Goal: Contribute content: Contribute content

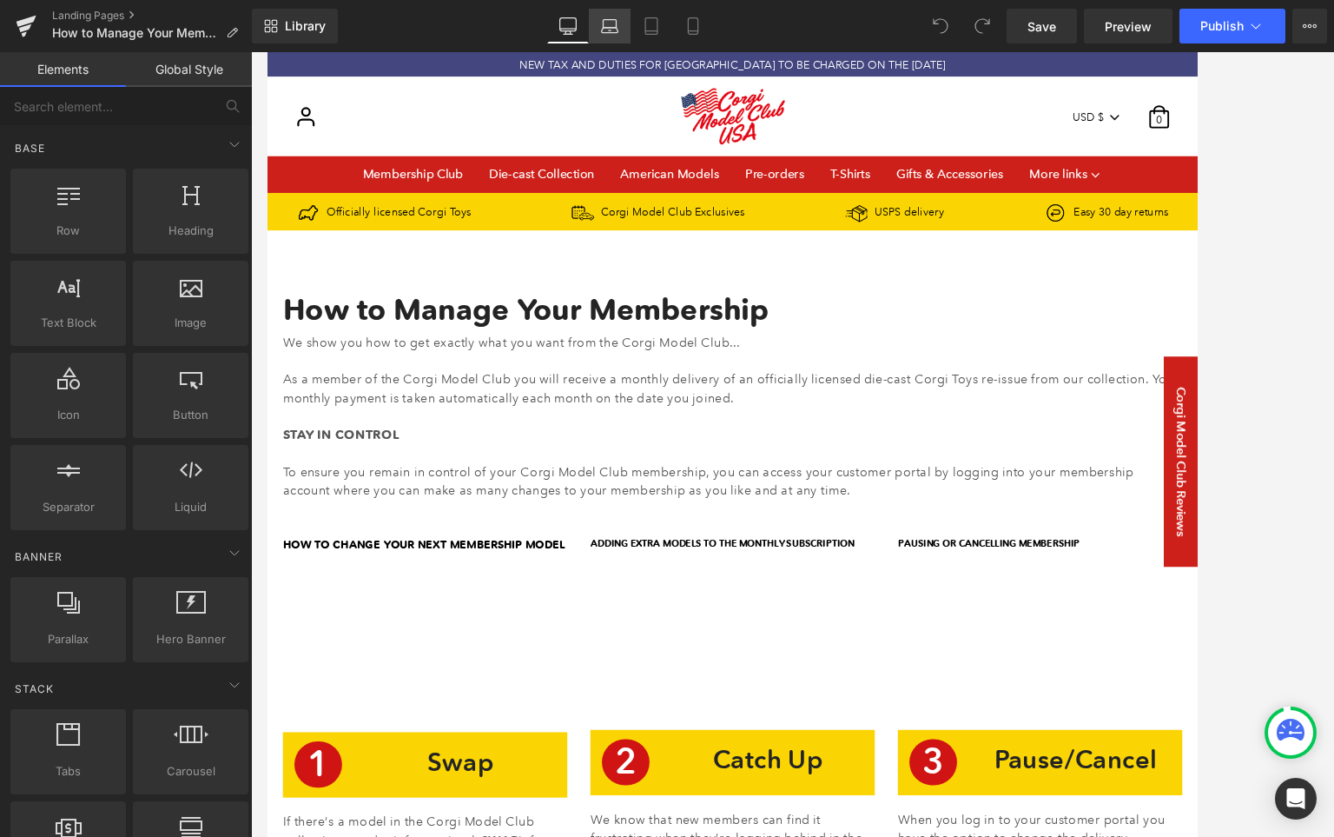
click at [605, 28] on icon at bounding box center [610, 30] width 17 height 5
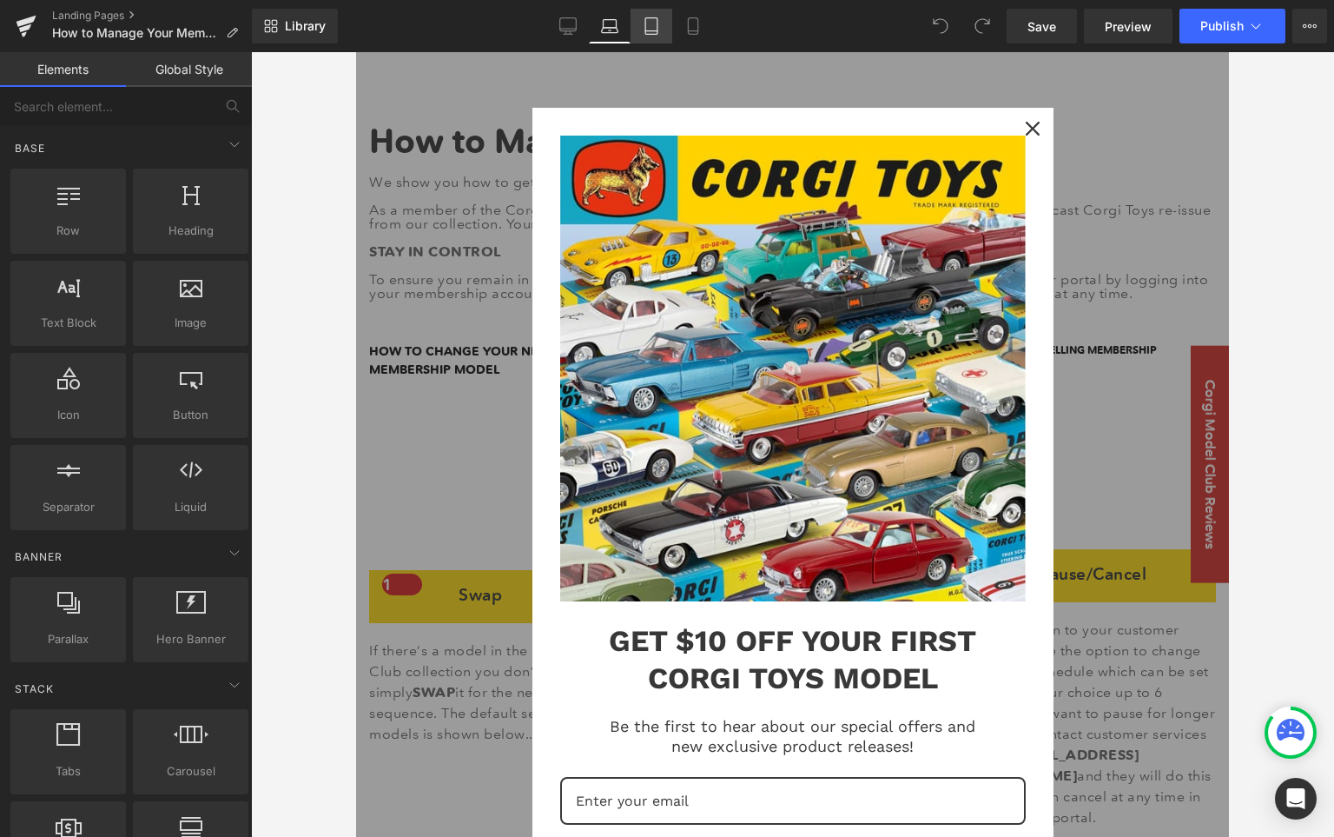
click at [645, 20] on icon at bounding box center [651, 26] width 12 height 17
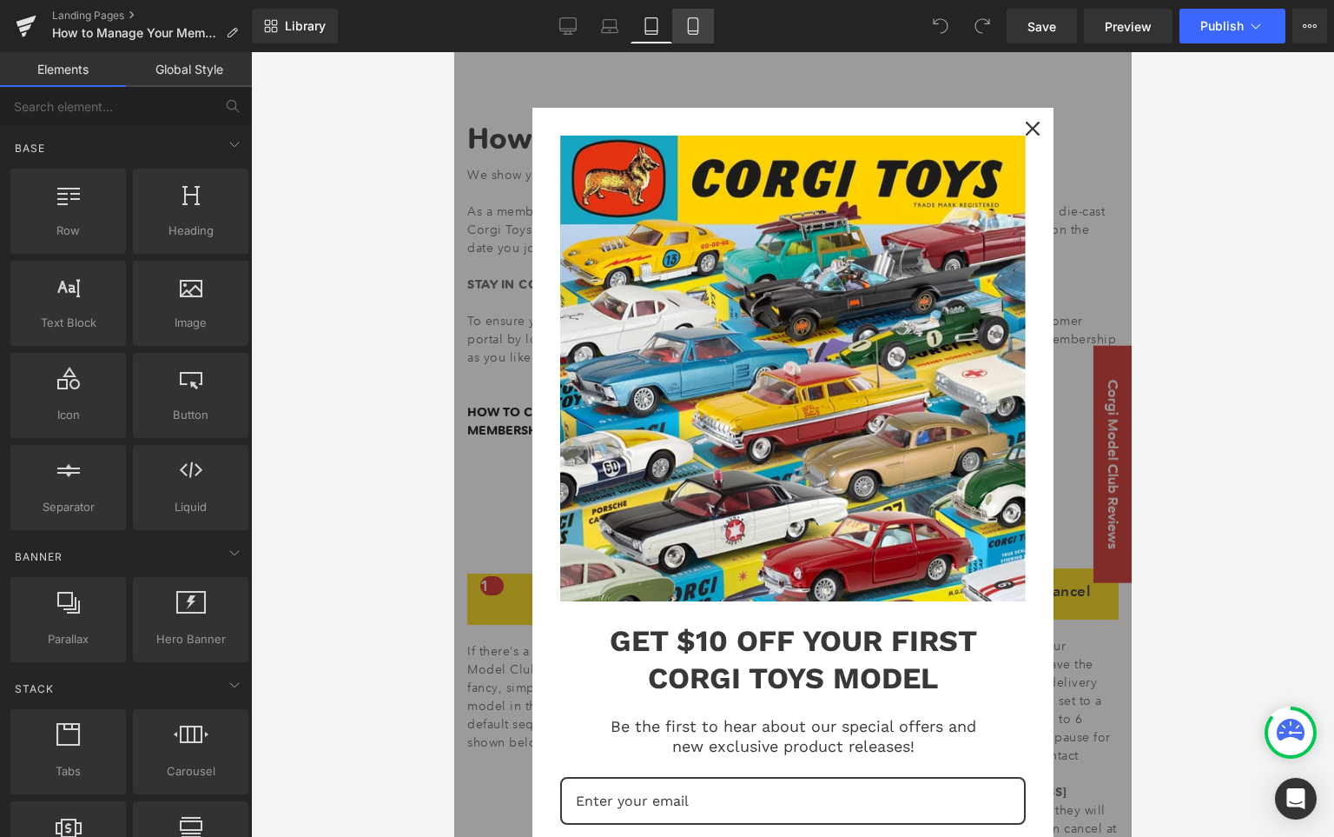
click at [692, 26] on icon at bounding box center [693, 25] width 17 height 17
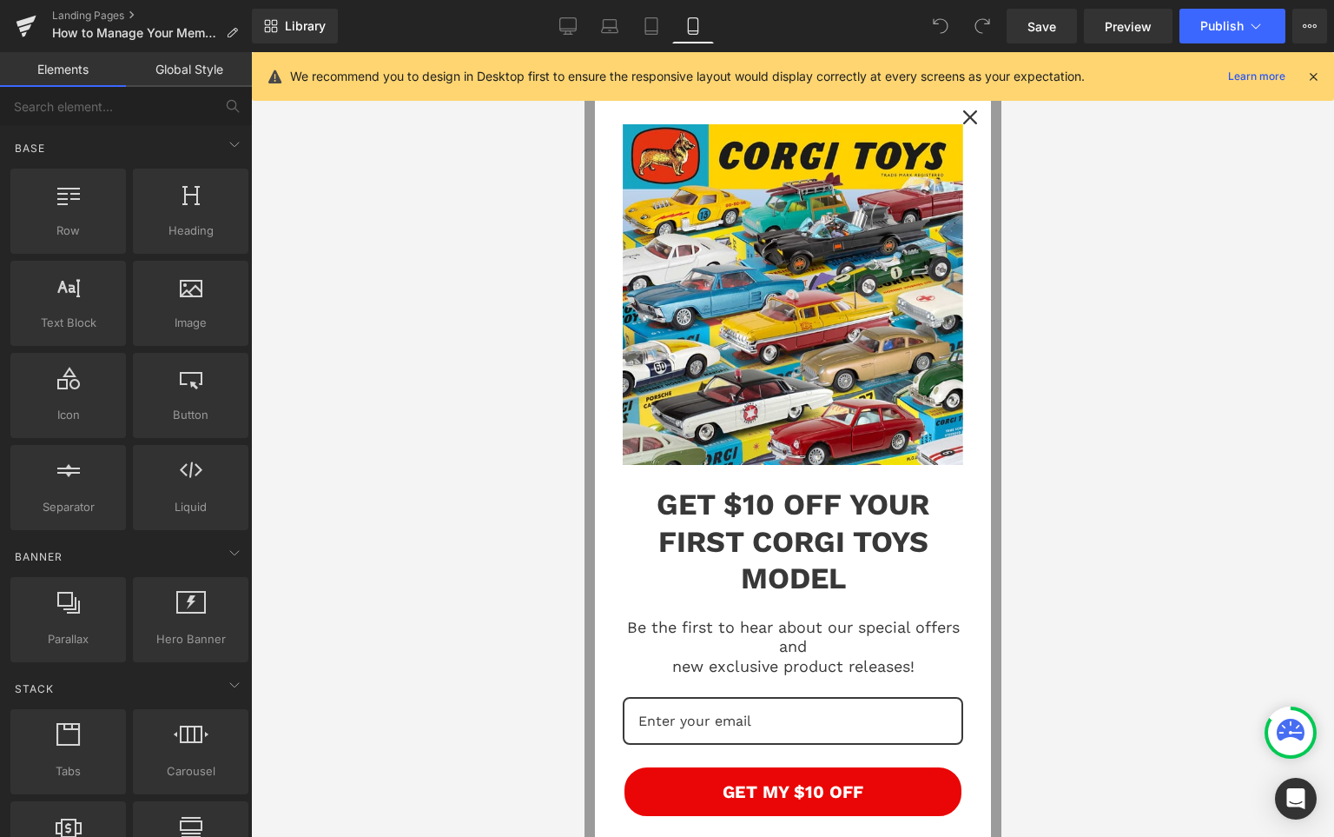
scroll to position [0, 0]
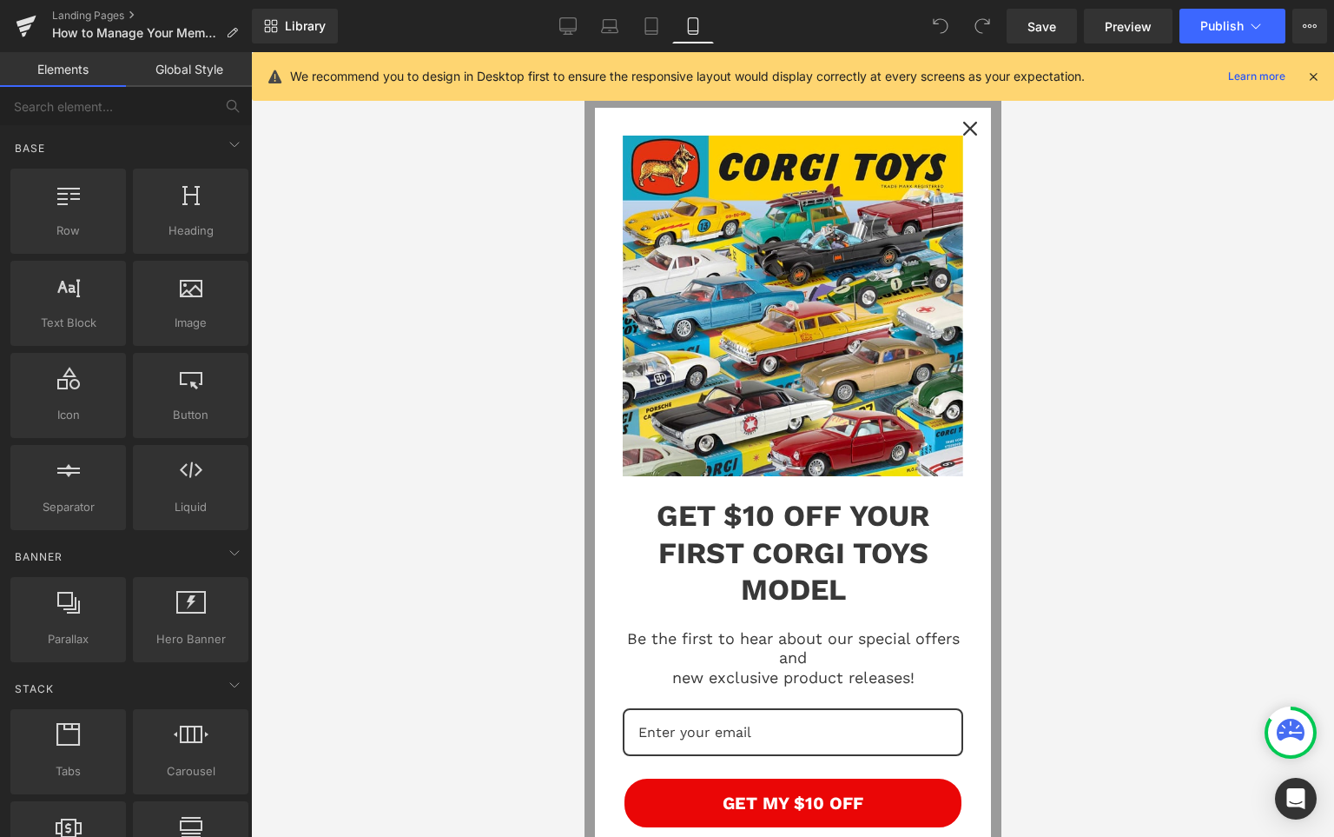
click at [963, 125] on icon "close icon" at bounding box center [970, 129] width 14 height 14
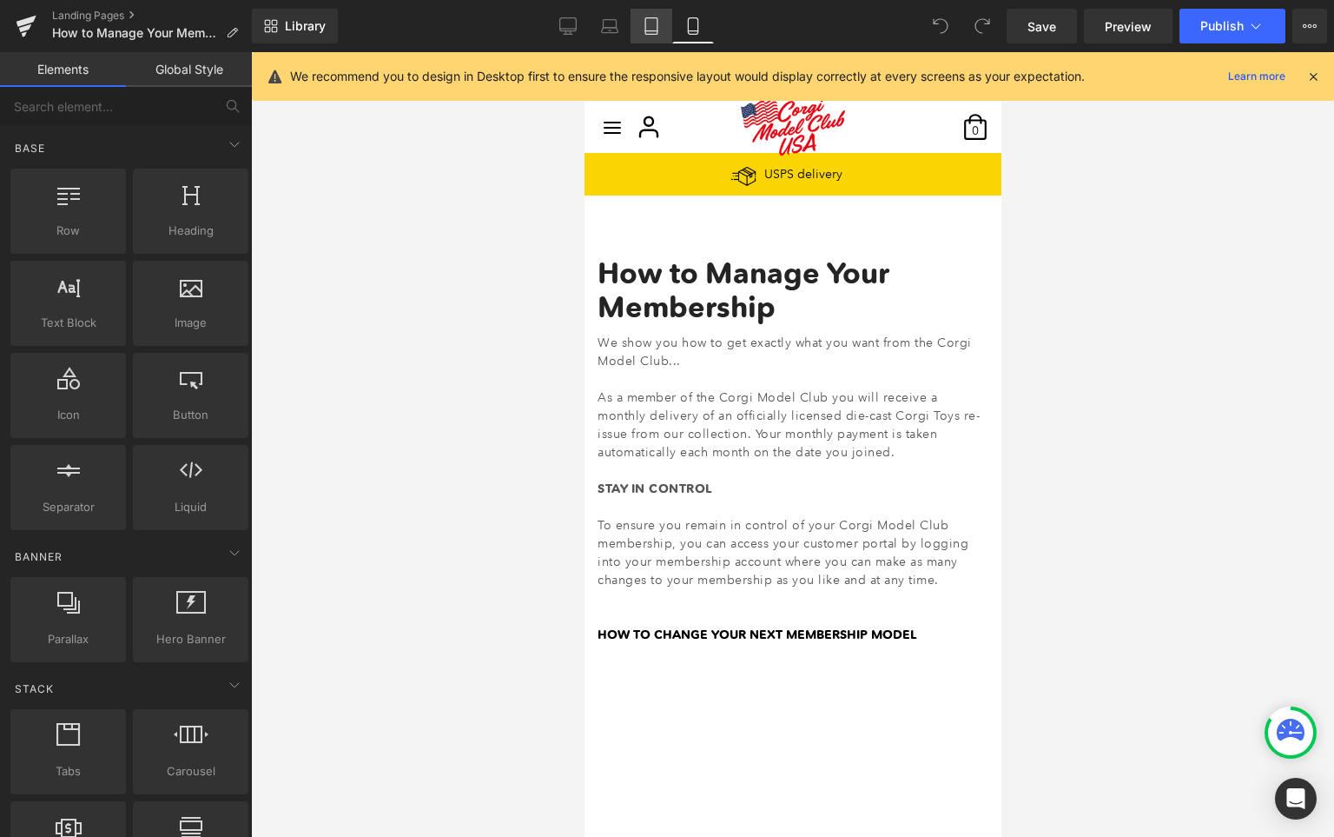
click at [646, 22] on icon at bounding box center [651, 25] width 17 height 17
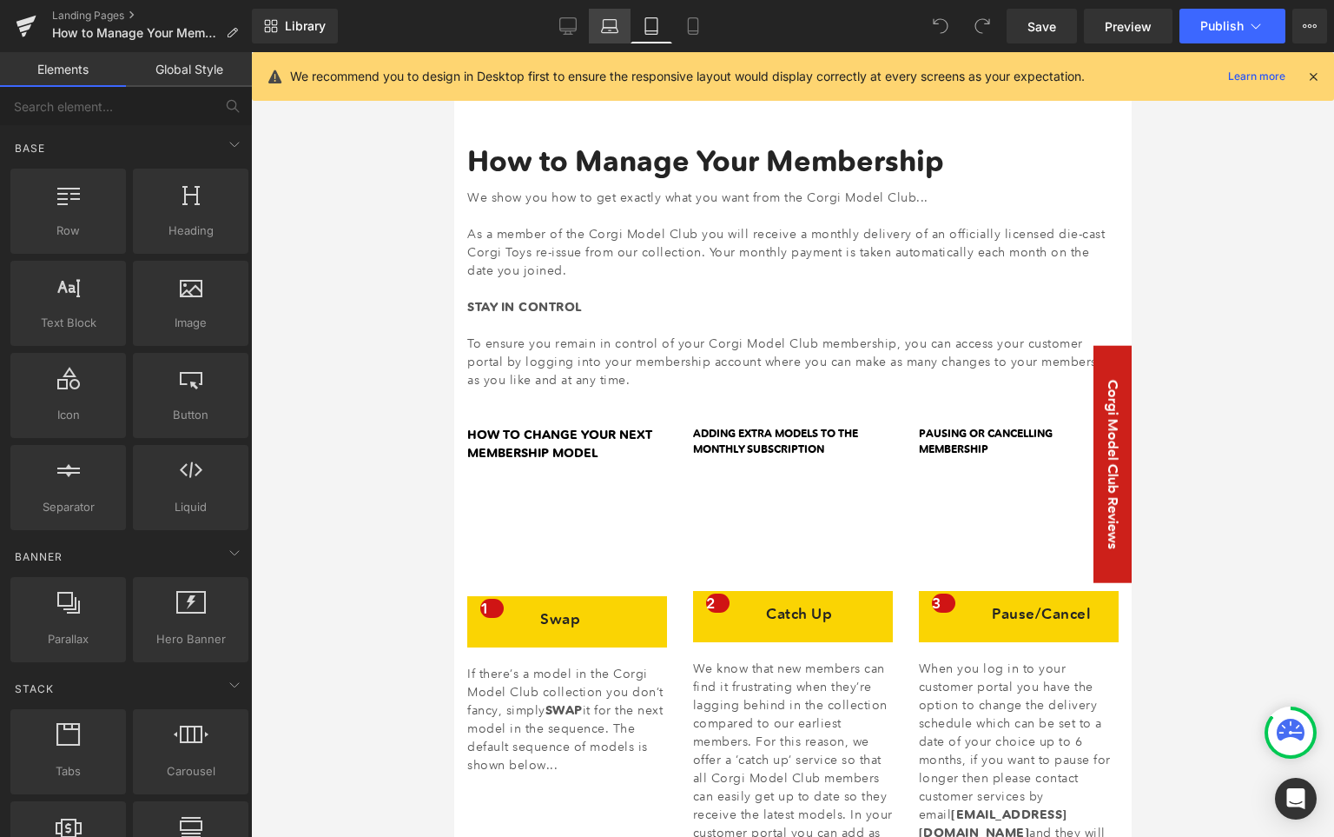
click at [612, 28] on icon at bounding box center [610, 30] width 17 height 5
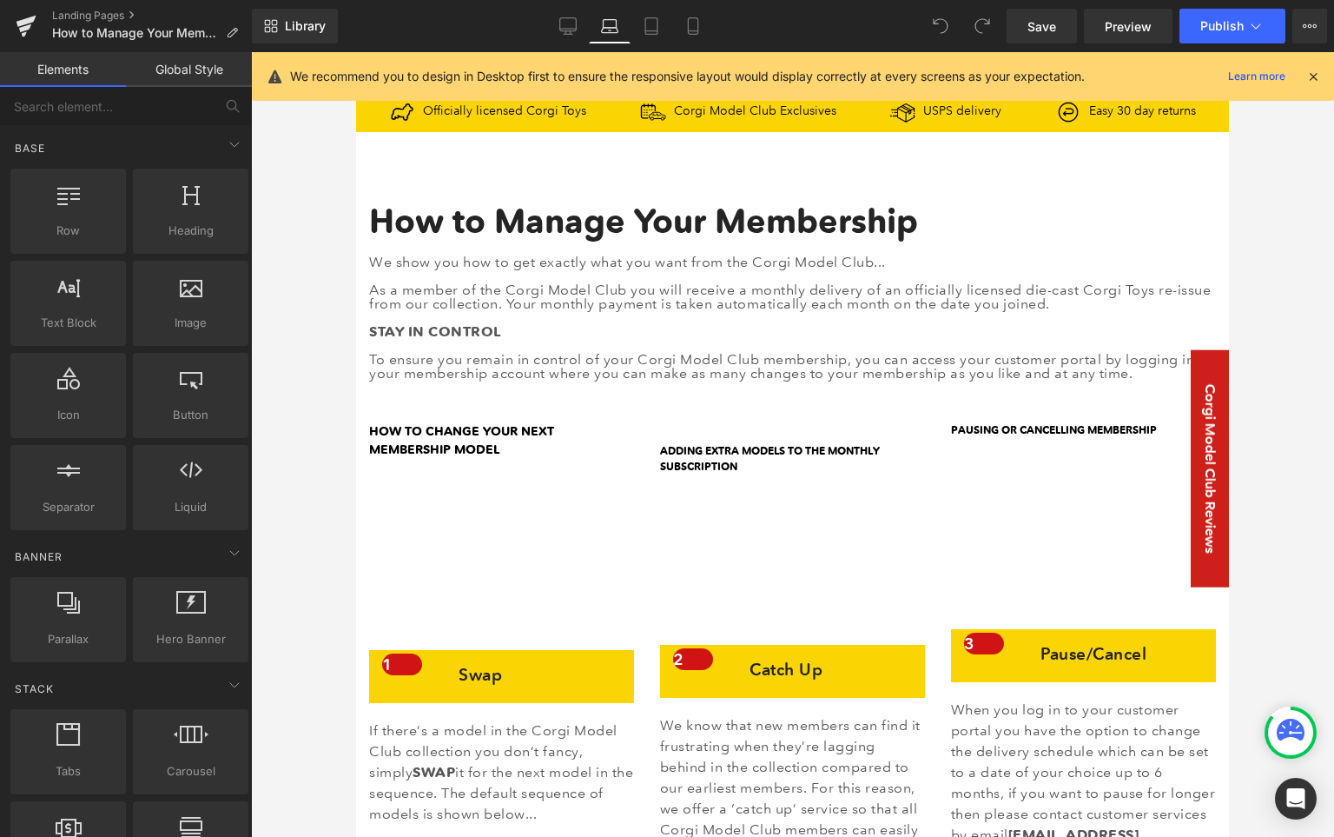
scroll to position [202, 0]
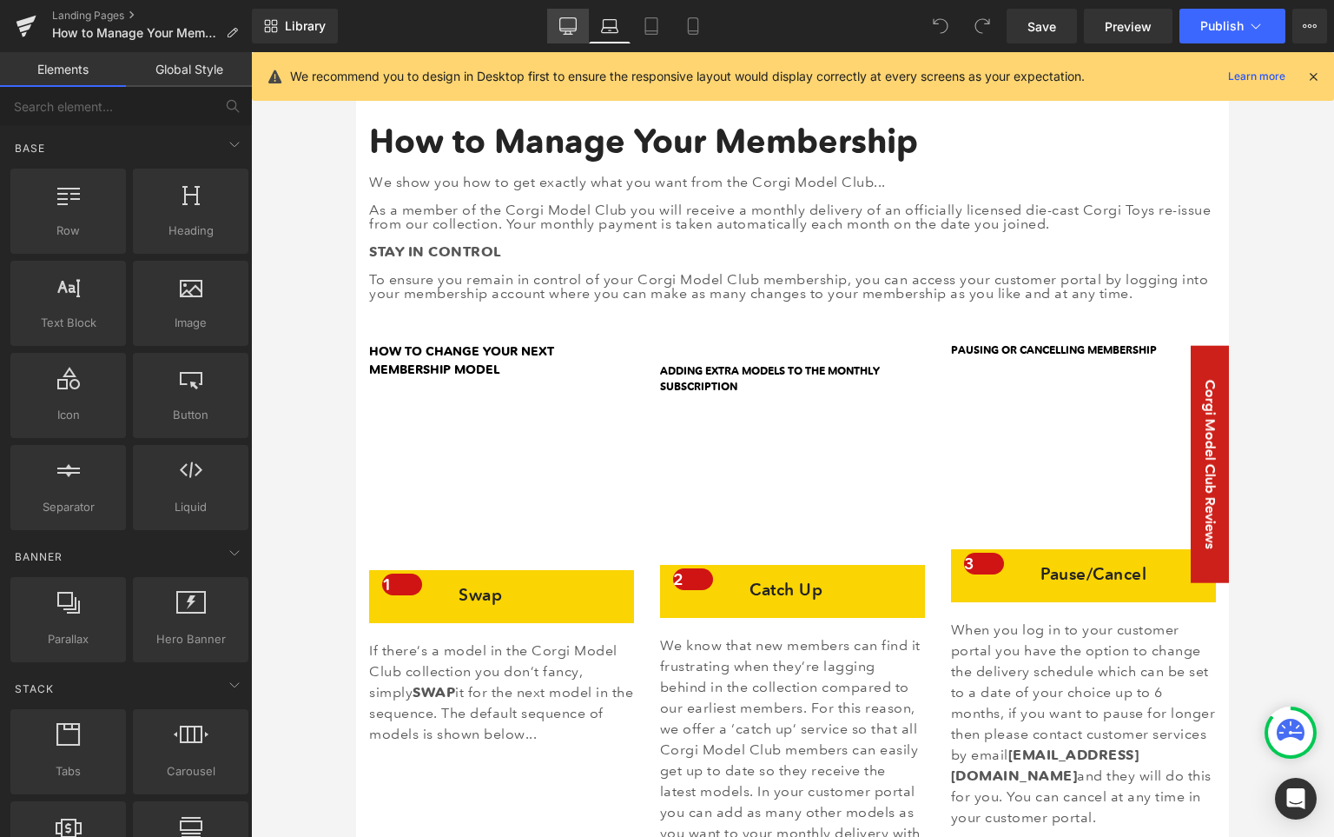
click at [566, 35] on link "Desktop" at bounding box center [568, 26] width 42 height 35
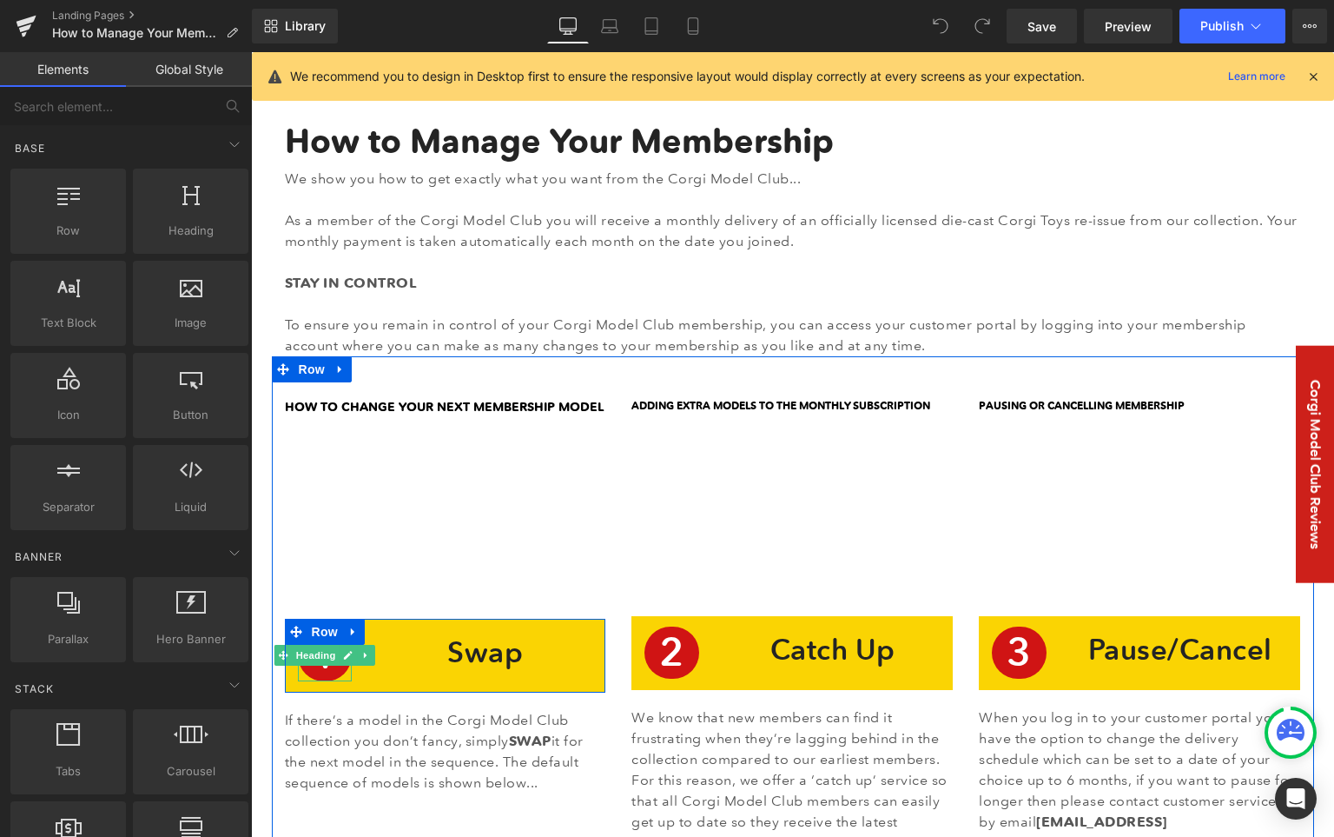
click at [333, 673] on h1 "1" at bounding box center [325, 655] width 54 height 52
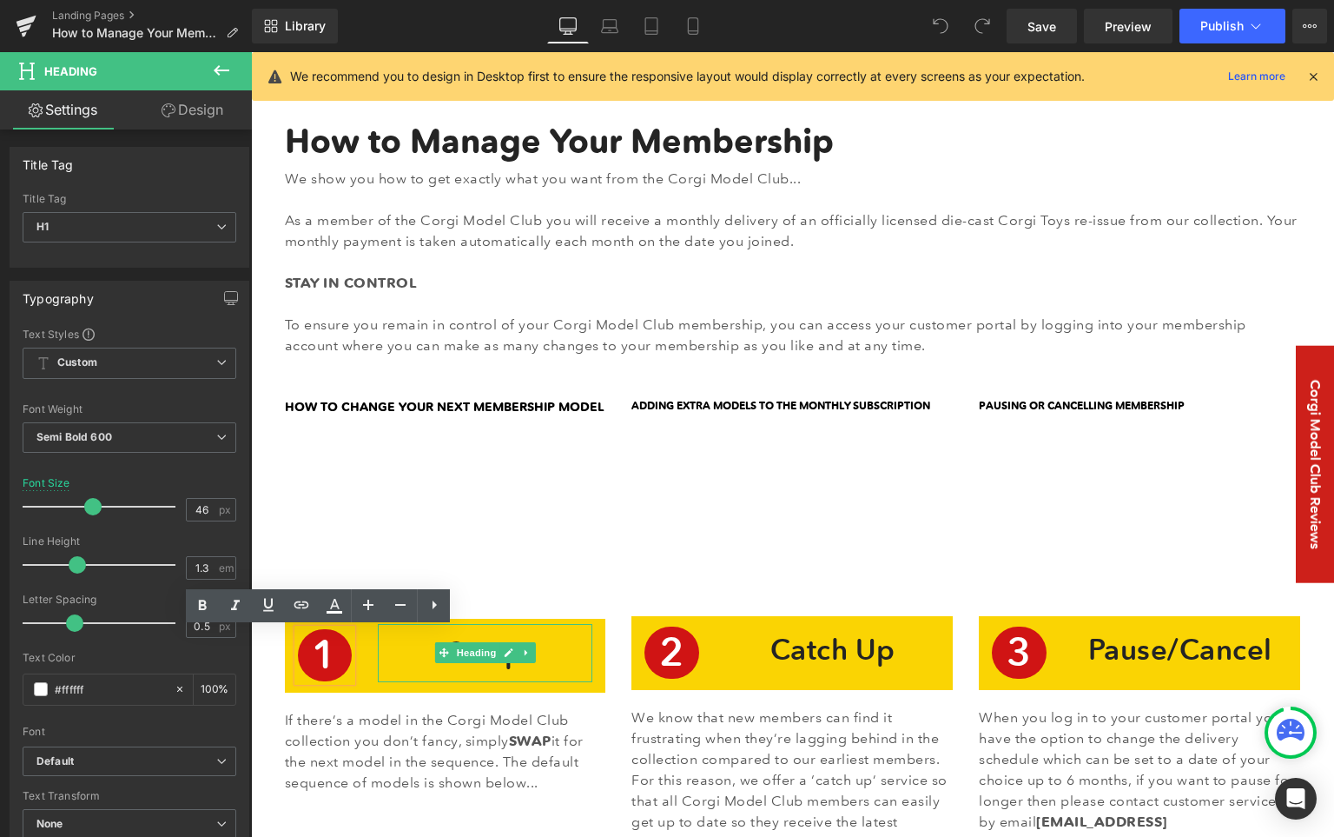
click at [388, 639] on h1 "Swap" at bounding box center [485, 652] width 194 height 37
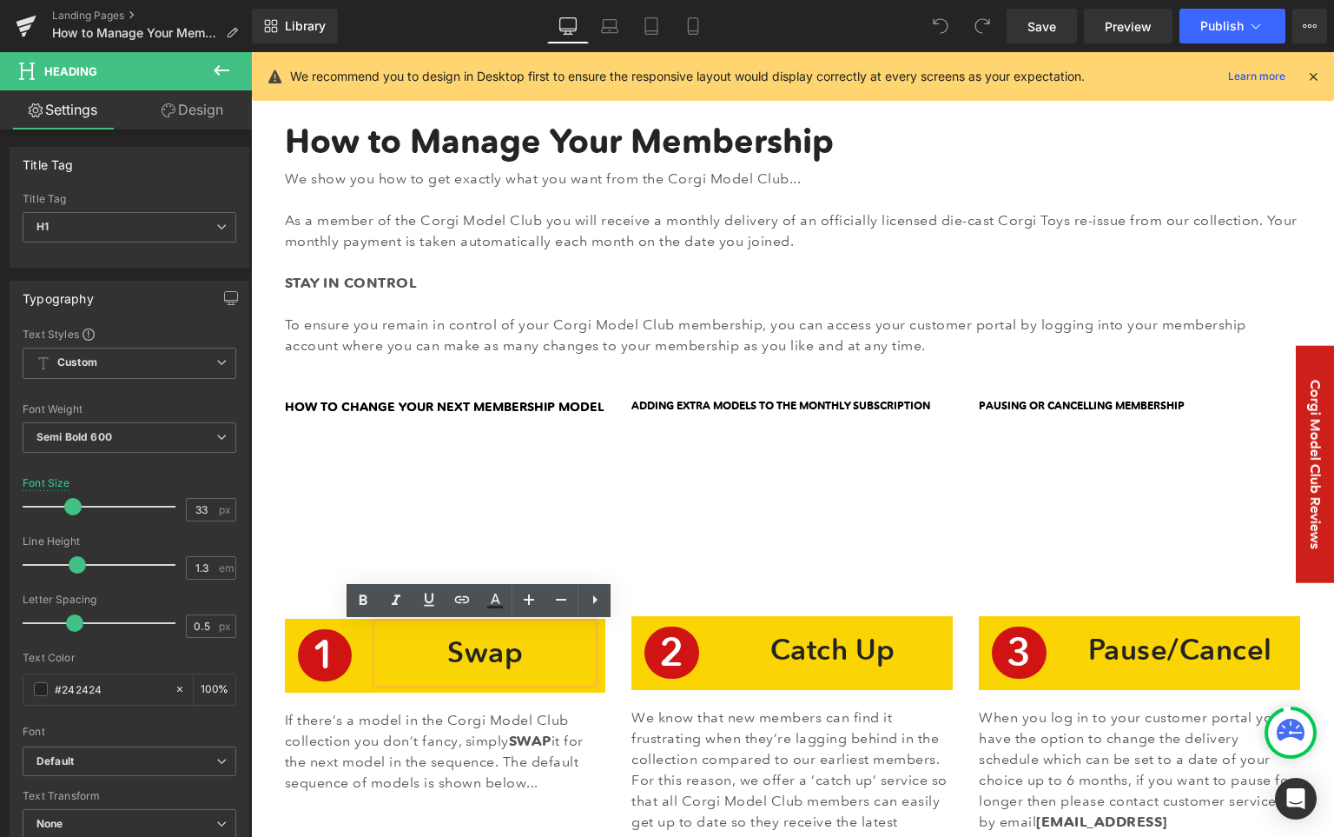
click at [335, 626] on div "1 Heading" at bounding box center [325, 655] width 80 height 73
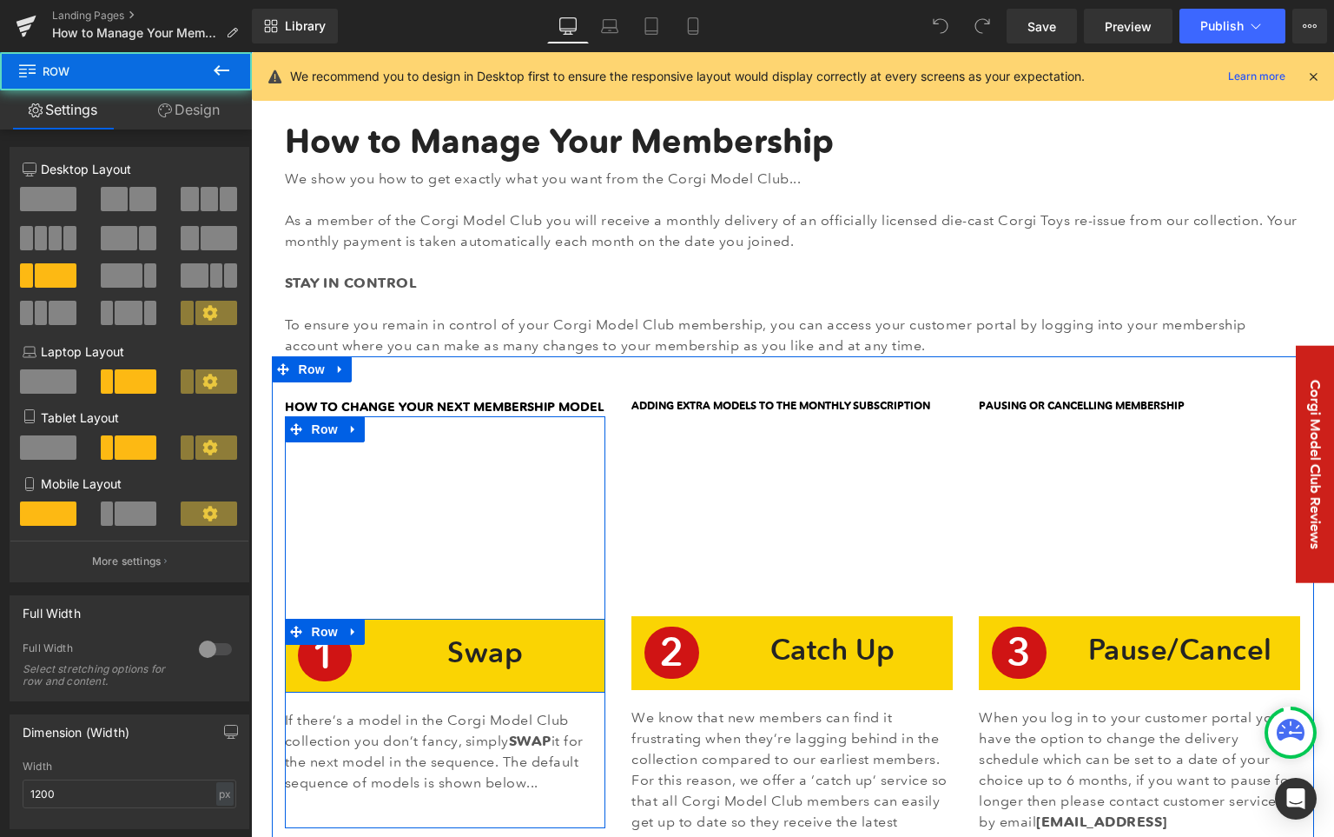
click at [335, 626] on div "1 Heading Swap Heading Row" at bounding box center [445, 656] width 321 height 74
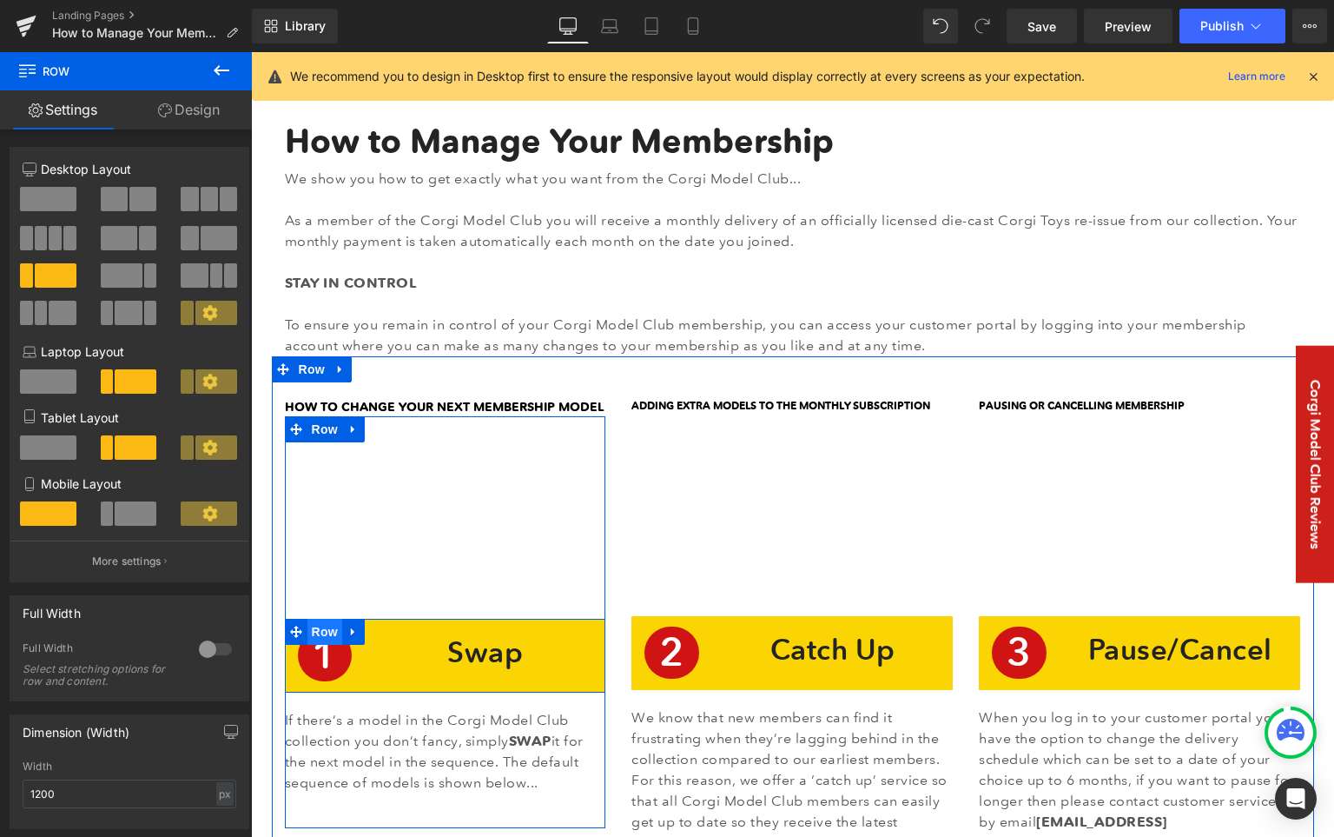
click at [320, 626] on span "Row" at bounding box center [325, 632] width 35 height 26
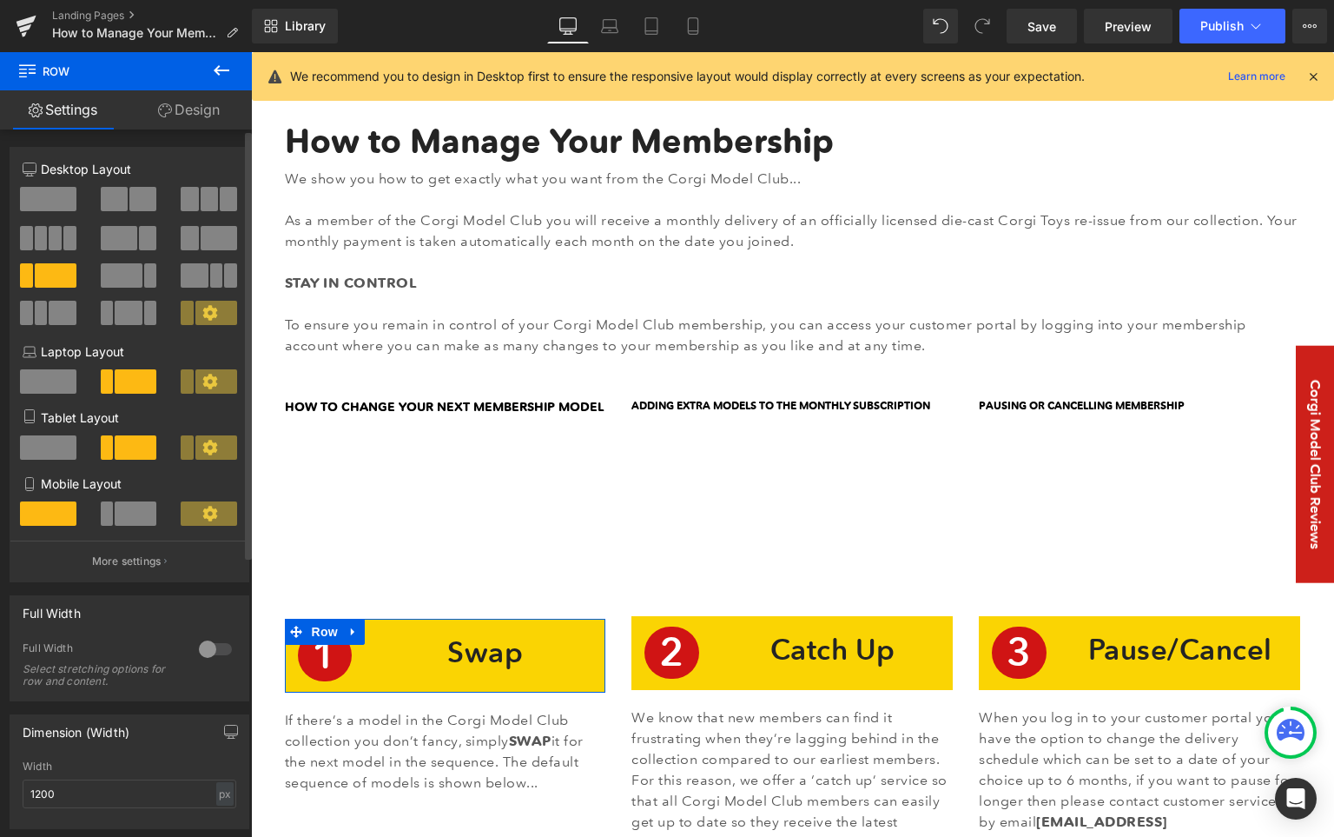
click at [129, 509] on span at bounding box center [136, 513] width 42 height 24
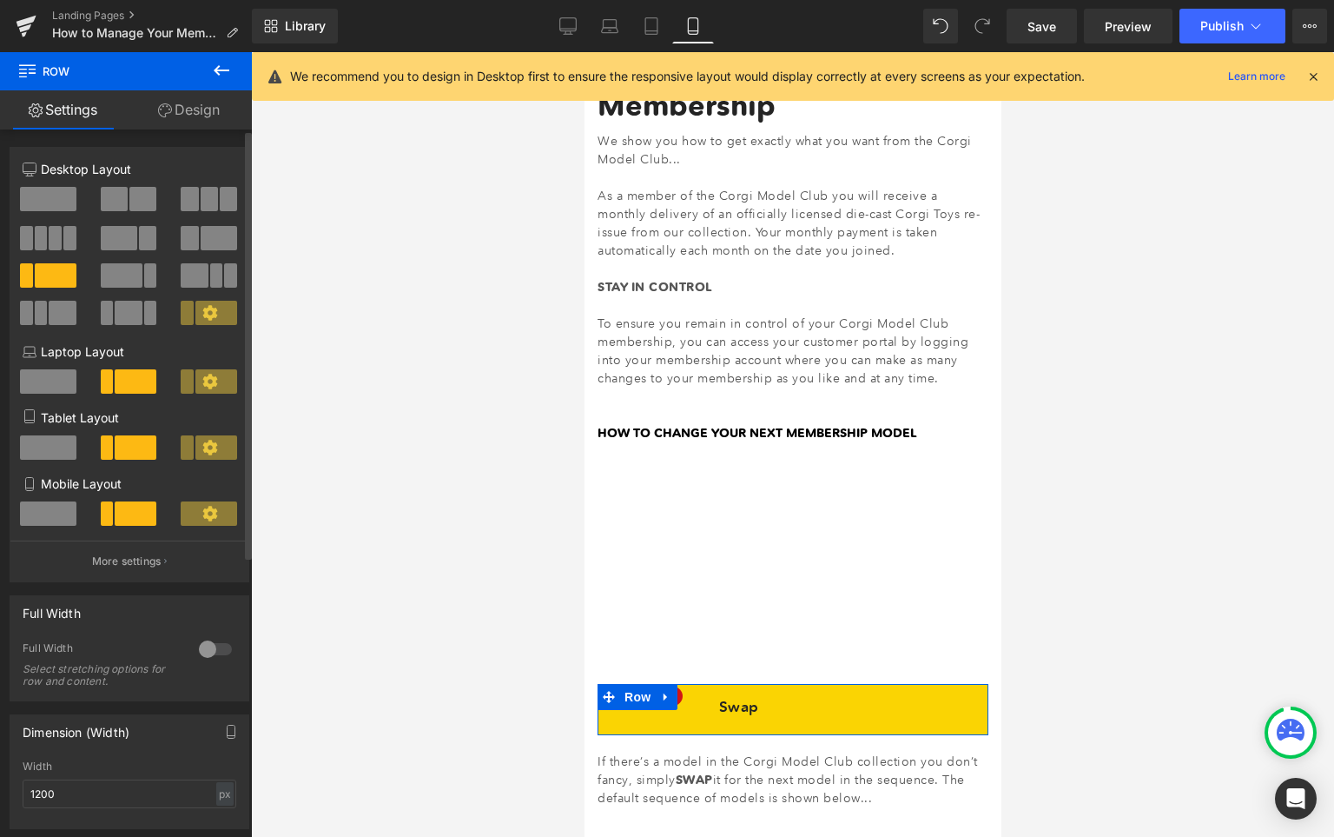
scroll to position [259, 0]
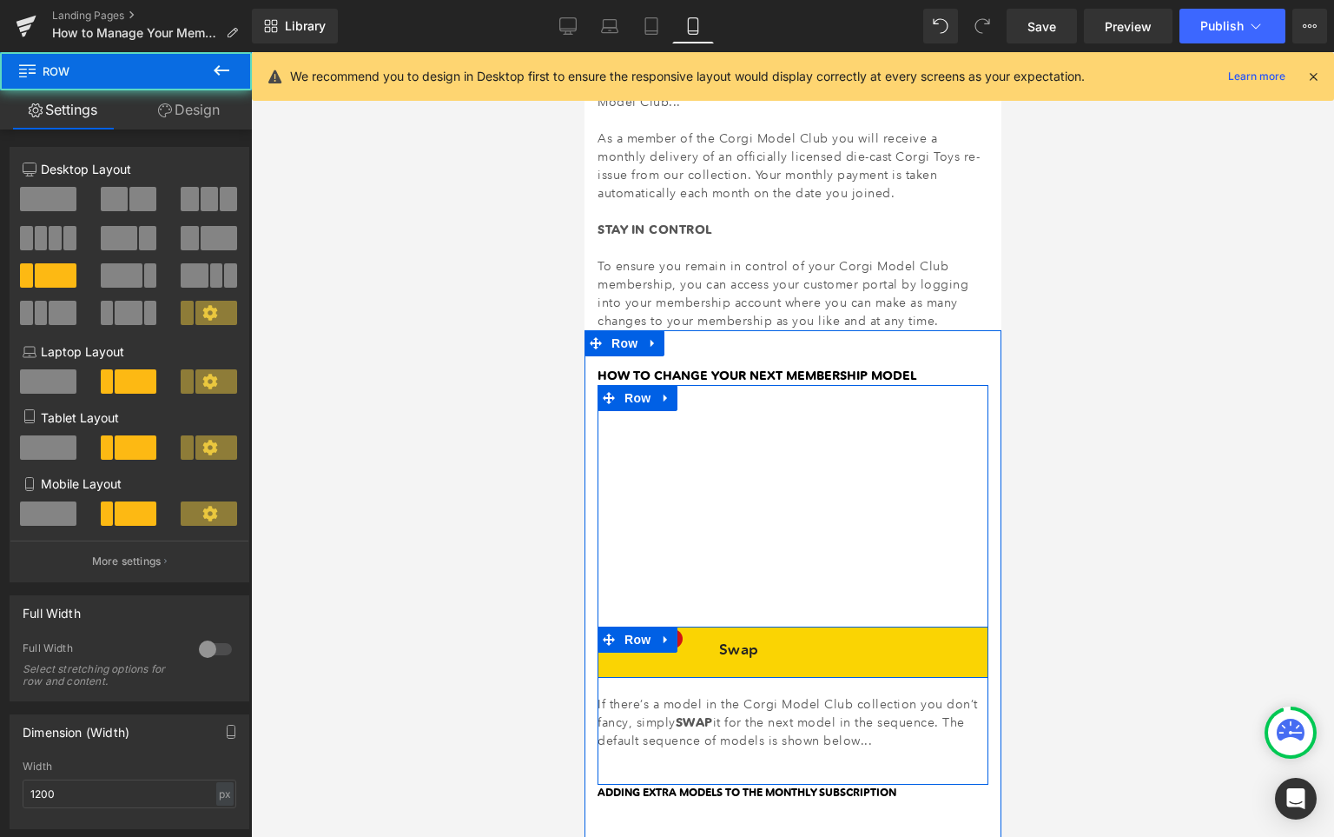
click at [647, 661] on div "1 Heading Swap Heading Row" at bounding box center [792, 651] width 391 height 51
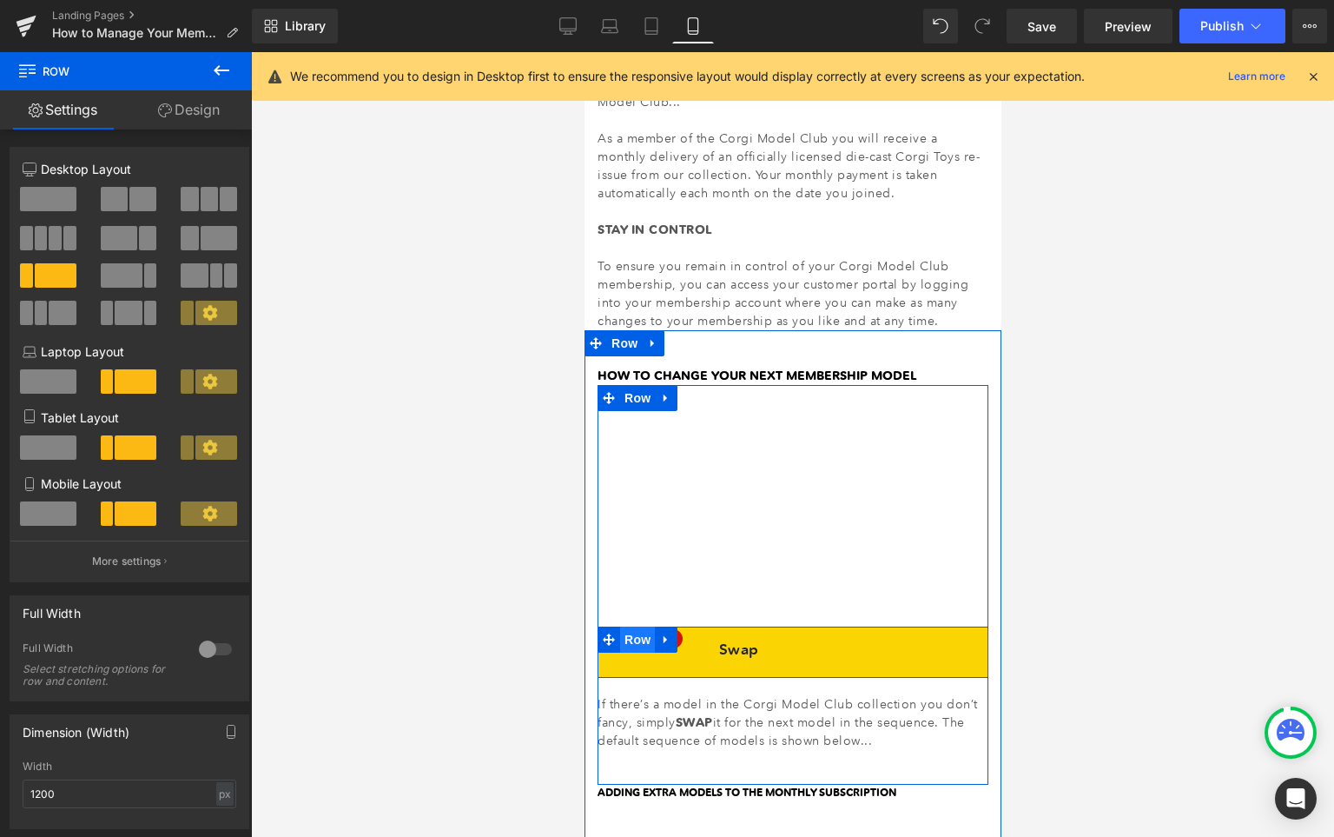
click at [632, 629] on span "Row" at bounding box center [636, 639] width 35 height 26
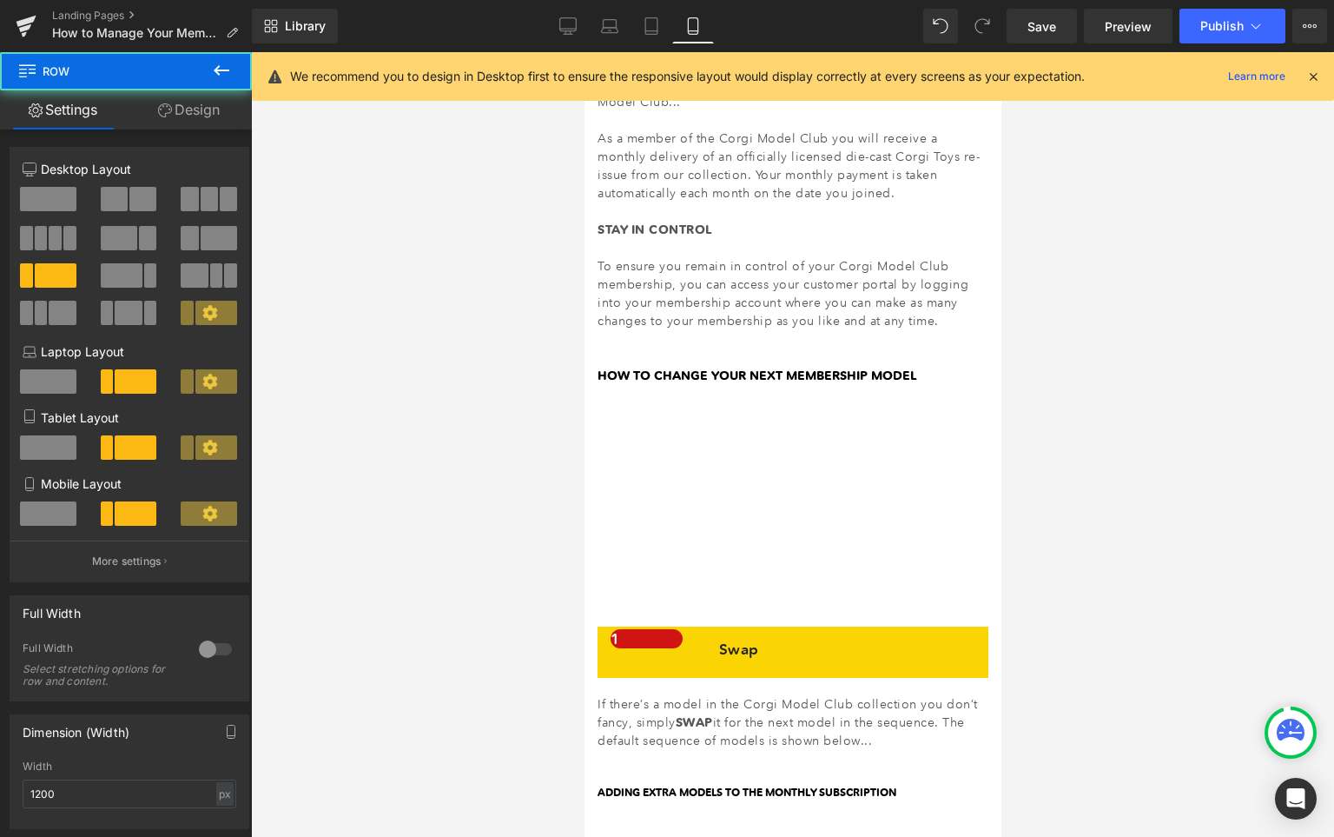
click at [1181, 626] on div at bounding box center [792, 444] width 1083 height 784
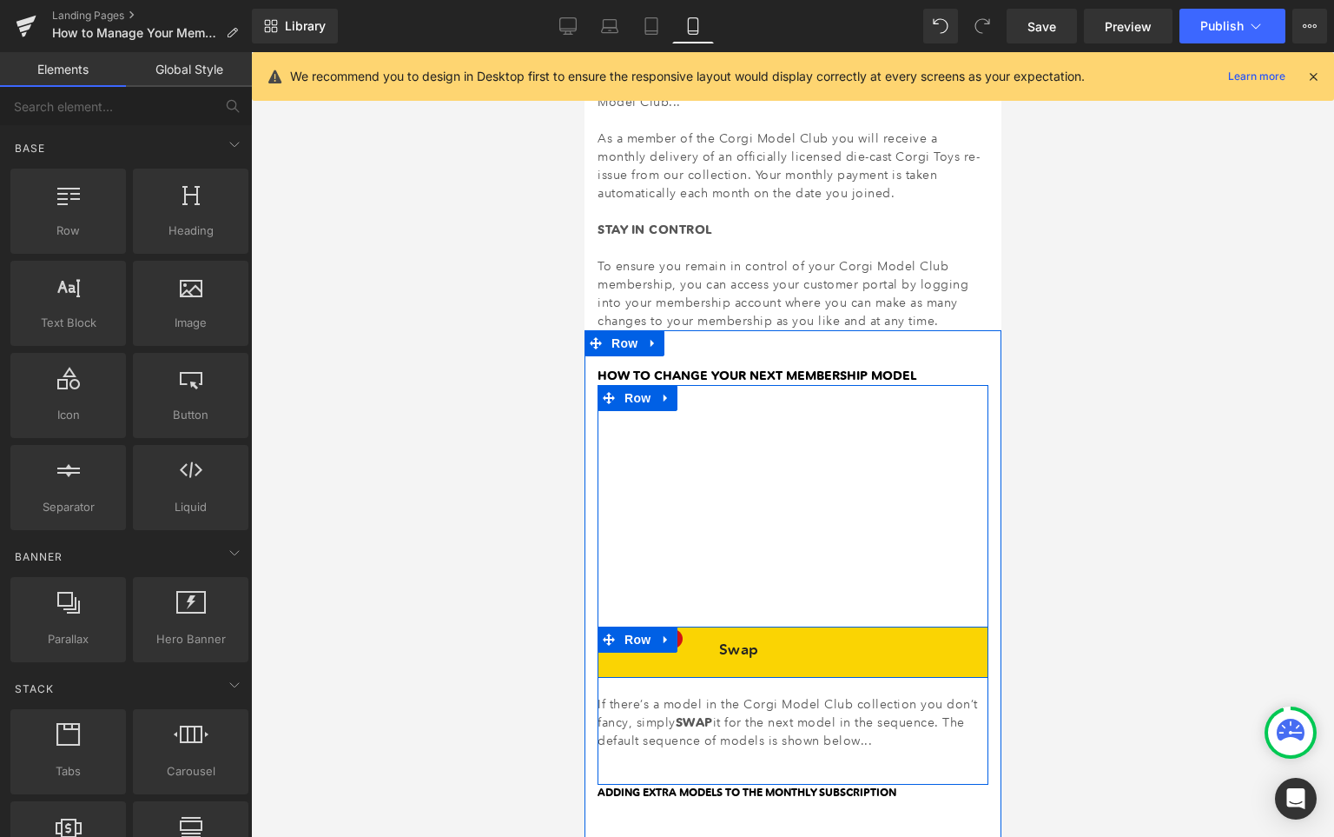
click at [680, 627] on div "1 Heading" at bounding box center [646, 641] width 98 height 30
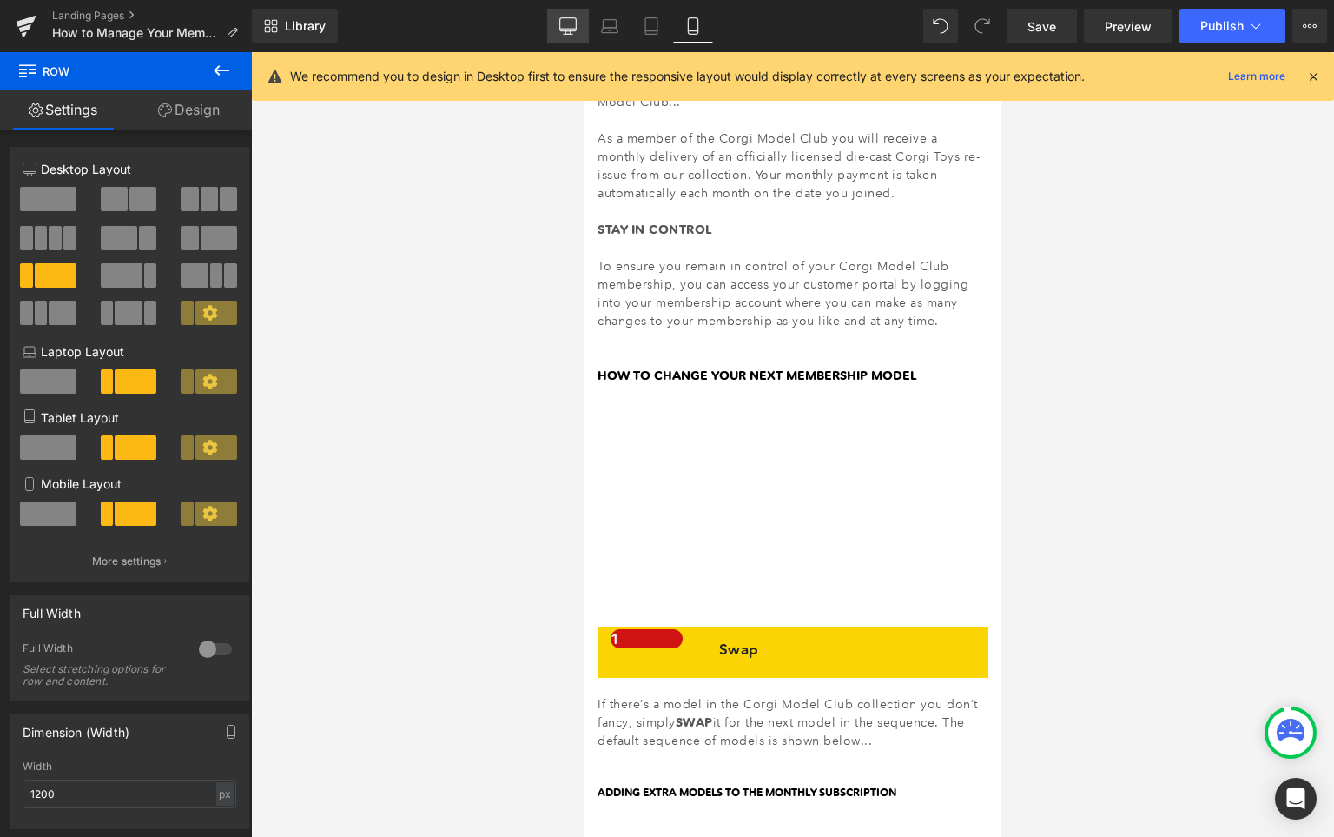
click at [553, 11] on link "Desktop" at bounding box center [568, 26] width 42 height 35
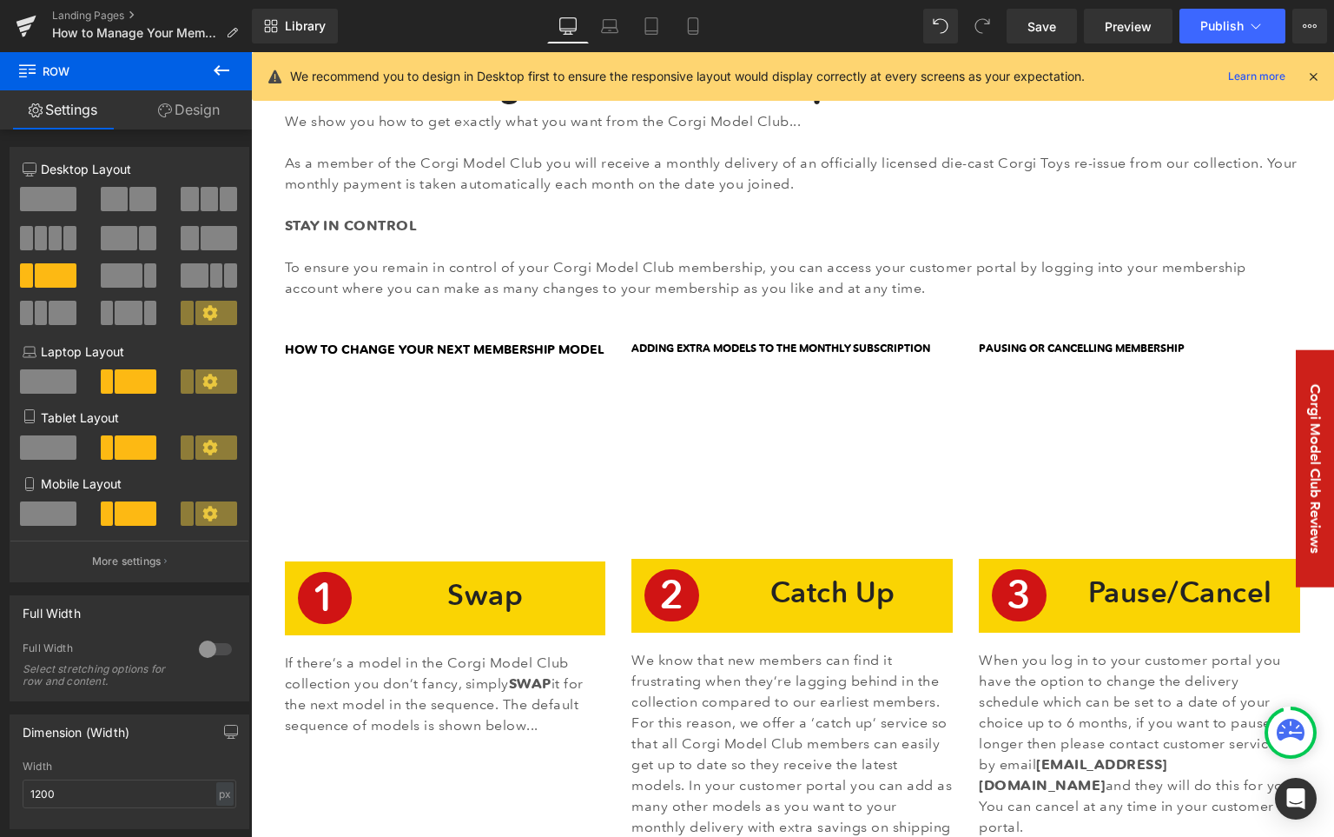
scroll to position [202, 0]
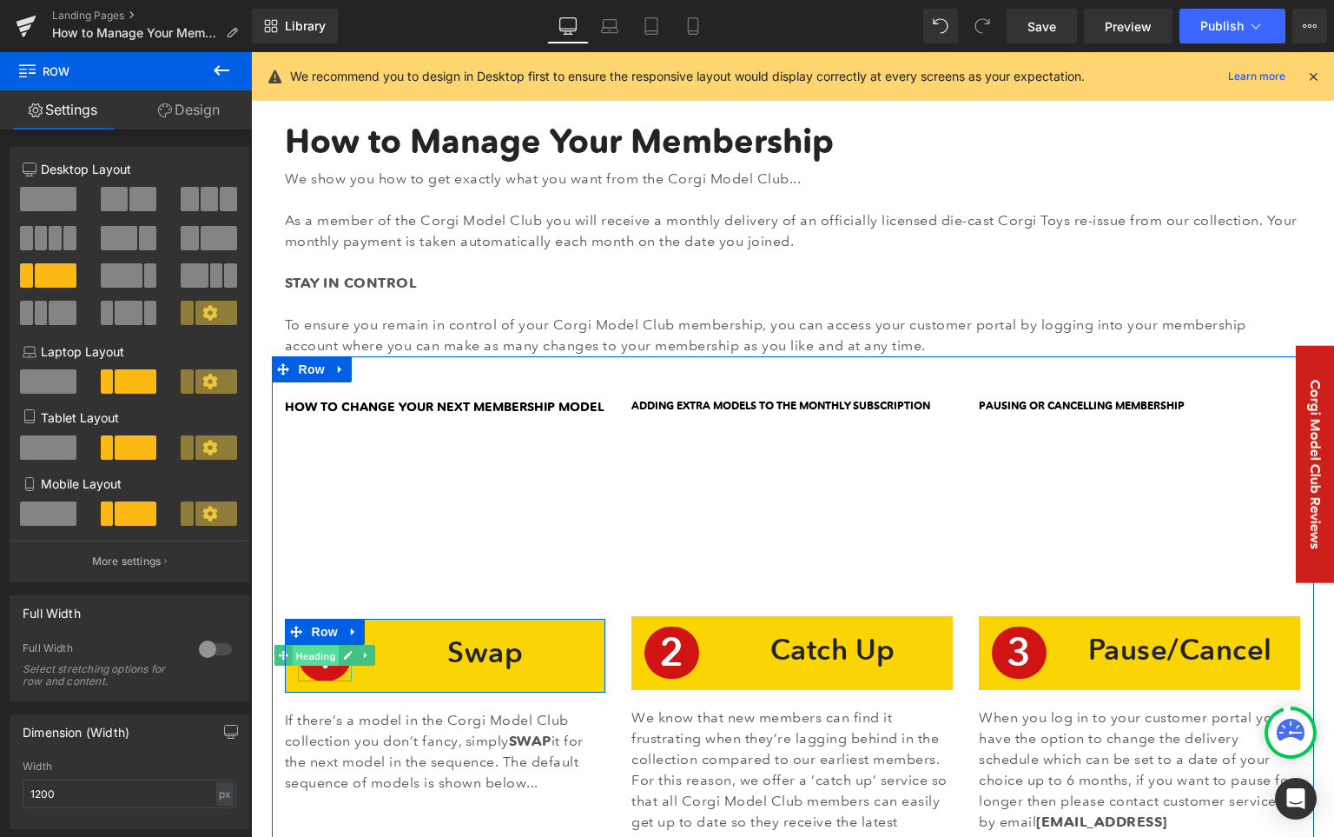
click at [319, 657] on span "Heading" at bounding box center [315, 655] width 47 height 21
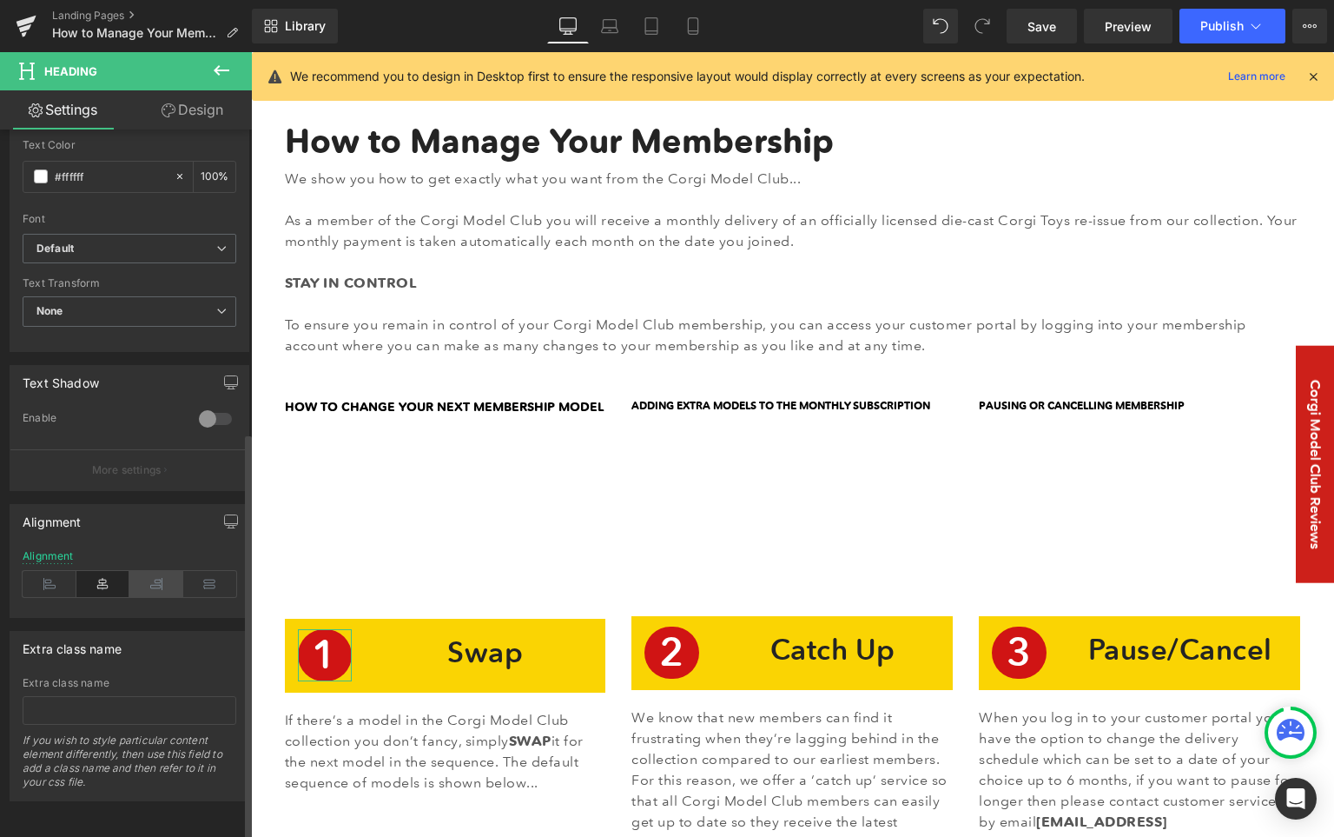
scroll to position [0, 0]
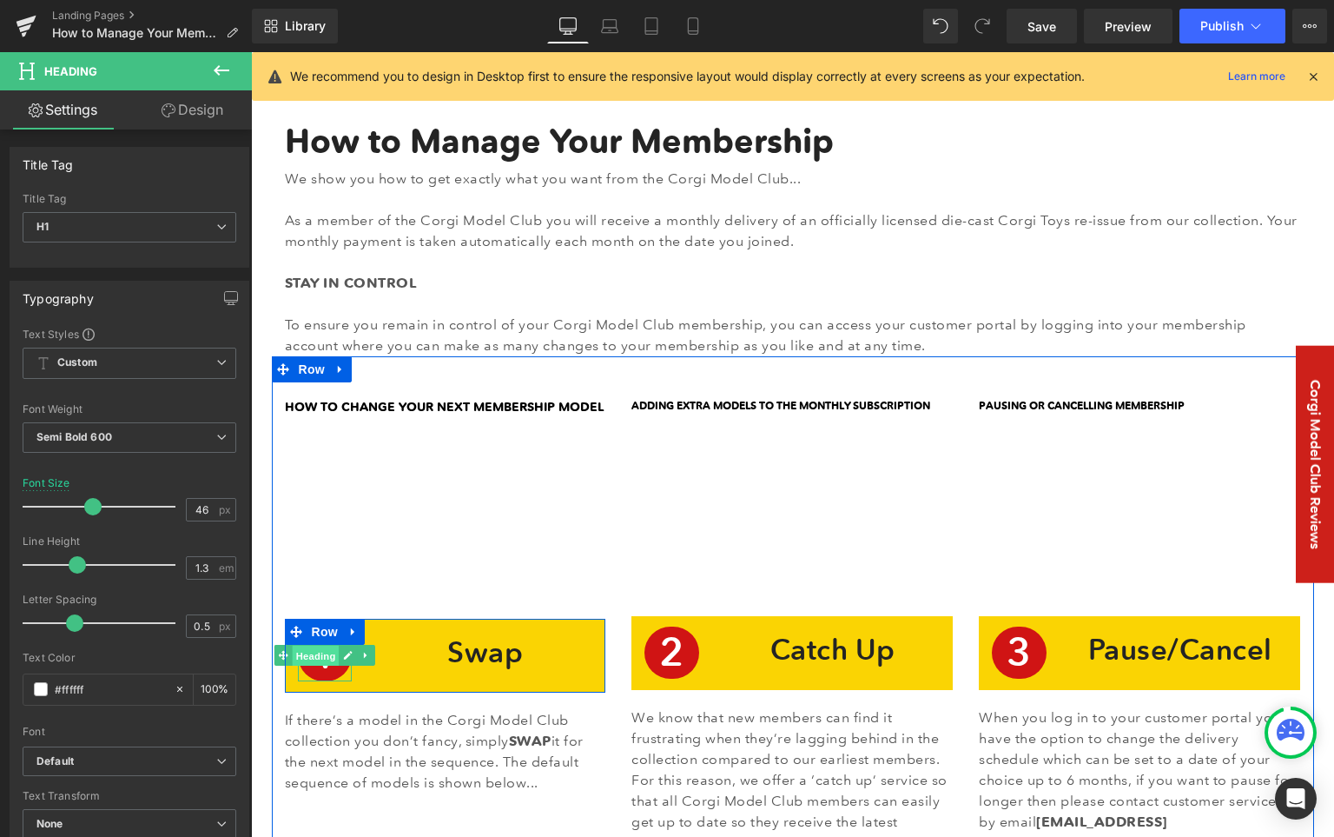
click at [310, 654] on span "Heading" at bounding box center [315, 655] width 47 height 21
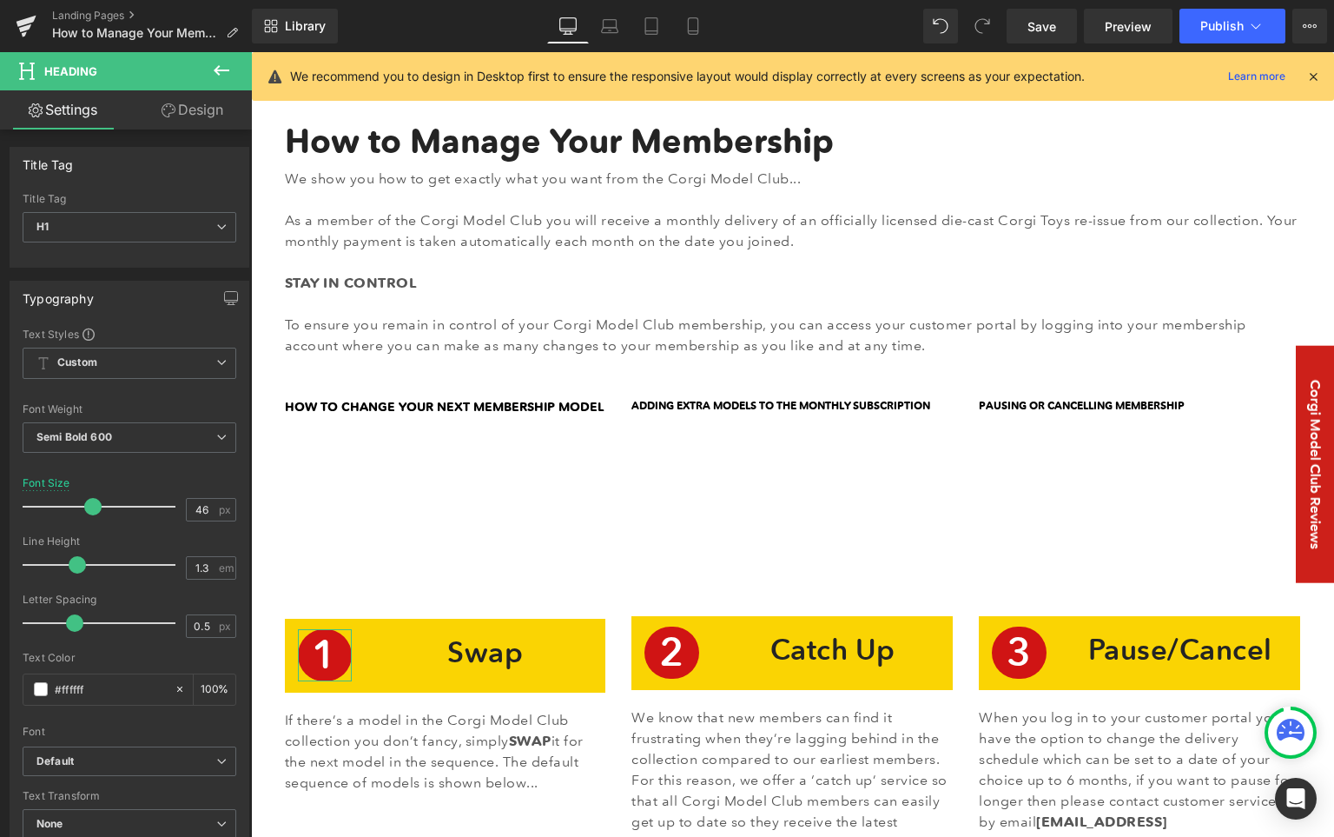
click at [210, 111] on link "Design" at bounding box center [192, 109] width 126 height 39
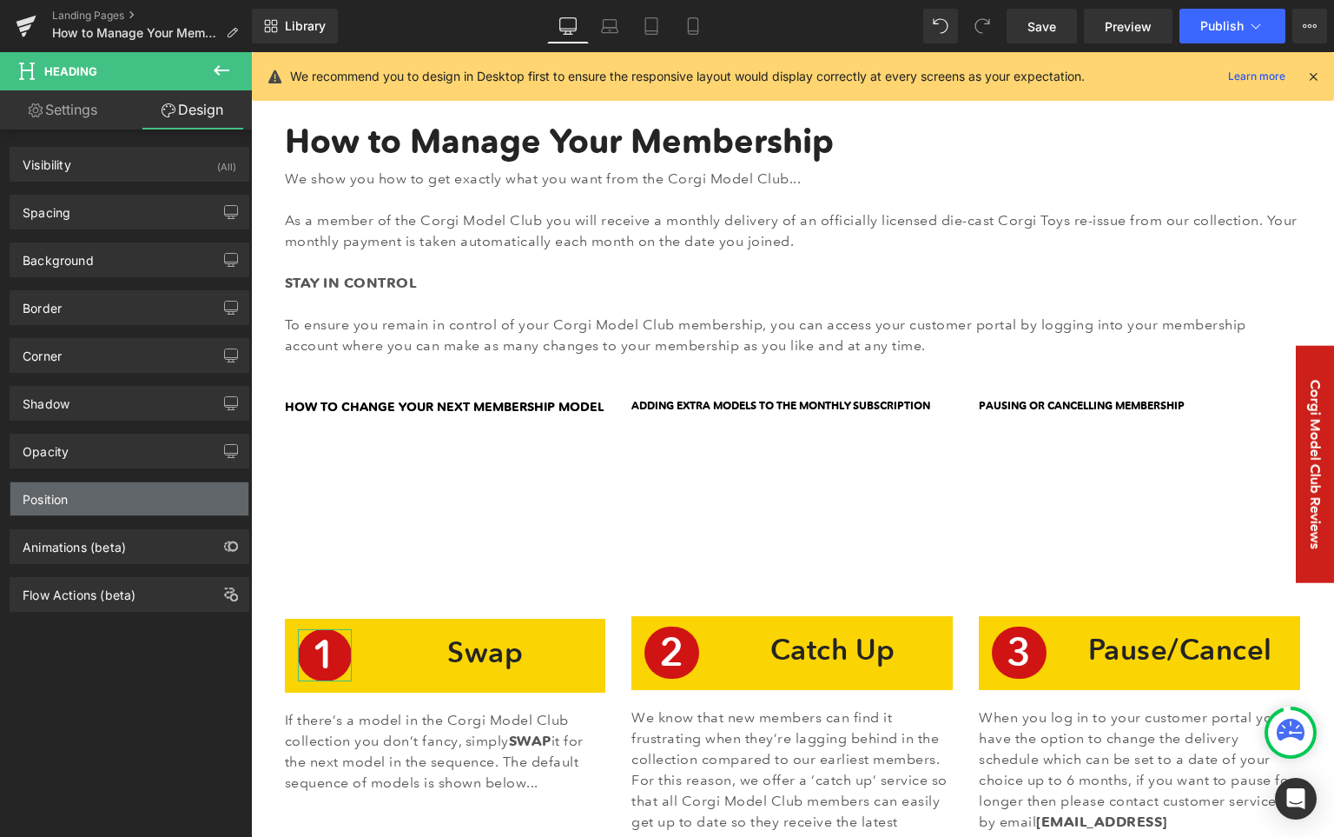
click at [136, 499] on div "Position" at bounding box center [129, 498] width 238 height 33
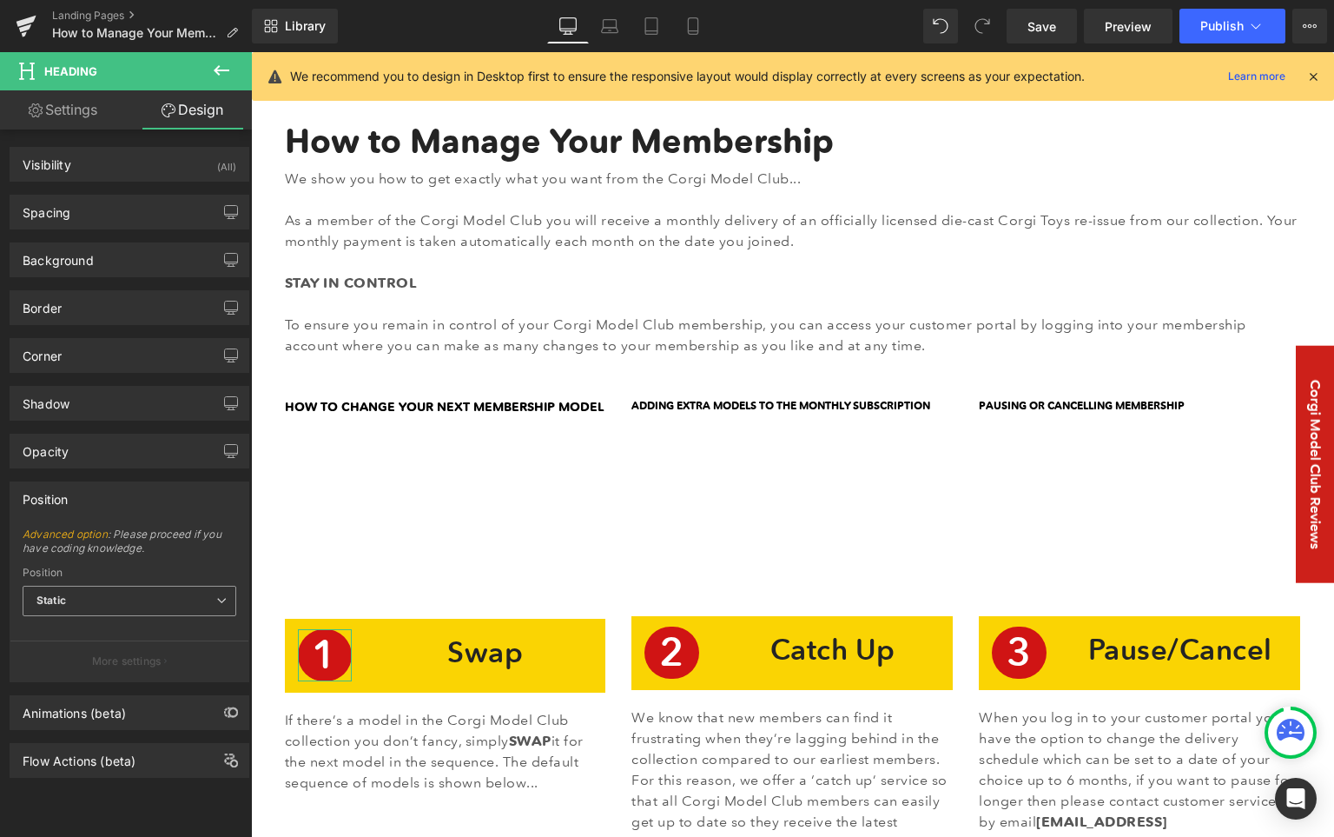
click at [140, 592] on span "Static" at bounding box center [130, 601] width 214 height 30
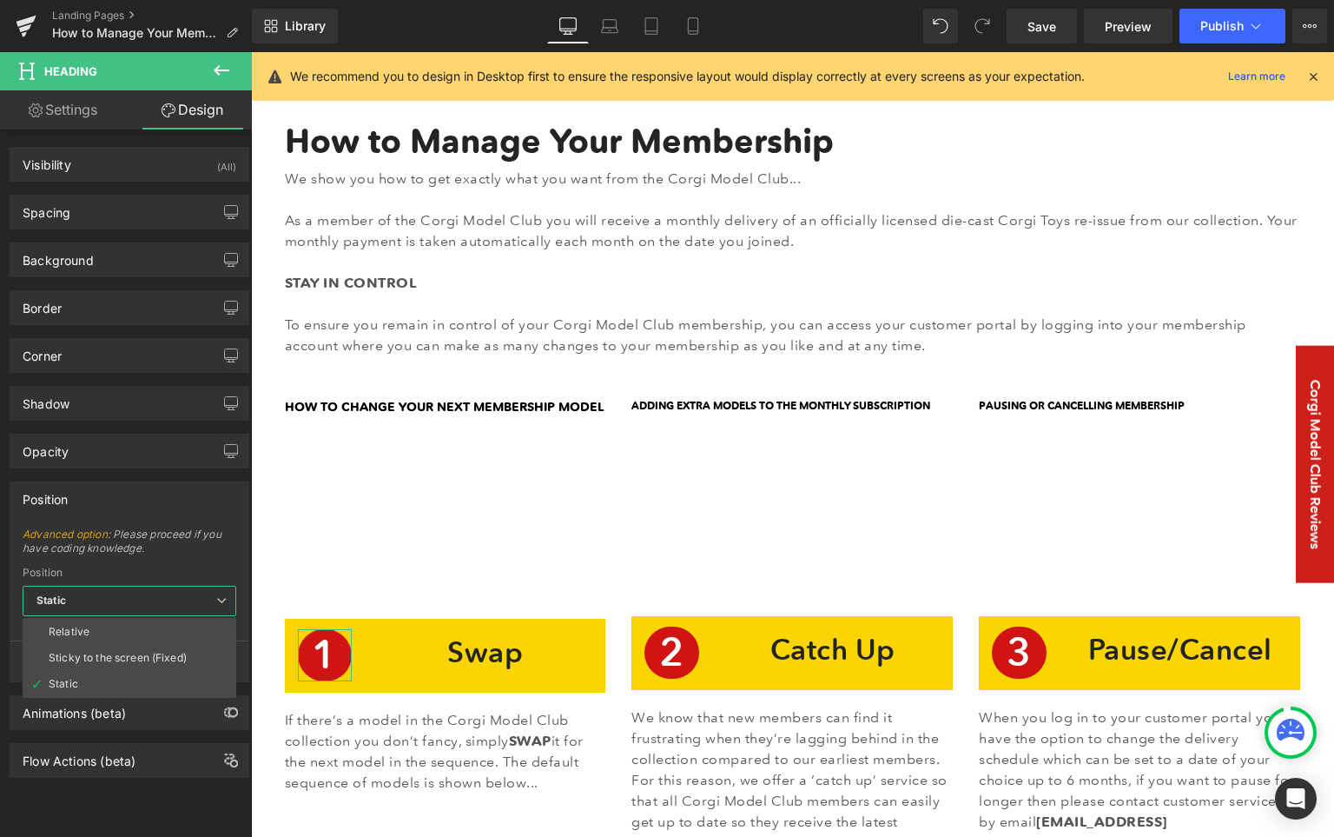
click at [212, 552] on span "Advanced option : Please proceed if you have coding knowledge." at bounding box center [130, 546] width 214 height 39
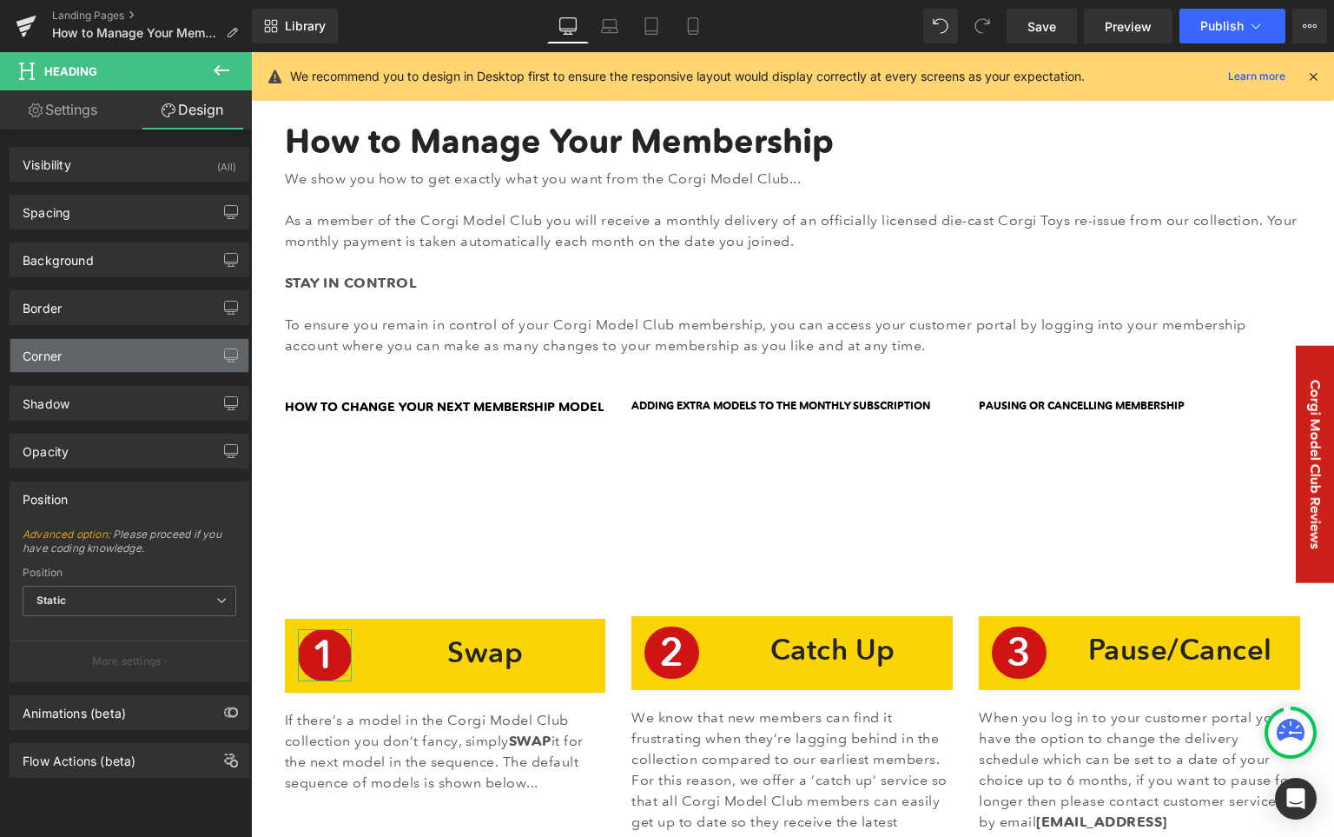
click at [132, 353] on div "Corner" at bounding box center [129, 355] width 238 height 33
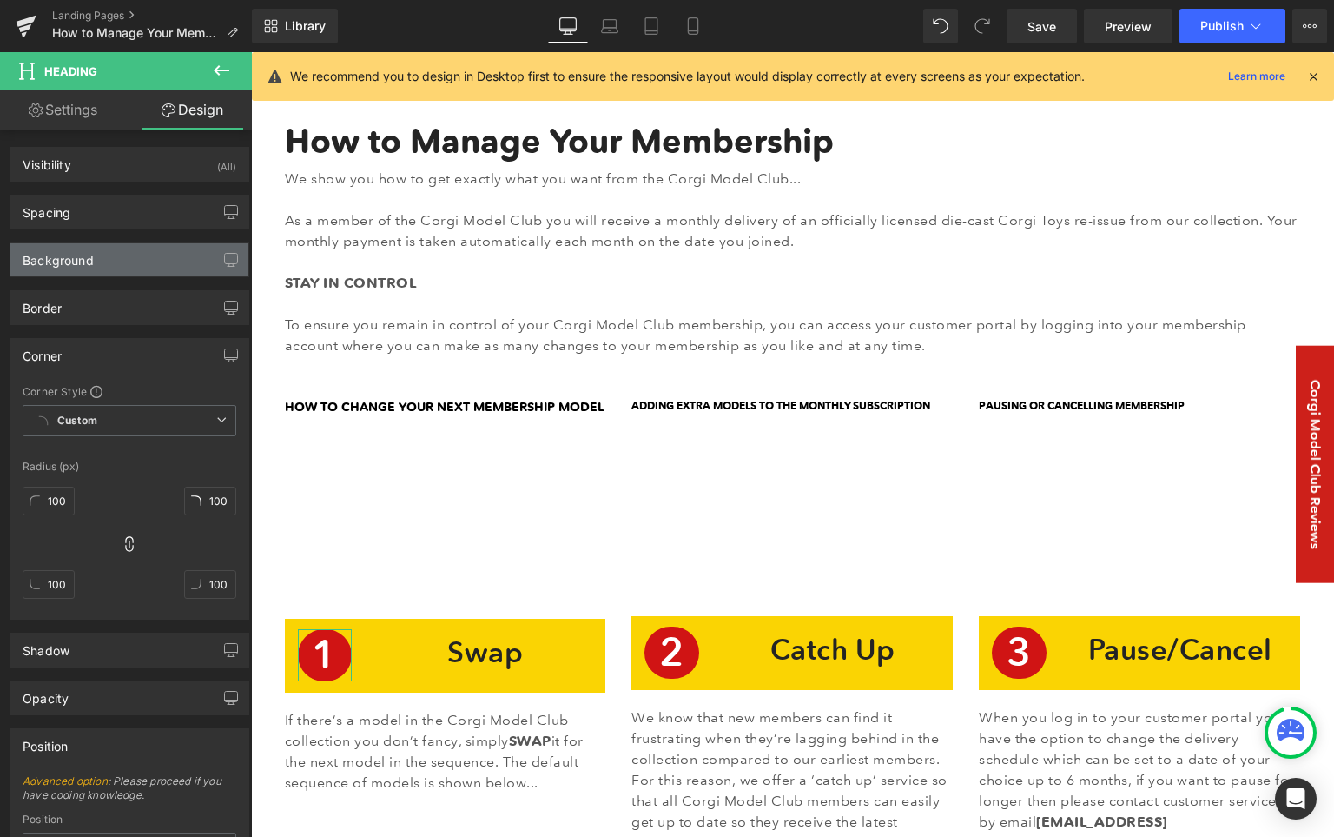
click at [146, 261] on div "Background" at bounding box center [129, 259] width 238 height 33
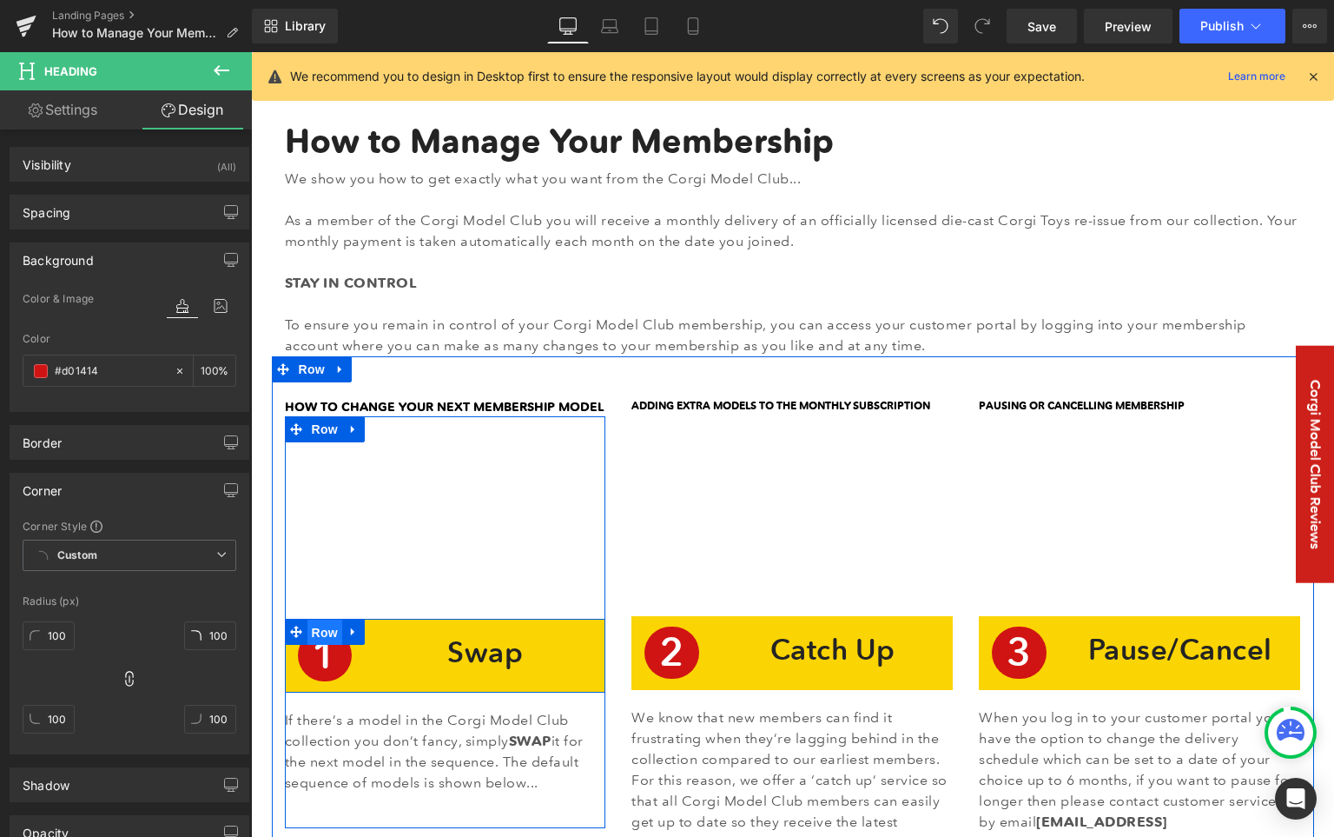
click at [315, 631] on span "Row" at bounding box center [325, 632] width 35 height 26
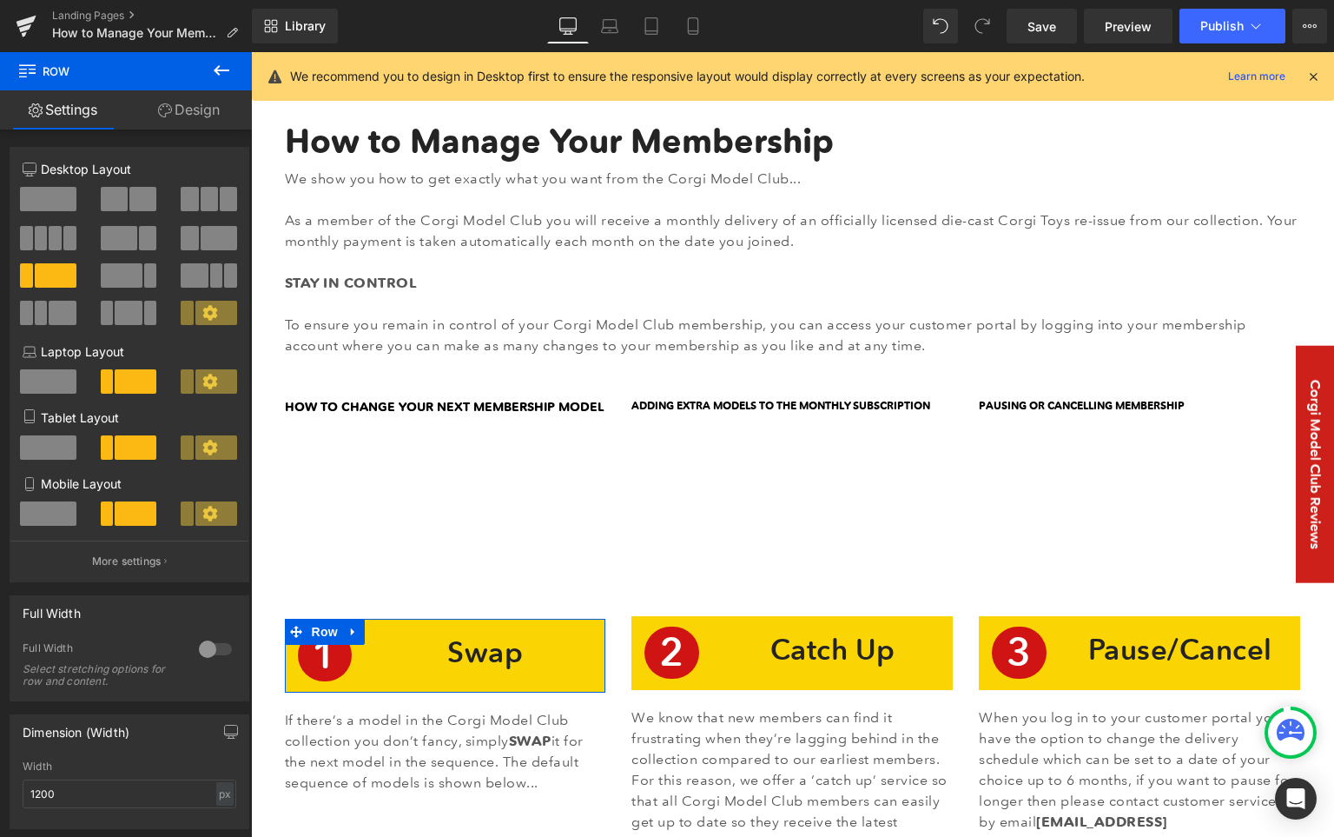
click at [121, 245] on span at bounding box center [119, 238] width 36 height 24
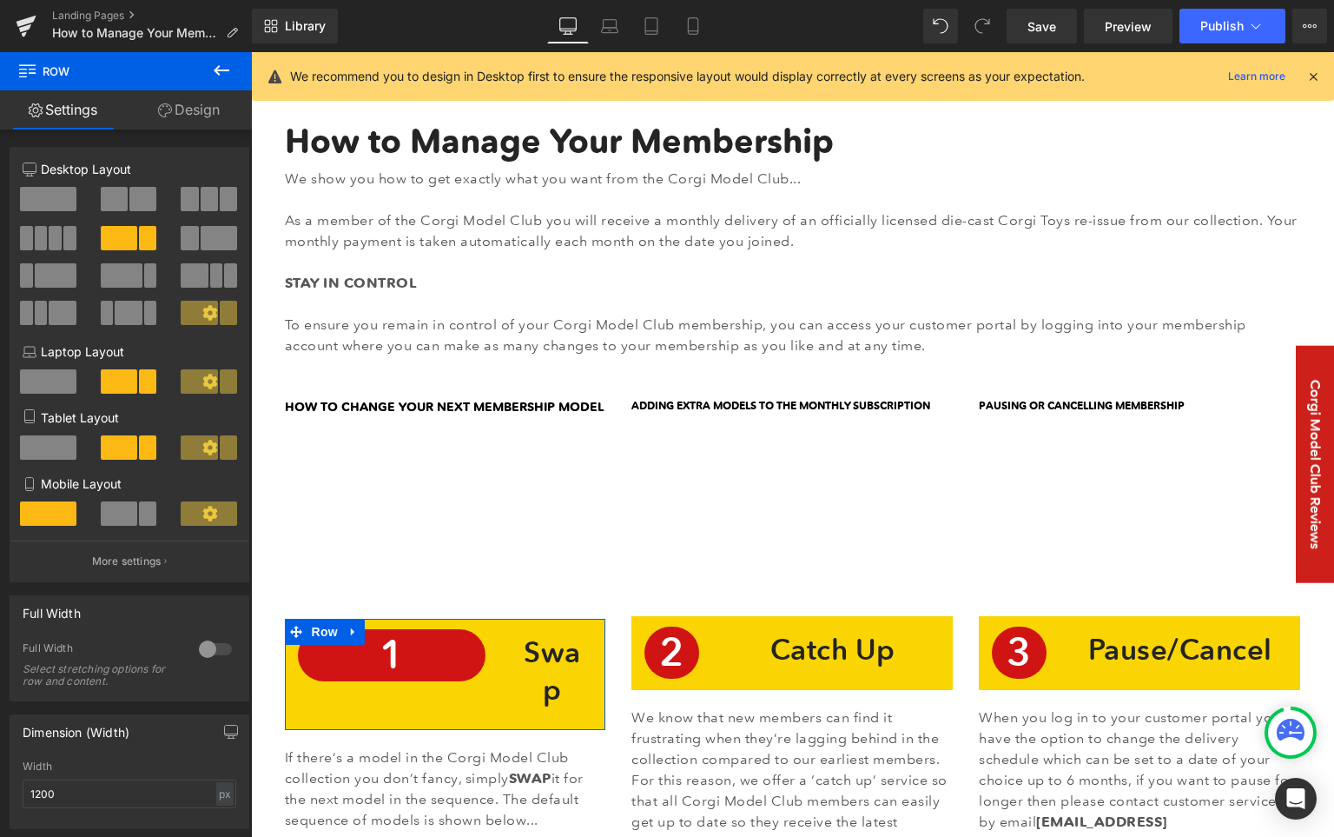
click at [64, 269] on span at bounding box center [56, 275] width 42 height 24
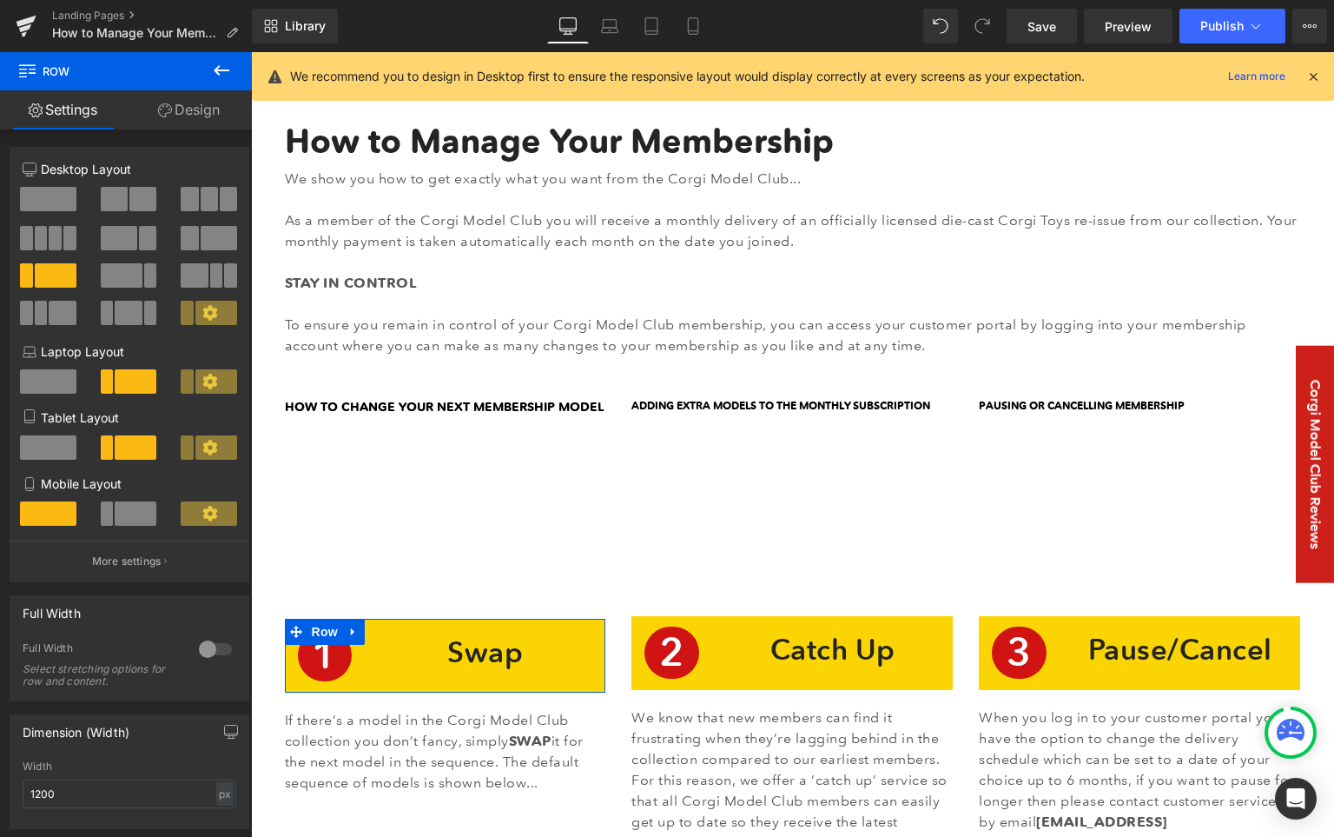
click at [61, 238] on button at bounding box center [49, 238] width 58 height 24
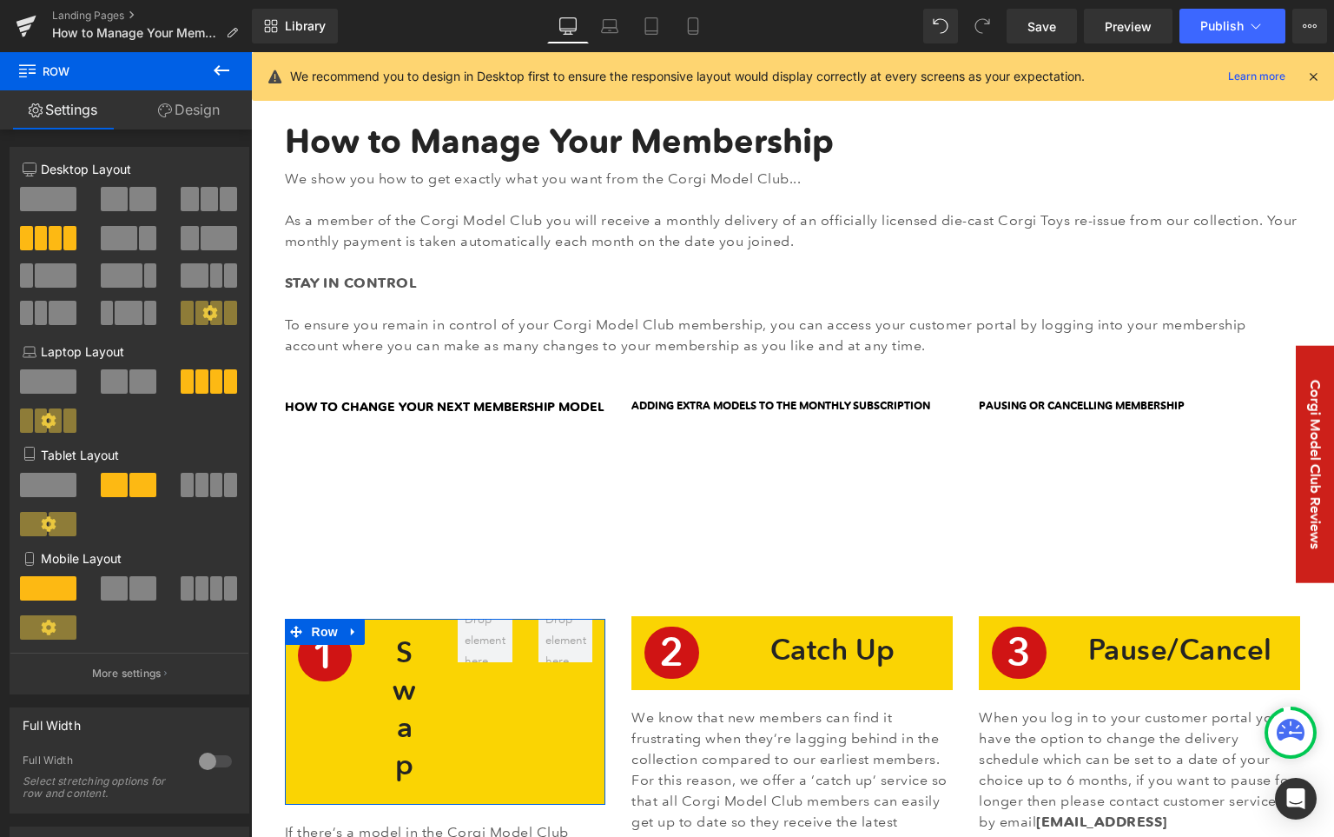
click at [53, 268] on span at bounding box center [56, 275] width 42 height 24
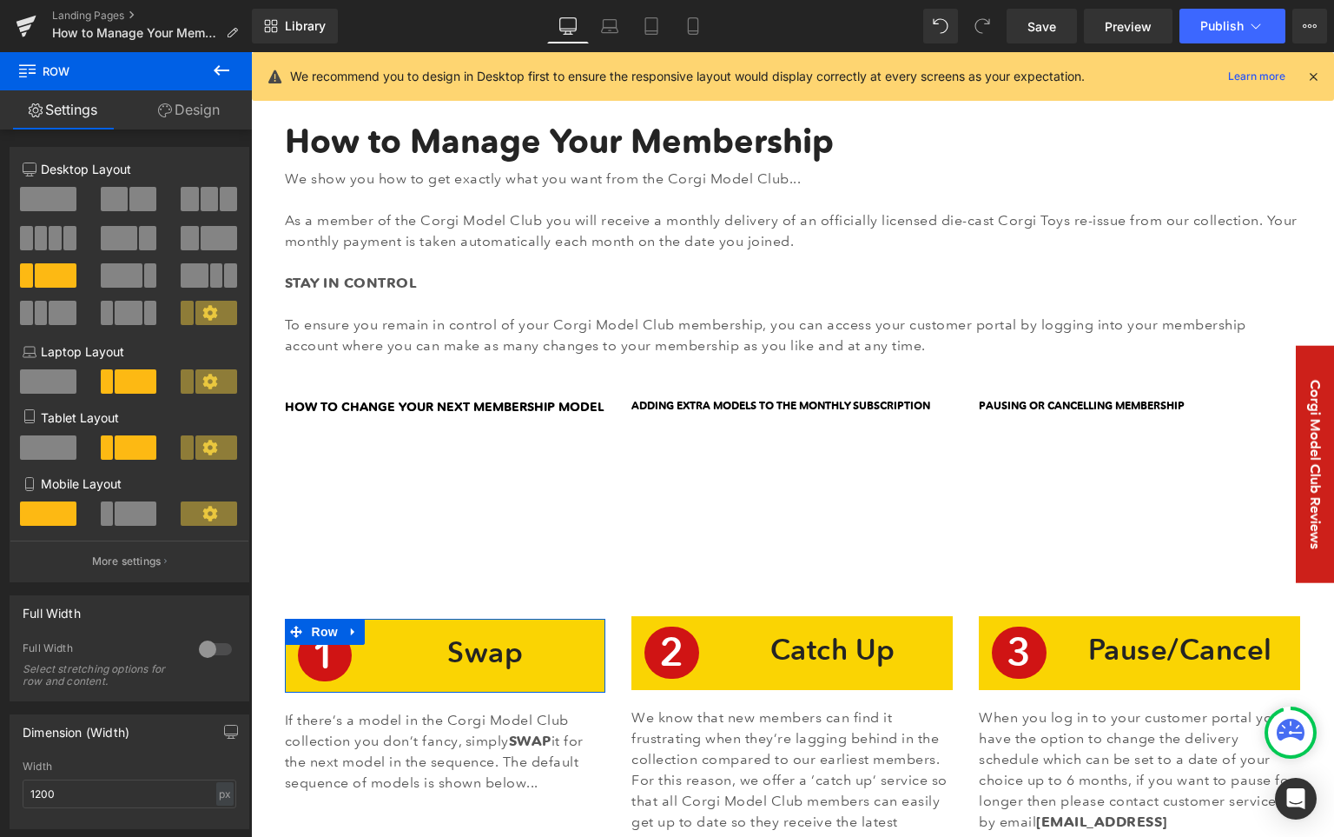
click at [132, 305] on span at bounding box center [128, 313] width 27 height 24
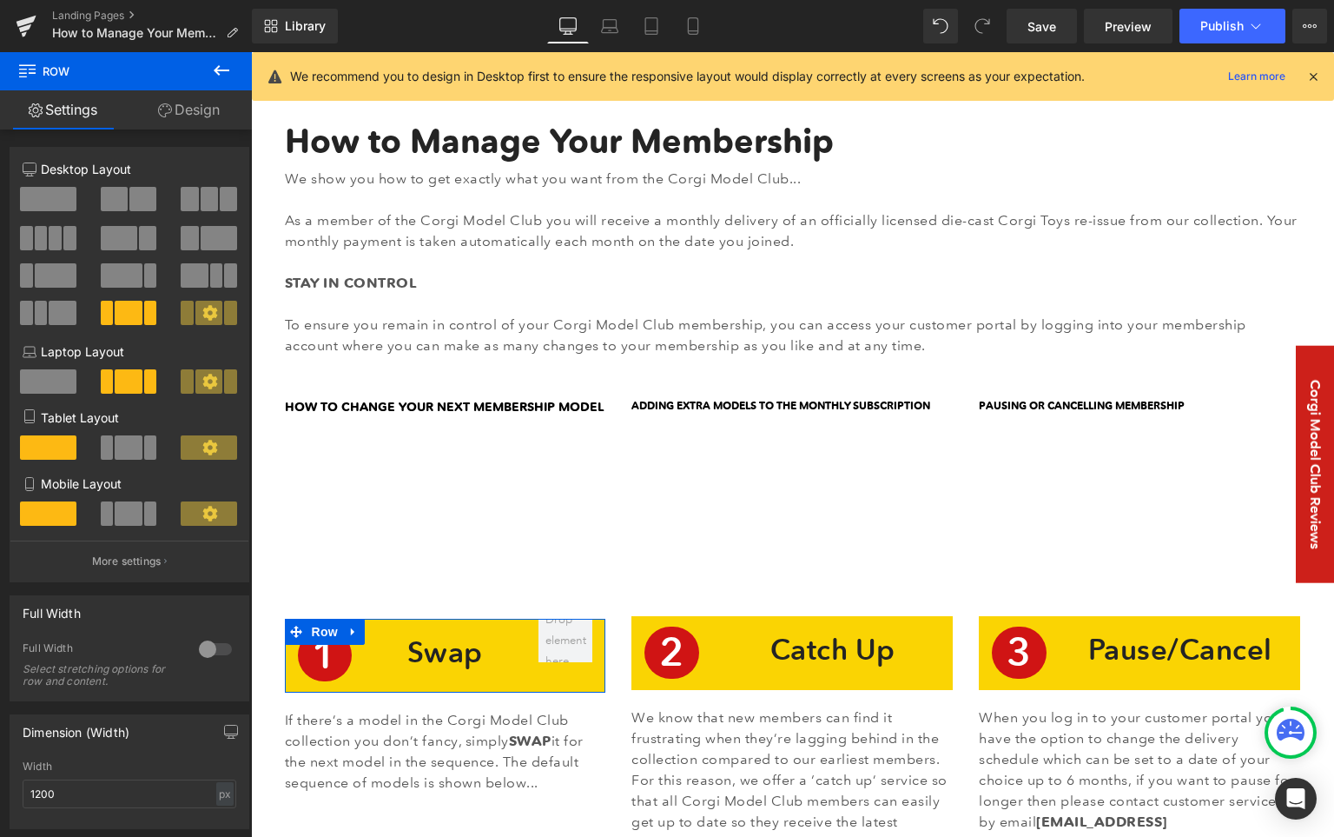
click at [51, 276] on span at bounding box center [56, 275] width 42 height 24
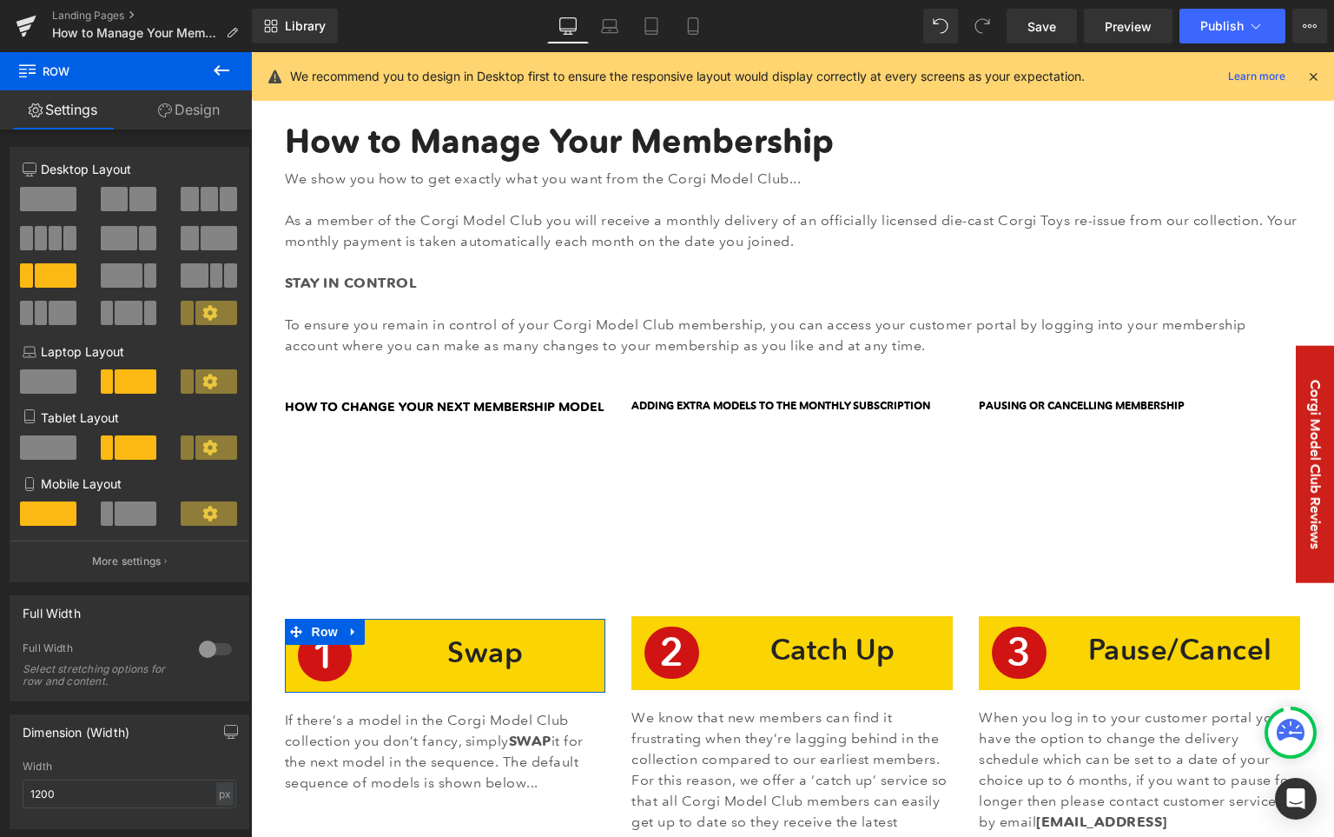
click at [210, 273] on span at bounding box center [216, 275] width 13 height 24
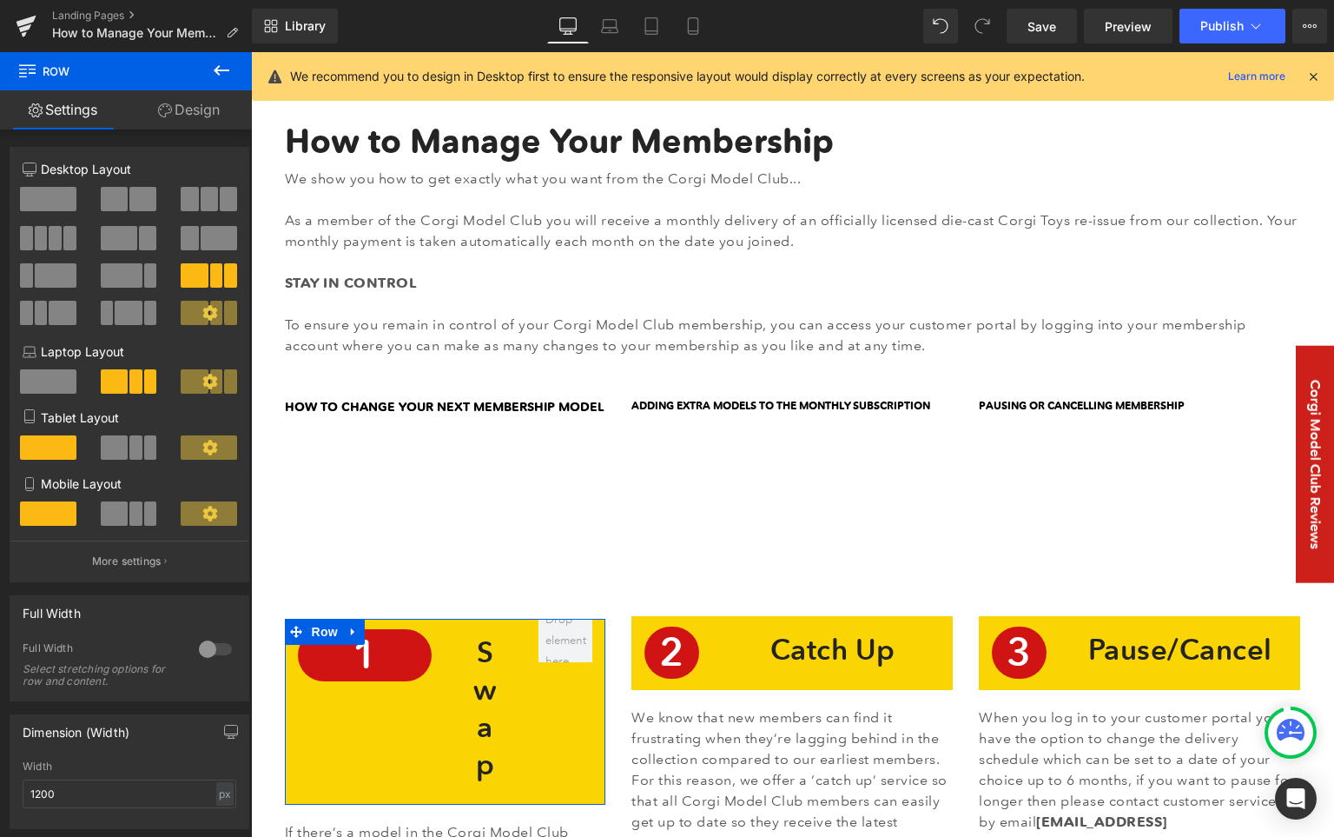
click at [52, 275] on span at bounding box center [56, 275] width 42 height 24
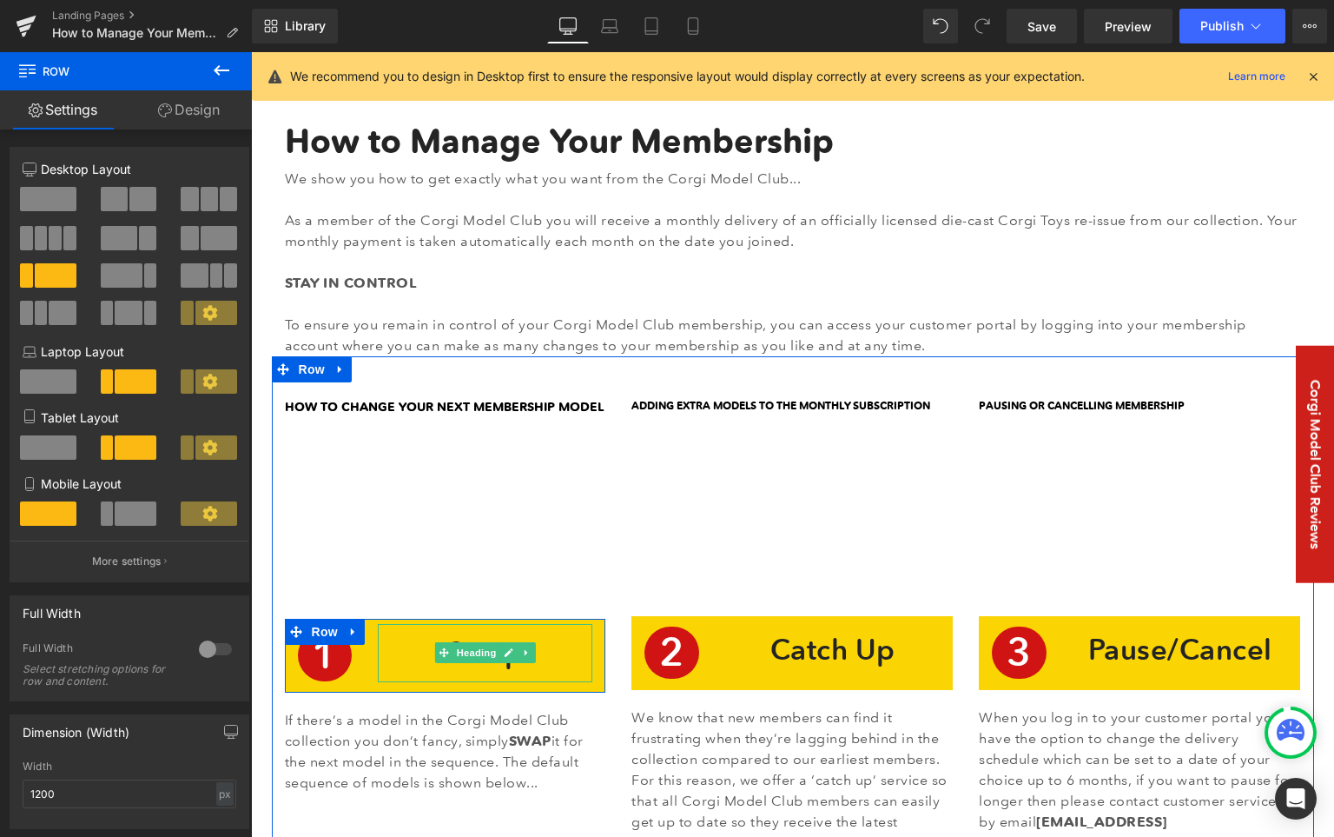
click at [469, 653] on span "Heading" at bounding box center [476, 652] width 47 height 21
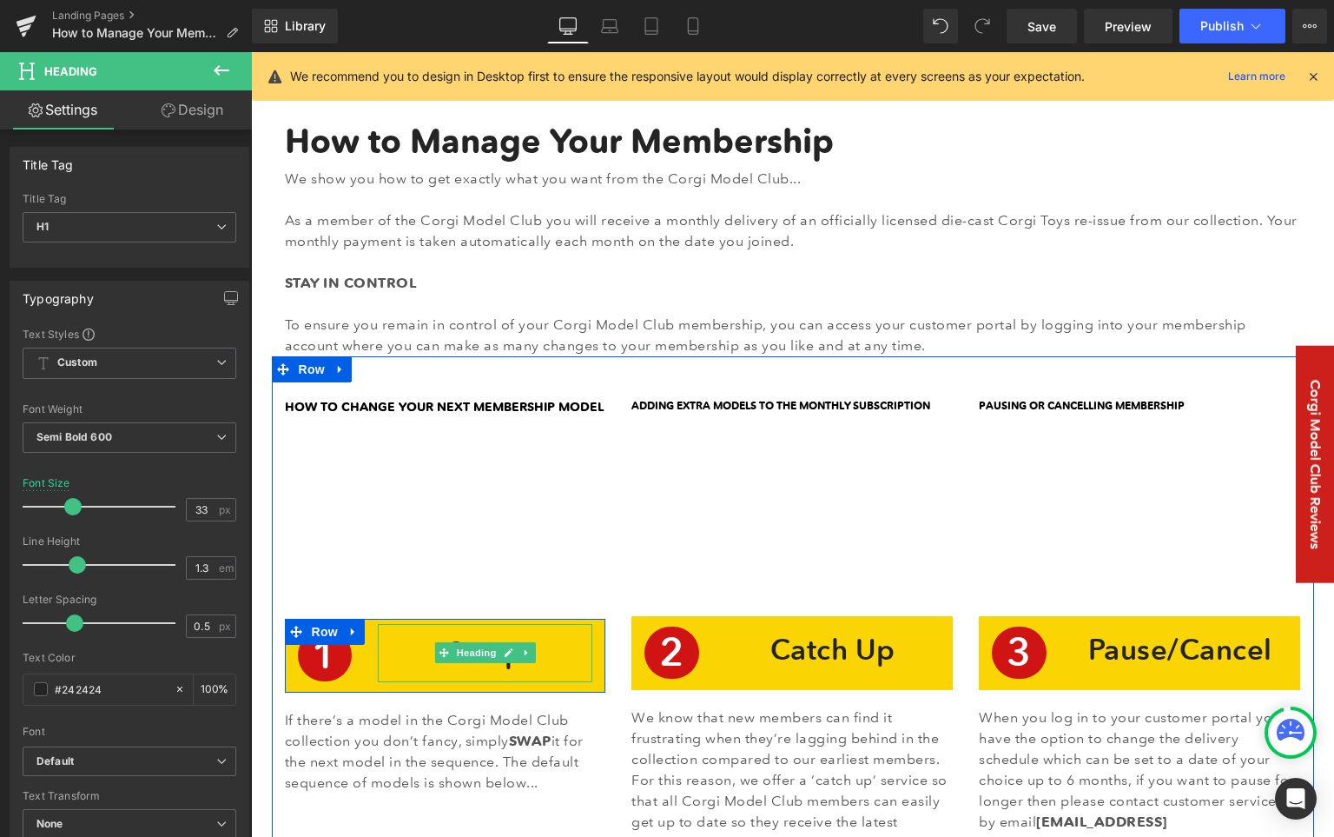
click at [405, 658] on h1 "Swap" at bounding box center [485, 652] width 194 height 37
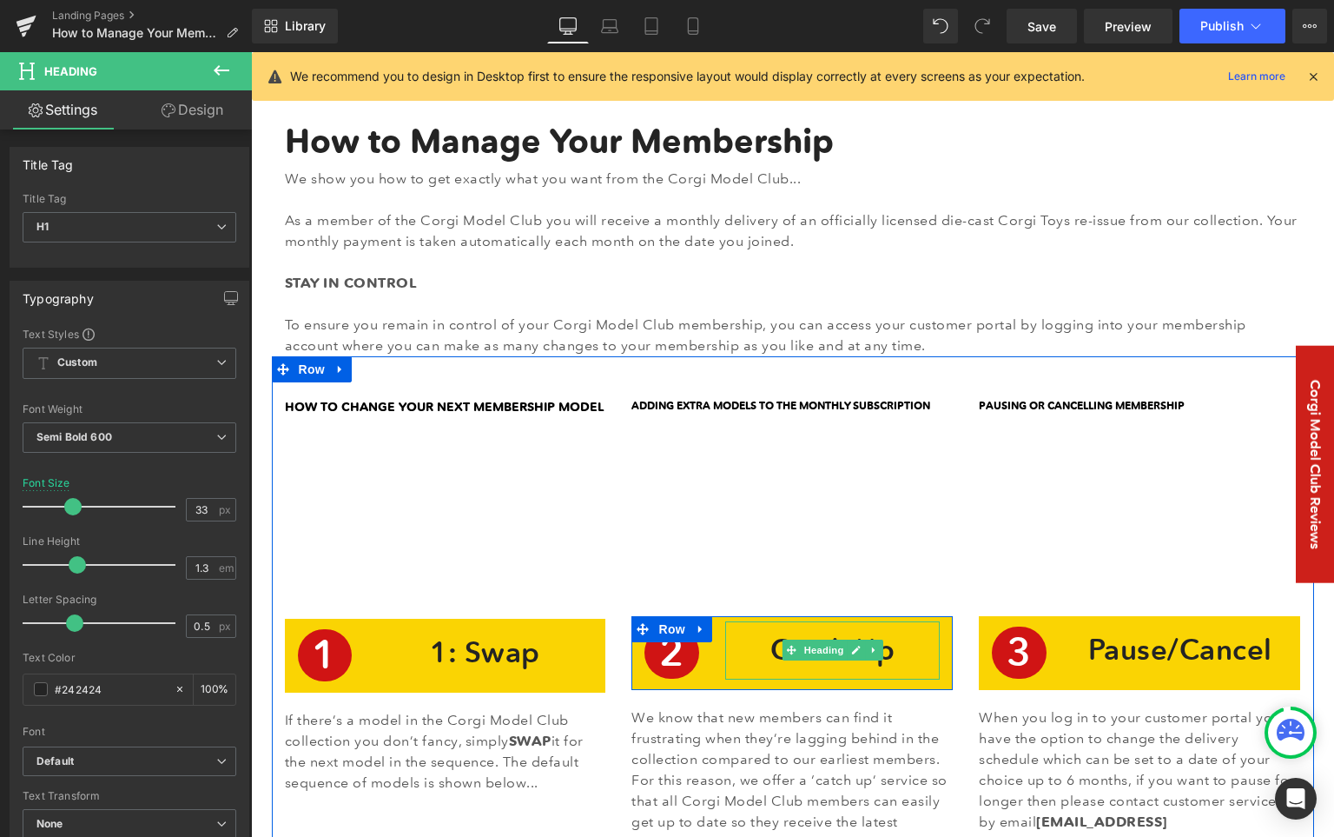
click at [760, 652] on h1 "Catch Up" at bounding box center [833, 650] width 194 height 37
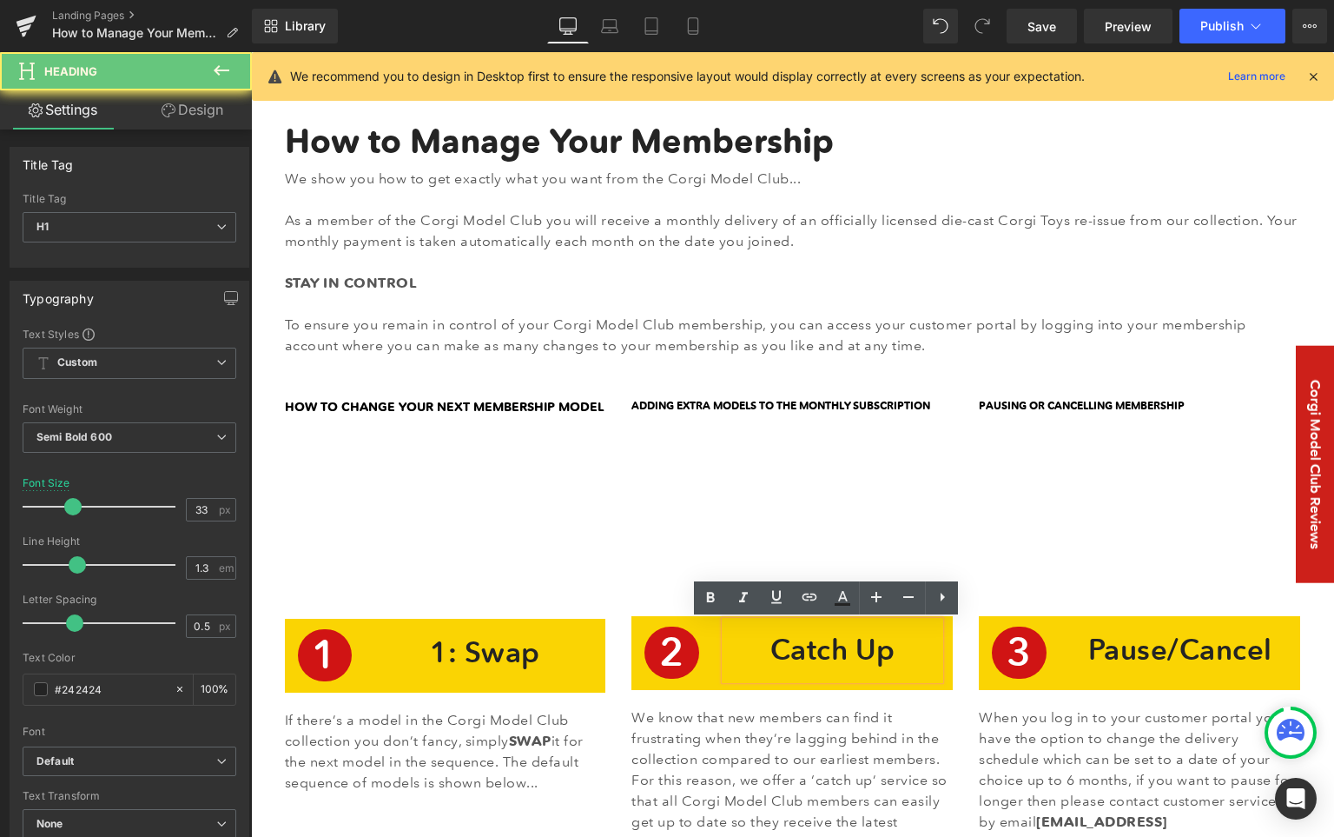
click at [765, 652] on h1 "Catch Up" at bounding box center [833, 650] width 194 height 37
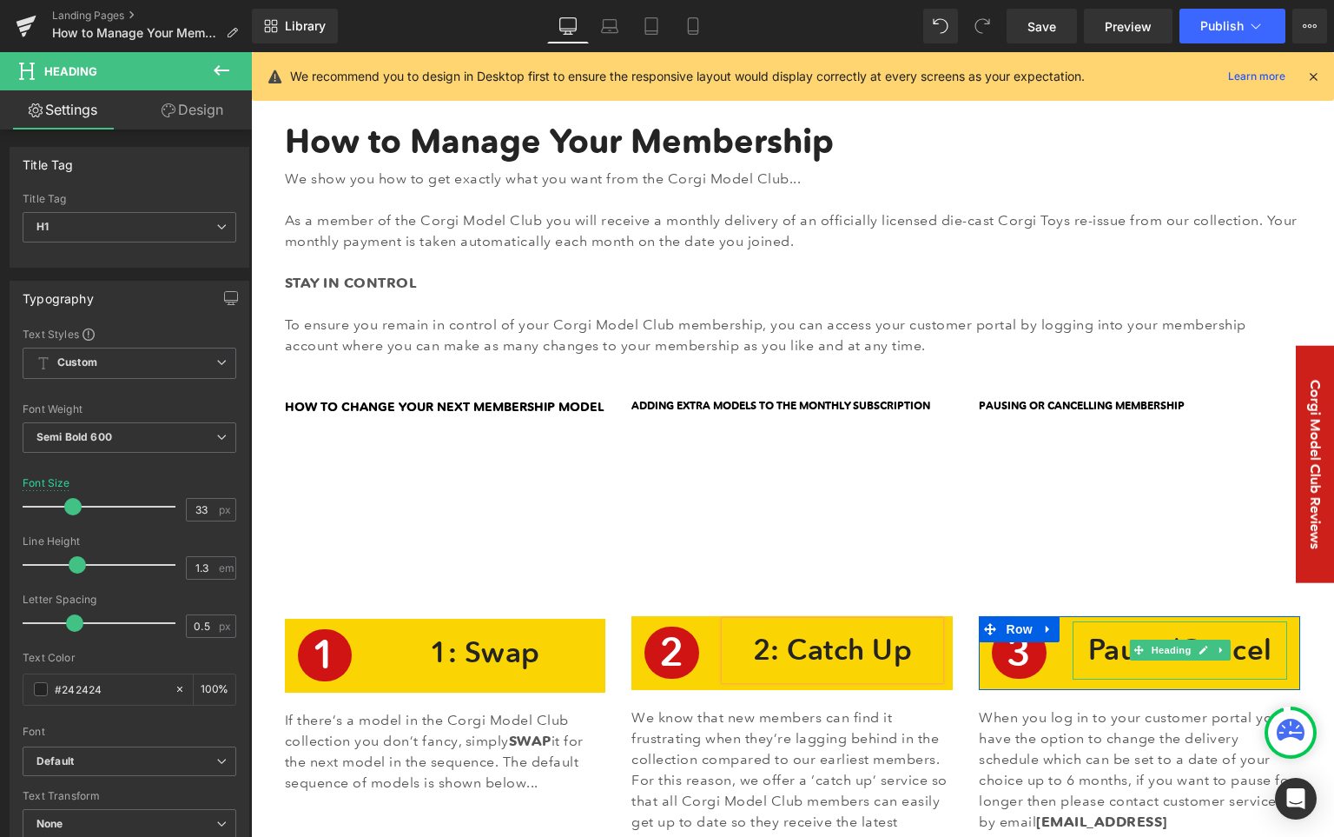
click at [1089, 646] on h1 "Pause/Cancel" at bounding box center [1180, 650] width 194 height 37
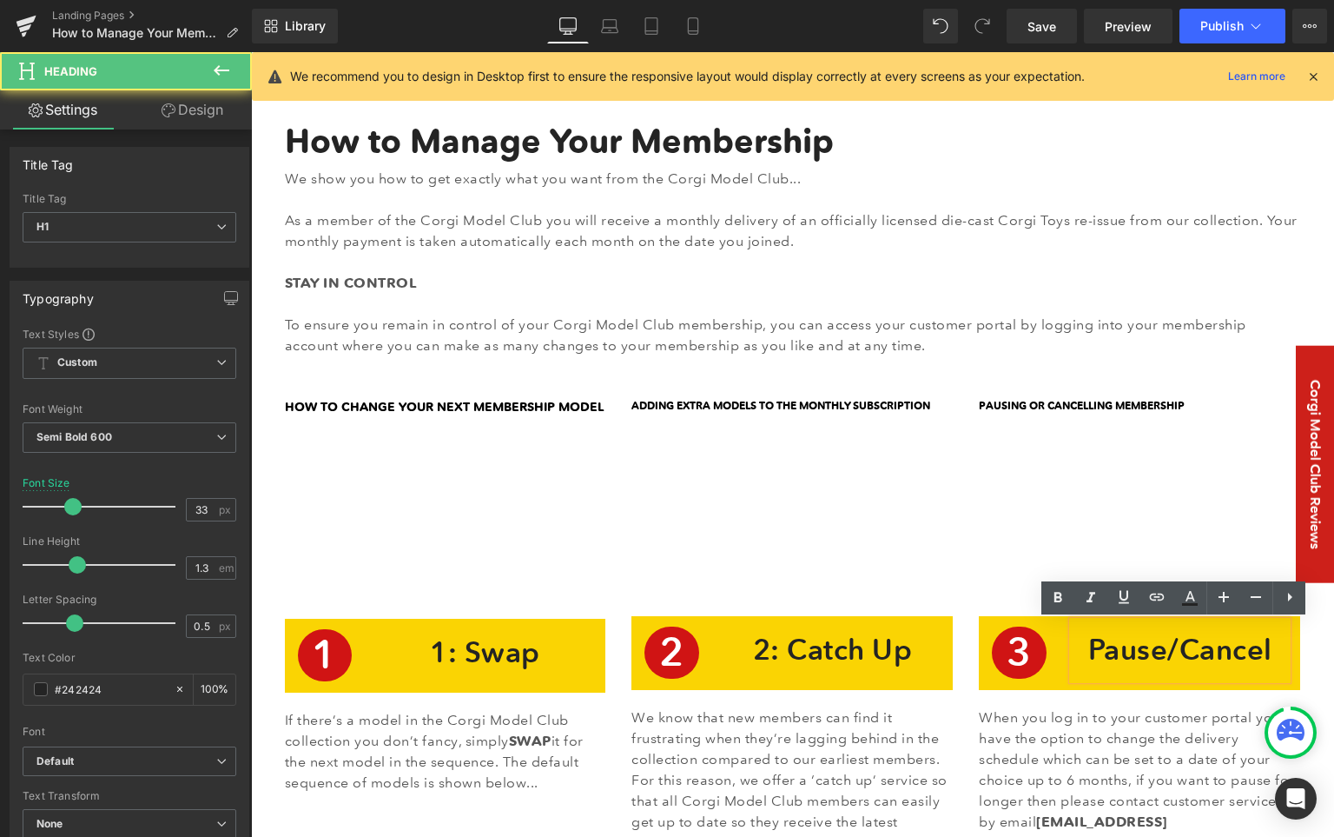
click at [1087, 648] on h1 "Pause/Cancel" at bounding box center [1180, 650] width 194 height 37
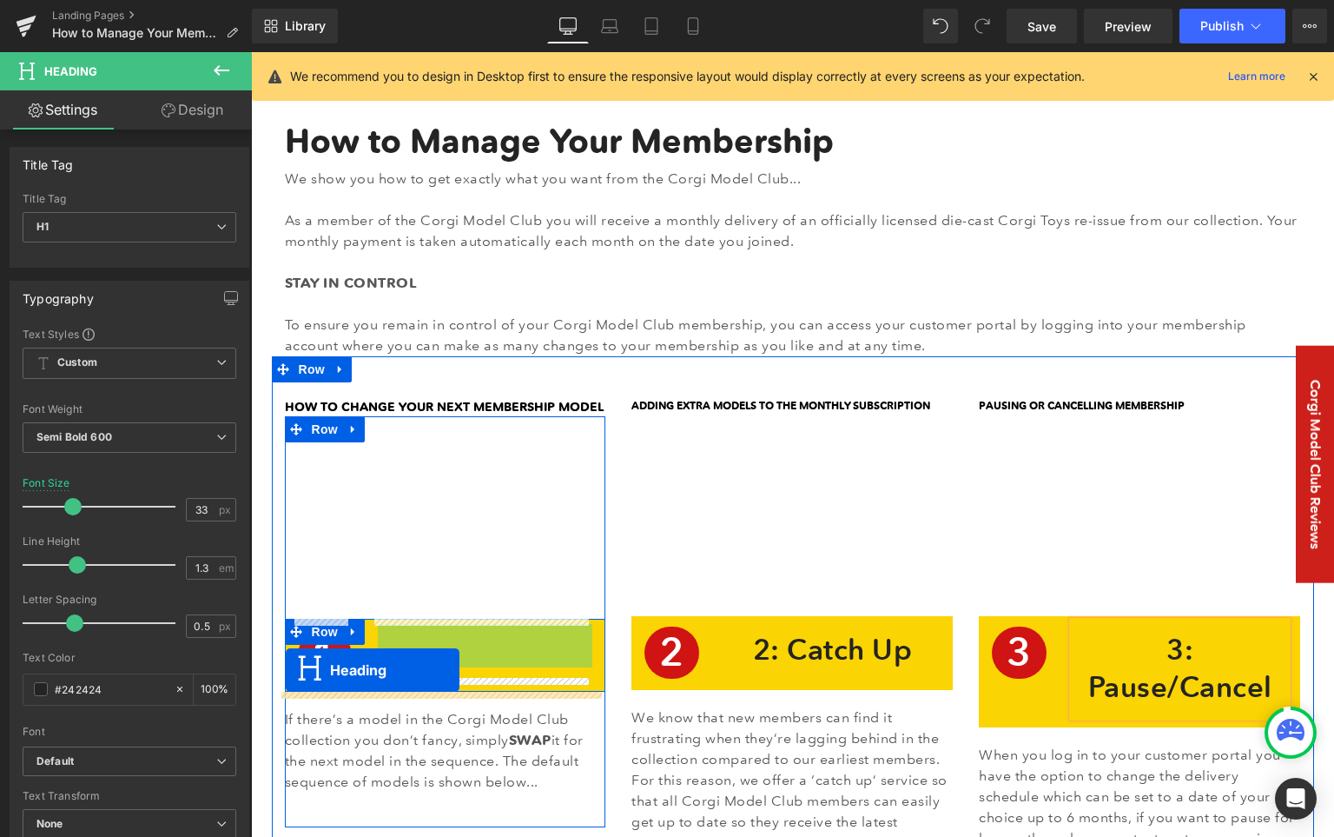
drag, startPoint x: 439, startPoint y: 647, endPoint x: 286, endPoint y: 670, distance: 154.6
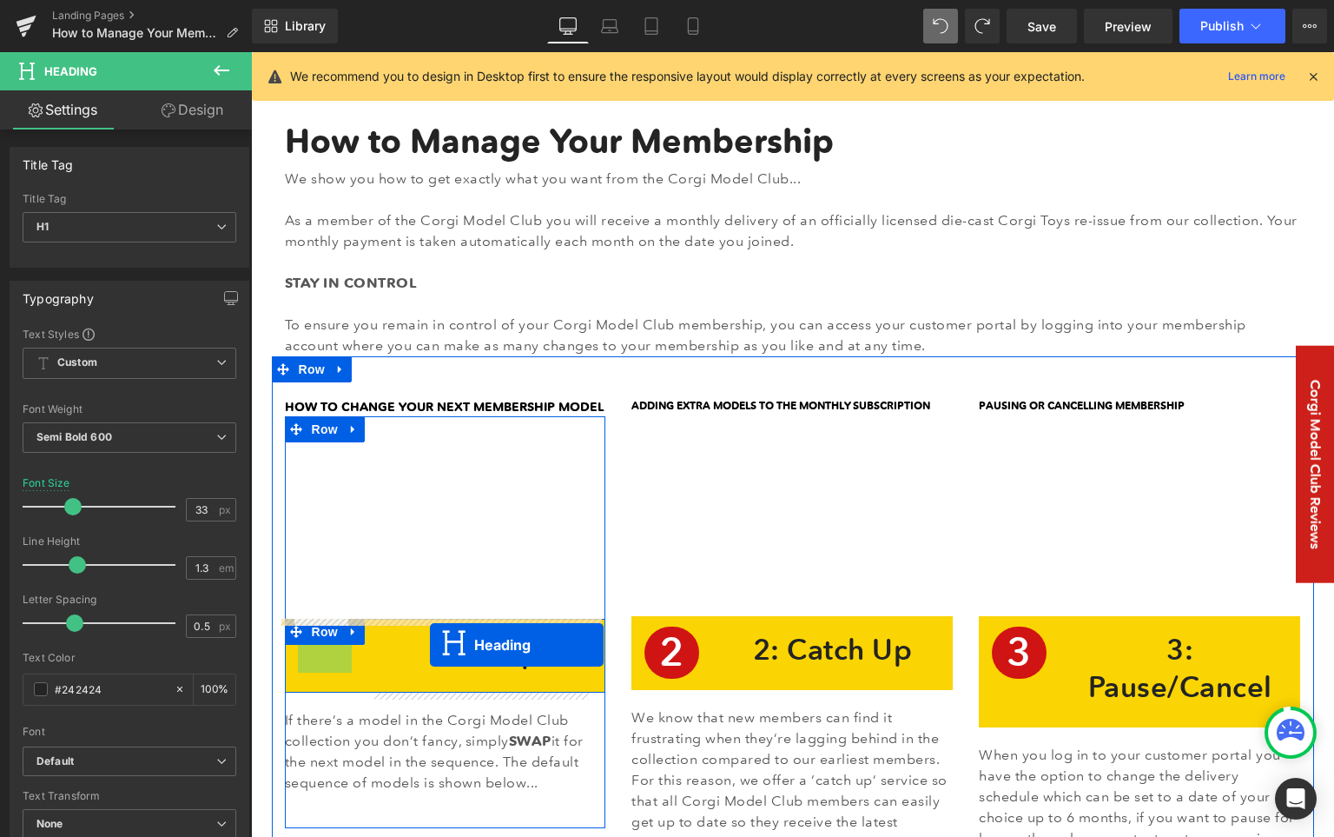
drag, startPoint x: 283, startPoint y: 656, endPoint x: 430, endPoint y: 645, distance: 147.3
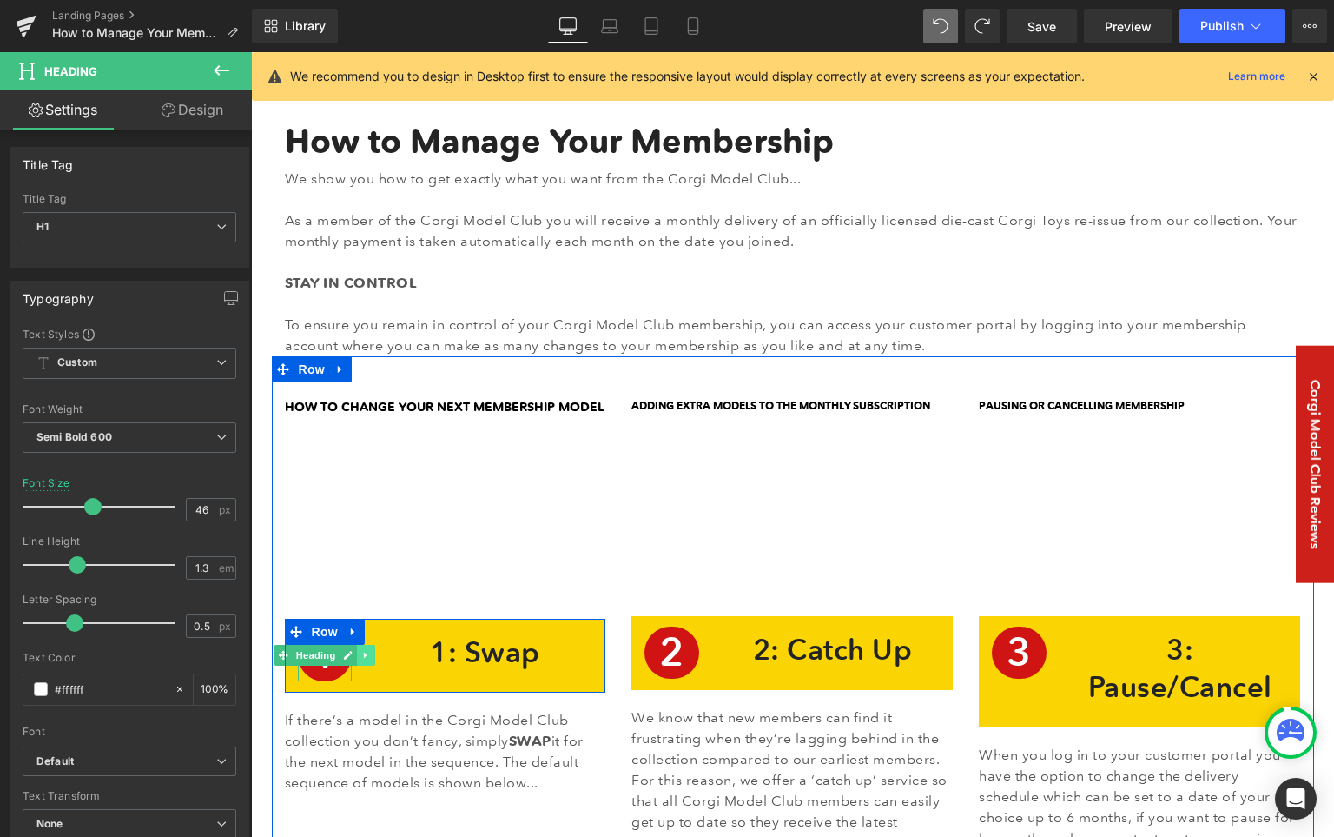
click at [364, 656] on icon at bounding box center [365, 655] width 3 height 6
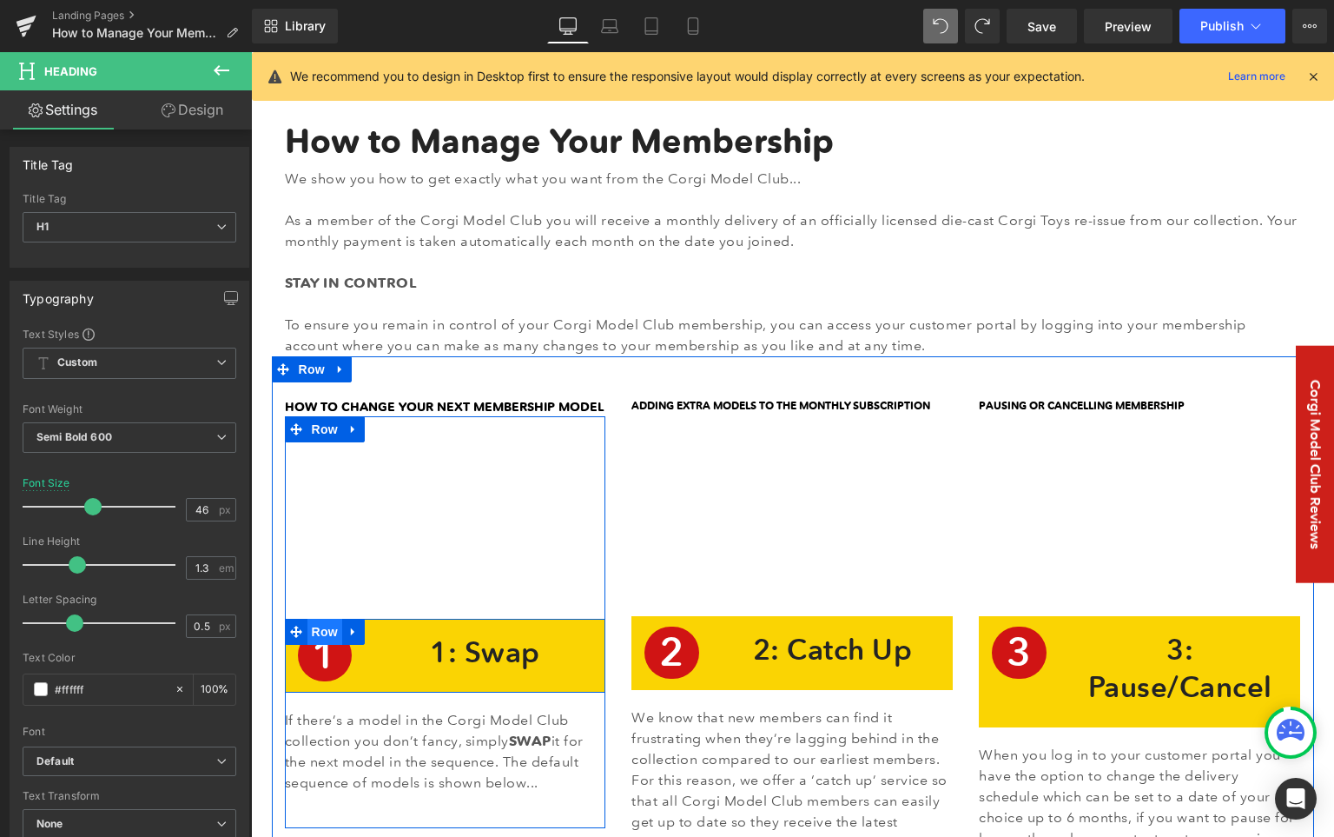
click at [321, 629] on span "Row" at bounding box center [325, 632] width 35 height 26
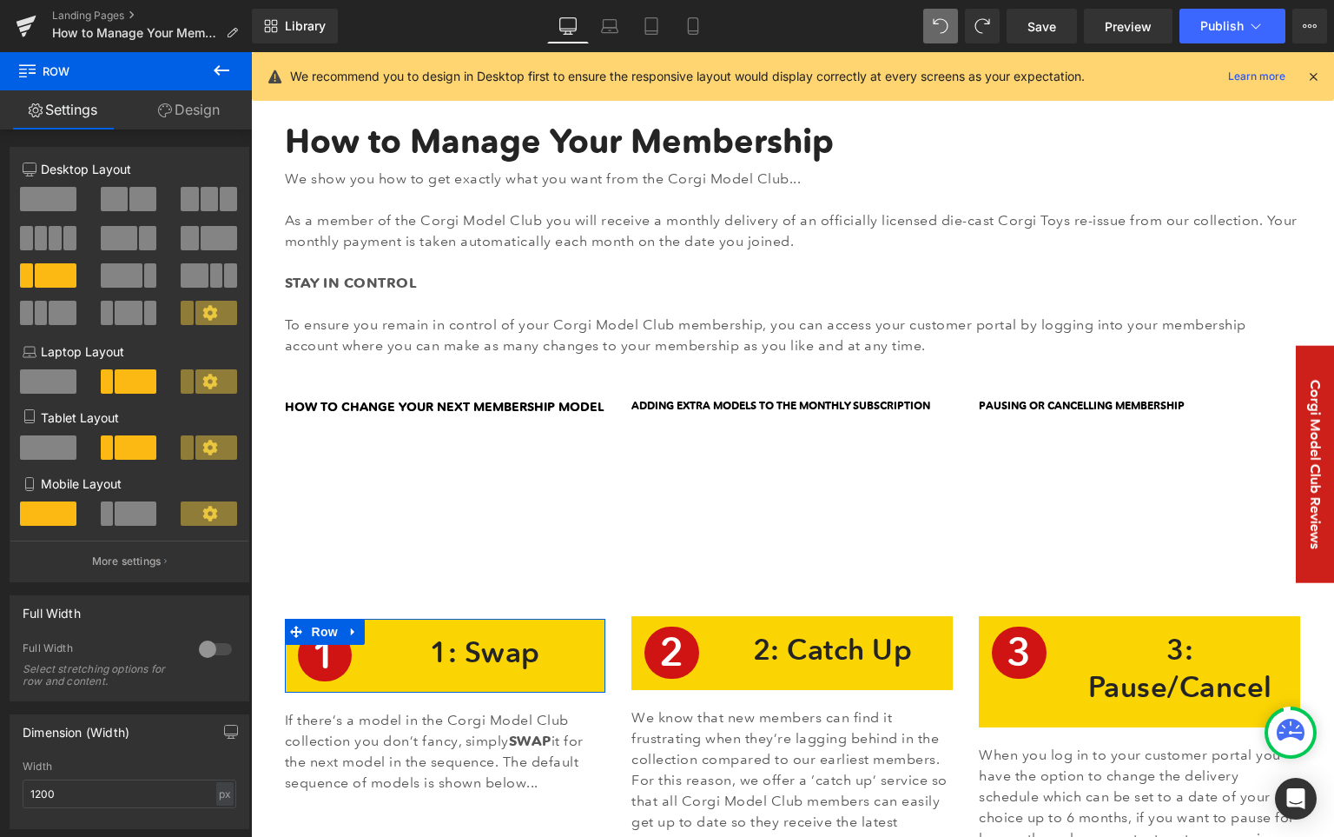
click at [132, 197] on span at bounding box center [142, 199] width 27 height 24
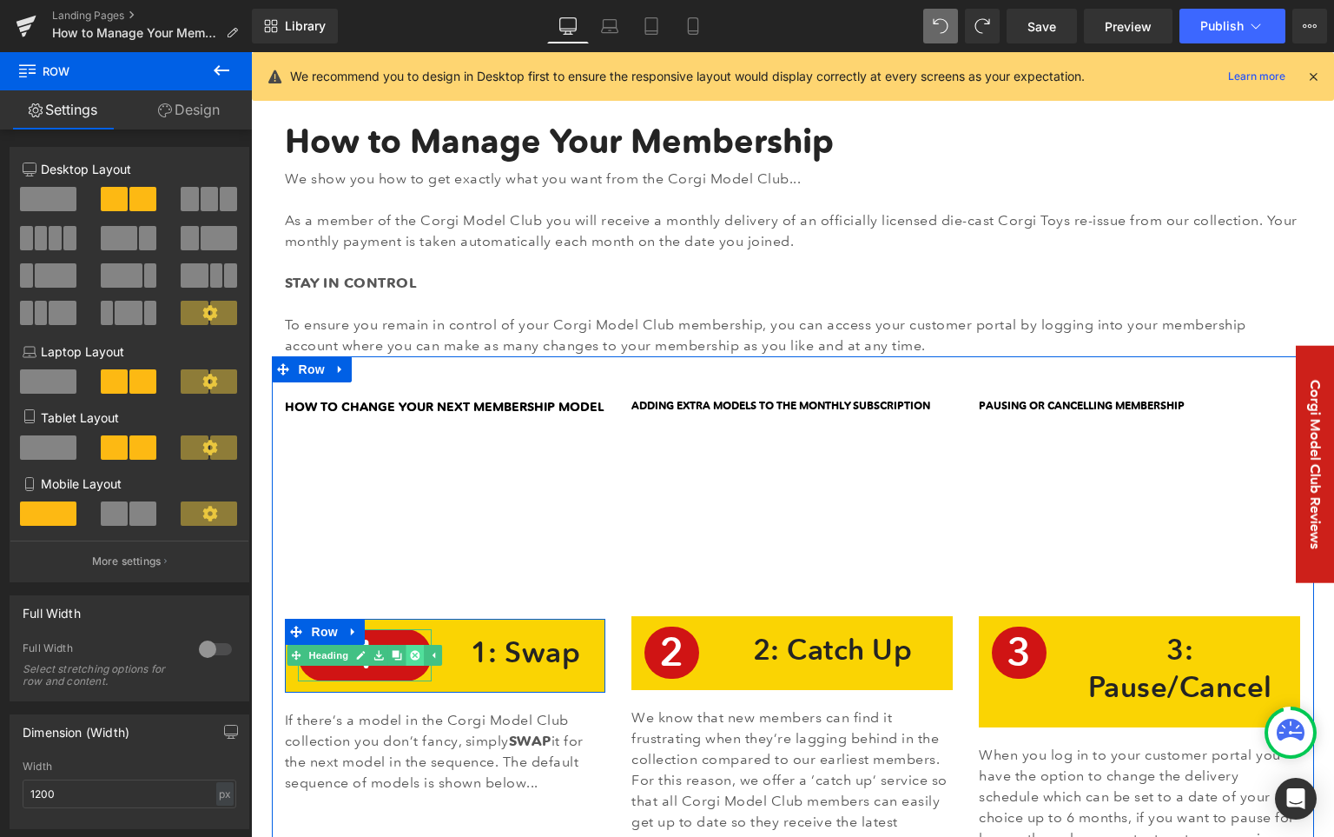
click at [411, 657] on icon at bounding box center [416, 655] width 10 height 10
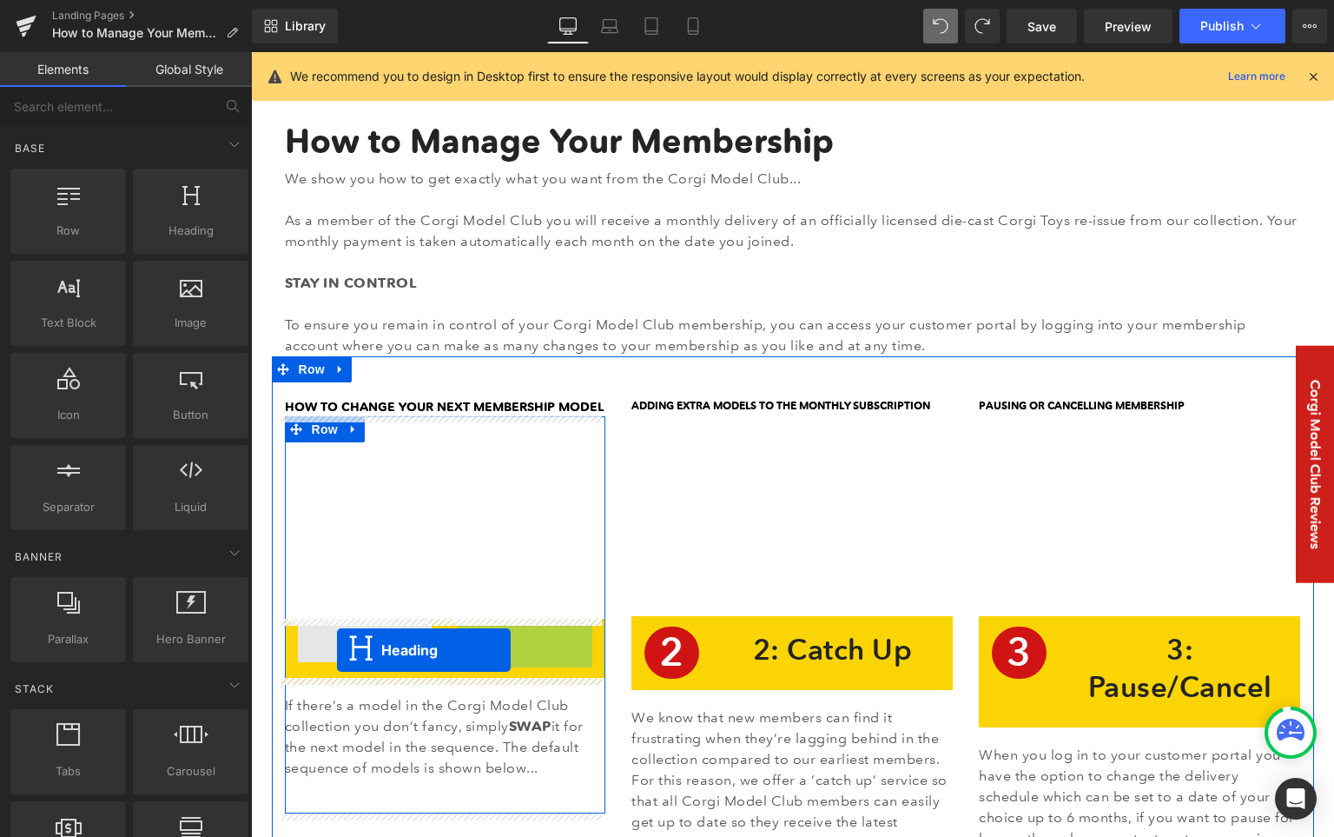
drag, startPoint x: 476, startPoint y: 650, endPoint x: 337, endPoint y: 650, distance: 139.0
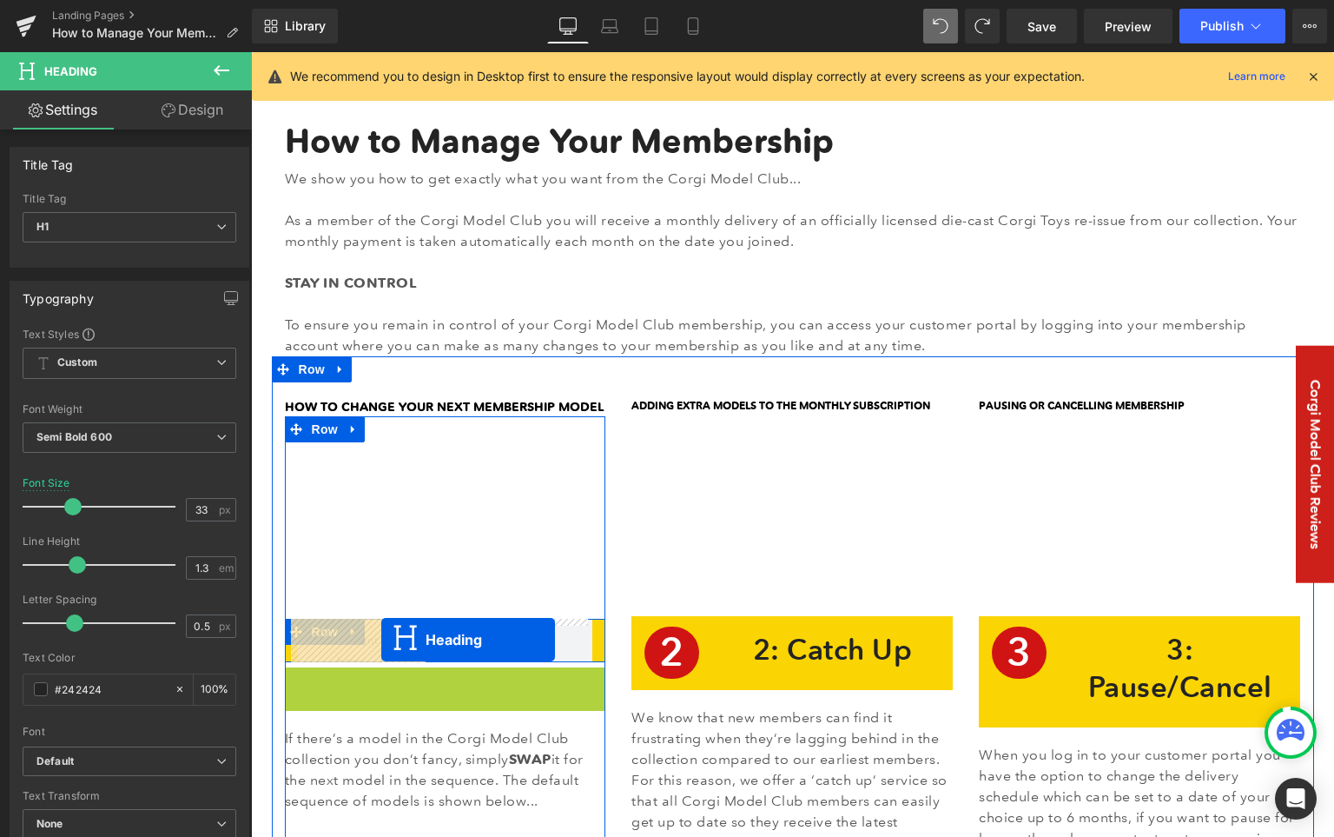
drag, startPoint x: 394, startPoint y: 693, endPoint x: 381, endPoint y: 639, distance: 55.4
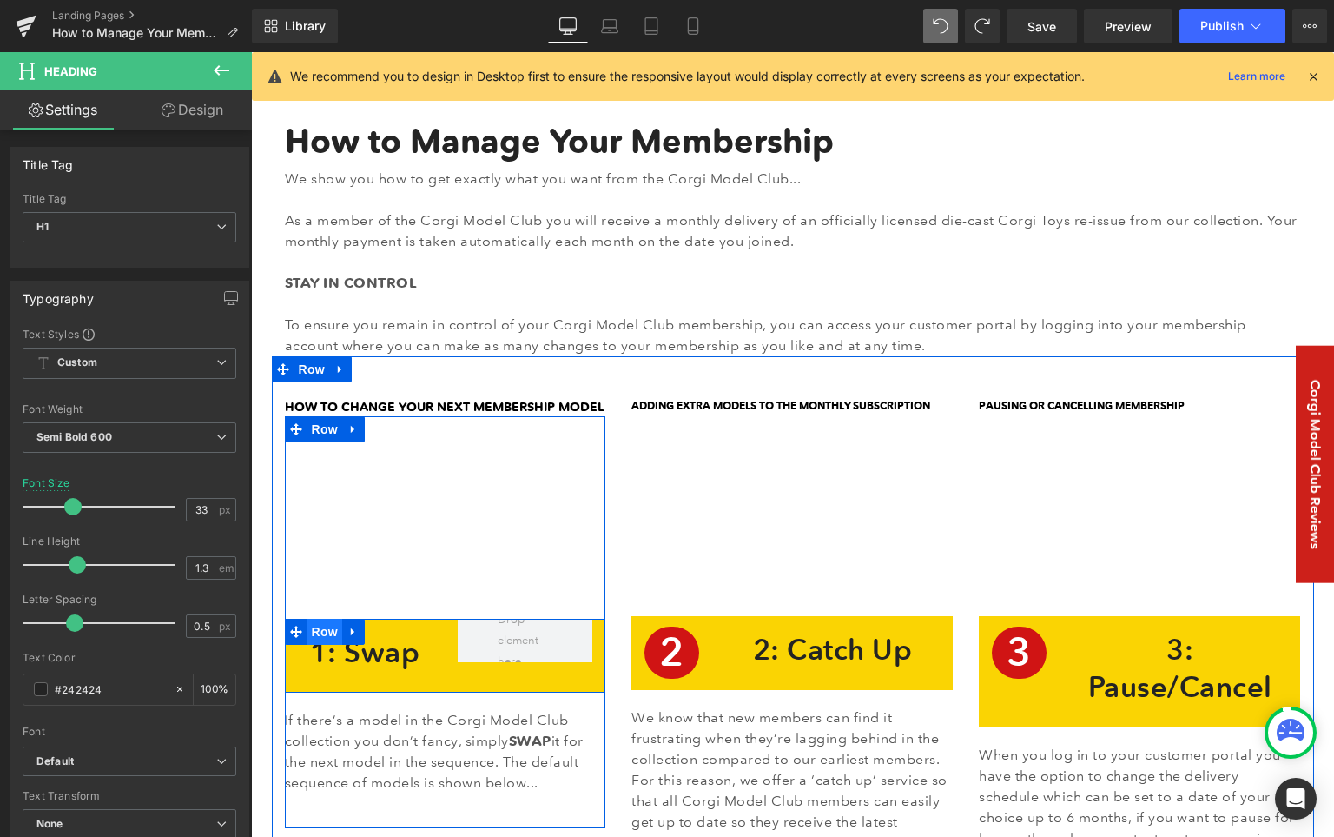
click at [321, 629] on span "Row" at bounding box center [325, 632] width 35 height 26
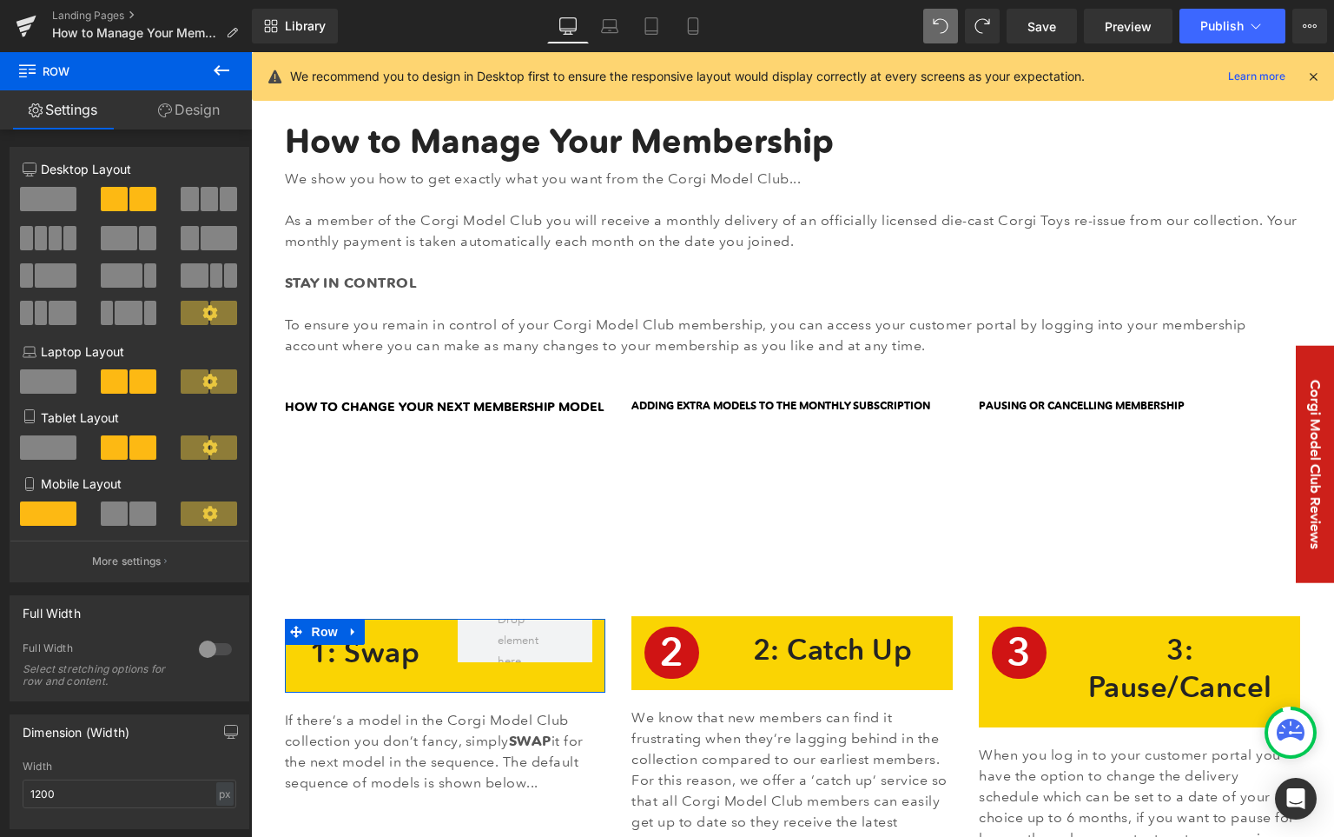
click at [59, 198] on span at bounding box center [48, 199] width 56 height 24
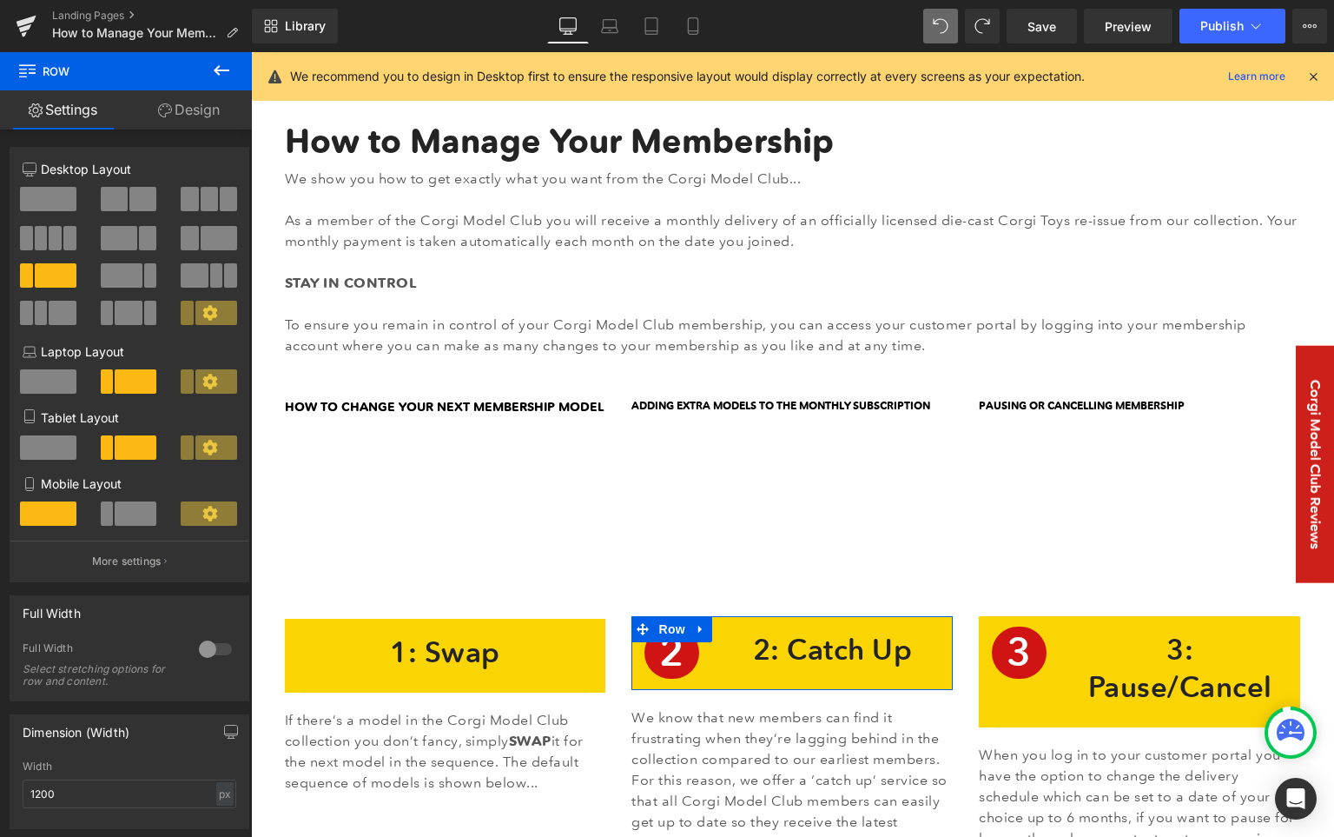
click at [118, 199] on span at bounding box center [114, 199] width 27 height 24
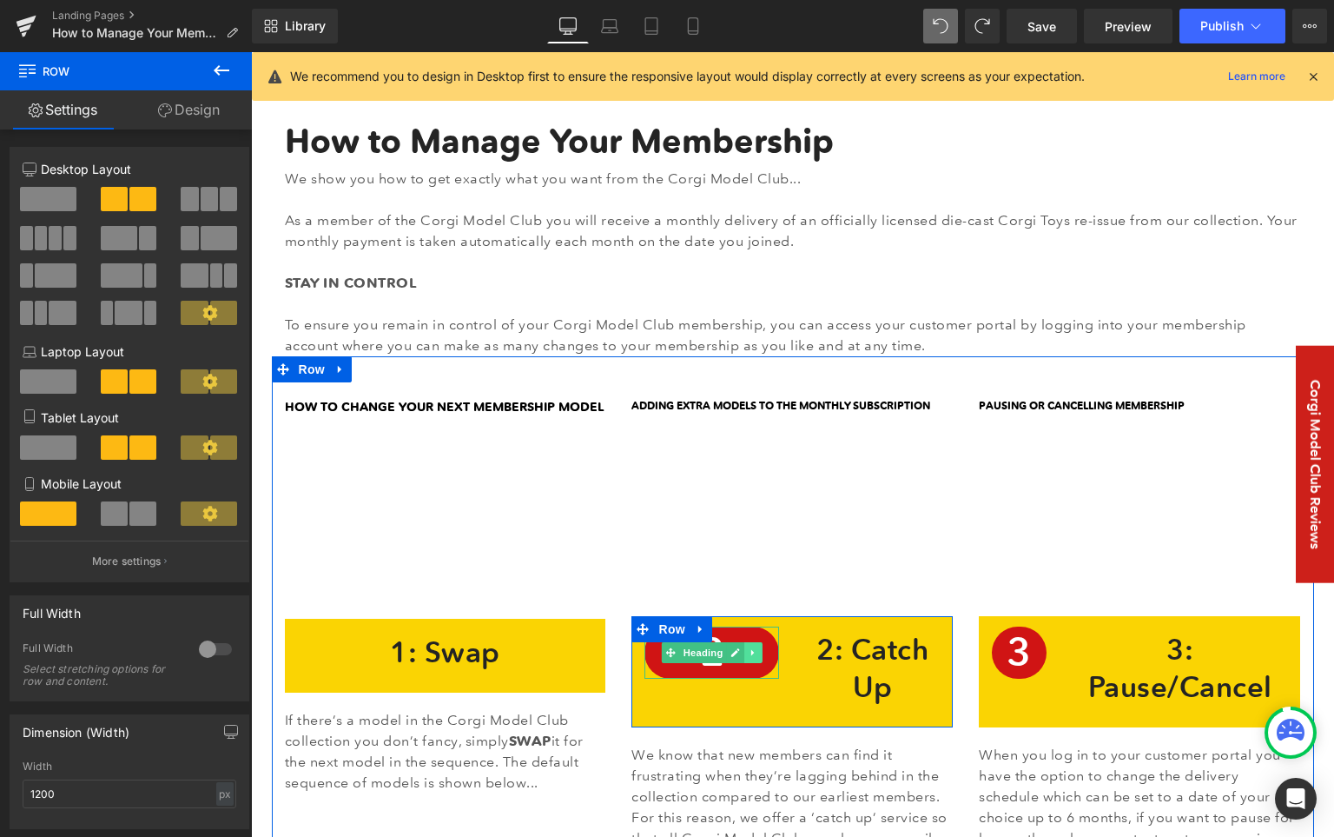
click at [749, 655] on icon at bounding box center [754, 652] width 10 height 10
click at [758, 650] on icon at bounding box center [763, 652] width 10 height 10
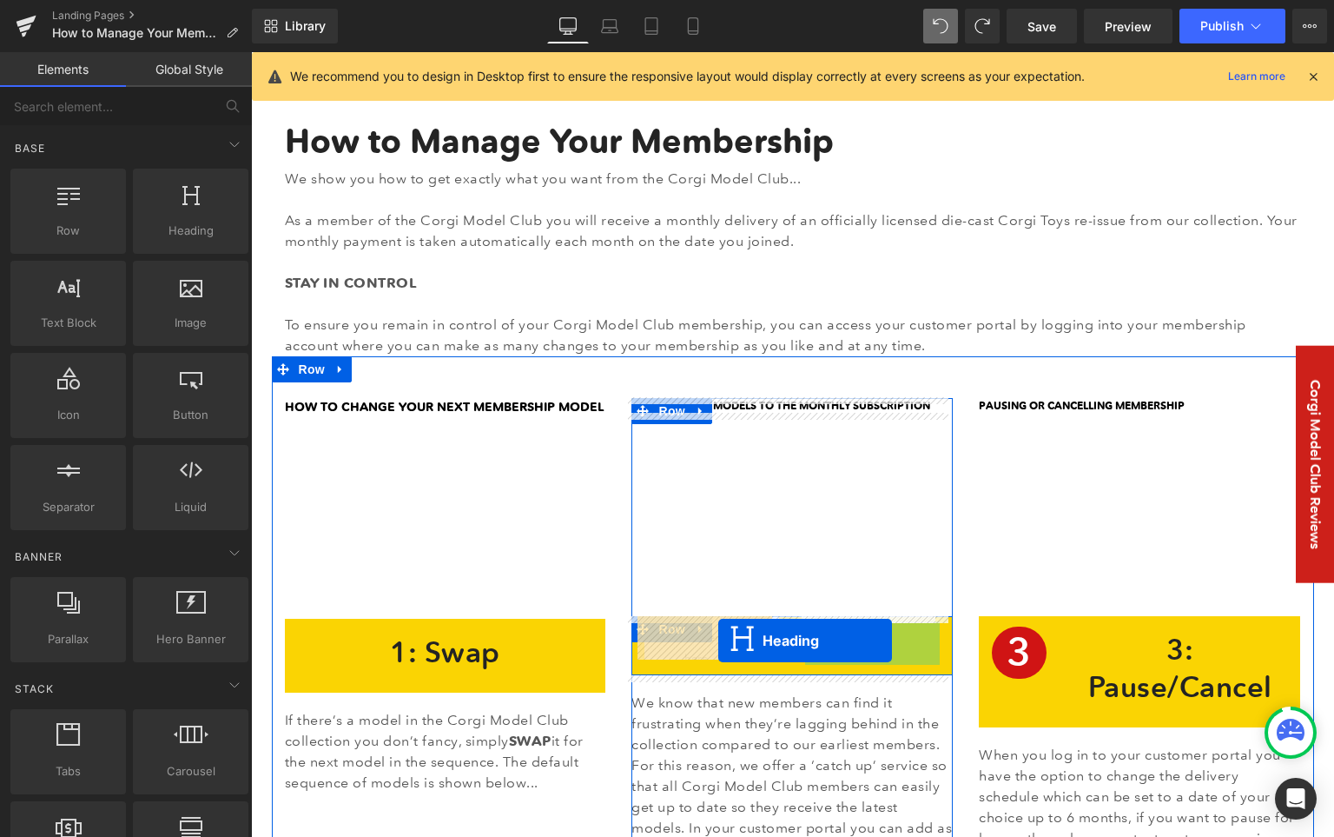
drag, startPoint x: 822, startPoint y: 667, endPoint x: 718, endPoint y: 640, distance: 106.8
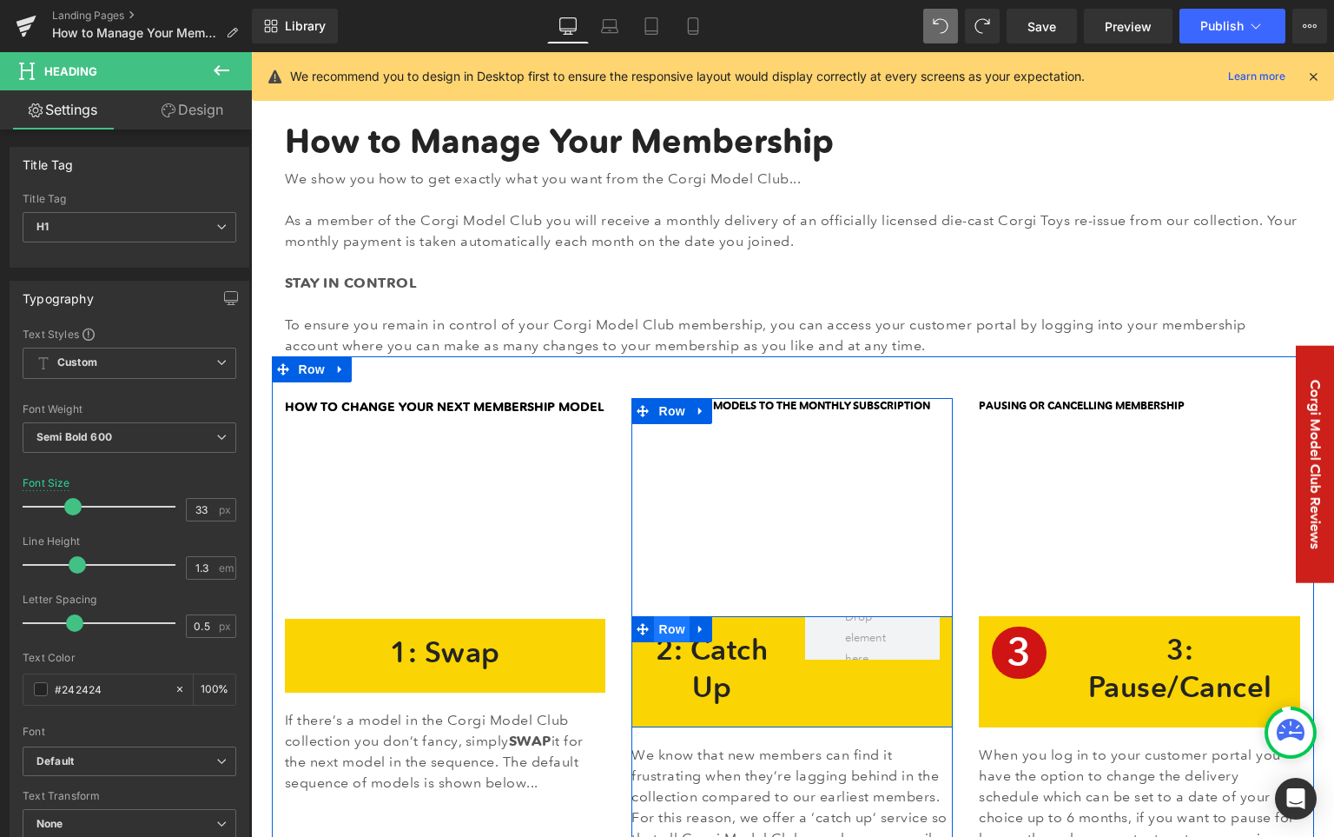
click at [669, 628] on span "Row" at bounding box center [671, 629] width 35 height 26
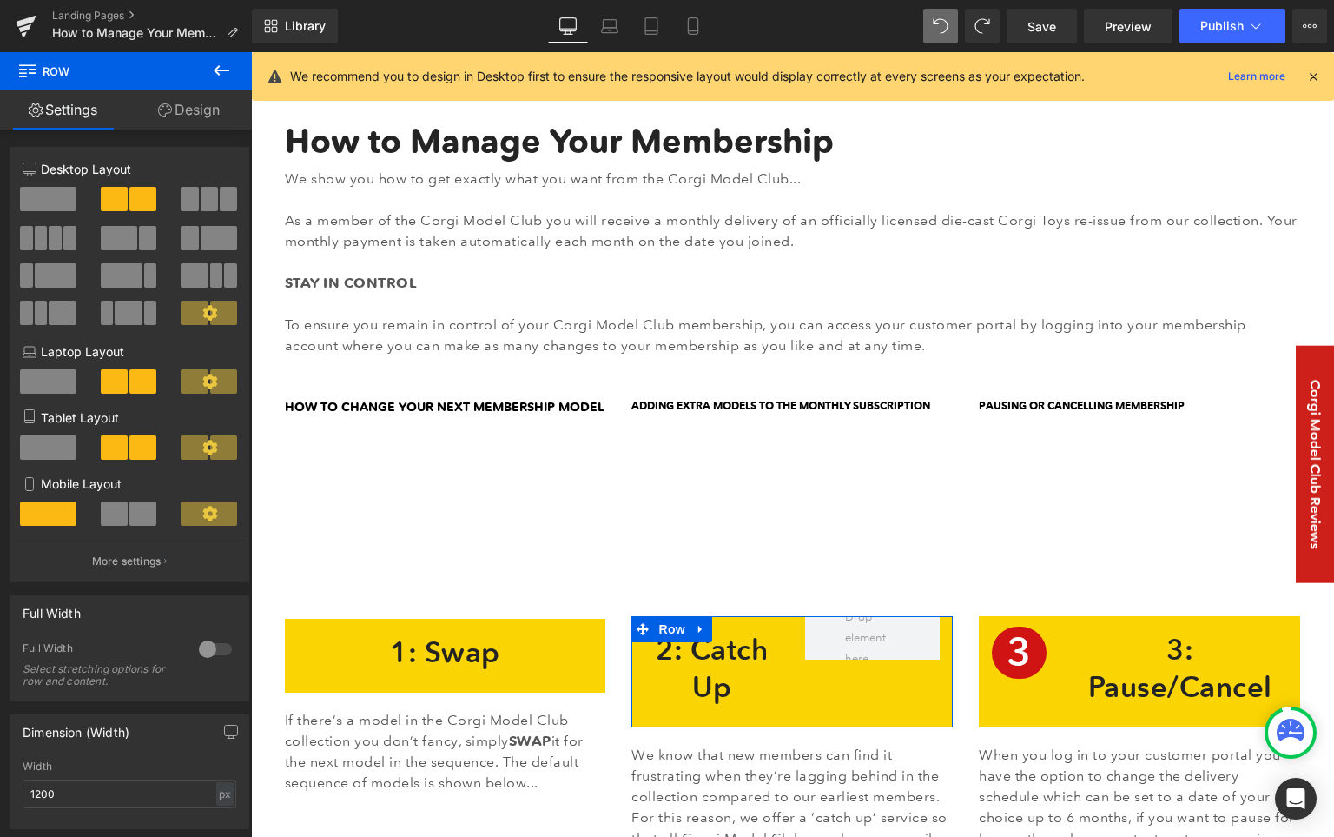
click at [47, 195] on span at bounding box center [48, 199] width 56 height 24
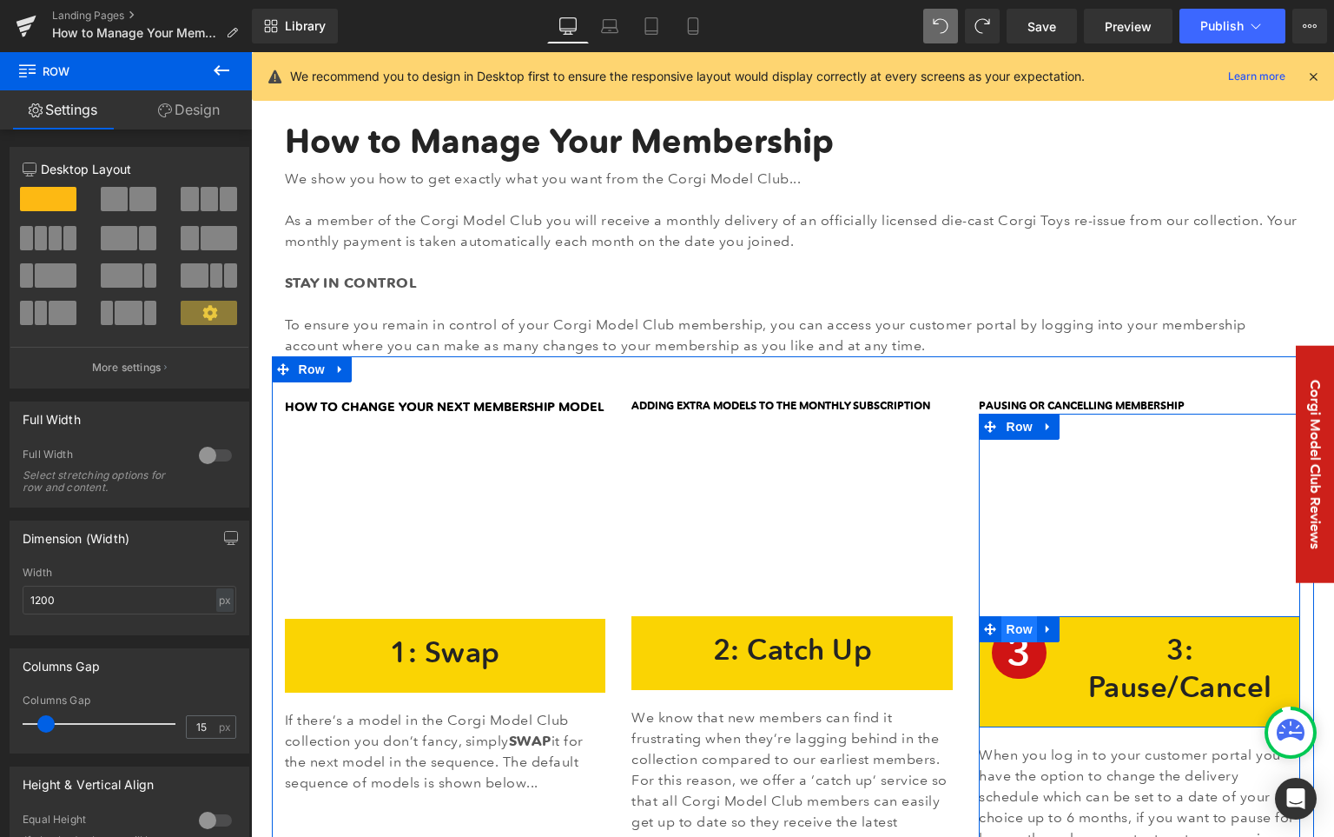
click at [1010, 634] on span "Row" at bounding box center [1019, 629] width 35 height 26
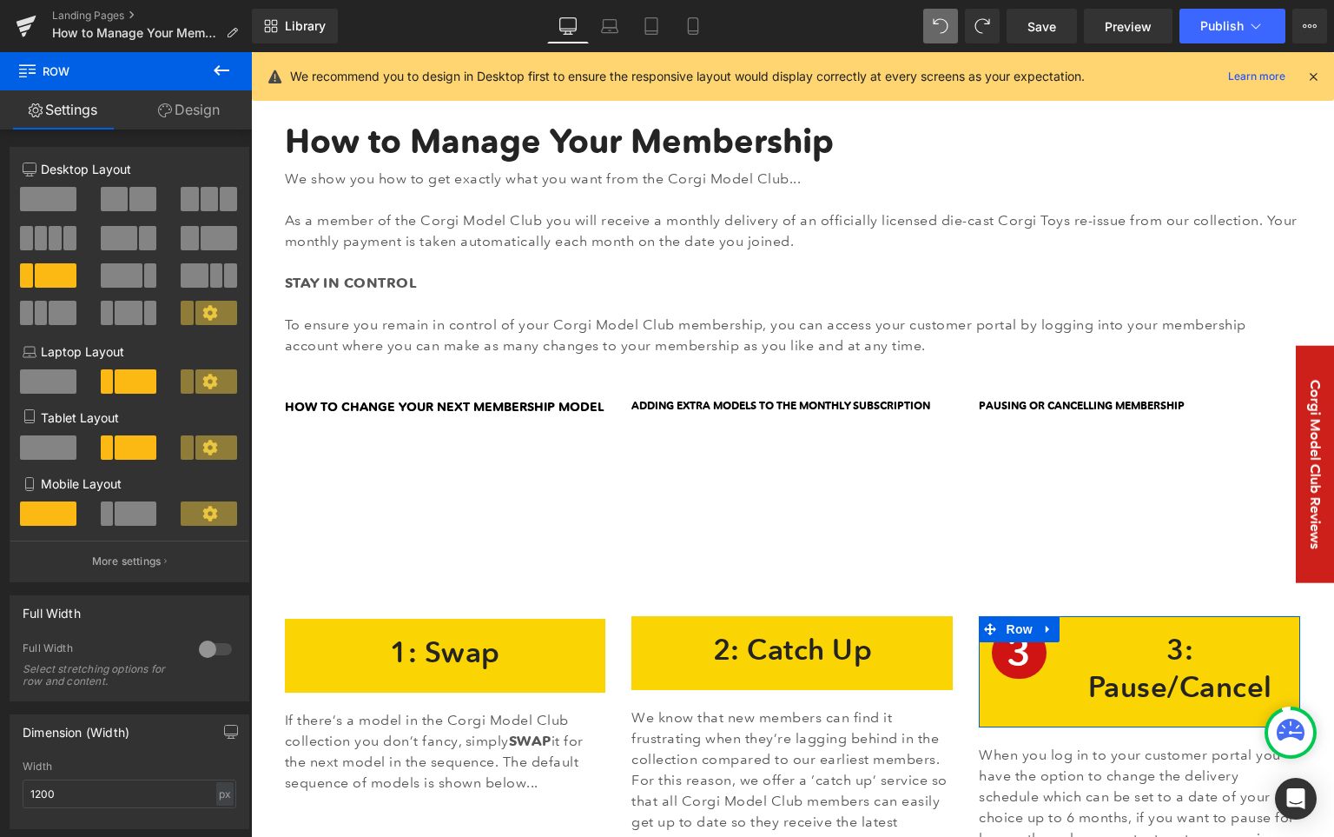
click at [107, 192] on span at bounding box center [114, 199] width 27 height 24
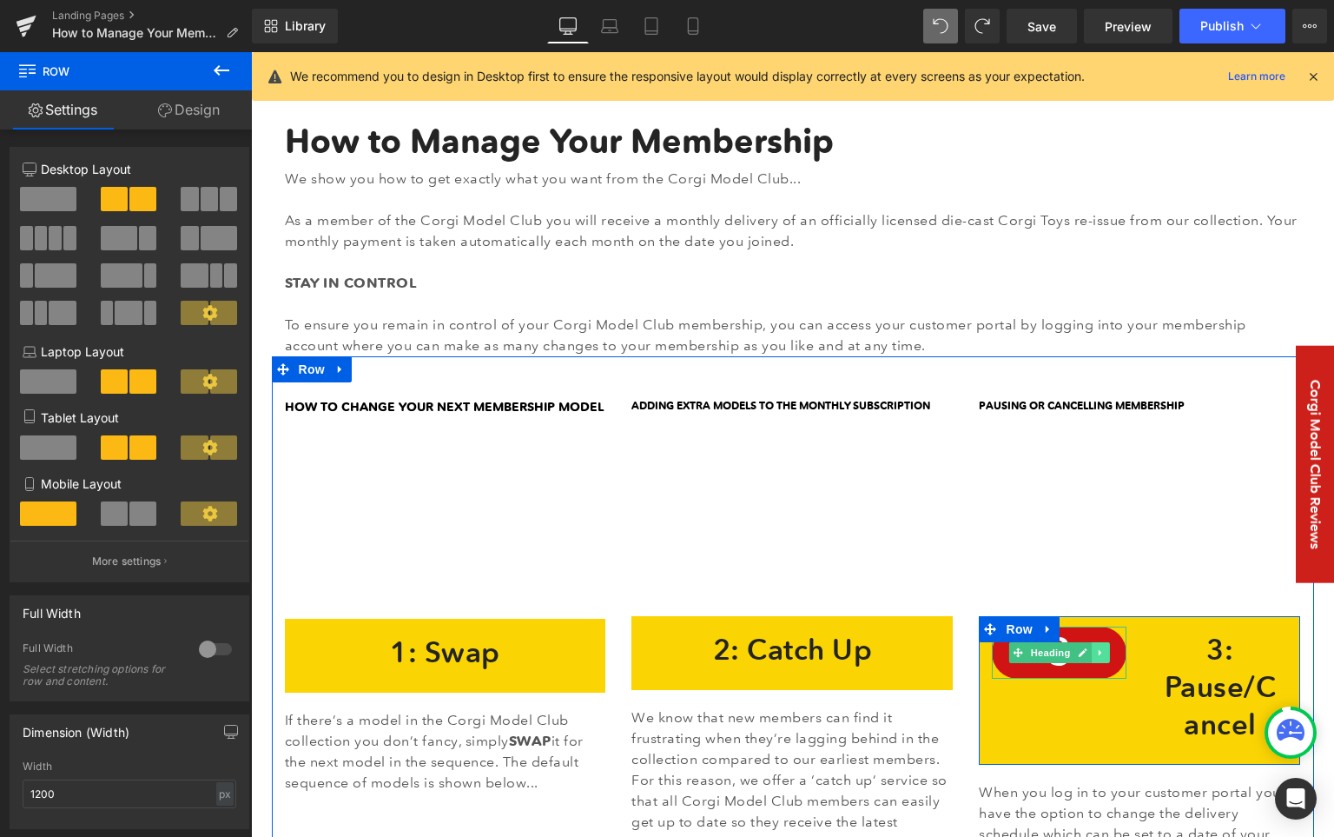
click at [1096, 654] on icon at bounding box center [1101, 652] width 10 height 10
click at [1105, 654] on icon at bounding box center [1110, 652] width 10 height 10
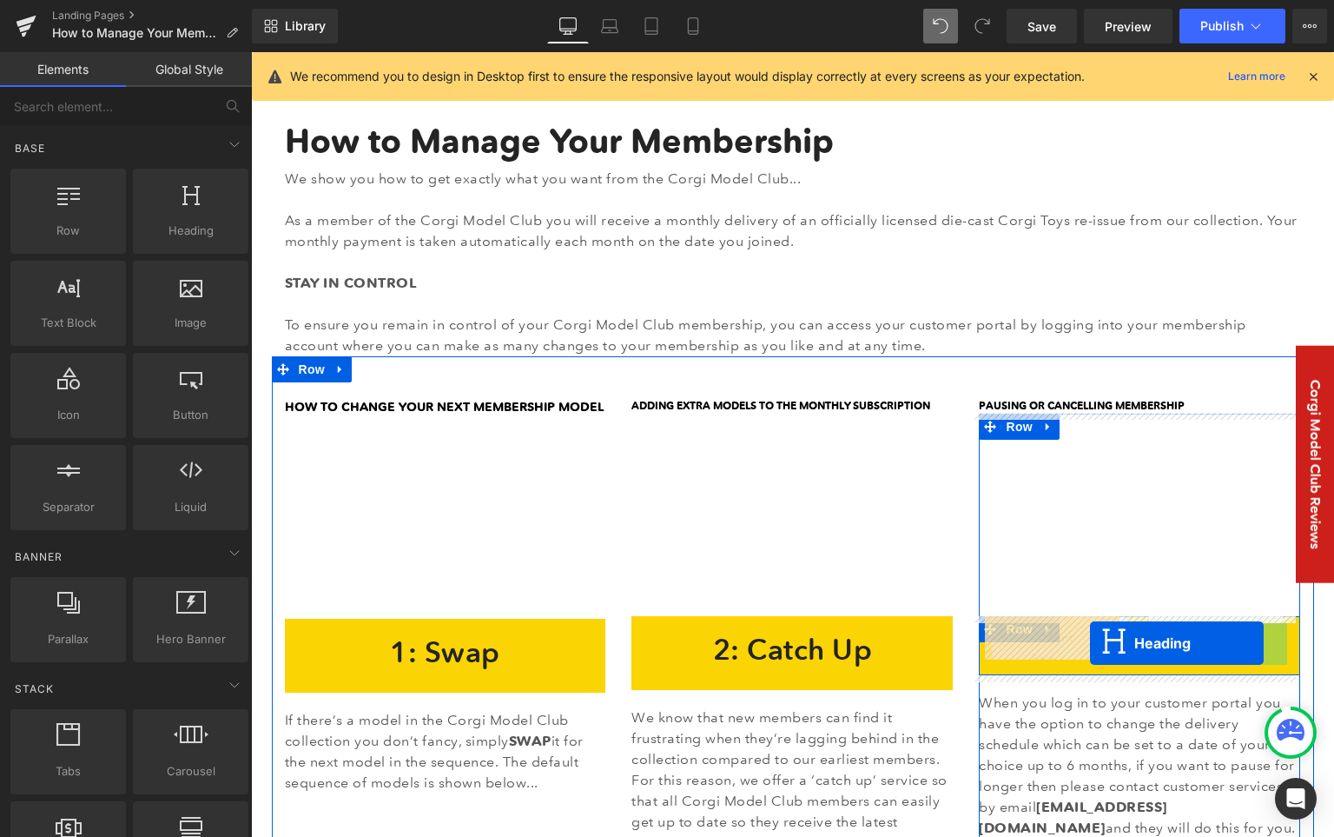
drag, startPoint x: 1171, startPoint y: 687, endPoint x: 1090, endPoint y: 643, distance: 92.1
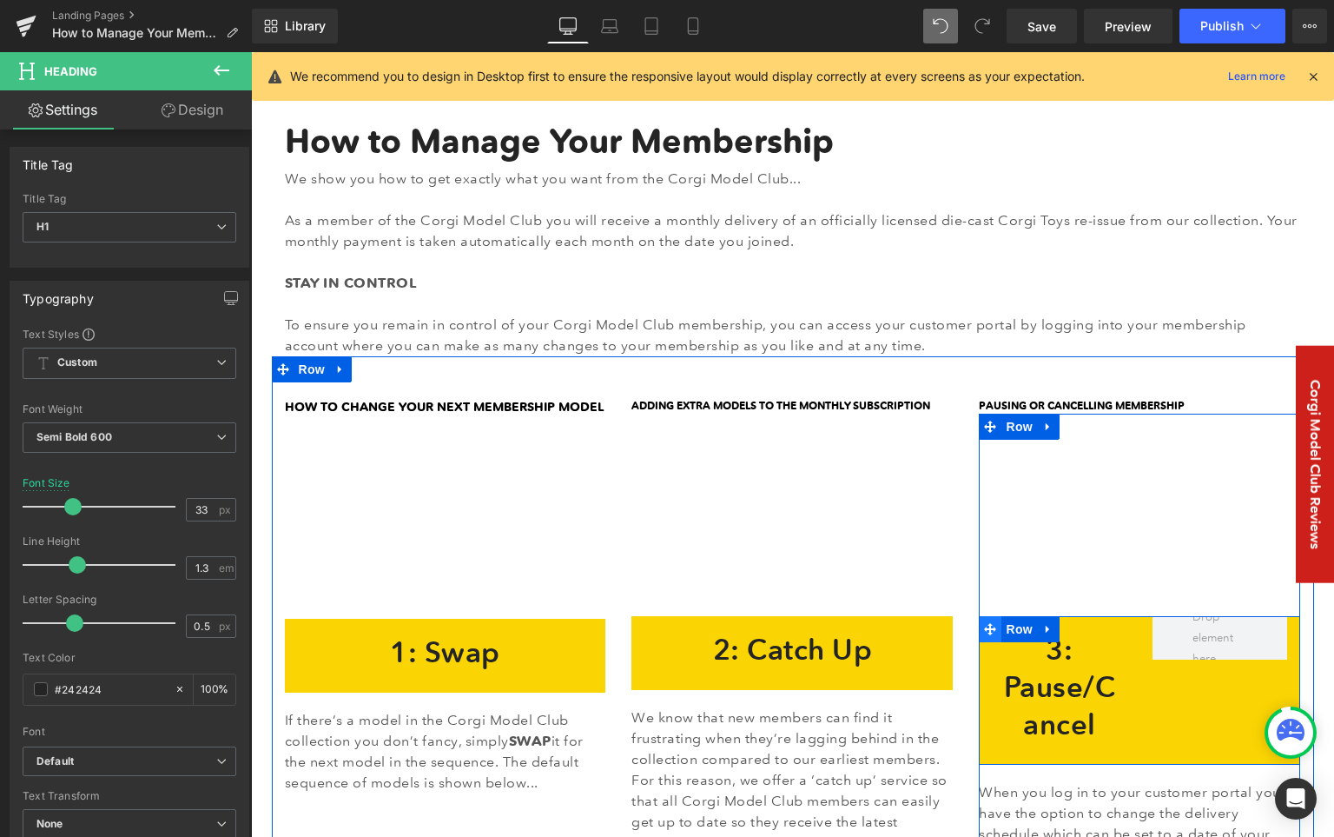
click at [987, 630] on icon at bounding box center [990, 629] width 12 height 12
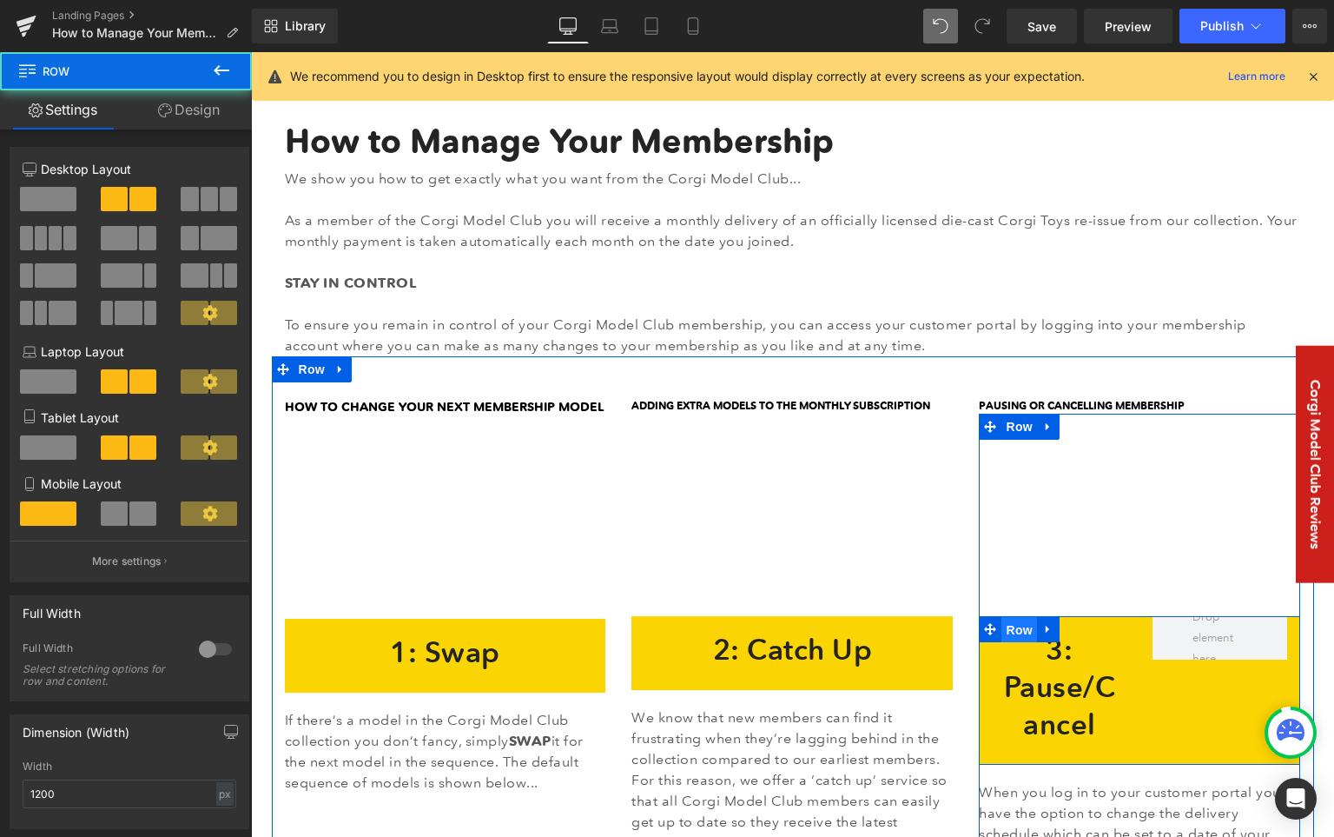
click at [1009, 630] on span "Row" at bounding box center [1019, 630] width 35 height 26
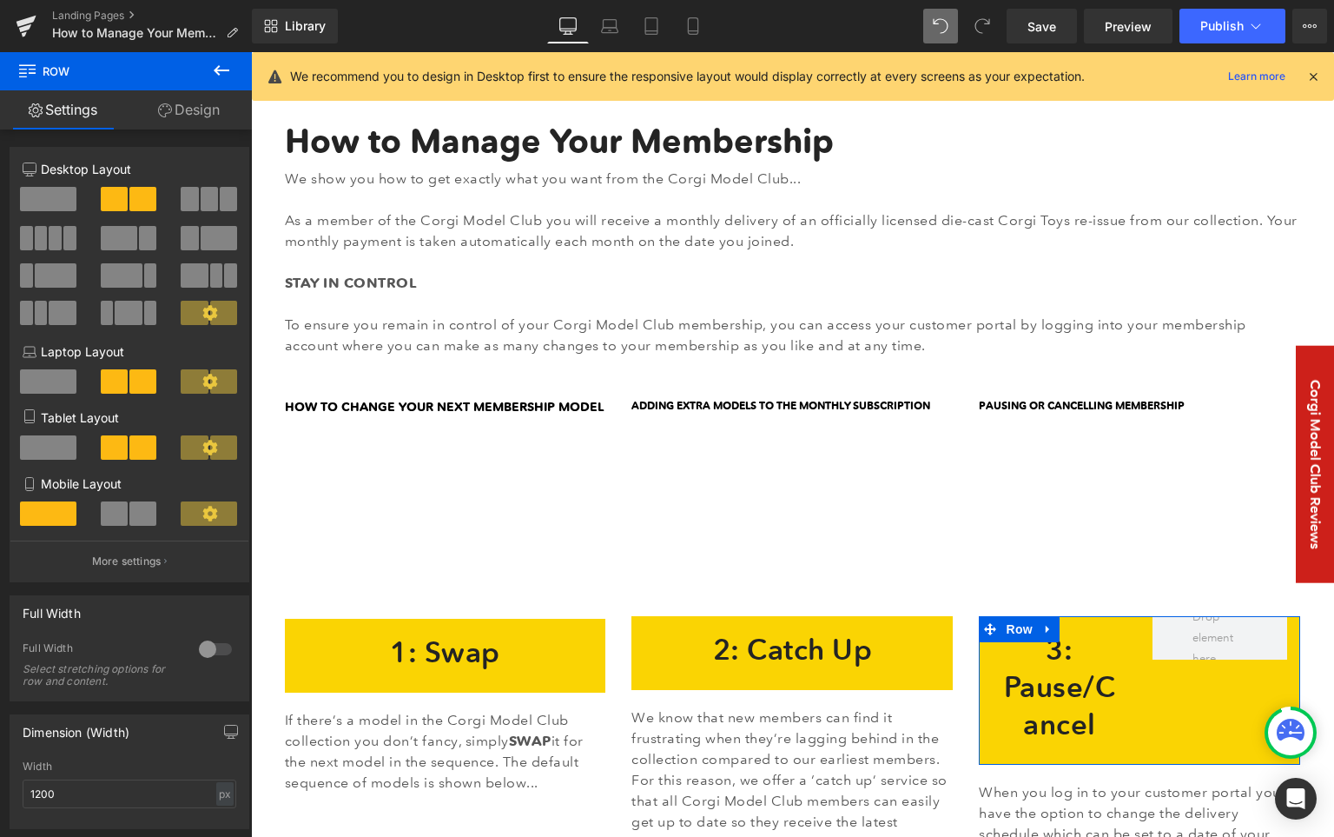
click at [62, 207] on span at bounding box center [48, 199] width 56 height 24
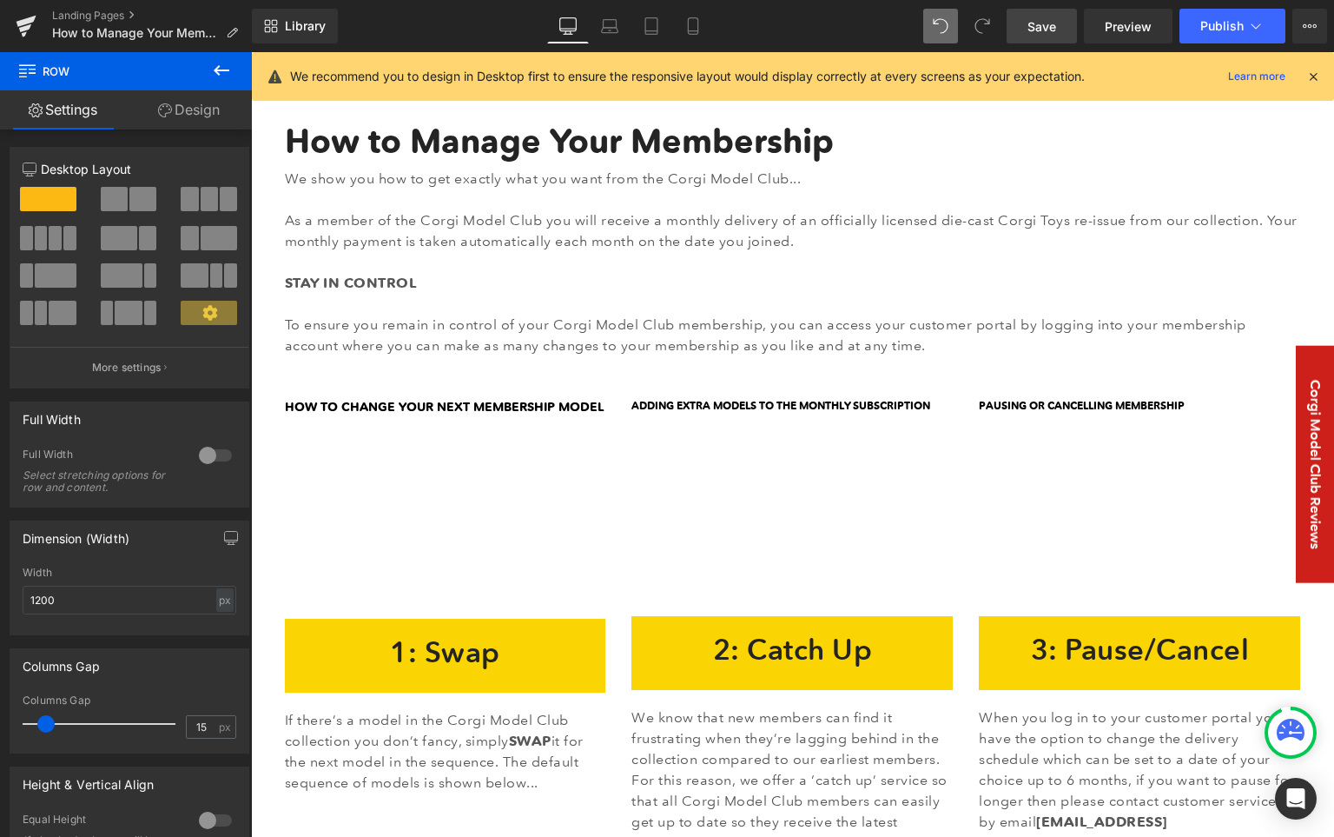
click at [1046, 16] on link "Save" at bounding box center [1042, 26] width 70 height 35
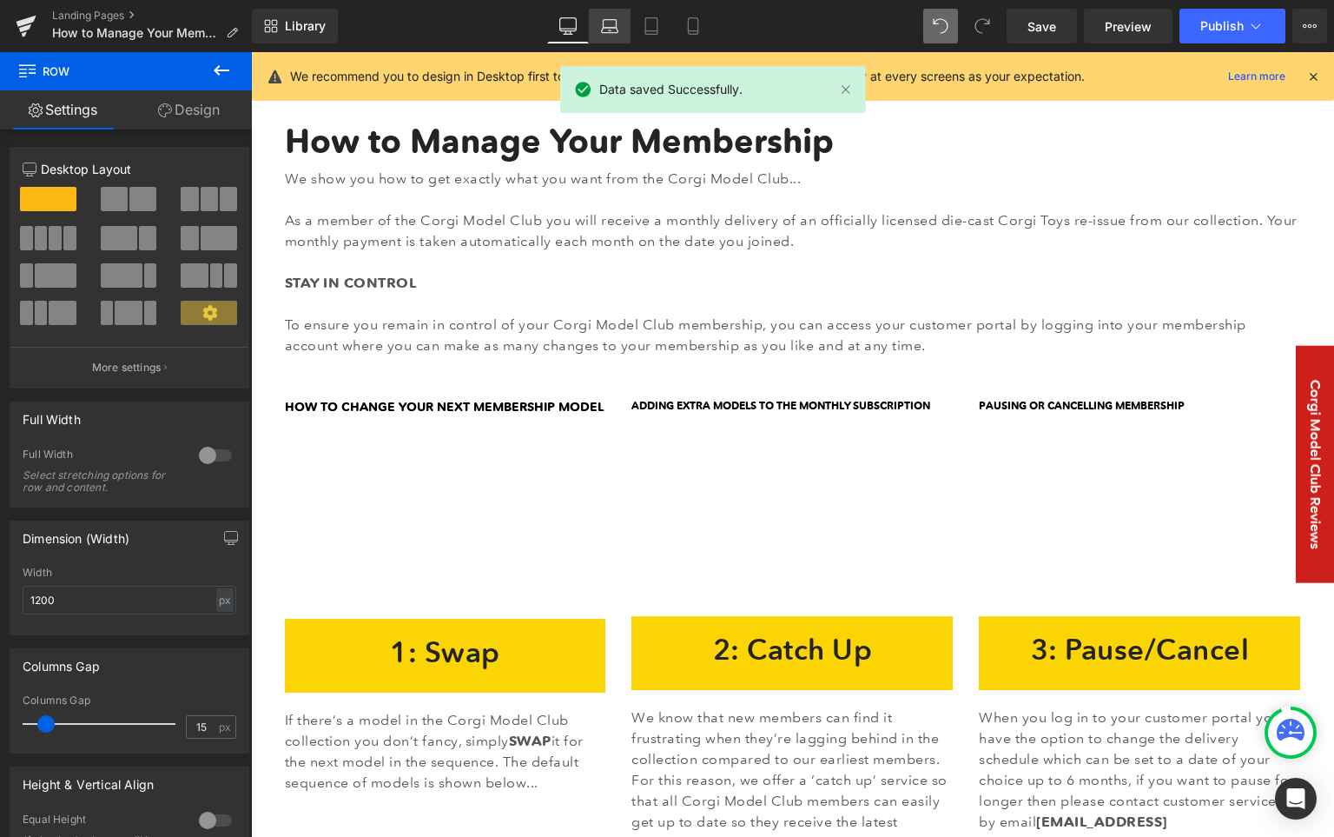
click at [611, 28] on icon at bounding box center [610, 30] width 17 height 5
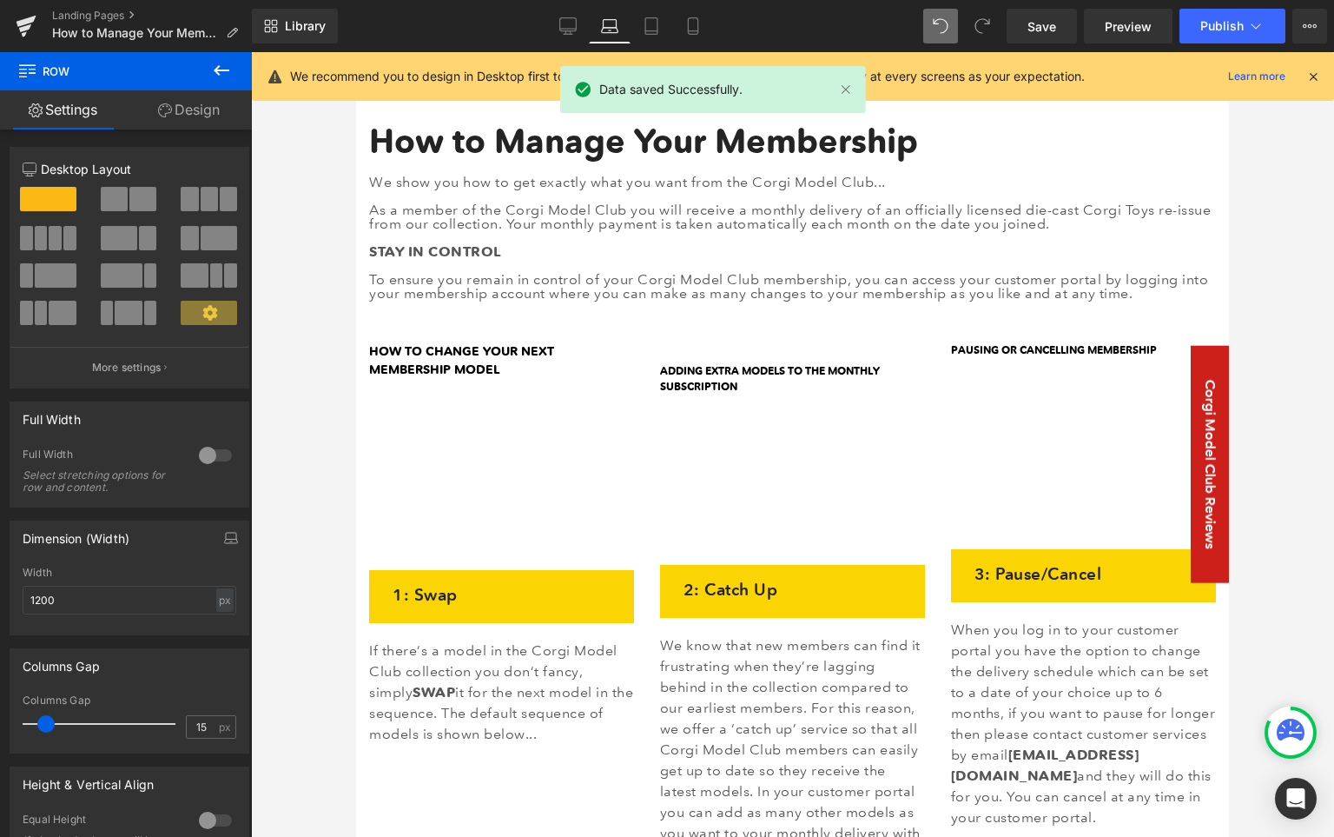
scroll to position [132, 0]
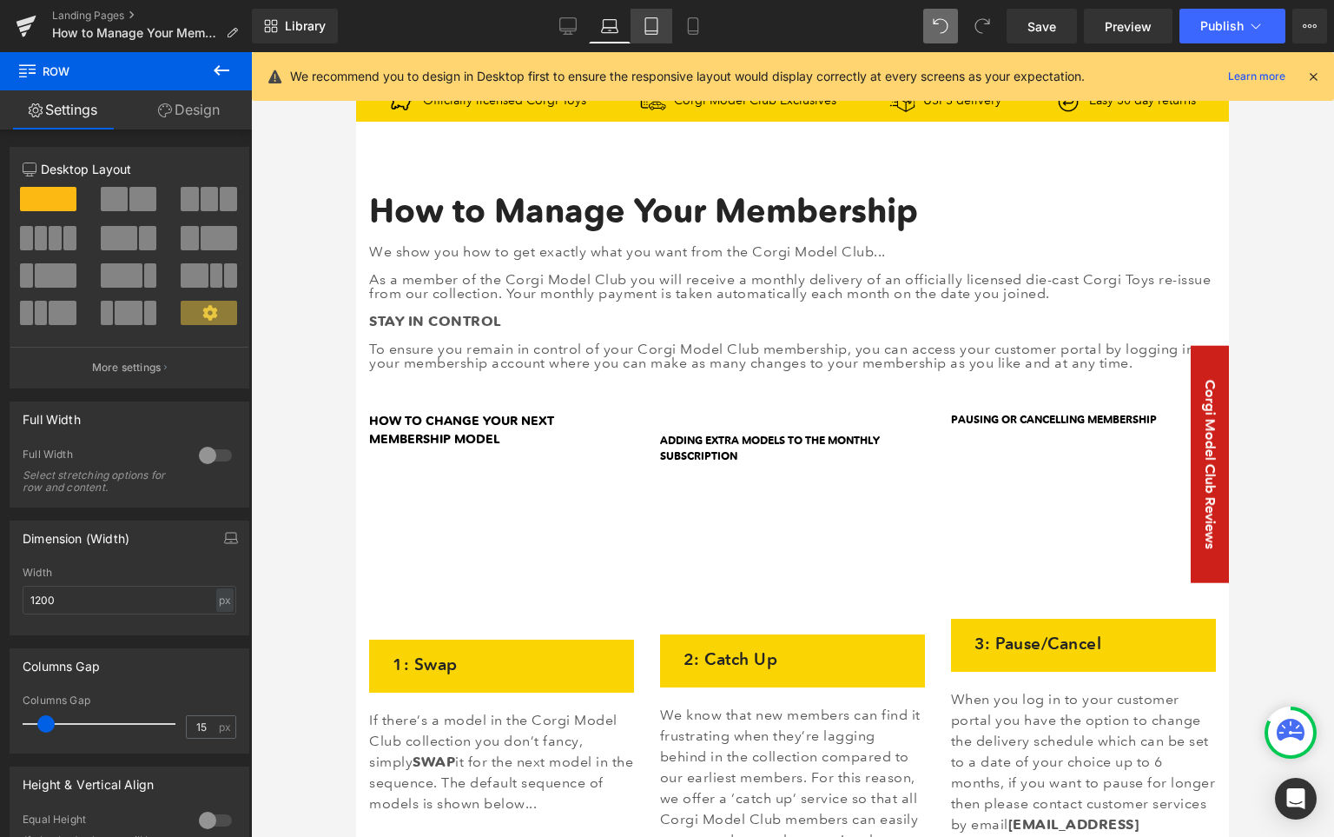
click at [652, 25] on icon at bounding box center [651, 25] width 17 height 17
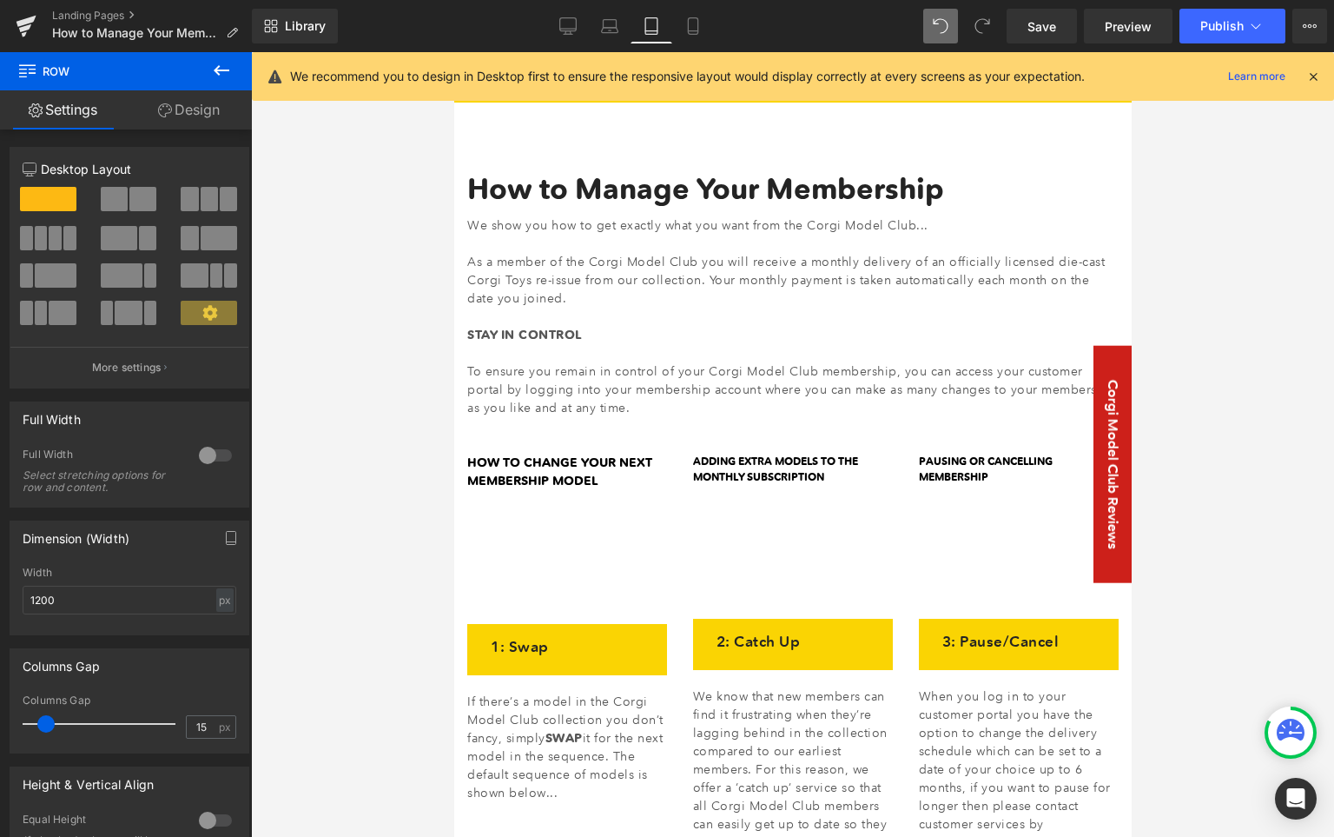
drag, startPoint x: 685, startPoint y: 55, endPoint x: 705, endPoint y: 47, distance: 21.5
click at [686, 55] on div "We recommend you to design in Desktop first to ensure the responsive layout wou…" at bounding box center [793, 76] width 1082 height 49
click at [694, 33] on icon at bounding box center [693, 25] width 17 height 17
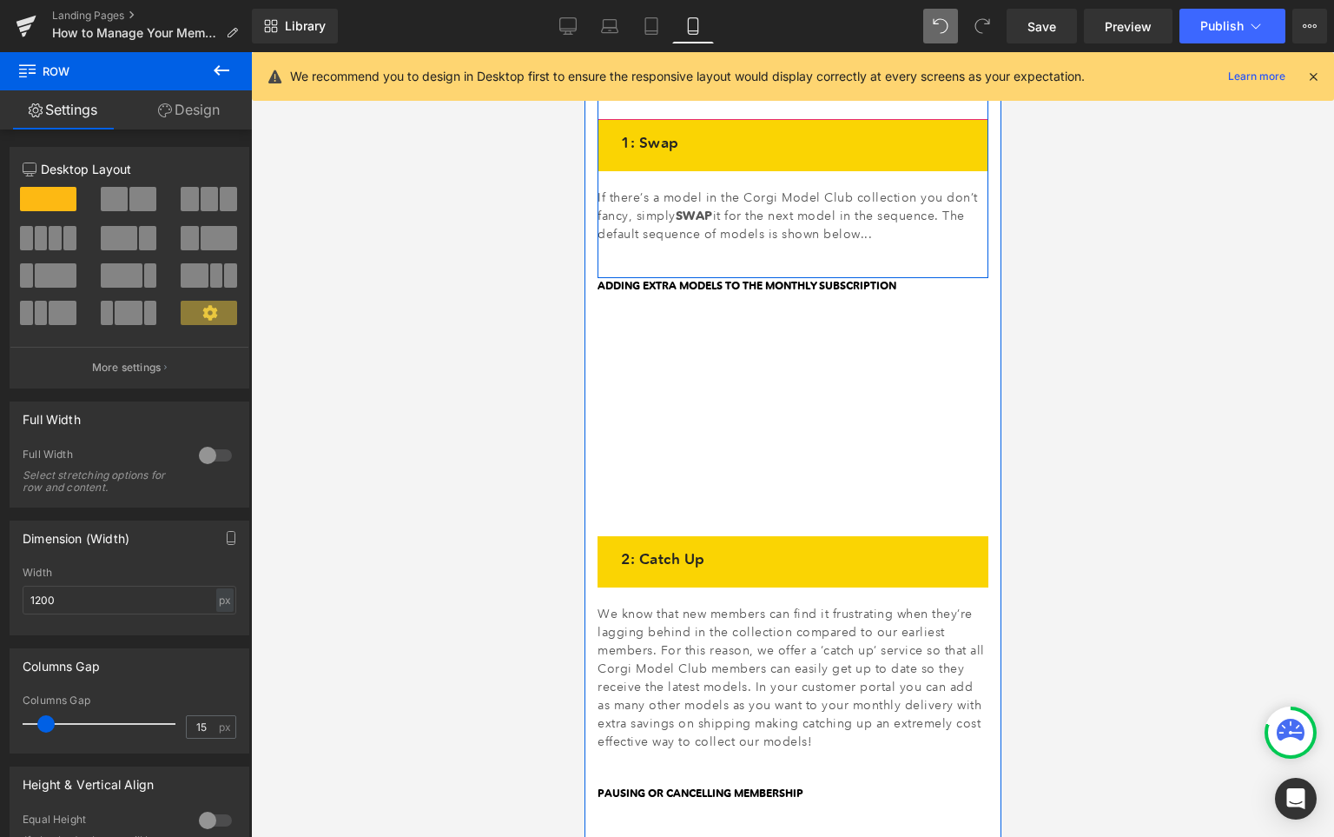
scroll to position [807, 0]
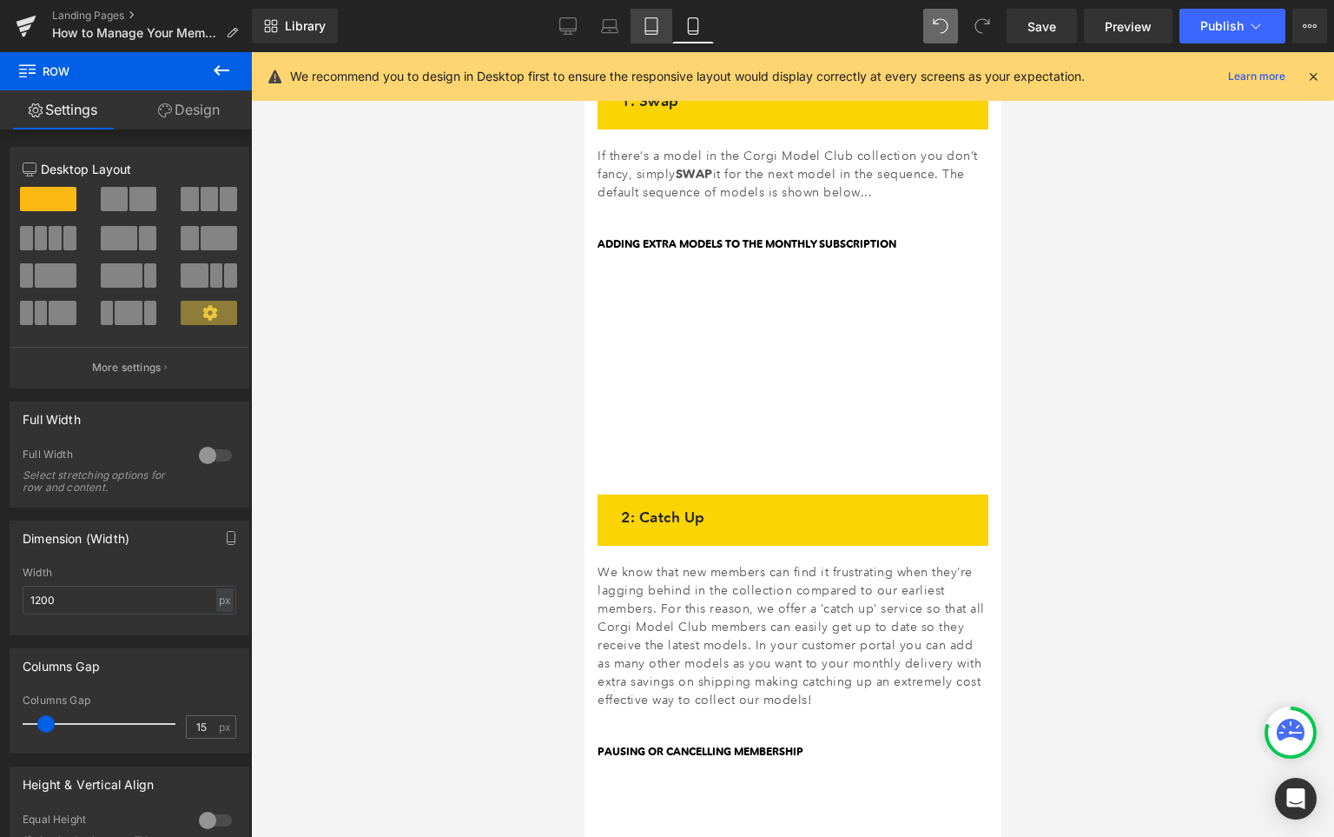
click at [658, 29] on icon at bounding box center [651, 25] width 17 height 17
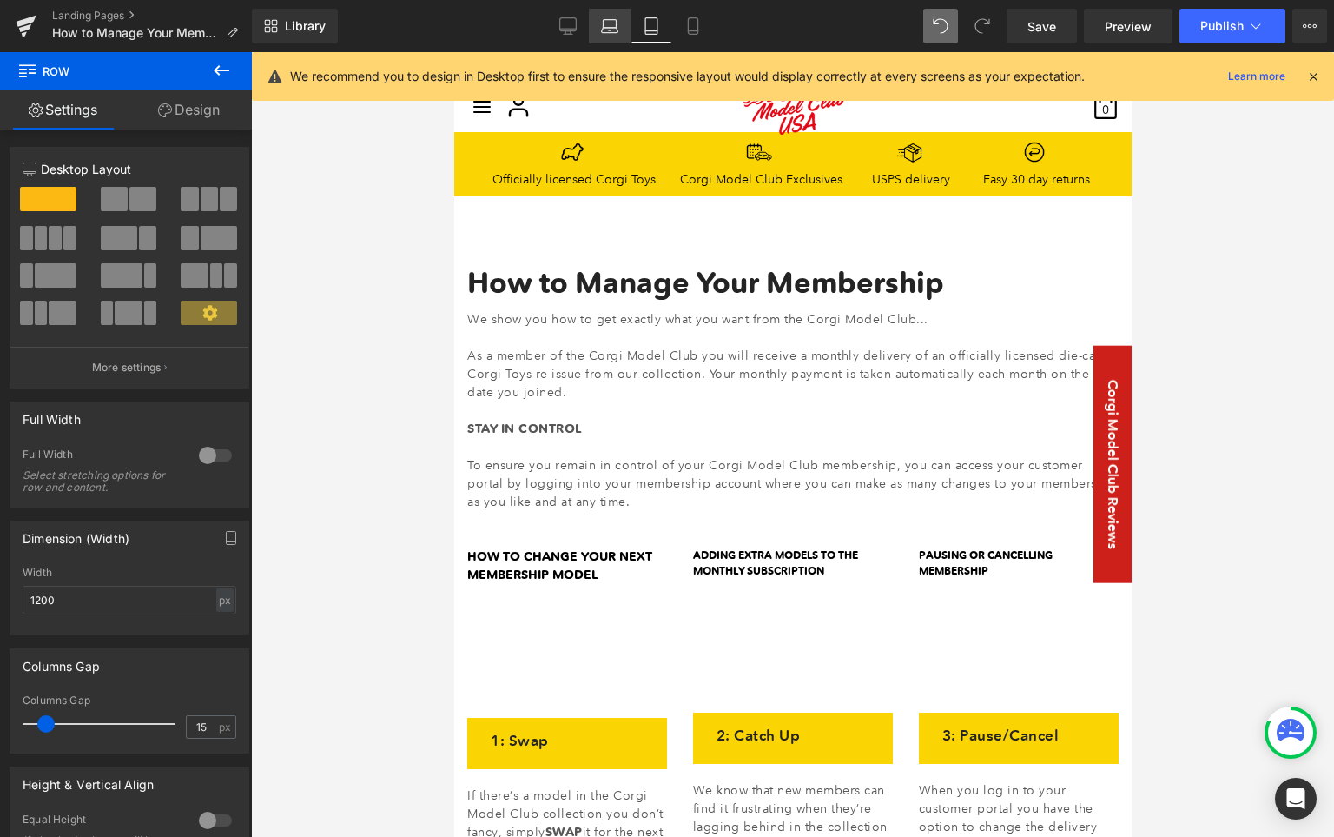
click at [610, 23] on icon at bounding box center [609, 25] width 17 height 17
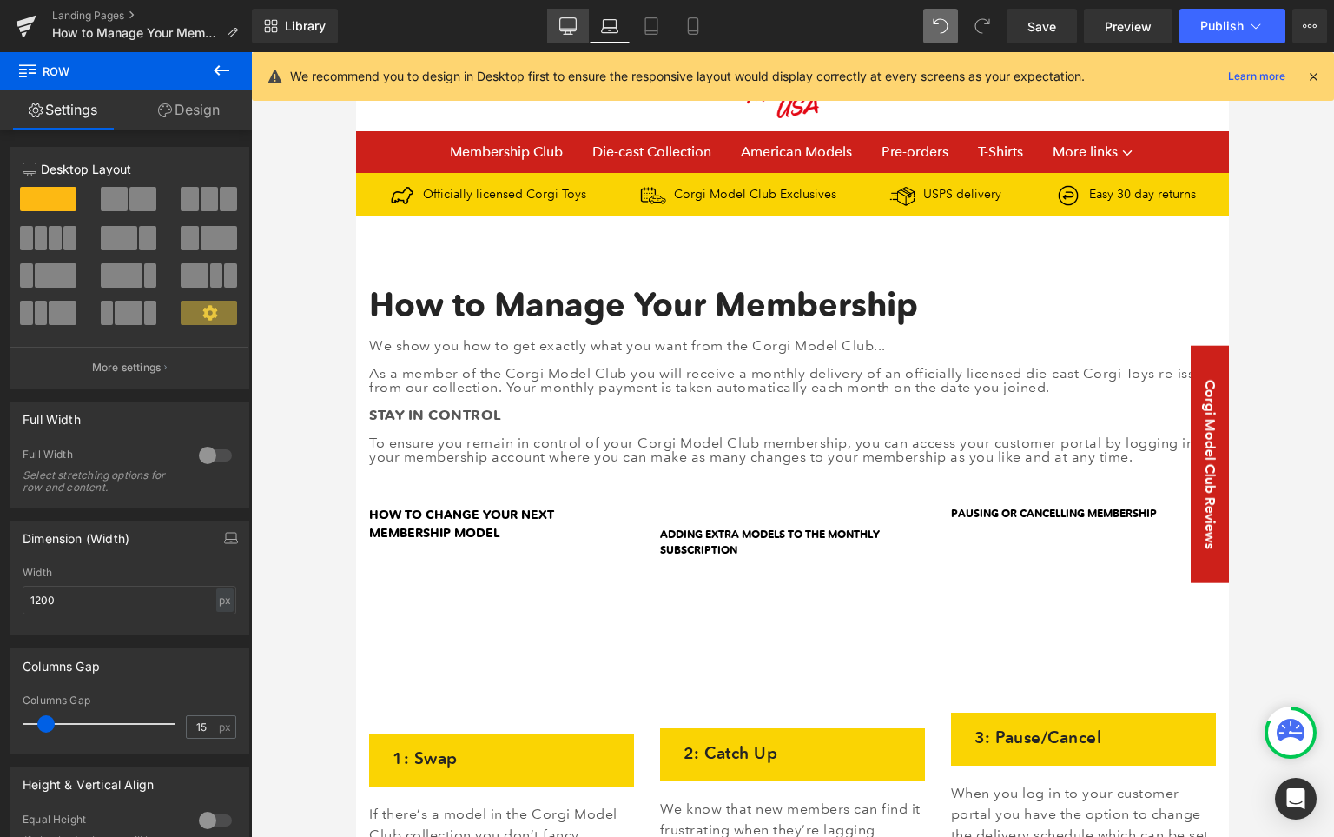
click at [568, 30] on icon at bounding box center [567, 25] width 17 height 17
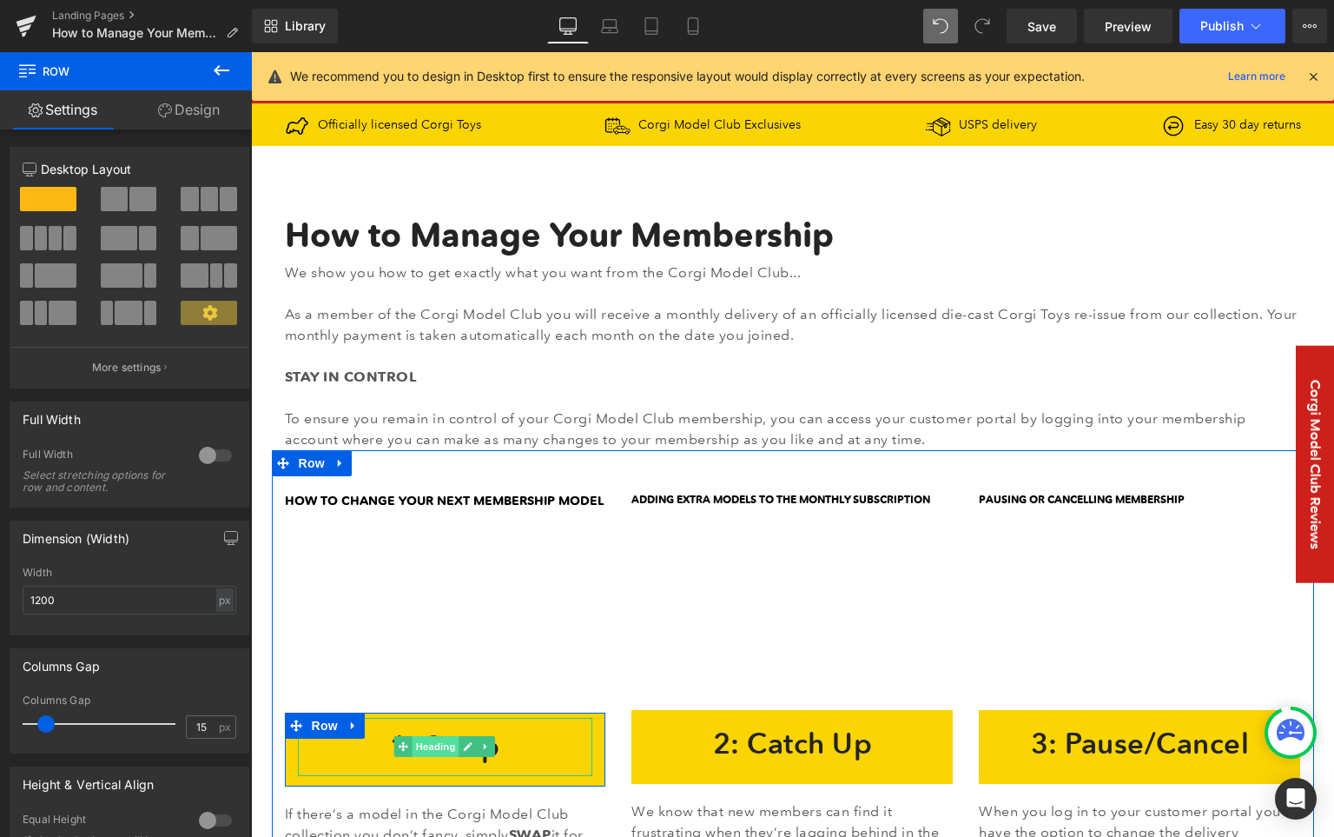
click at [441, 748] on span "Heading" at bounding box center [436, 746] width 47 height 21
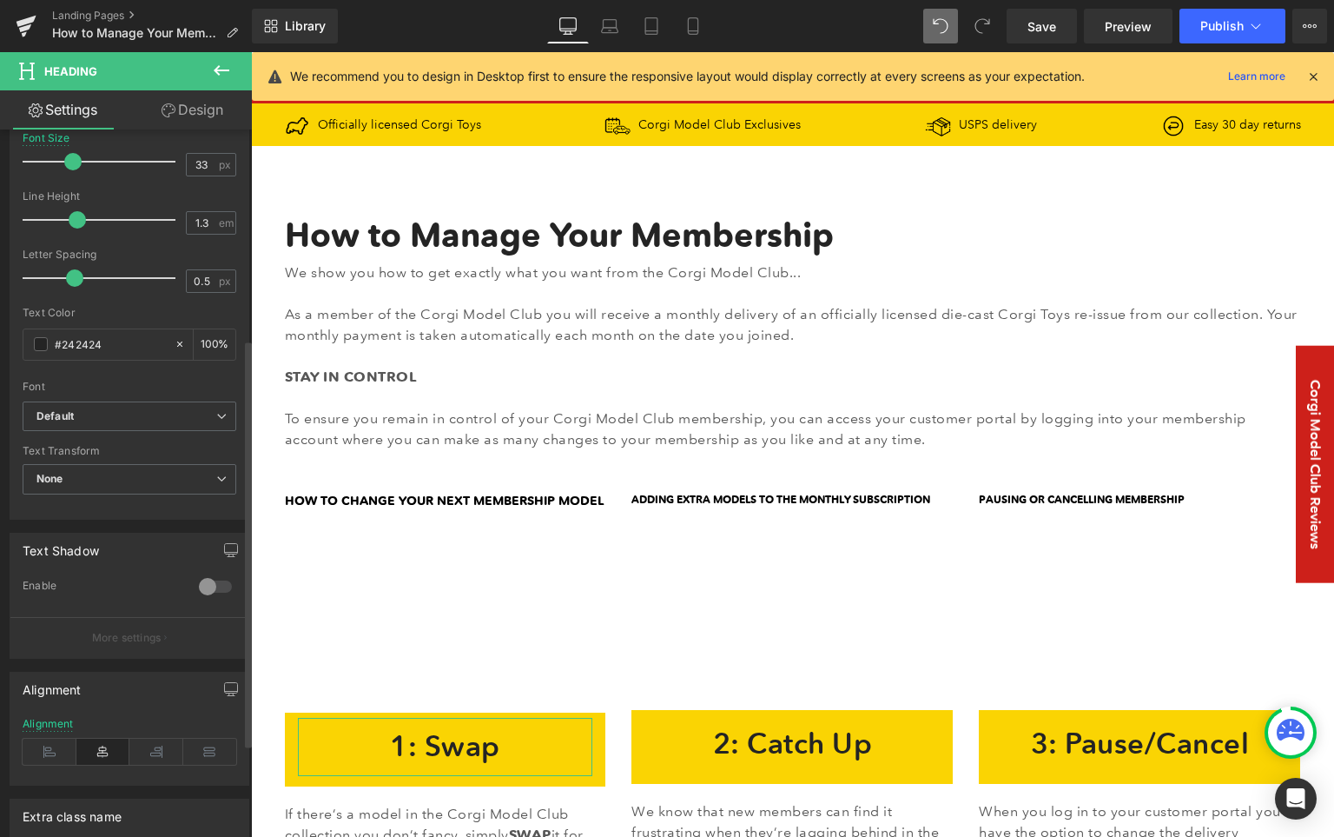
scroll to position [427, 0]
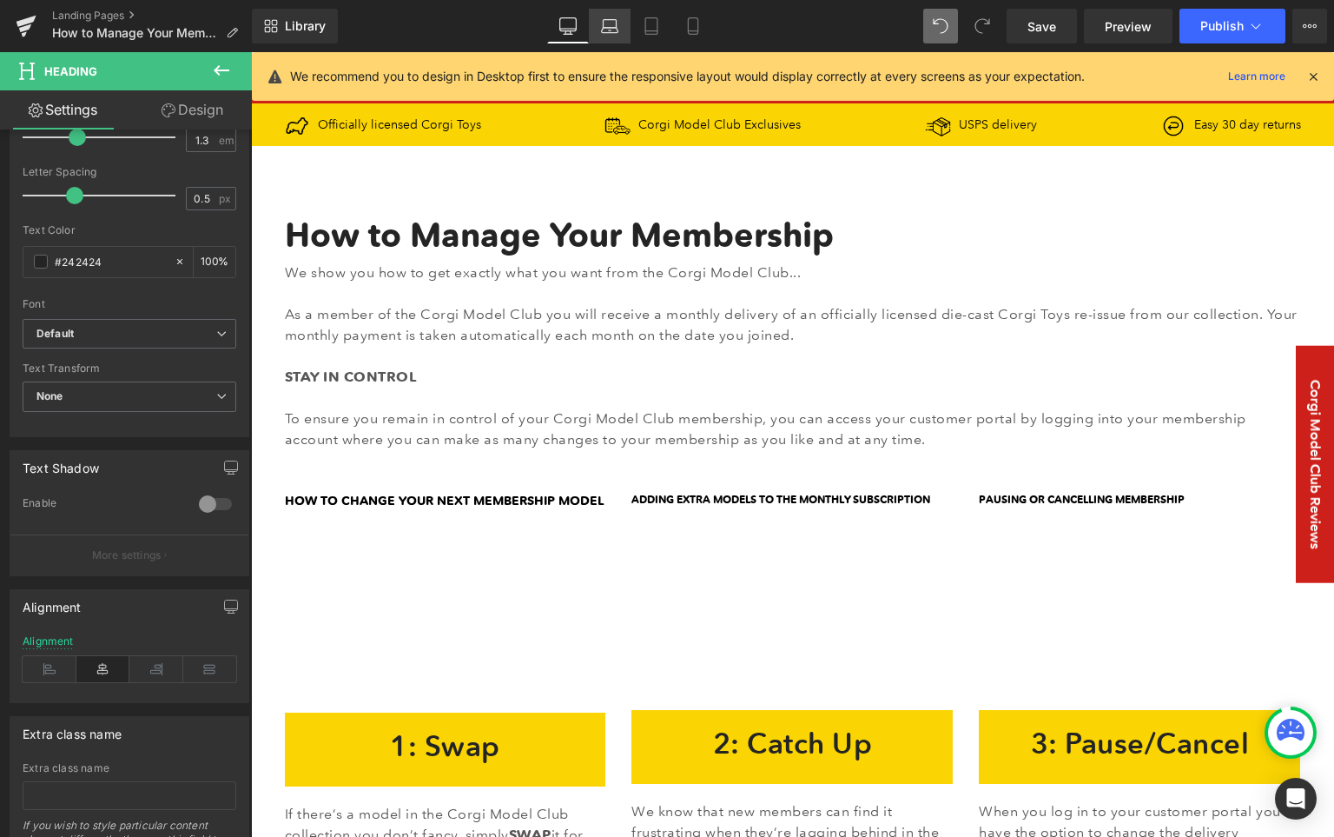
click at [609, 20] on icon at bounding box center [609, 25] width 17 height 17
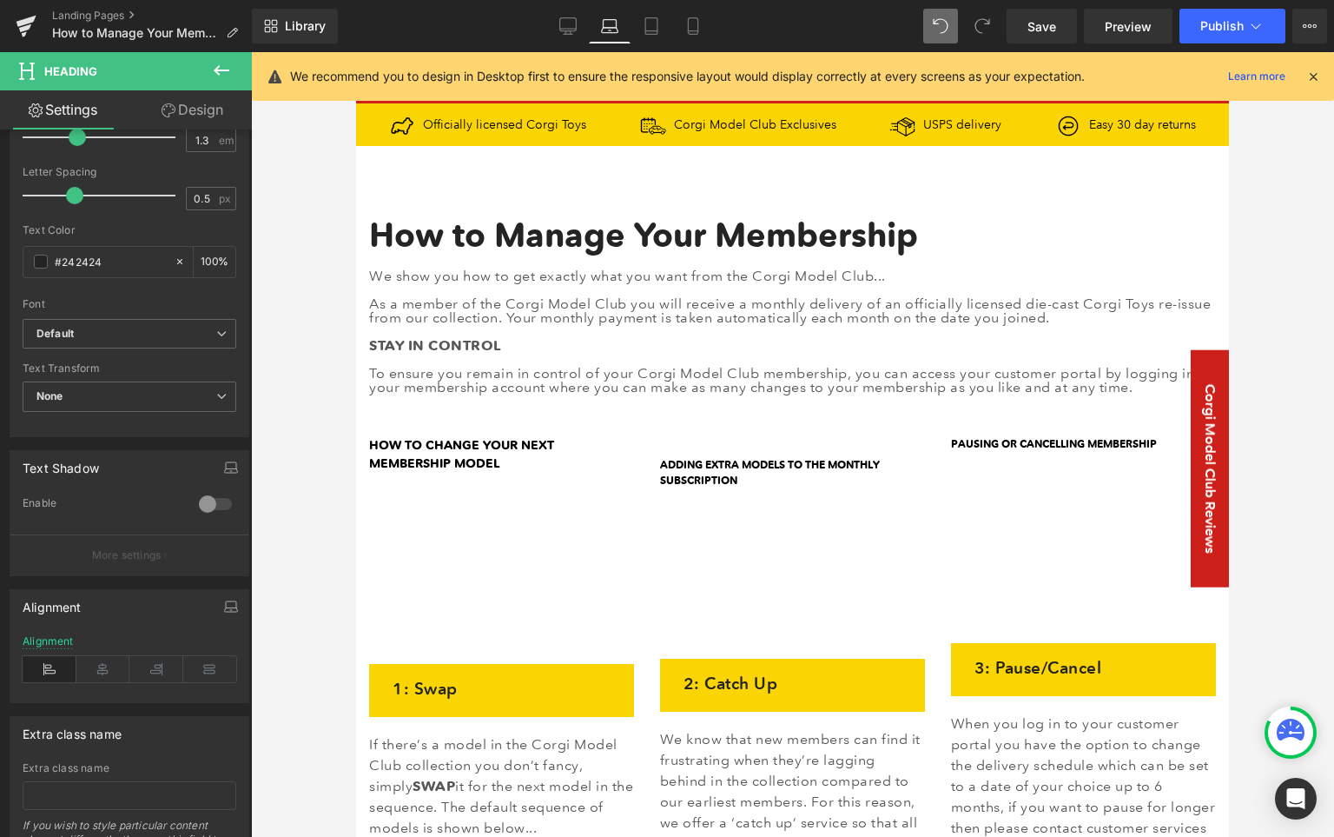
scroll to position [55, 0]
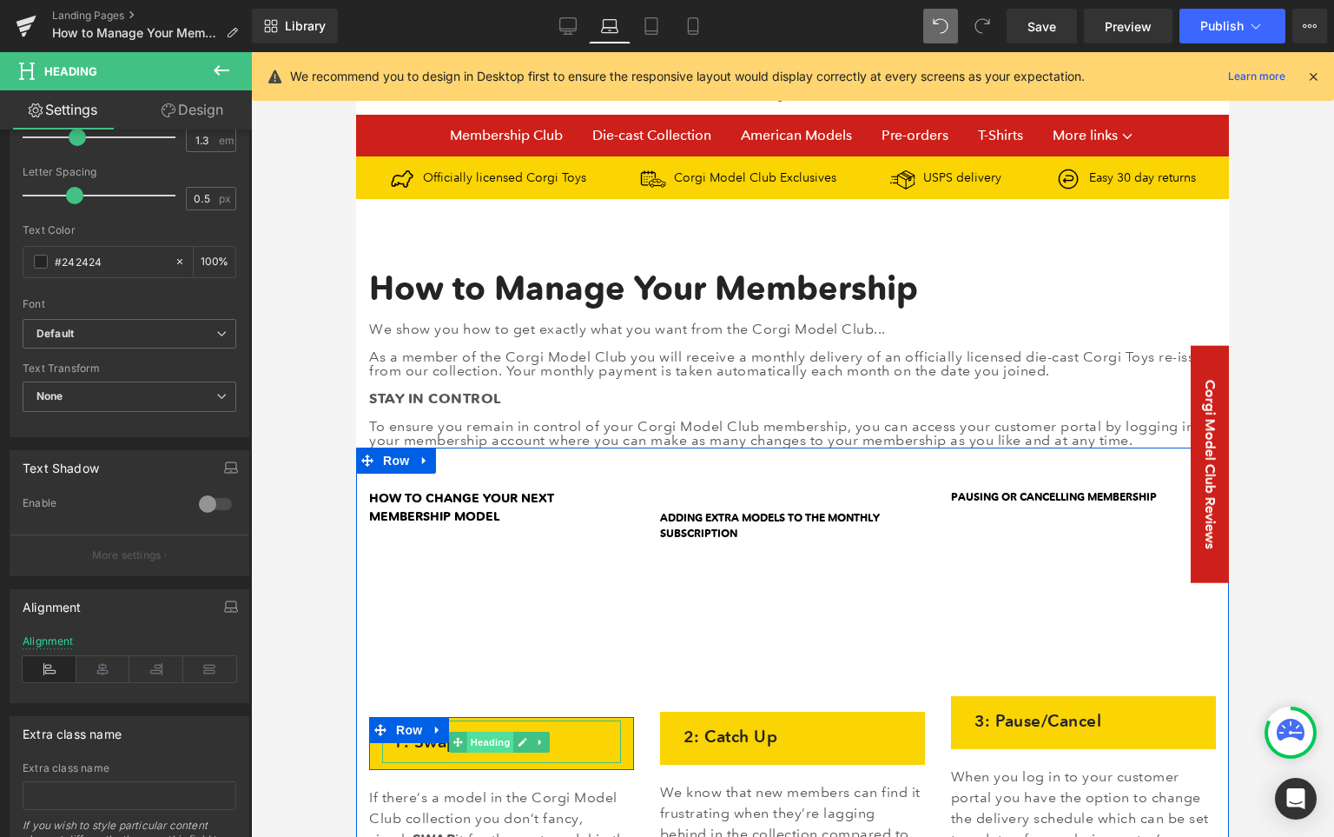
click at [493, 738] on span "Heading" at bounding box center [490, 741] width 47 height 21
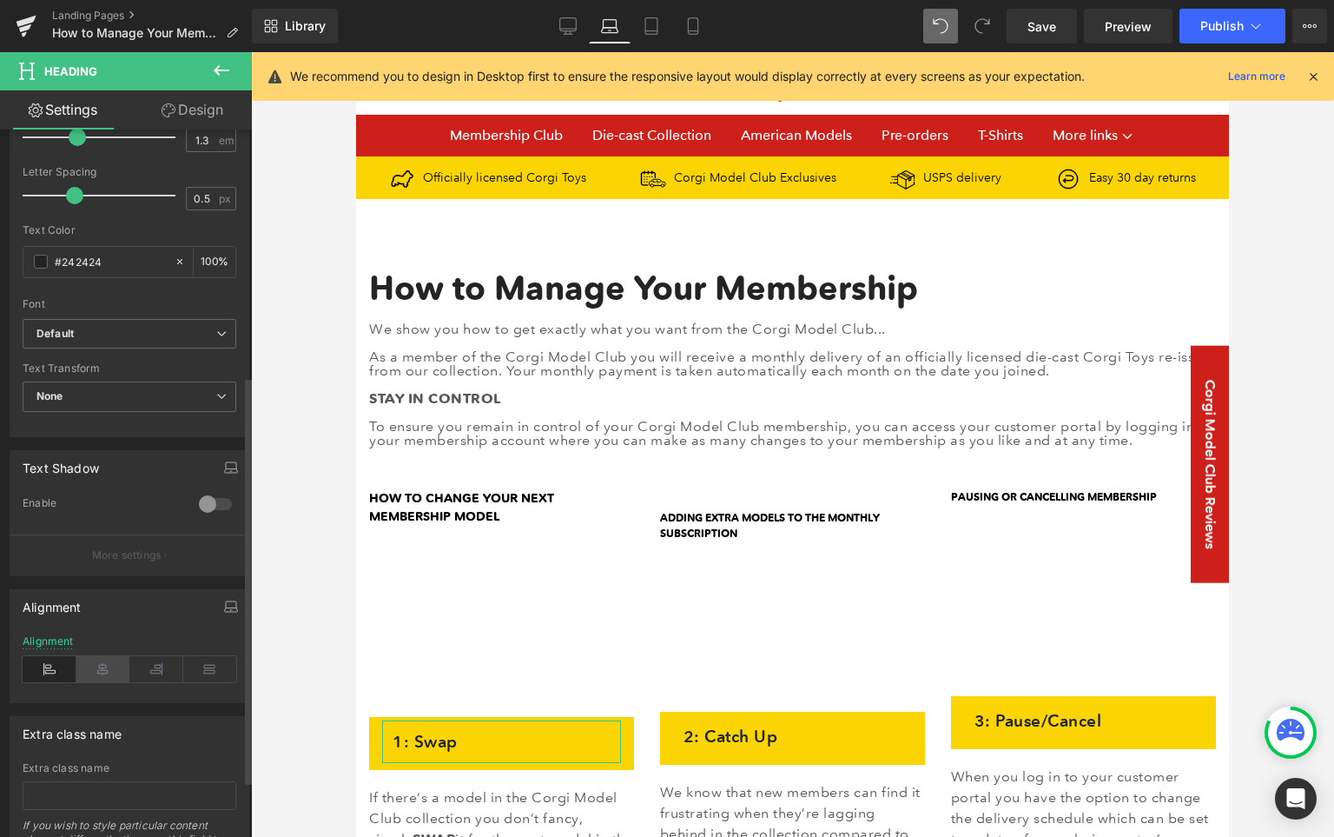
click at [112, 672] on icon at bounding box center [103, 669] width 54 height 26
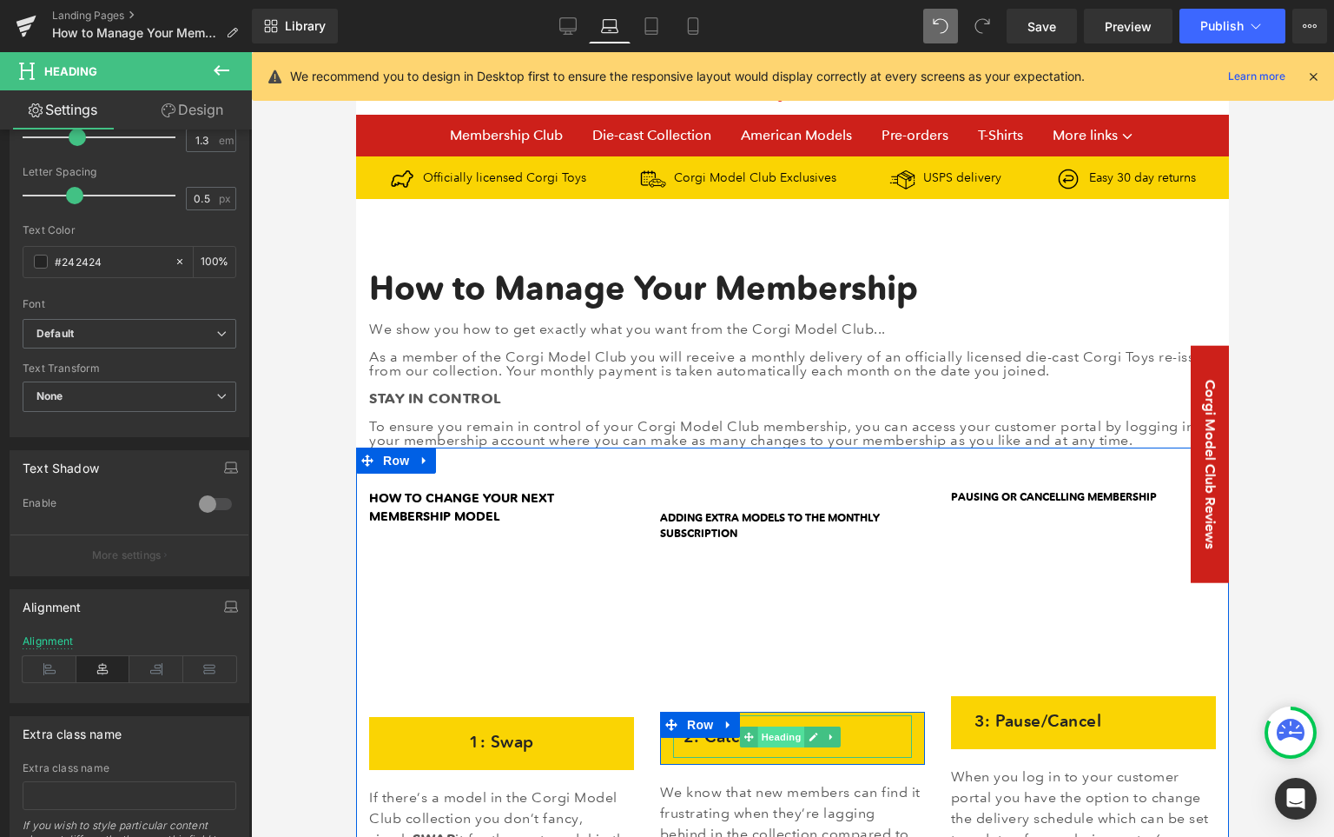
click at [777, 730] on span "Heading" at bounding box center [781, 736] width 47 height 21
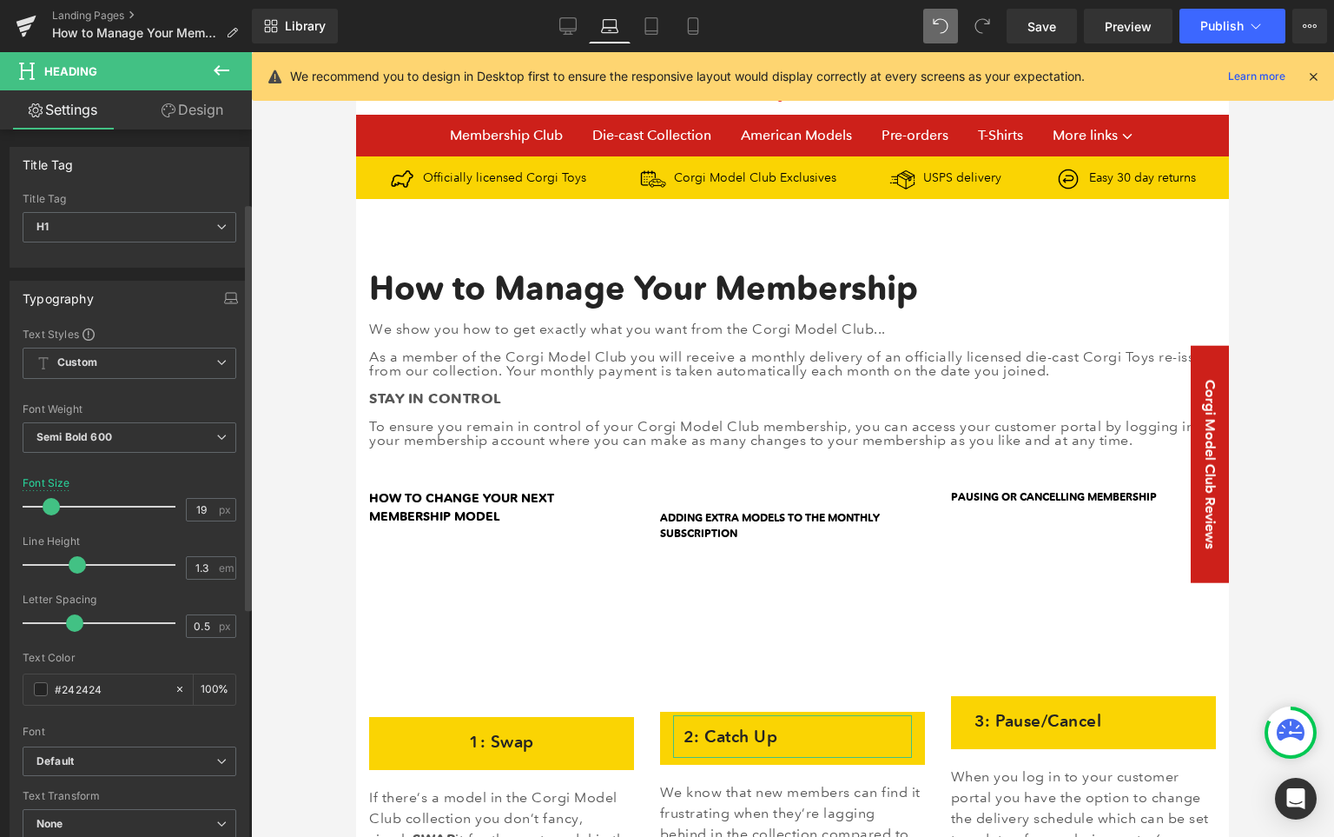
scroll to position [323, 0]
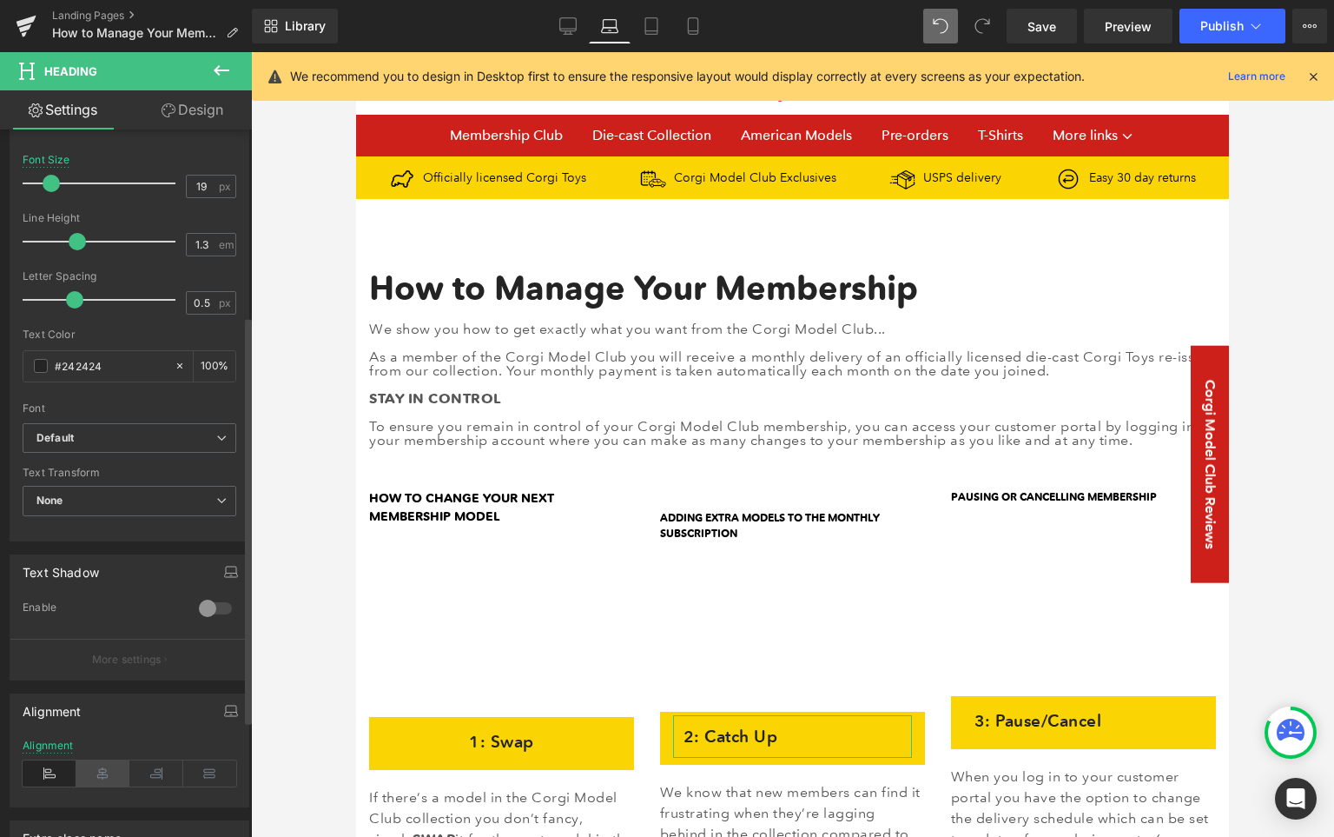
click at [104, 778] on icon at bounding box center [103, 773] width 54 height 26
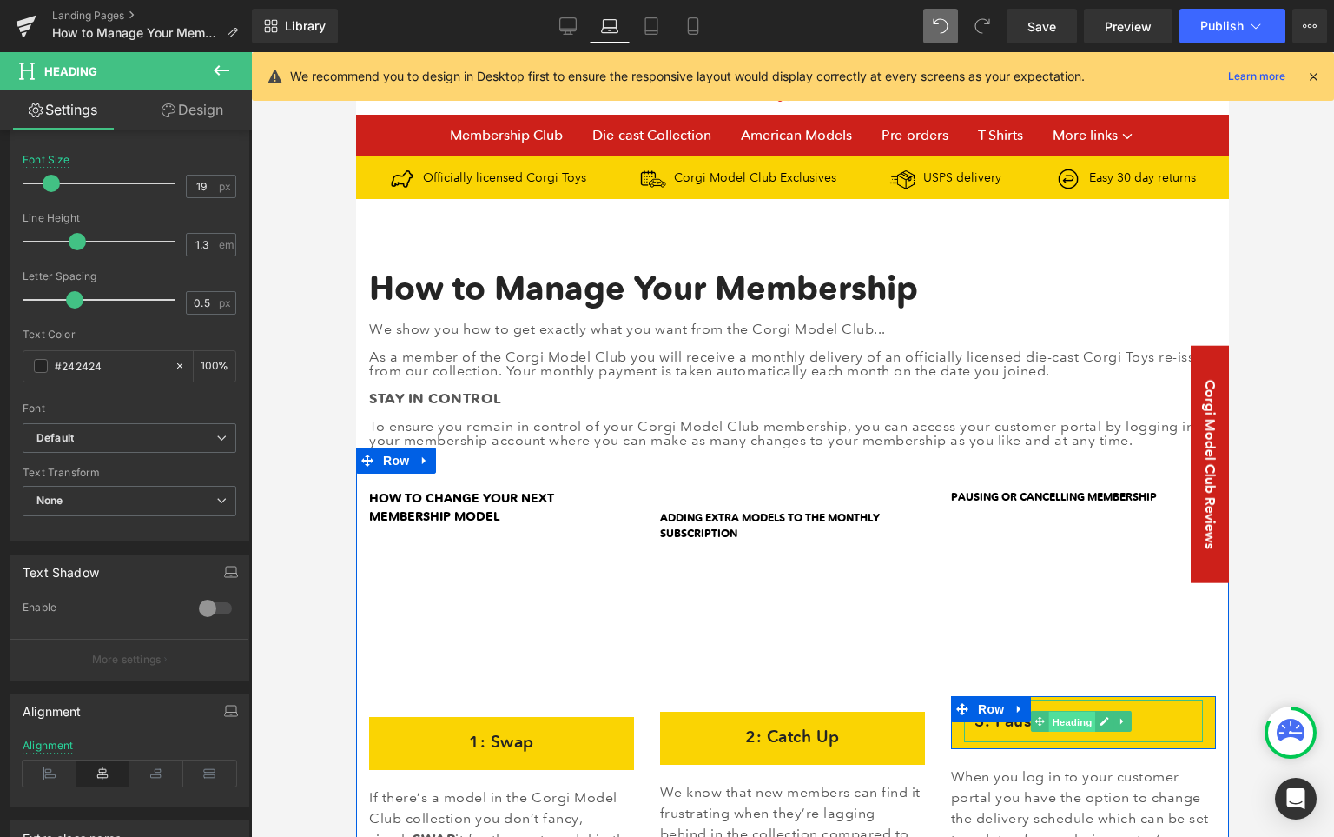
click at [1060, 718] on span "Heading" at bounding box center [1072, 722] width 47 height 21
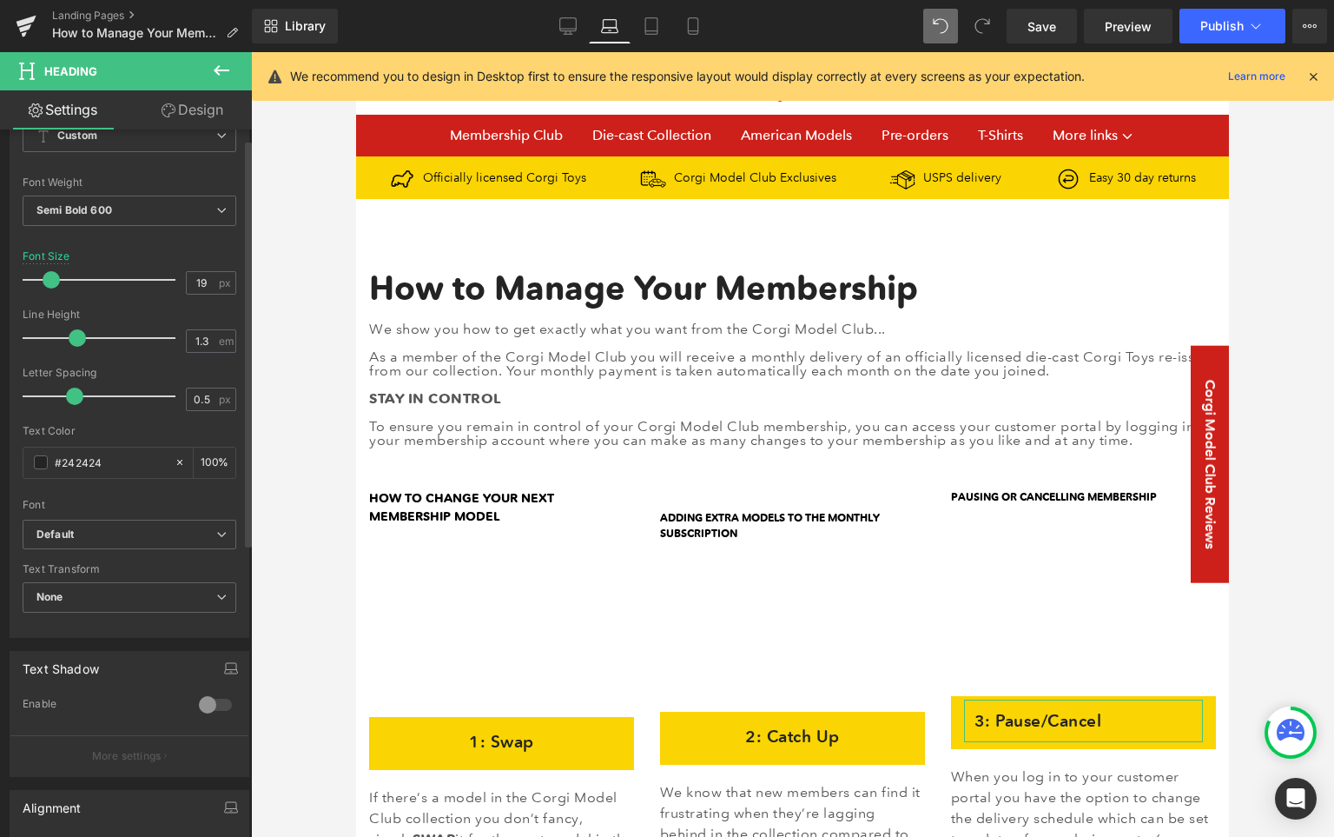
scroll to position [369, 0]
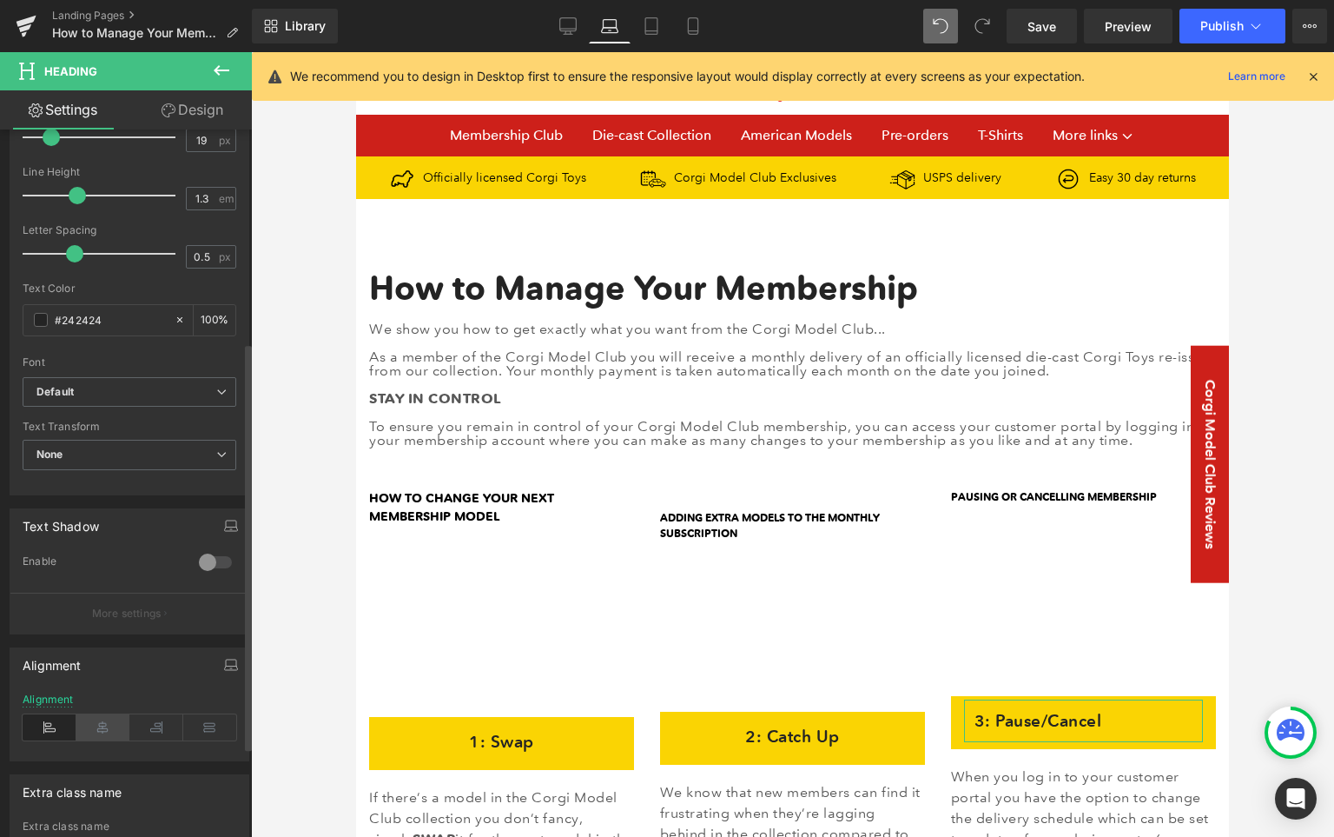
click at [113, 731] on icon at bounding box center [103, 727] width 54 height 26
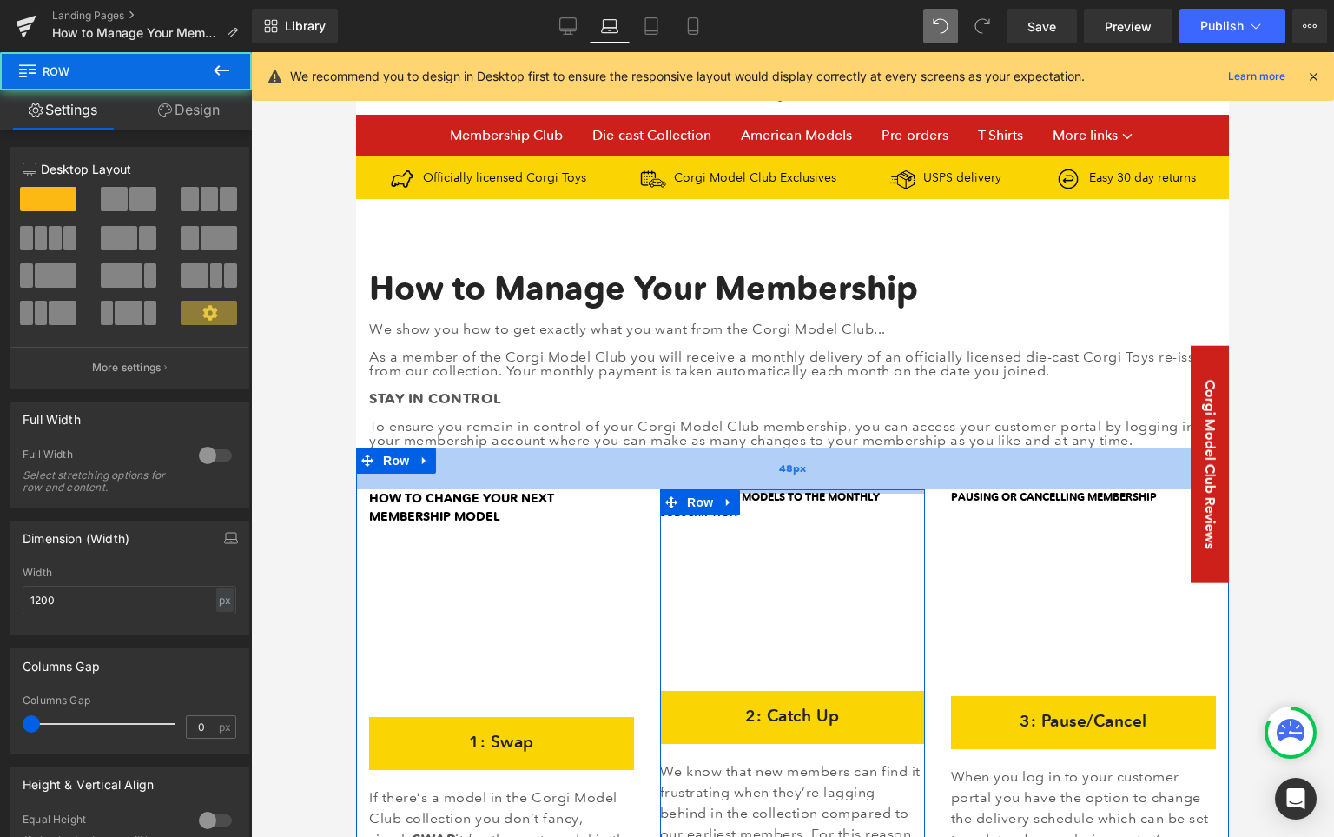
drag, startPoint x: 793, startPoint y: 501, endPoint x: 791, endPoint y: 461, distance: 40.0
click at [791, 461] on div "HOW TO CHANGE YOUR NEXT MEMBERSHIP MODEL Text Block Vimeo 1: Swap Heading Row I…" at bounding box center [792, 757] width 873 height 620
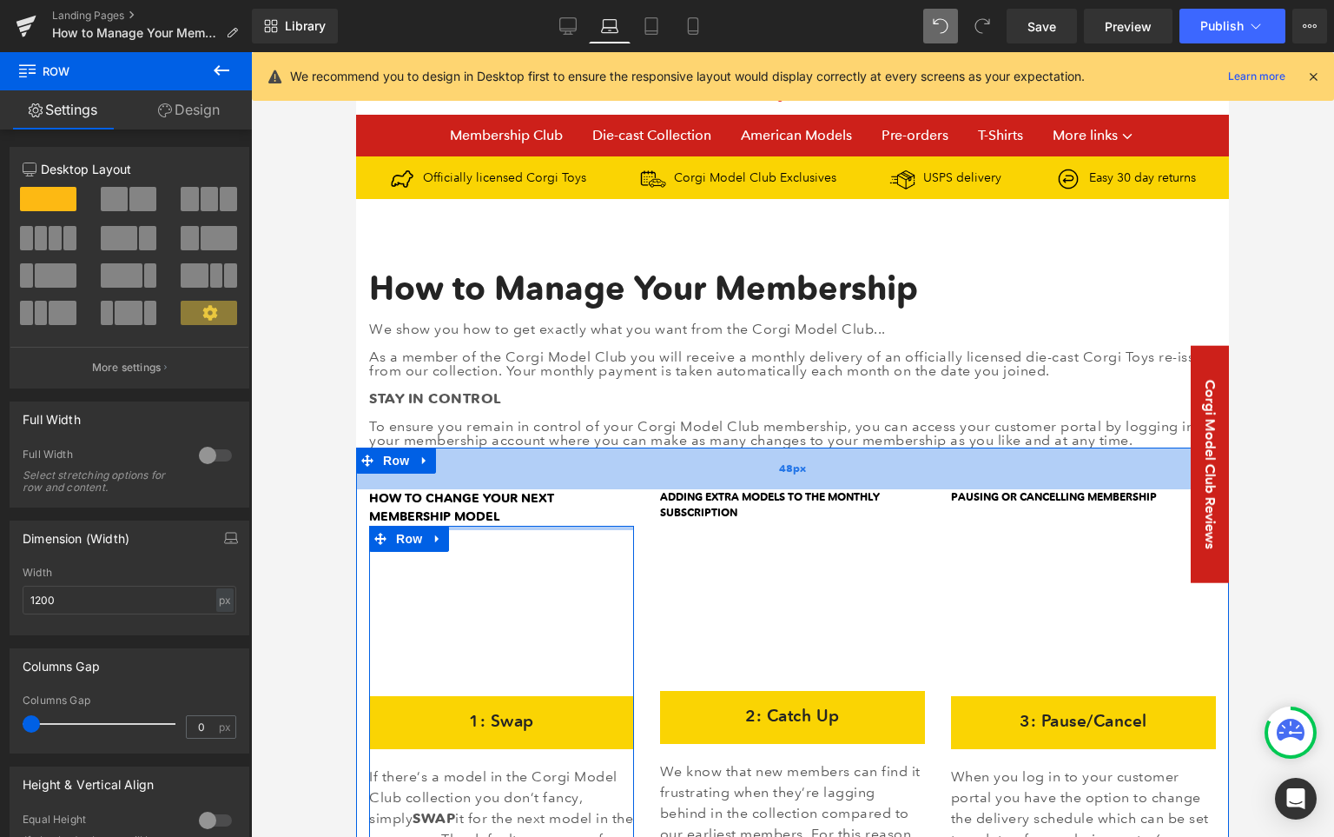
drag, startPoint x: 500, startPoint y: 543, endPoint x: 504, endPoint y: 488, distance: 54.9
click at [504, 488] on div "HOW TO CHANGE YOUR NEXT MEMBERSHIP MODEL Text Block Vimeo 1: Swap Heading Row I…" at bounding box center [792, 757] width 873 height 620
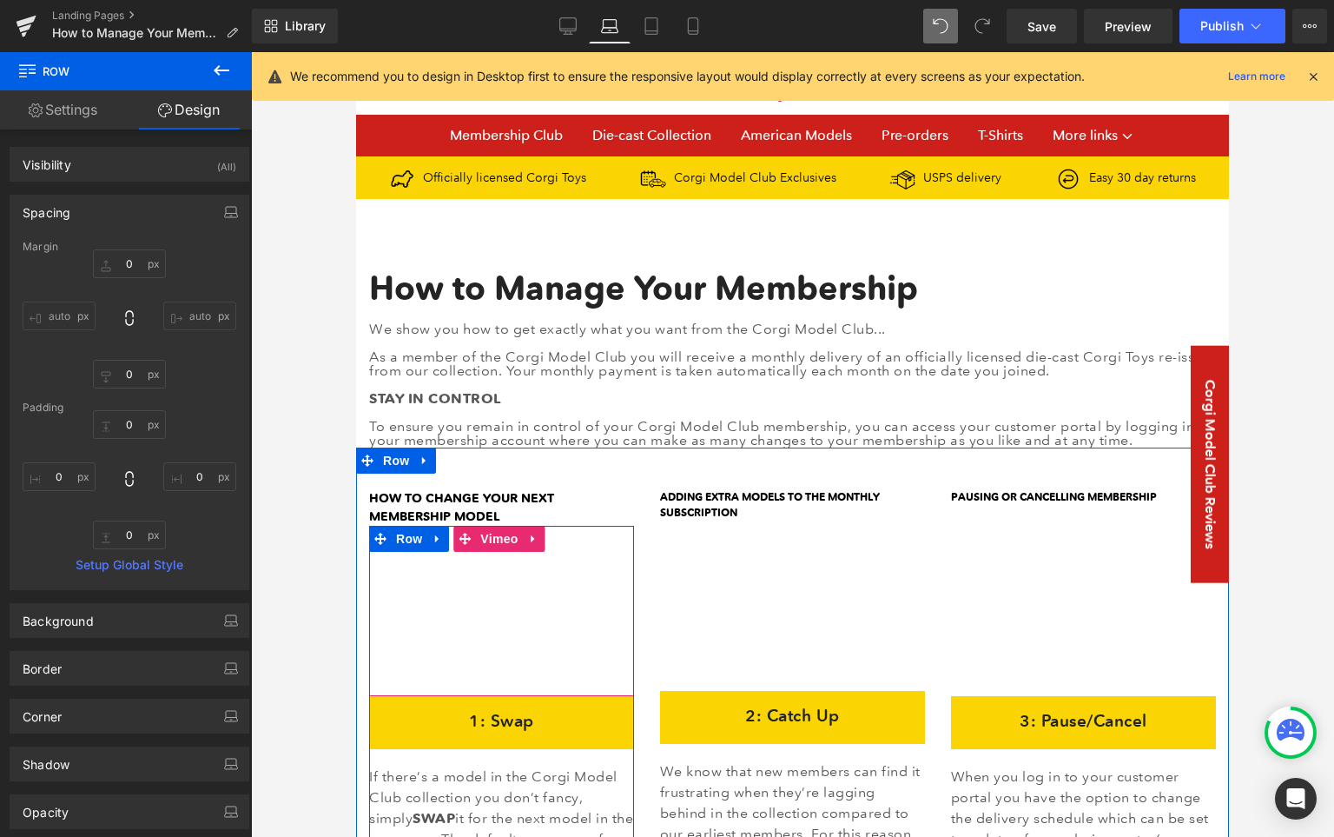
drag, startPoint x: 530, startPoint y: 527, endPoint x: 532, endPoint y: 571, distance: 43.5
click at [532, 572] on div "Vimeo 1: Swap Heading Row If there’s a model in the Corgi Model Club collection…" at bounding box center [501, 716] width 265 height 381
drag, startPoint x: 566, startPoint y: 527, endPoint x: 564, endPoint y: 561, distance: 34.0
click at [564, 561] on div "Vimeo 1: Swap Heading Row If there’s a model in the Corgi Model Club collection…" at bounding box center [501, 716] width 265 height 381
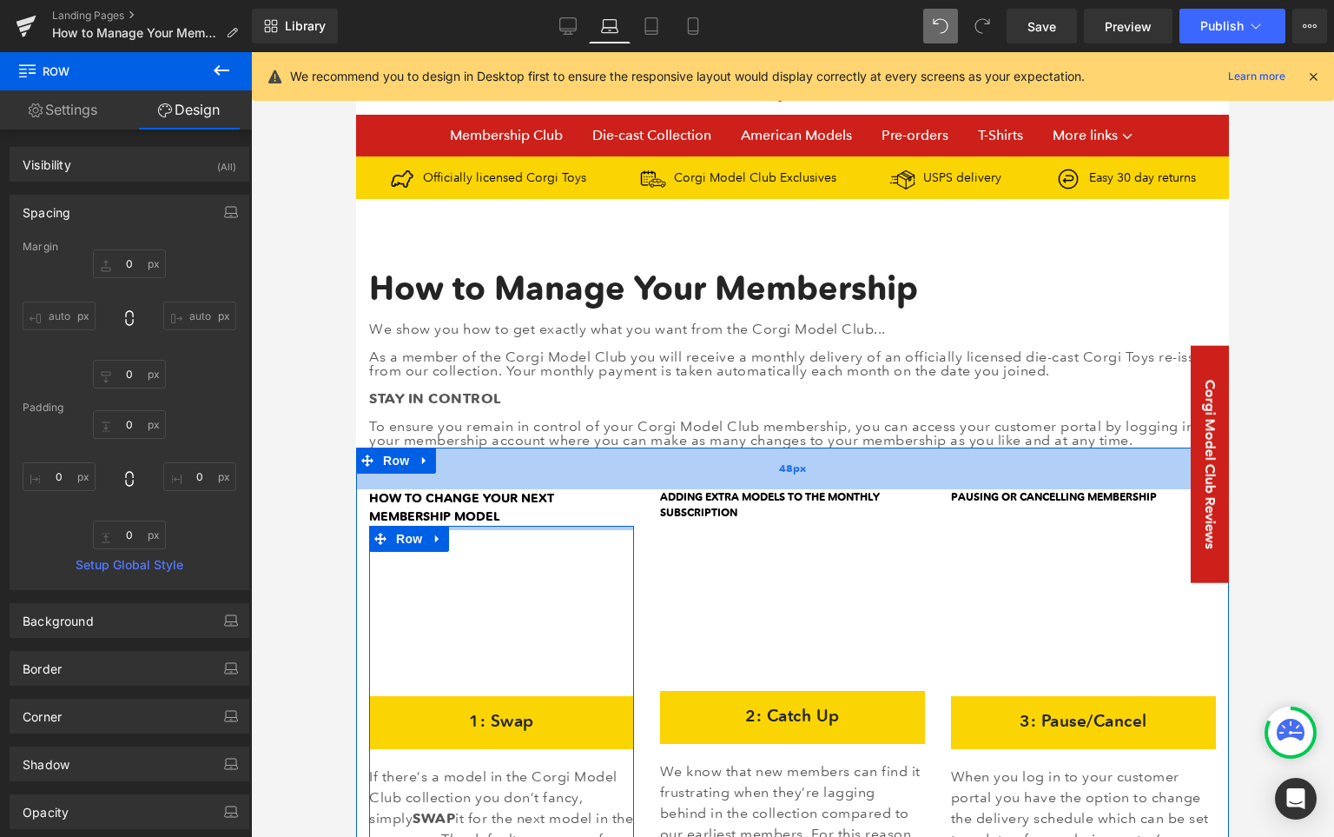
drag, startPoint x: 564, startPoint y: 527, endPoint x: 557, endPoint y: 474, distance: 53.4
click at [557, 474] on div "HOW TO CHANGE YOUR NEXT MEMBERSHIP MODEL Text Block Vimeo 1: Swap Heading Row I…" at bounding box center [792, 757] width 873 height 620
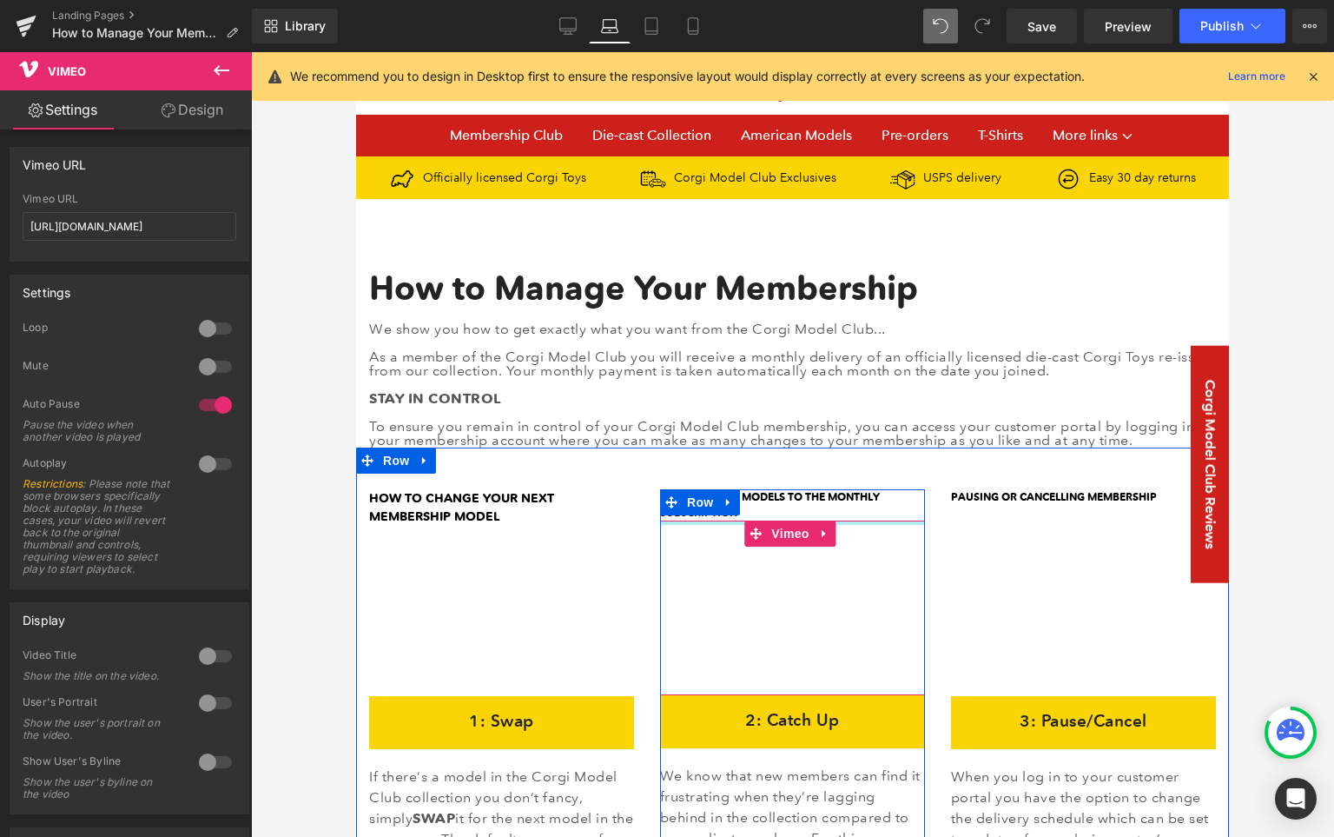
click at [851, 526] on div "Vimeo" at bounding box center [792, 607] width 265 height 175
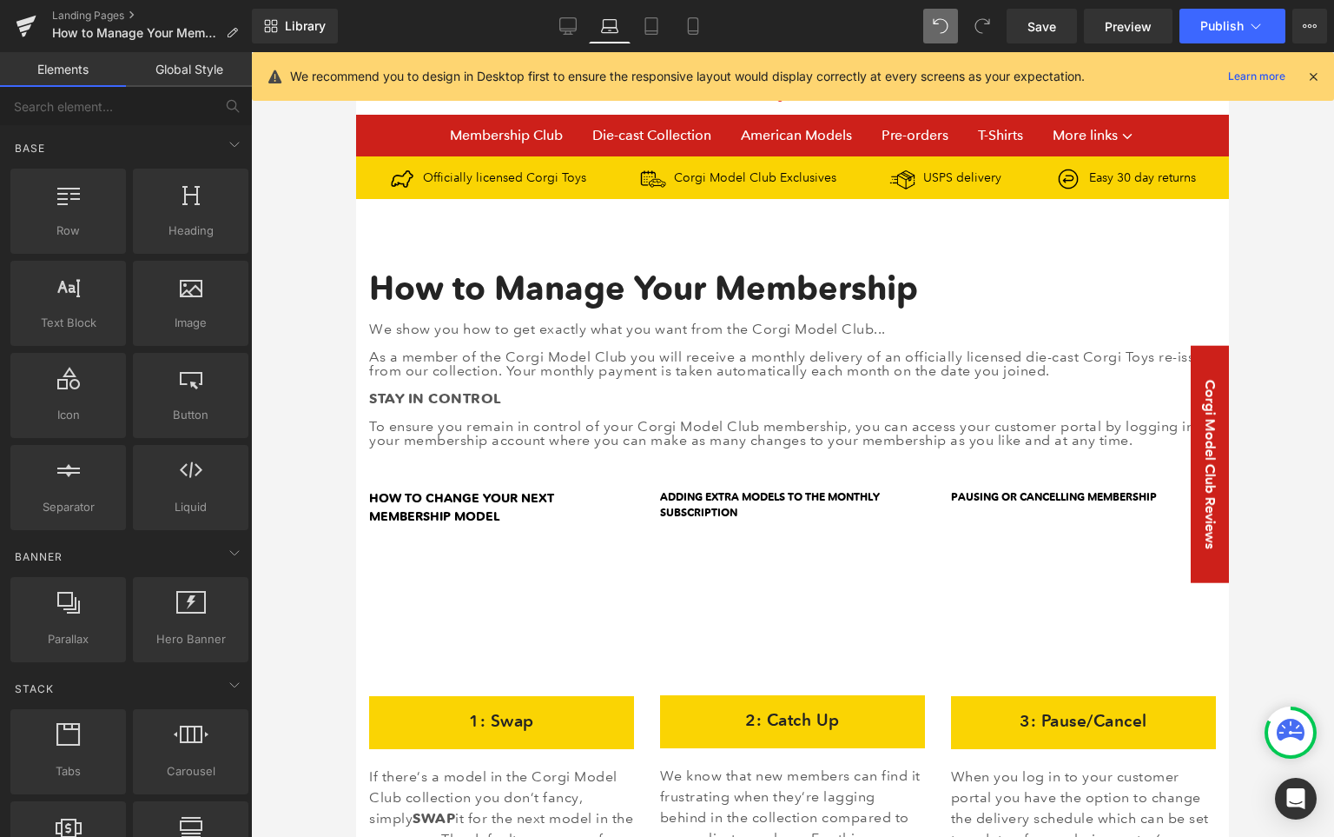
click at [319, 505] on div at bounding box center [792, 444] width 1083 height 784
click at [659, 29] on icon at bounding box center [651, 25] width 17 height 17
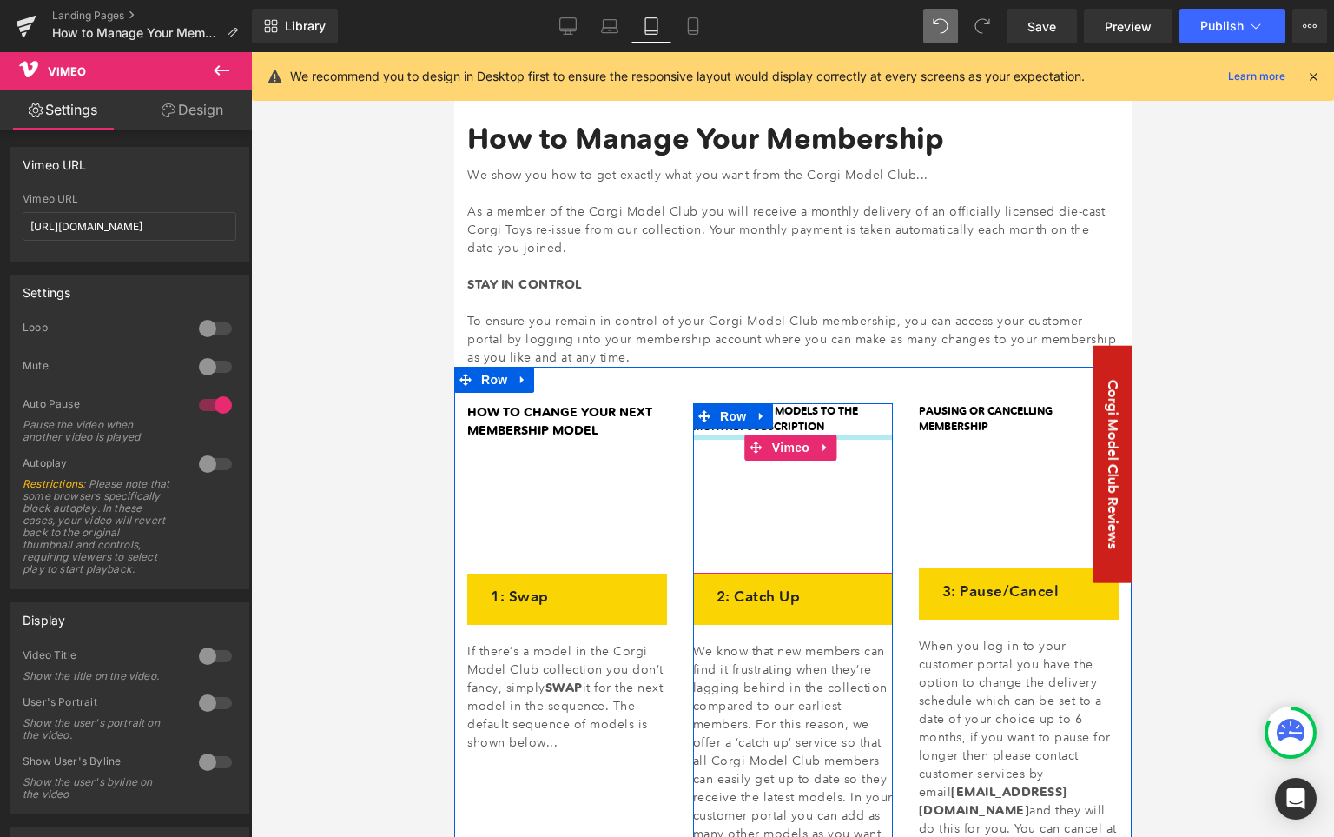
click at [728, 440] on div "Vimeo" at bounding box center [792, 504] width 200 height 140
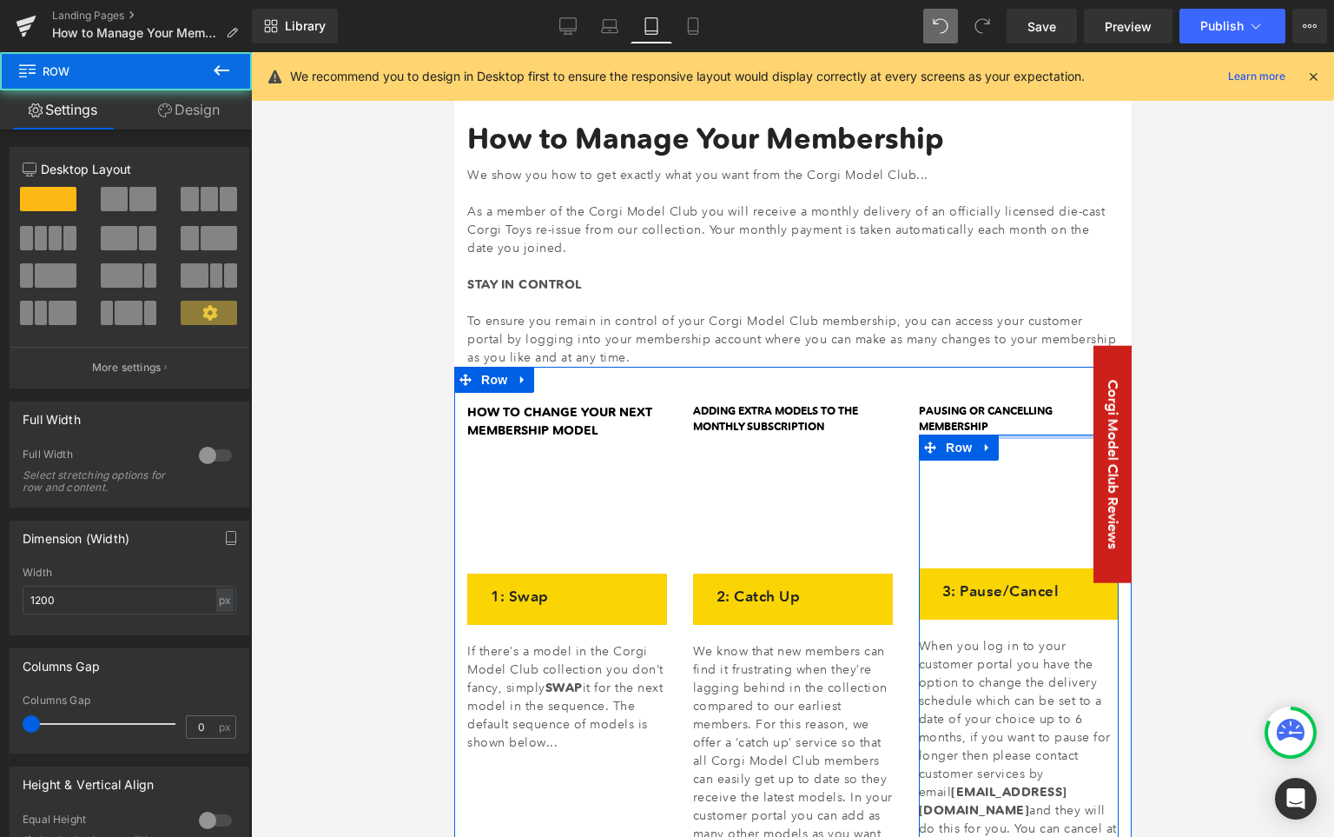
click at [1008, 434] on div at bounding box center [1018, 436] width 200 height 4
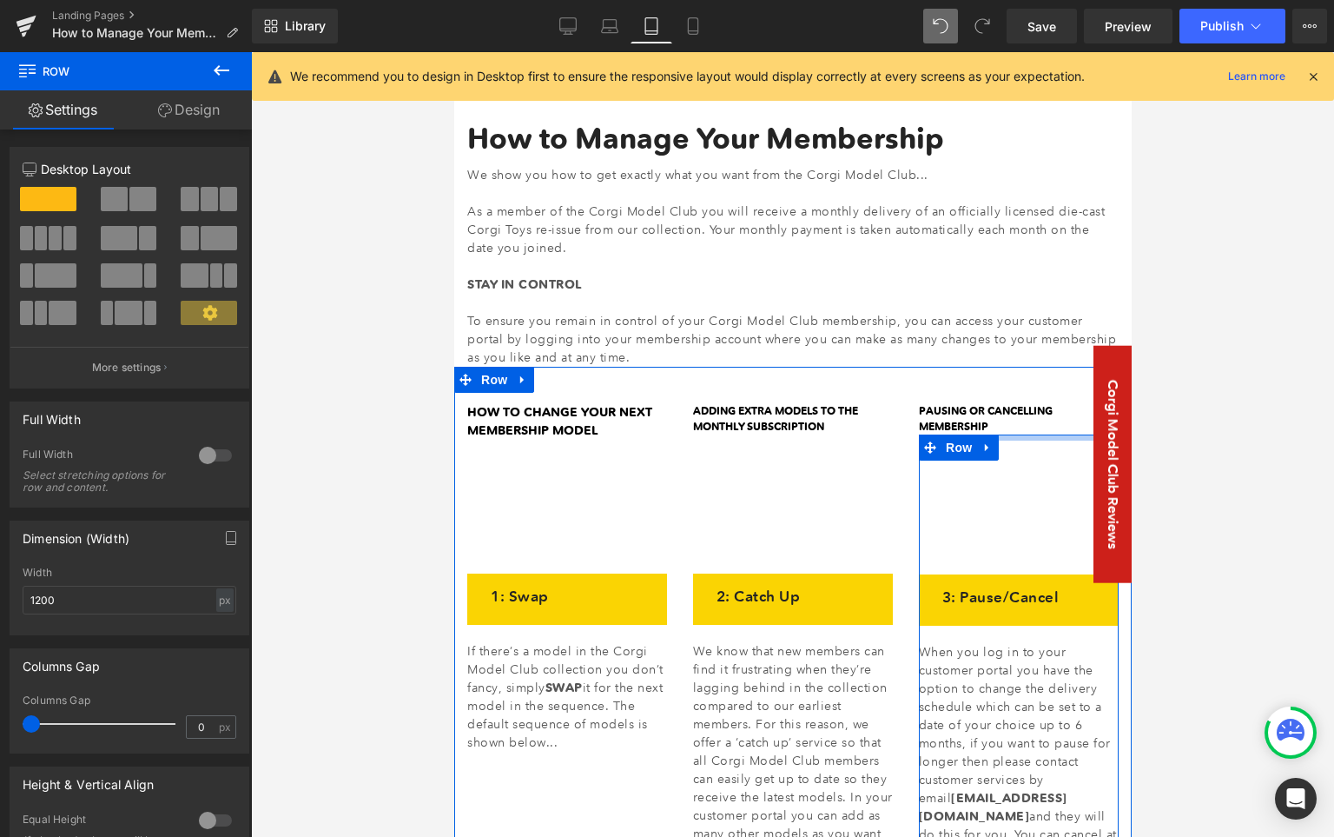
click at [1008, 444] on div "Vimeo 3: Pause/Cancel Heading Row When you log in to your customer portal you h…" at bounding box center [1018, 665] width 200 height 463
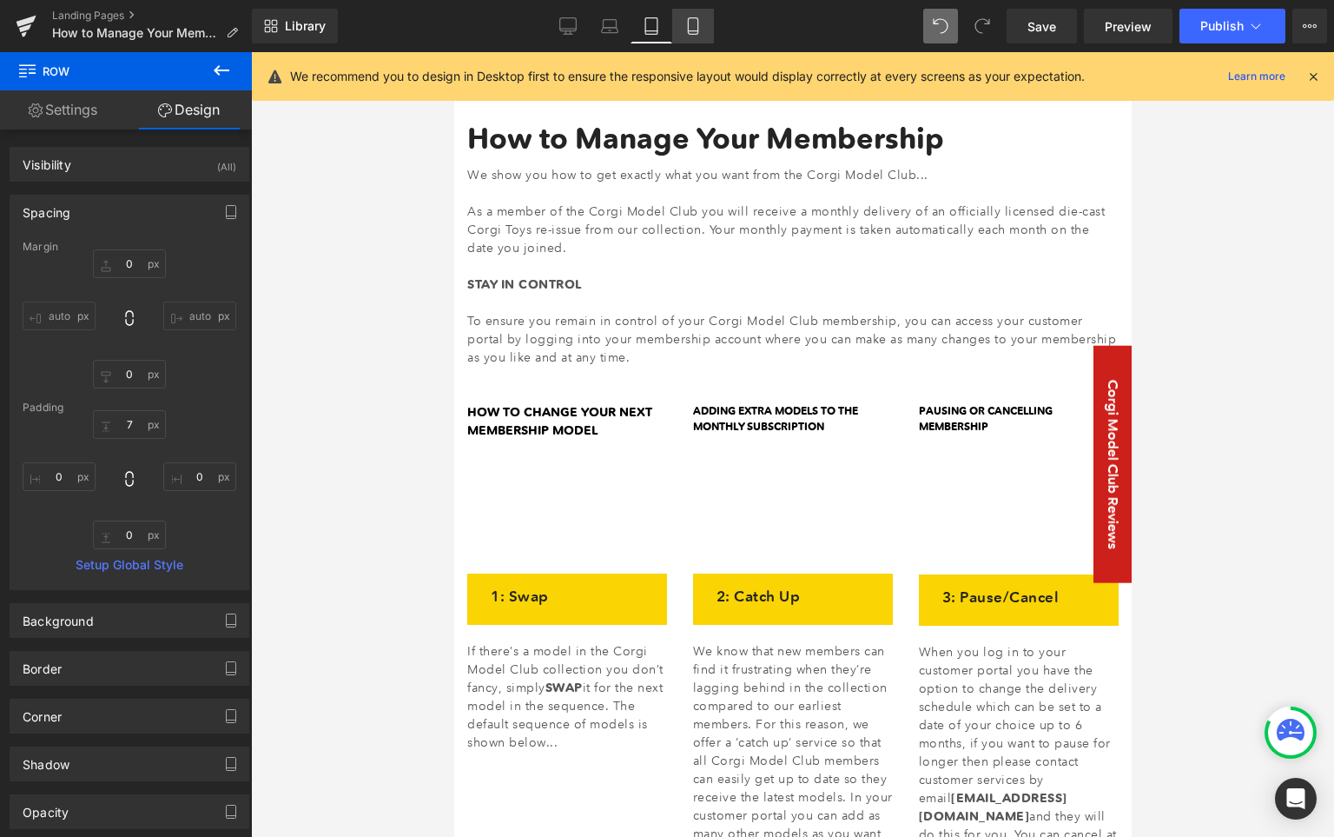
click at [694, 23] on icon at bounding box center [693, 25] width 17 height 17
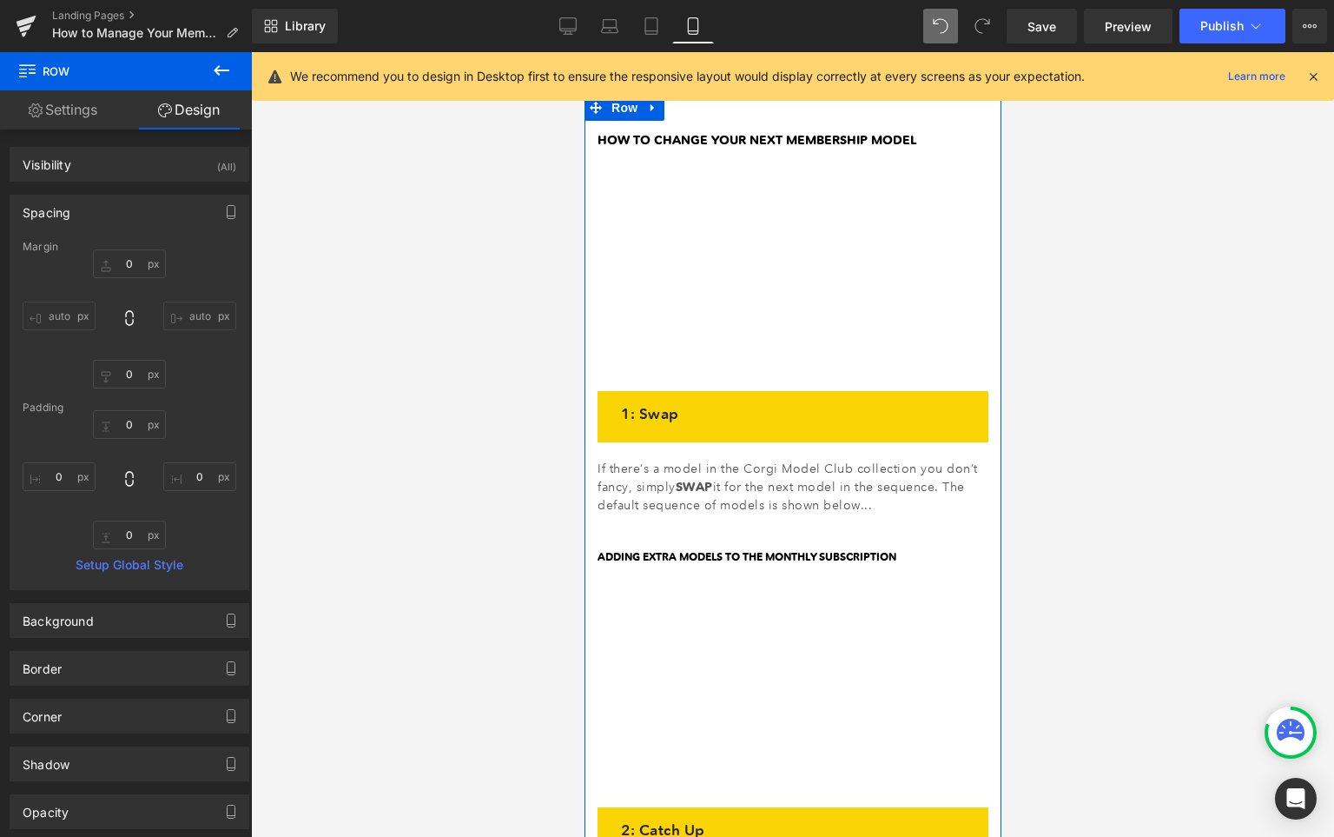
scroll to position [394, 0]
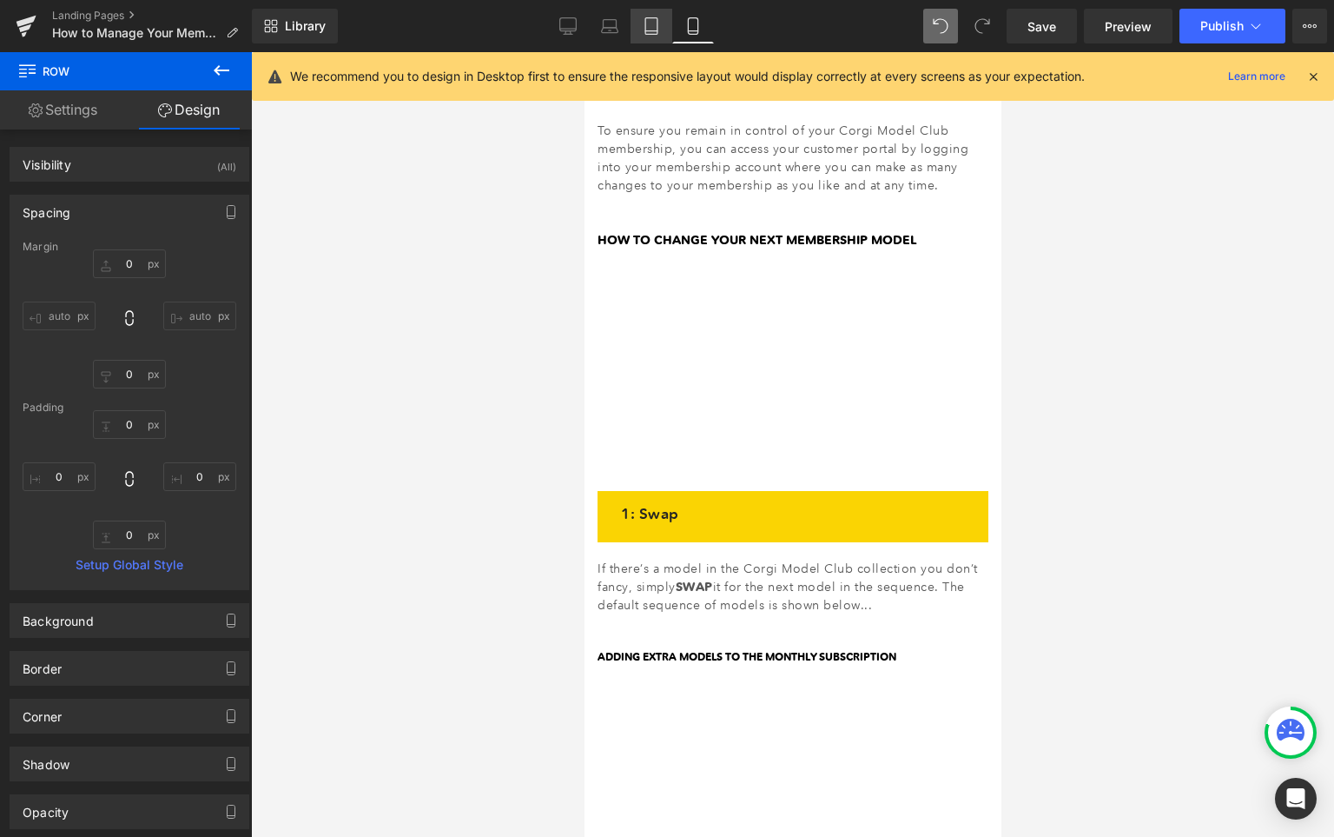
click at [650, 20] on icon at bounding box center [651, 25] width 17 height 17
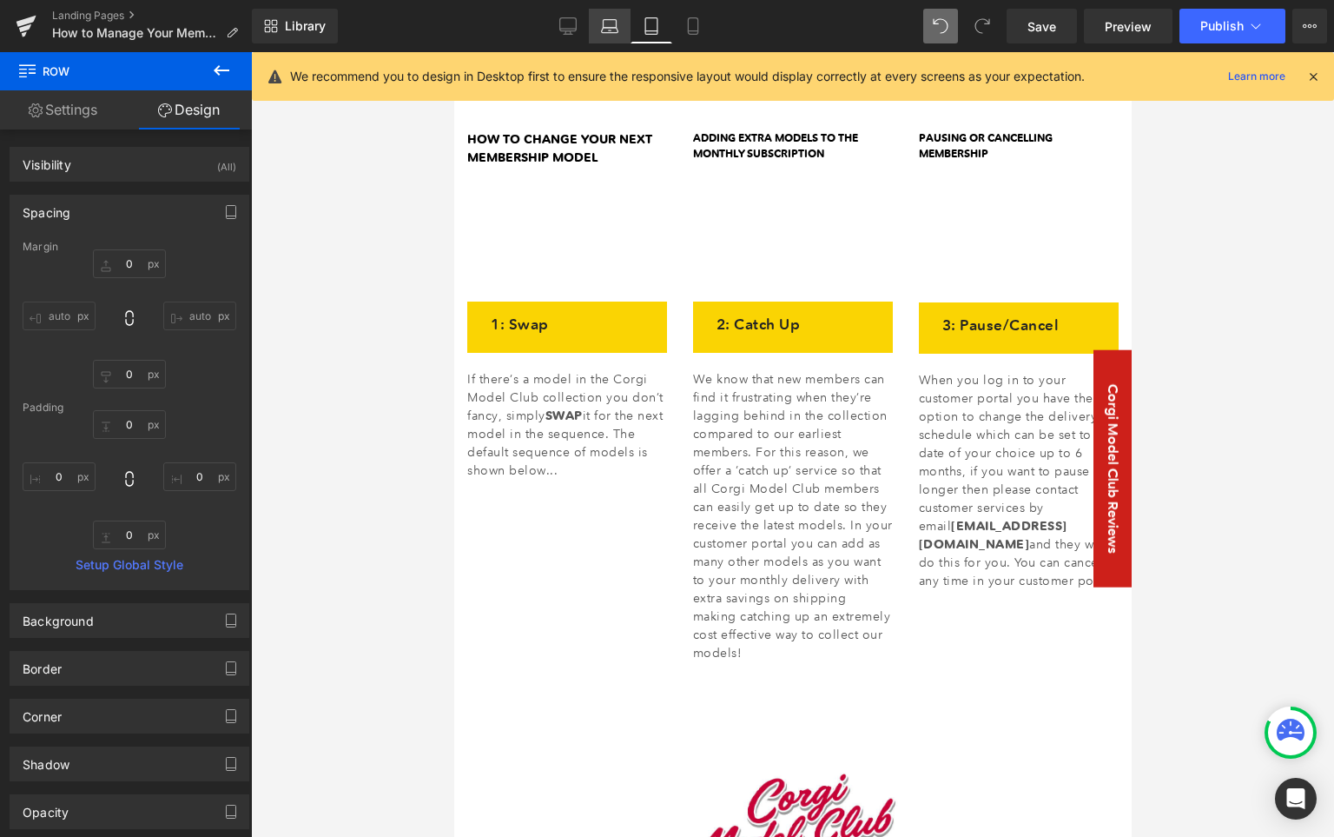
scroll to position [0, 0]
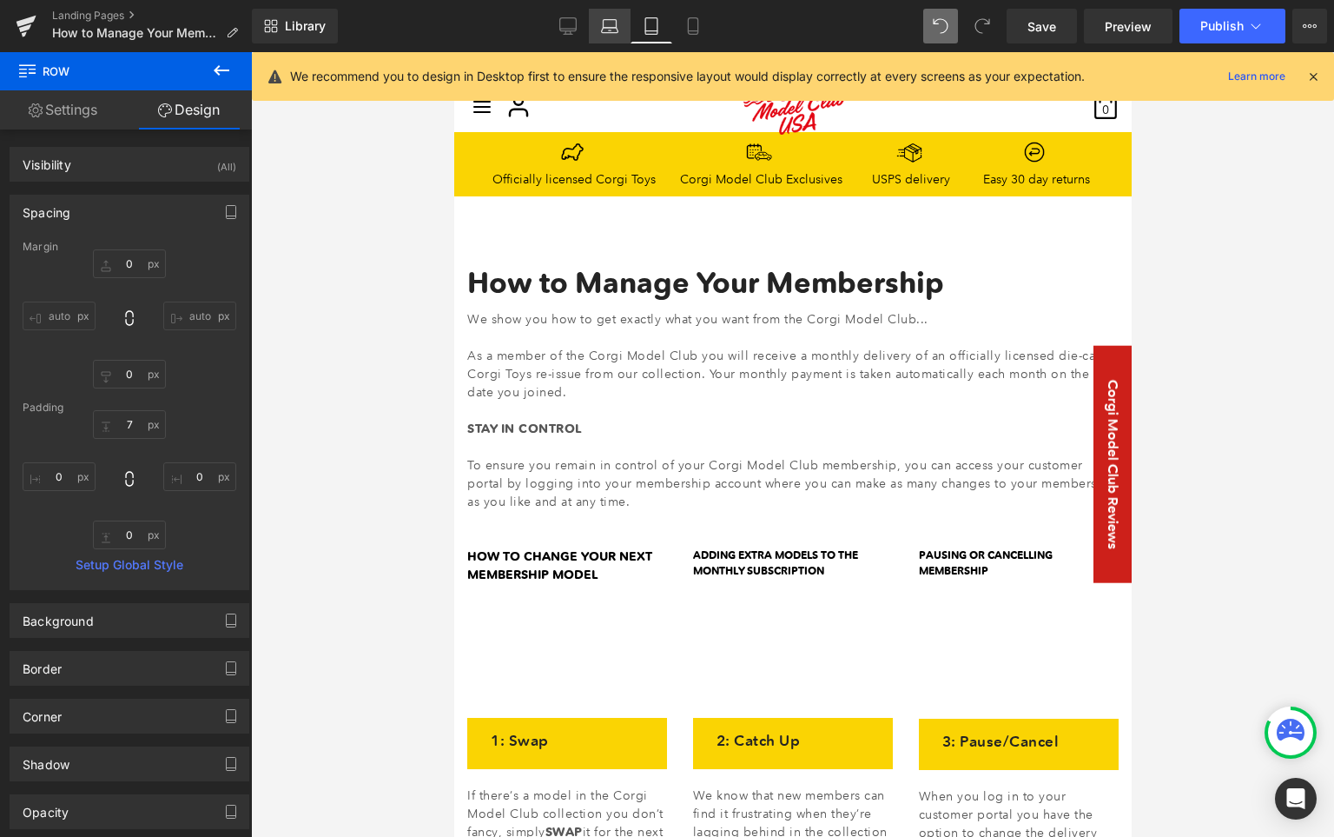
click at [612, 30] on icon at bounding box center [609, 25] width 17 height 17
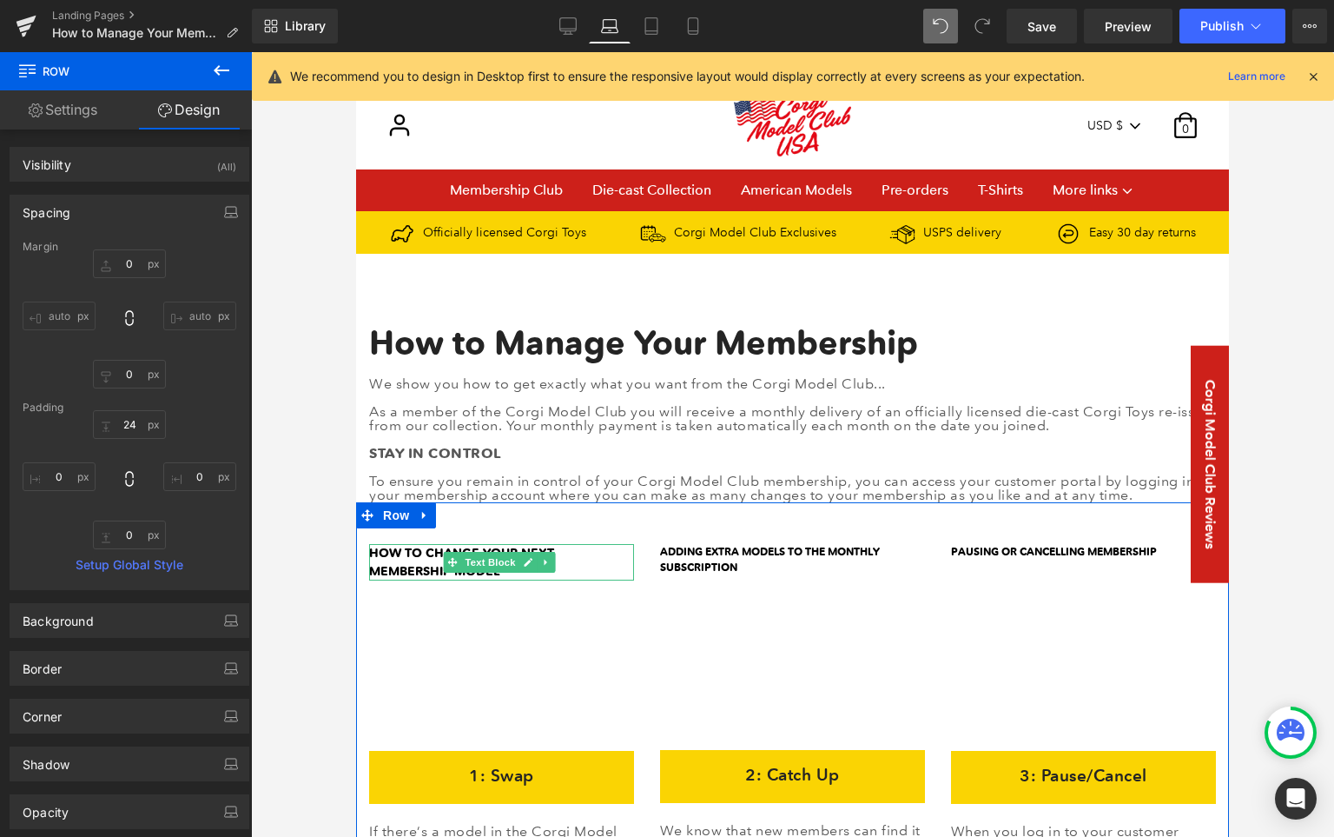
click at [400, 556] on strong "HOW TO CHANGE YOUR NEXT MEMBERSHIP MODEL" at bounding box center [461, 562] width 185 height 34
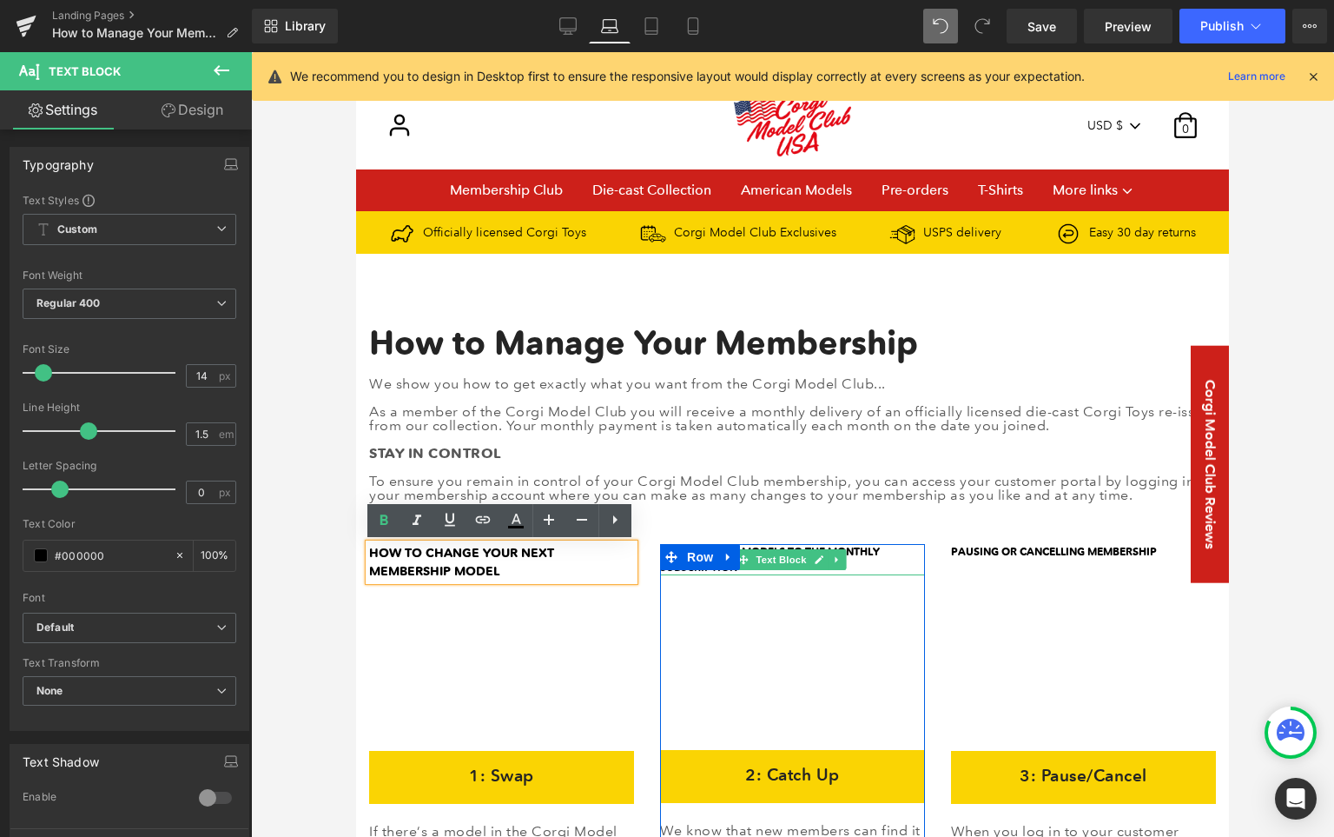
click at [885, 552] on p "ADDING EXTRA MODELS TO THE MONTHLY SUBSCRIPTION" at bounding box center [792, 559] width 265 height 31
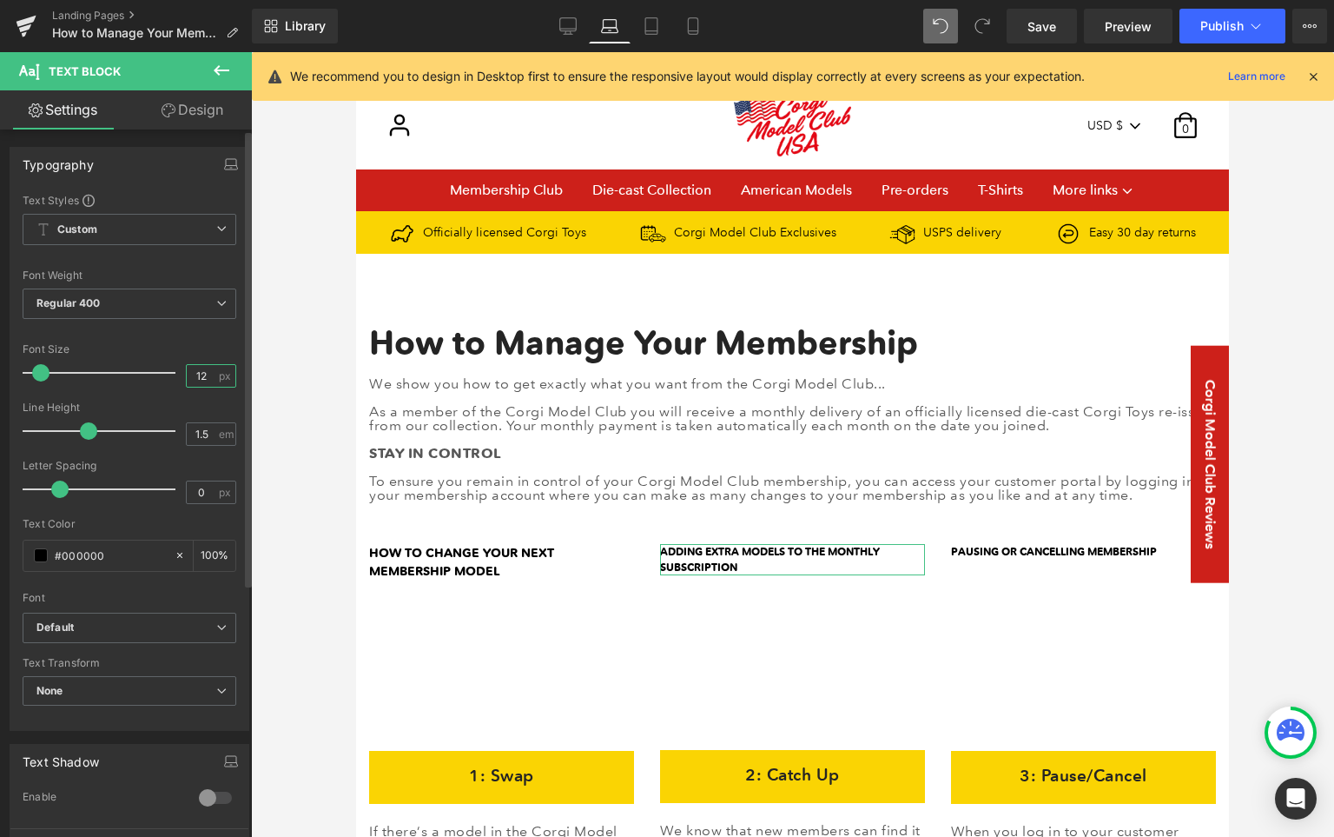
drag, startPoint x: 204, startPoint y: 374, endPoint x: 153, endPoint y: 364, distance: 52.3
click at [153, 364] on div "Font Size 12 px" at bounding box center [130, 372] width 214 height 58
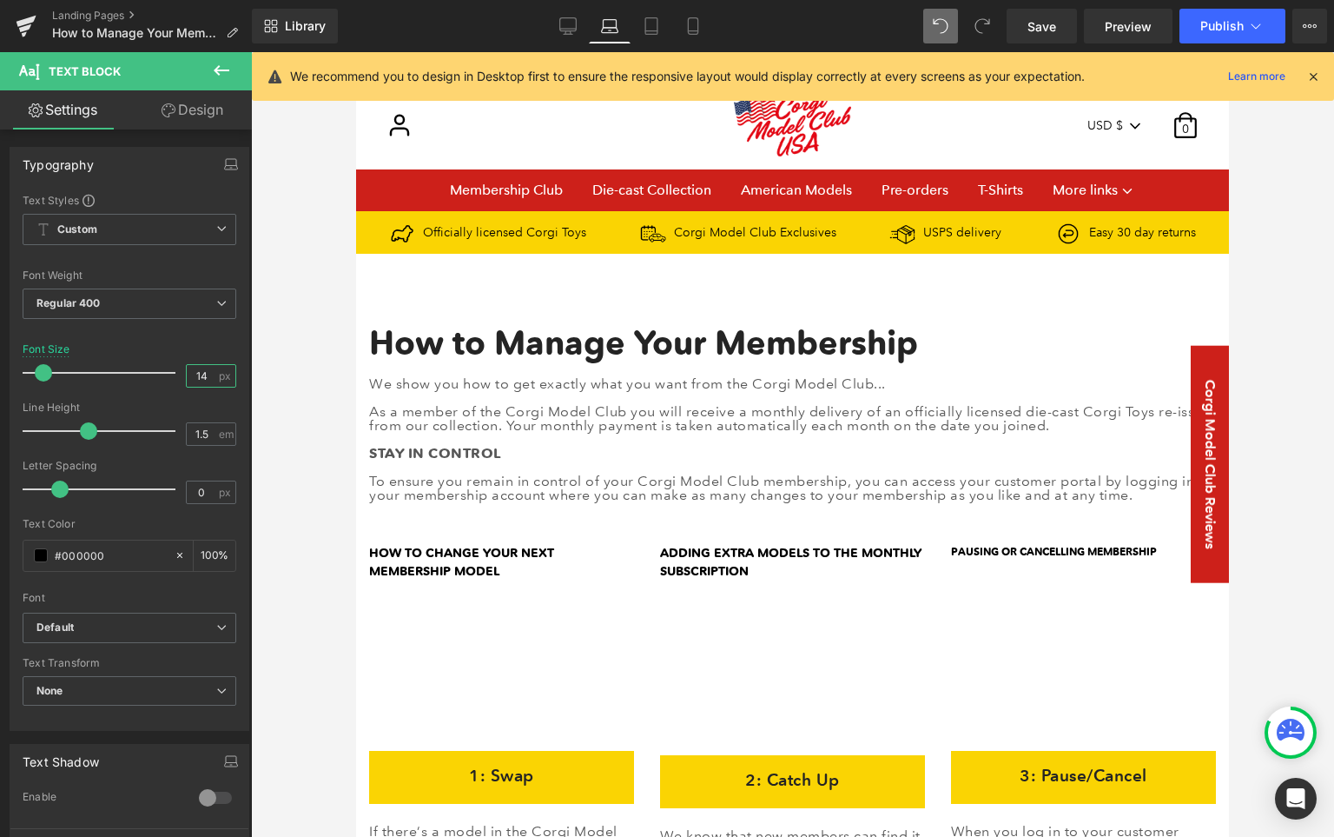
type input "14"
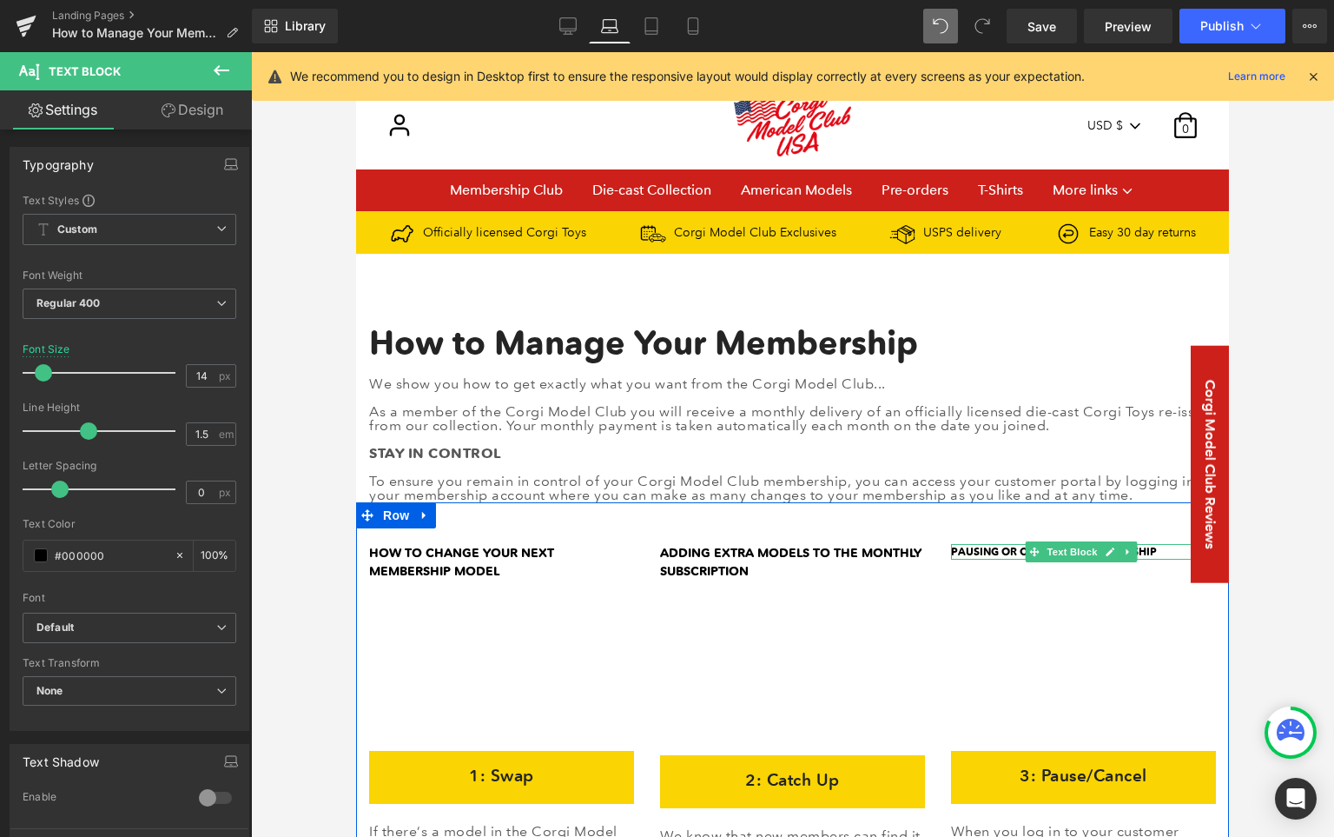
click at [1142, 551] on strong "PAUSING OR CANCELLING MEMBERSHIP" at bounding box center [1054, 551] width 206 height 15
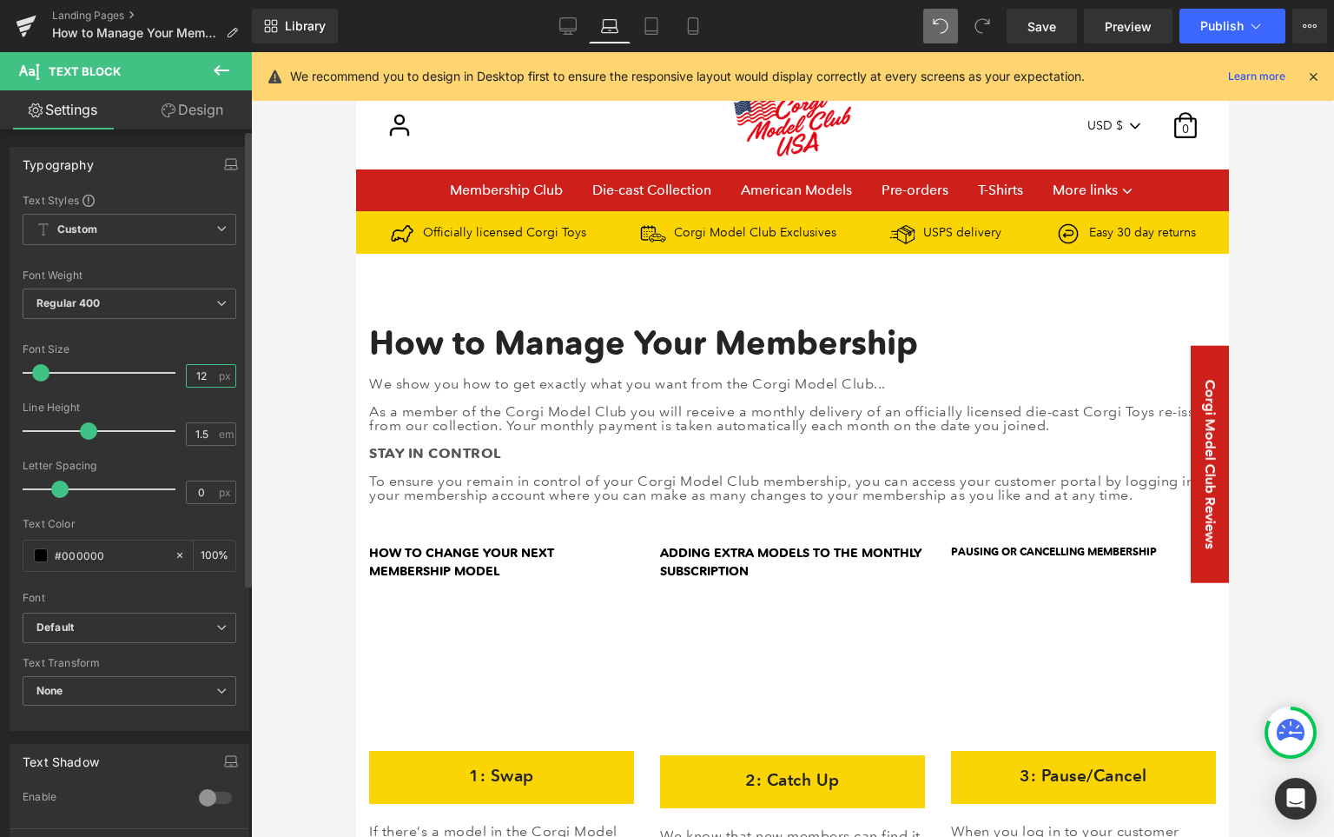
click at [192, 372] on input "12" at bounding box center [202, 376] width 30 height 22
type input "14"
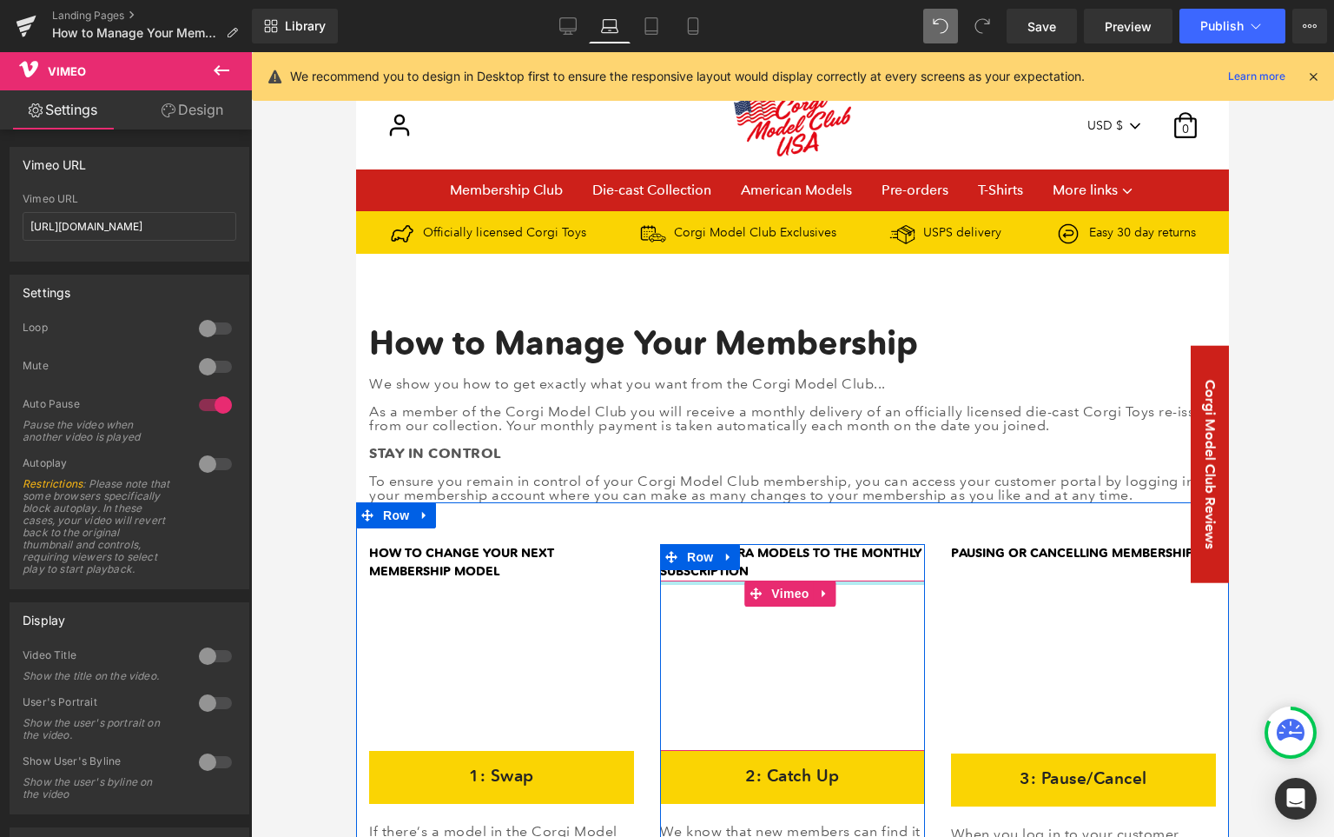
drag, startPoint x: 851, startPoint y: 583, endPoint x: 848, endPoint y: 566, distance: 17.6
click at [848, 566] on div "ADDING EXTRA MODELS TO THE MONTHLY SUBSCRIPTION Text Block Vimeo 2: Catch Up He…" at bounding box center [792, 836] width 265 height 584
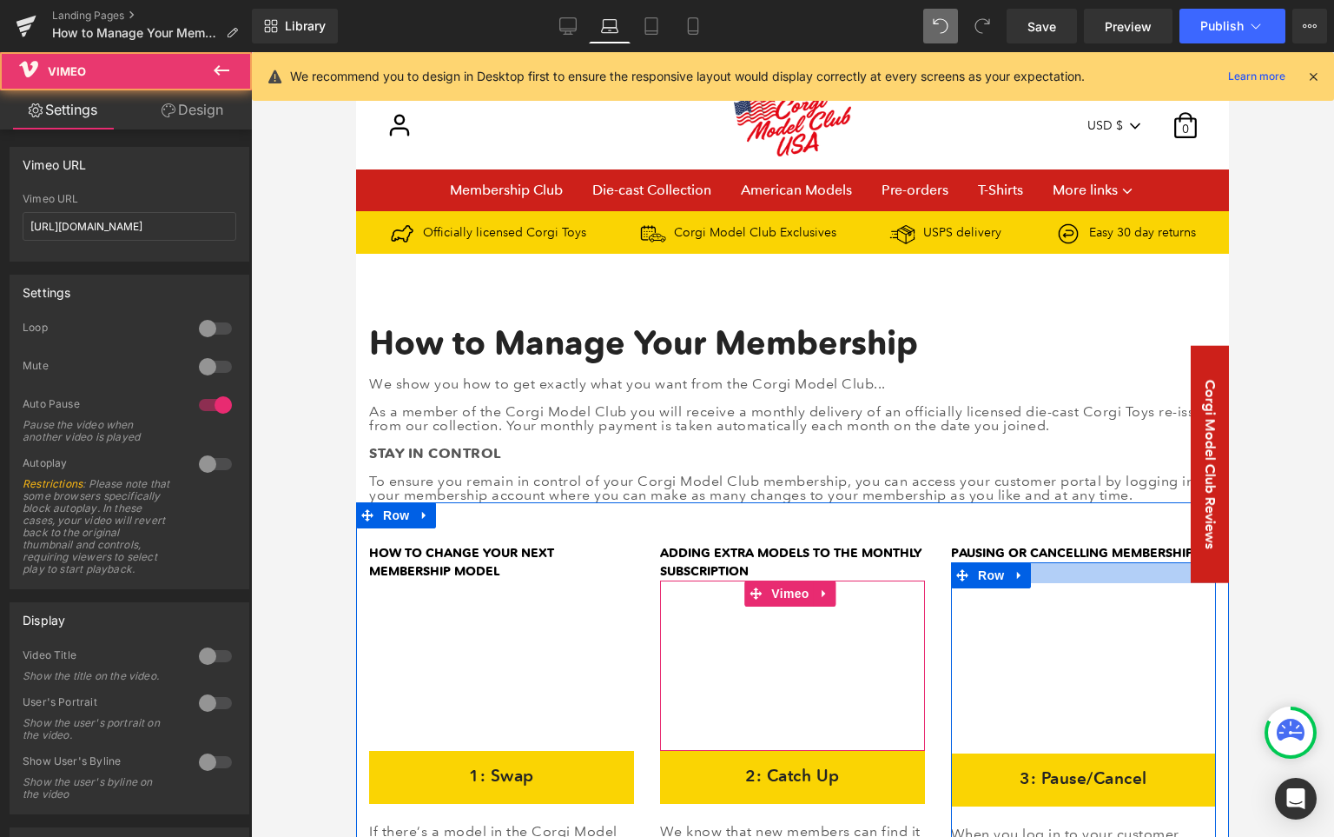
drag, startPoint x: 1153, startPoint y: 585, endPoint x: 1153, endPoint y: 564, distance: 20.9
click at [1153, 563] on div "Vimeo 3: Pause/Cancel Heading Row When you log in to your customer portal you h…" at bounding box center [1083, 815] width 265 height 506
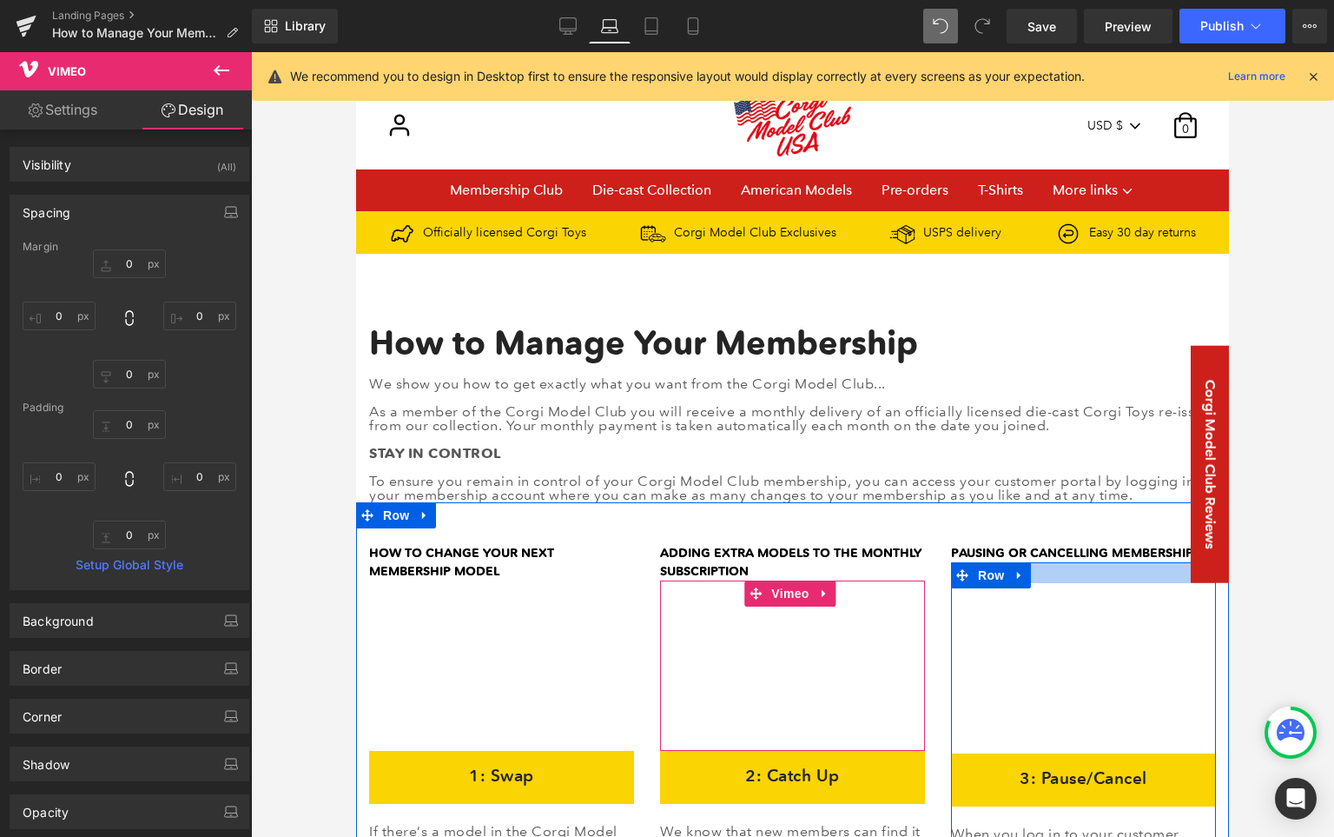
drag, startPoint x: 1135, startPoint y: 586, endPoint x: 1137, endPoint y: 566, distance: 20.9
click at [1137, 566] on div "Vimeo 3: Pause/Cancel Heading Row When you log in to your customer portal you h…" at bounding box center [1083, 815] width 265 height 506
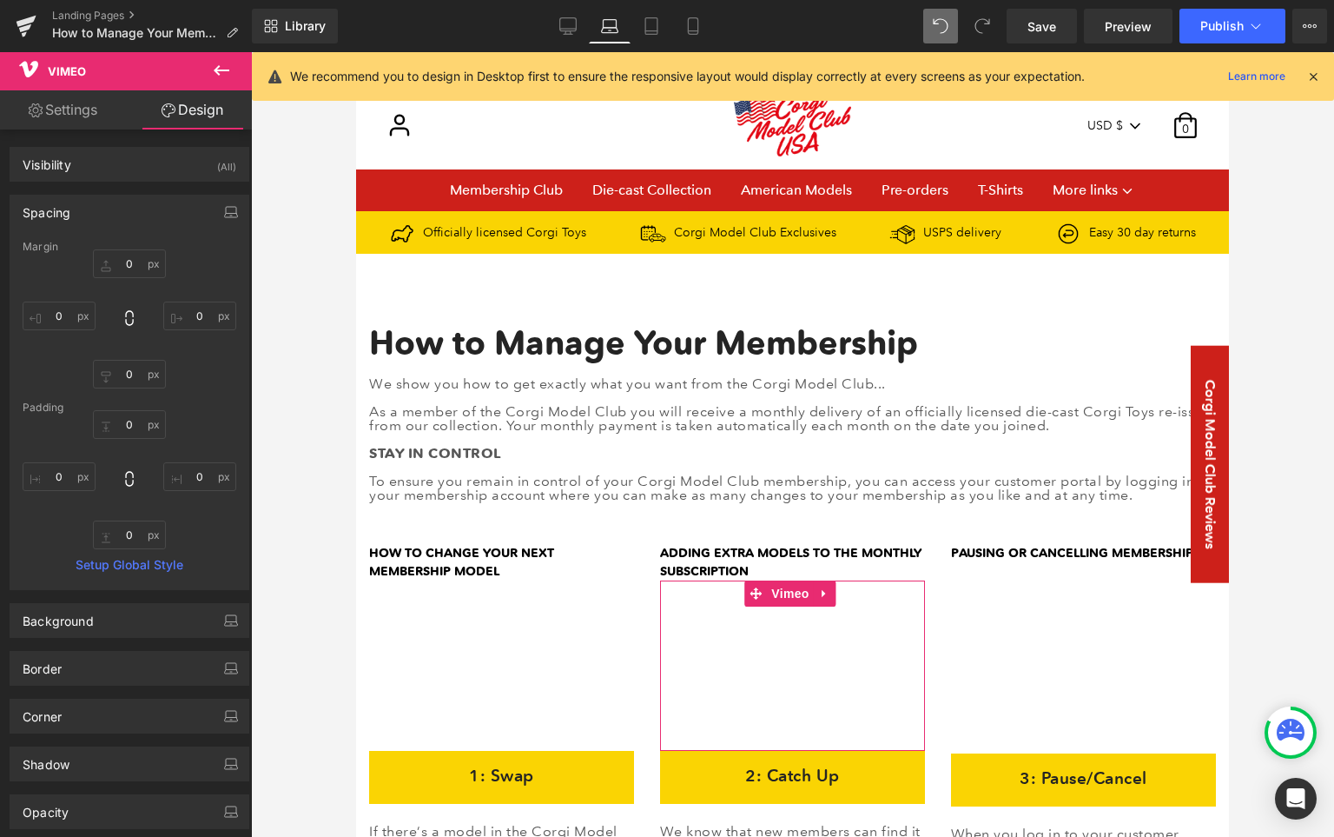
click at [322, 515] on div at bounding box center [792, 444] width 1083 height 784
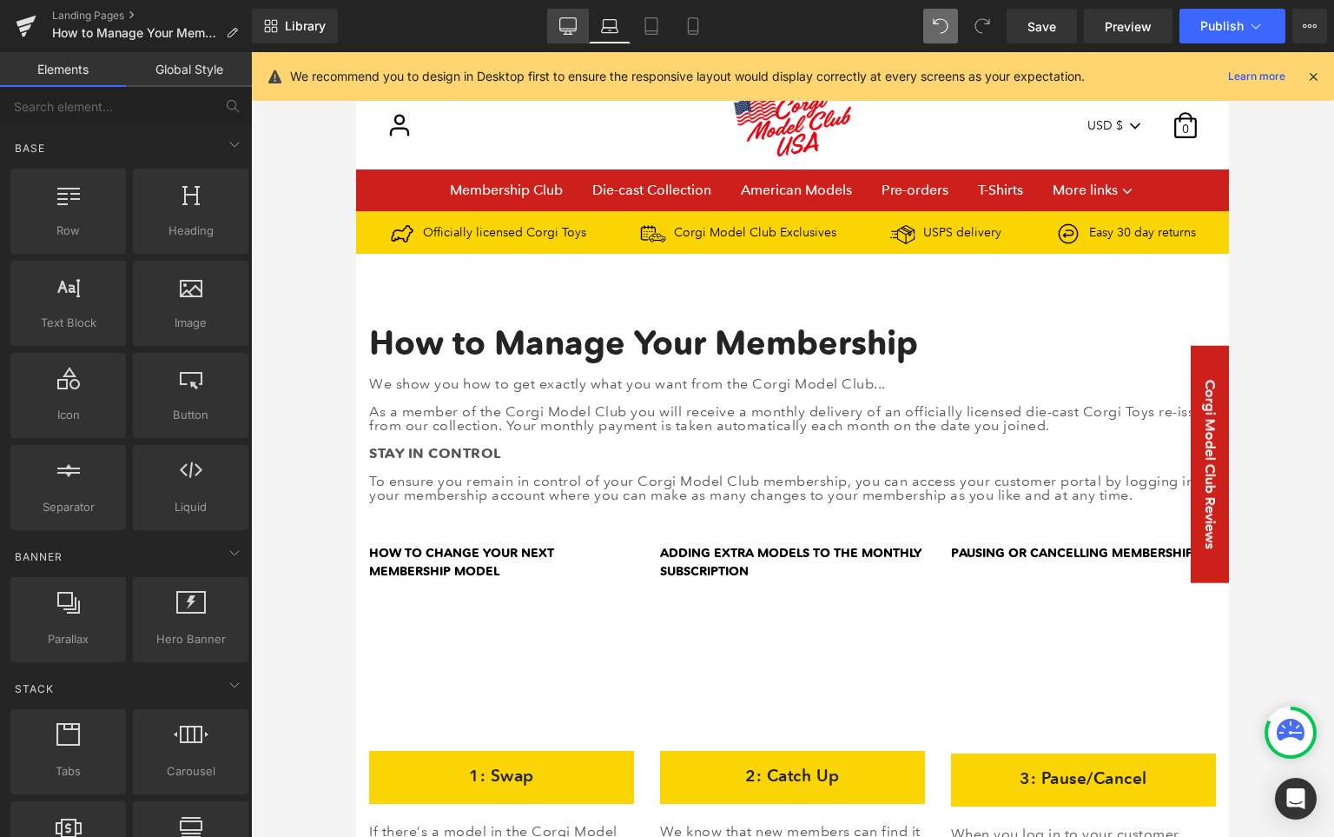
click at [573, 30] on icon at bounding box center [567, 25] width 17 height 17
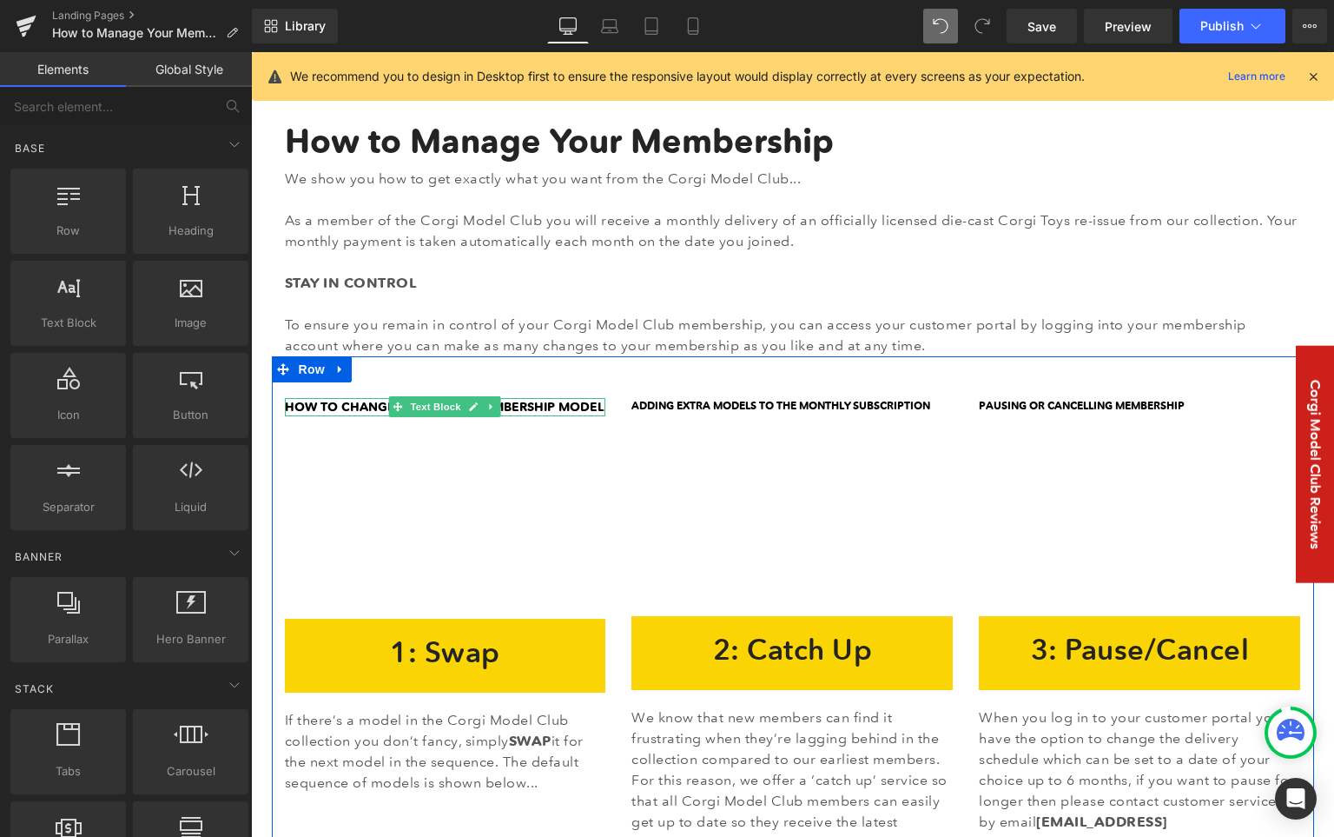
click at [521, 406] on strong "HOW TO CHANGE YOUR NEXT MEMBERSHIP MODEL" at bounding box center [444, 407] width 319 height 16
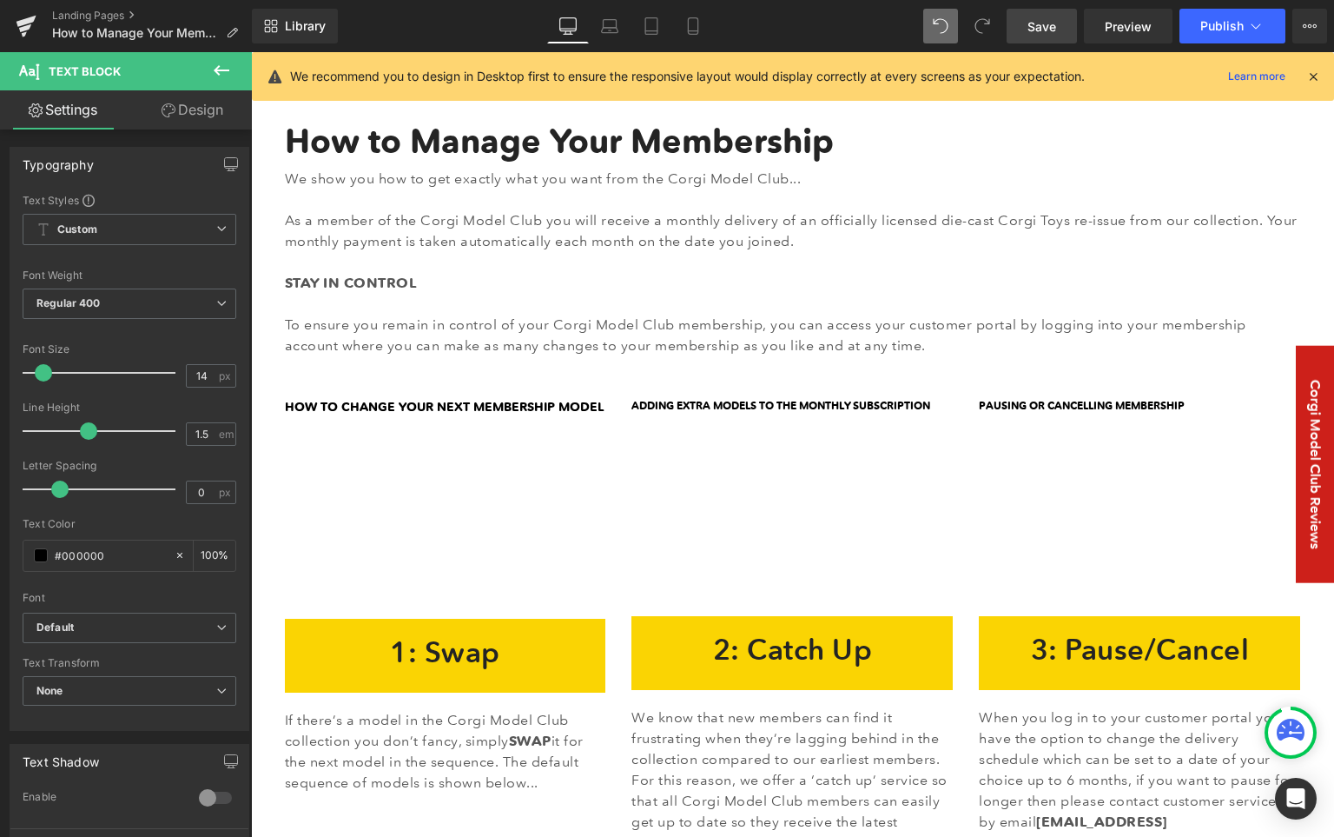
click at [1057, 13] on link "Save" at bounding box center [1042, 26] width 70 height 35
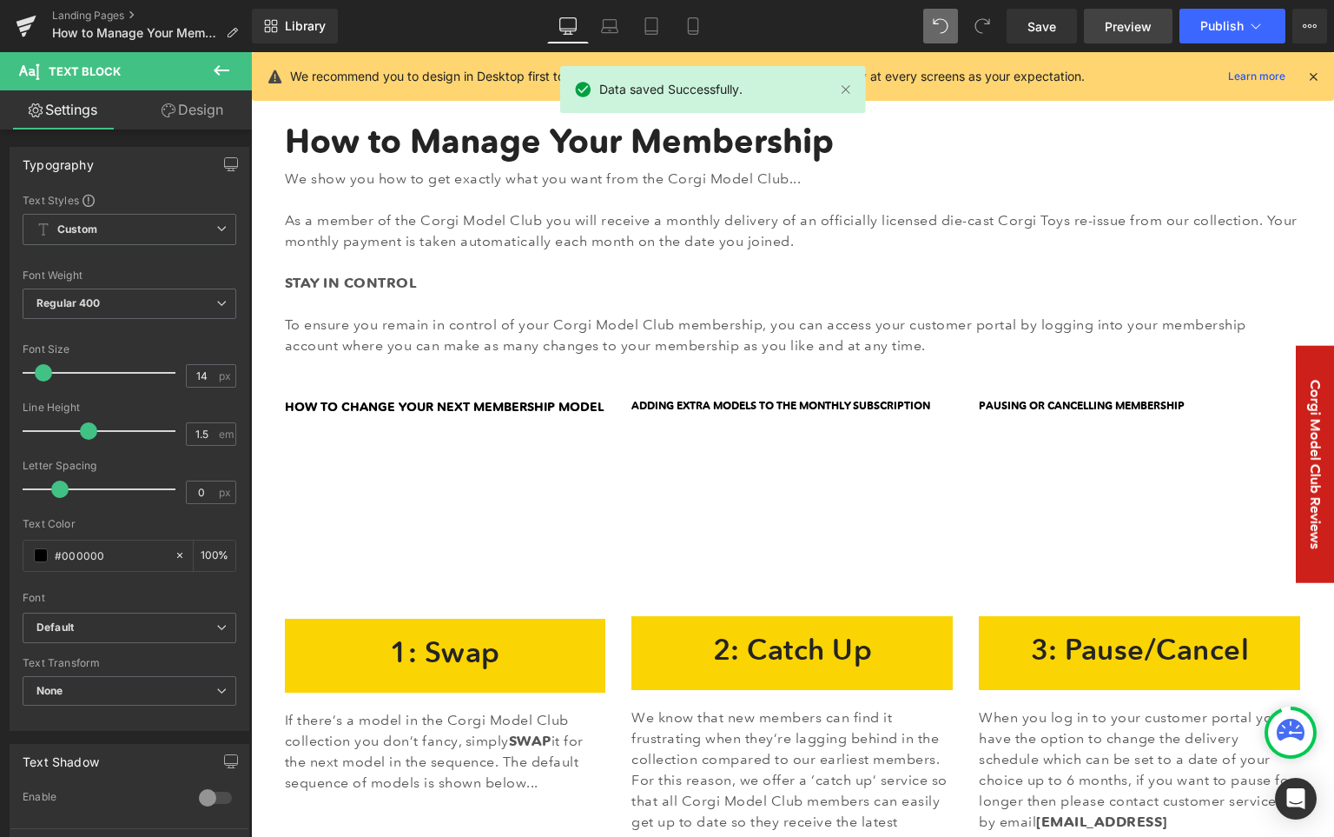
click at [1133, 27] on span "Preview" at bounding box center [1128, 26] width 47 height 18
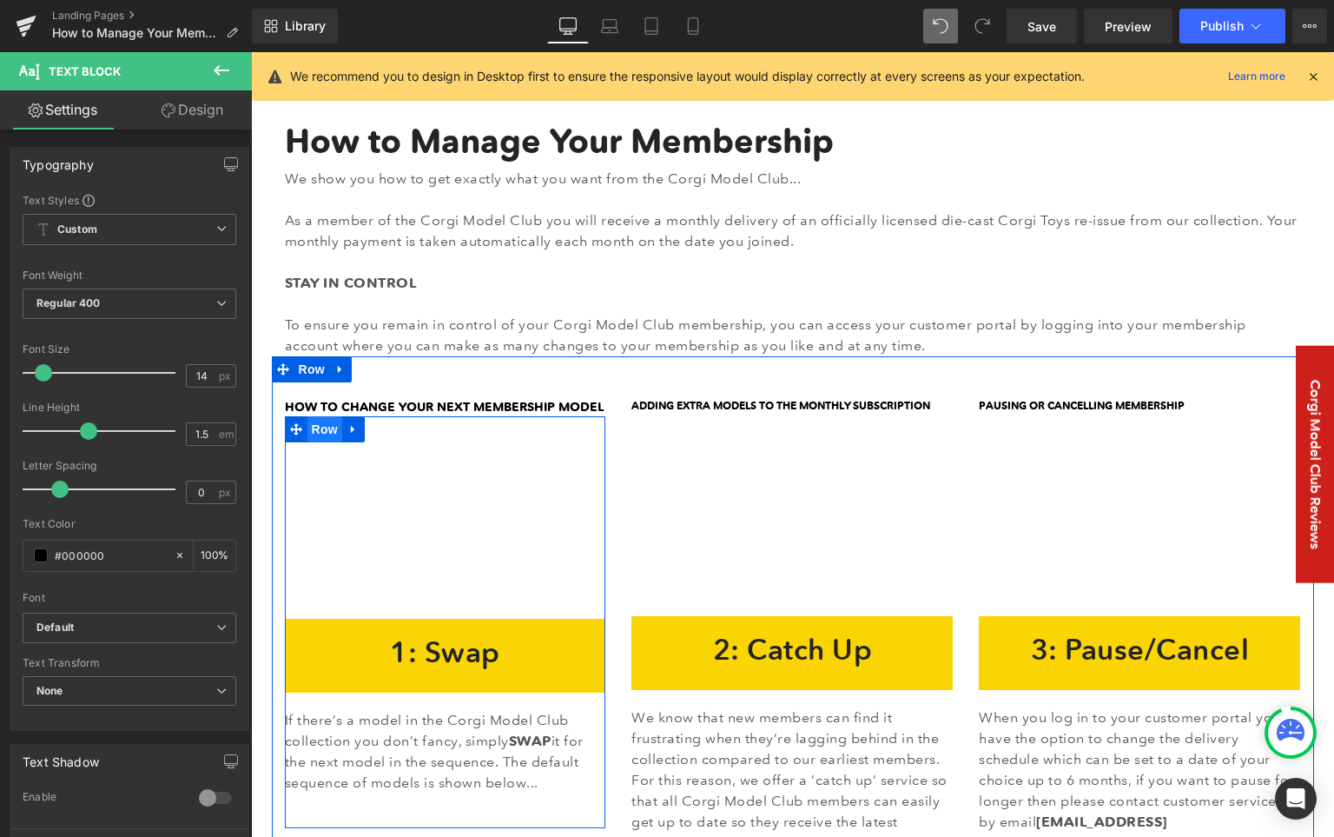
click at [314, 432] on span "Row" at bounding box center [325, 429] width 35 height 26
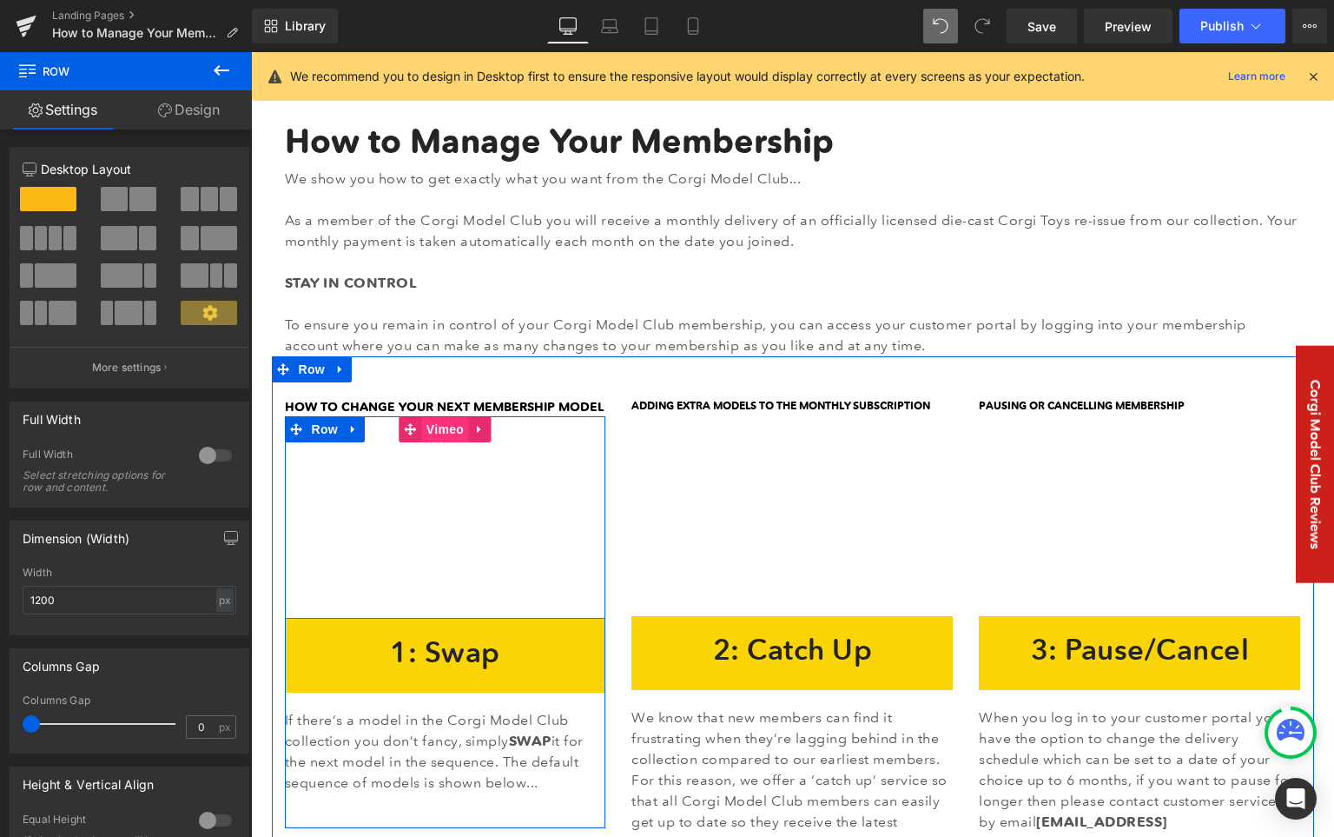
click at [429, 429] on span "Vimeo" at bounding box center [445, 429] width 46 height 26
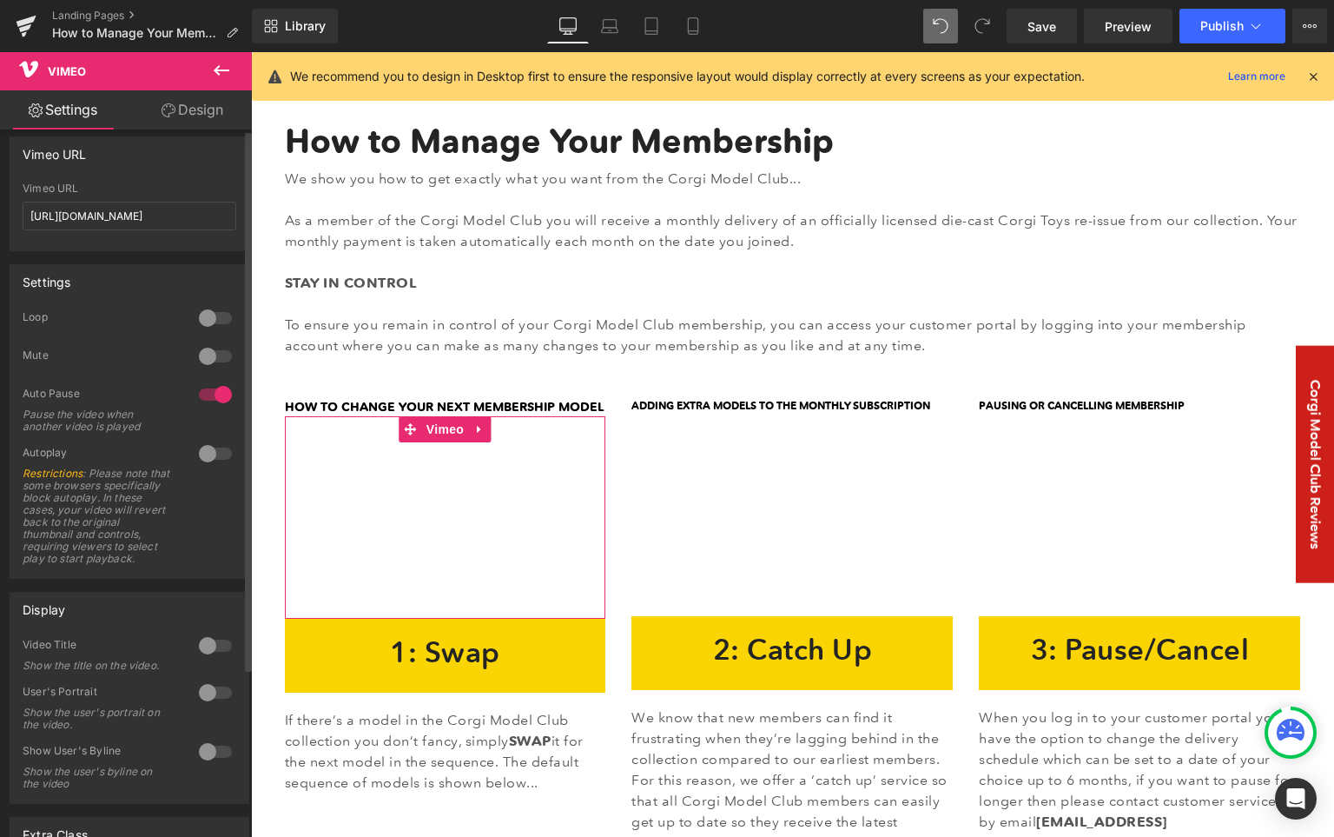
scroll to position [0, 0]
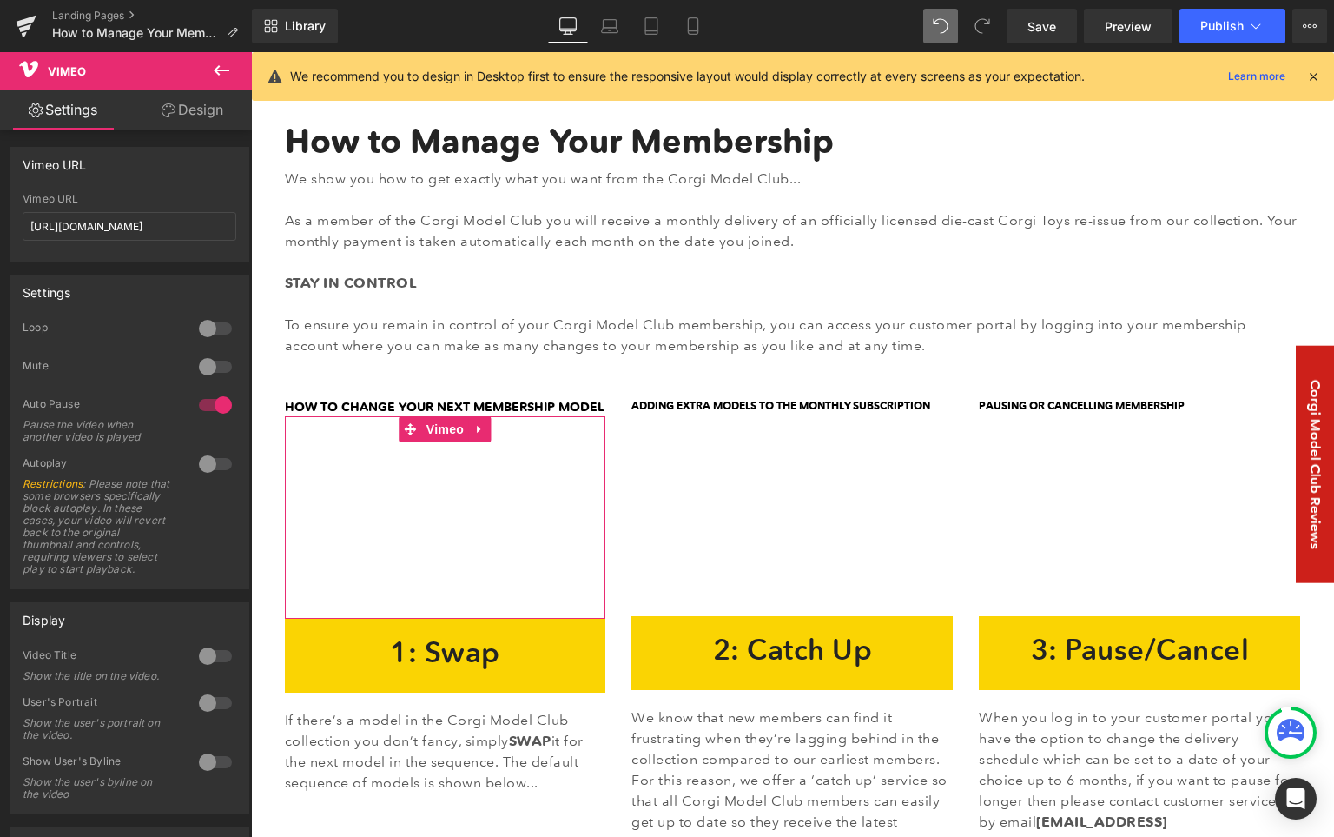
click at [198, 114] on link "Design" at bounding box center [192, 109] width 126 height 39
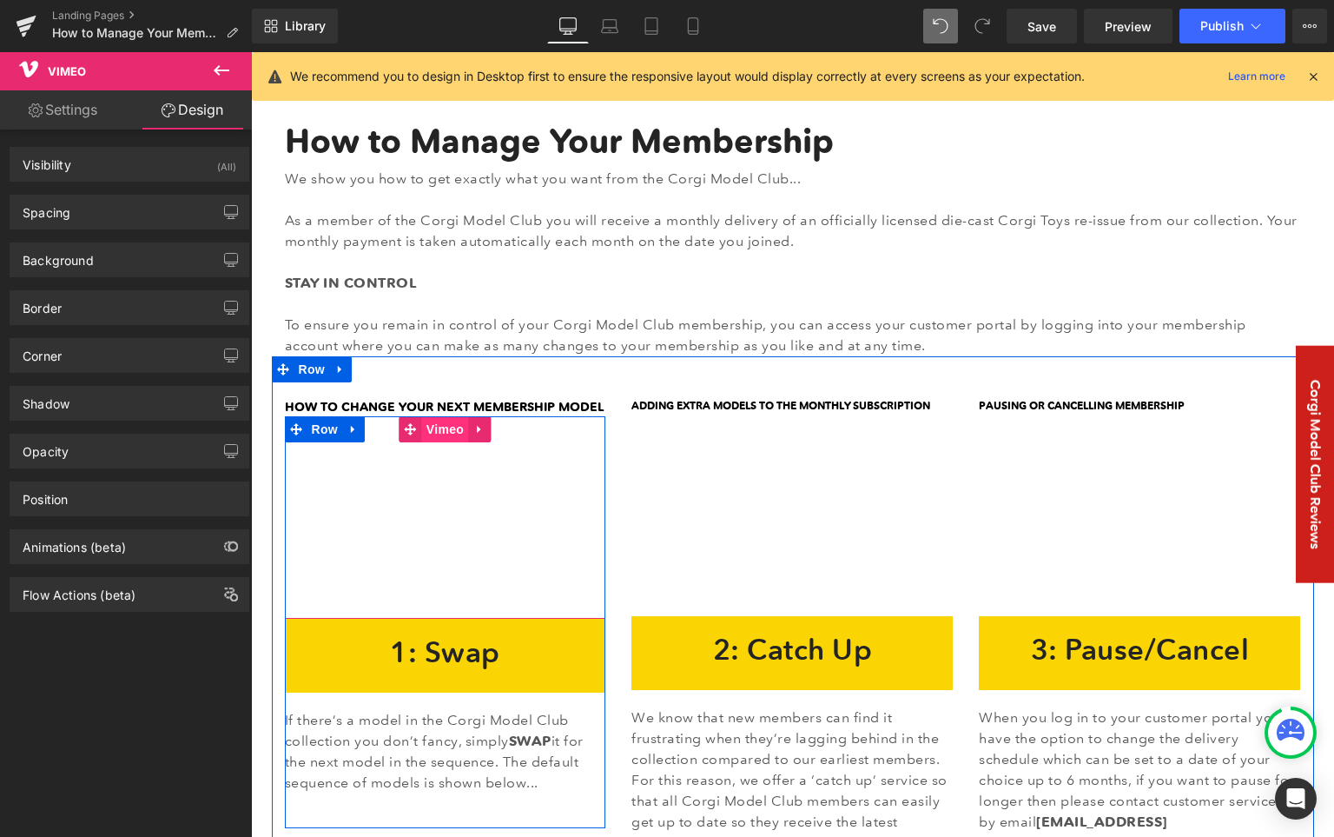
click at [439, 429] on span "Vimeo" at bounding box center [445, 429] width 46 height 26
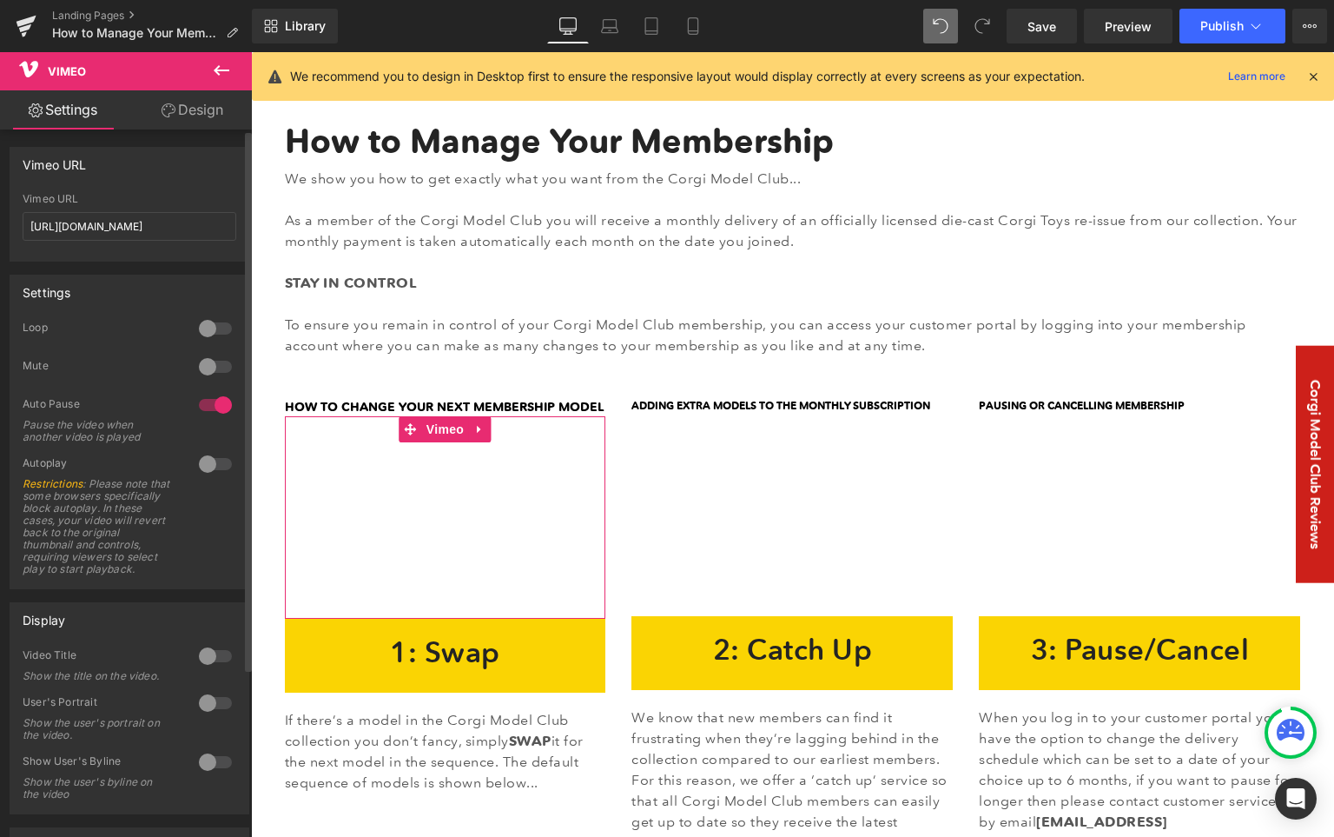
click at [209, 667] on div at bounding box center [216, 656] width 42 height 28
click at [217, 666] on div at bounding box center [216, 656] width 42 height 28
click at [203, 714] on div at bounding box center [216, 703] width 42 height 28
click at [217, 715] on div at bounding box center [216, 703] width 42 height 28
click at [204, 774] on div at bounding box center [216, 762] width 42 height 28
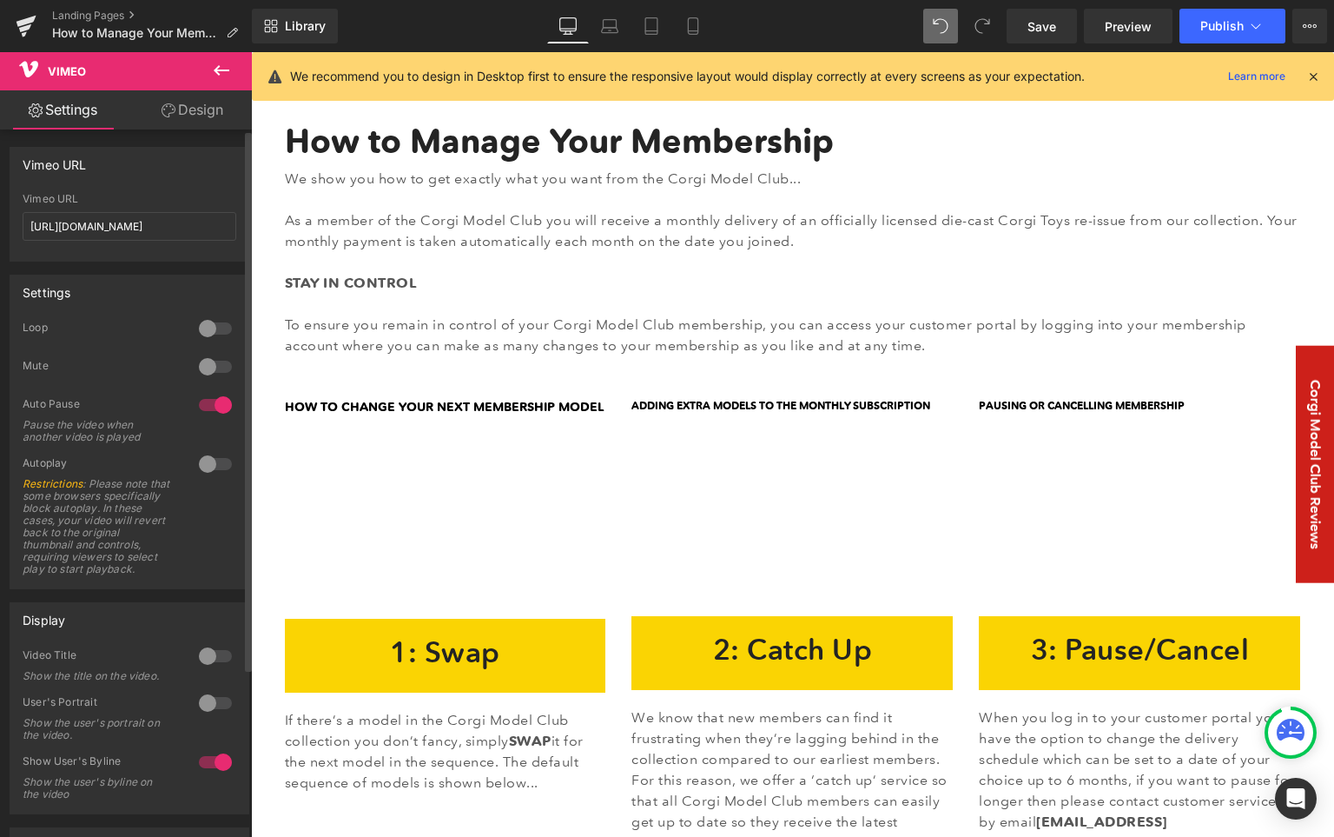
click at [204, 774] on div at bounding box center [216, 762] width 42 height 28
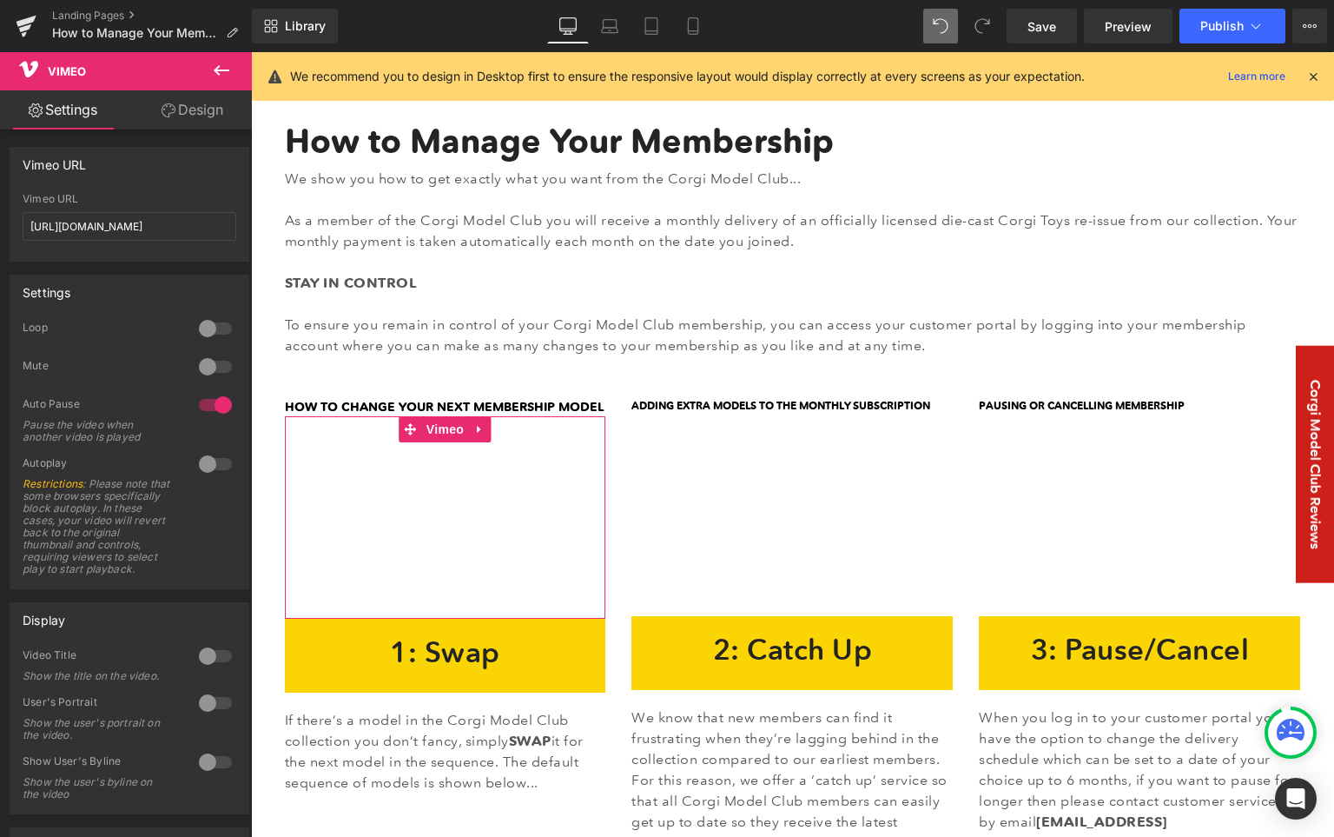
click at [200, 116] on link "Design" at bounding box center [192, 109] width 126 height 39
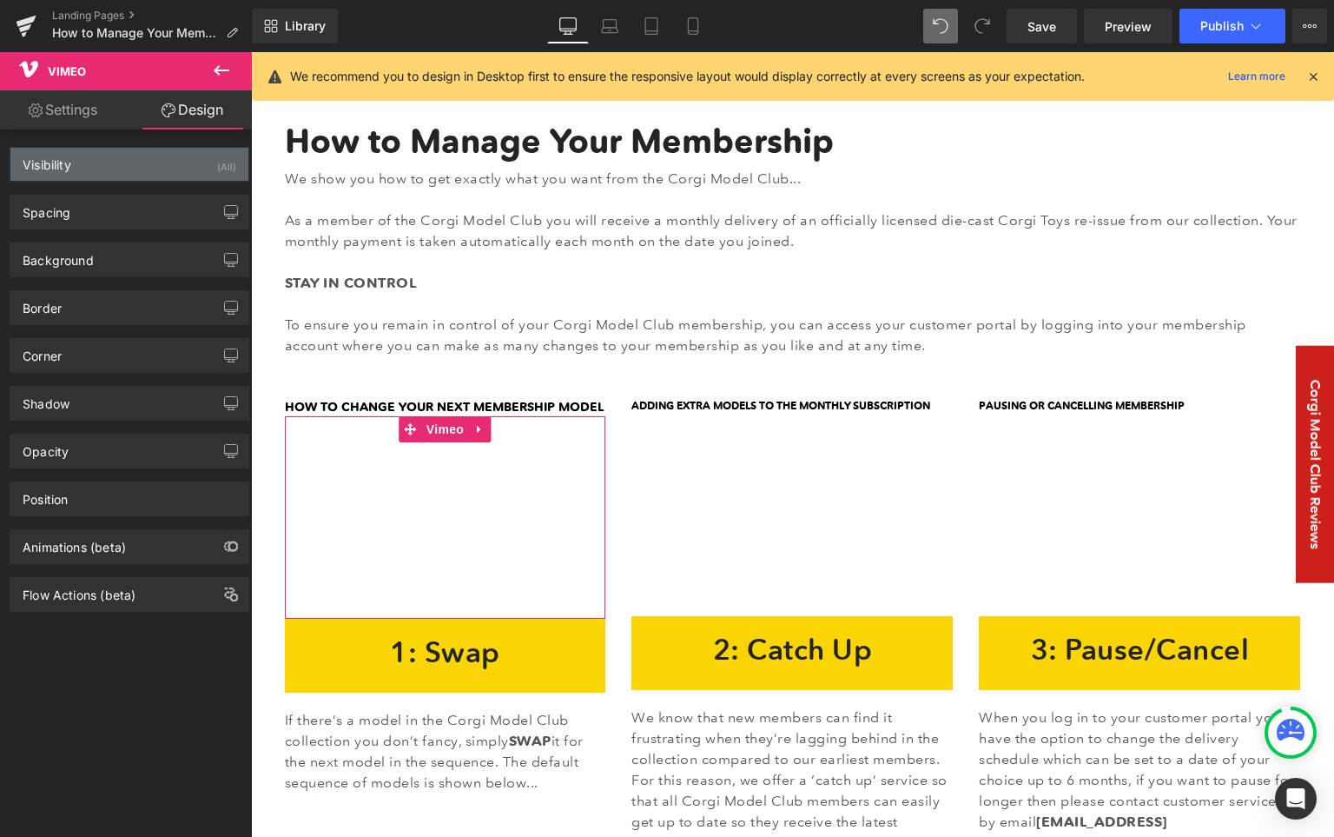
click at [89, 170] on div "Visibility (All)" at bounding box center [129, 164] width 238 height 33
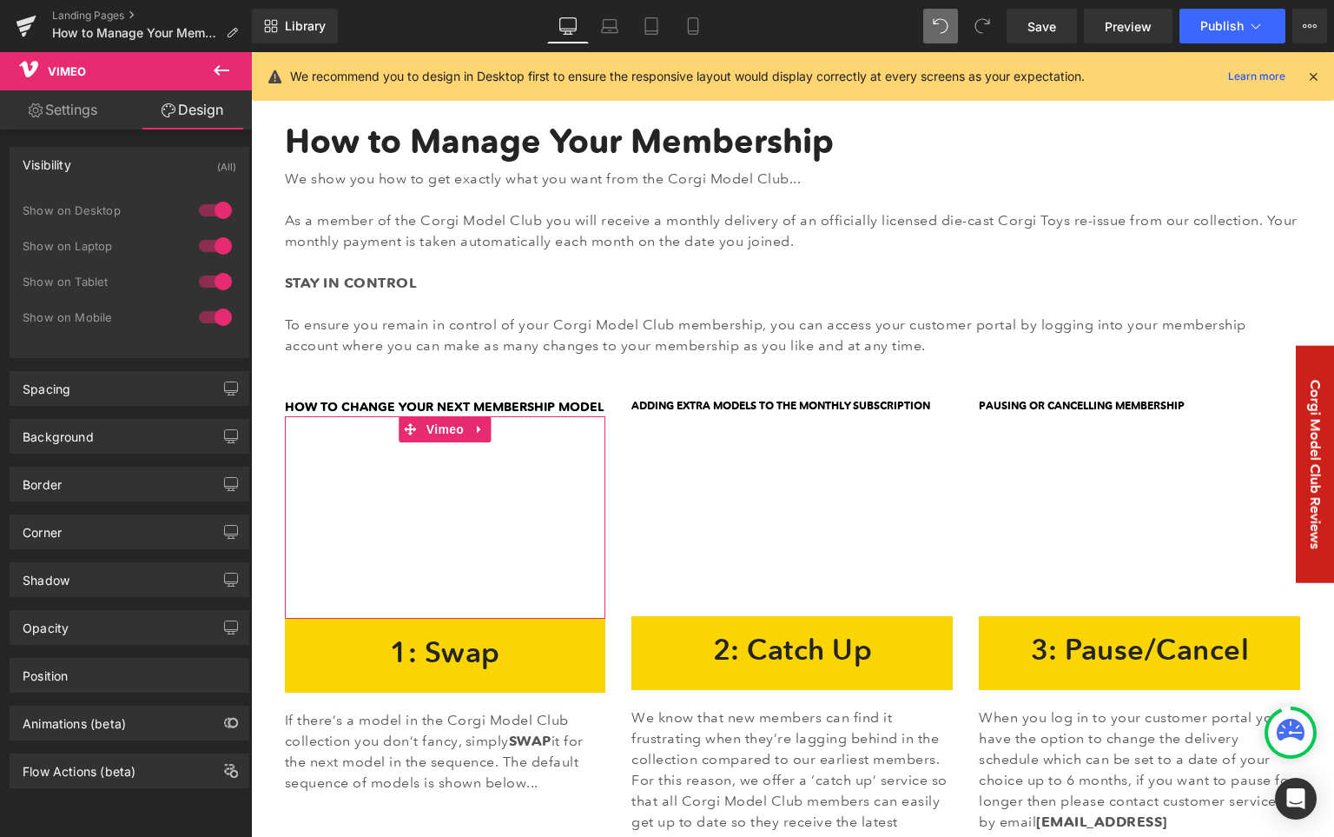
click at [91, 160] on div "Visibility (All)" at bounding box center [129, 164] width 238 height 33
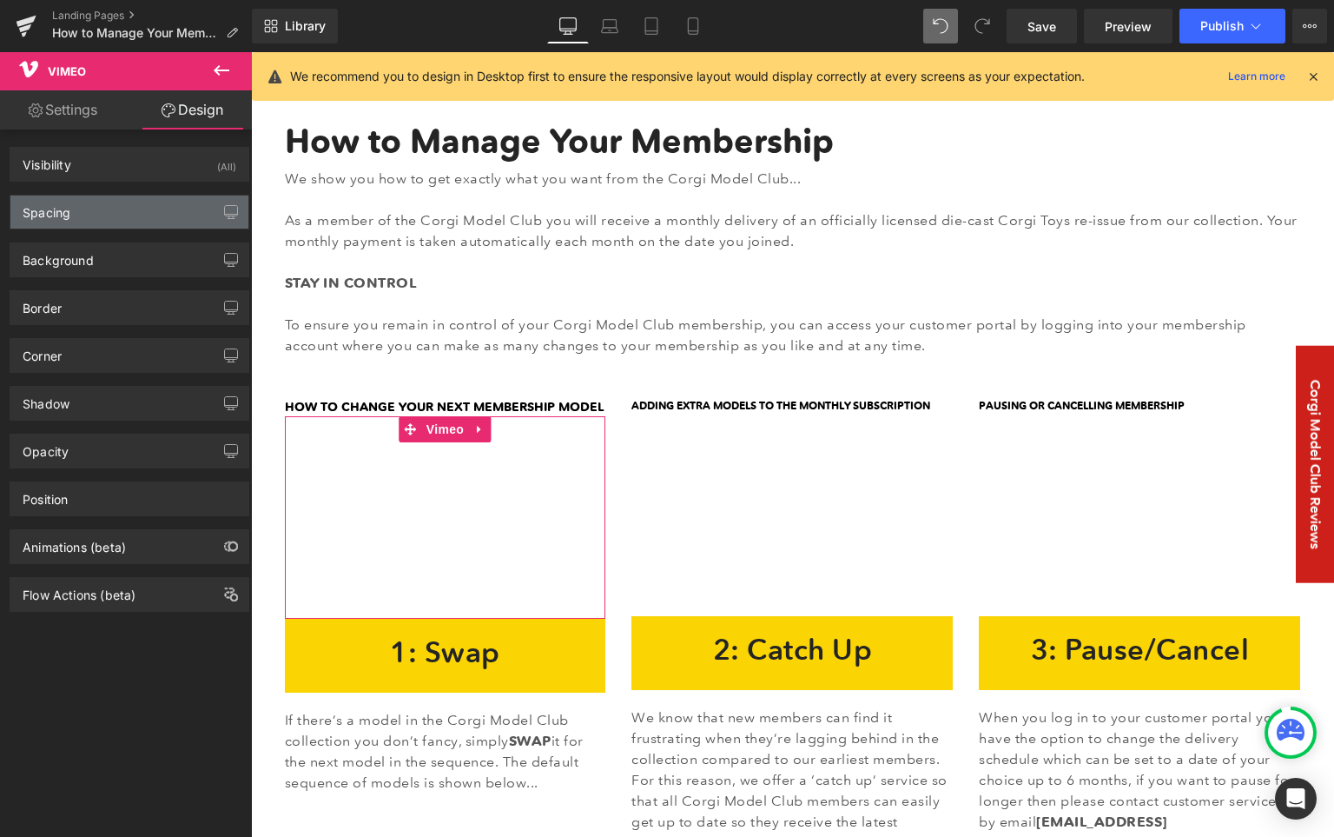
click at [99, 203] on div "Spacing" at bounding box center [129, 211] width 238 height 33
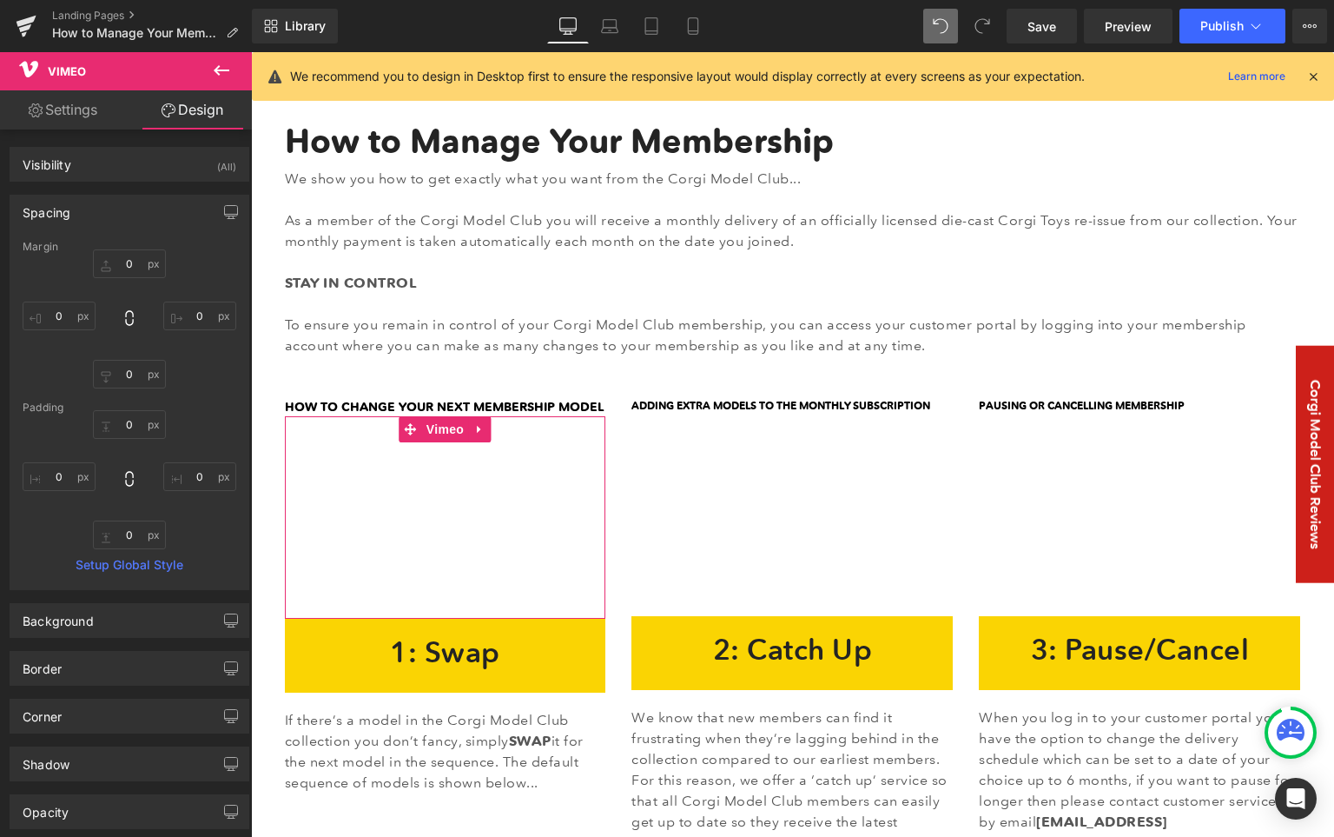
click at [99, 211] on div "Spacing" at bounding box center [129, 211] width 238 height 33
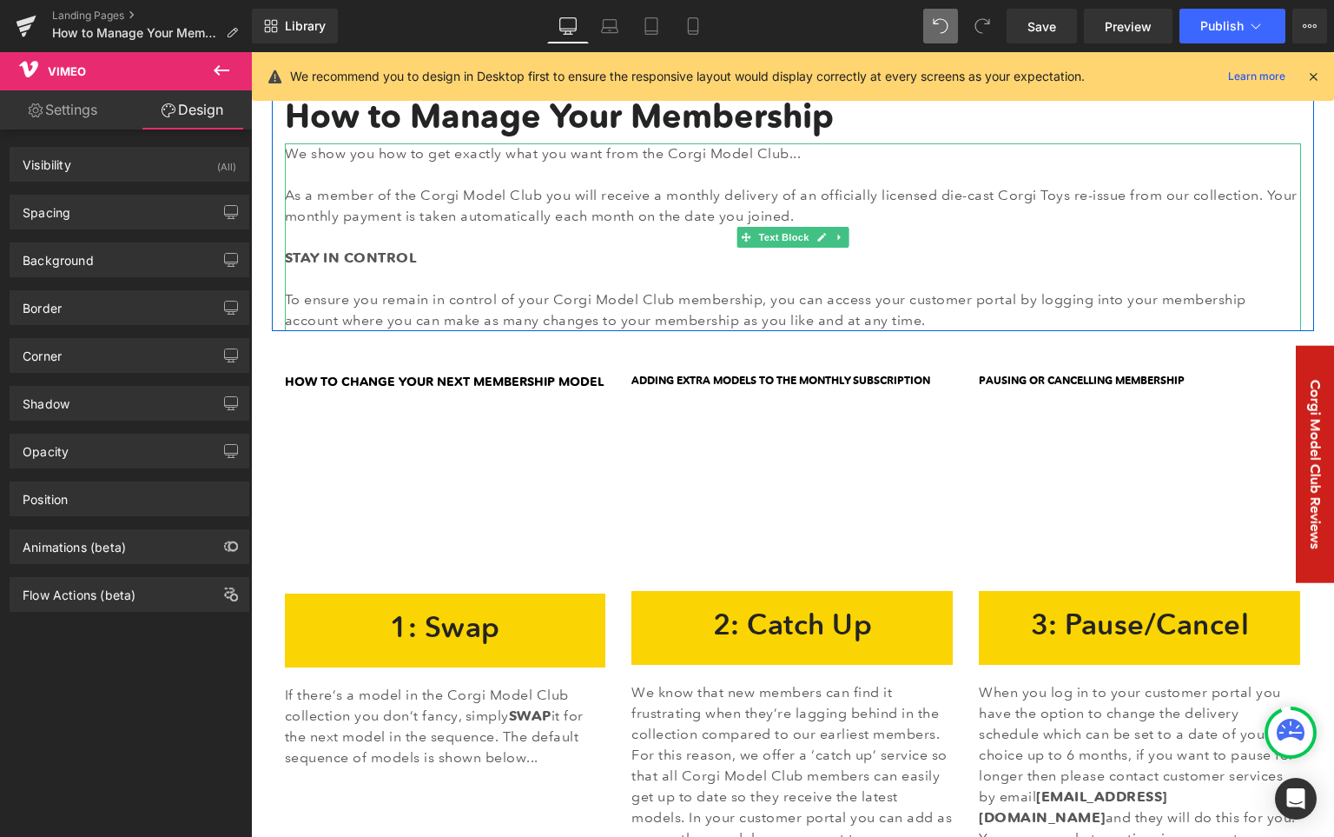
scroll to position [229, 0]
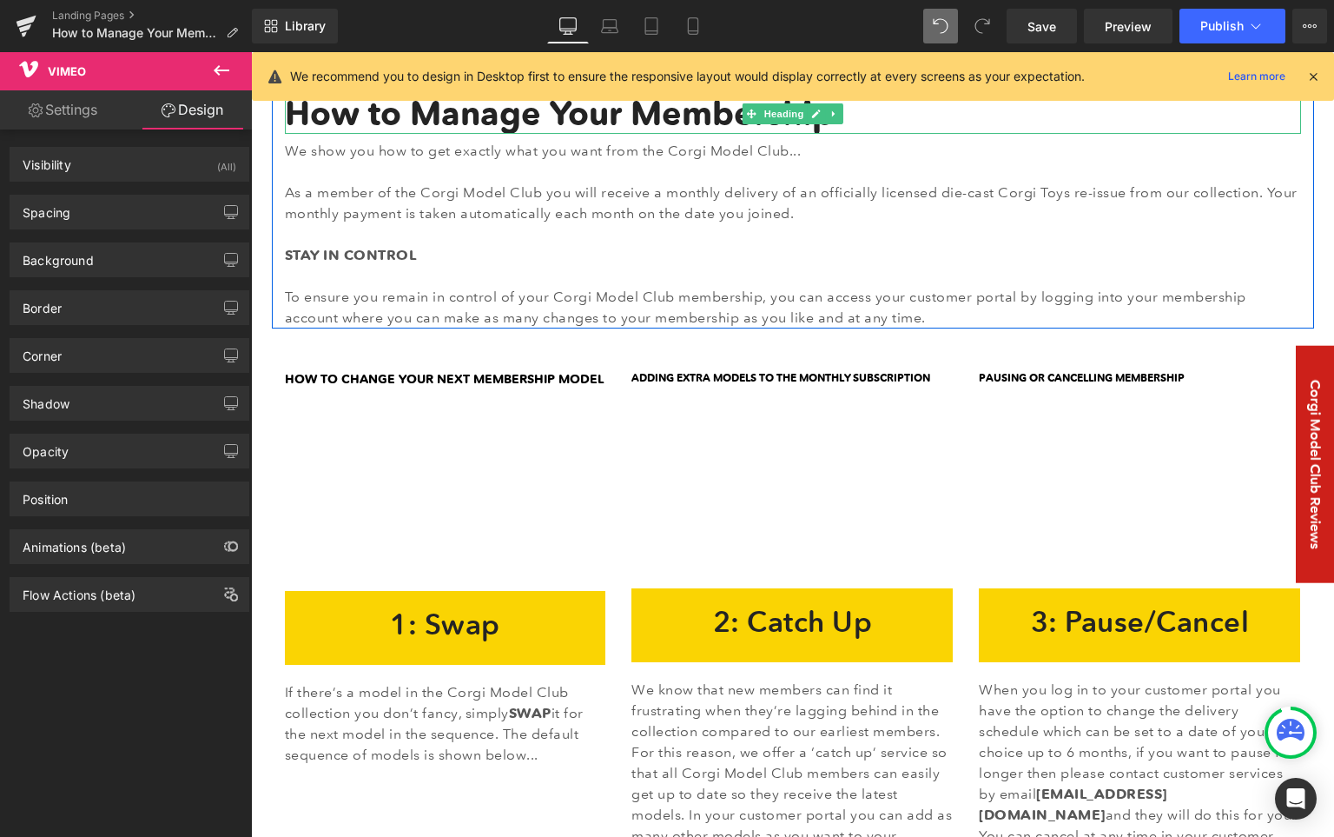
click at [1181, 116] on h2 "How to Manage Your Membership" at bounding box center [793, 114] width 1016 height 40
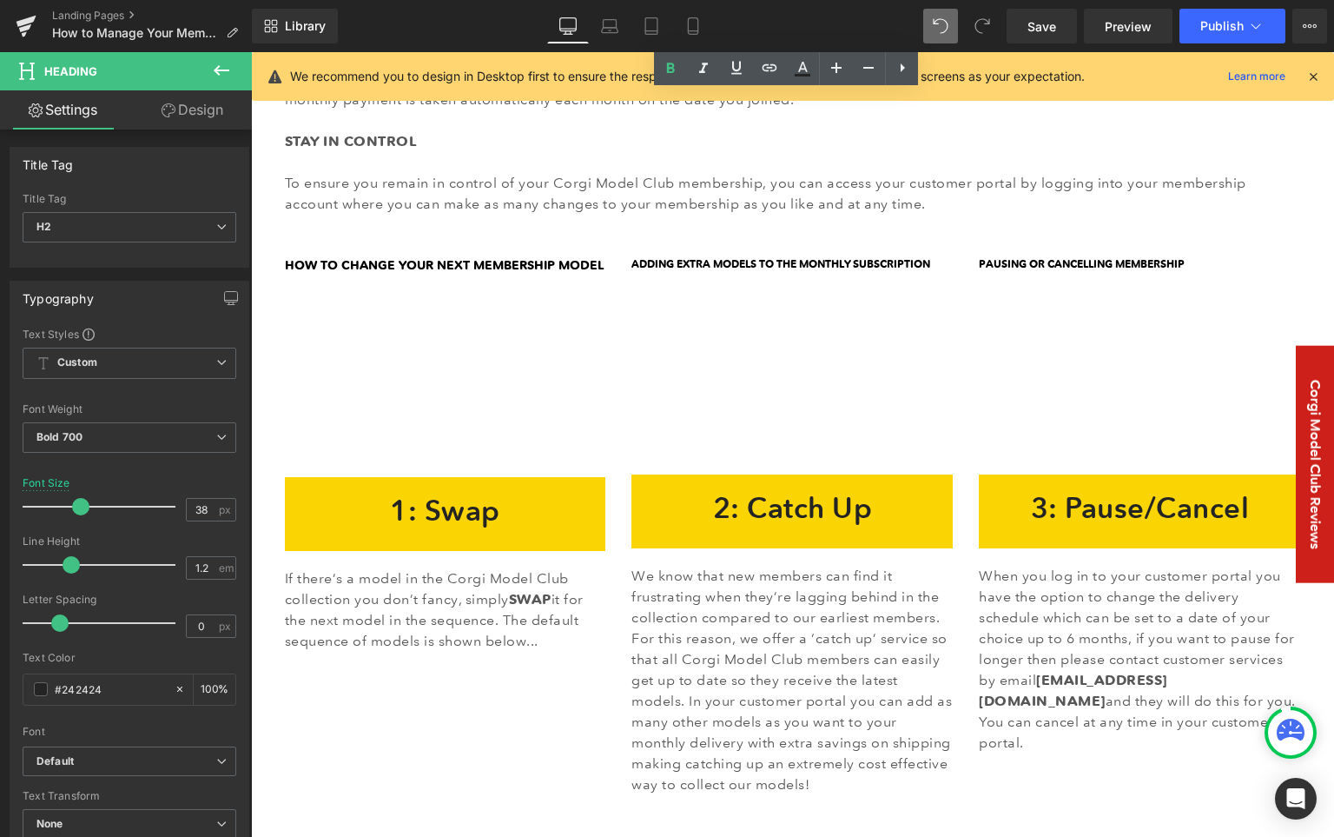
scroll to position [0, 0]
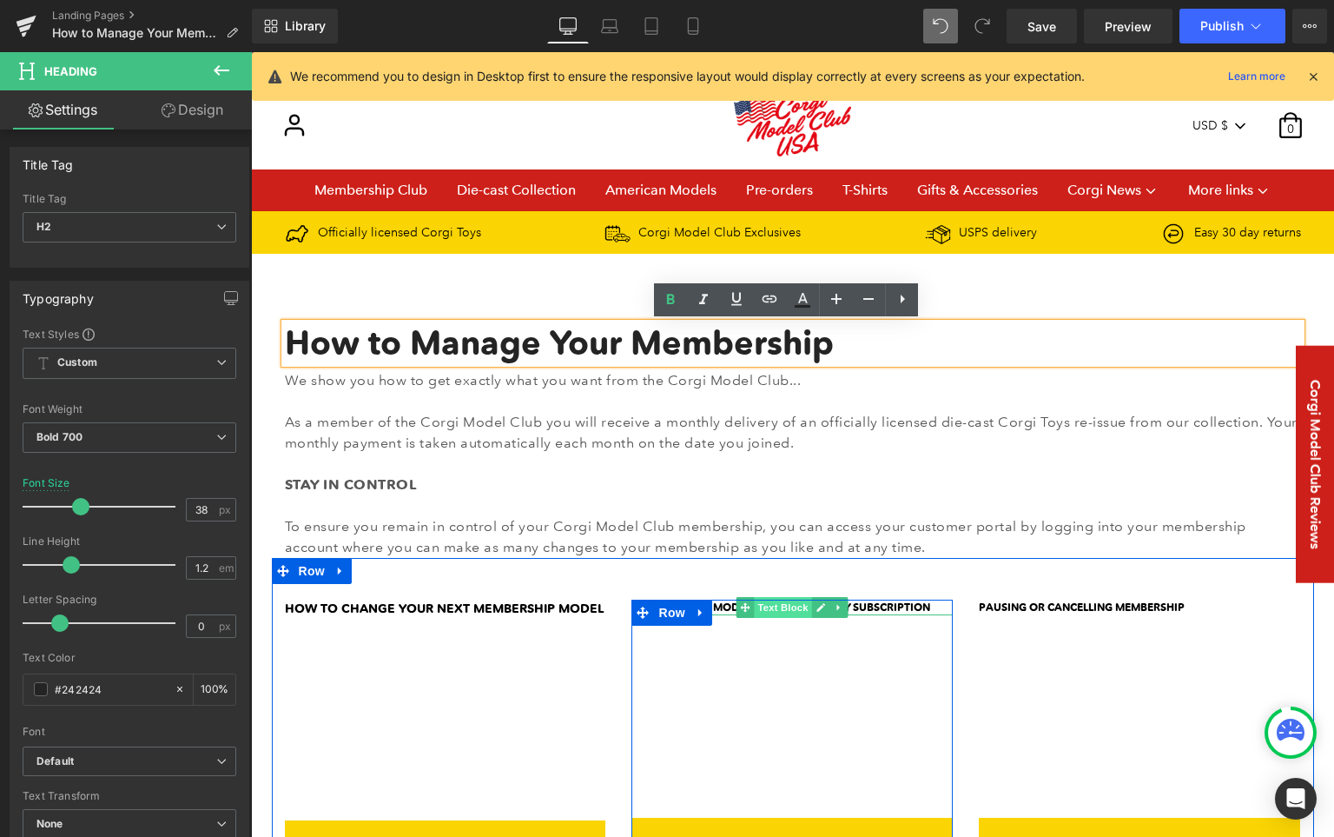
click at [778, 607] on span "Text Block" at bounding box center [783, 607] width 57 height 21
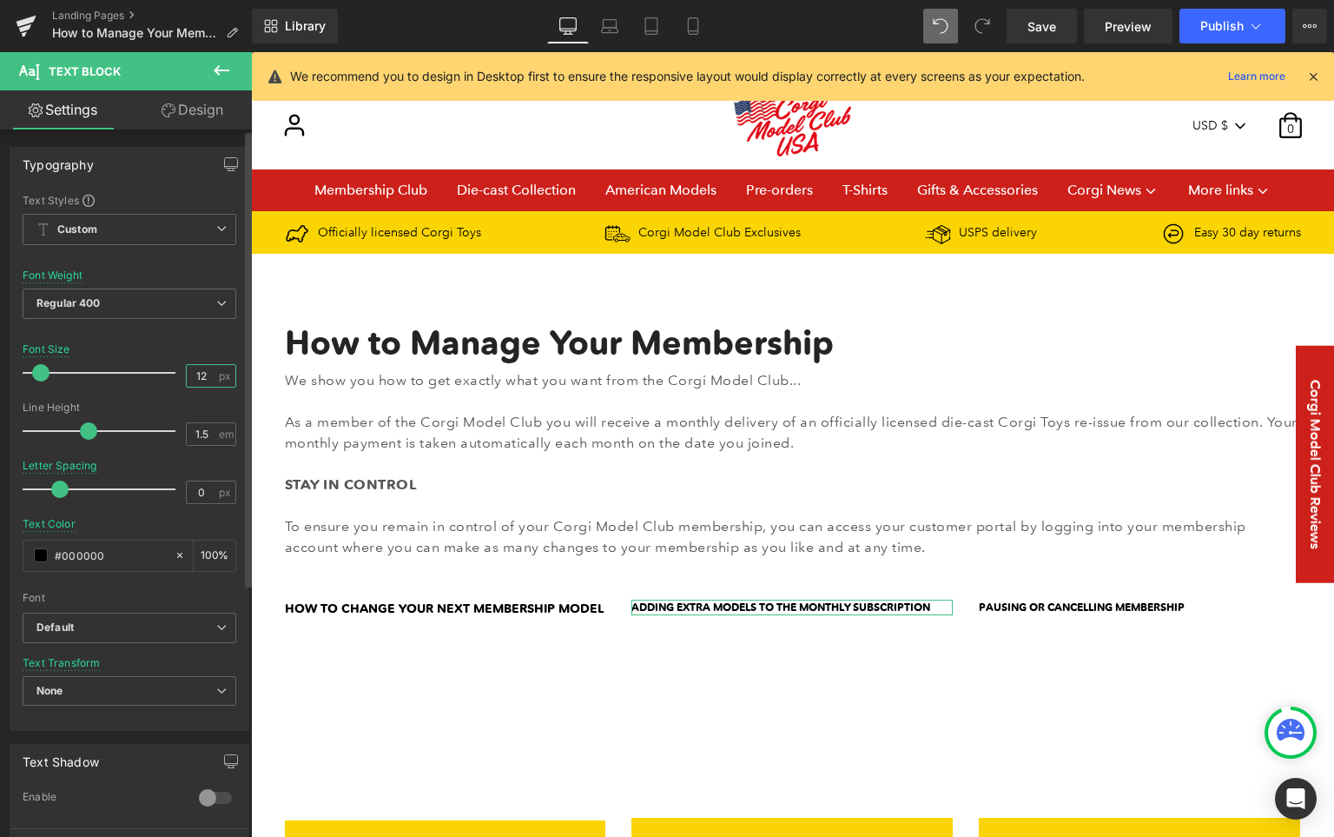
click at [197, 376] on input "12" at bounding box center [202, 376] width 30 height 22
drag, startPoint x: 208, startPoint y: 377, endPoint x: 169, endPoint y: 375, distance: 38.3
click at [169, 375] on div "Font Size 12 px" at bounding box center [130, 372] width 214 height 58
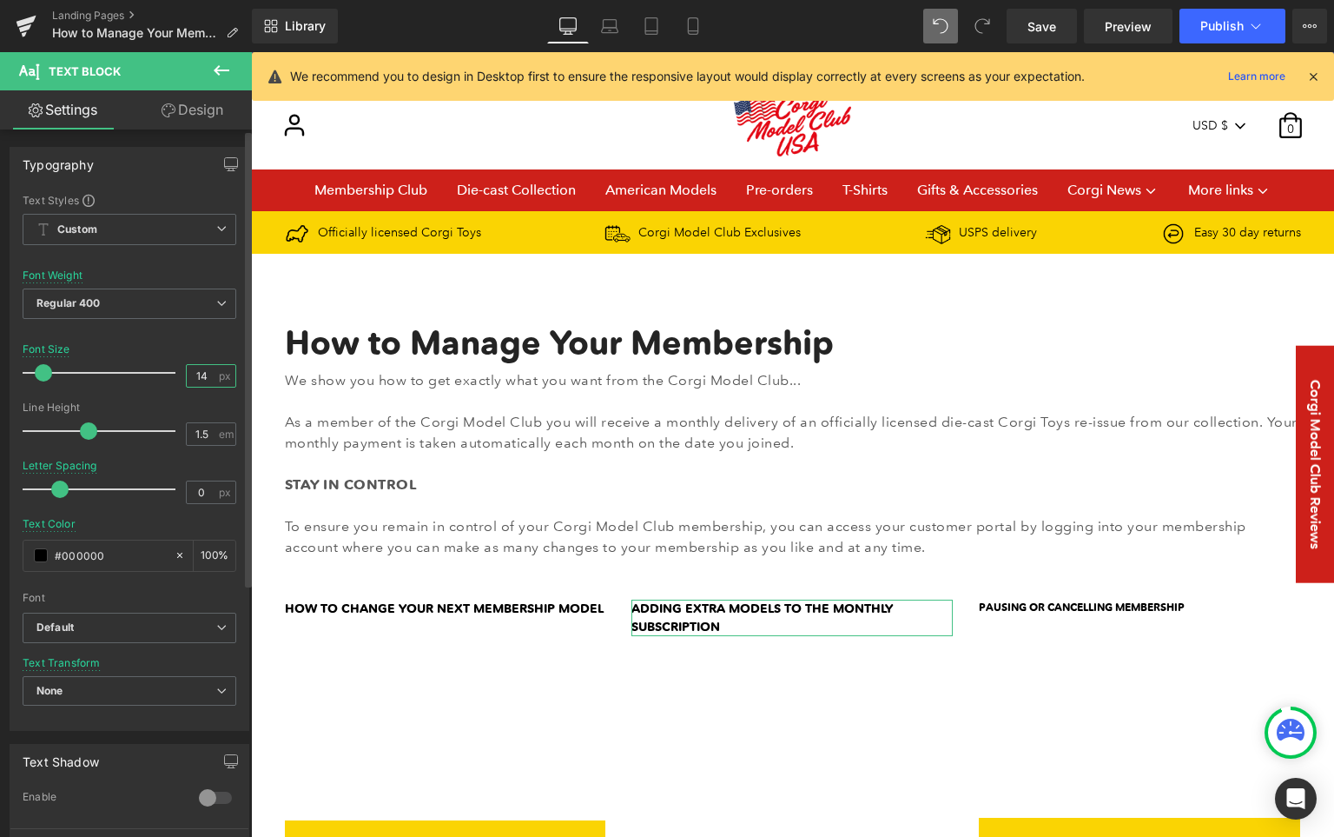
drag, startPoint x: 200, startPoint y: 375, endPoint x: 187, endPoint y: 374, distance: 13.1
click at [187, 375] on input "14" at bounding box center [202, 376] width 30 height 22
type input "16"
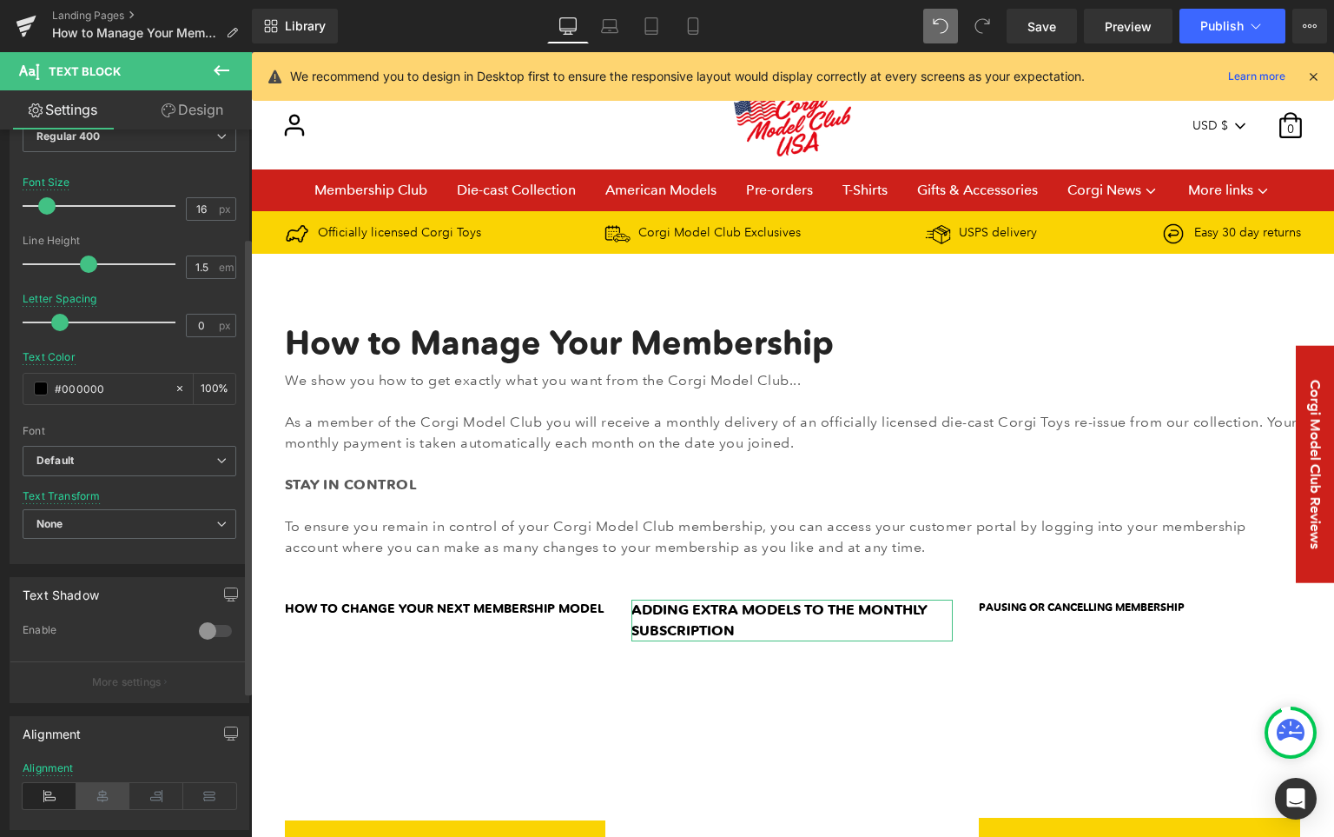
click at [109, 800] on icon at bounding box center [103, 796] width 54 height 26
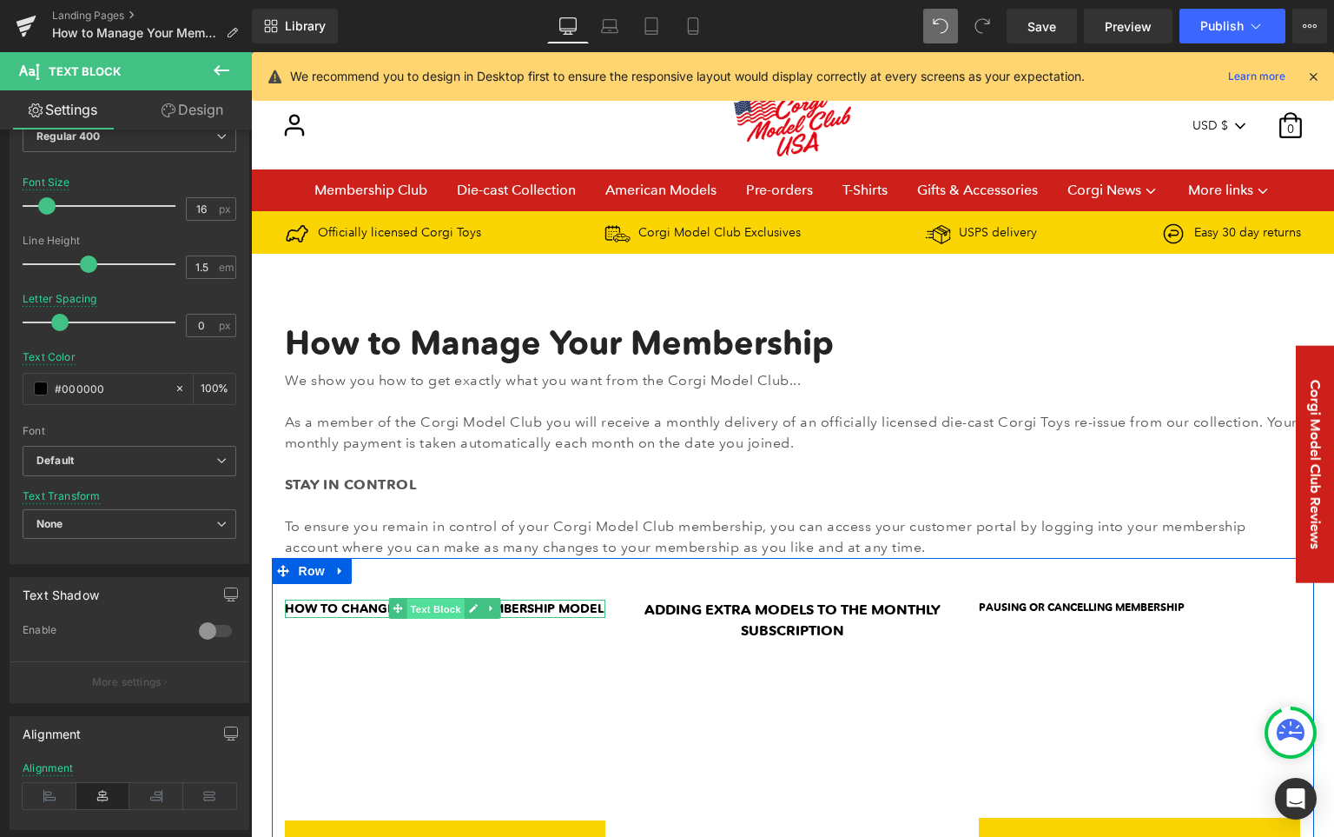
click at [443, 608] on span "Text Block" at bounding box center [435, 609] width 57 height 21
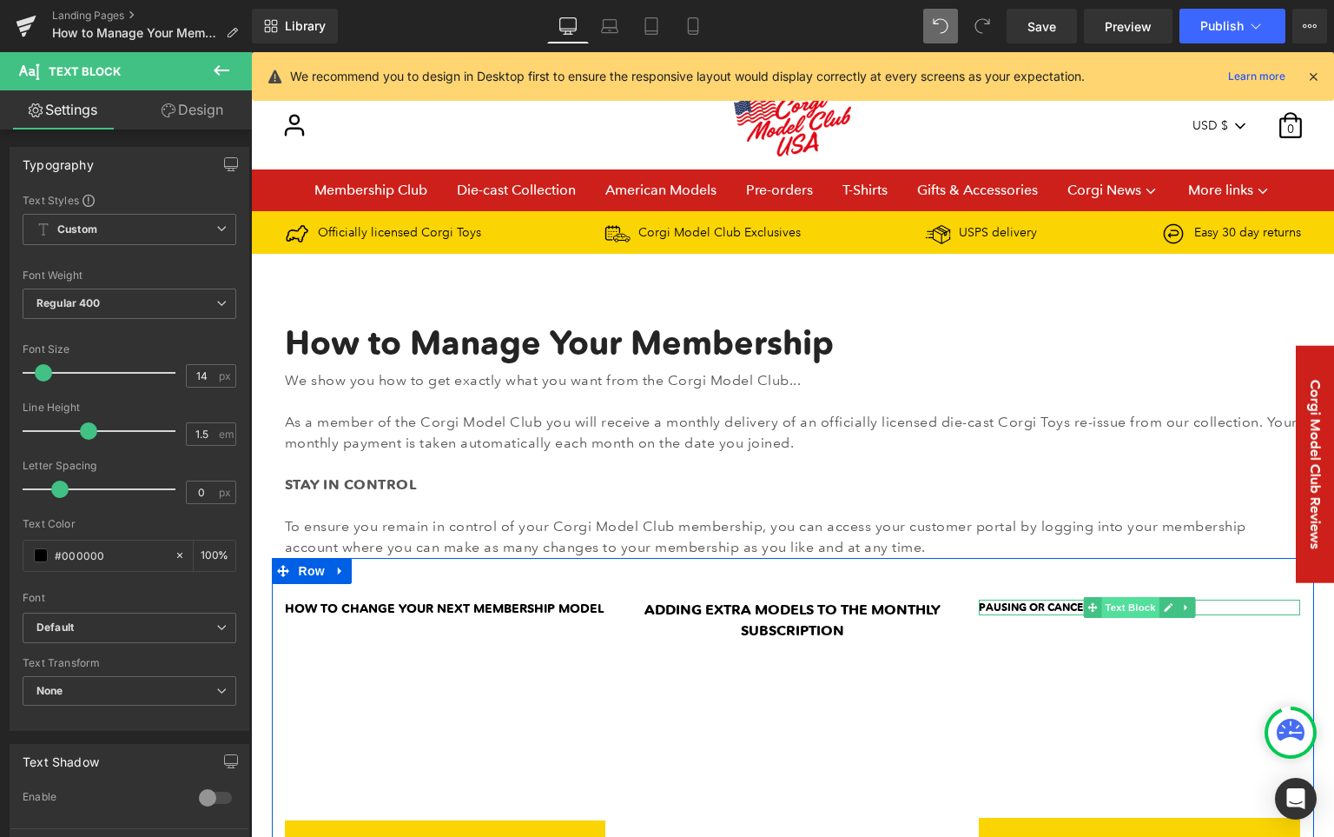
click at [1121, 606] on span "Text Block" at bounding box center [1130, 607] width 57 height 21
click at [1135, 606] on span "Text Block" at bounding box center [1130, 607] width 57 height 21
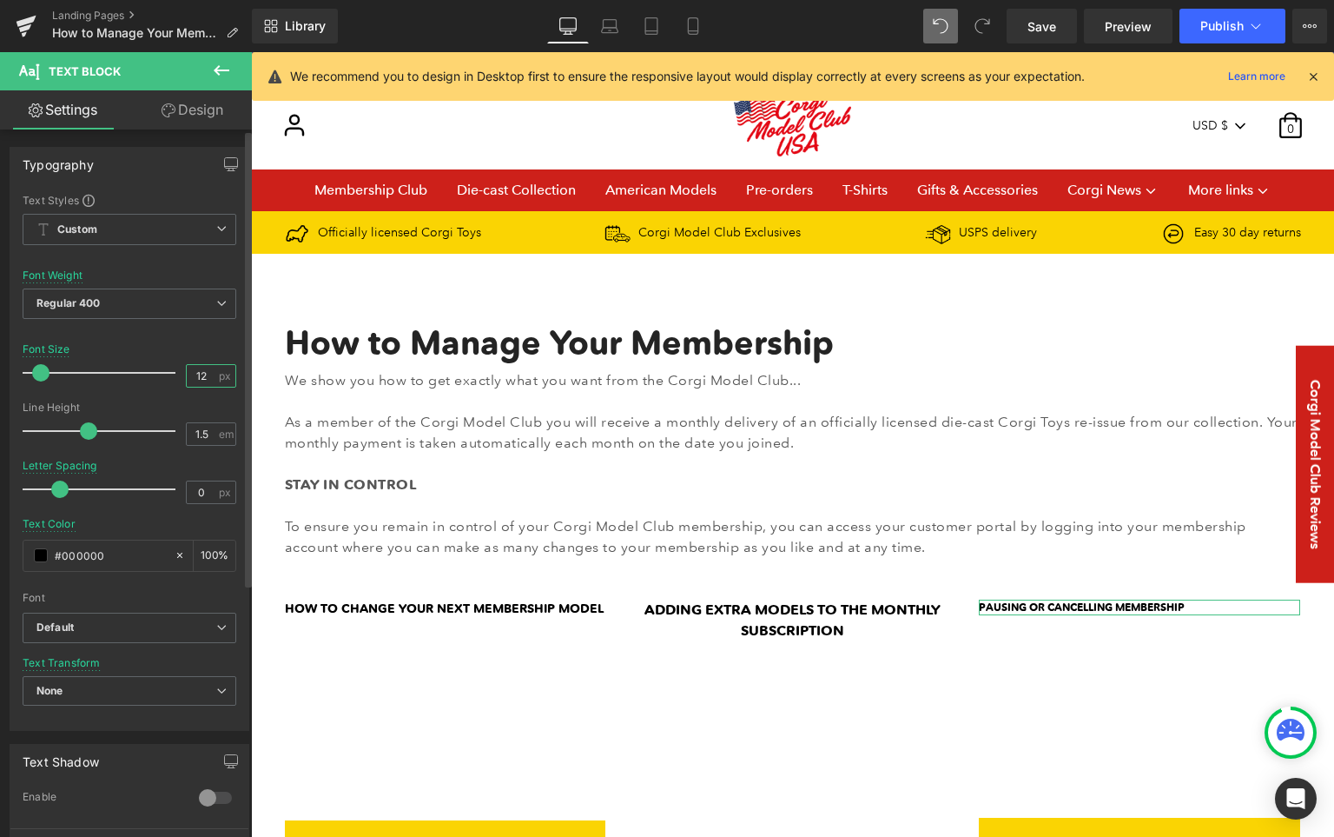
drag, startPoint x: 202, startPoint y: 377, endPoint x: 174, endPoint y: 376, distance: 27.8
click at [174, 376] on div "Font Size 12 px" at bounding box center [130, 372] width 214 height 58
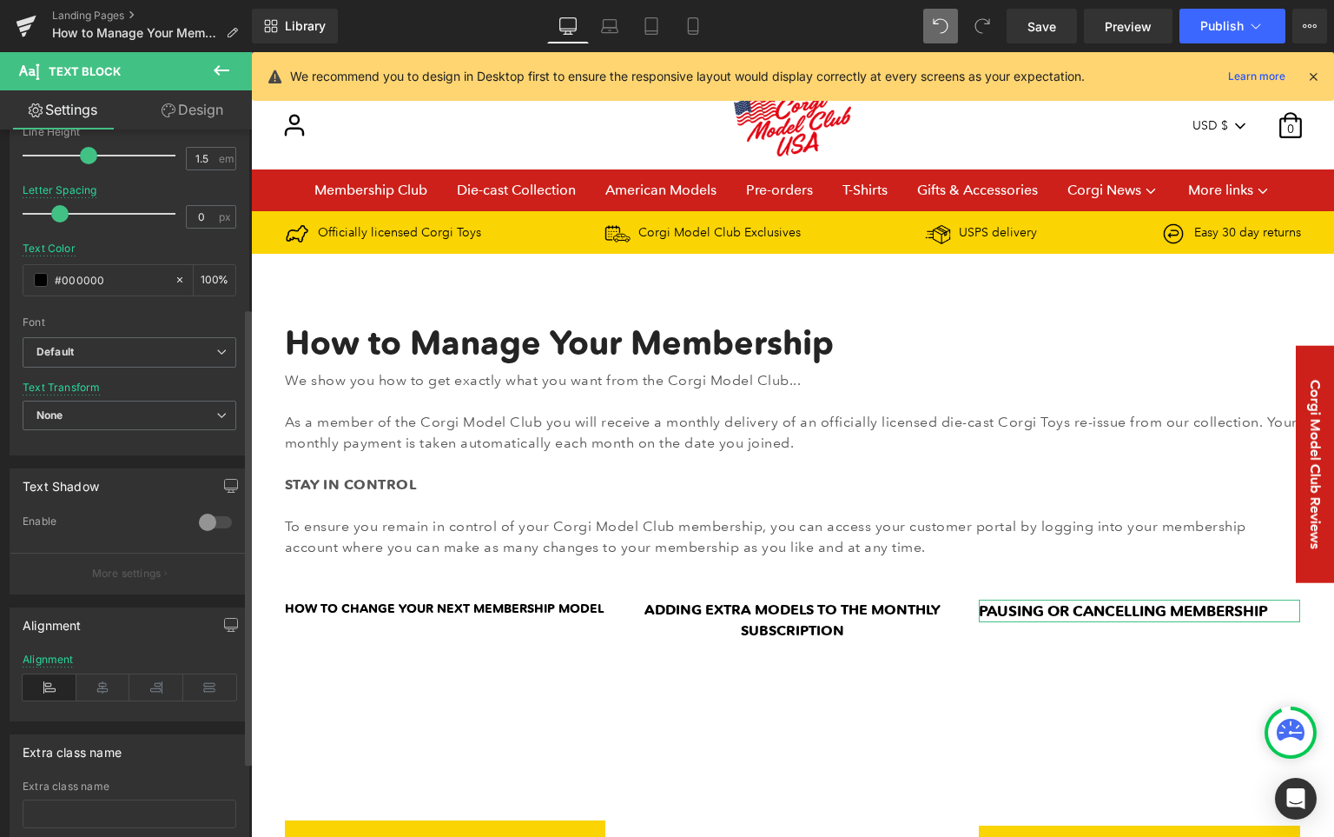
scroll to position [392, 0]
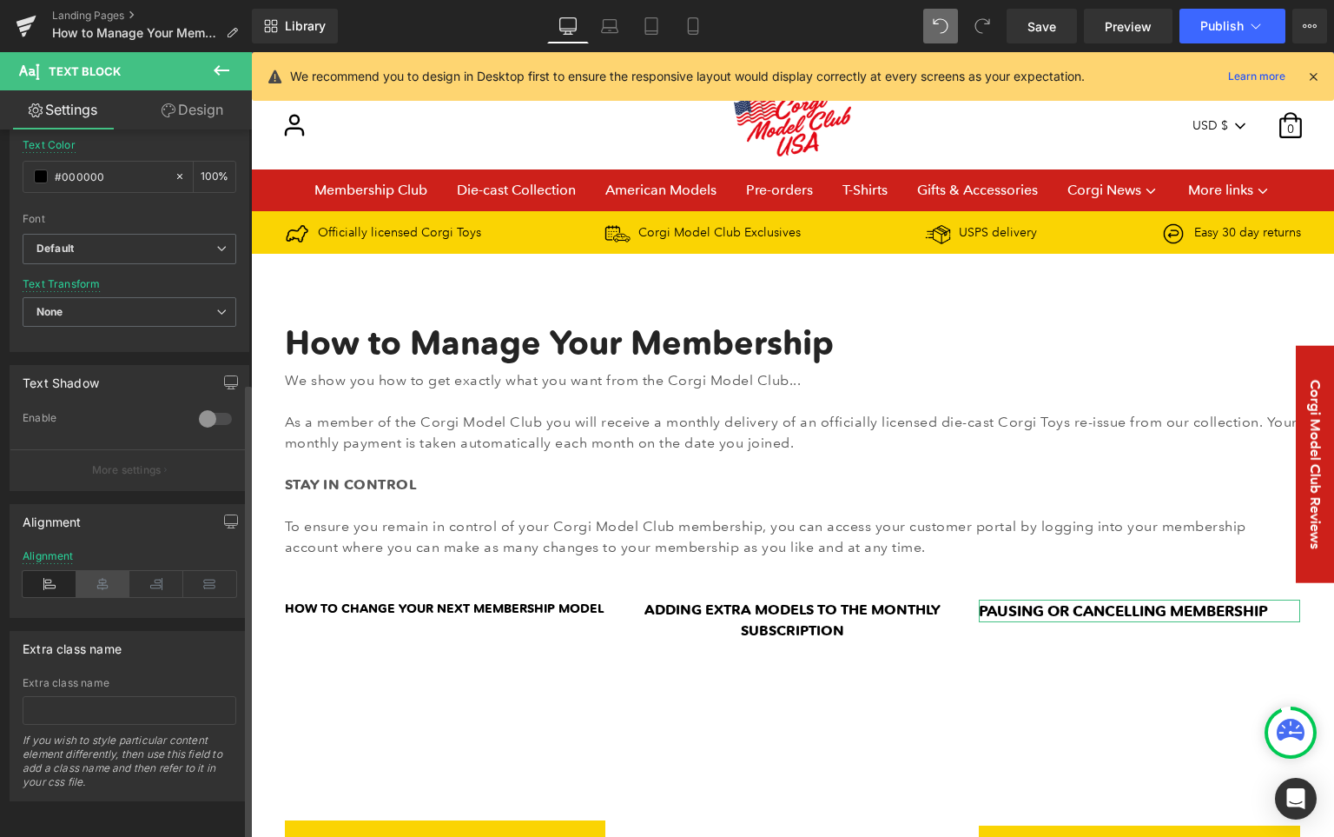
click at [102, 571] on icon at bounding box center [103, 584] width 54 height 26
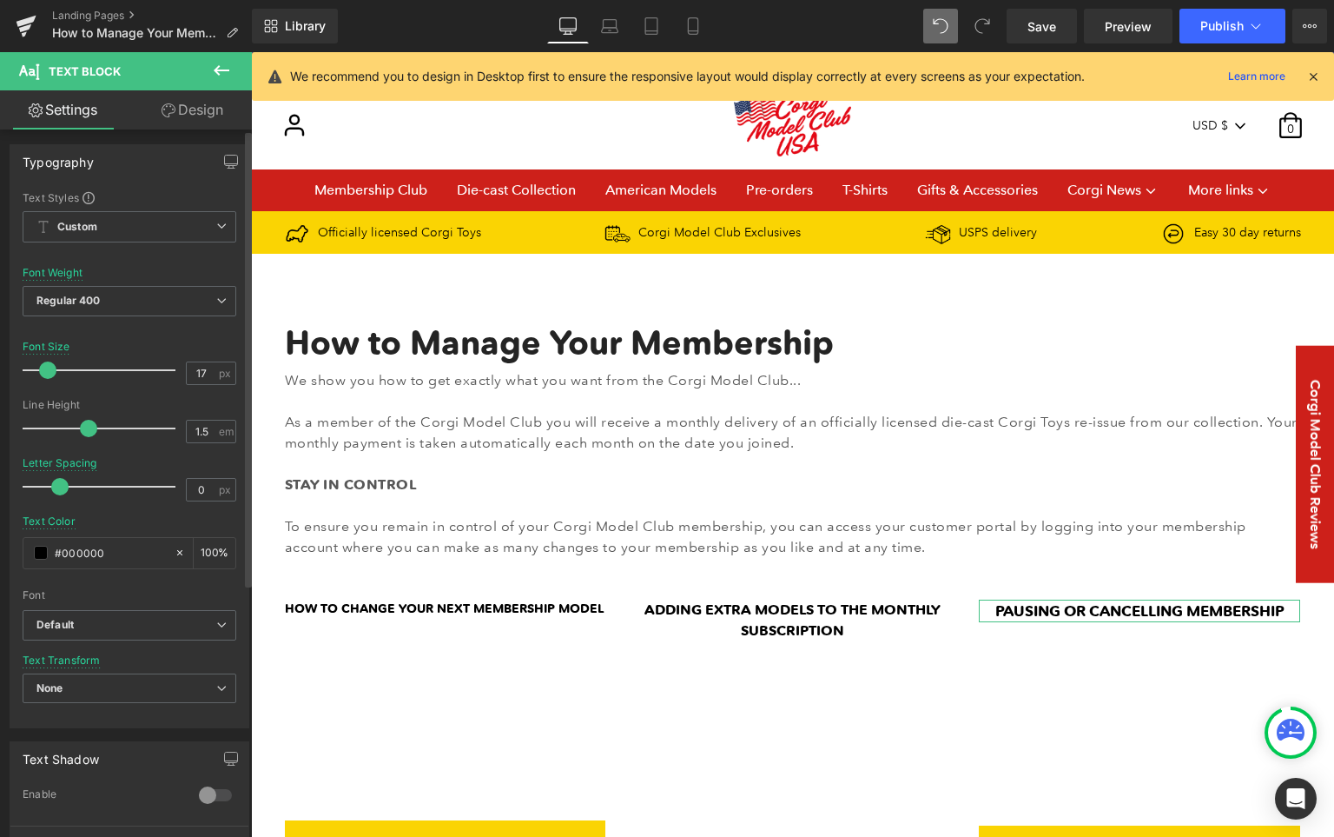
scroll to position [0, 0]
click at [196, 375] on input "17" at bounding box center [202, 376] width 30 height 22
click at [195, 375] on input "17" at bounding box center [202, 376] width 30 height 22
type input "20"
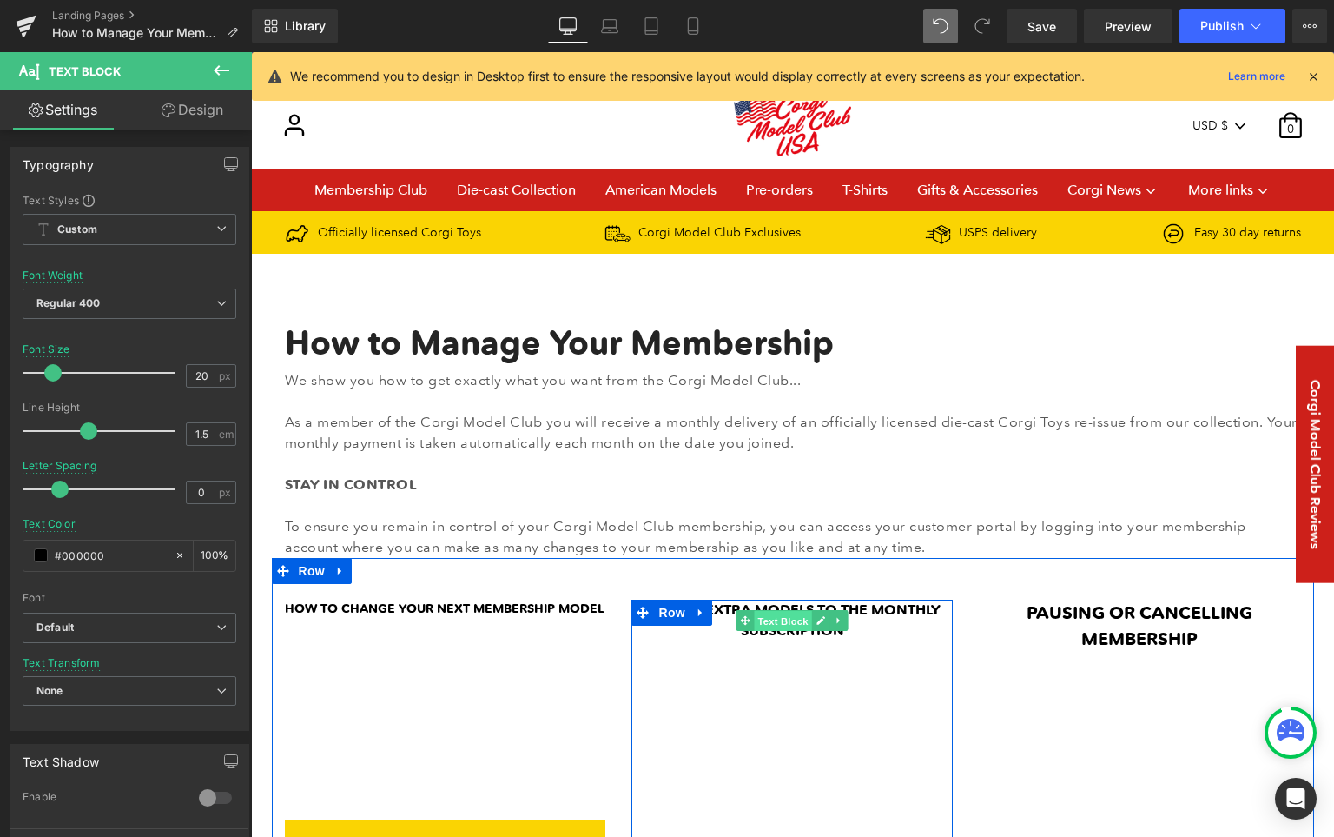
click at [788, 619] on span "Text Block" at bounding box center [783, 620] width 57 height 21
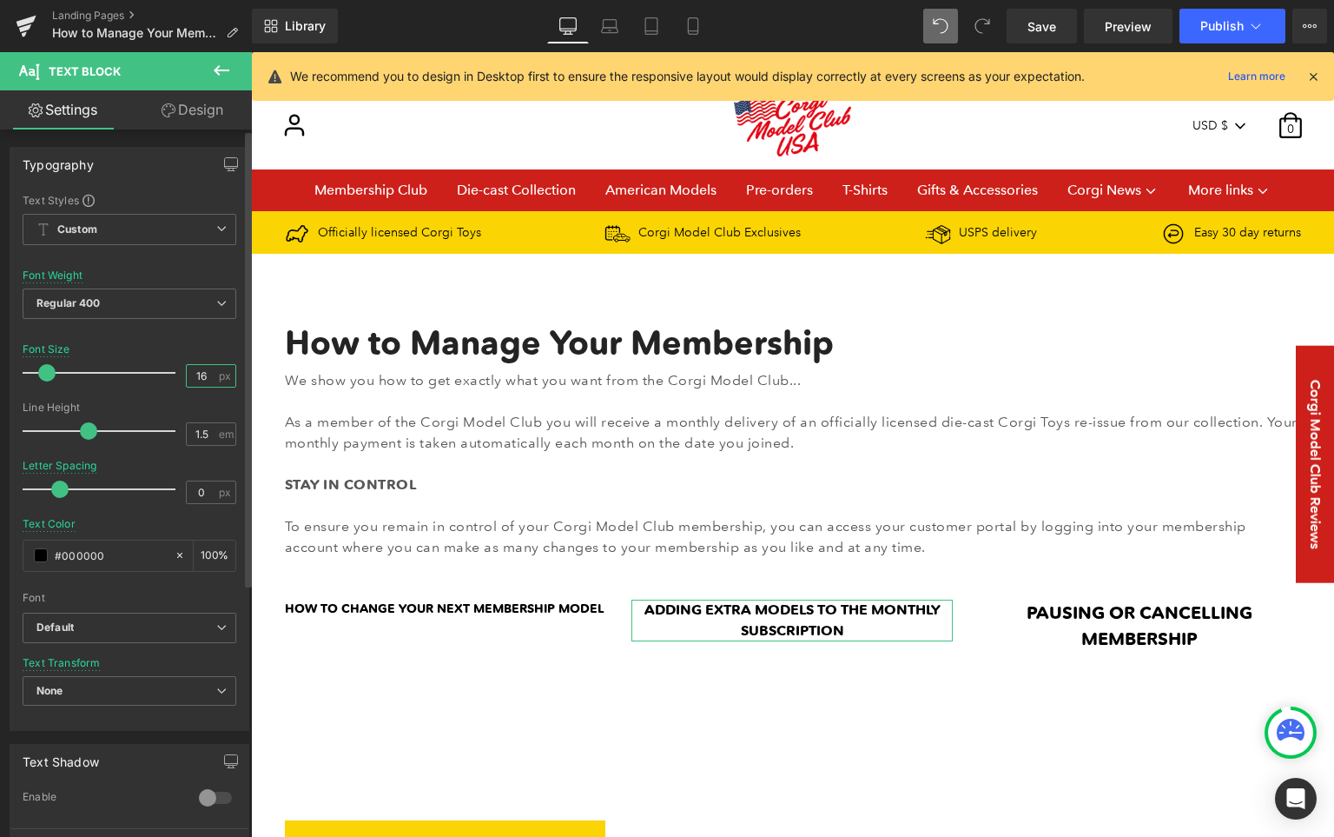
click at [195, 381] on input "16" at bounding box center [202, 376] width 30 height 22
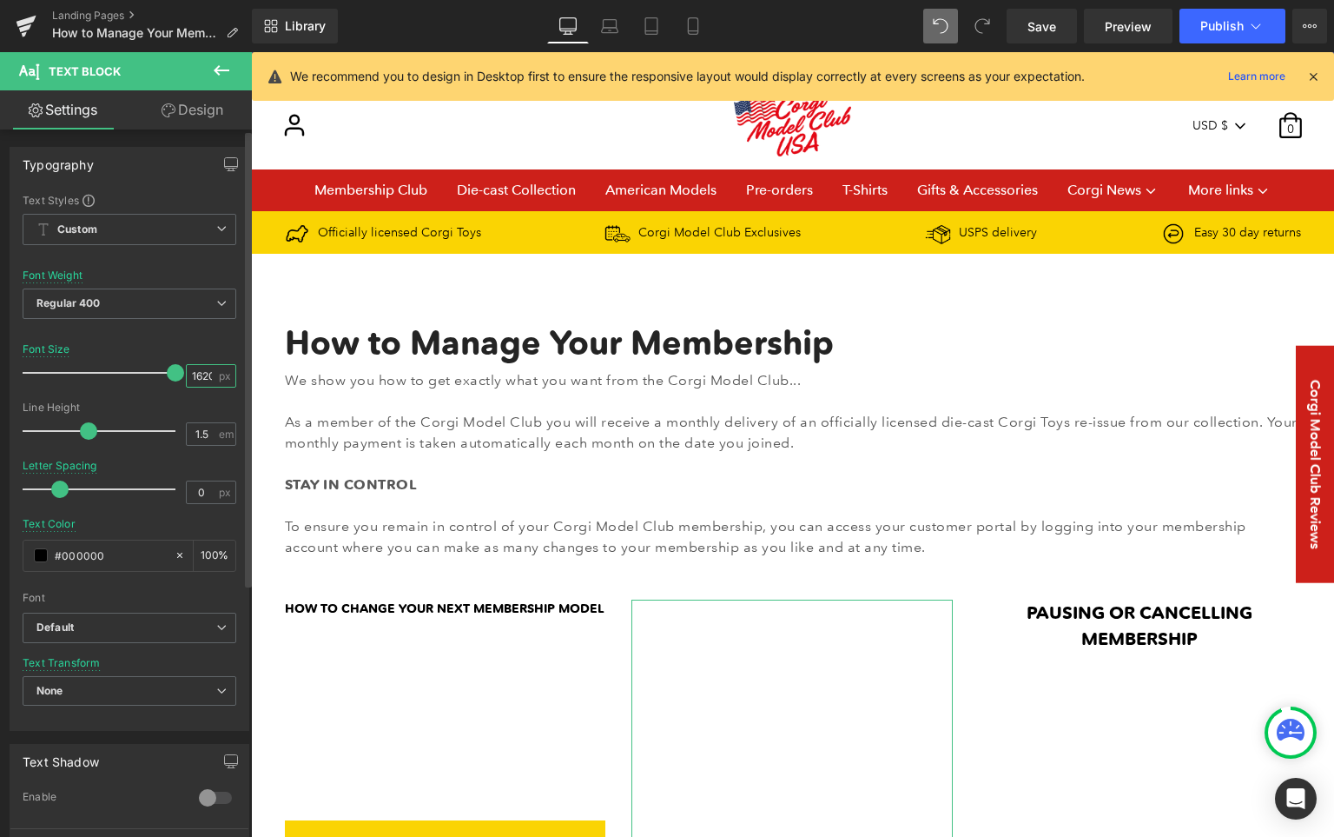
click at [190, 379] on input "1620" at bounding box center [202, 376] width 30 height 22
type input "20"
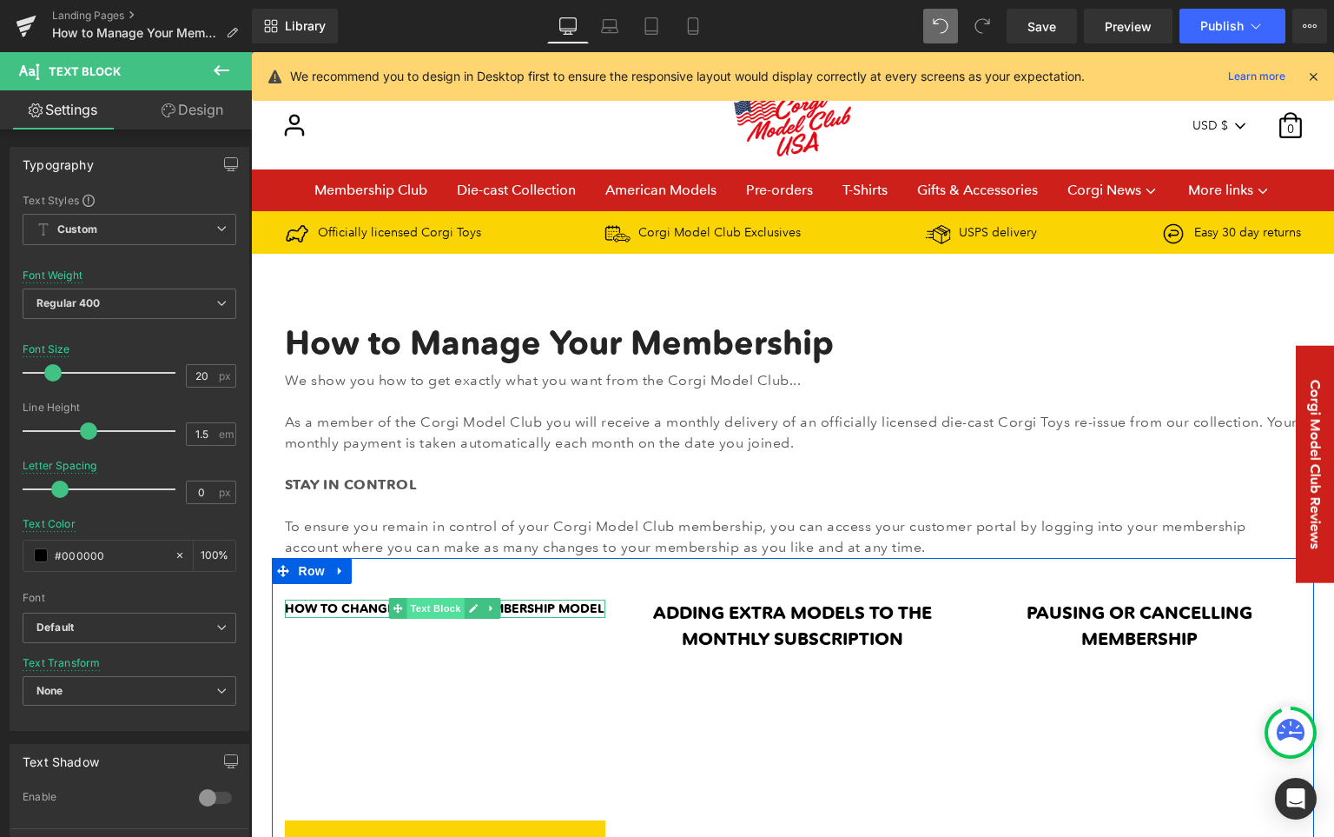
click at [422, 606] on span "Text Block" at bounding box center [435, 608] width 57 height 21
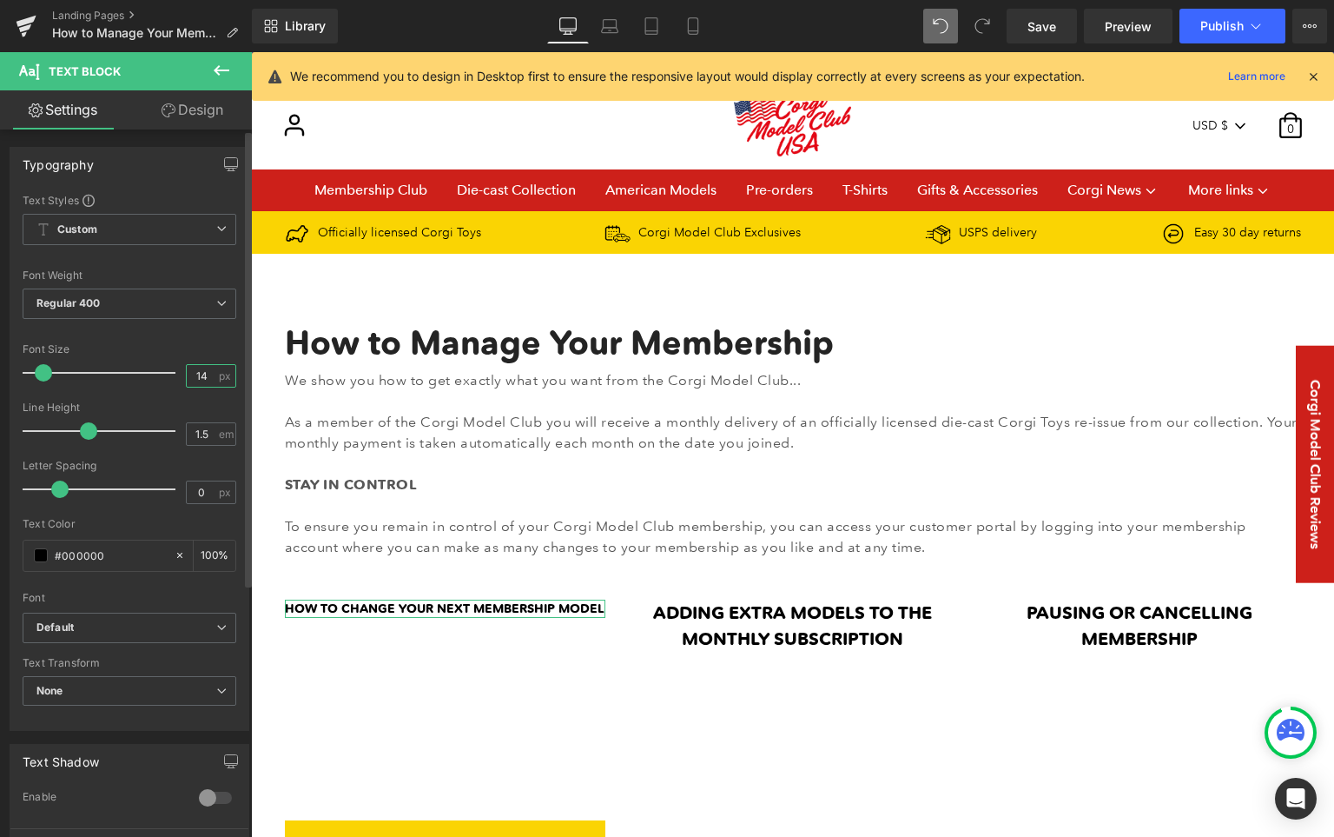
click at [189, 375] on input "14" at bounding box center [202, 376] width 30 height 22
type input "20"
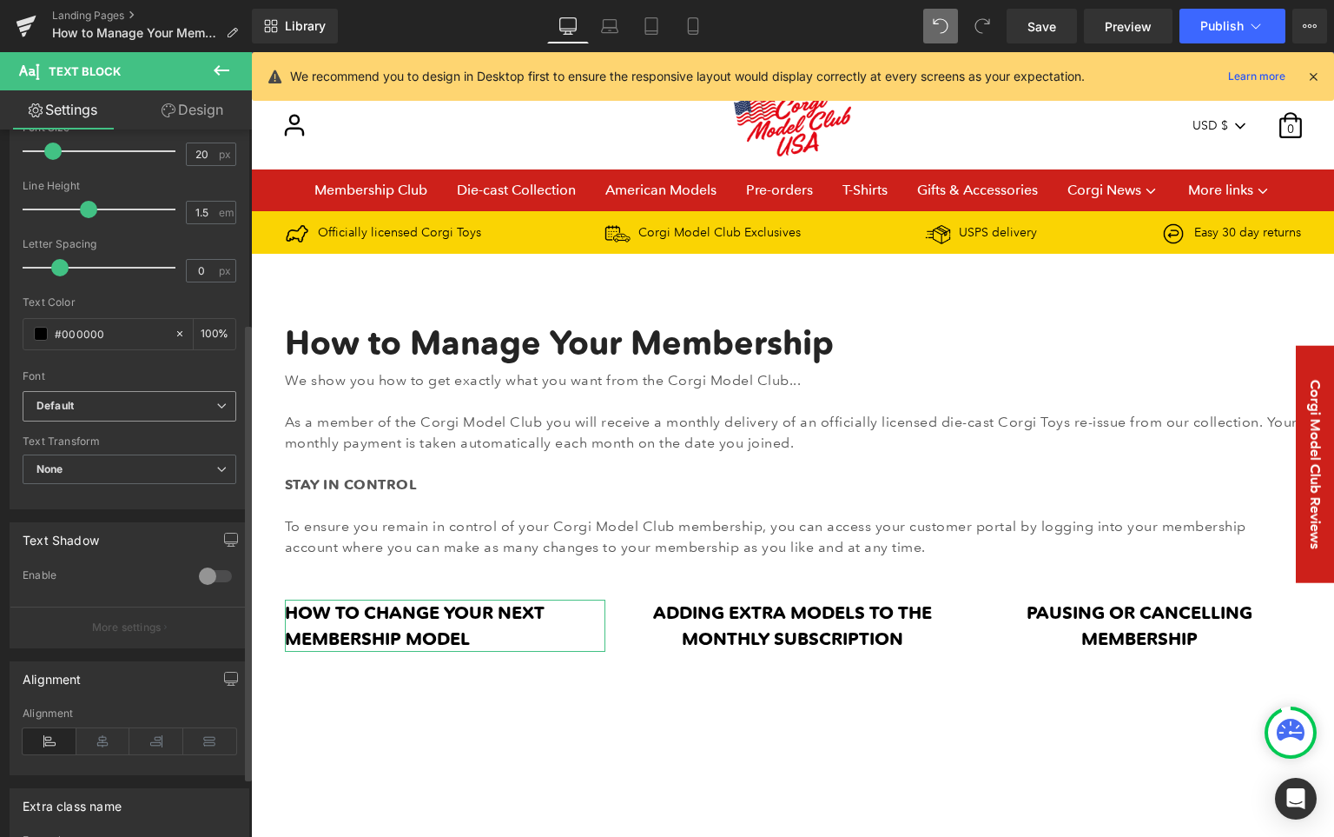
scroll to position [350, 0]
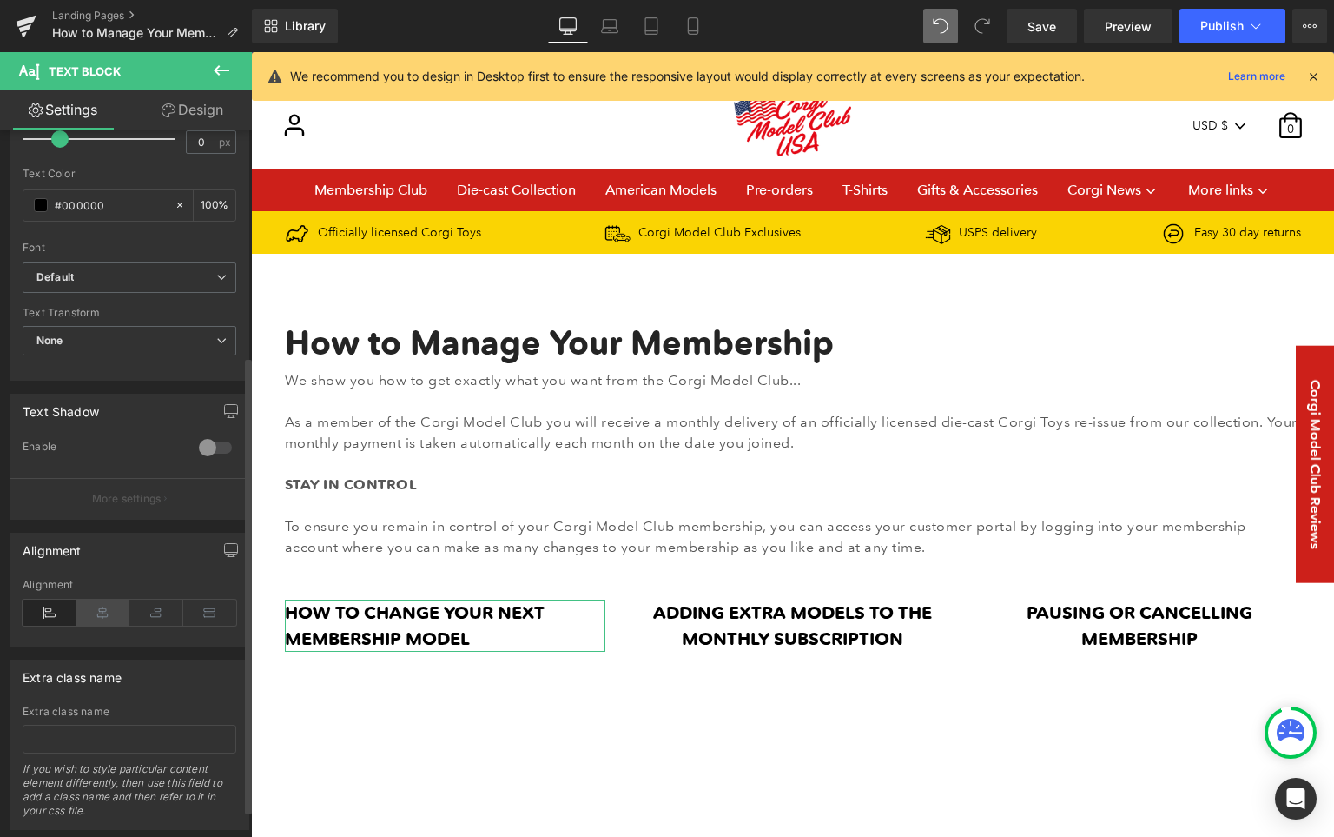
click at [105, 614] on icon at bounding box center [103, 612] width 54 height 26
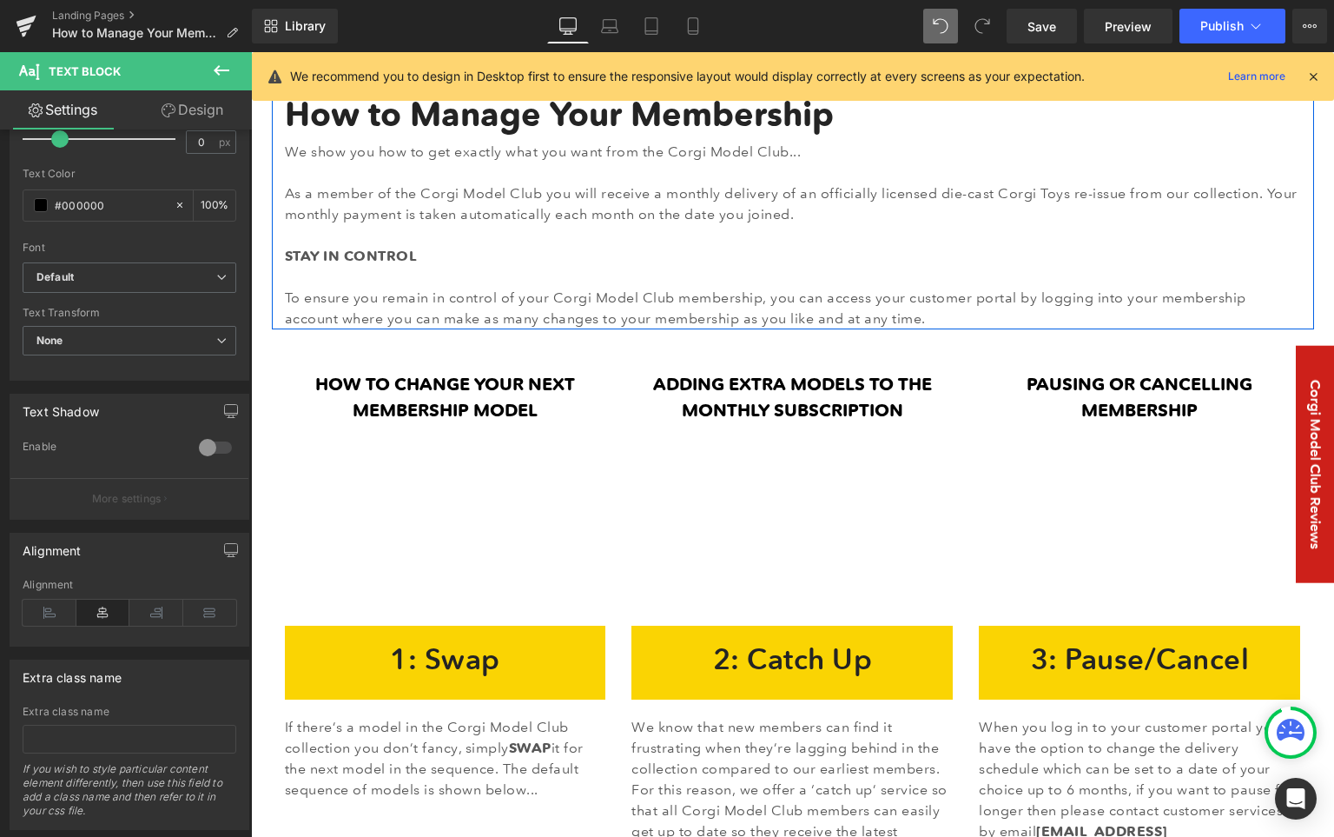
scroll to position [347, 0]
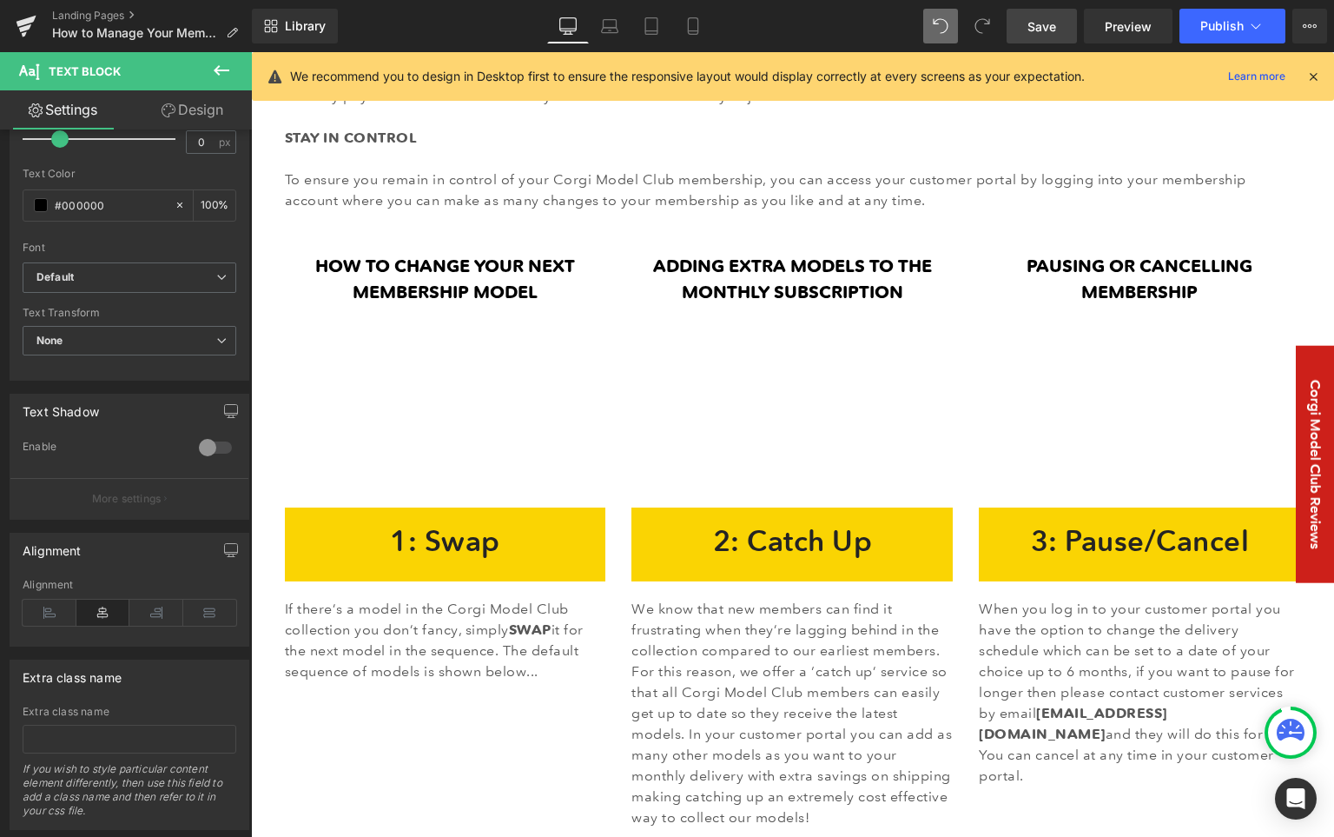
click at [1053, 18] on span "Save" at bounding box center [1042, 26] width 29 height 18
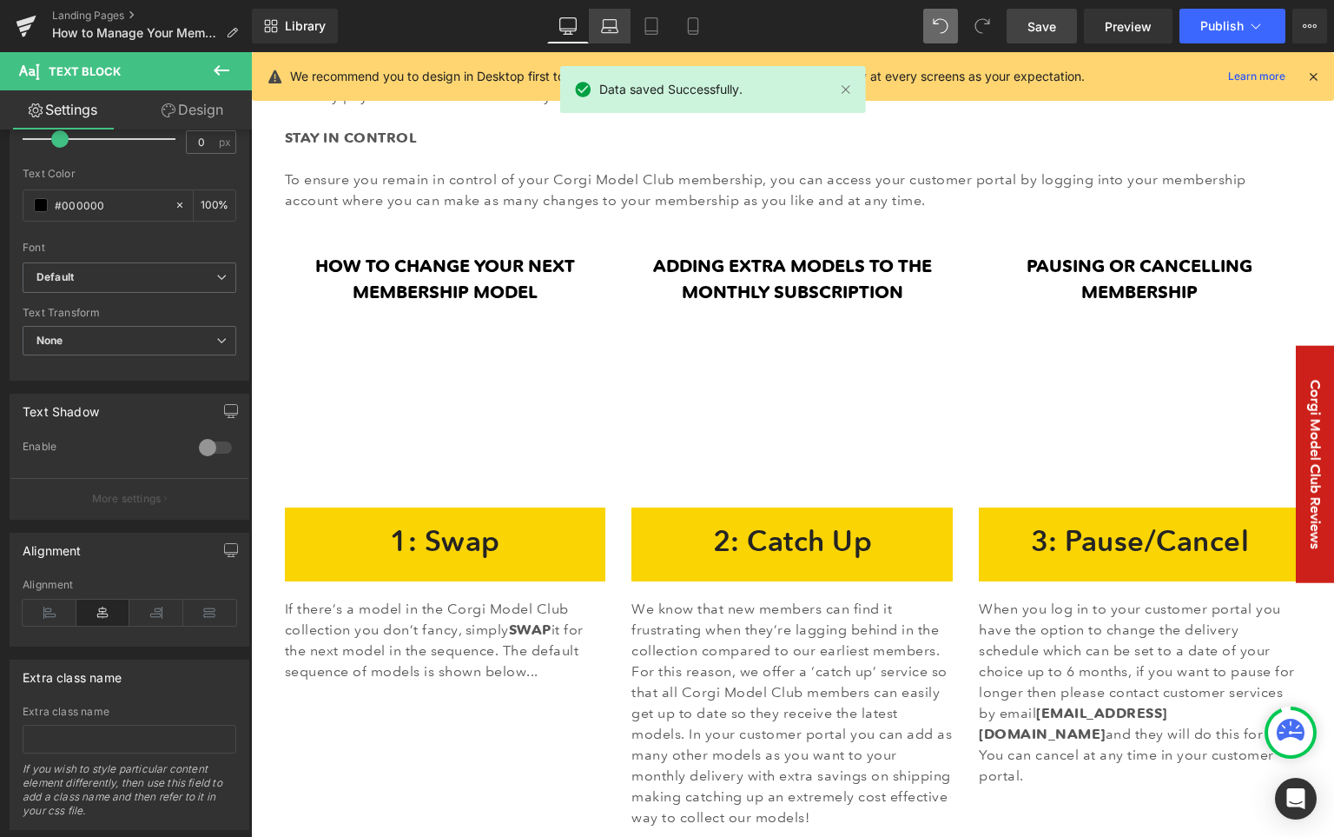
click at [592, 25] on link "Laptop" at bounding box center [610, 26] width 42 height 35
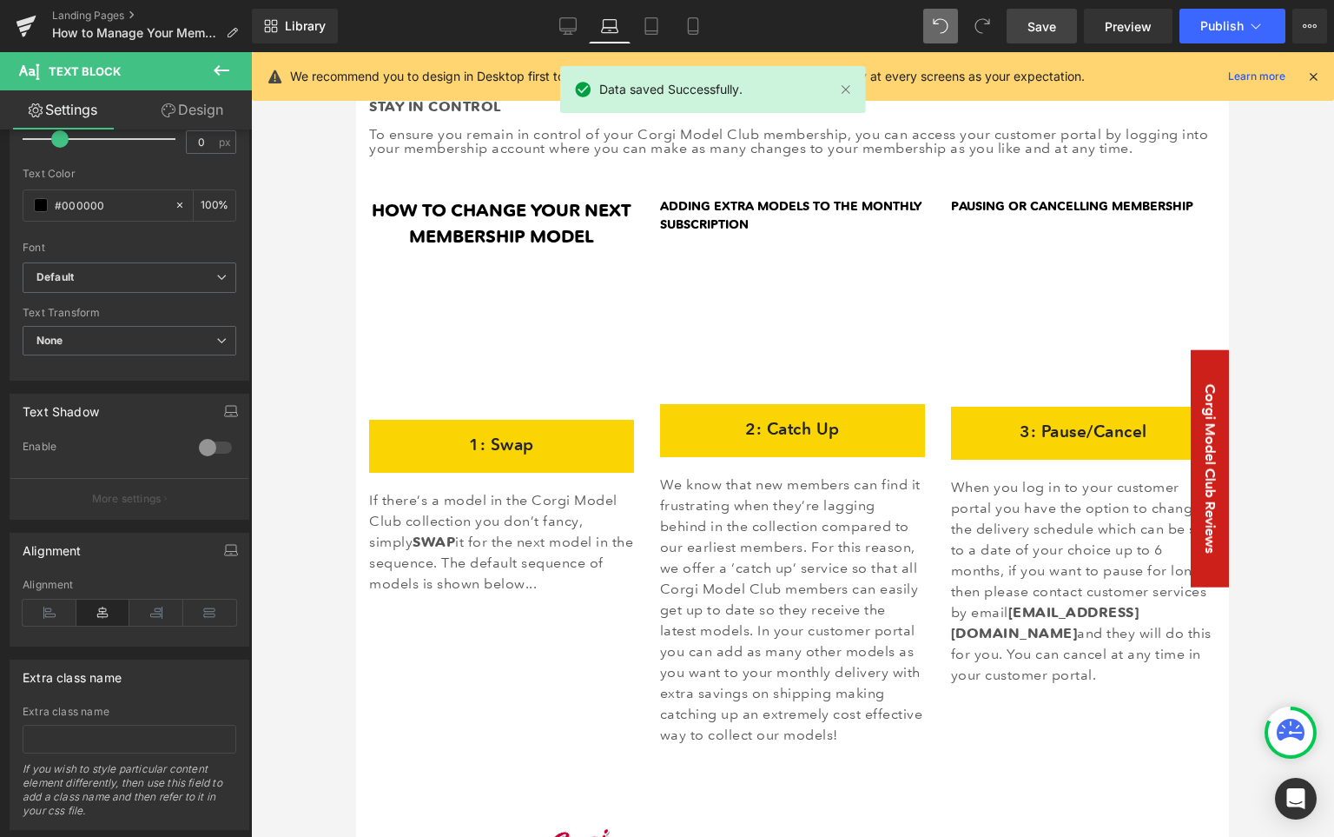
scroll to position [291, 0]
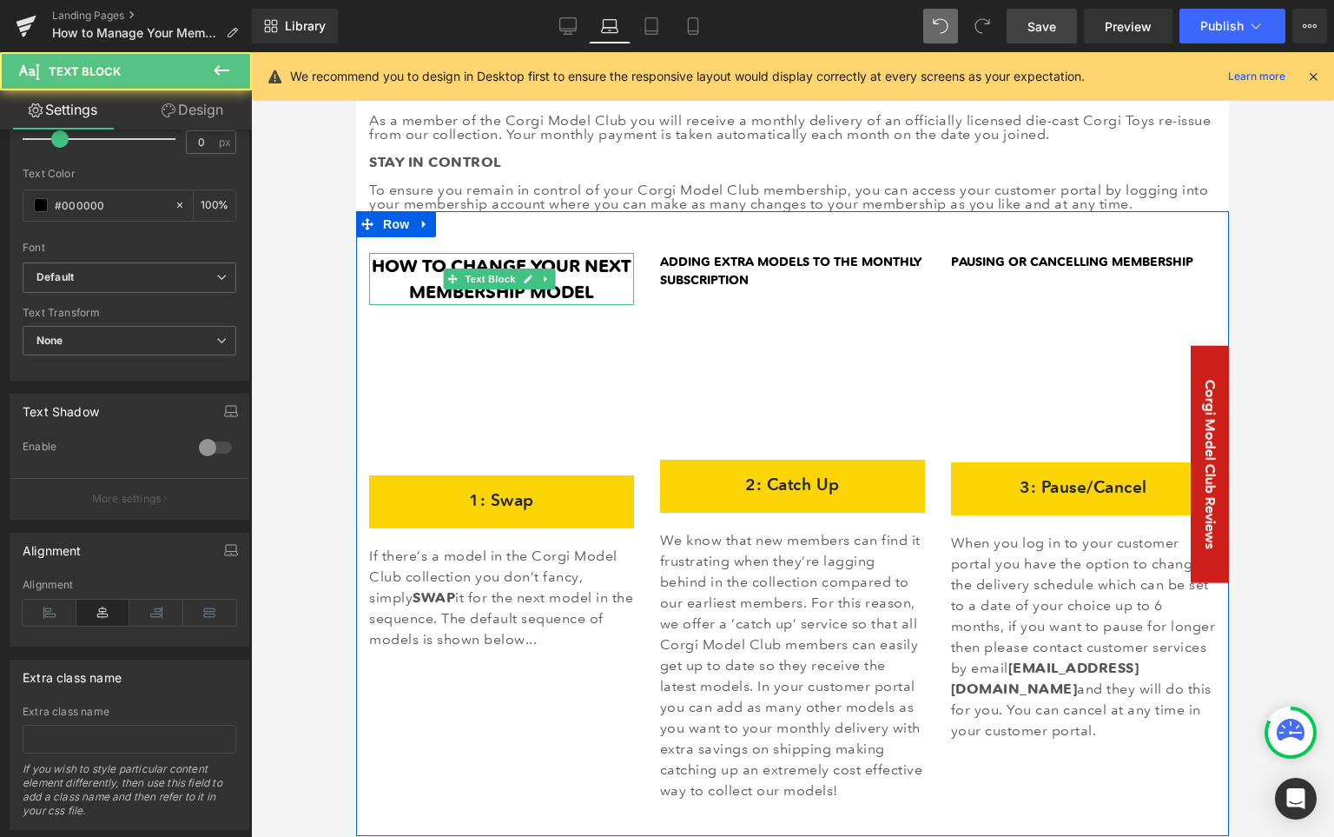
click at [588, 267] on strong "HOW TO CHANGE YOUR NEXT MEMBERSHIP MODEL" at bounding box center [502, 278] width 260 height 47
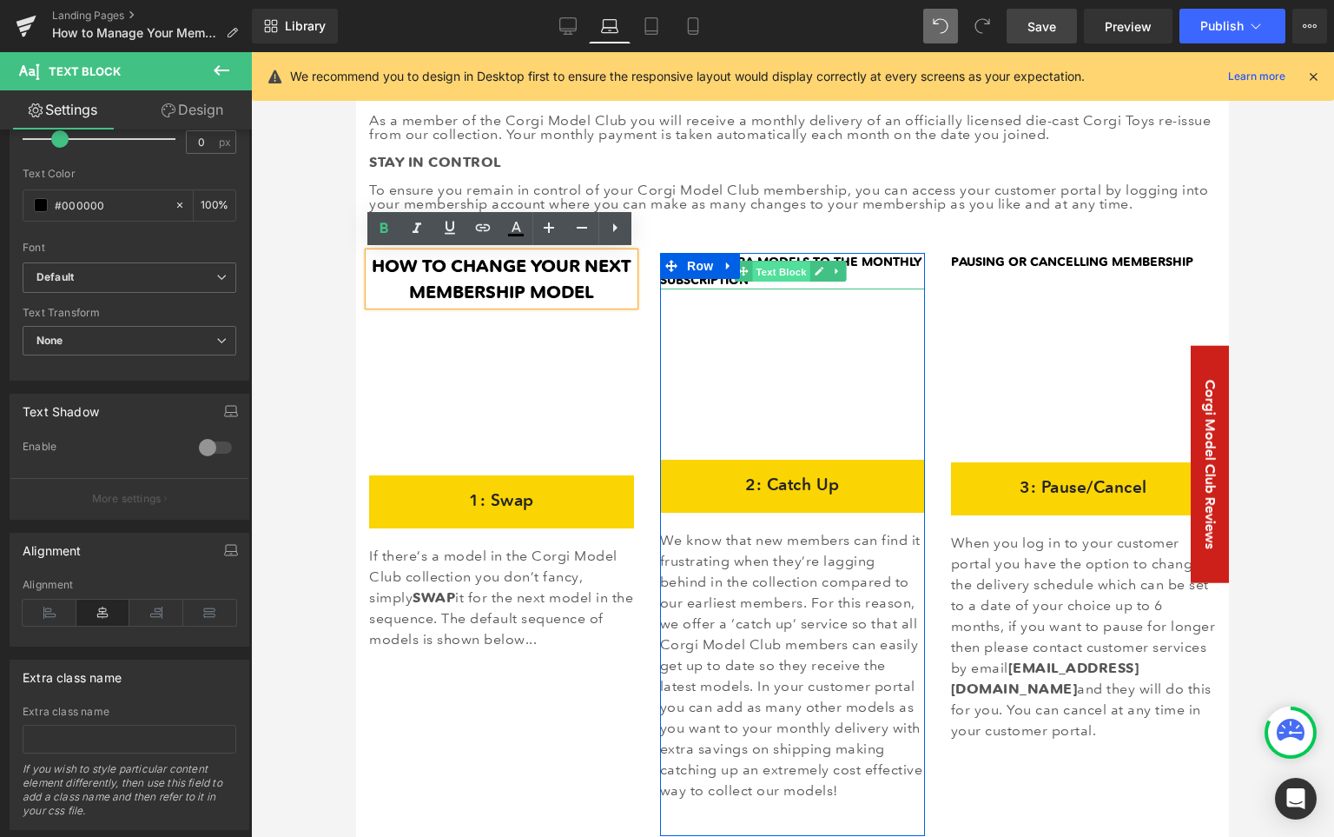
click at [787, 269] on span "Text Block" at bounding box center [780, 271] width 57 height 21
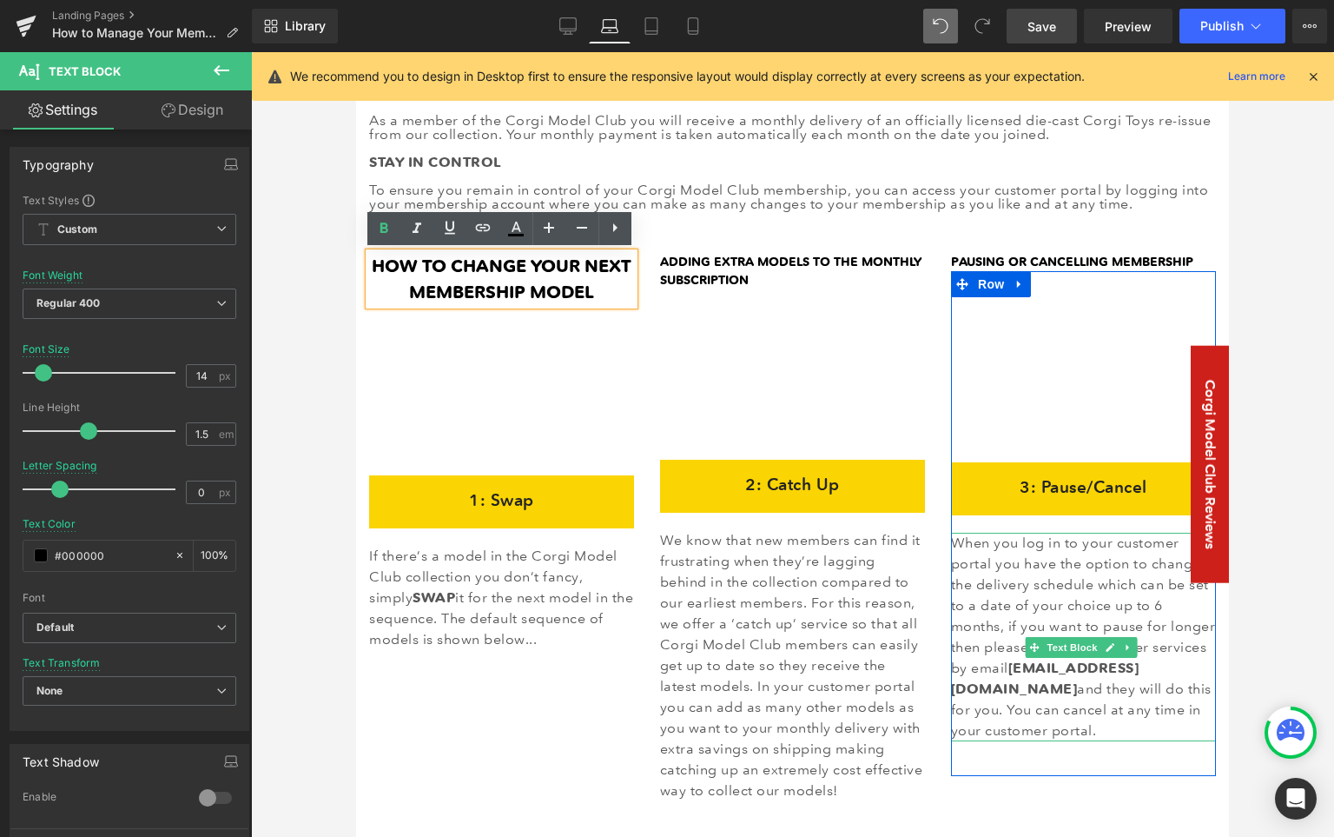
click at [1070, 580] on p "When you log in to your customer portal you have the option to change the deliv…" at bounding box center [1083, 637] width 265 height 209
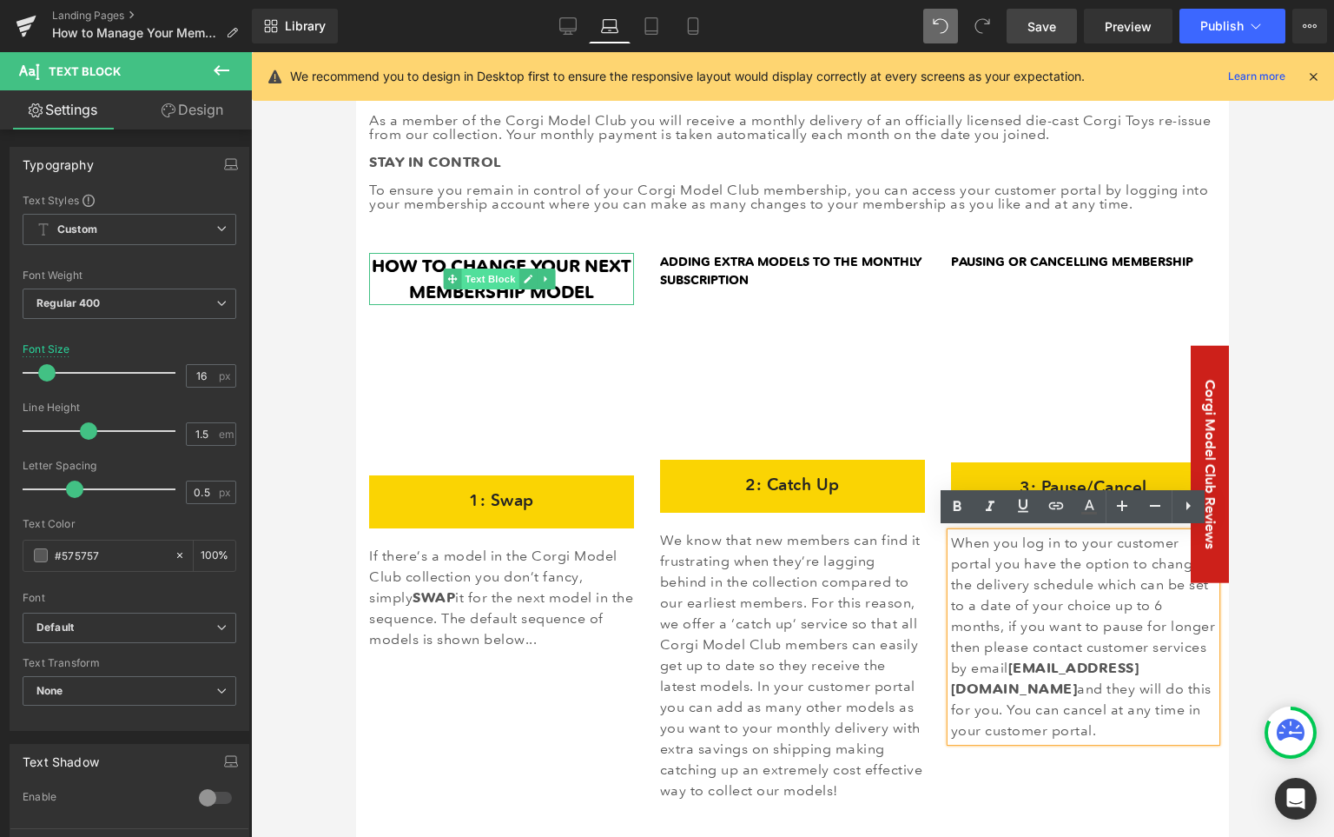
click at [500, 276] on span "Text Block" at bounding box center [489, 278] width 57 height 21
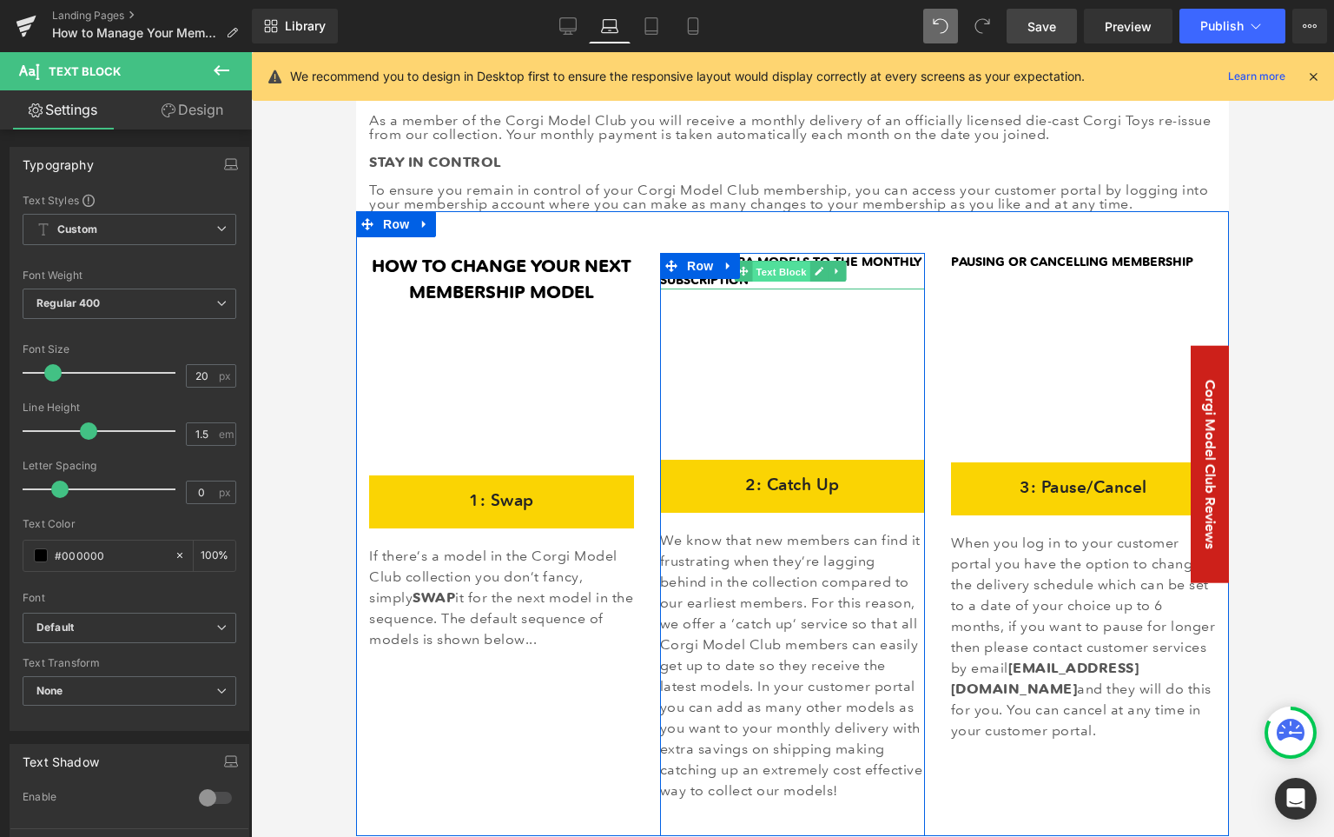
click at [778, 269] on span "Text Block" at bounding box center [780, 271] width 57 height 21
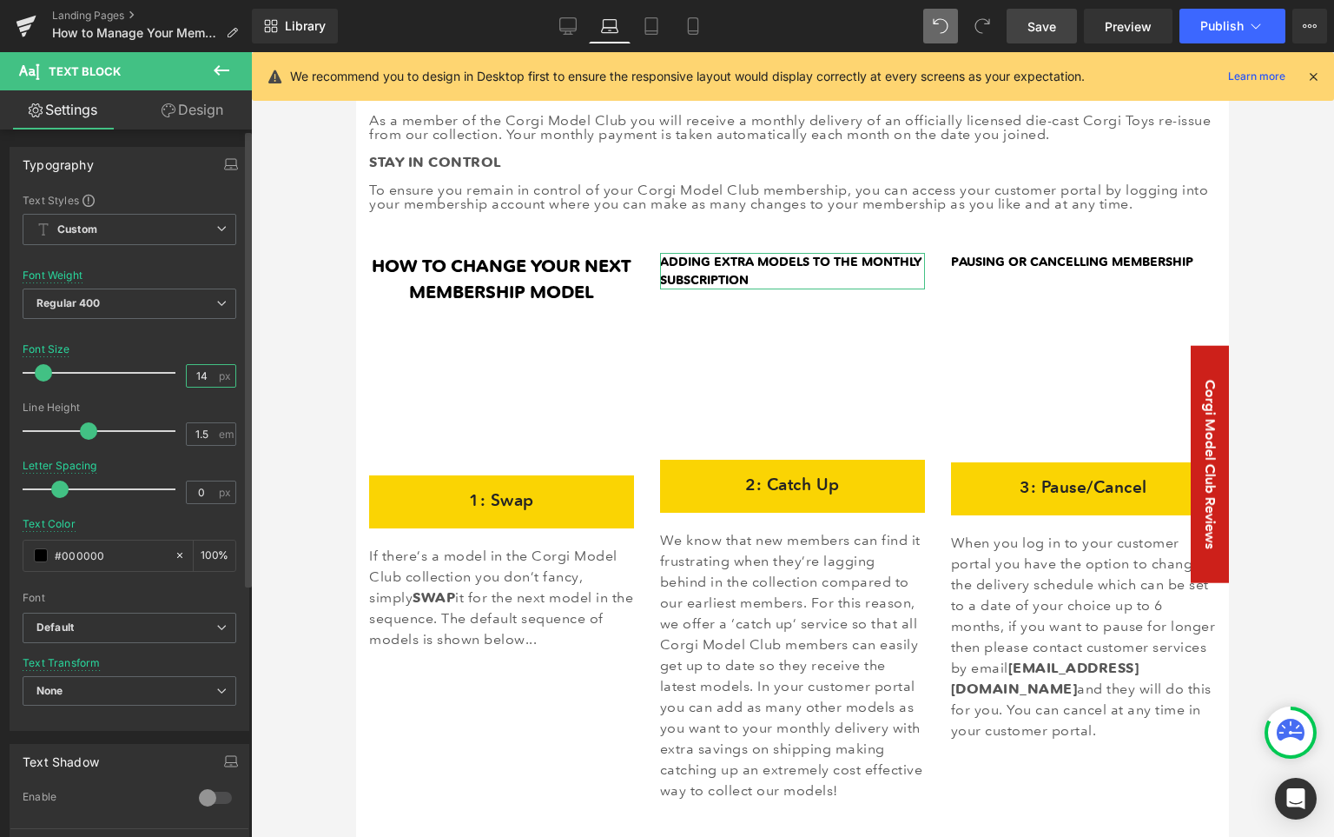
click at [188, 374] on input "14" at bounding box center [202, 376] width 30 height 22
type input "20"
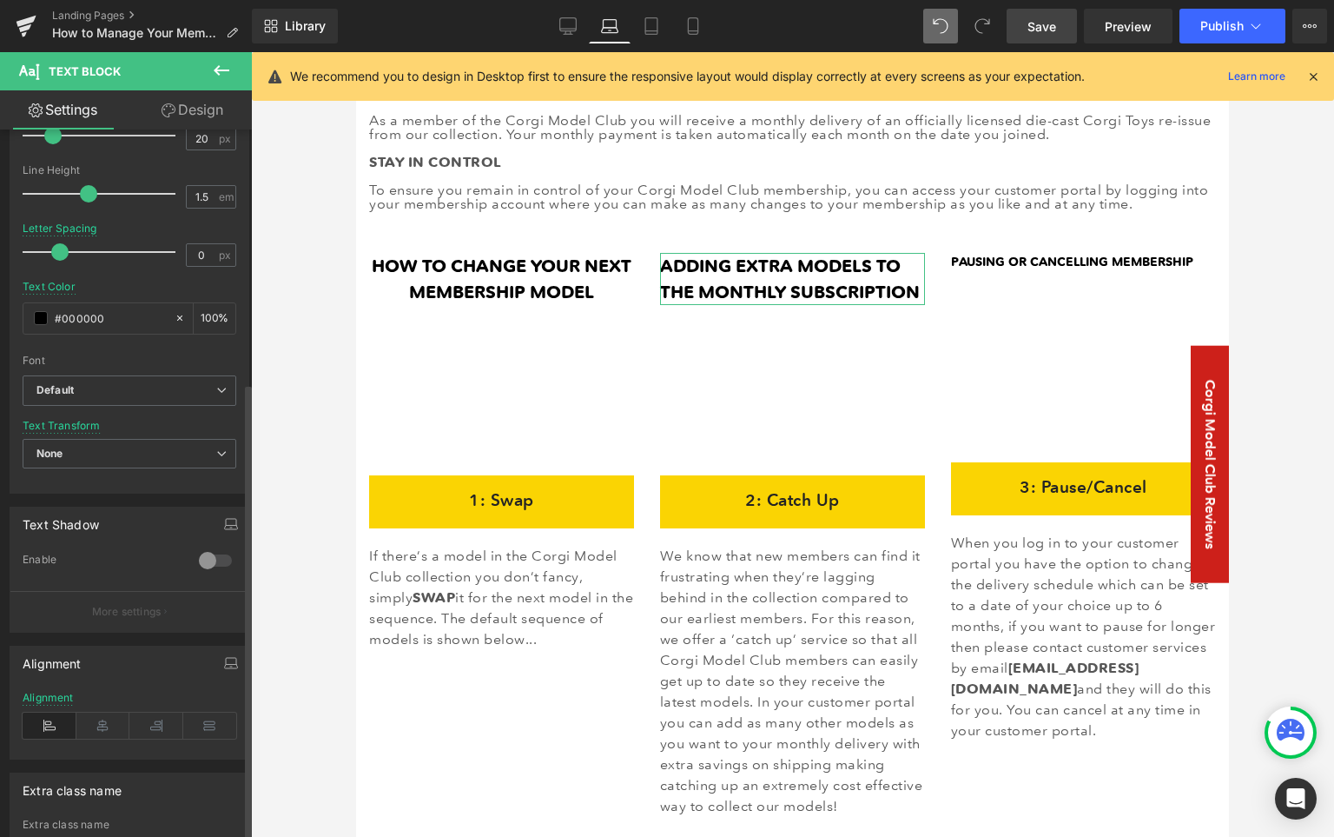
scroll to position [392, 0]
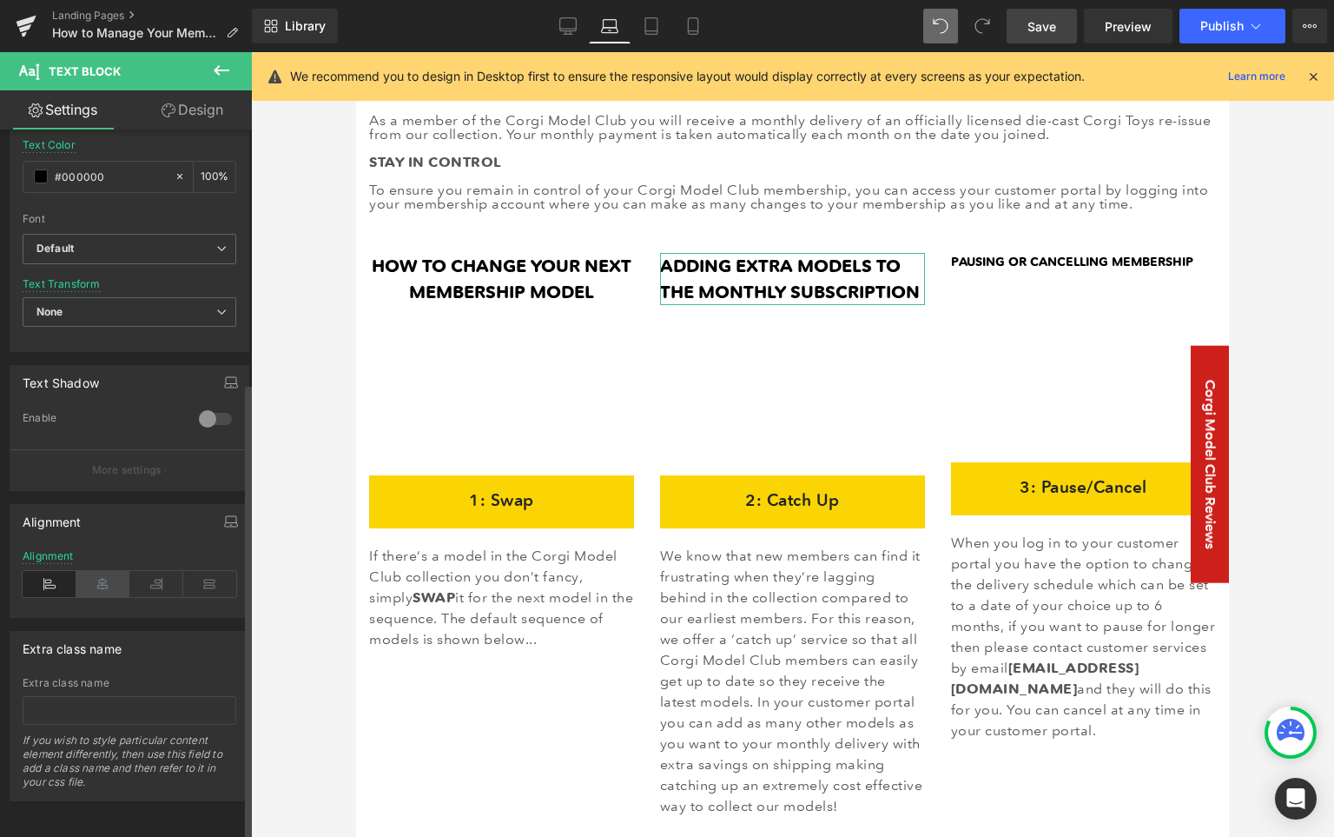
click at [100, 572] on icon at bounding box center [103, 584] width 54 height 26
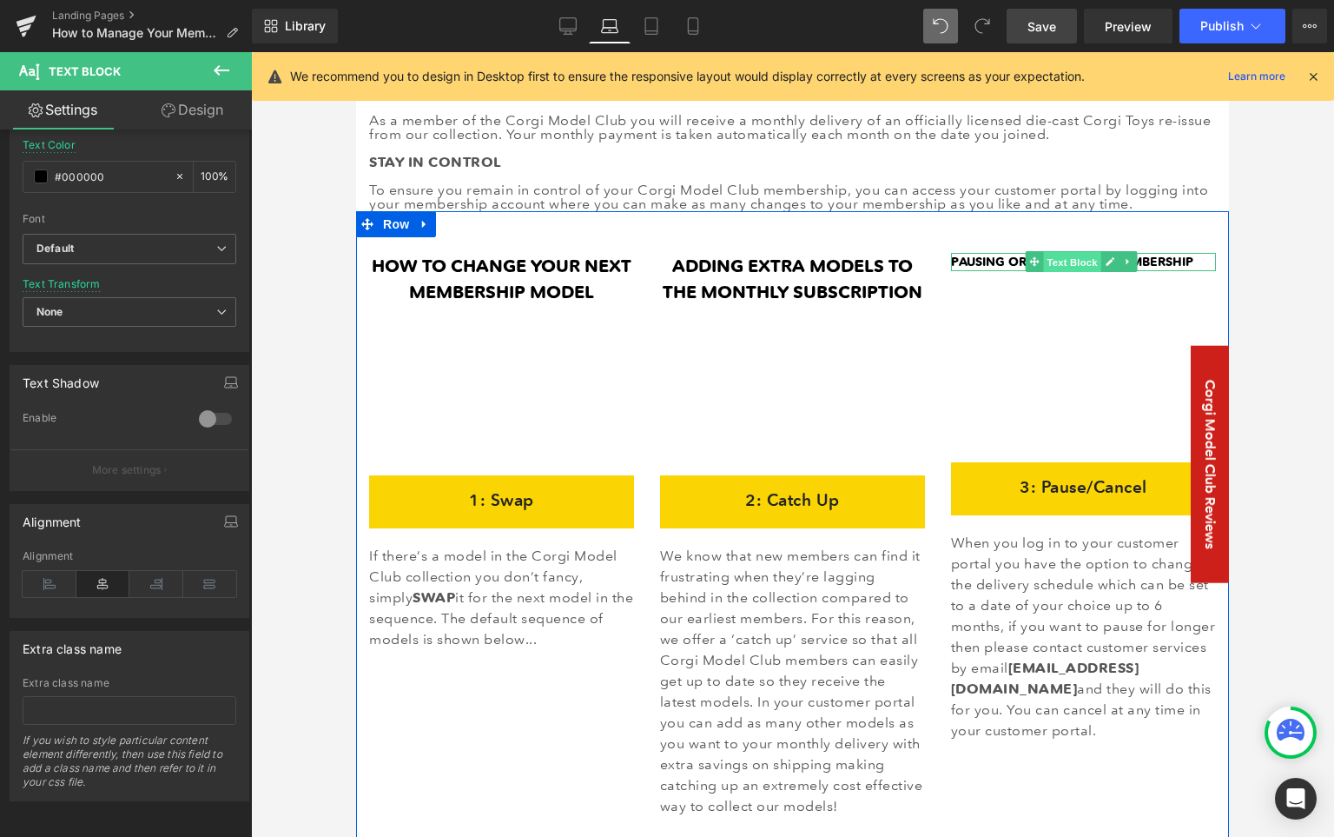
click at [1065, 255] on span "Text Block" at bounding box center [1071, 262] width 57 height 21
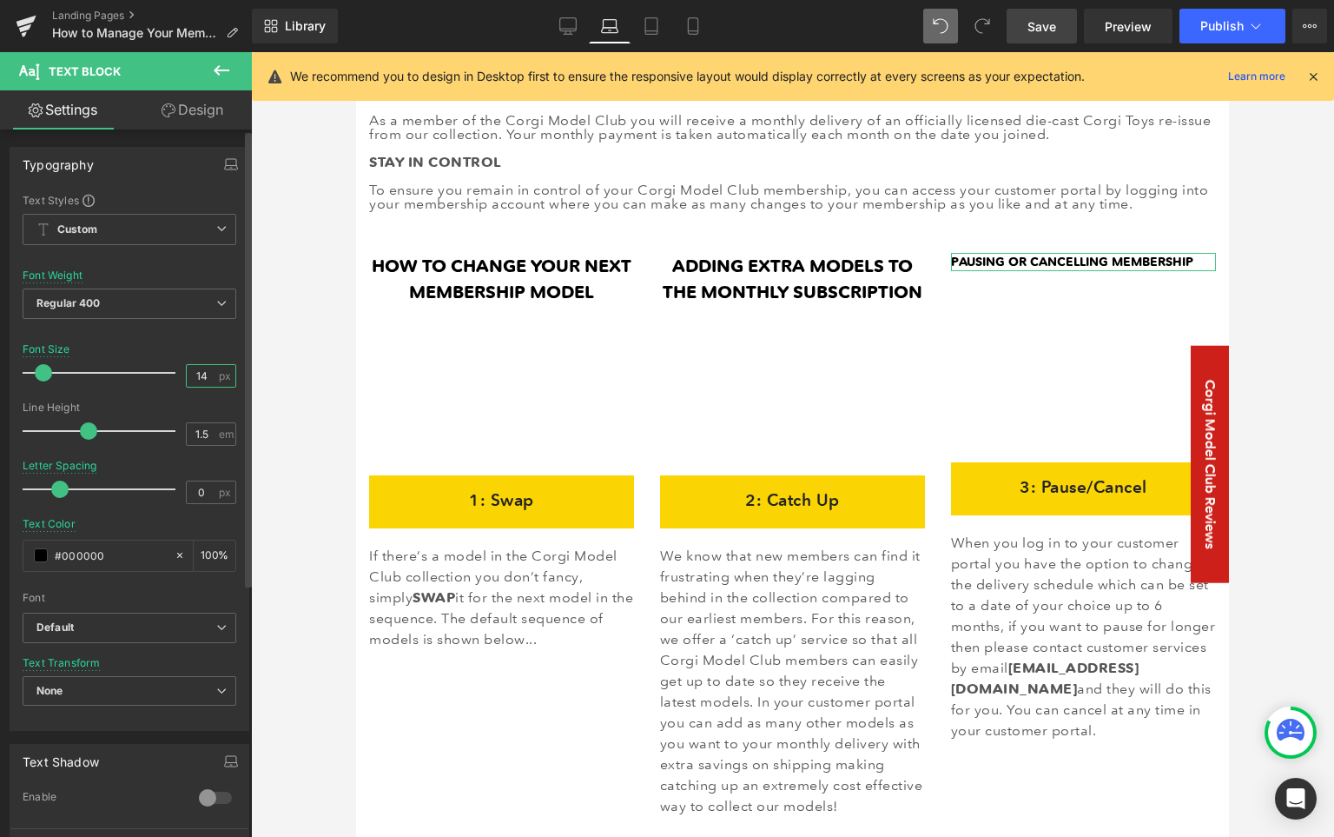
click at [187, 370] on input "14" at bounding box center [202, 376] width 30 height 22
type input "20"
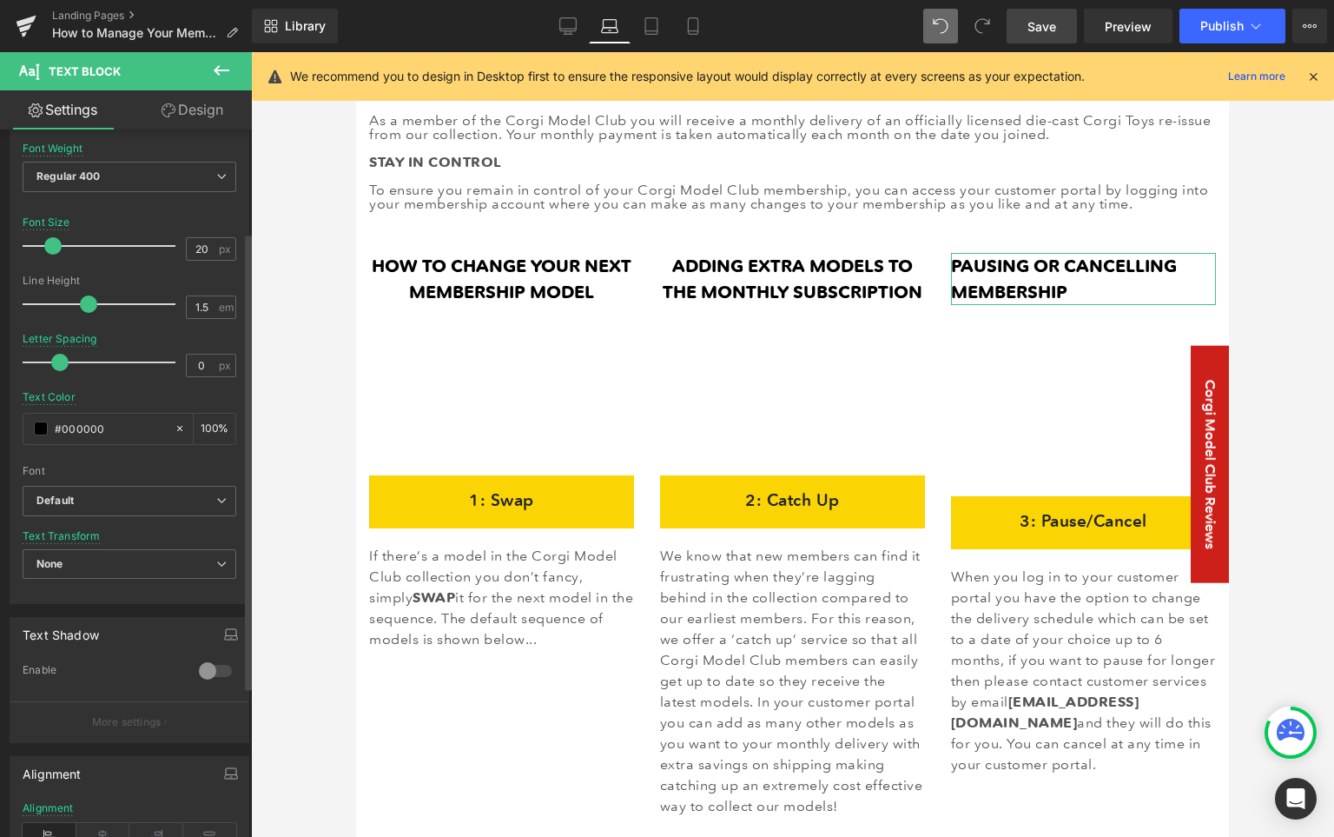
scroll to position [159, 0]
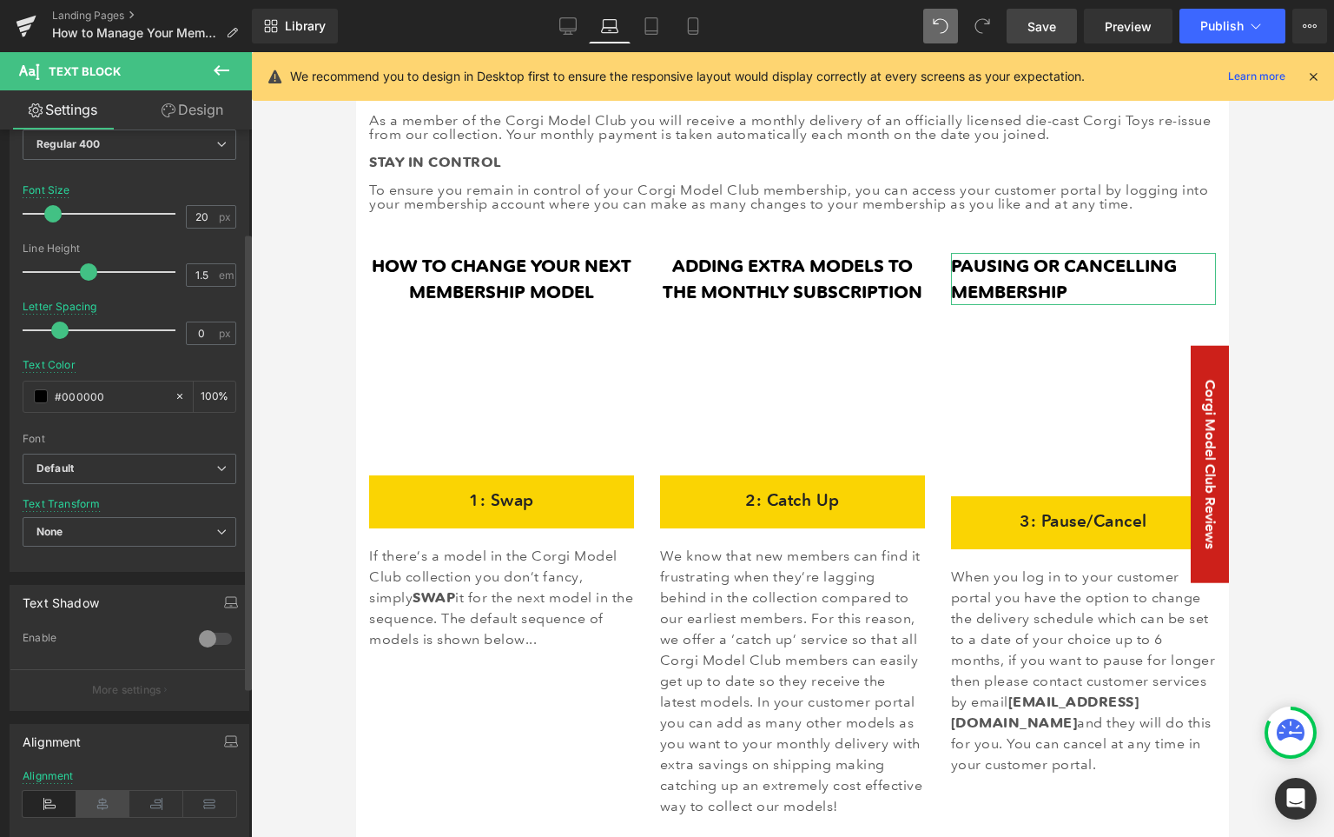
click at [105, 798] on icon at bounding box center [103, 804] width 54 height 26
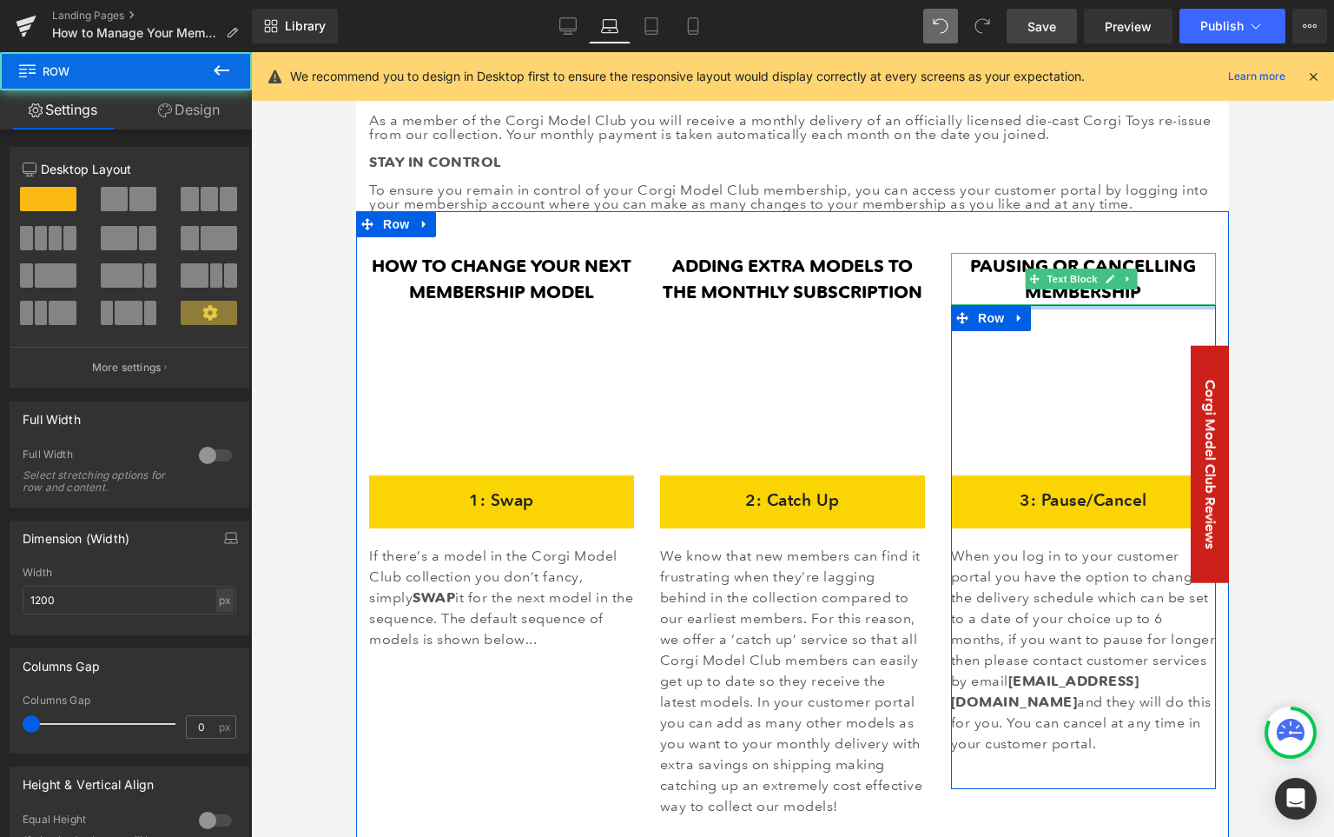
drag, startPoint x: 1142, startPoint y: 324, endPoint x: 1141, endPoint y: 267, distance: 57.4
click at [1141, 267] on div "PAUSING OR CANCELLING MEMBERSHIP Text Block Vimeo 3: Pause/Cancel Heading Row W…" at bounding box center [1083, 521] width 291 height 537
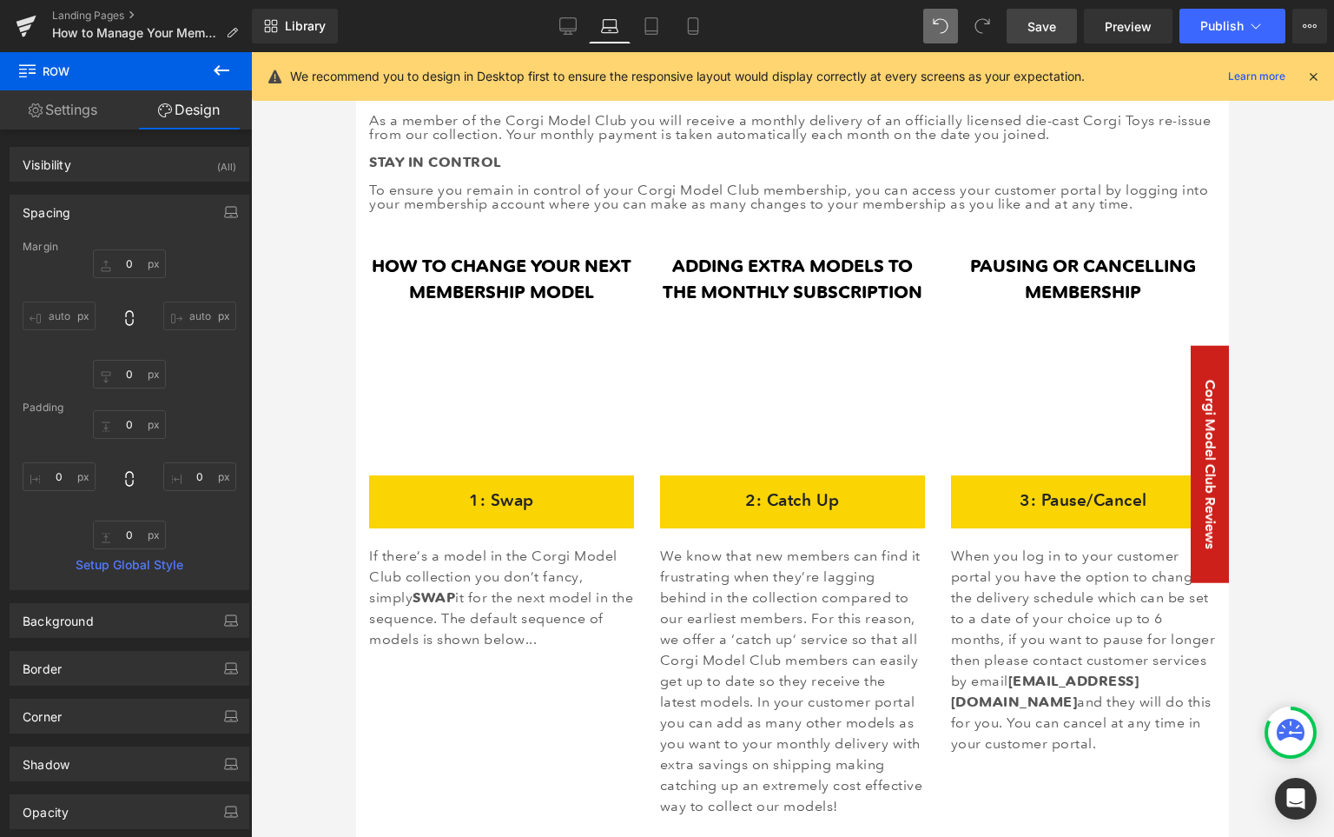
click at [1059, 20] on link "Save" at bounding box center [1042, 26] width 70 height 35
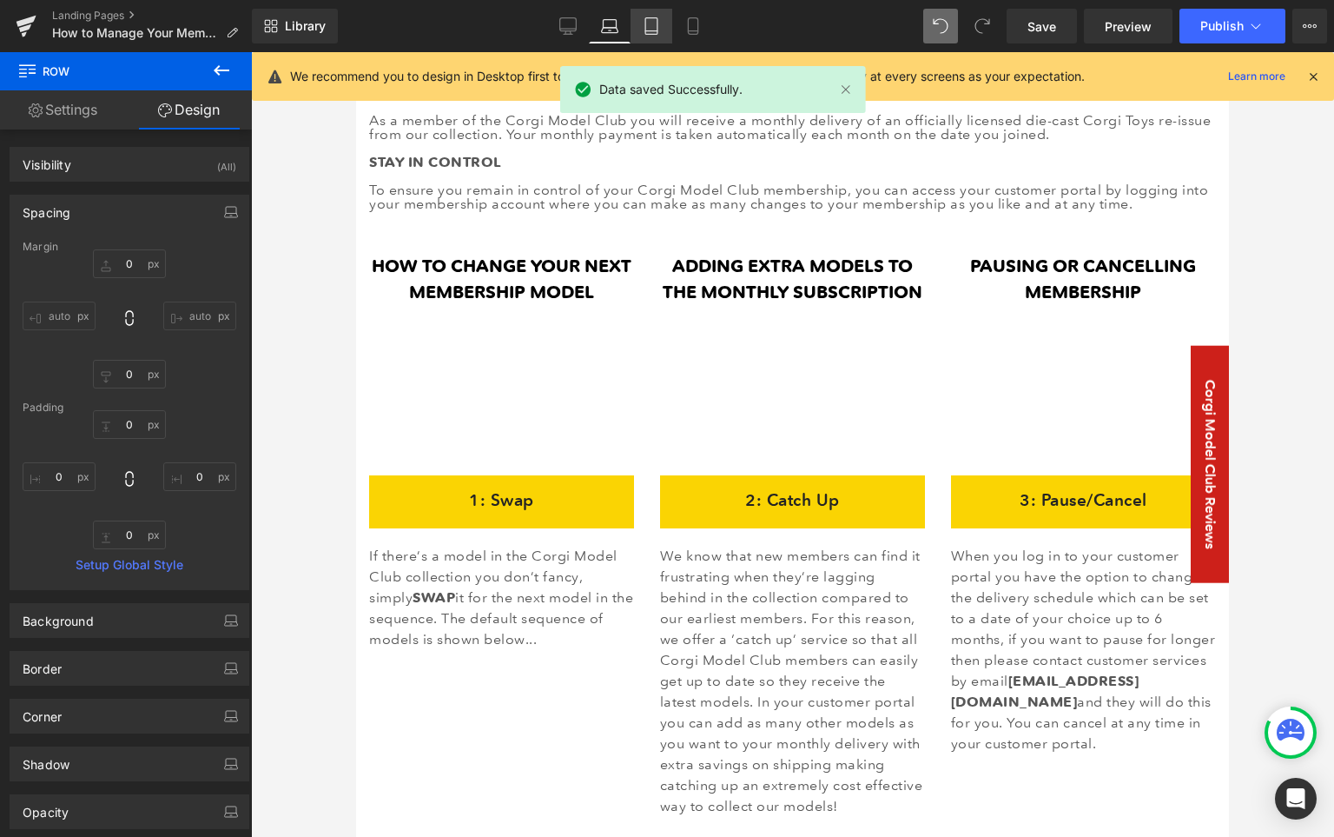
click at [649, 26] on icon at bounding box center [651, 25] width 17 height 17
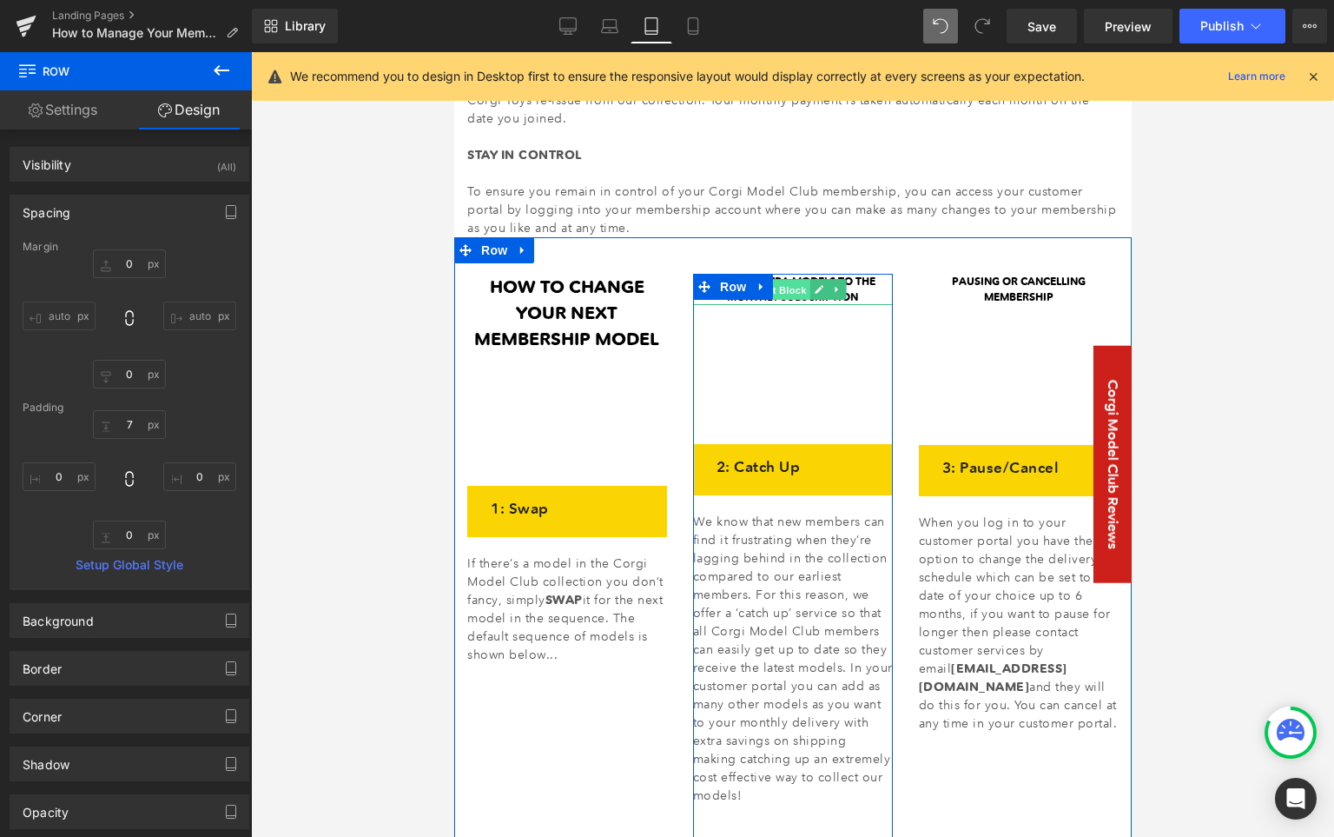
click at [787, 291] on span "Text Block" at bounding box center [780, 289] width 57 height 21
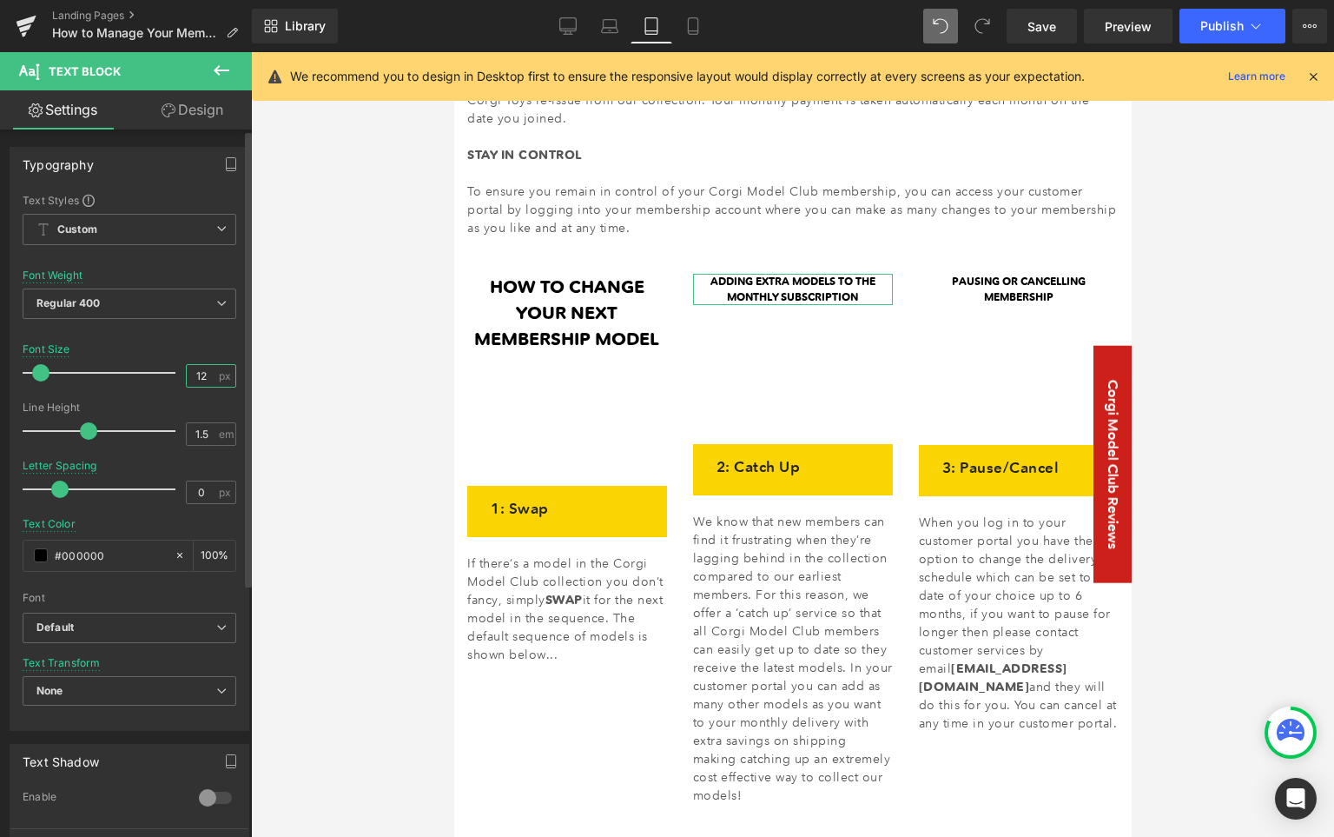
click at [190, 374] on input "12" at bounding box center [202, 376] width 30 height 22
click at [192, 376] on input "12" at bounding box center [202, 376] width 30 height 22
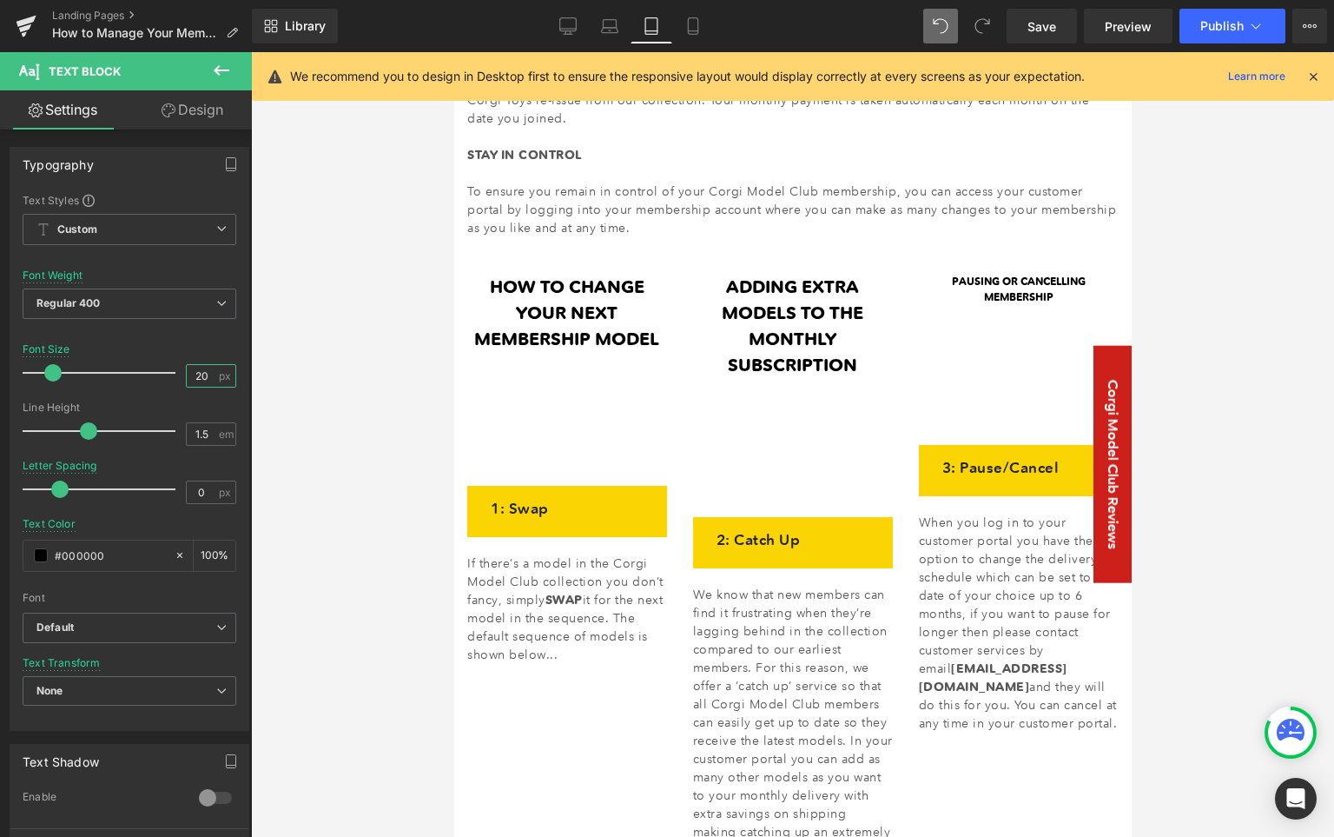
type input "20"
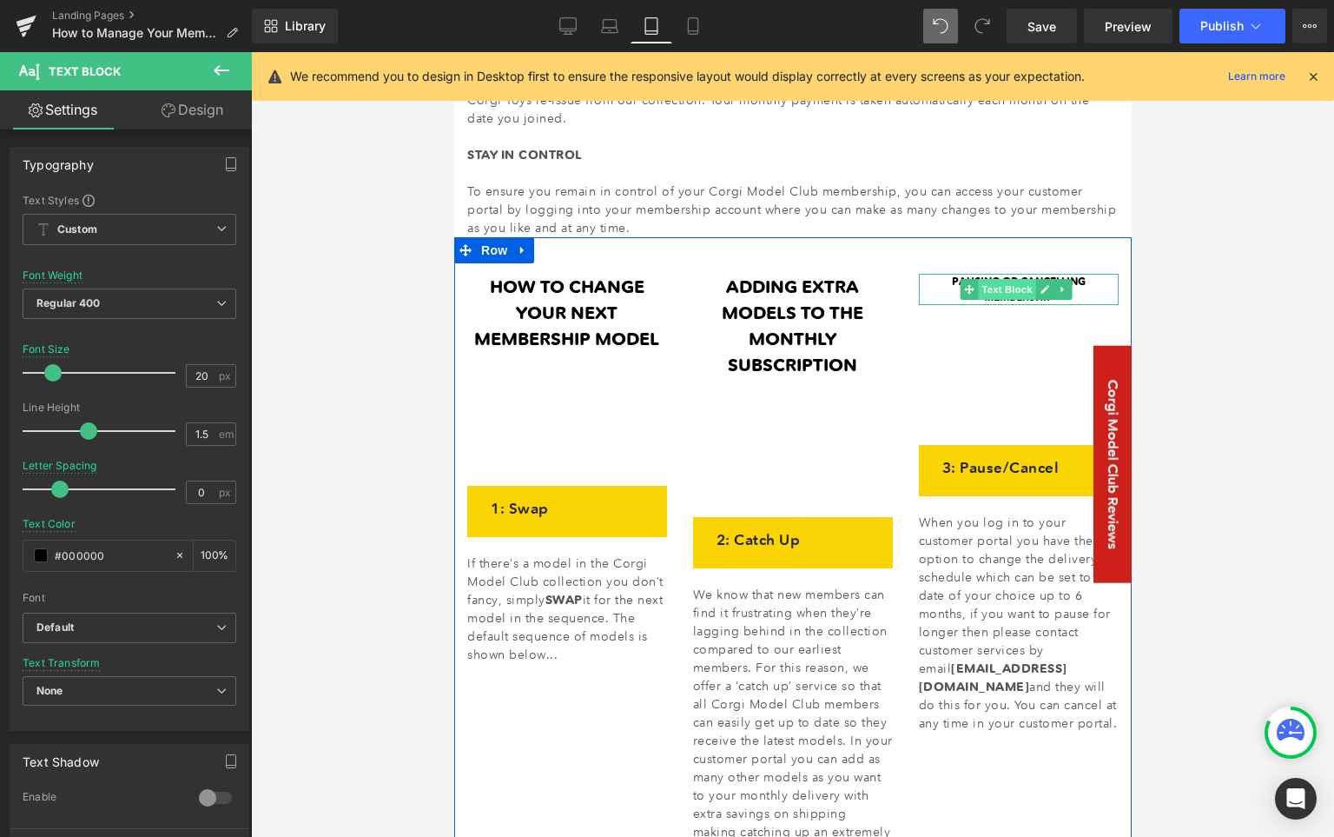
click at [1004, 285] on span "Text Block" at bounding box center [1006, 289] width 57 height 21
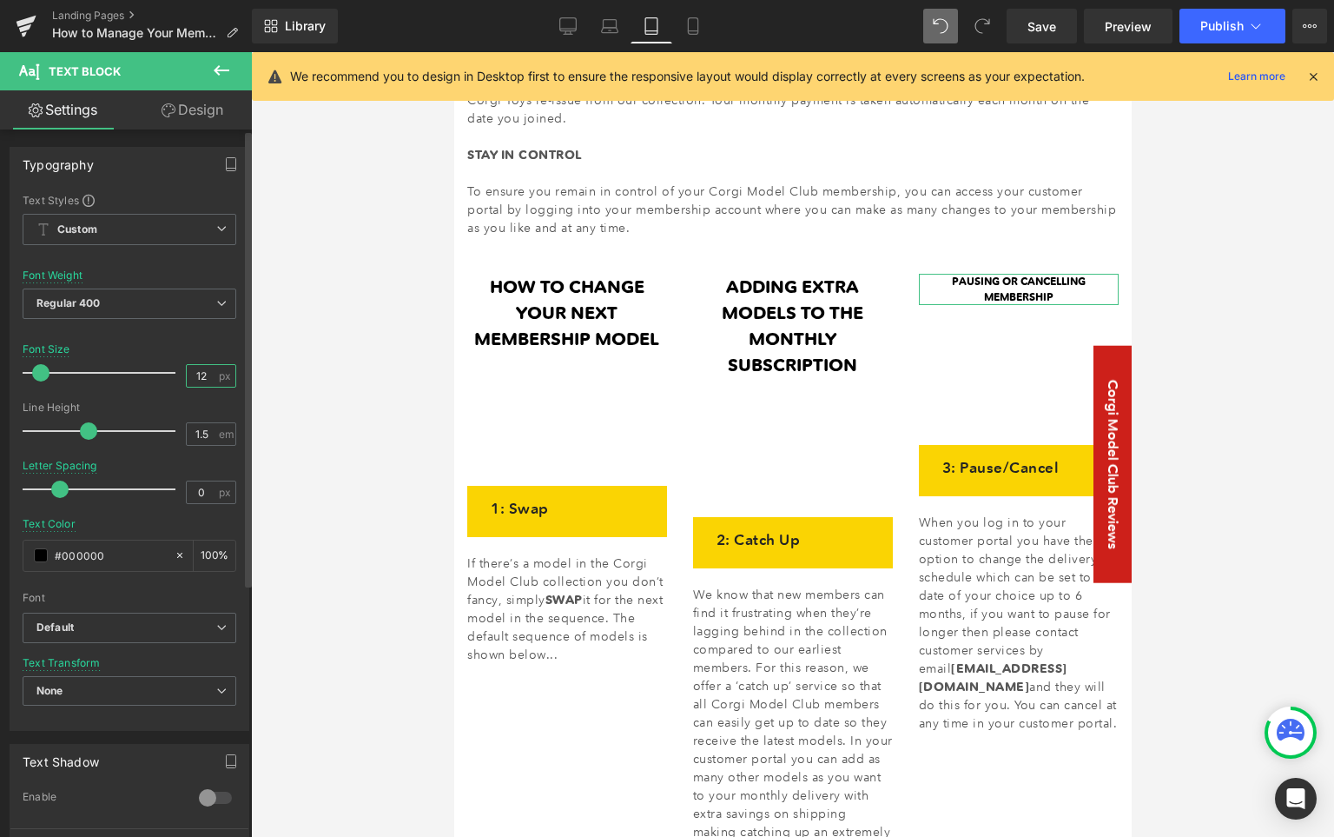
click at [193, 377] on input "12" at bounding box center [202, 376] width 30 height 22
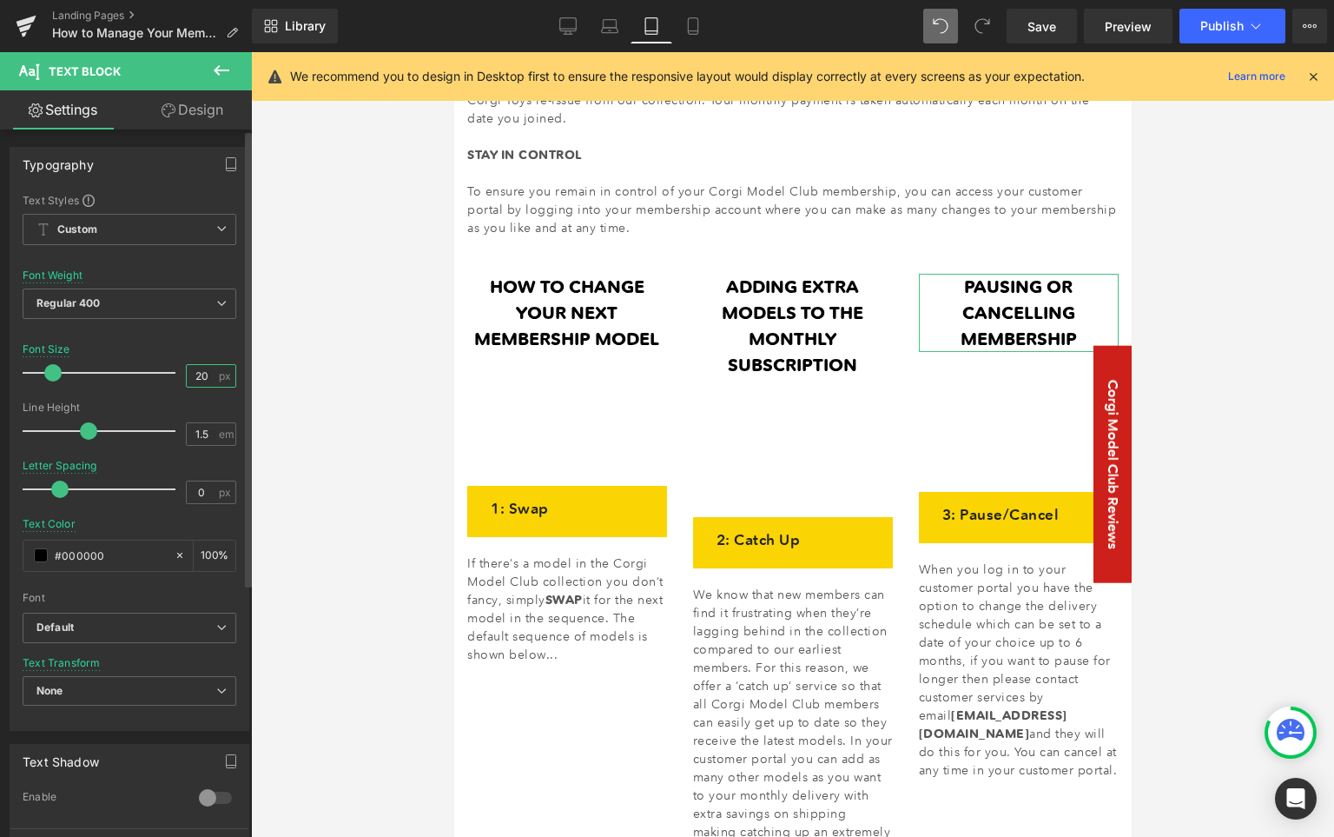
click at [195, 378] on input "20" at bounding box center [202, 376] width 30 height 22
click at [197, 378] on input "20" at bounding box center [202, 376] width 30 height 22
type input "18"
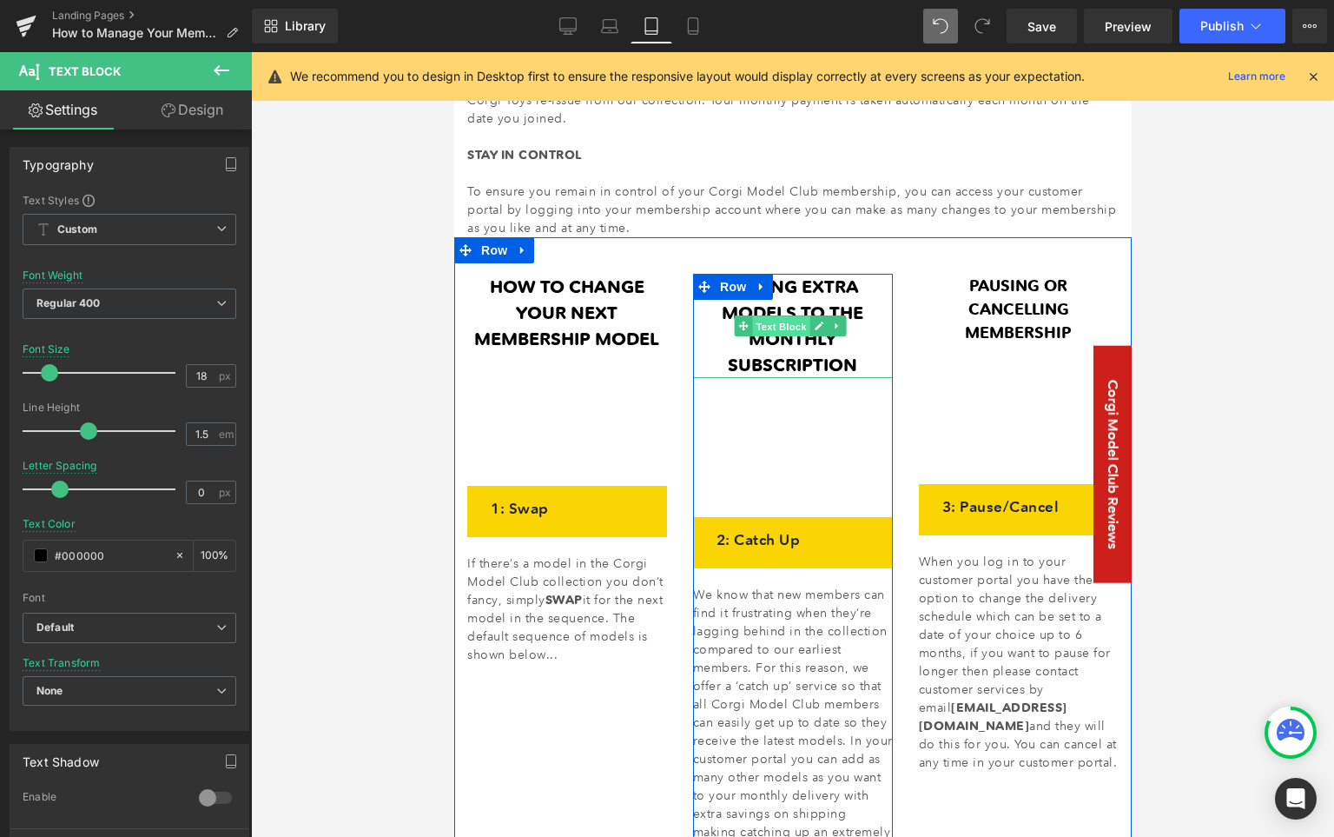
click at [785, 321] on span "Text Block" at bounding box center [780, 325] width 57 height 21
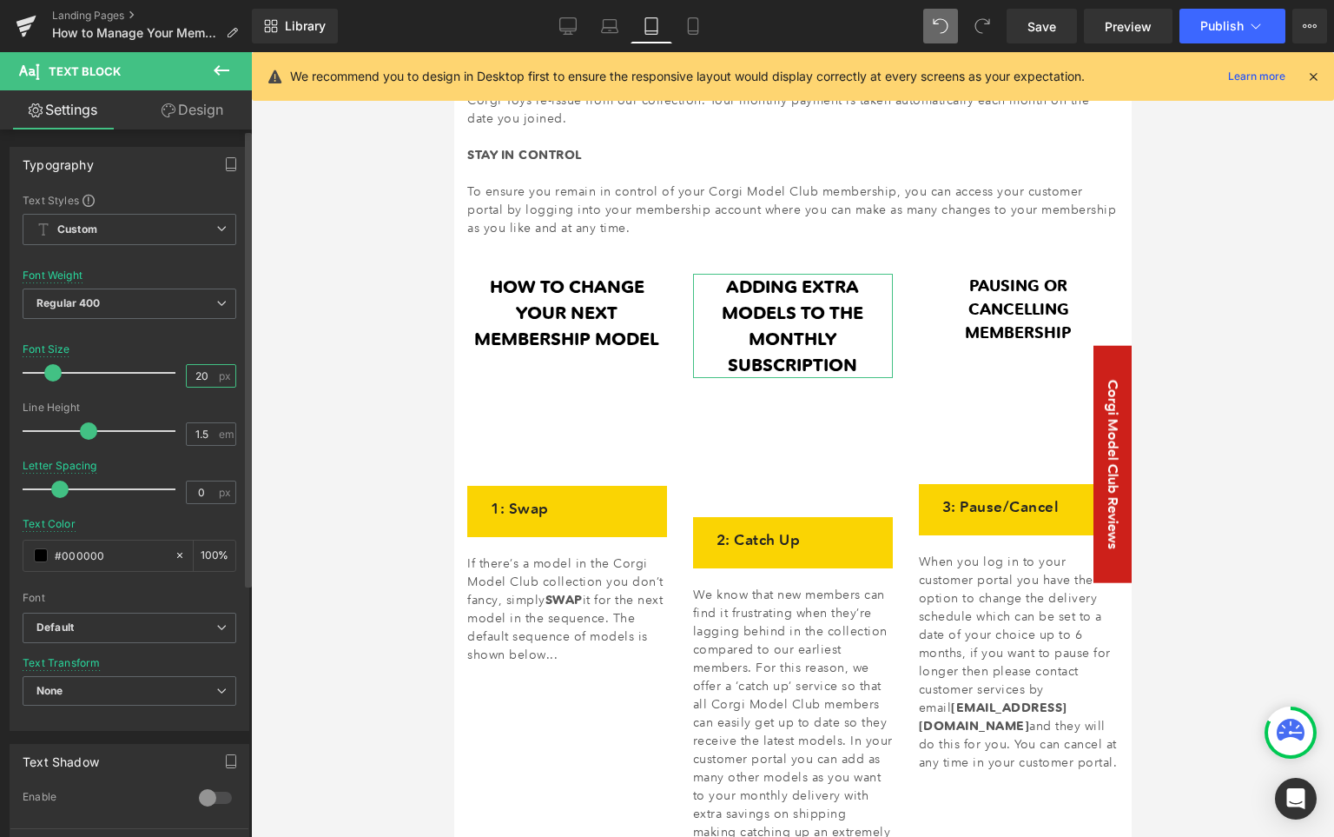
click at [187, 368] on input "20" at bounding box center [202, 376] width 30 height 22
type input "18"
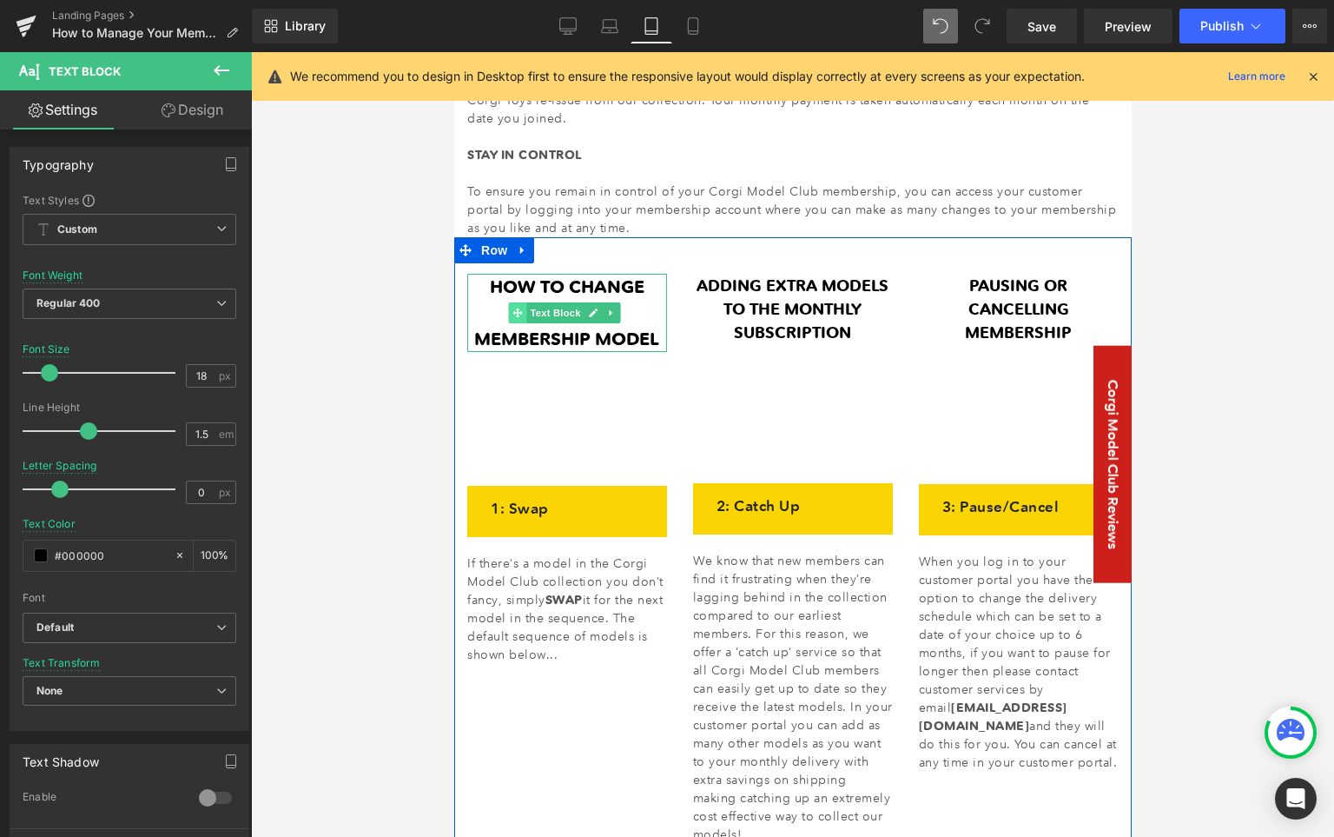
click at [570, 309] on span "Text Block" at bounding box center [554, 312] width 57 height 21
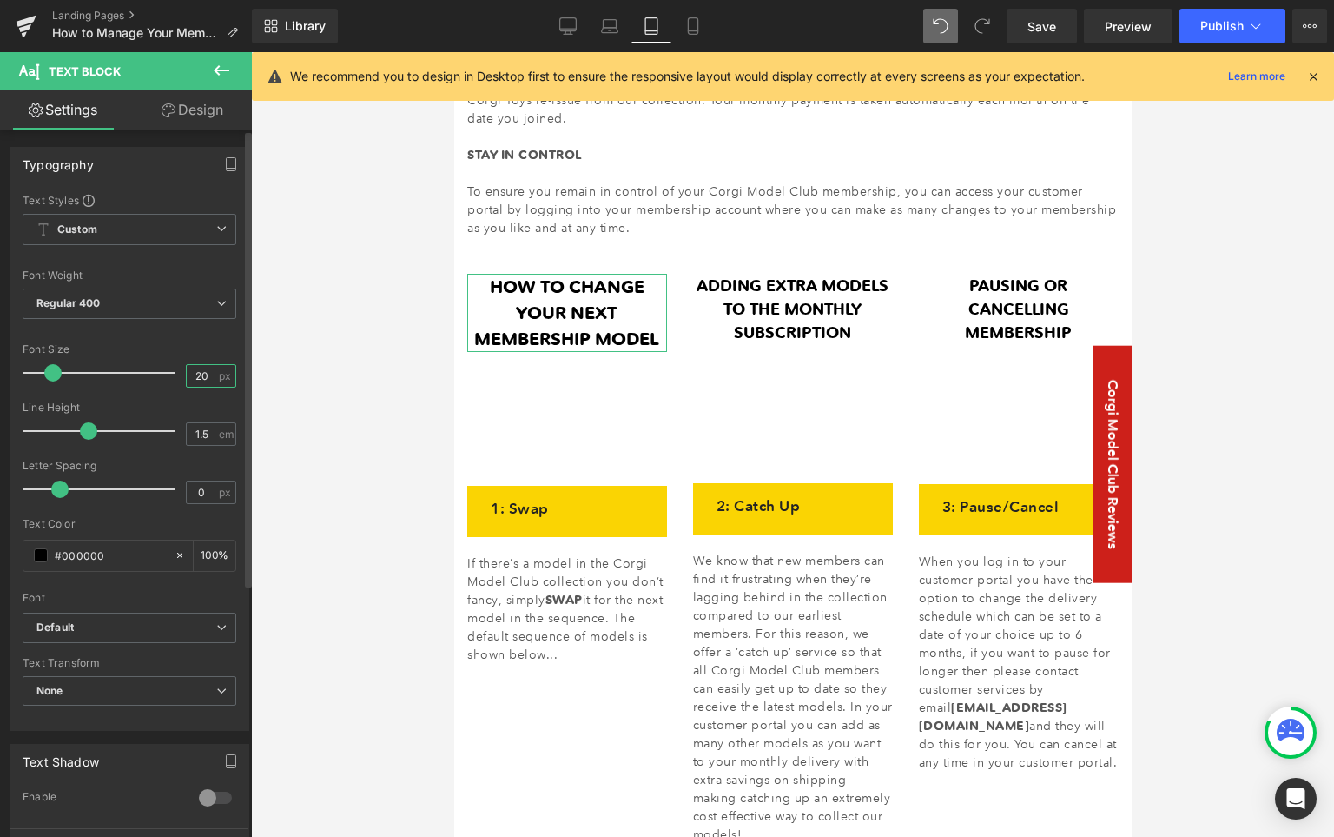
click at [187, 372] on input "20" at bounding box center [202, 376] width 30 height 22
type input "18"
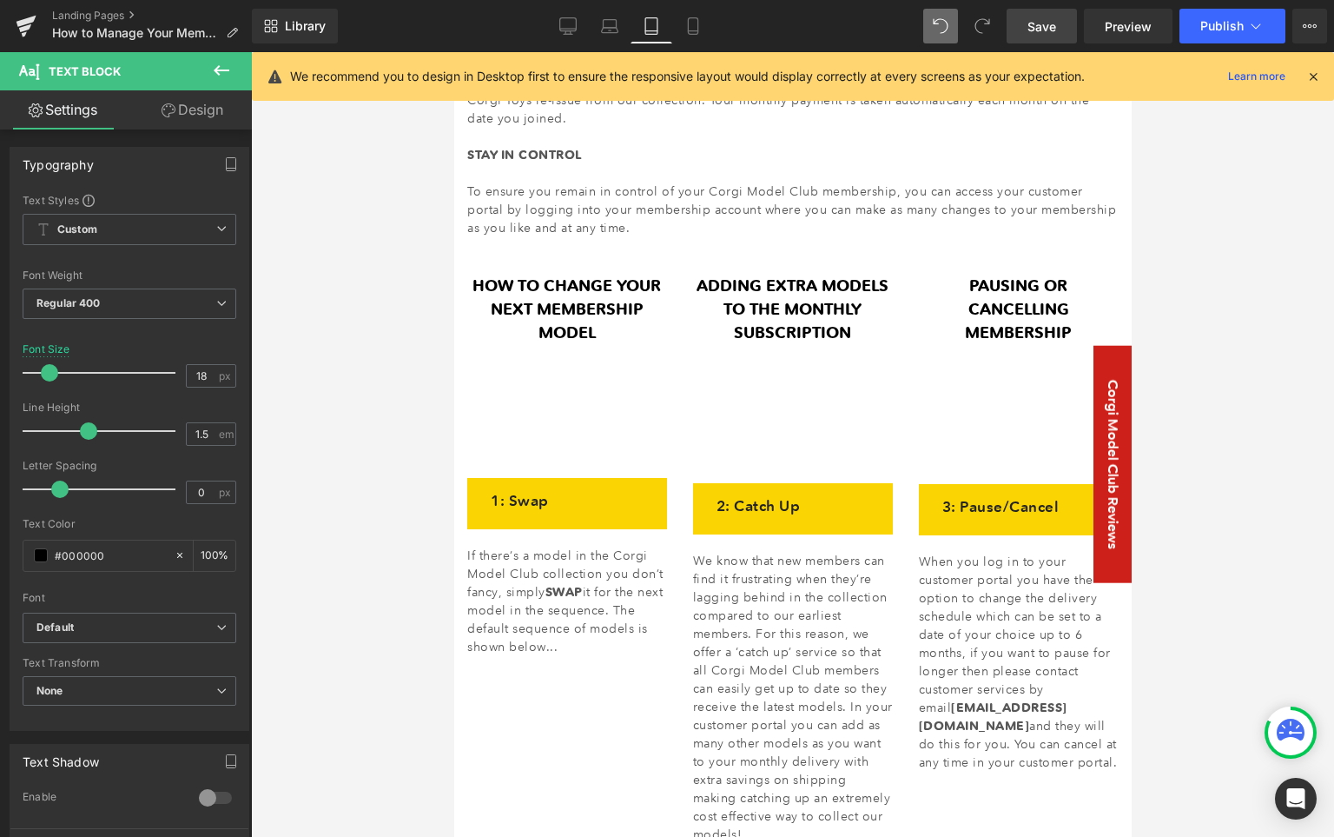
click at [1044, 25] on span "Save" at bounding box center [1042, 26] width 29 height 18
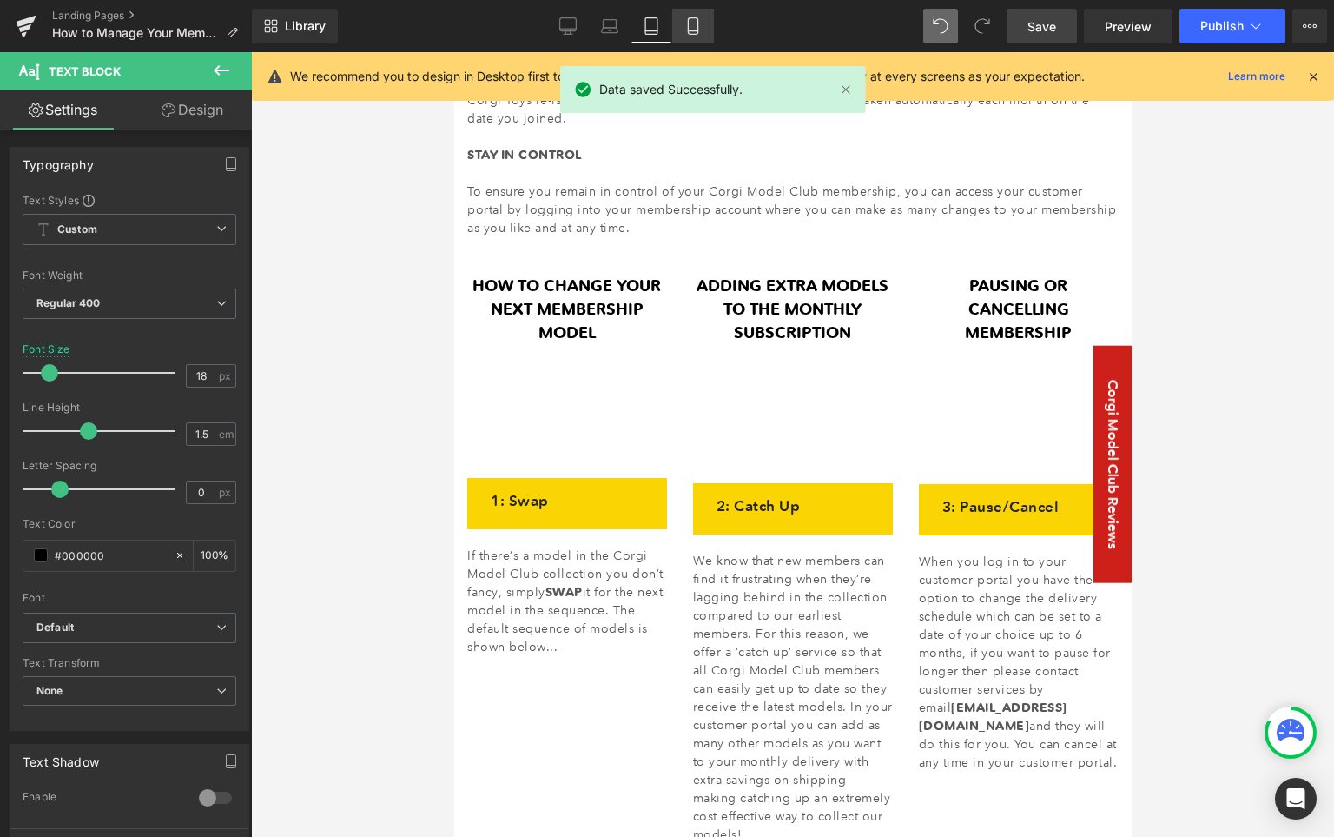
click at [696, 31] on icon at bounding box center [693, 31] width 10 height 0
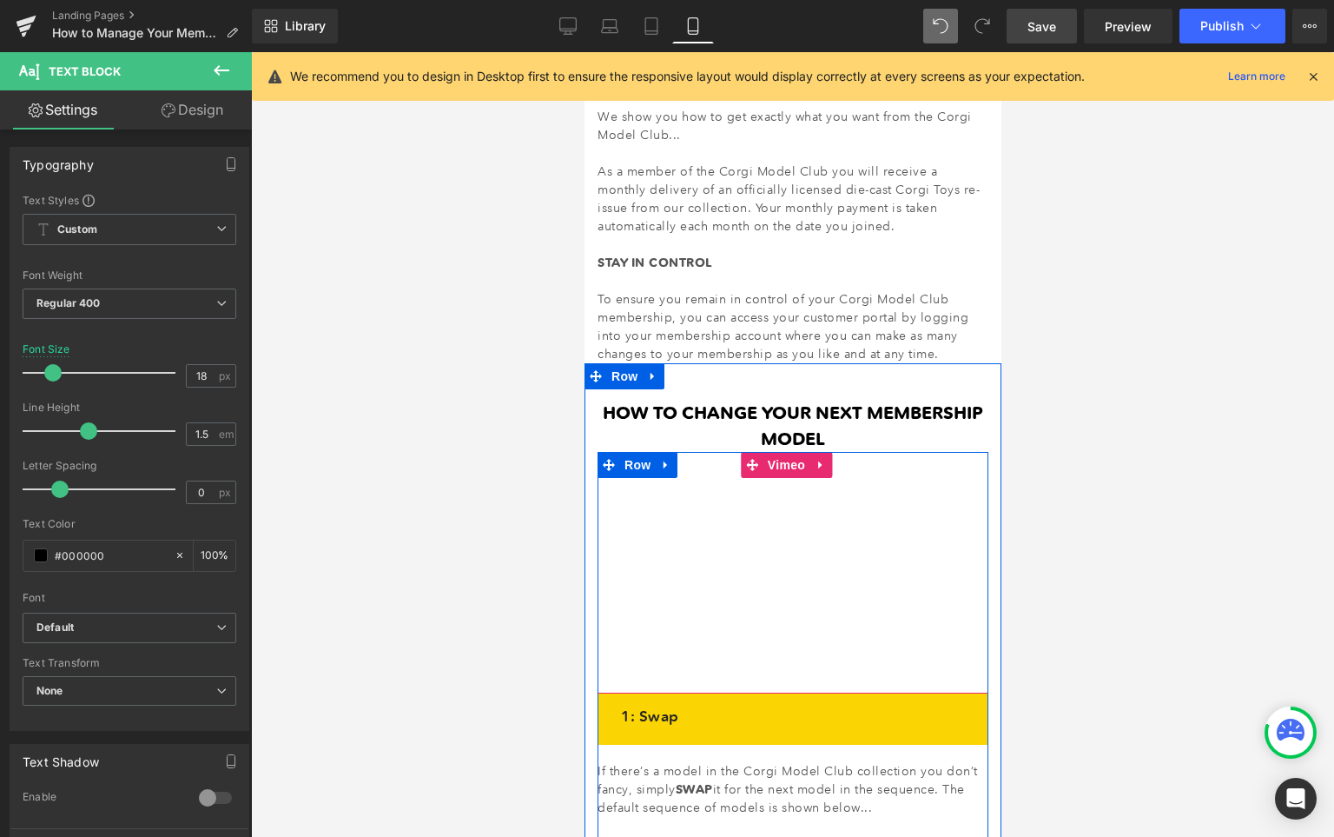
scroll to position [190, 0]
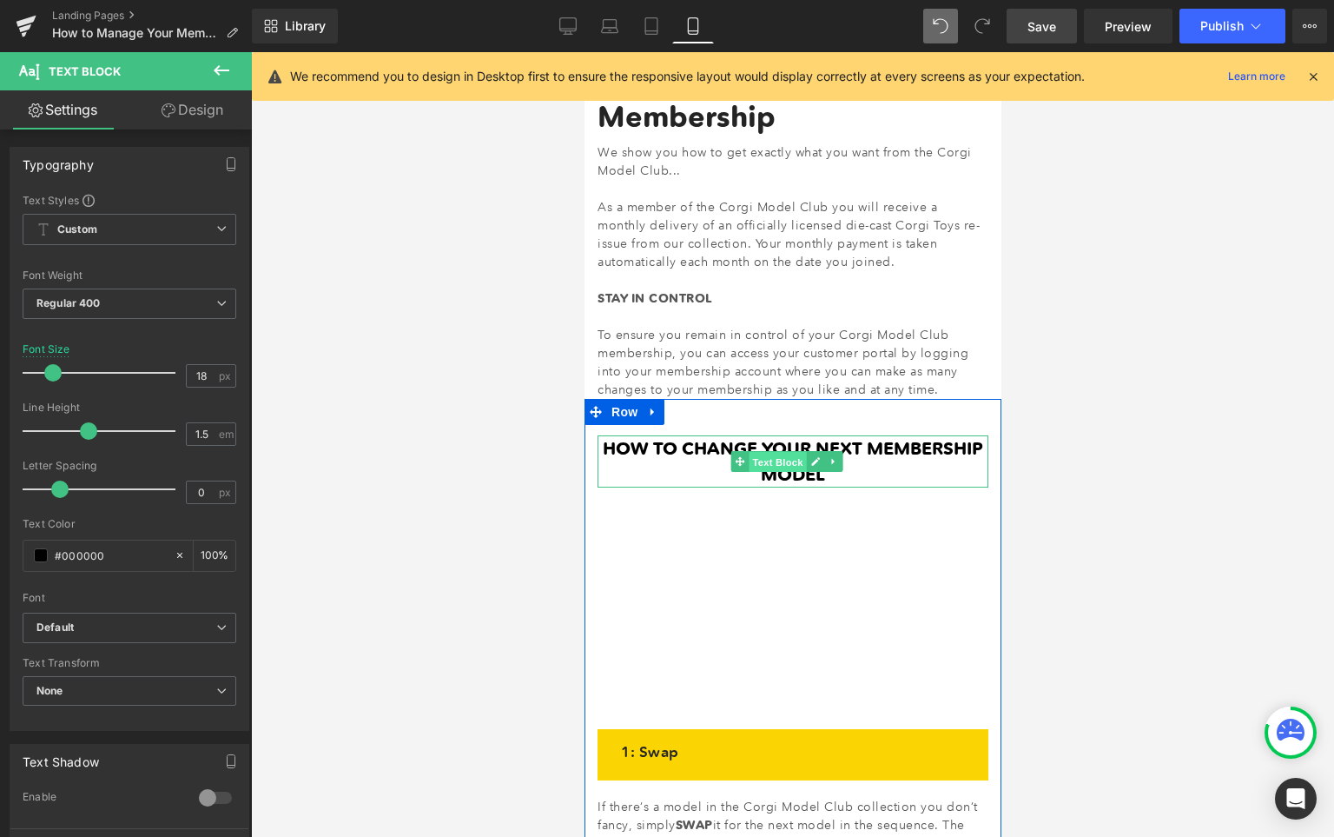
click at [772, 456] on span "Text Block" at bounding box center [776, 461] width 57 height 21
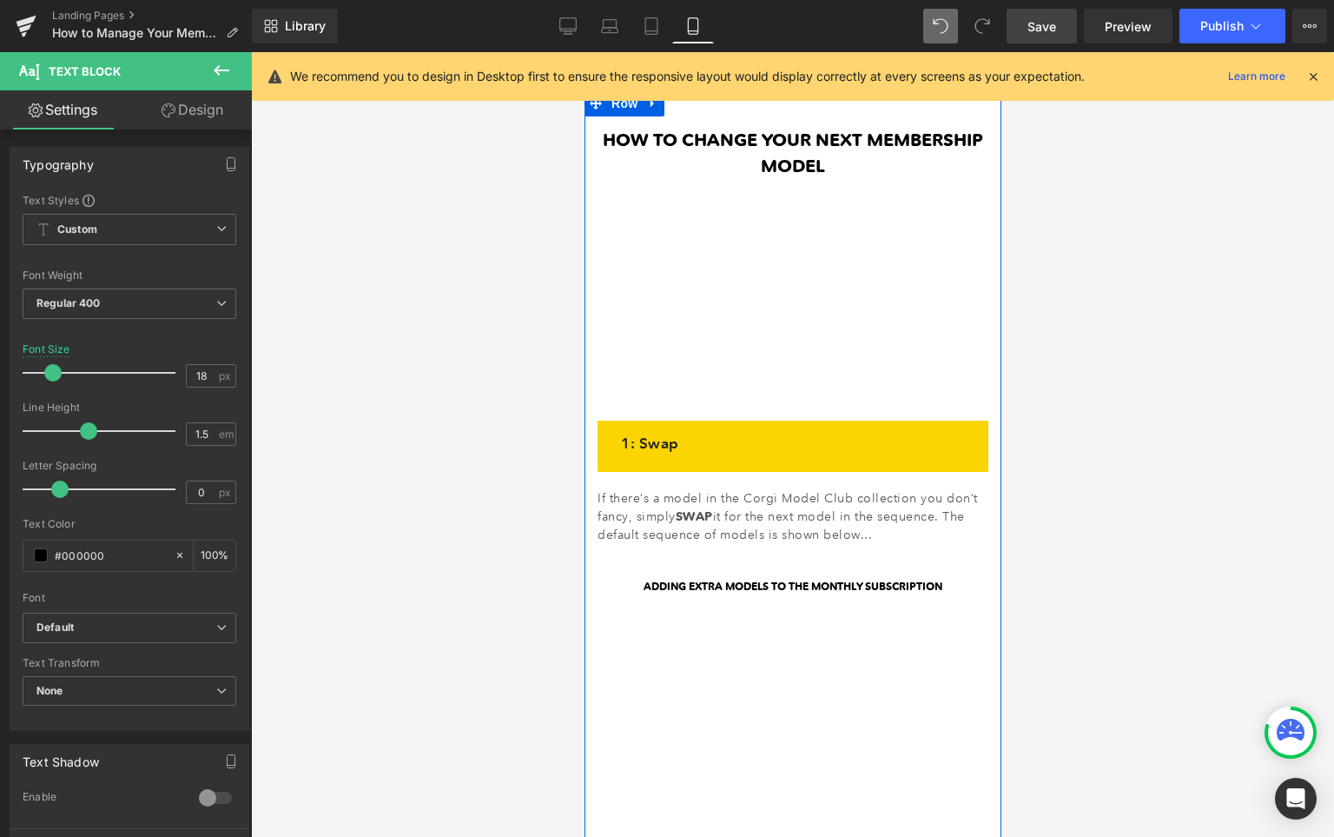
scroll to position [597, 0]
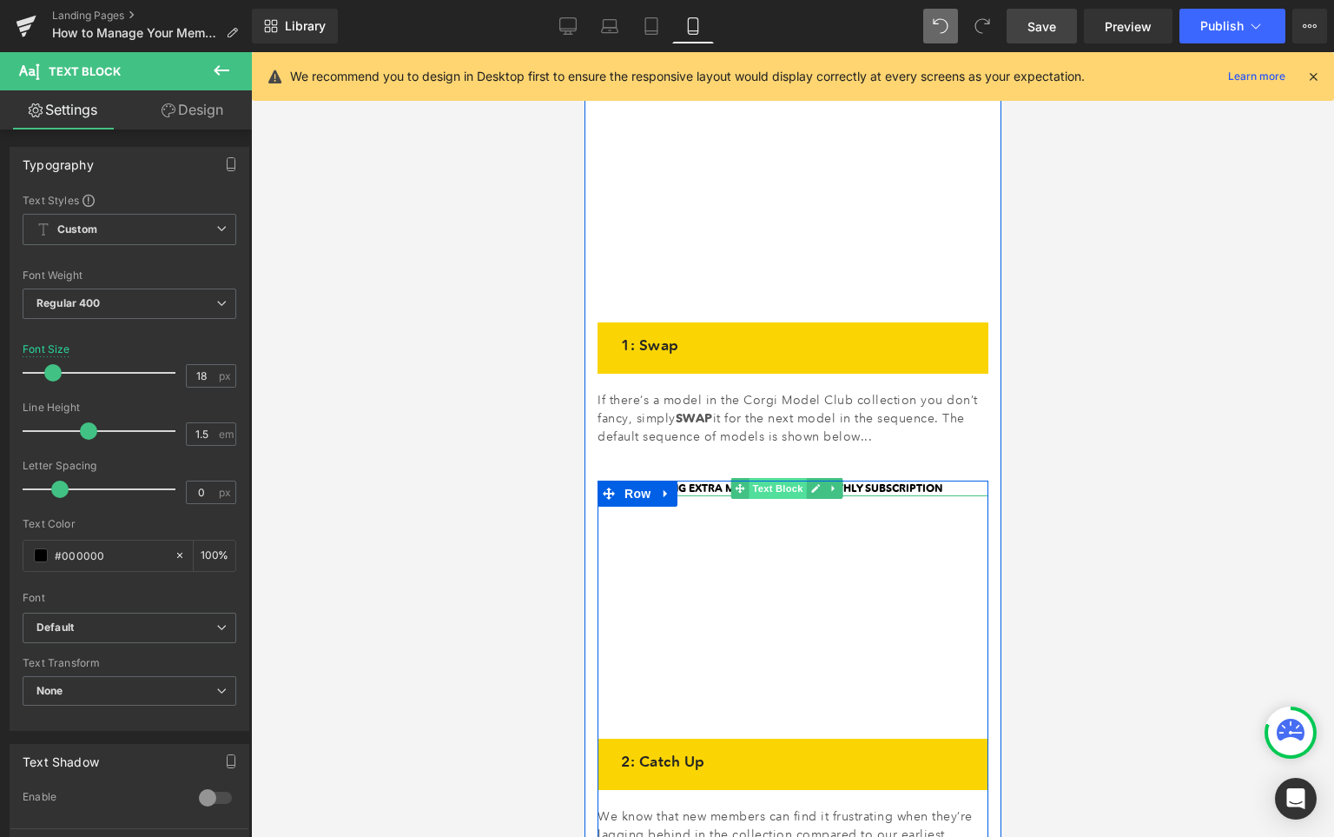
click at [784, 481] on span "Text Block" at bounding box center [776, 488] width 57 height 21
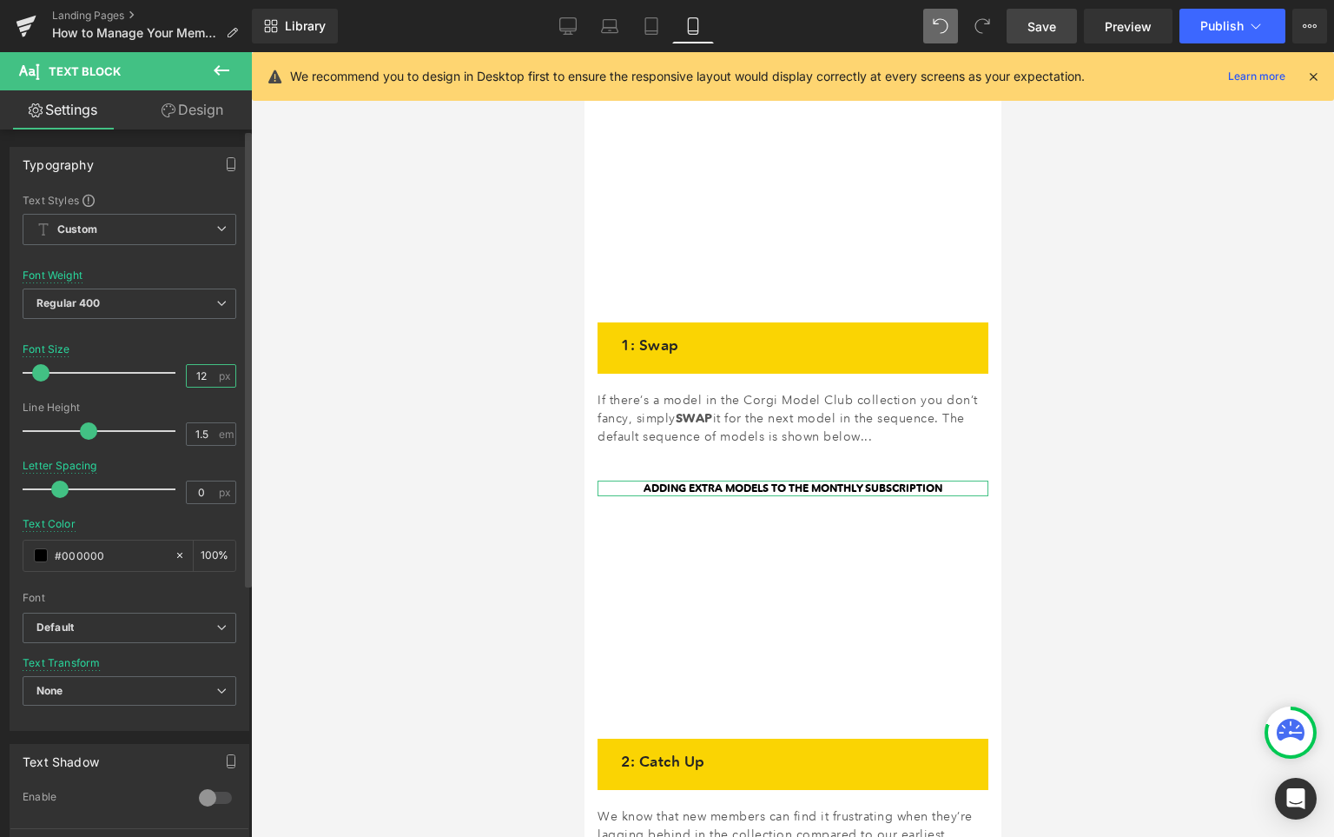
click at [187, 377] on input "12" at bounding box center [202, 376] width 30 height 22
type input "20"
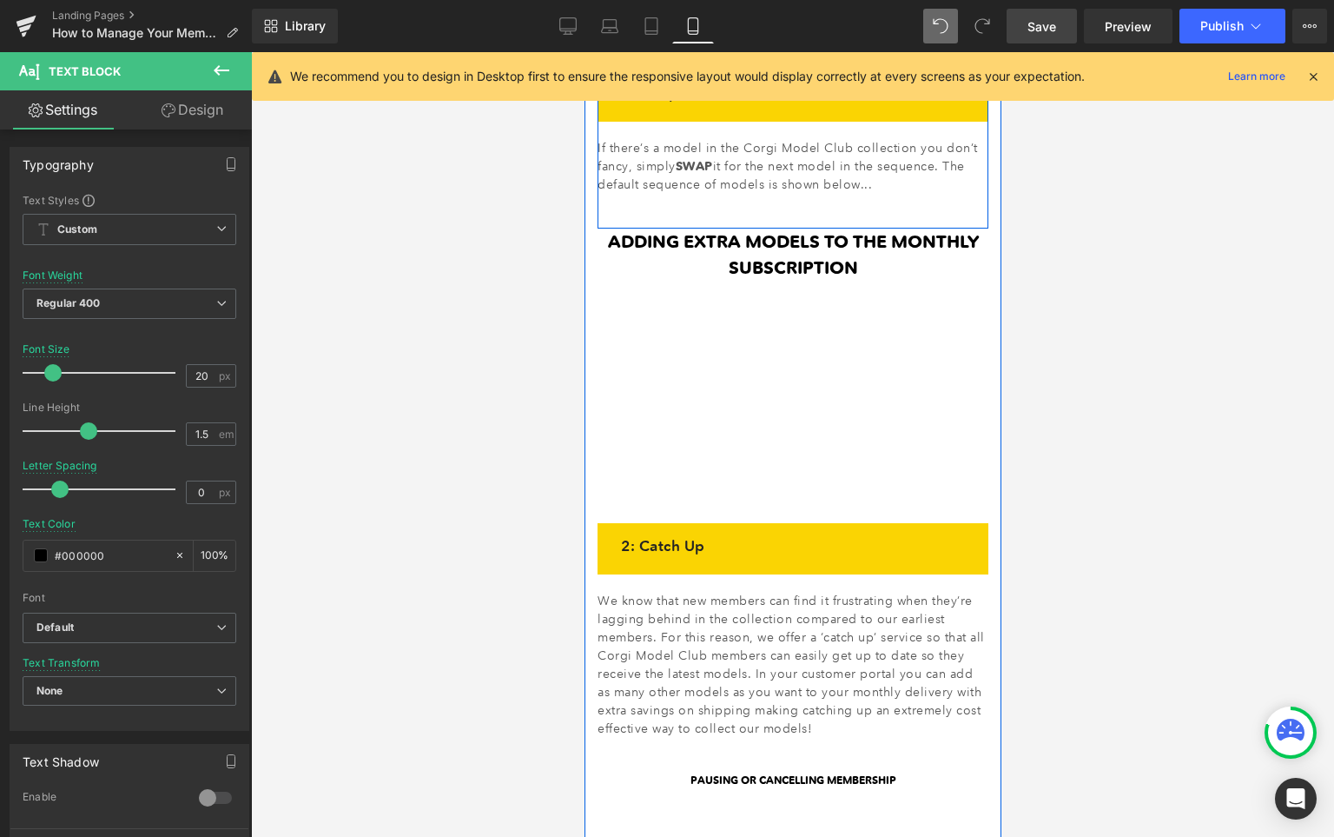
scroll to position [886, 0]
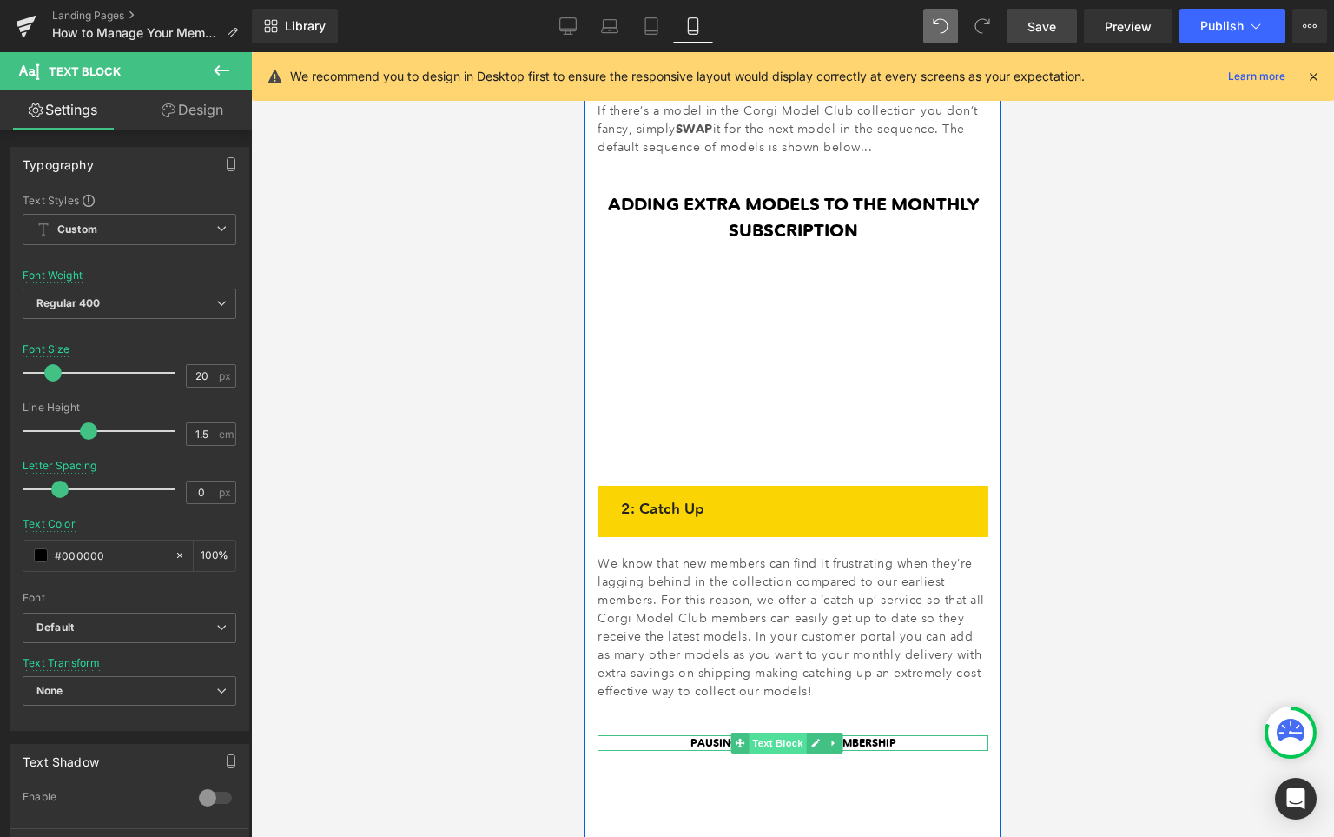
click at [778, 732] on span "Text Block" at bounding box center [776, 742] width 57 height 21
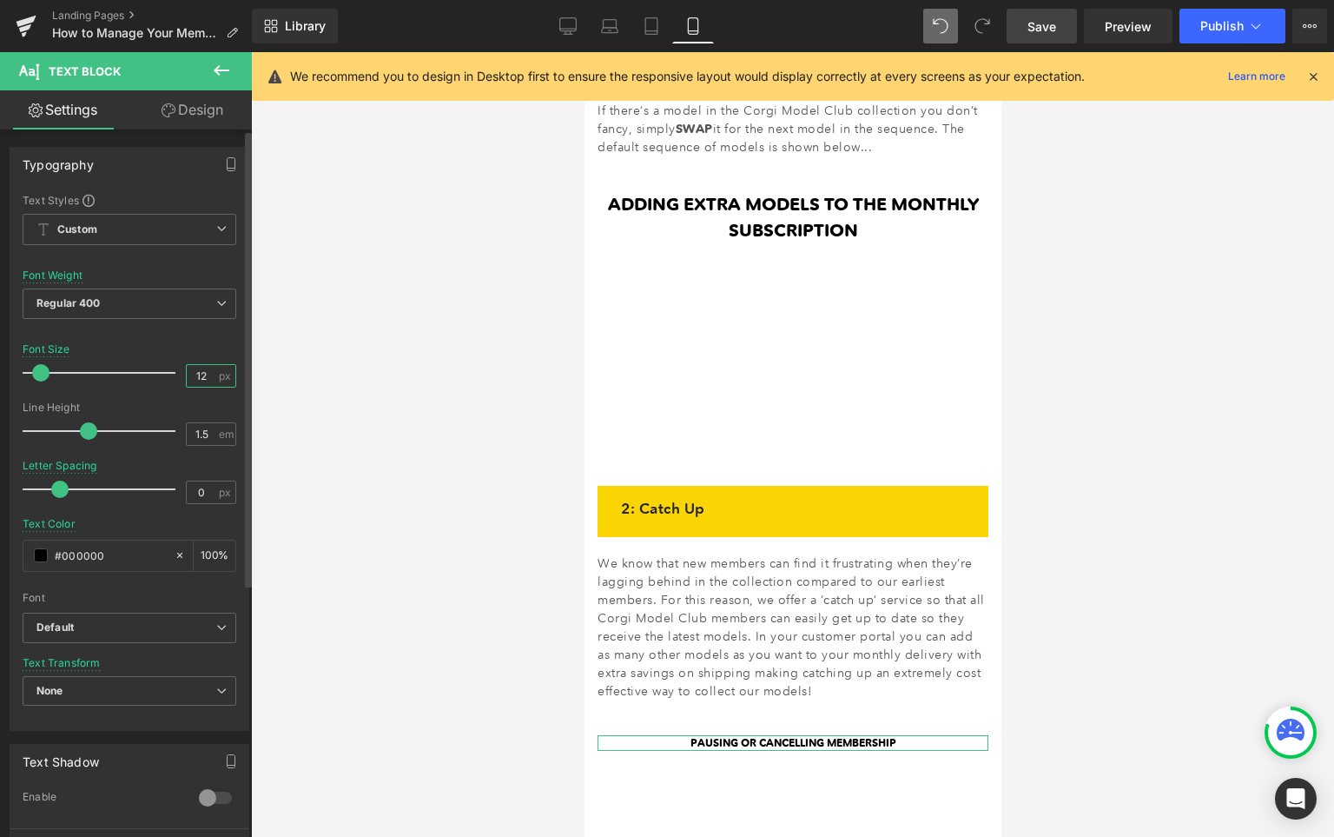
click at [193, 373] on input "12" at bounding box center [202, 376] width 30 height 22
click at [197, 371] on input "11" at bounding box center [202, 376] width 30 height 22
click at [195, 373] on input "11" at bounding box center [202, 376] width 30 height 22
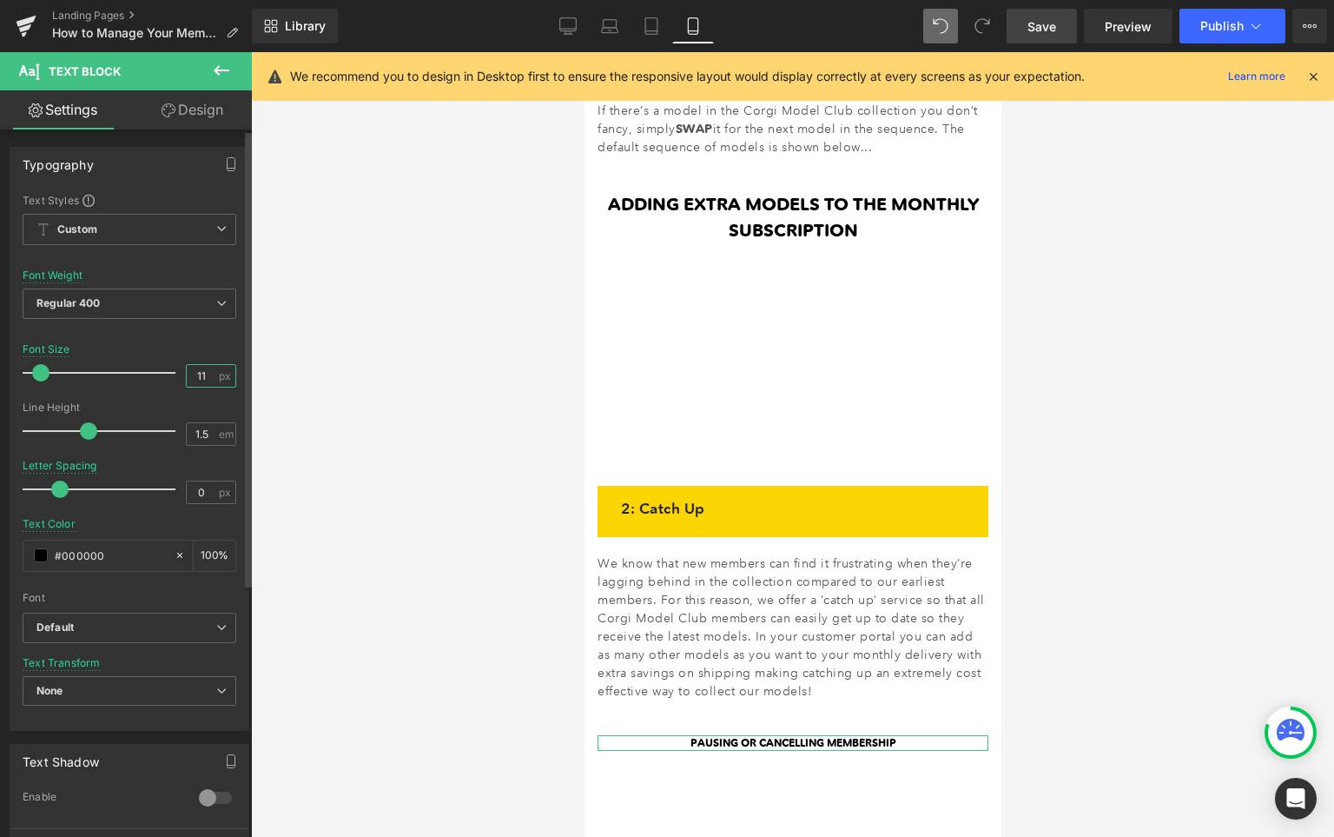
click at [195, 373] on input "11" at bounding box center [202, 376] width 30 height 22
drag, startPoint x: 205, startPoint y: 374, endPoint x: 29, endPoint y: 337, distance: 180.1
click at [25, 340] on div "Text Styles Custom Custom Setup Global Style Custom Setup Global Style Thin 100…" at bounding box center [129, 461] width 238 height 537
type input "20"
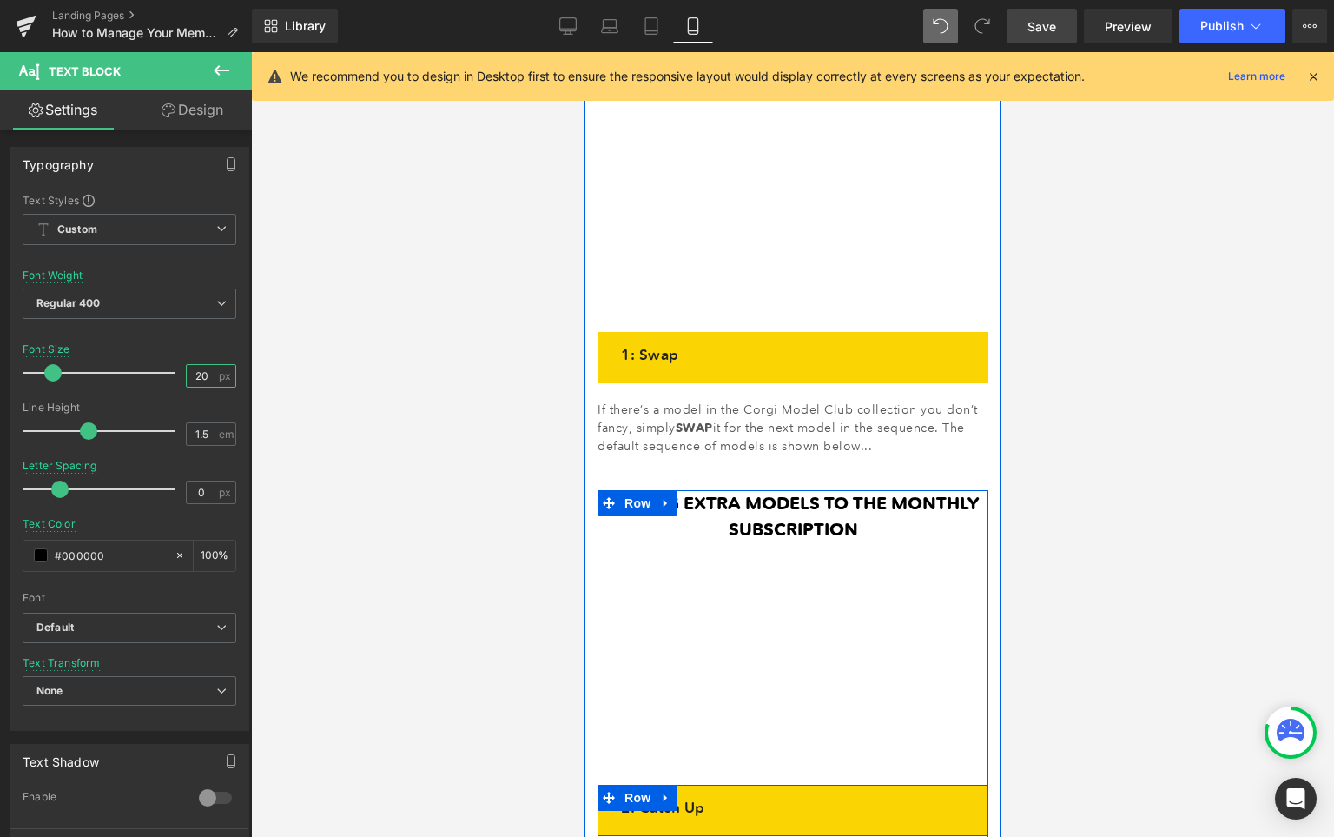
scroll to position [440, 0]
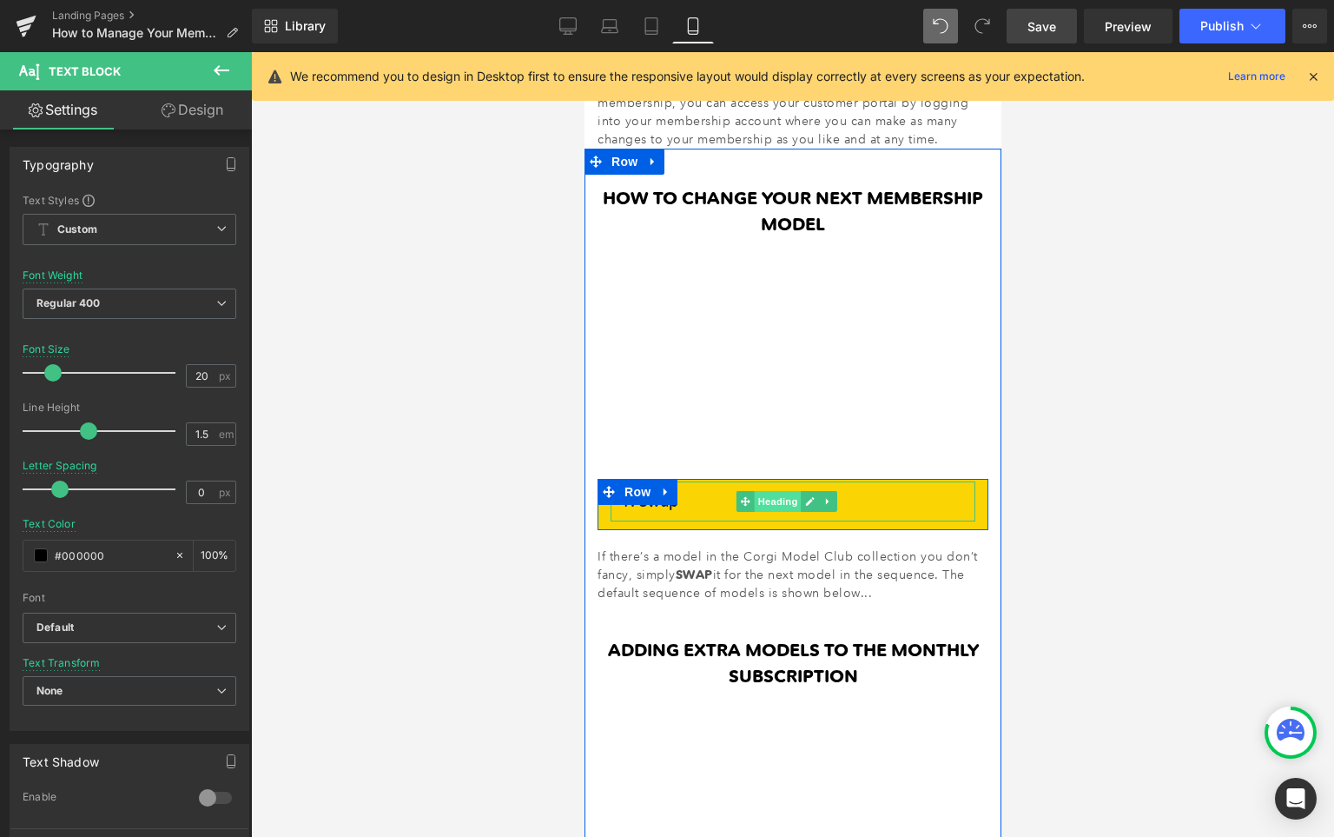
click at [784, 496] on span "Heading" at bounding box center [776, 501] width 47 height 21
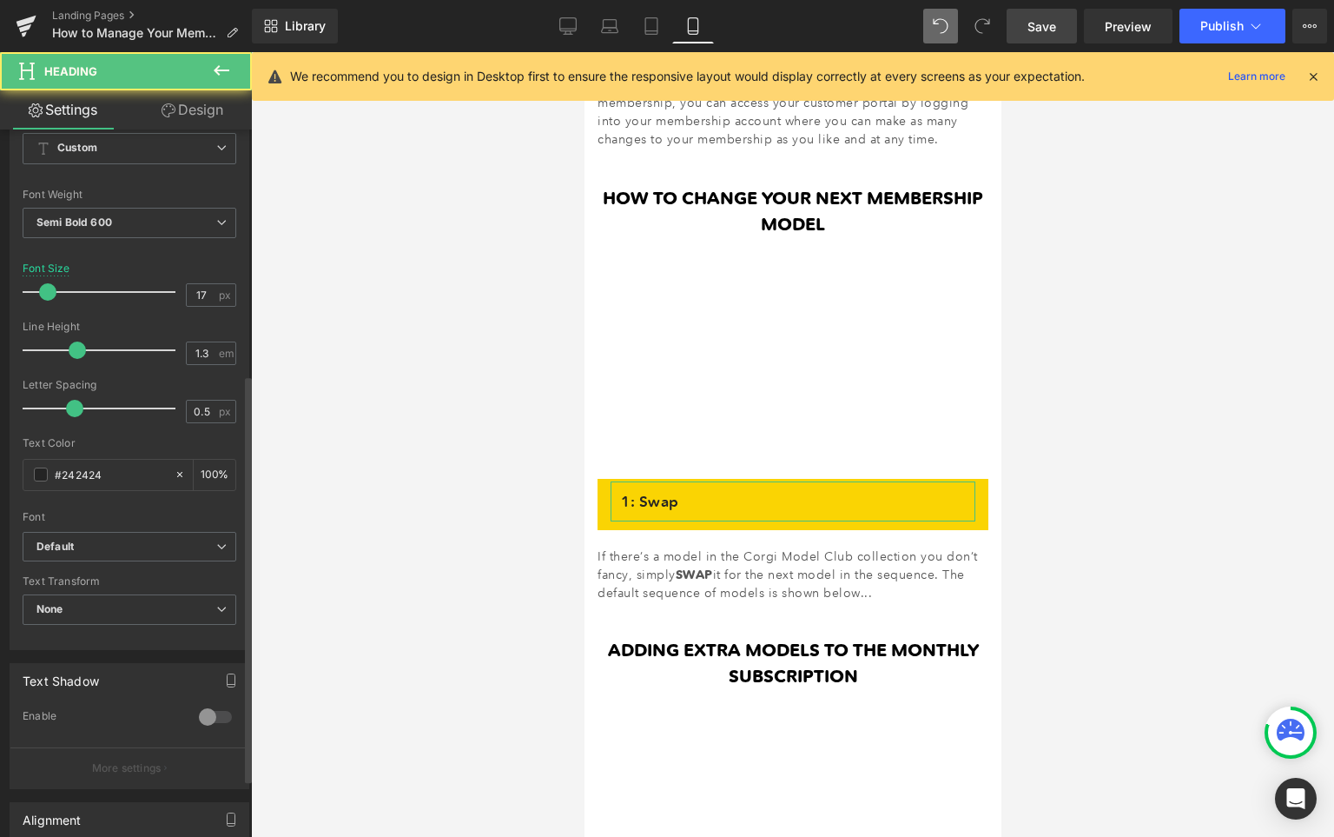
scroll to position [525, 0]
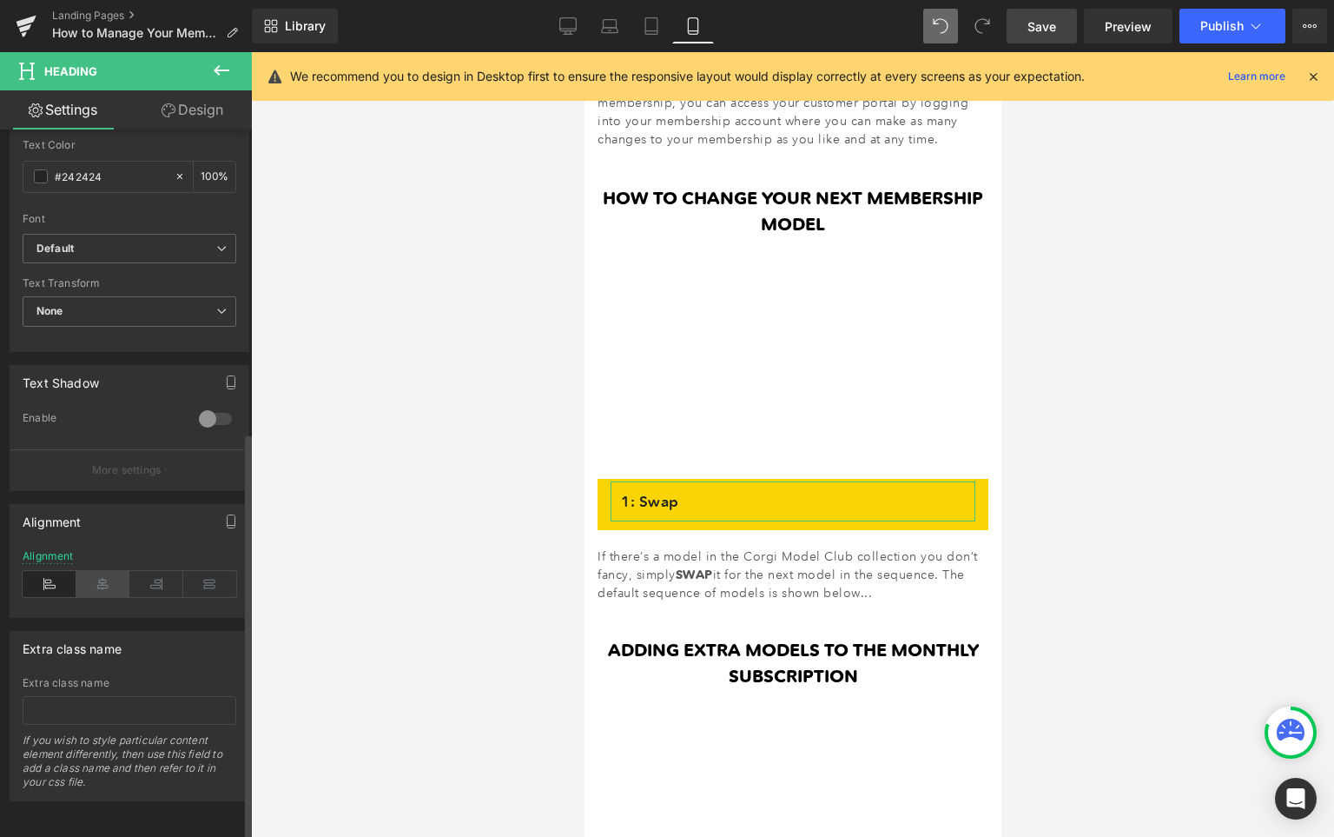
click at [114, 573] on icon at bounding box center [103, 584] width 54 height 26
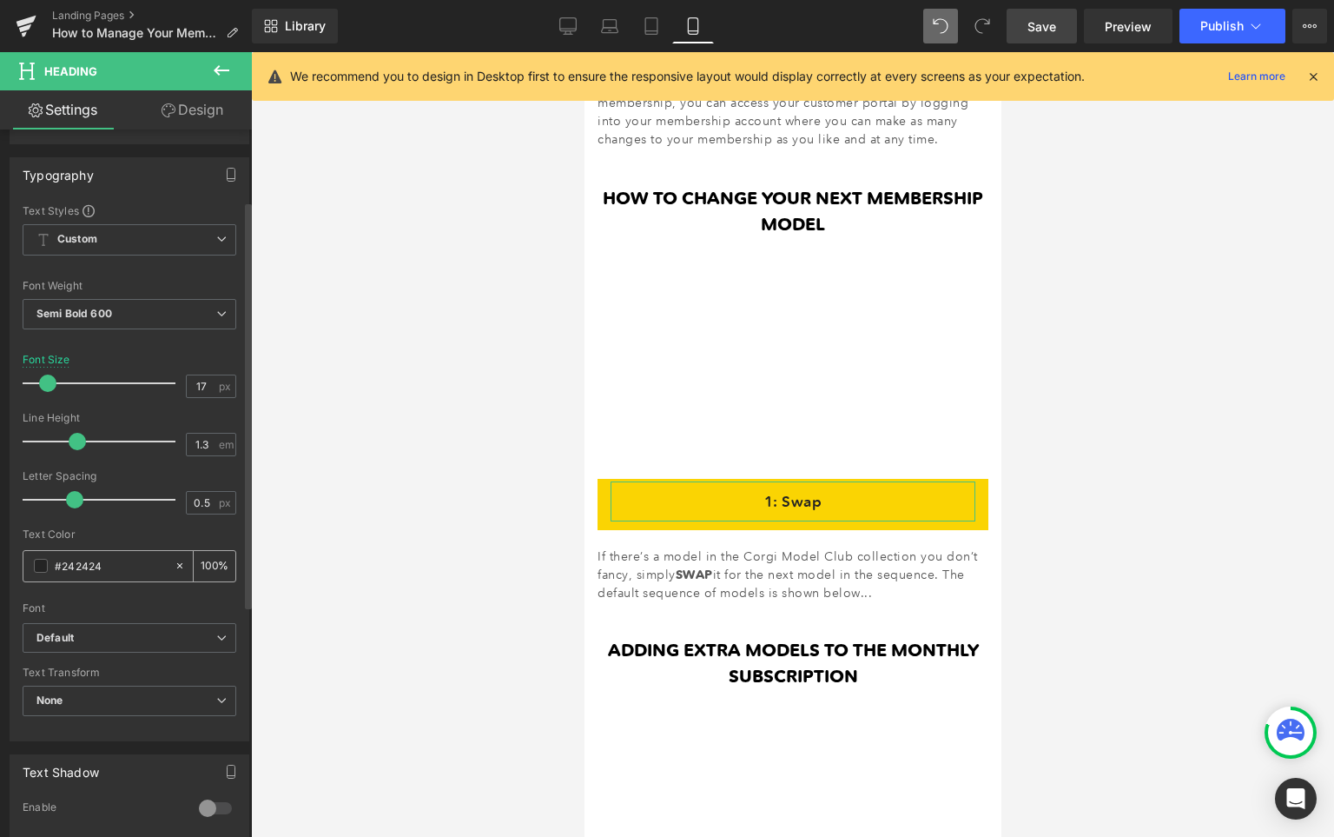
scroll to position [0, 0]
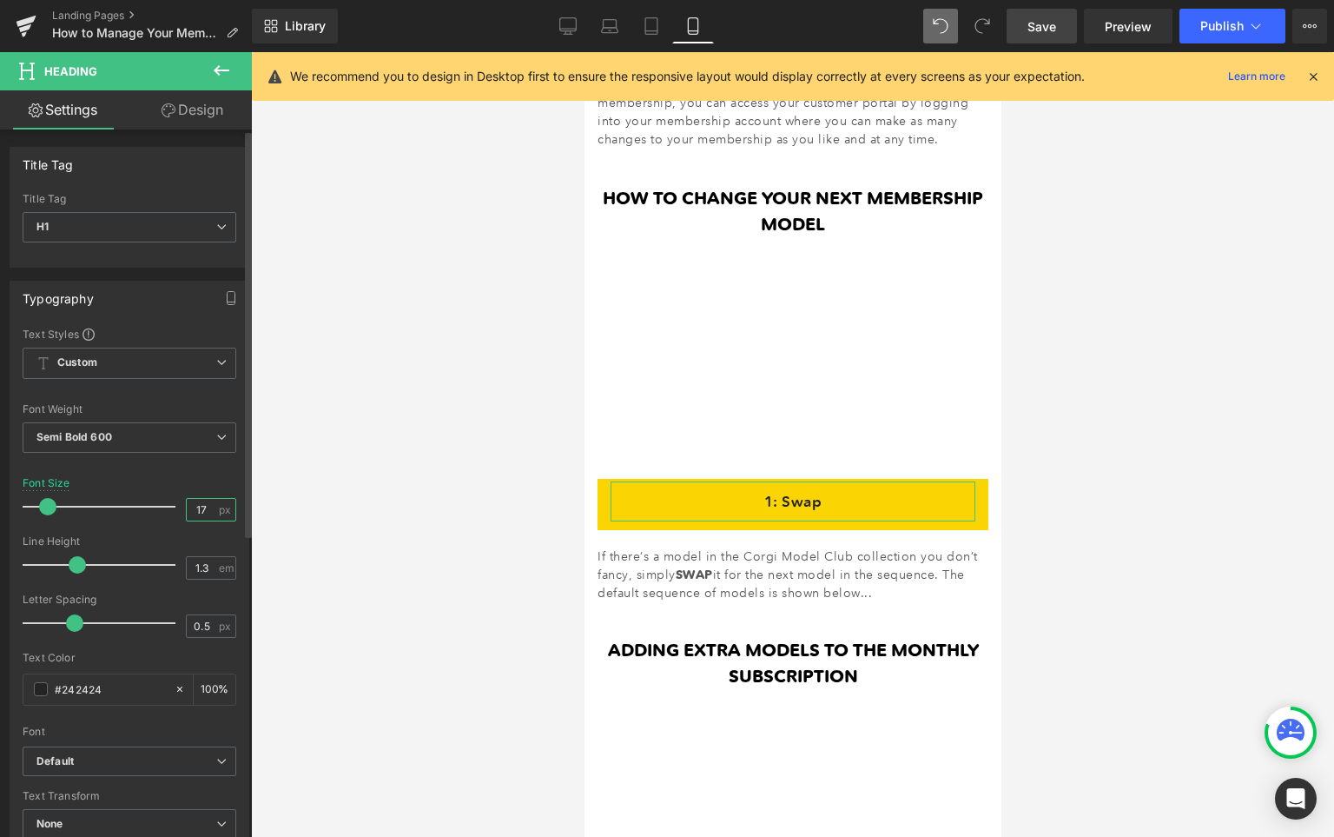
click at [197, 518] on input "17" at bounding box center [202, 510] width 30 height 22
click at [197, 514] on input "17" at bounding box center [202, 510] width 30 height 22
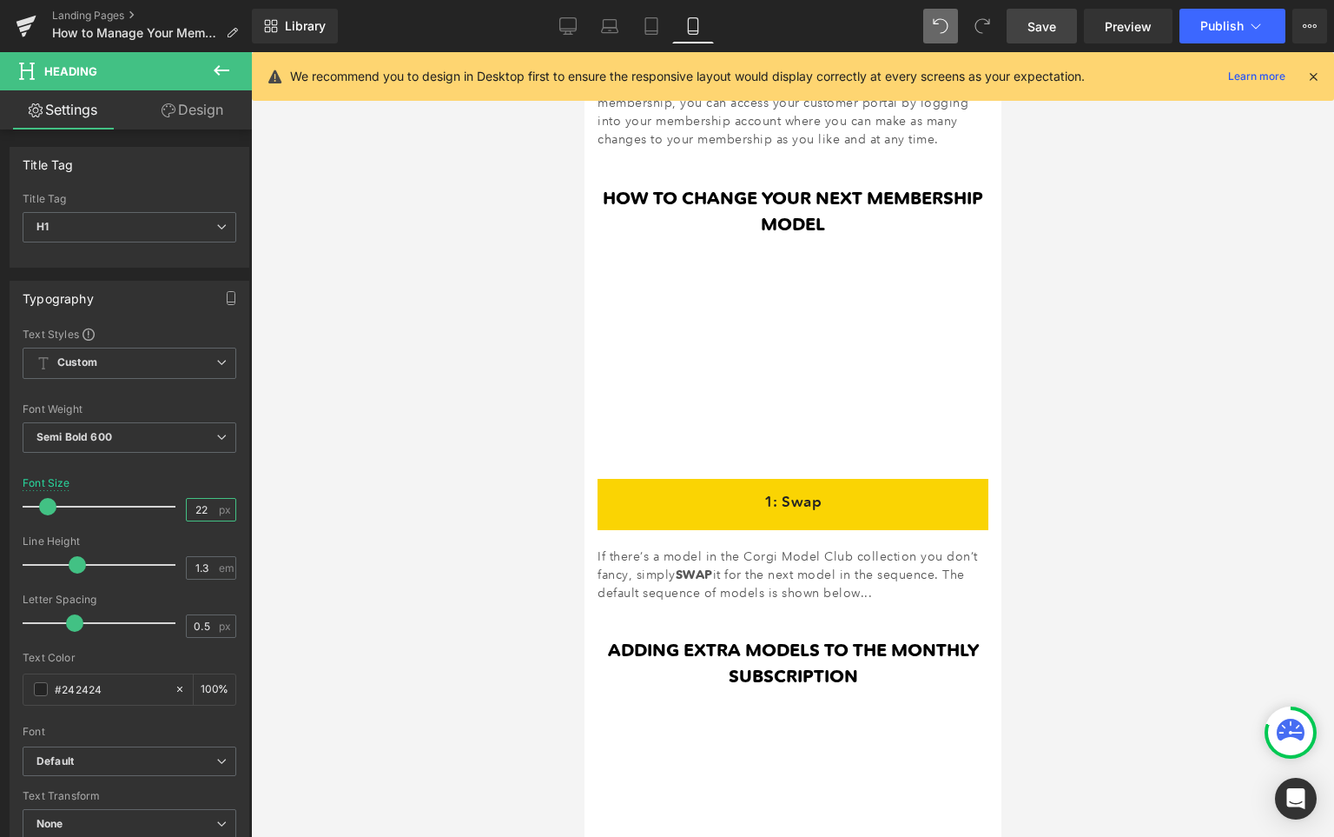
type input "22"
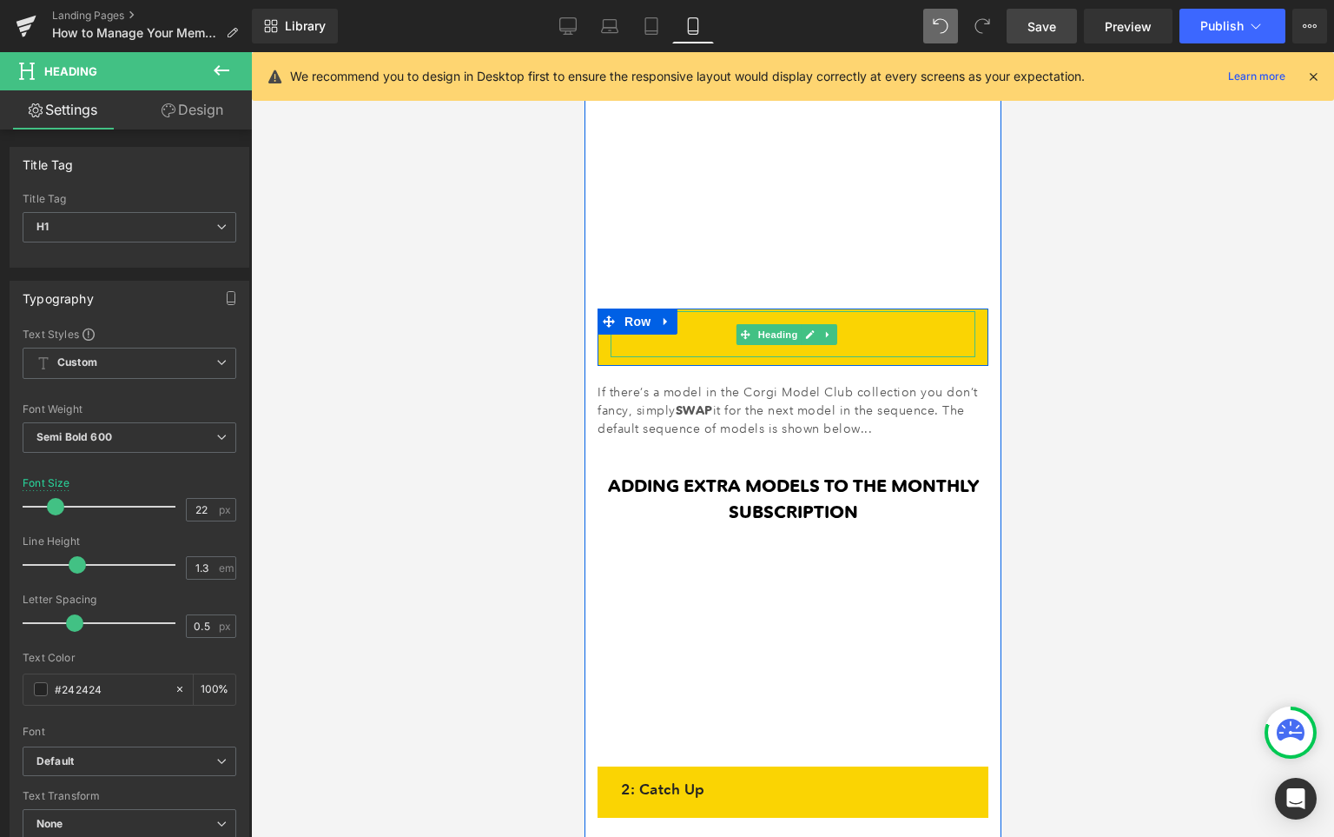
scroll to position [949, 0]
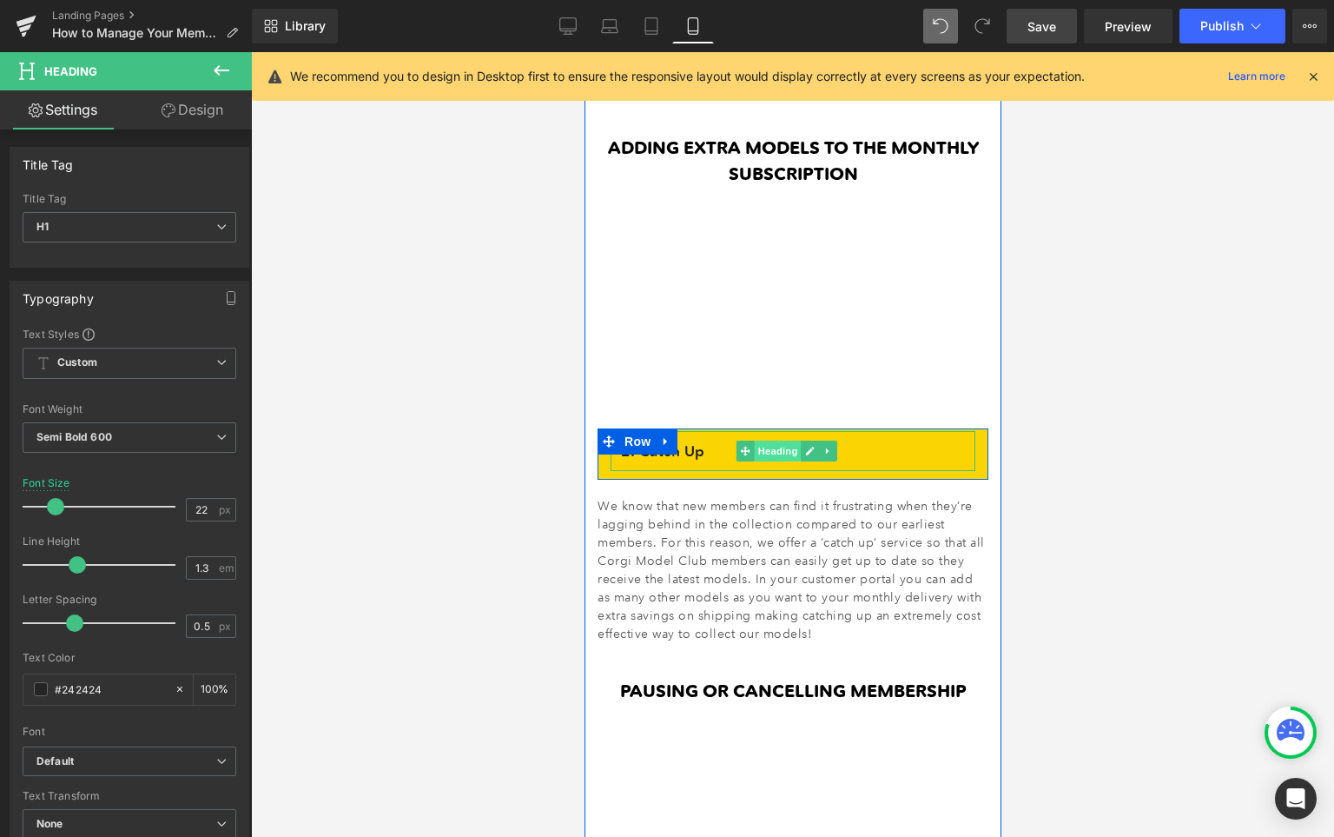
click at [784, 440] on span "Heading" at bounding box center [776, 450] width 47 height 21
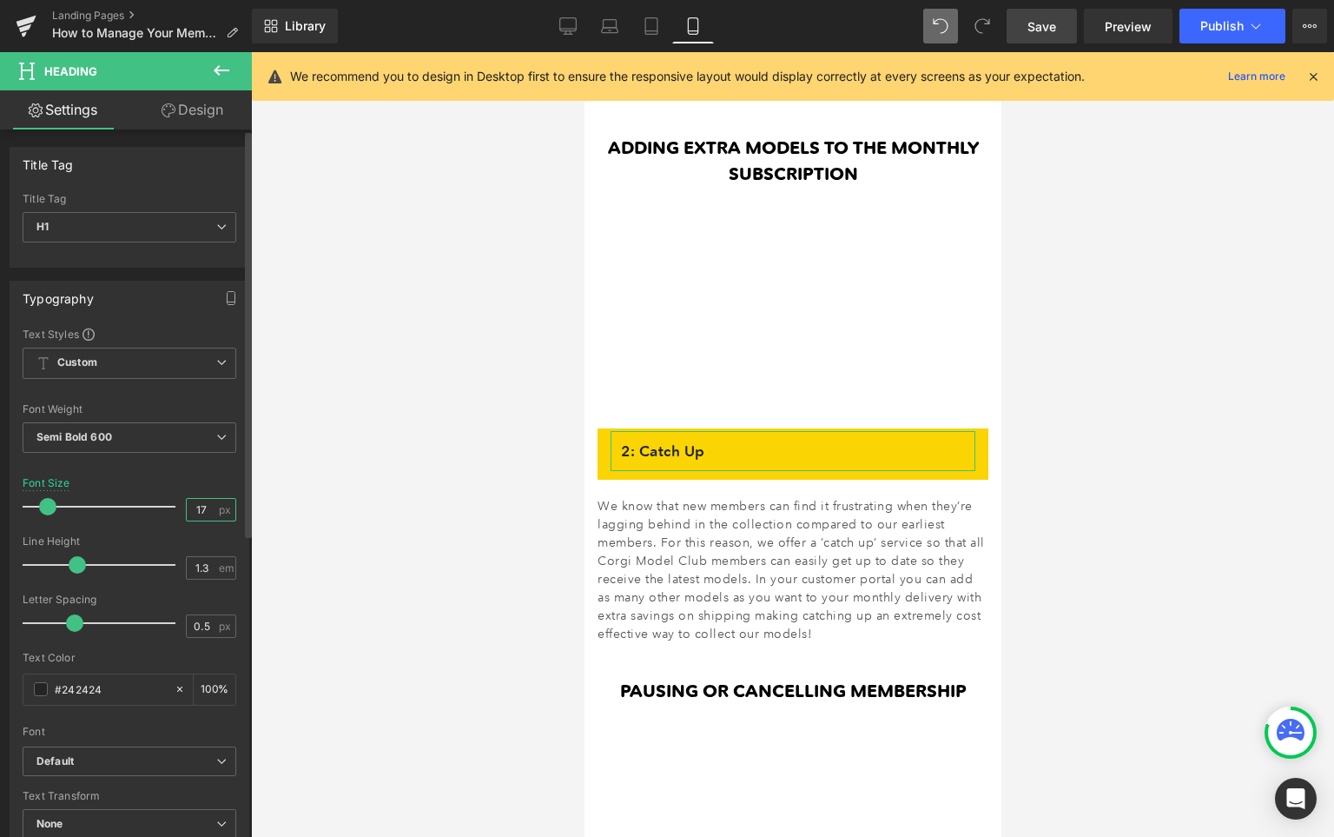
click at [187, 503] on input "17" at bounding box center [202, 510] width 30 height 22
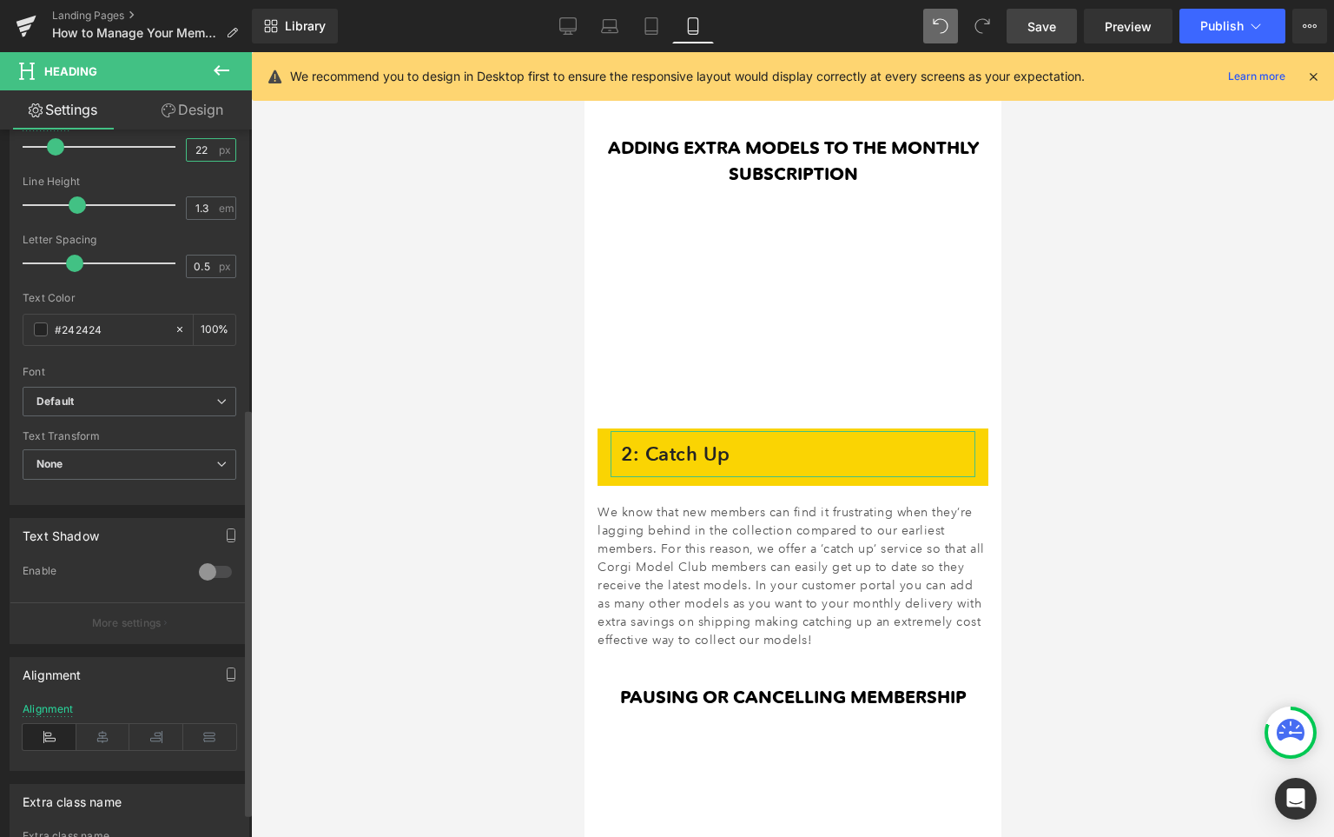
scroll to position [483, 0]
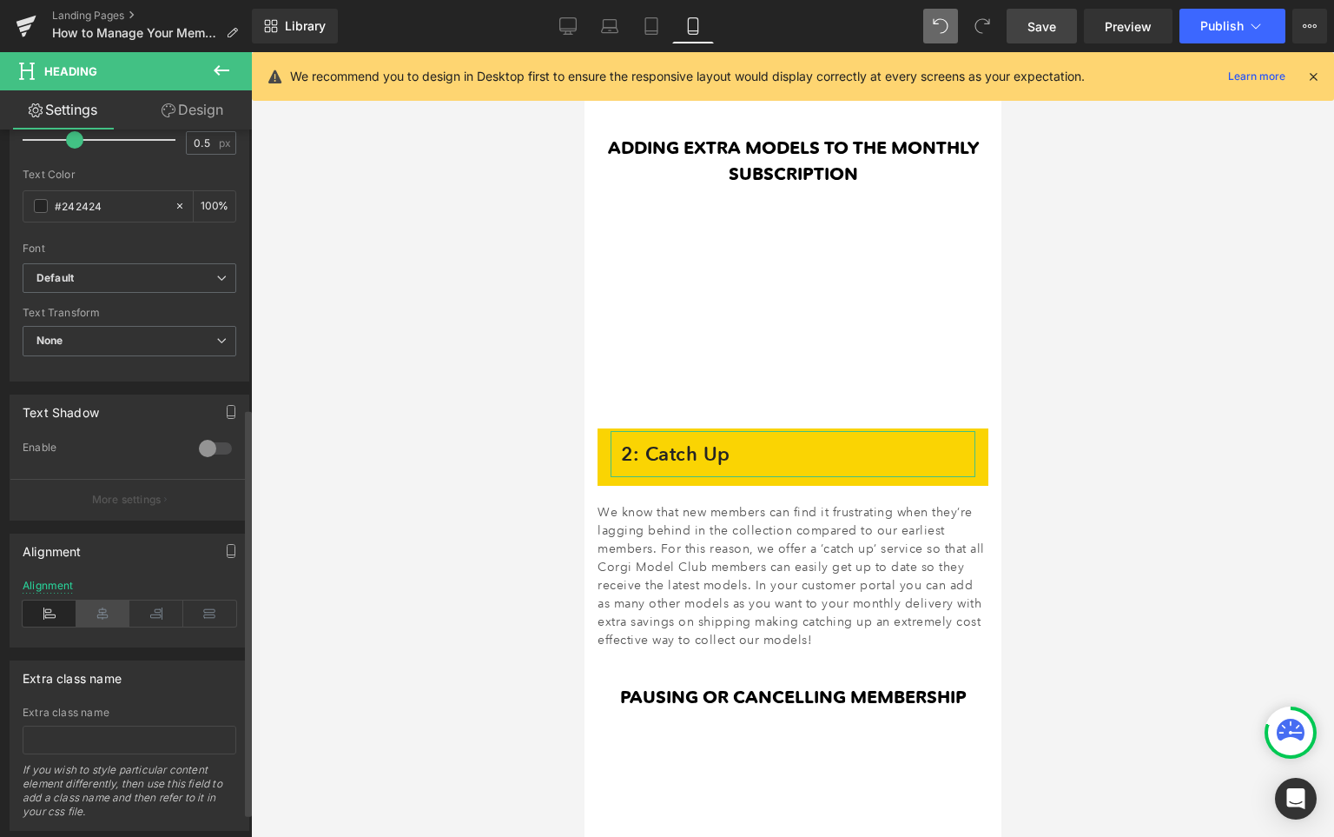
type input "22"
click at [110, 615] on icon at bounding box center [103, 613] width 54 height 26
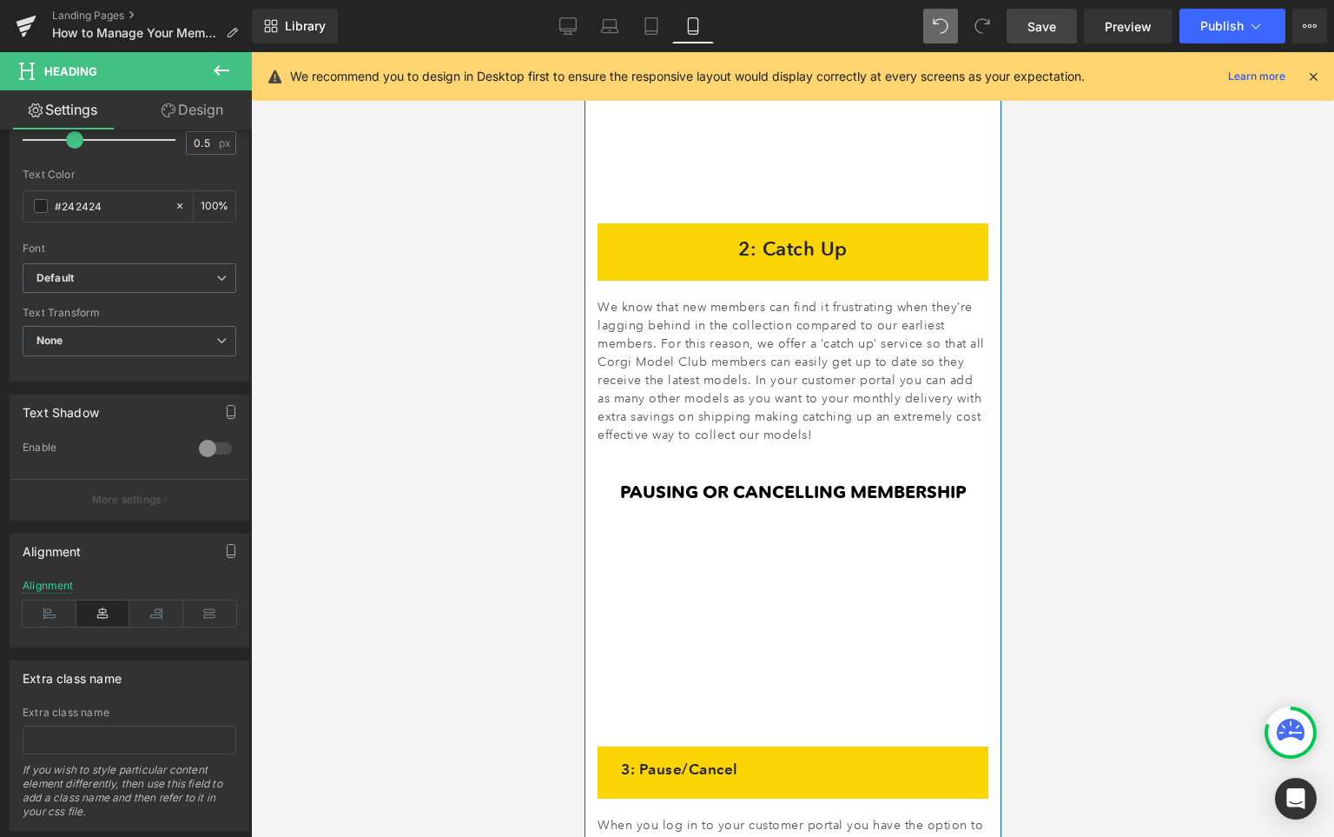
scroll to position [1228, 0]
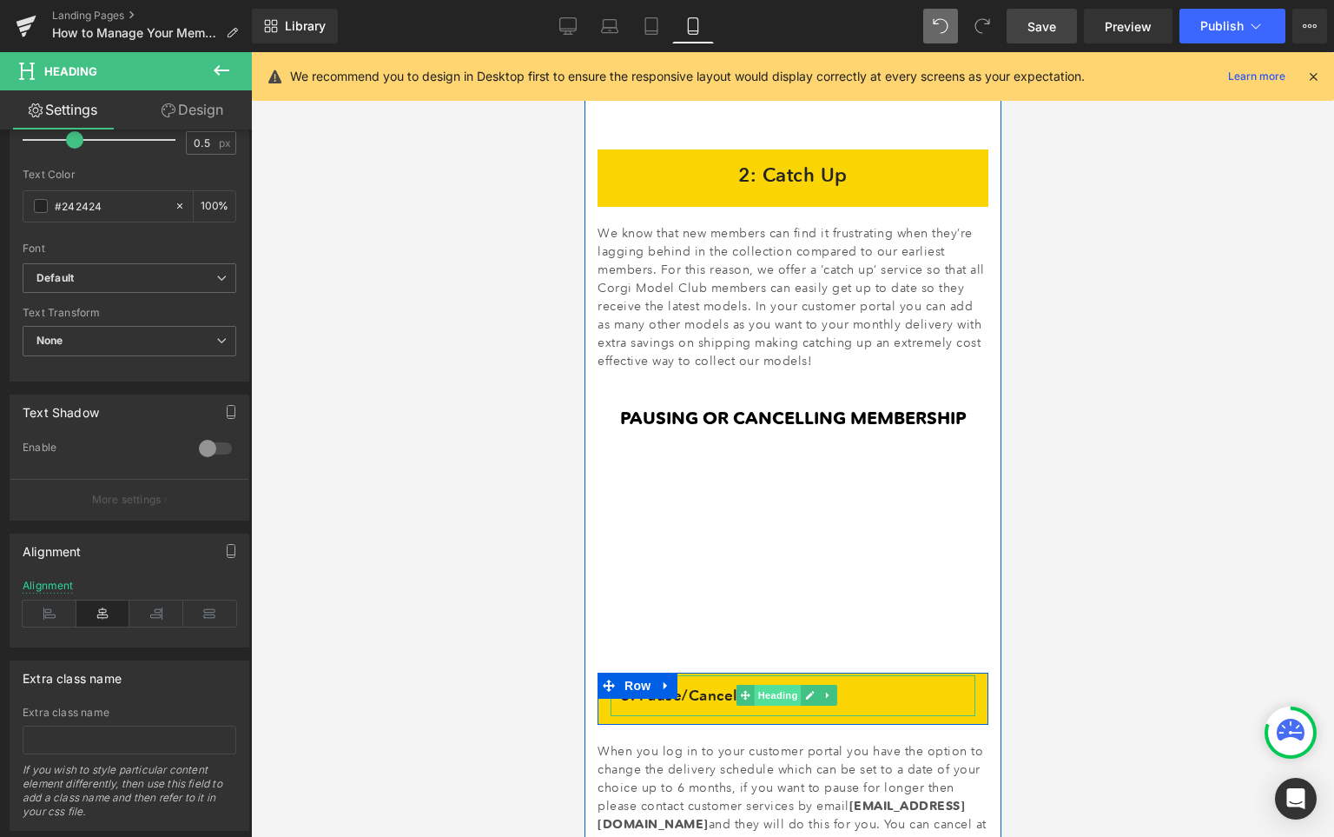
click at [769, 685] on span "Heading" at bounding box center [776, 695] width 47 height 21
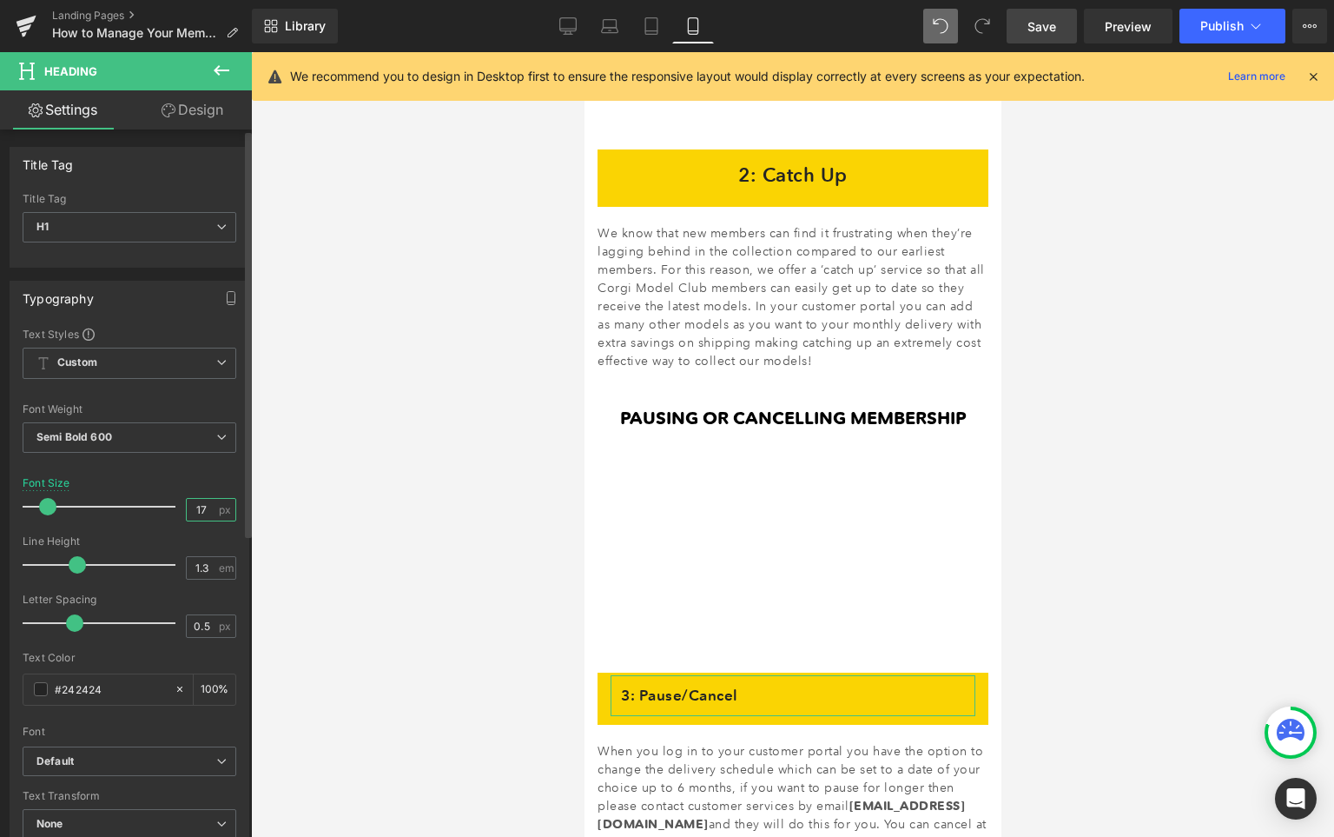
click at [196, 520] on input "17" at bounding box center [202, 510] width 30 height 22
click at [192, 510] on input "17" at bounding box center [202, 510] width 30 height 22
type input "22"
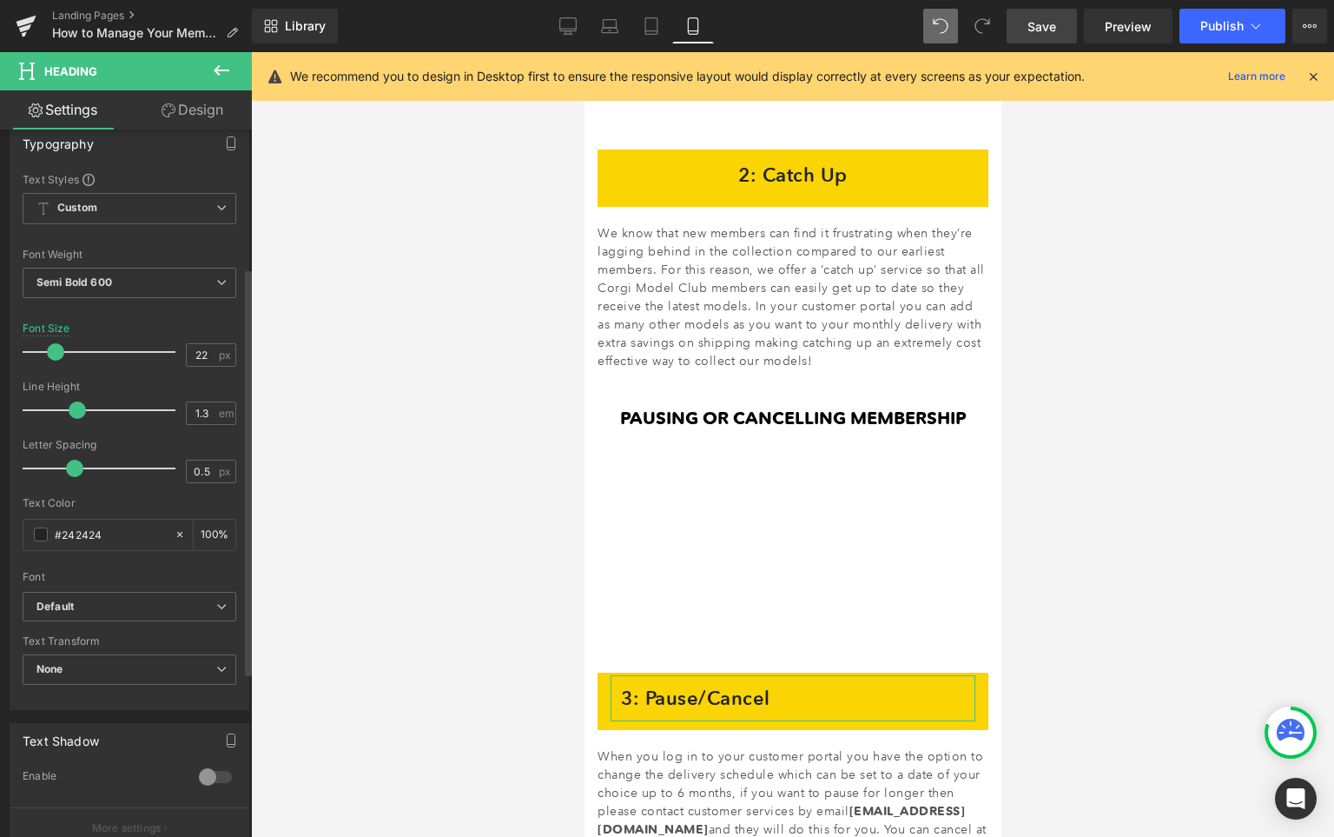
scroll to position [525, 0]
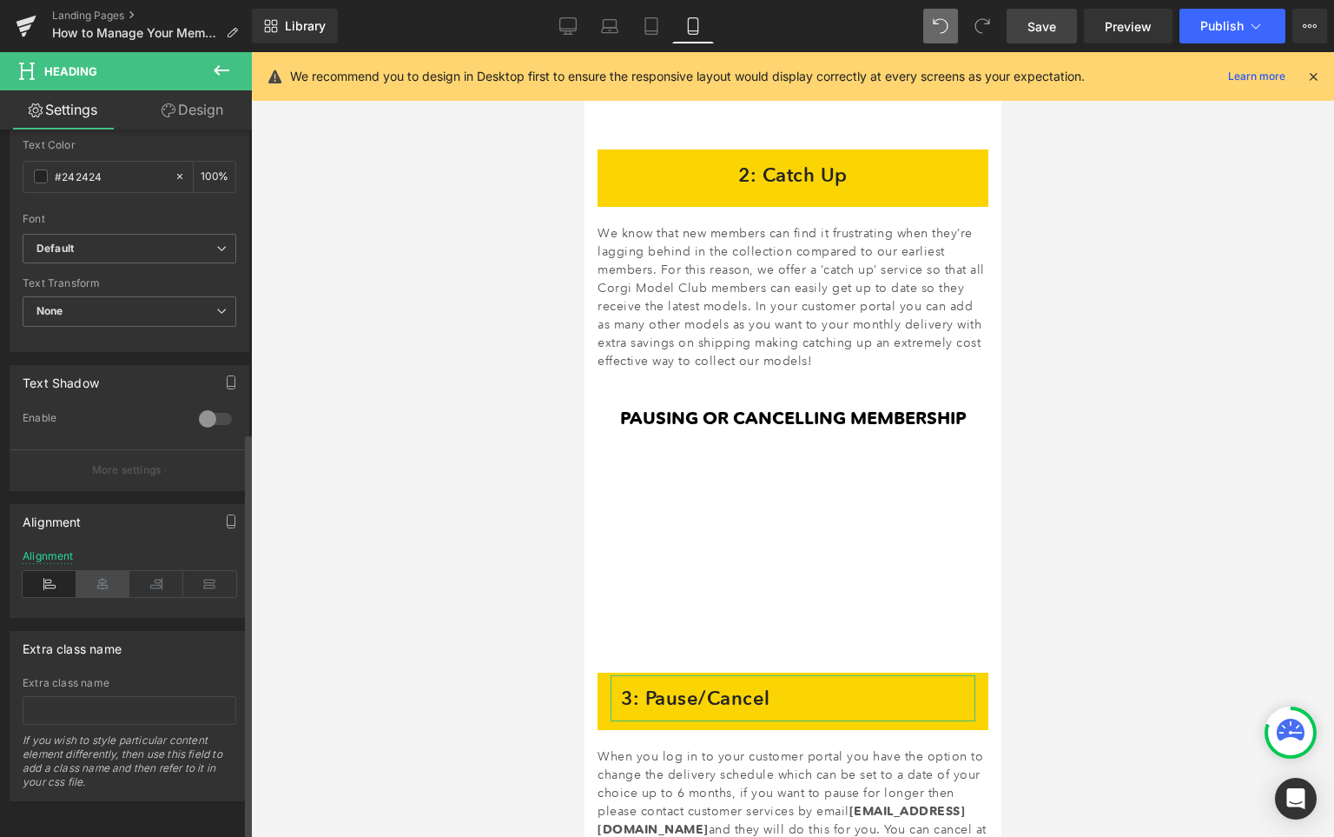
click at [99, 573] on icon at bounding box center [103, 584] width 54 height 26
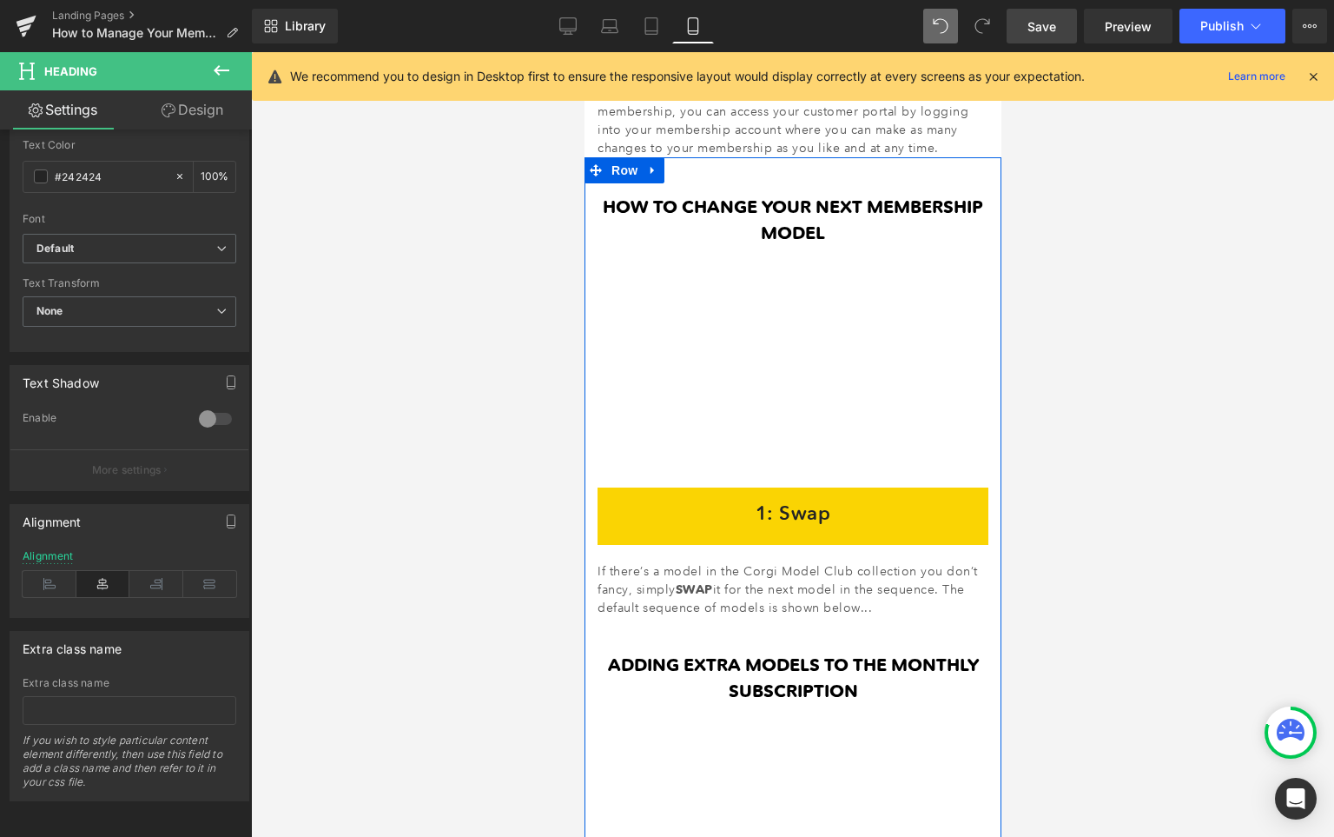
scroll to position [319, 0]
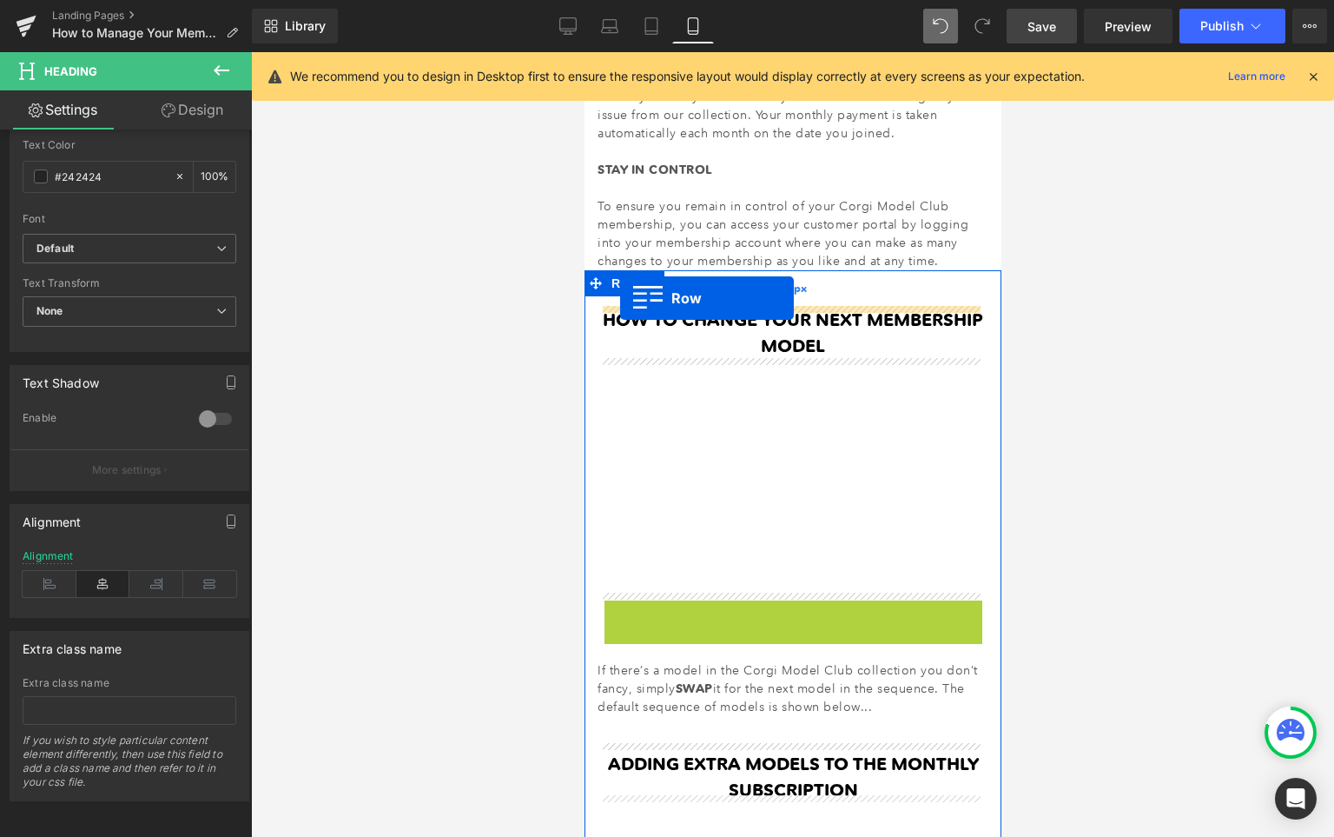
drag, startPoint x: 602, startPoint y: 611, endPoint x: 619, endPoint y: 298, distance: 313.2
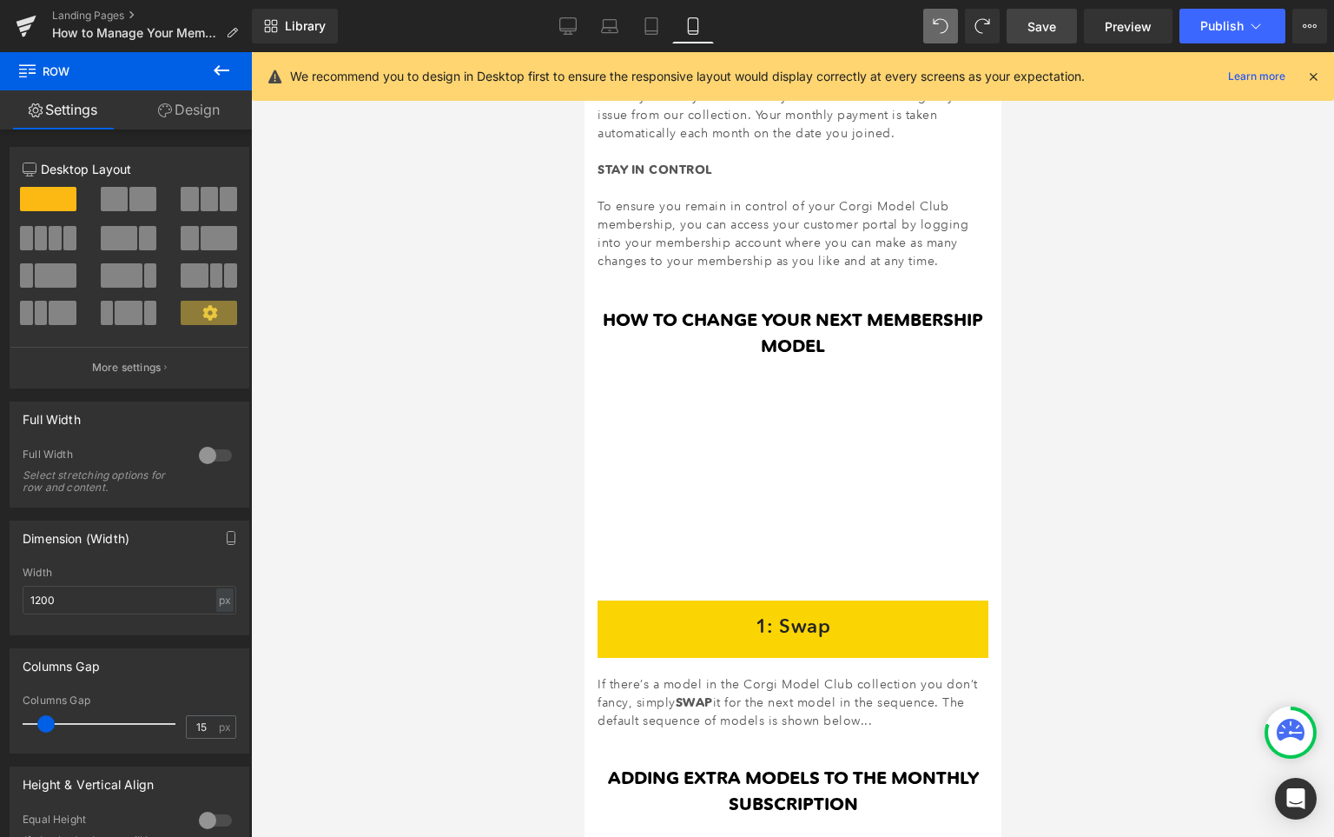
click at [1049, 23] on span "Save" at bounding box center [1042, 26] width 29 height 18
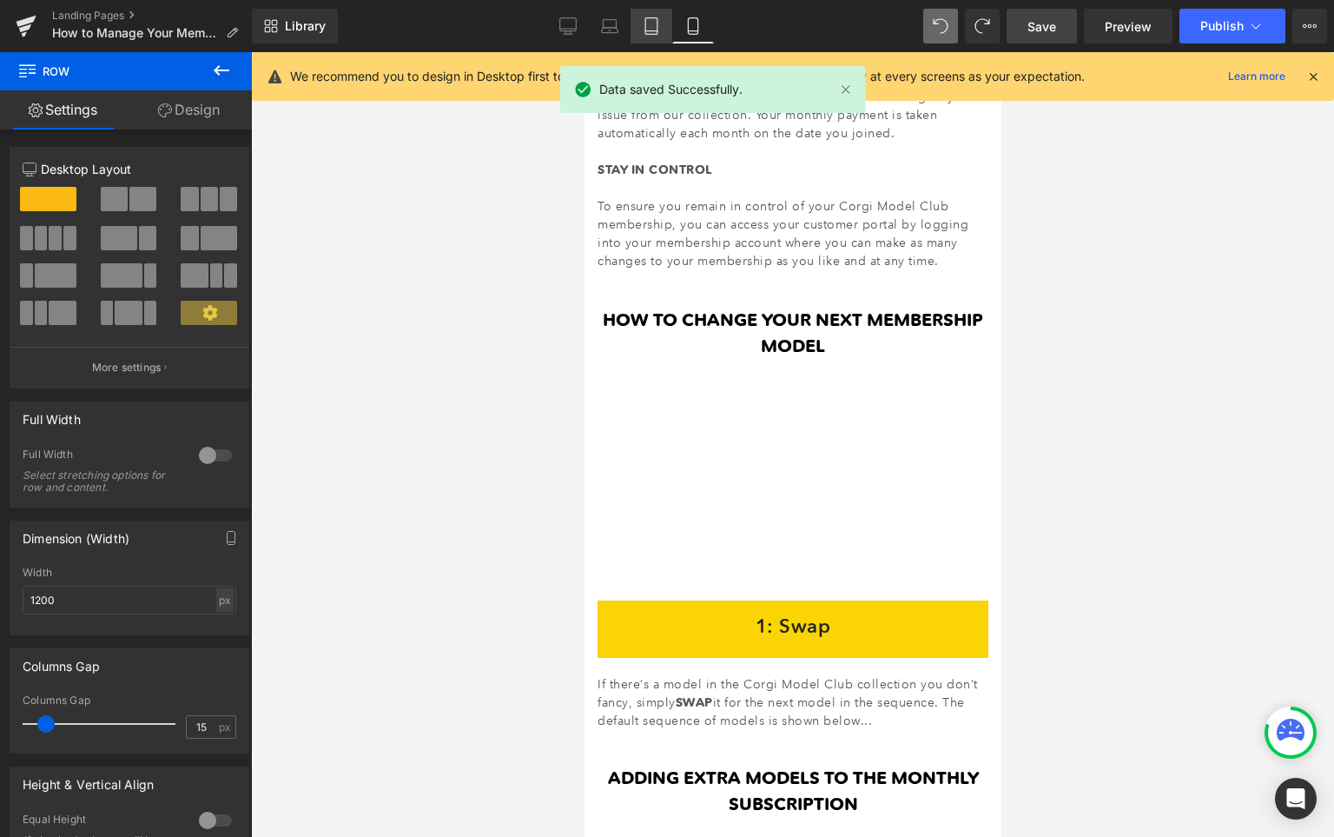
click at [660, 29] on icon at bounding box center [651, 25] width 17 height 17
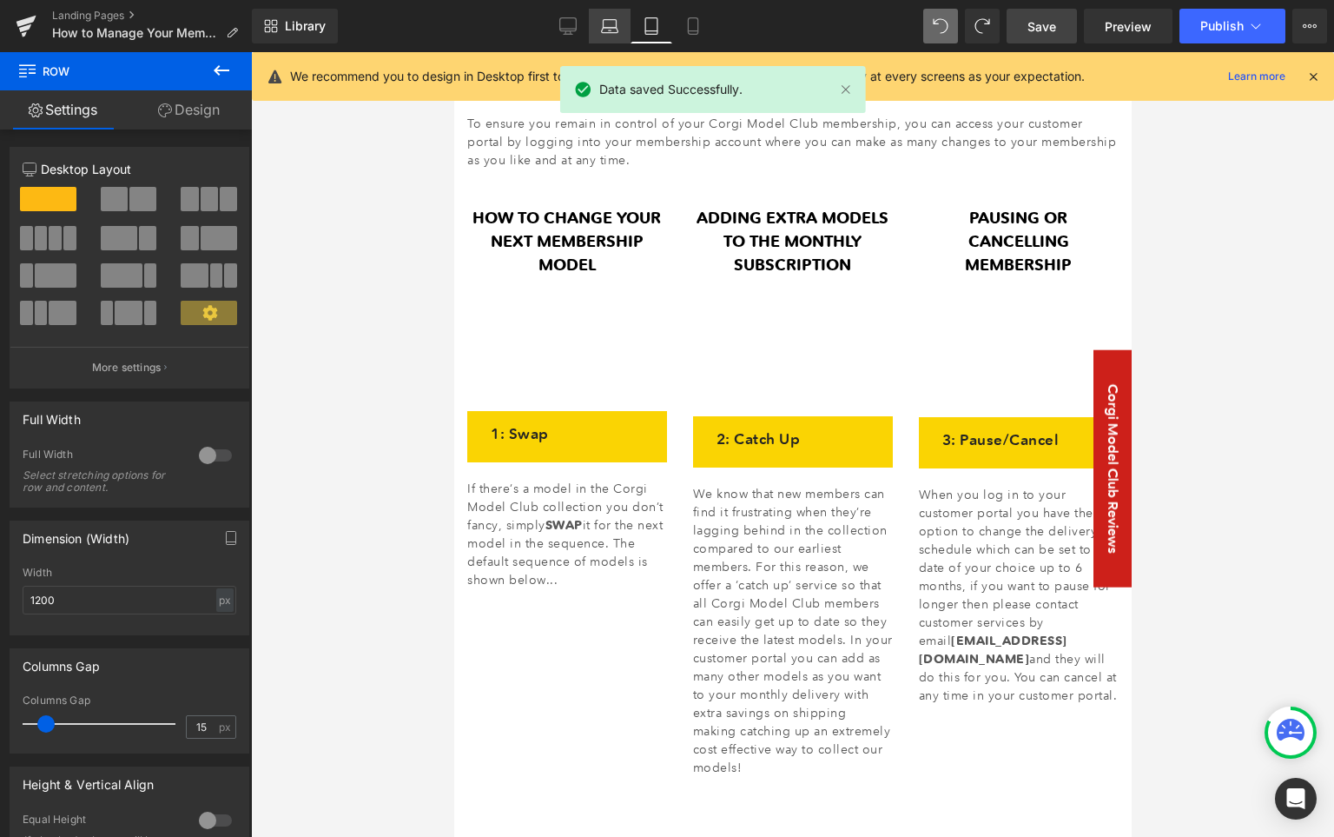
scroll to position [157, 0]
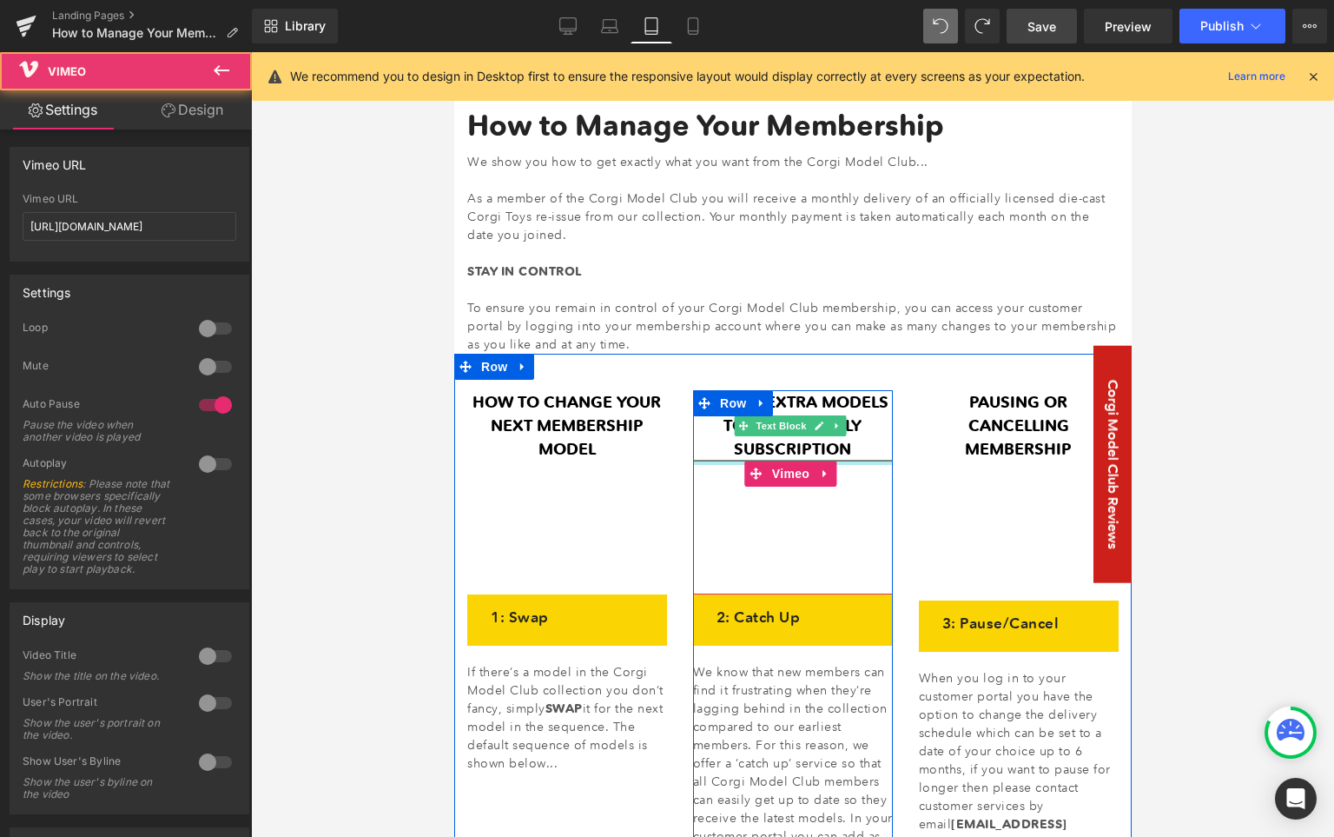
drag, startPoint x: 729, startPoint y: 464, endPoint x: 725, endPoint y: 427, distance: 37.5
click at [725, 427] on div "ADDING EXTRA MODELS TO THE MONTHLY SUBSCRIPTION Text Block Vimeo 2: Catch Up He…" at bounding box center [792, 690] width 200 height 600
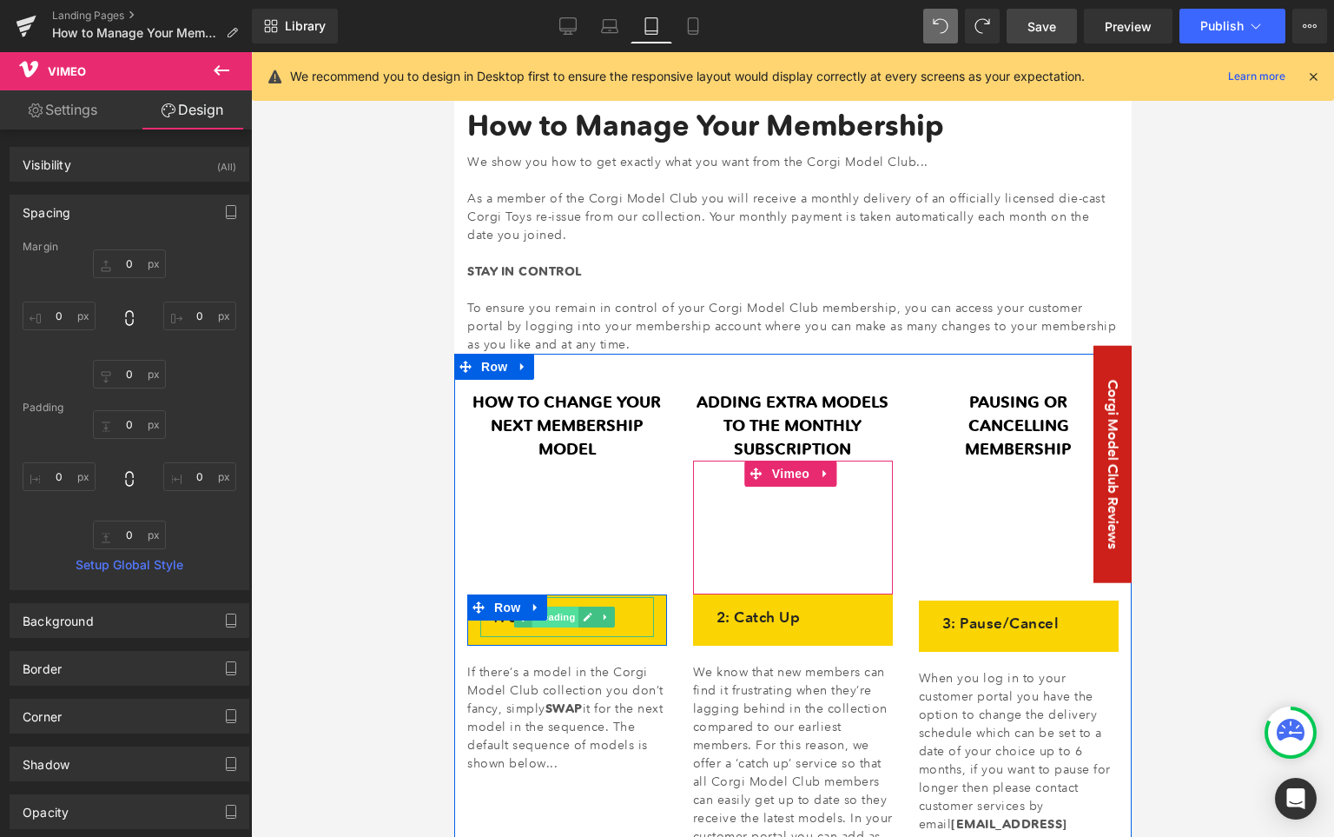
click at [564, 620] on span "Heading" at bounding box center [555, 616] width 47 height 21
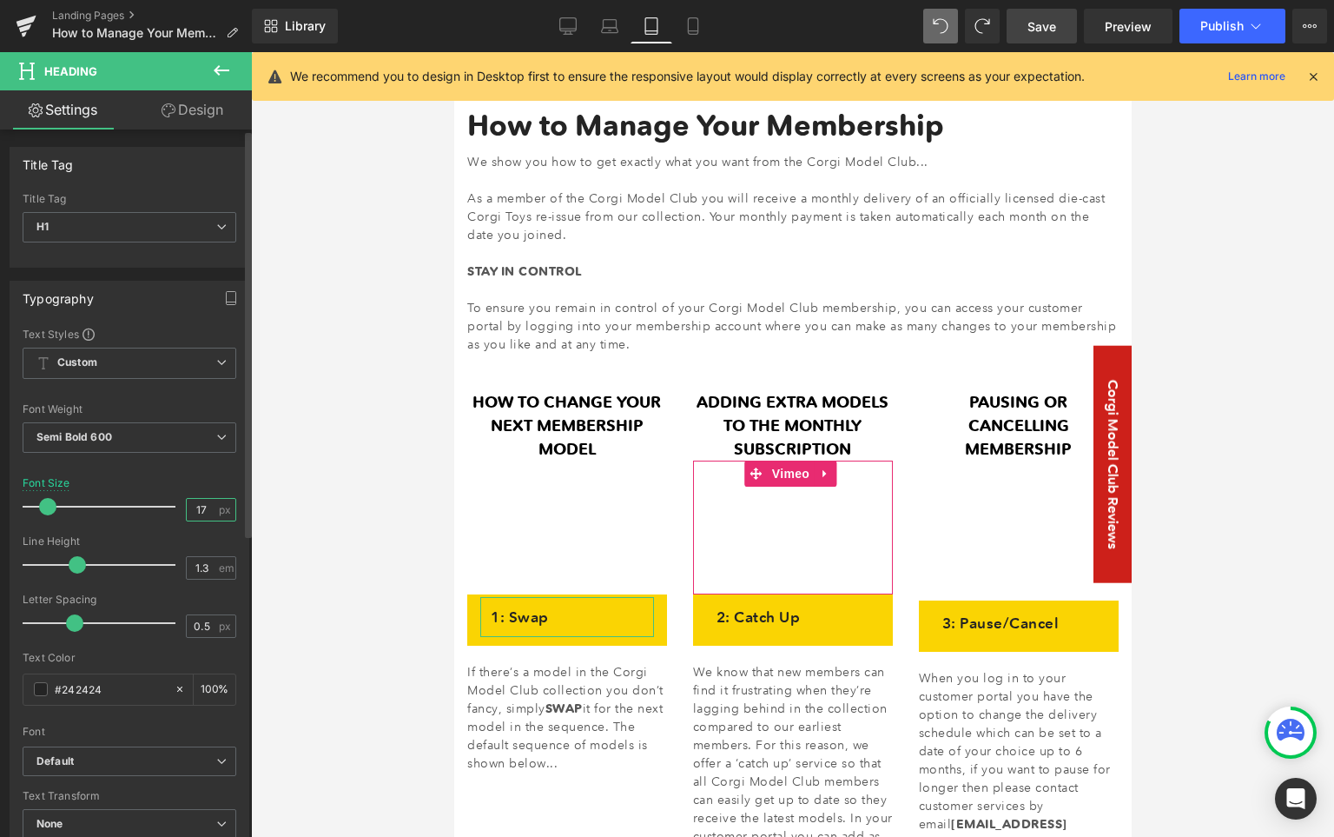
click at [195, 508] on input "17" at bounding box center [202, 510] width 30 height 22
type input "22"
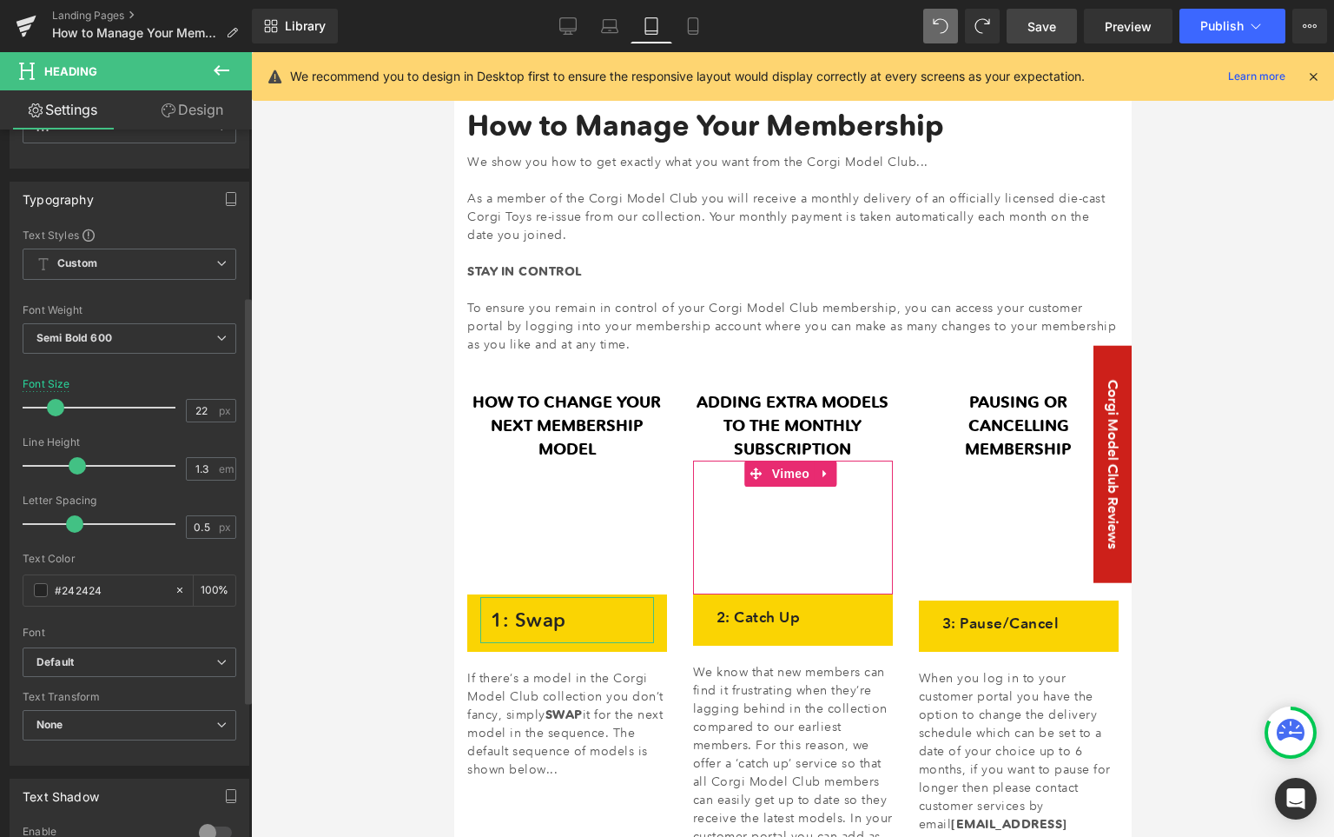
scroll to position [329, 0]
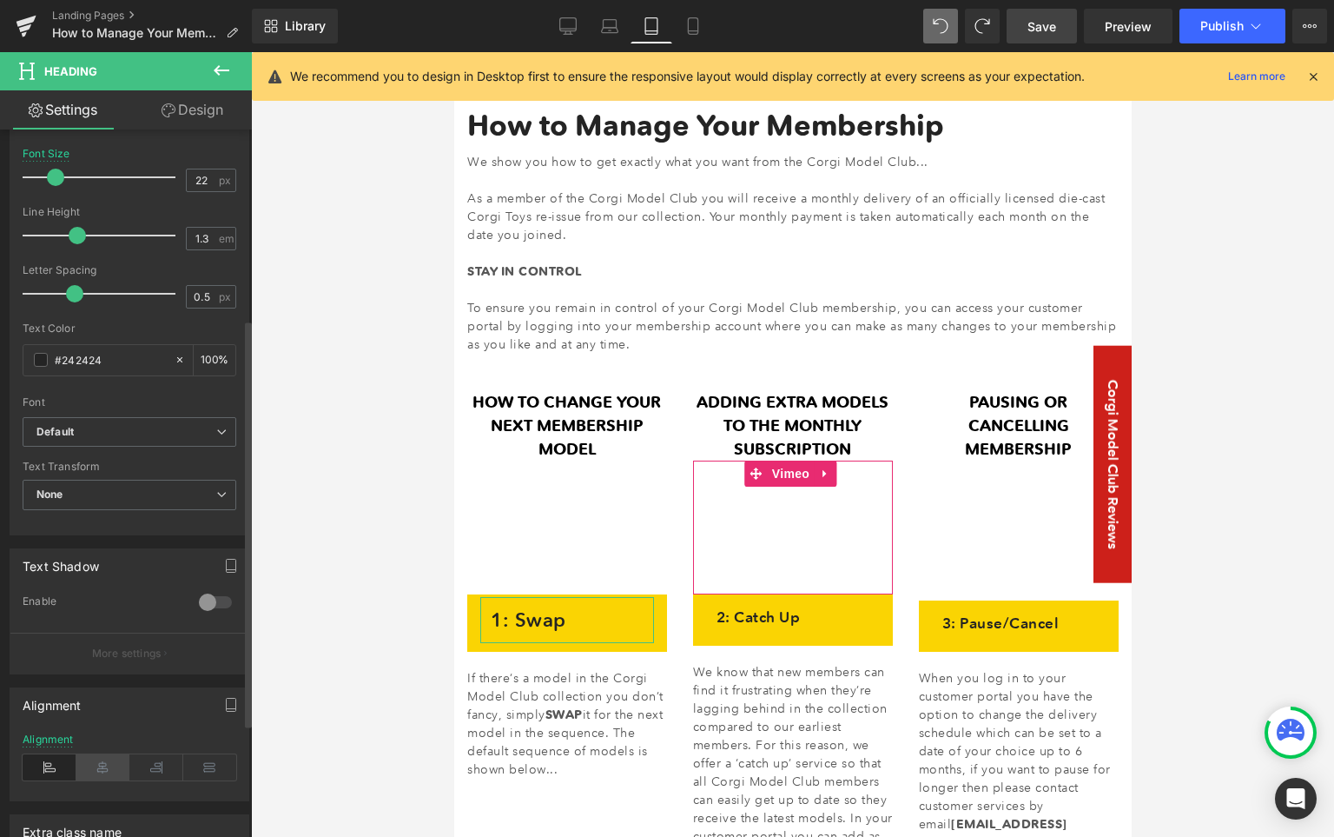
click at [116, 775] on icon at bounding box center [103, 767] width 54 height 26
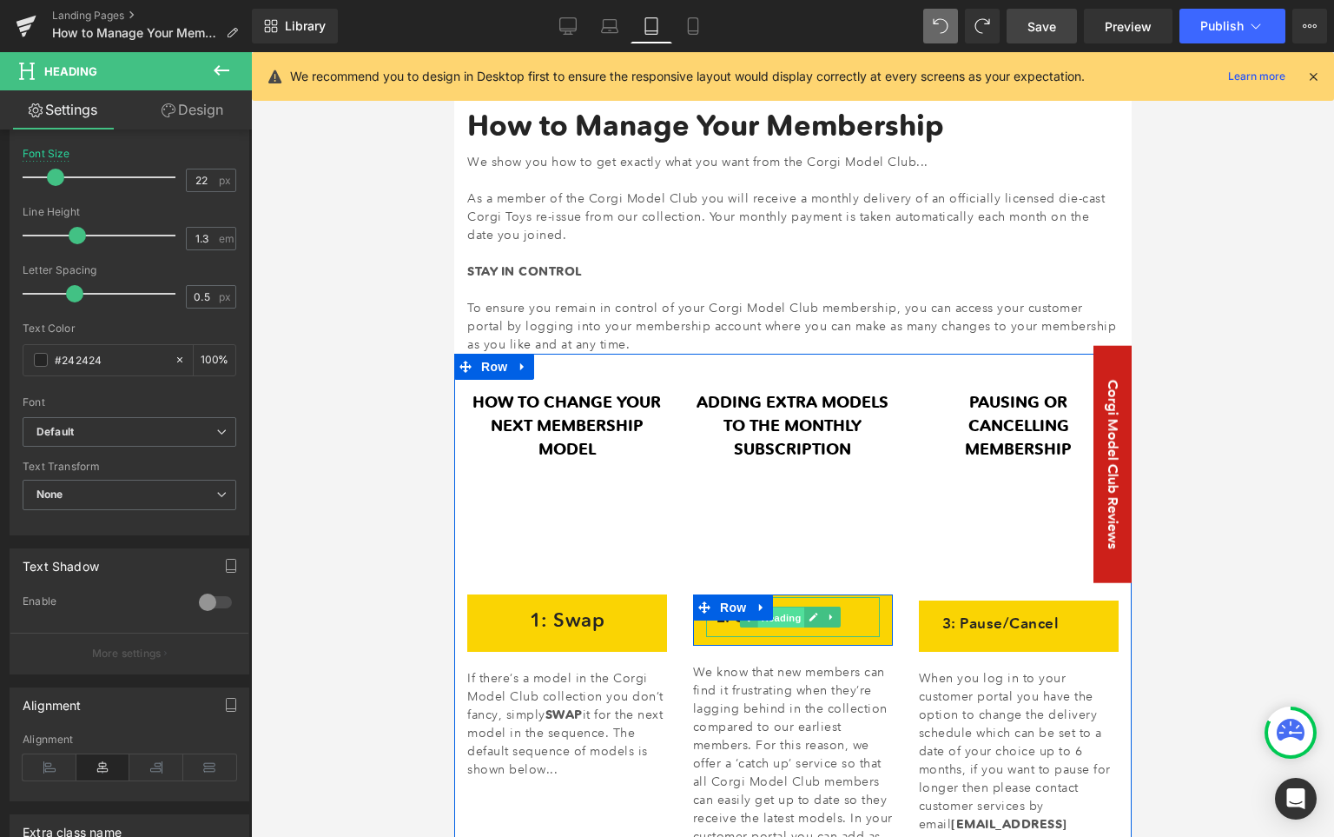
click at [784, 619] on span "Heading" at bounding box center [781, 617] width 47 height 21
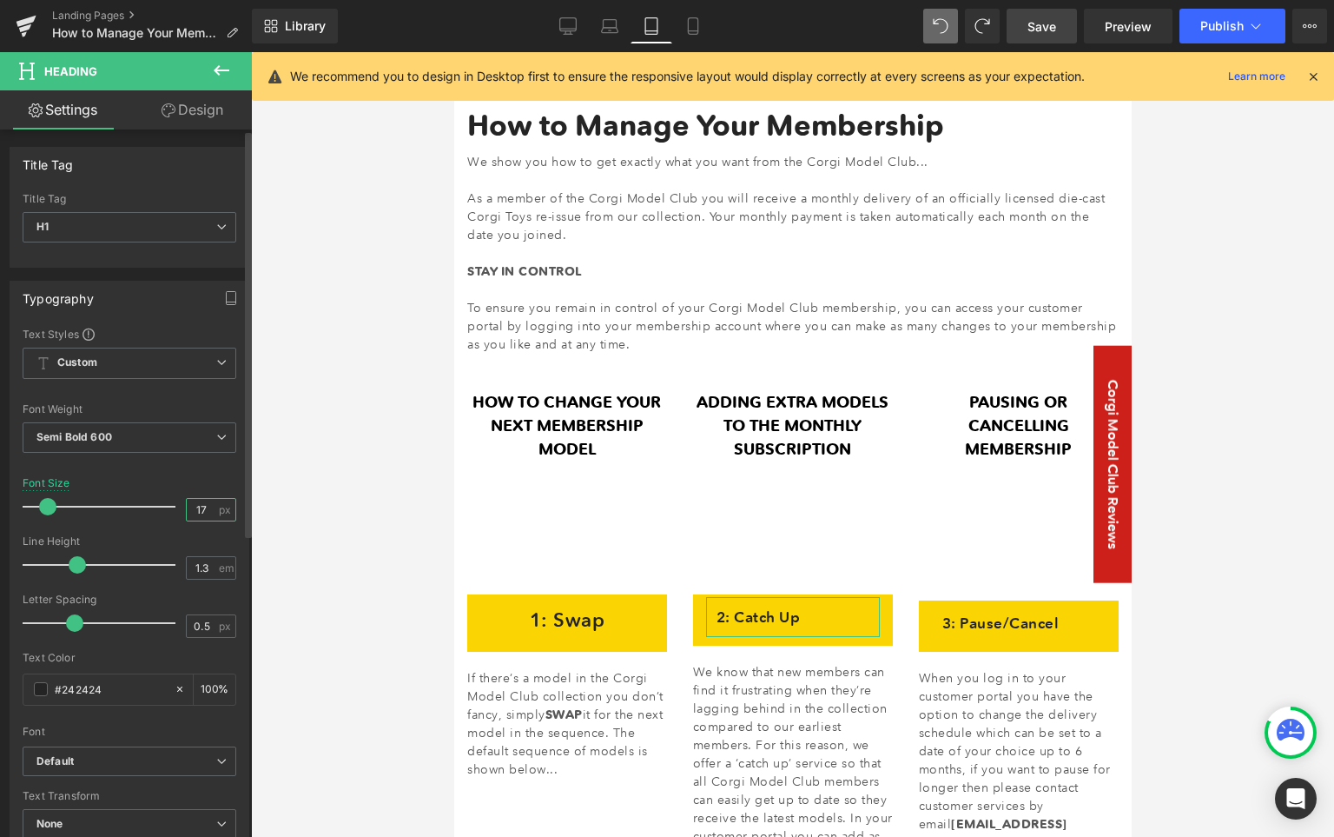
click at [195, 513] on input "17" at bounding box center [202, 510] width 30 height 22
type input "22"
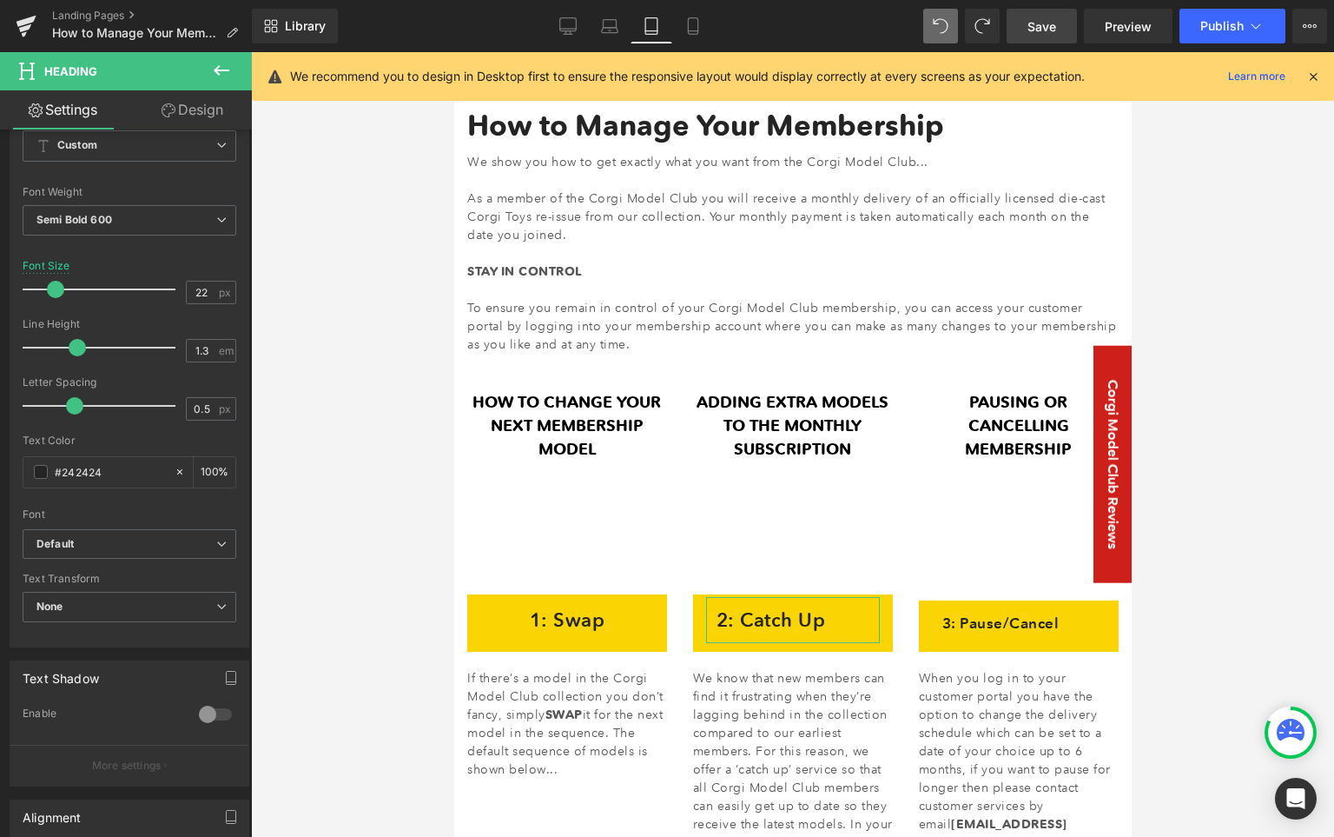
scroll to position [335, 0]
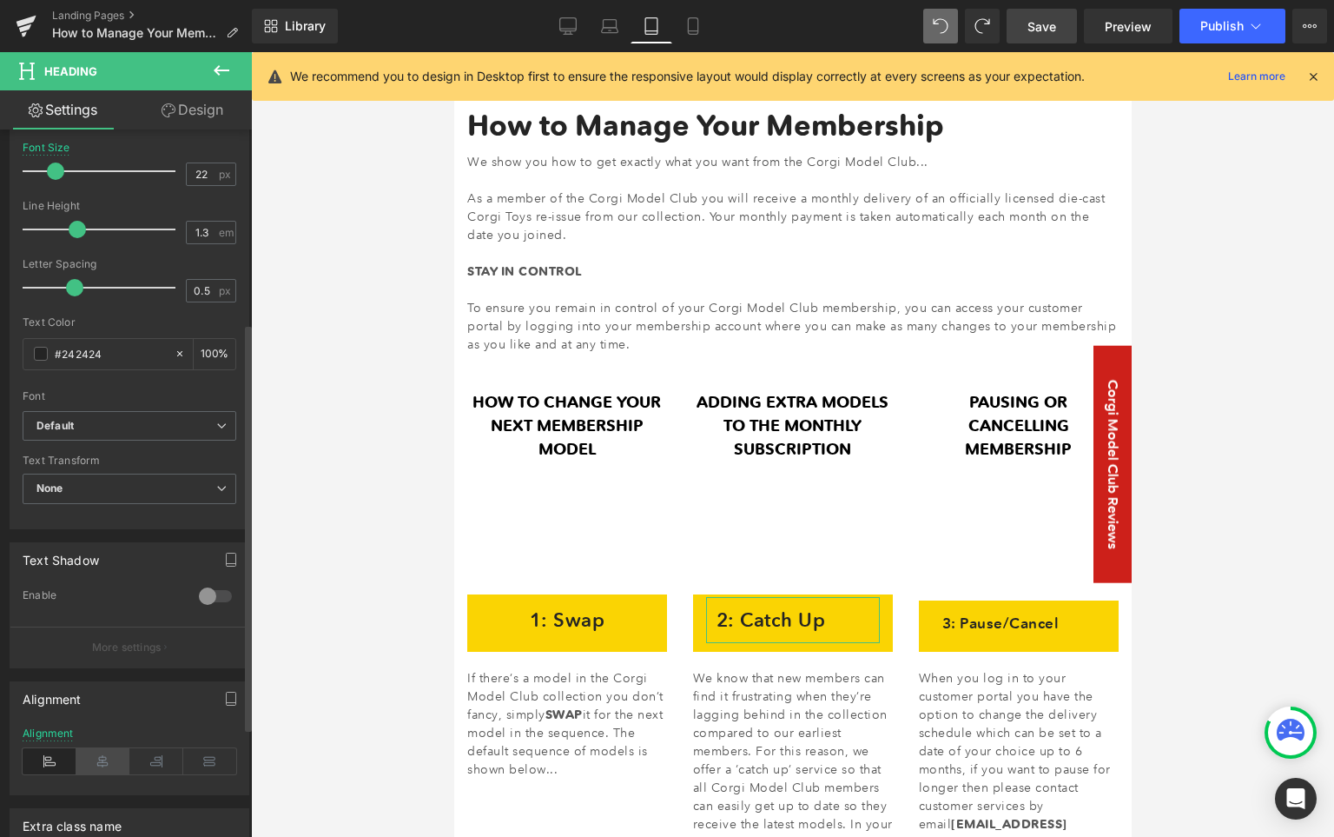
click at [122, 758] on icon at bounding box center [103, 761] width 54 height 26
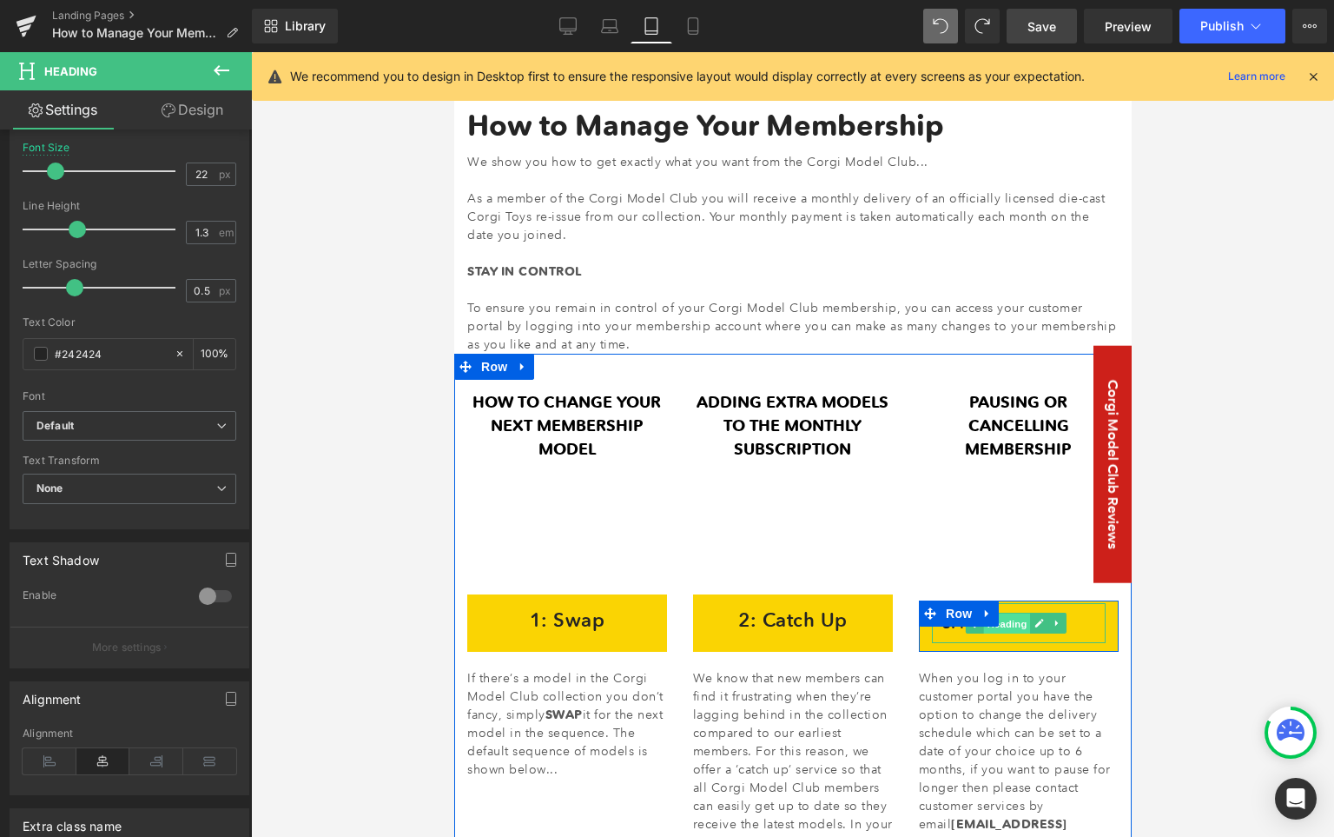
click at [1006, 625] on span "Heading" at bounding box center [1006, 623] width 47 height 21
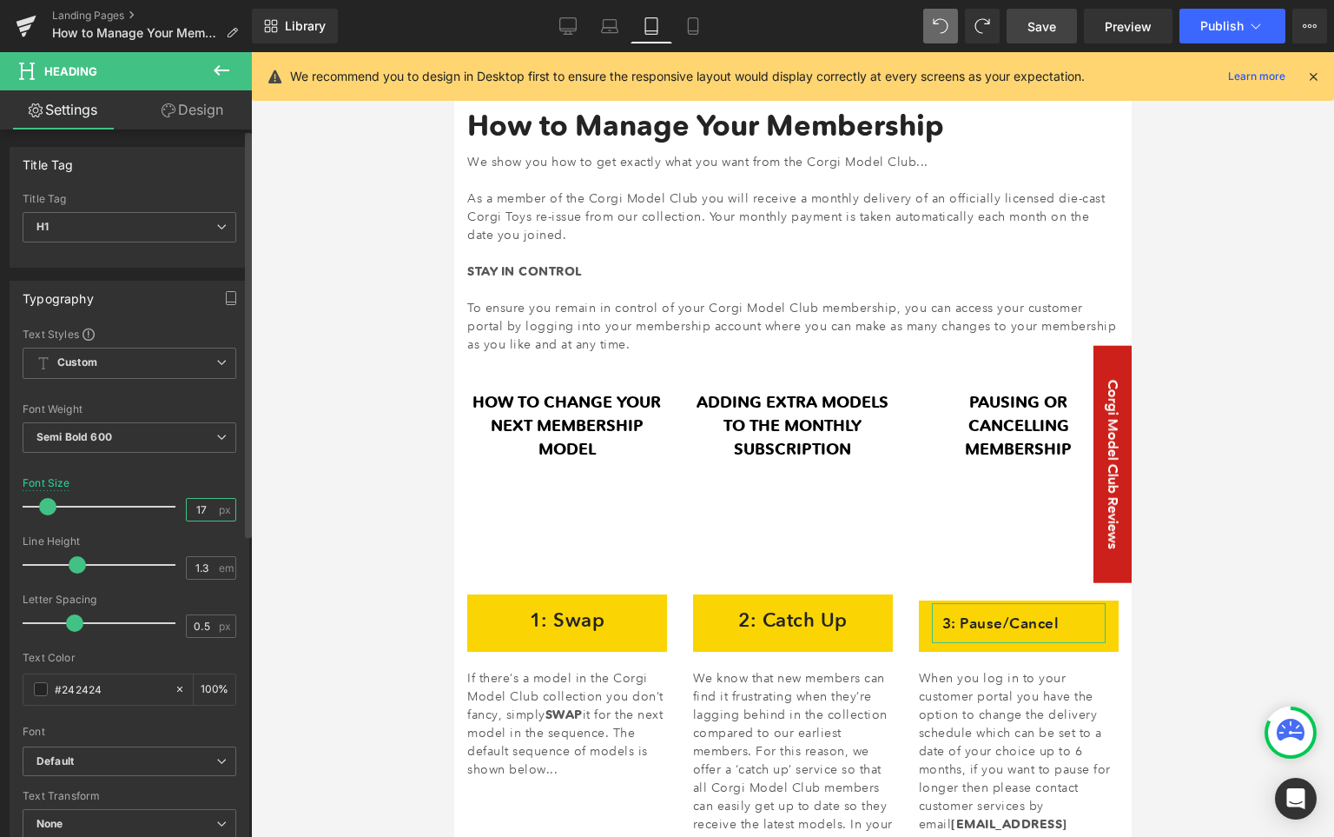
click at [197, 506] on input "17" at bounding box center [202, 510] width 30 height 22
click at [192, 512] on input "17" at bounding box center [202, 510] width 30 height 22
type input "22"
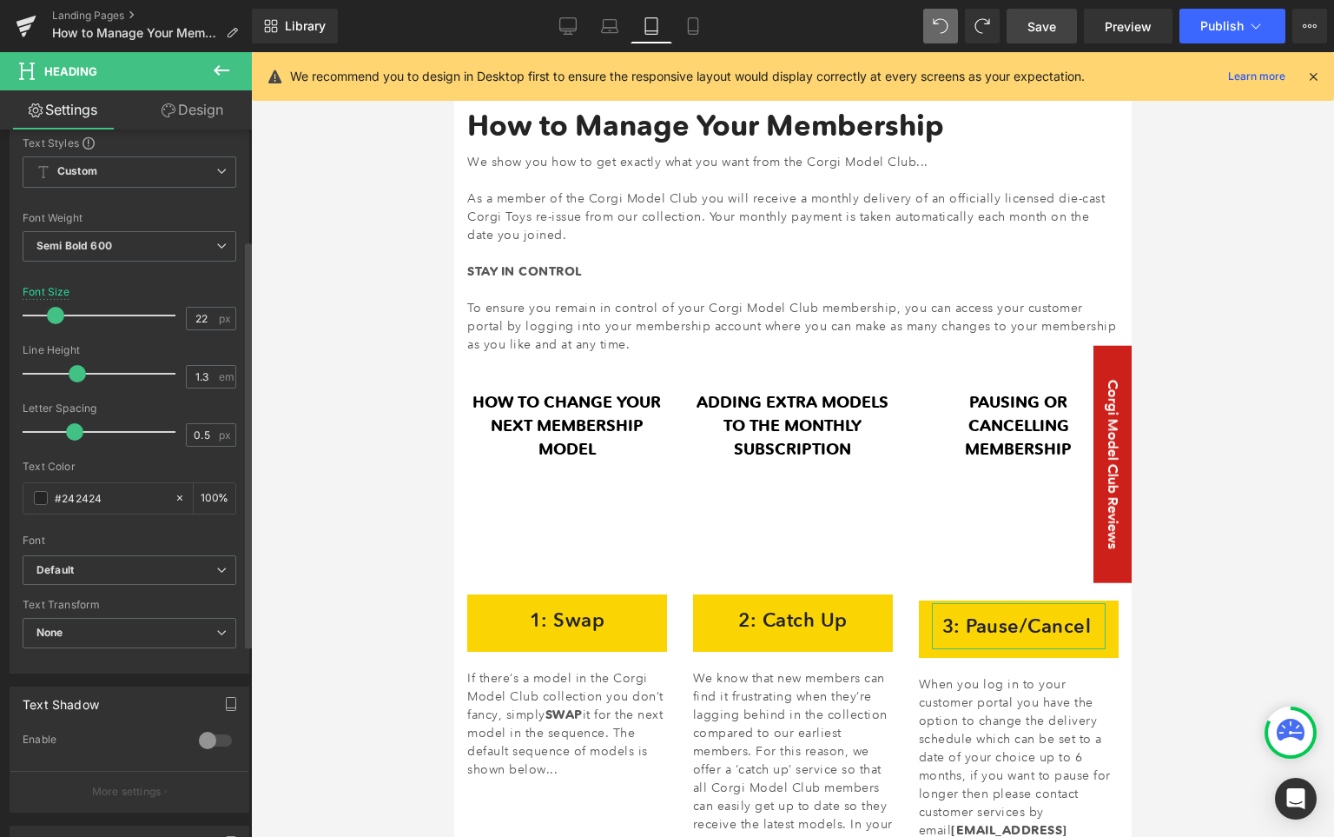
scroll to position [525, 0]
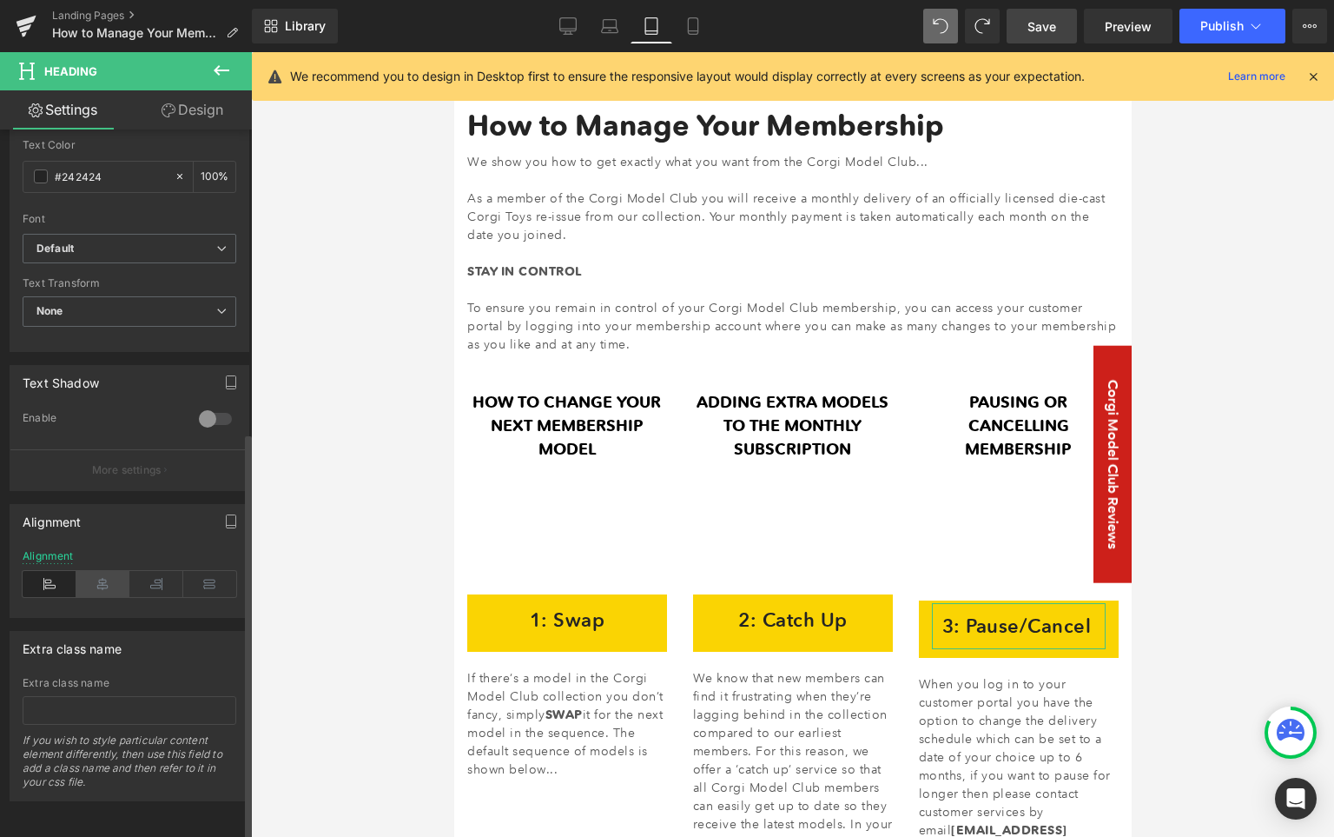
click at [105, 571] on icon at bounding box center [103, 584] width 54 height 26
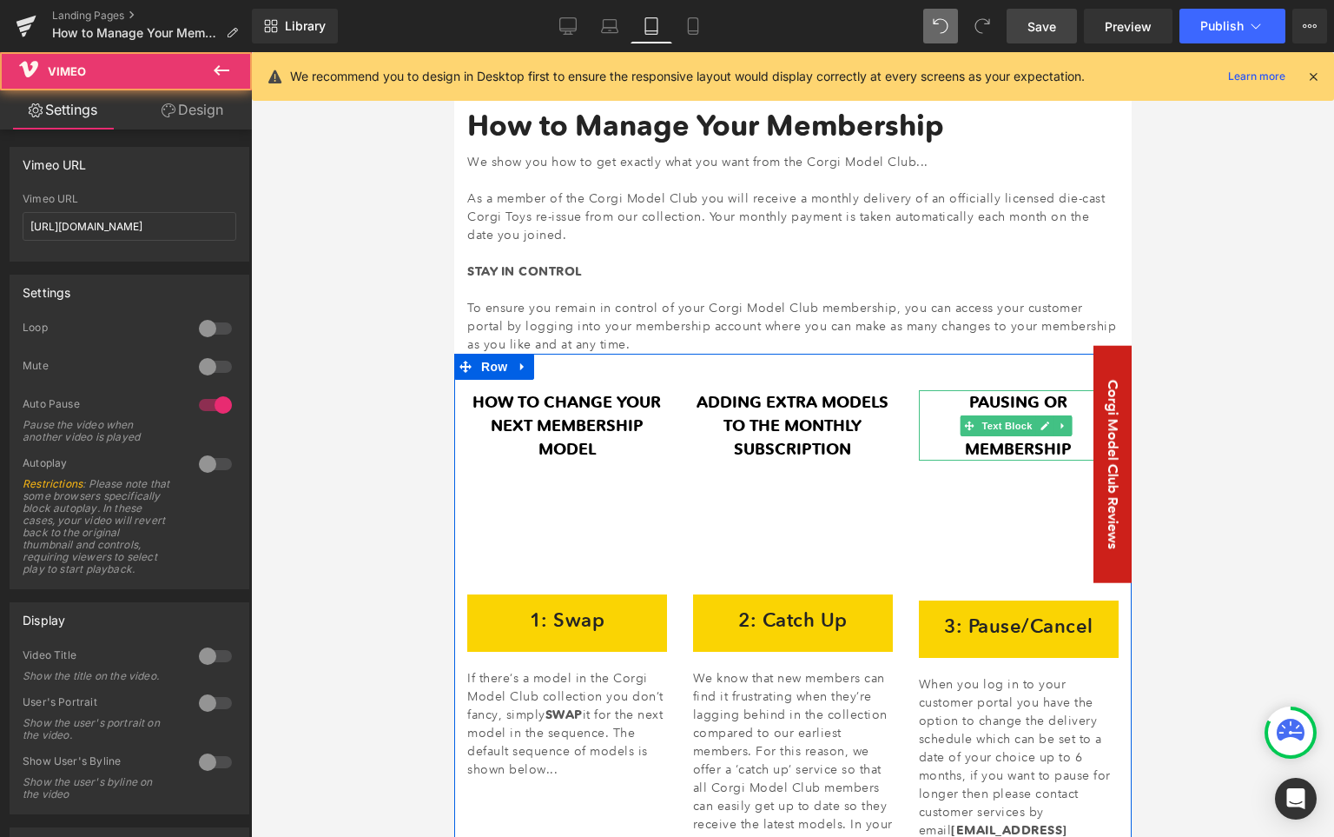
drag, startPoint x: 1067, startPoint y: 470, endPoint x: 1058, endPoint y: 442, distance: 29.1
click at [1058, 442] on div "PAUSING OR CANCELLING MEMBERSHIP Text Block Vimeo 3: Pause/Cancel Heading Row W…" at bounding box center [1018, 659] width 226 height 539
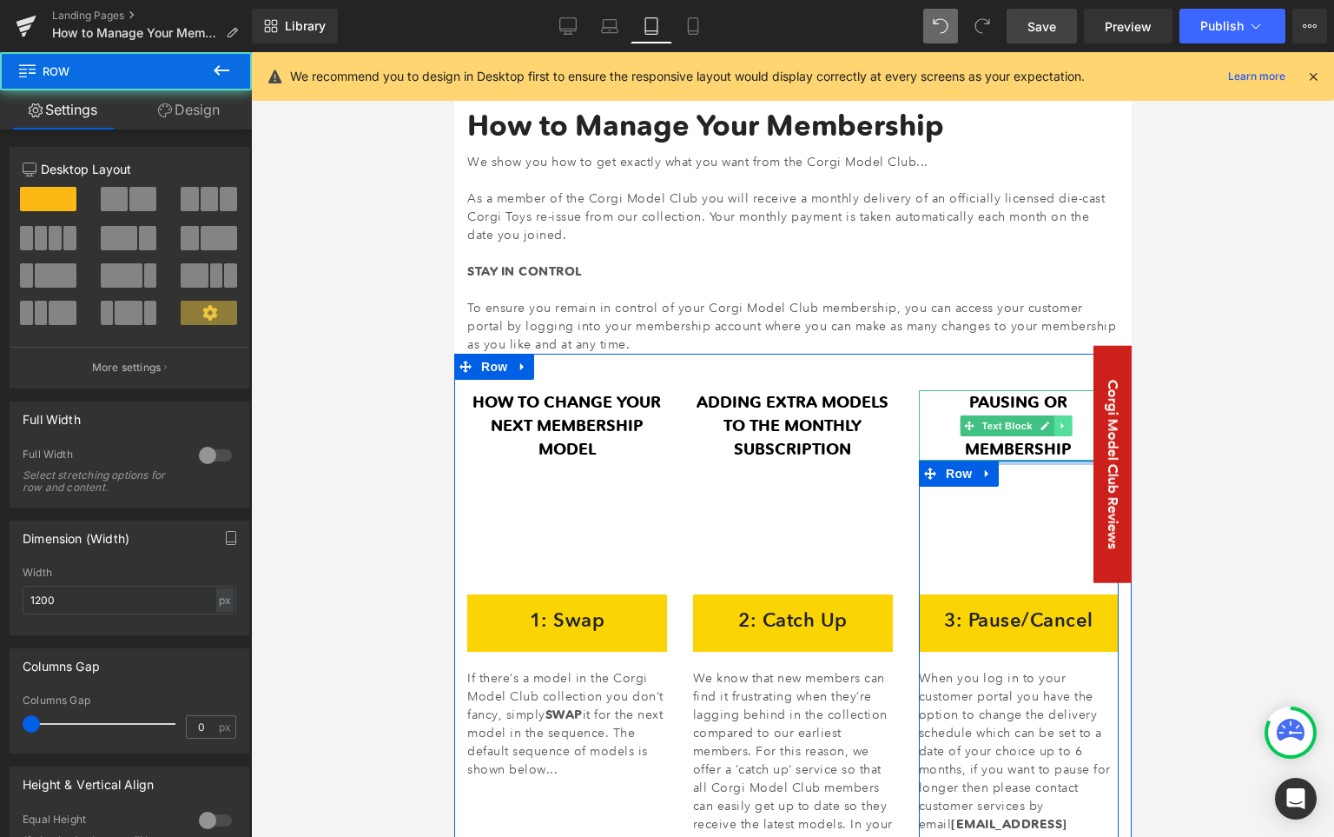
drag, startPoint x: 1056, startPoint y: 464, endPoint x: 1055, endPoint y: 426, distance: 38.3
click at [1055, 426] on div "PAUSING OR CANCELLING MEMBERSHIP Text Block Vimeo 3: Pause/Cancel Heading Row W…" at bounding box center [1018, 656] width 226 height 533
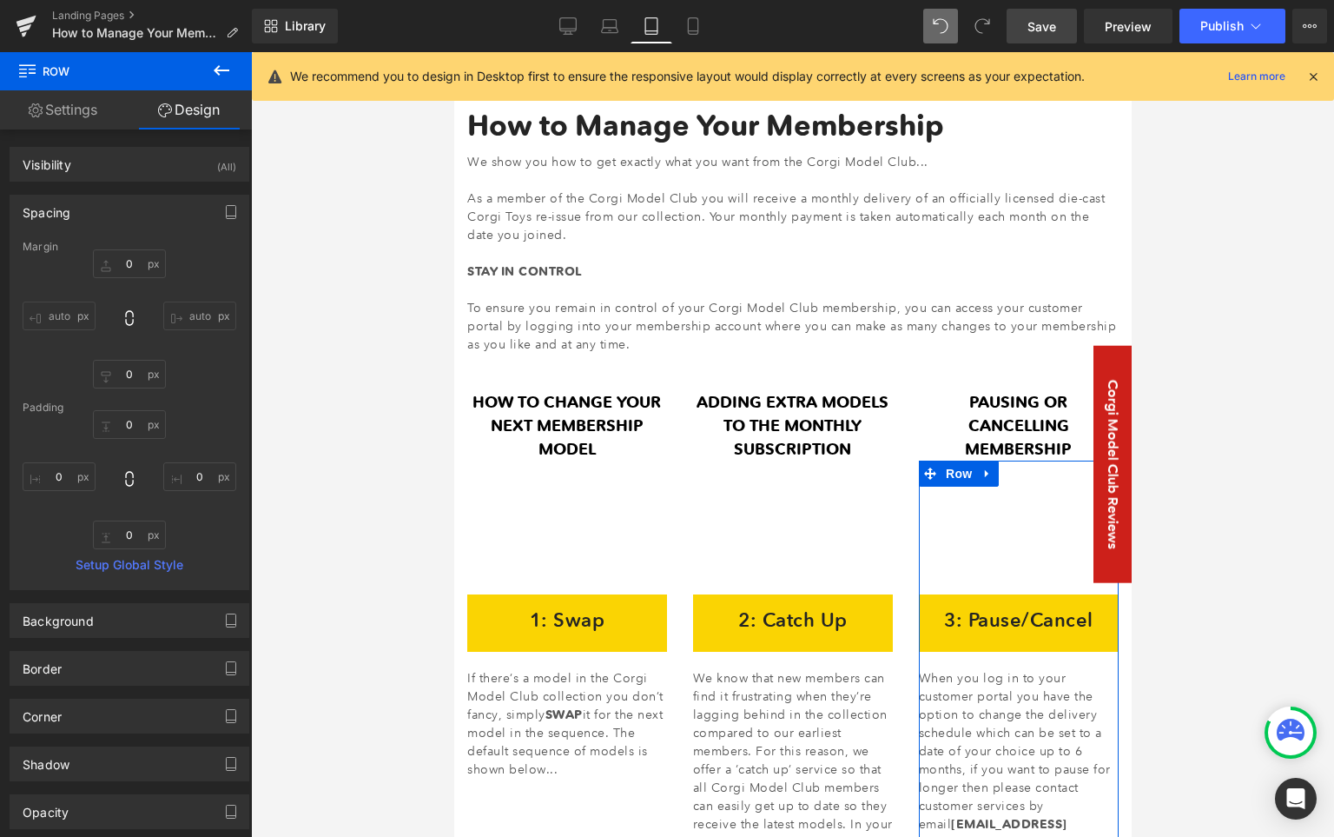
click at [378, 409] on div at bounding box center [792, 444] width 1083 height 784
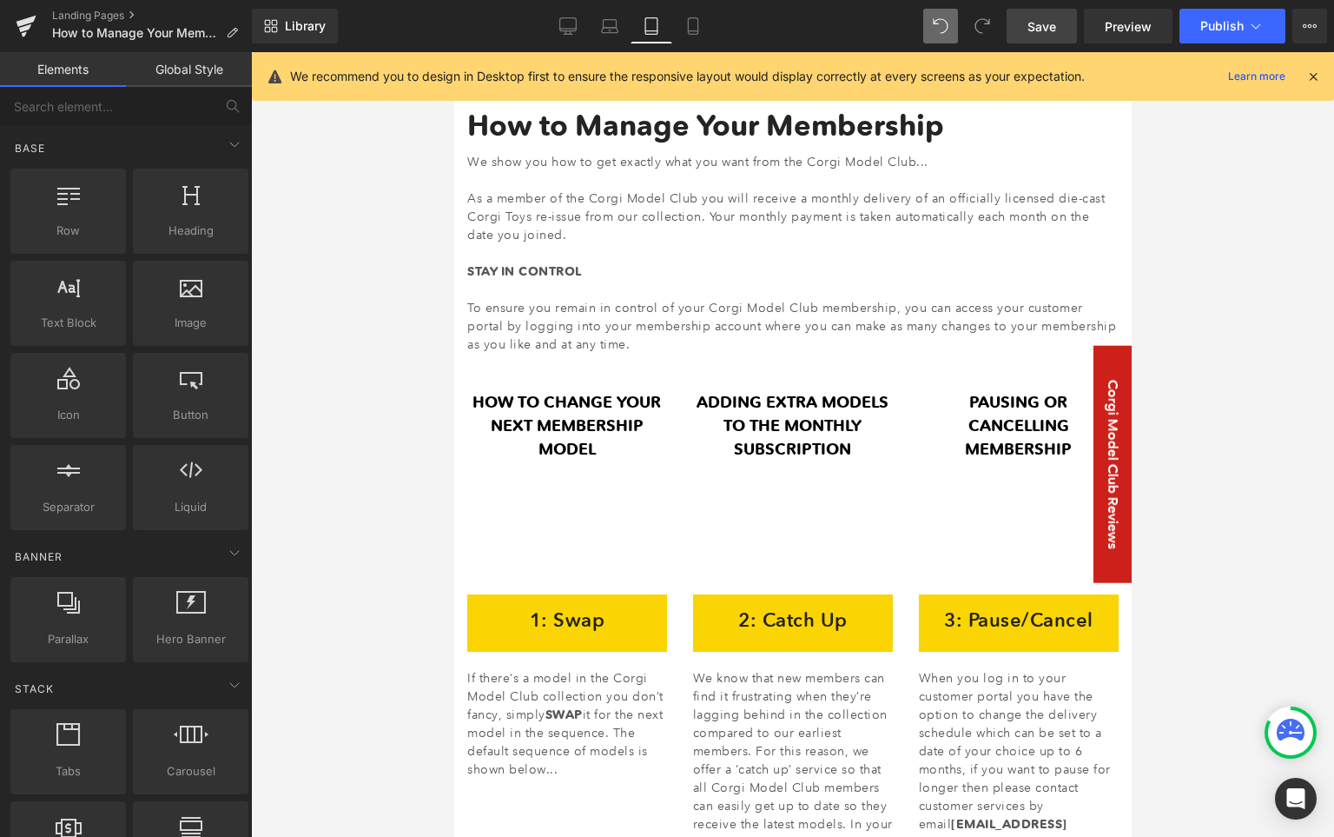
click at [1181, 394] on div at bounding box center [792, 444] width 1083 height 784
click at [1040, 27] on span "Save" at bounding box center [1042, 26] width 29 height 18
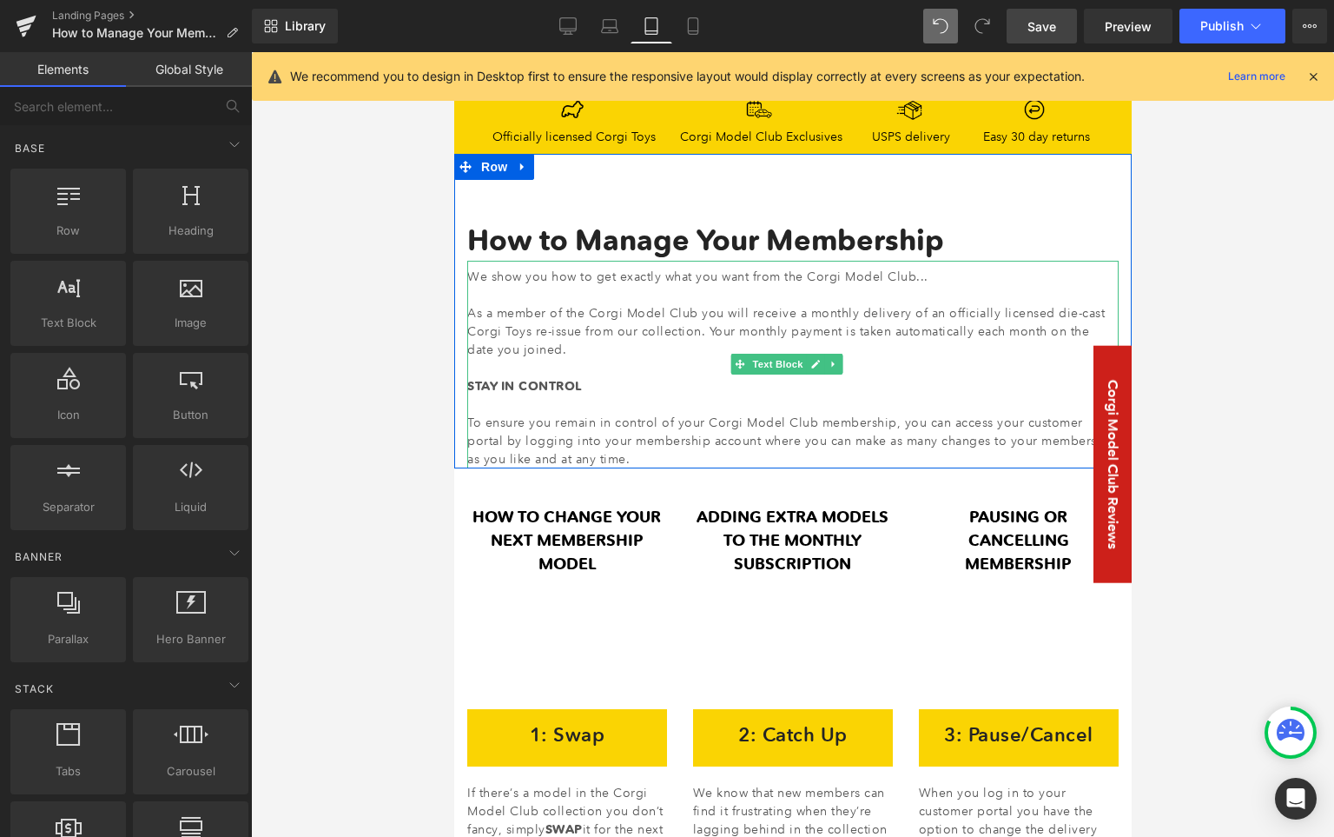
scroll to position [135, 0]
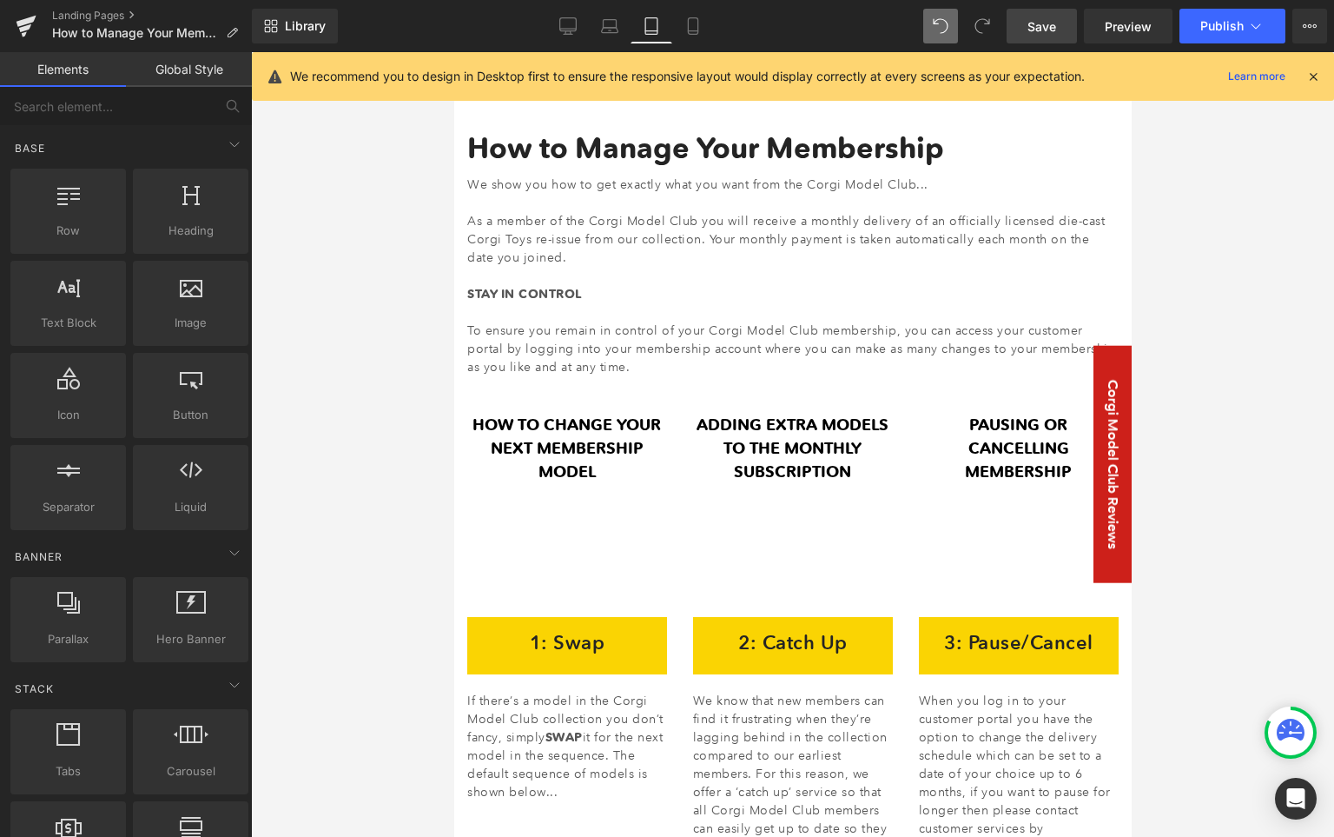
click at [1050, 30] on span "Save" at bounding box center [1042, 26] width 29 height 18
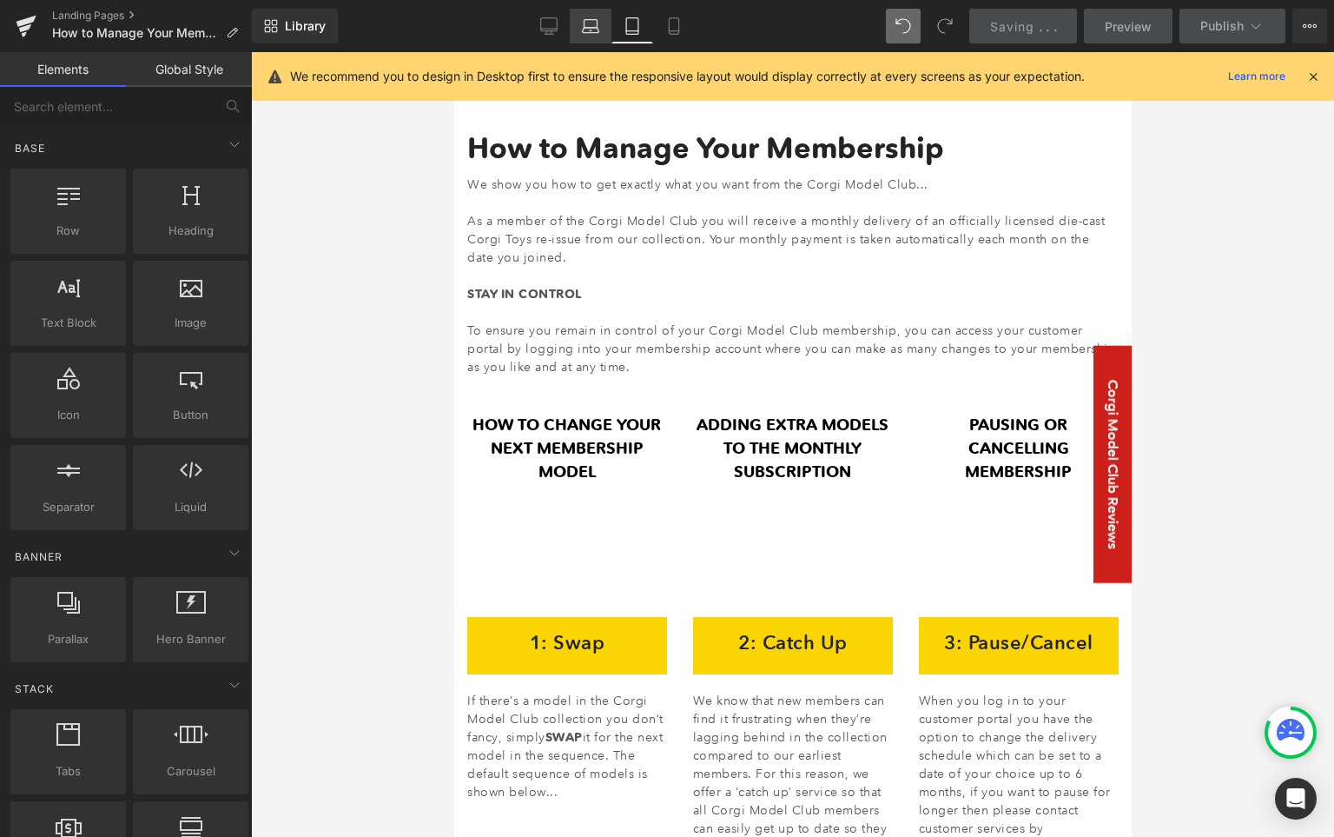
click at [593, 28] on icon at bounding box center [590, 25] width 17 height 17
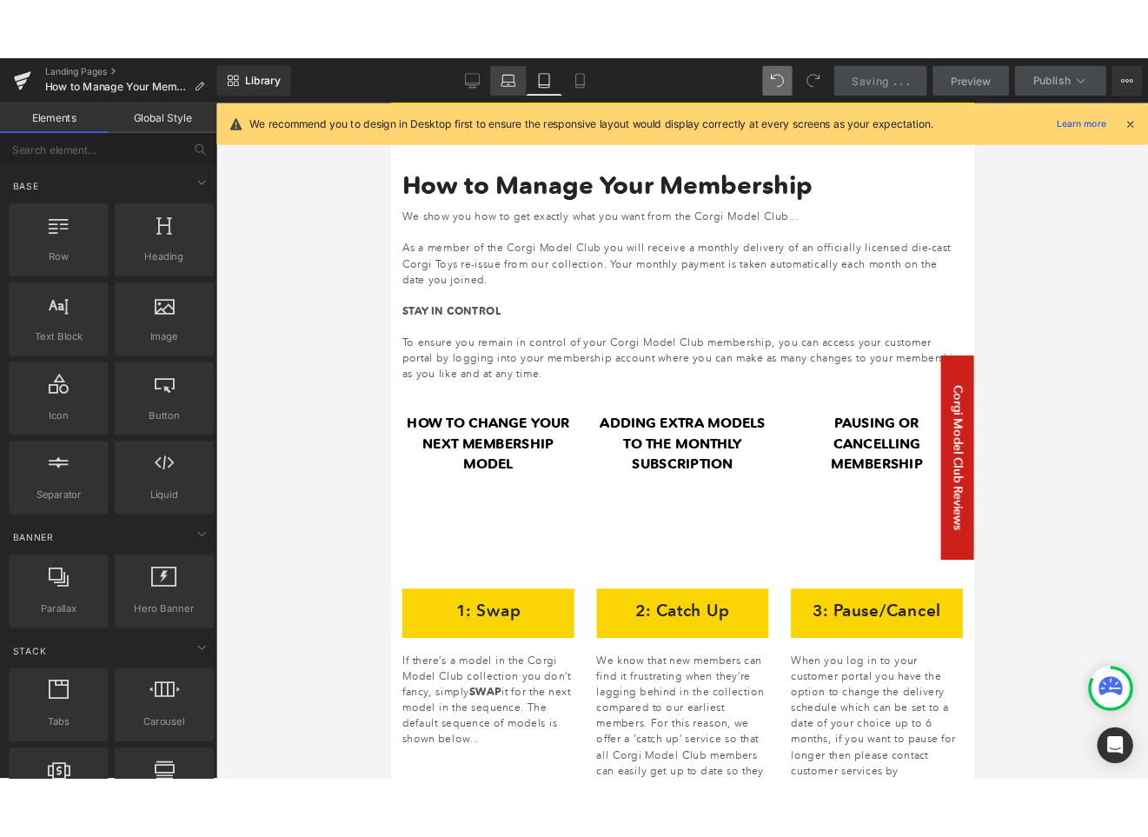
scroll to position [202, 0]
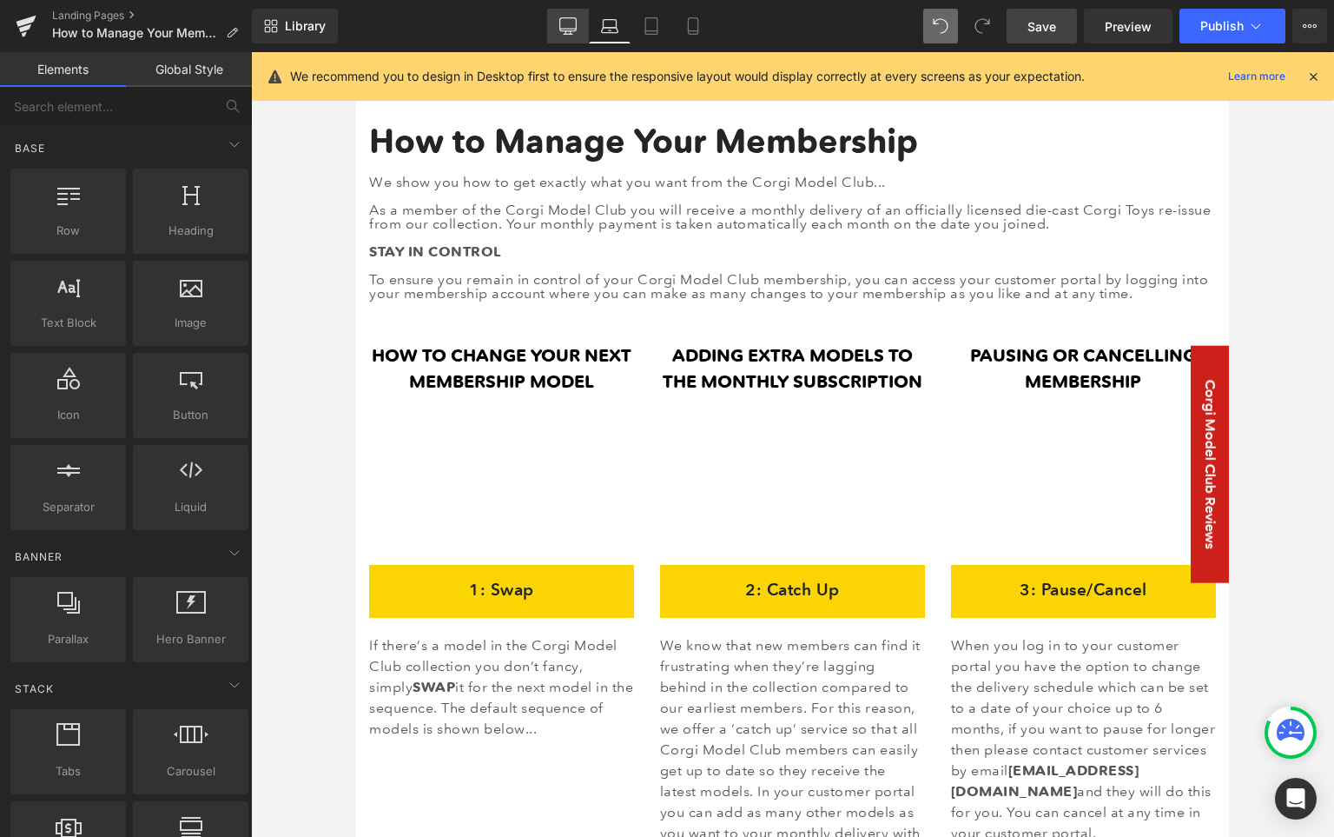
click at [556, 24] on link "Desktop" at bounding box center [568, 26] width 42 height 35
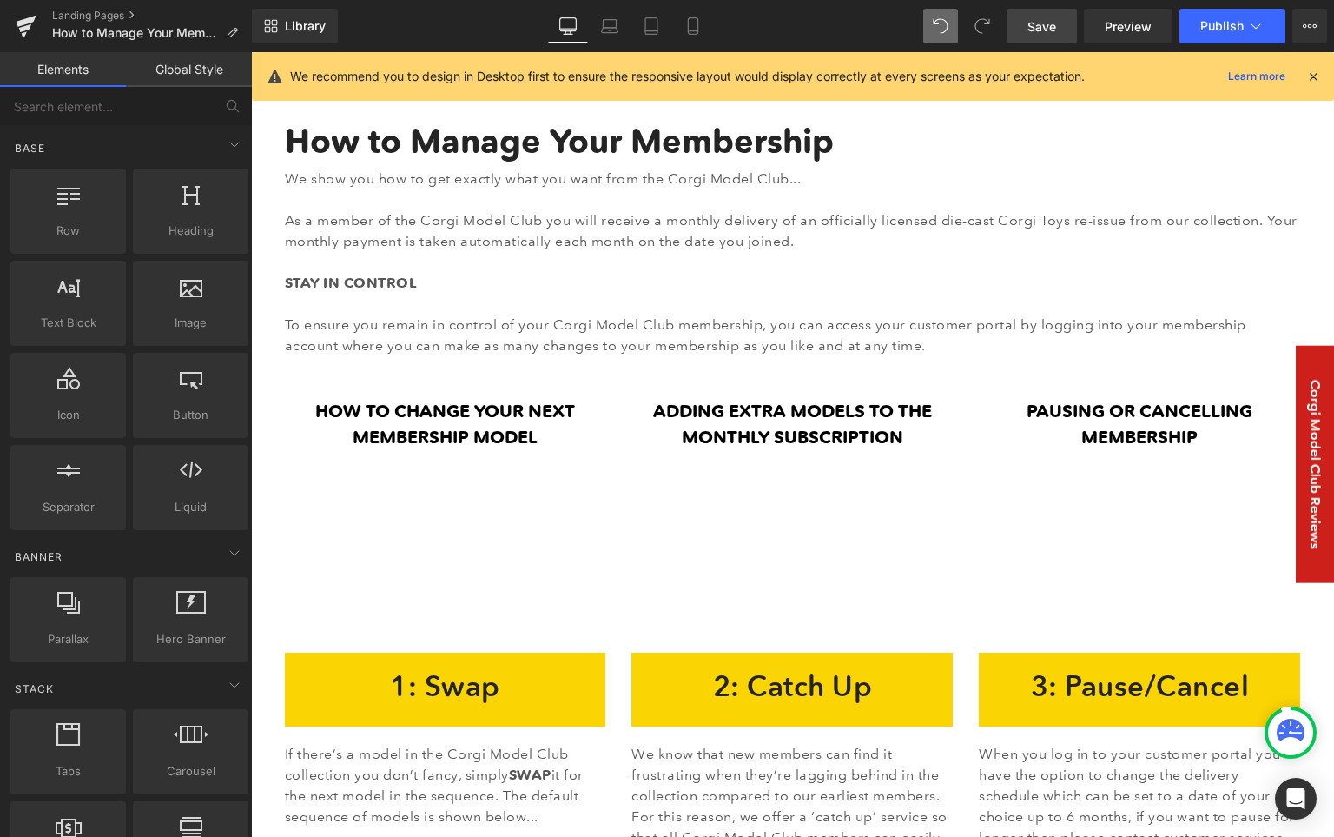
click at [1056, 22] on span "Save" at bounding box center [1042, 26] width 29 height 18
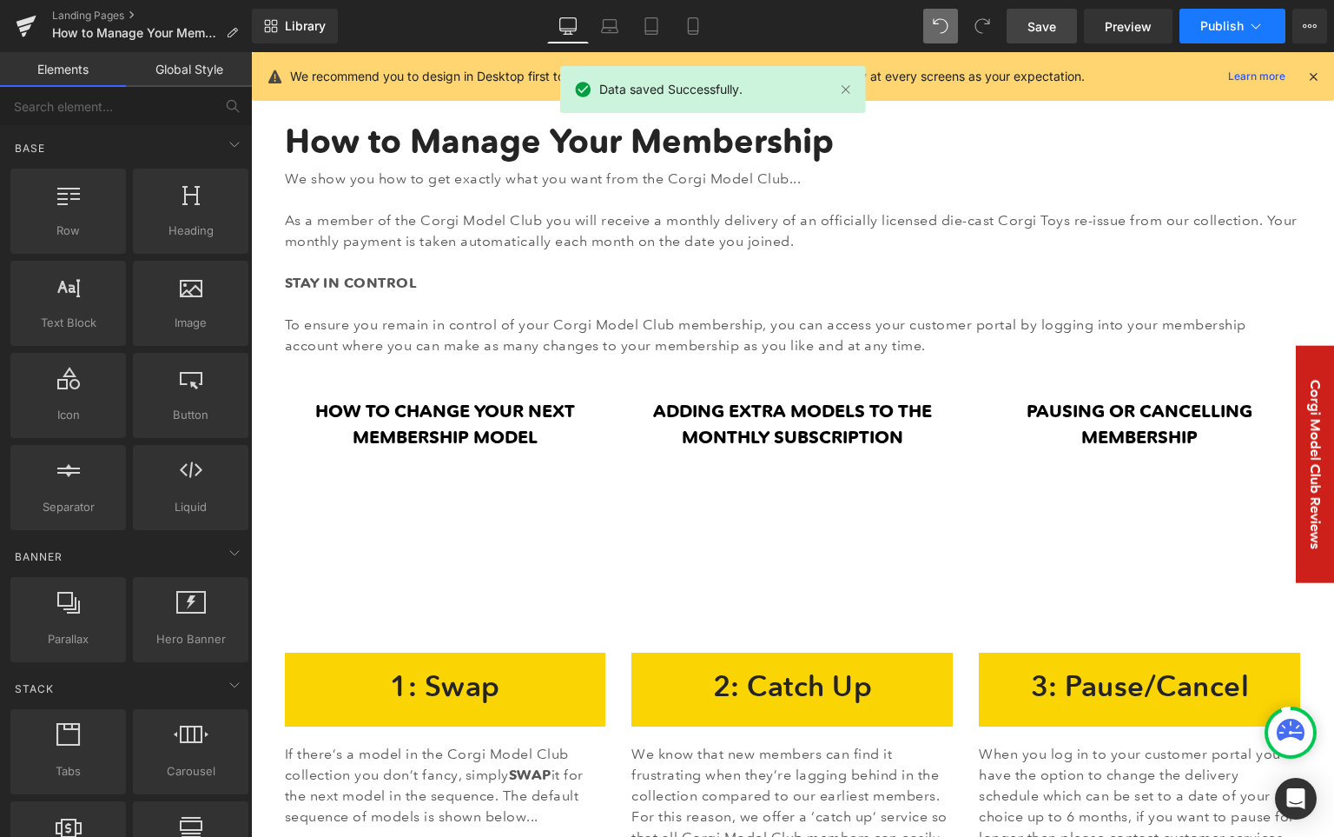
click at [1181, 27] on span "Publish" at bounding box center [1222, 26] width 43 height 14
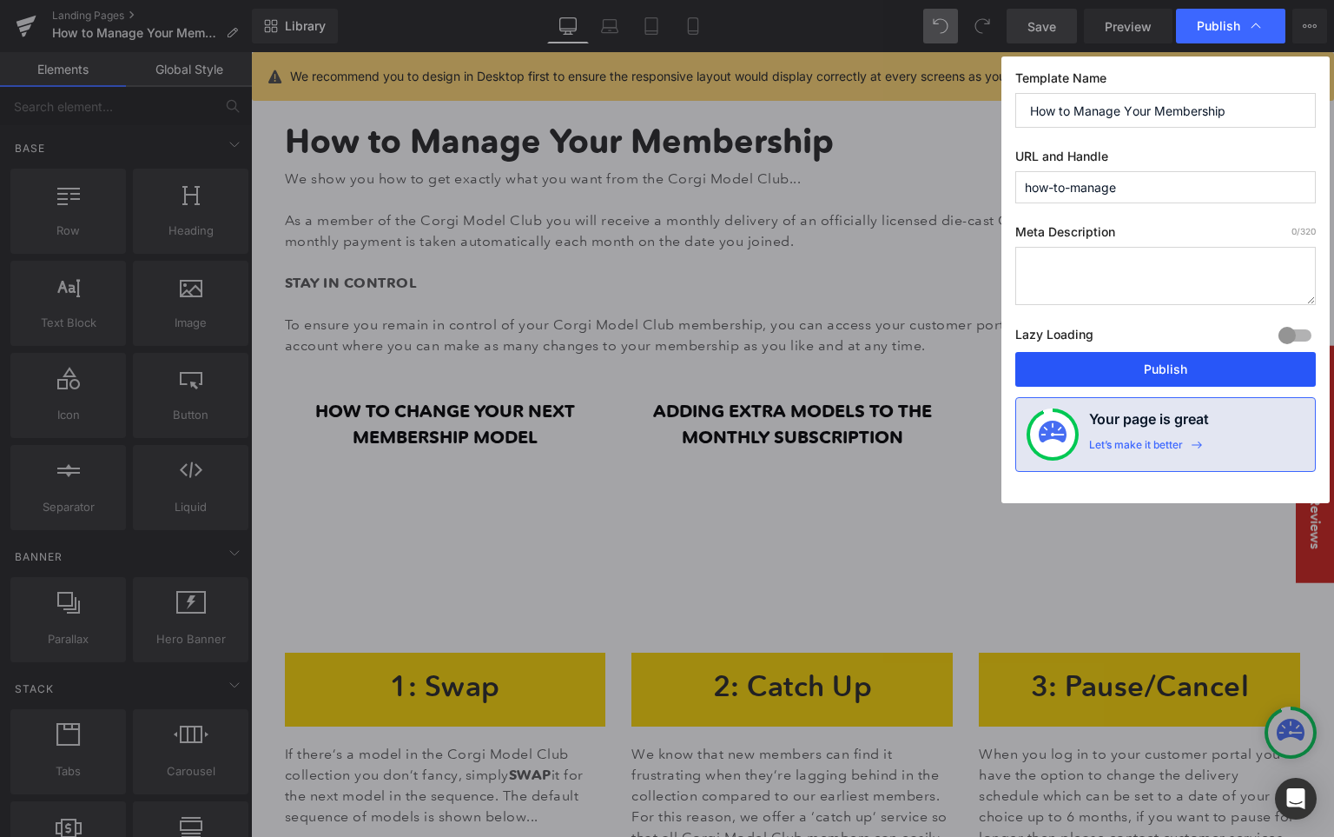
click at [1138, 359] on button "Publish" at bounding box center [1166, 369] width 301 height 35
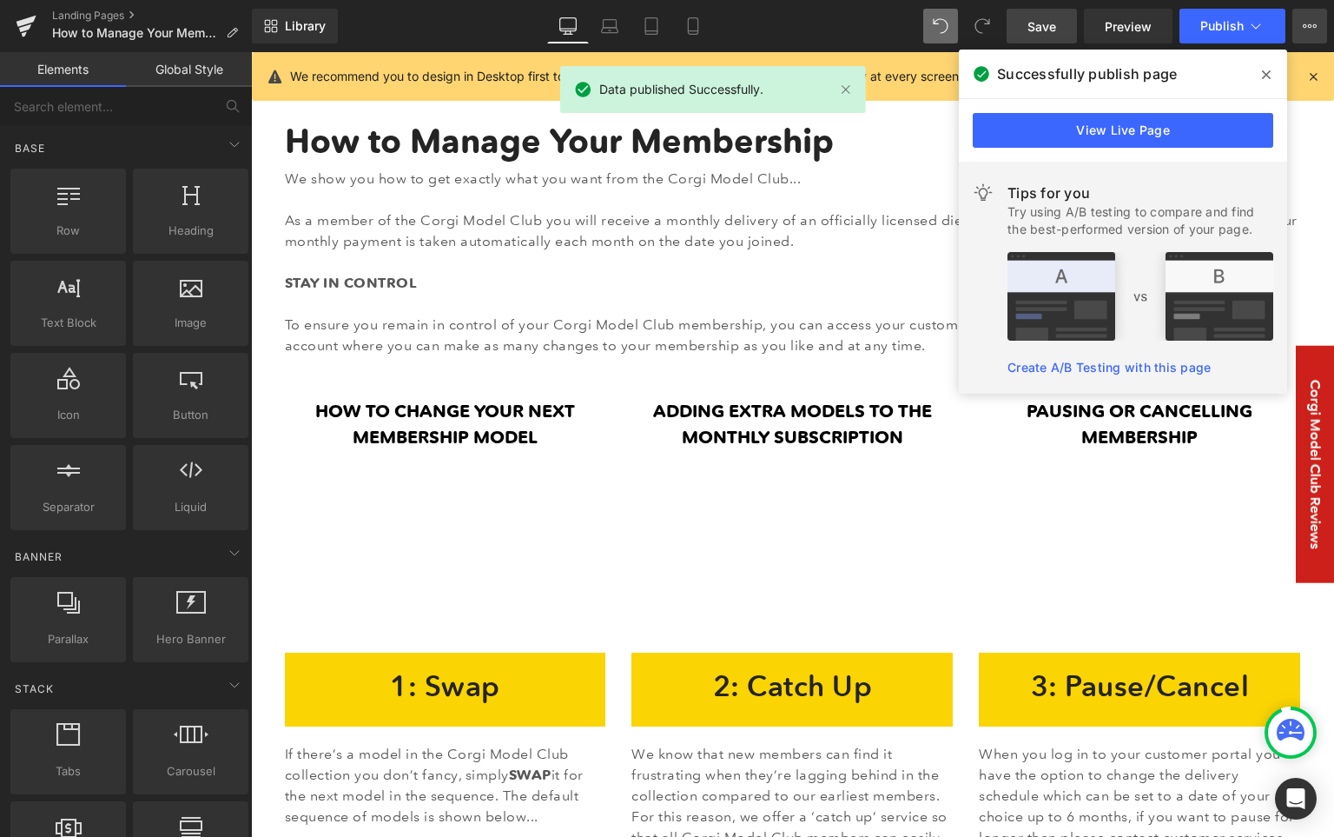
click at [1181, 27] on icon at bounding box center [1310, 26] width 14 height 14
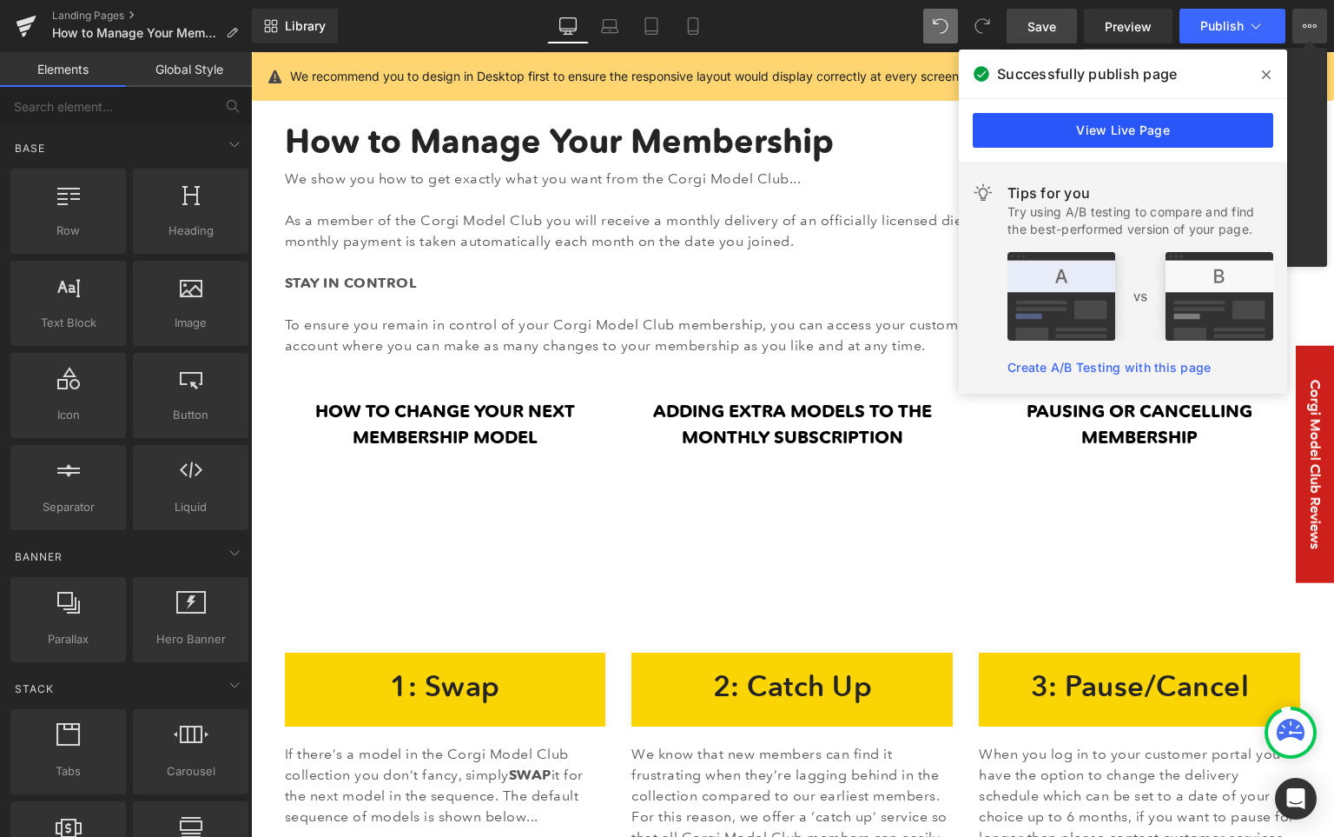
click at [1181, 135] on link "View Live Page" at bounding box center [1123, 130] width 301 height 35
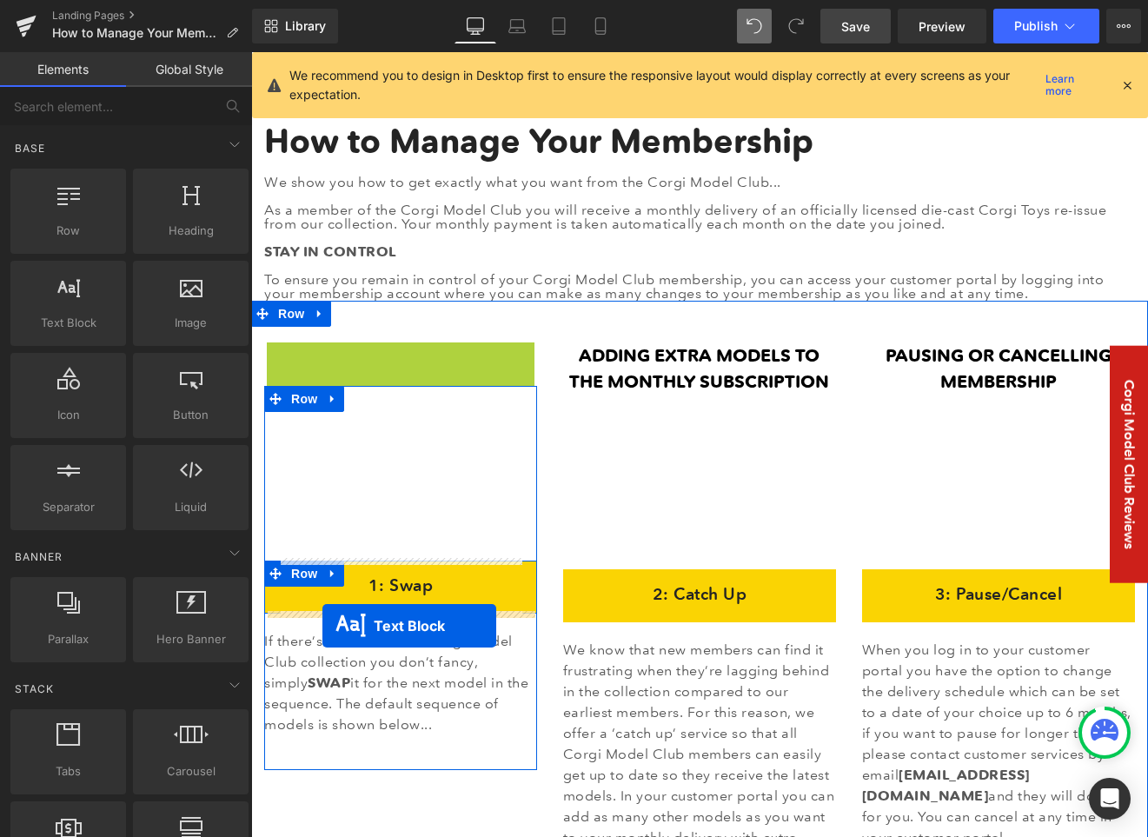
drag, startPoint x: 348, startPoint y: 367, endPoint x: 322, endPoint y: 626, distance: 259.3
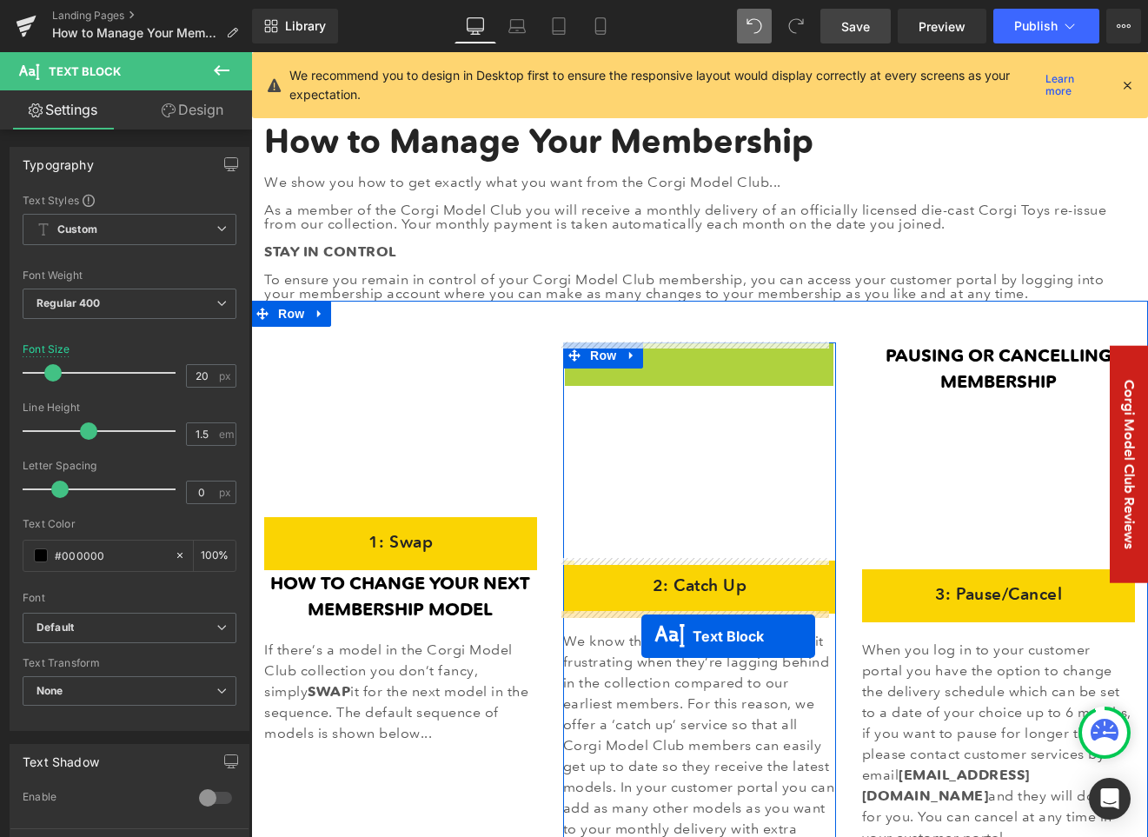
drag, startPoint x: 645, startPoint y: 369, endPoint x: 641, endPoint y: 636, distance: 266.7
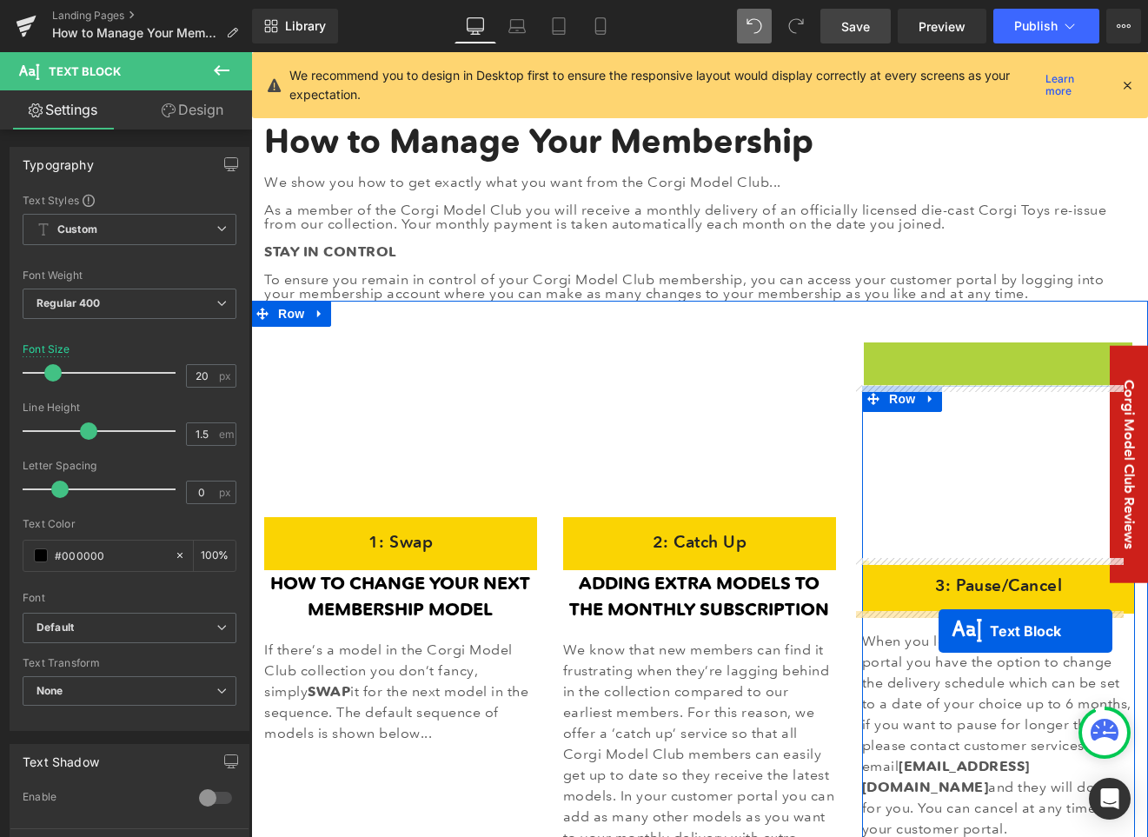
drag, startPoint x: 933, startPoint y: 368, endPoint x: 937, endPoint y: 631, distance: 262.4
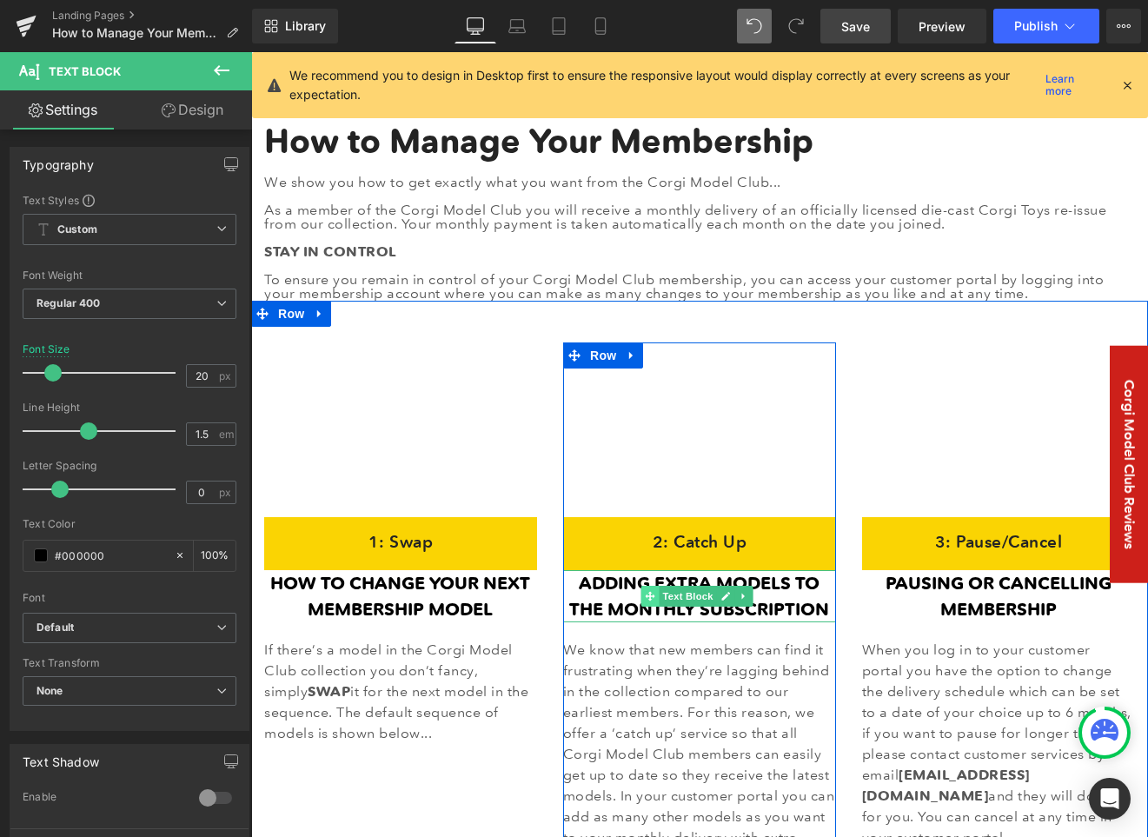
click at [645, 592] on icon at bounding box center [650, 597] width 10 height 10
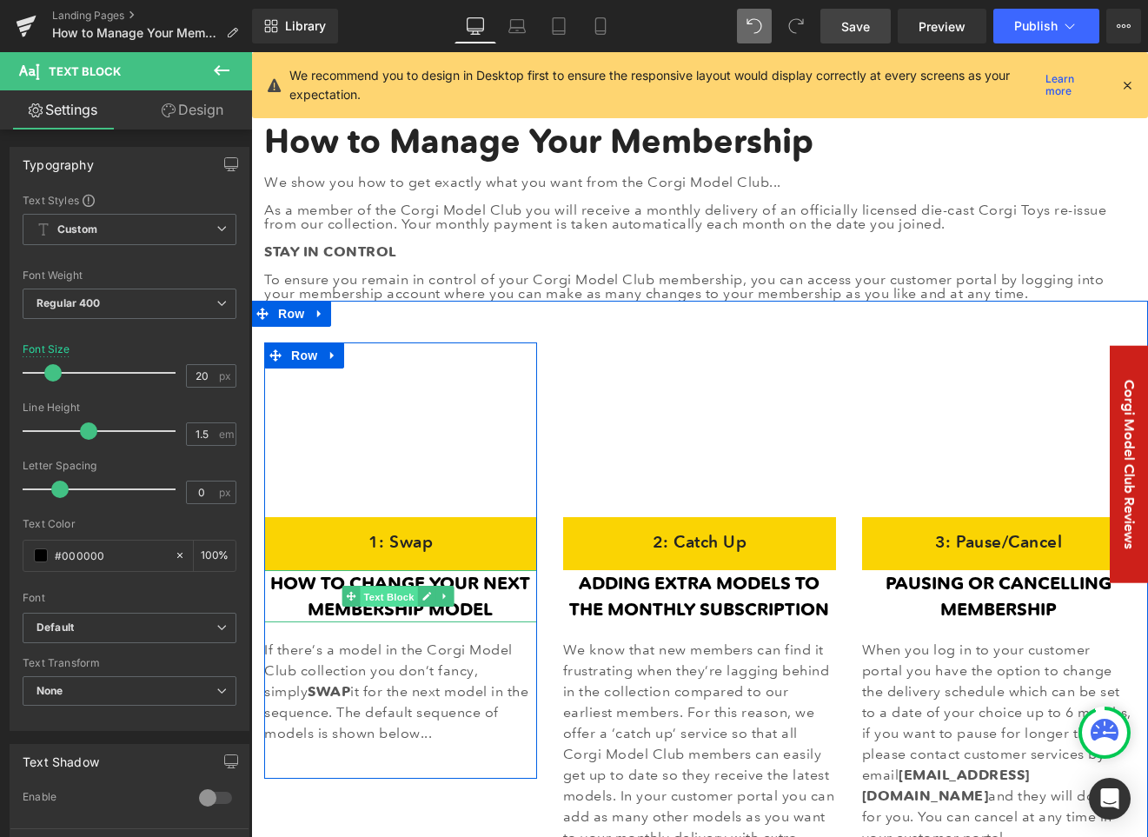
click at [395, 594] on span "Text Block" at bounding box center [389, 596] width 57 height 21
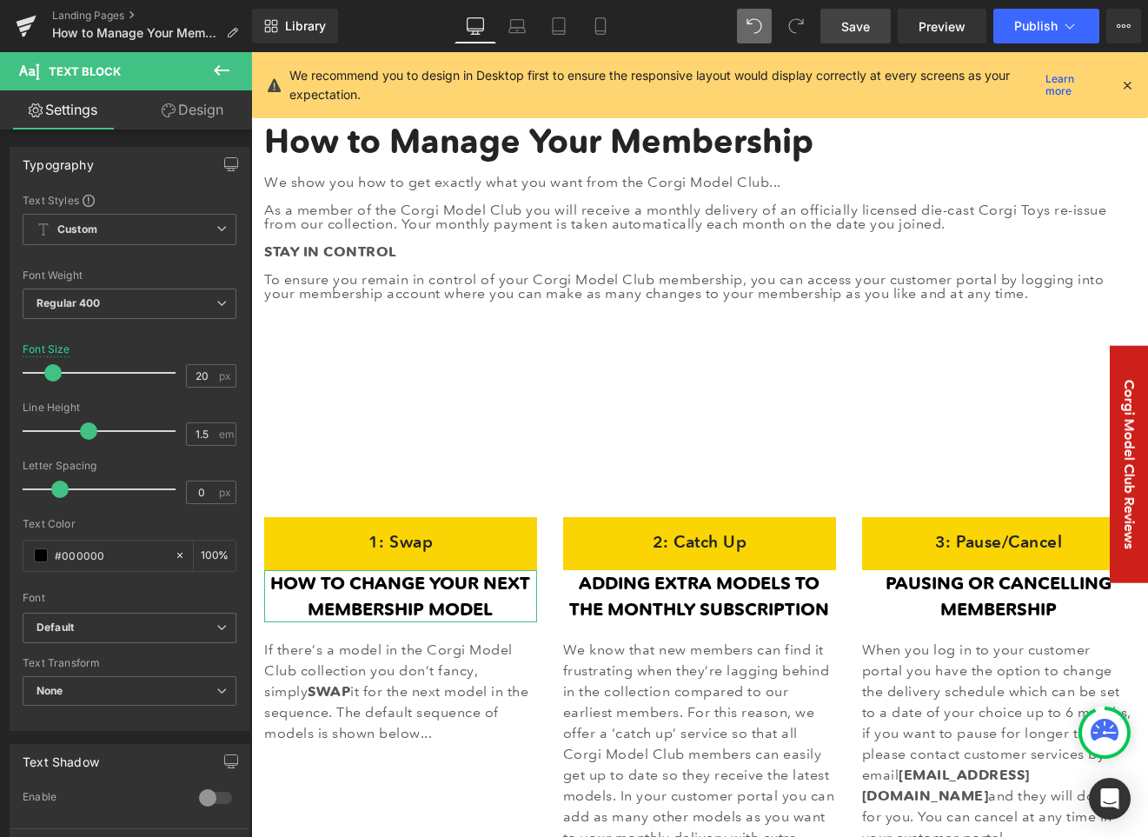
click at [205, 100] on link "Design" at bounding box center [192, 109] width 126 height 39
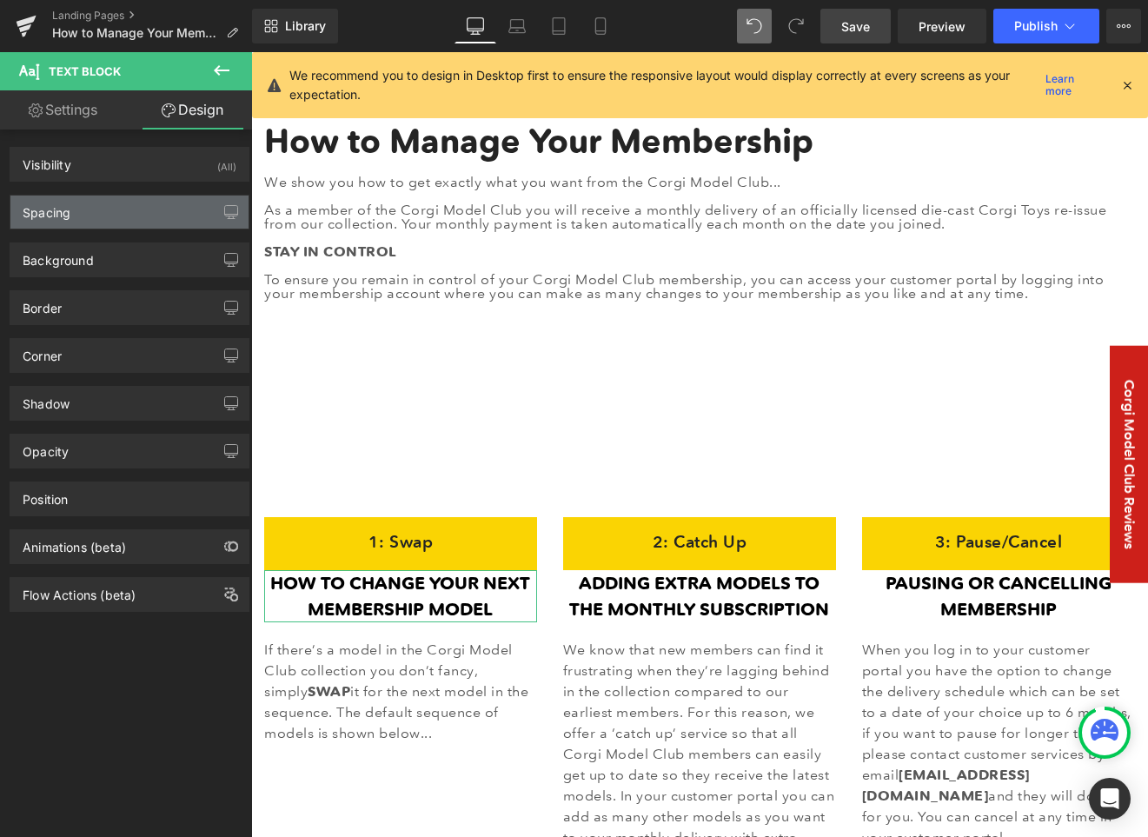
click at [136, 217] on div "Spacing" at bounding box center [129, 211] width 238 height 33
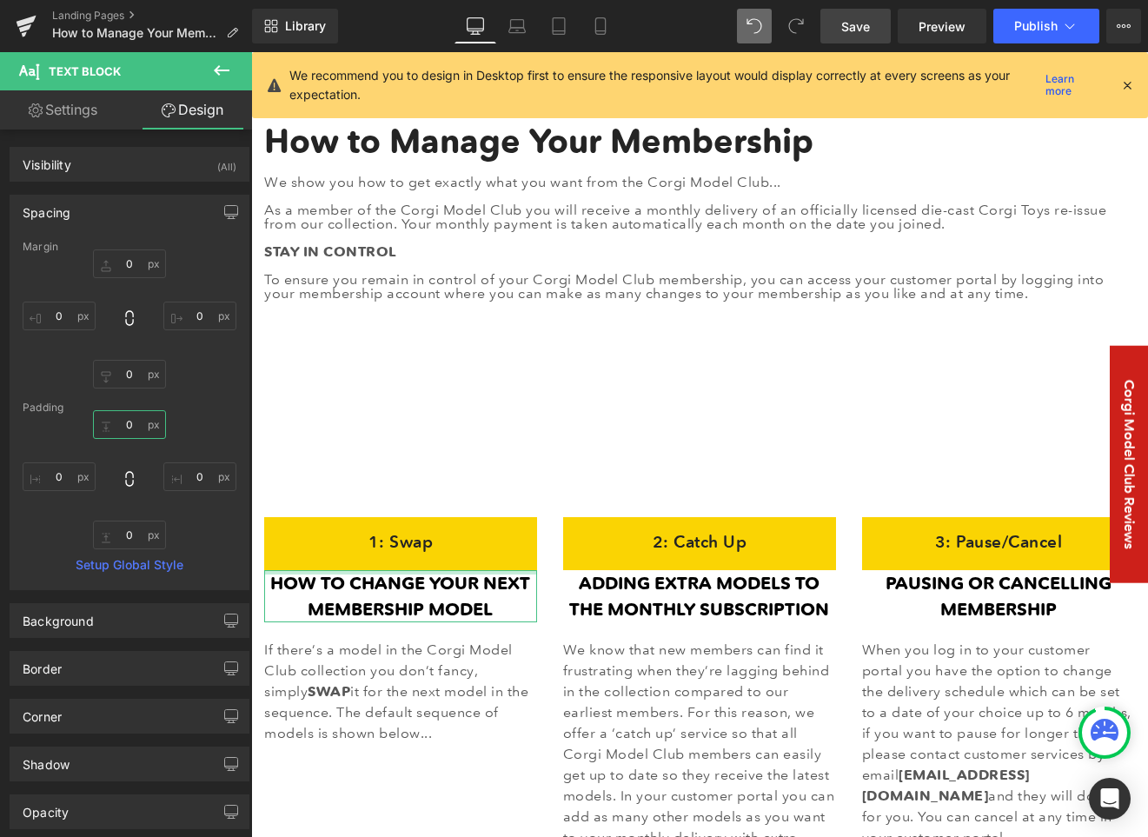
click at [129, 432] on input "text" at bounding box center [129, 424] width 73 height 29
type input "20"
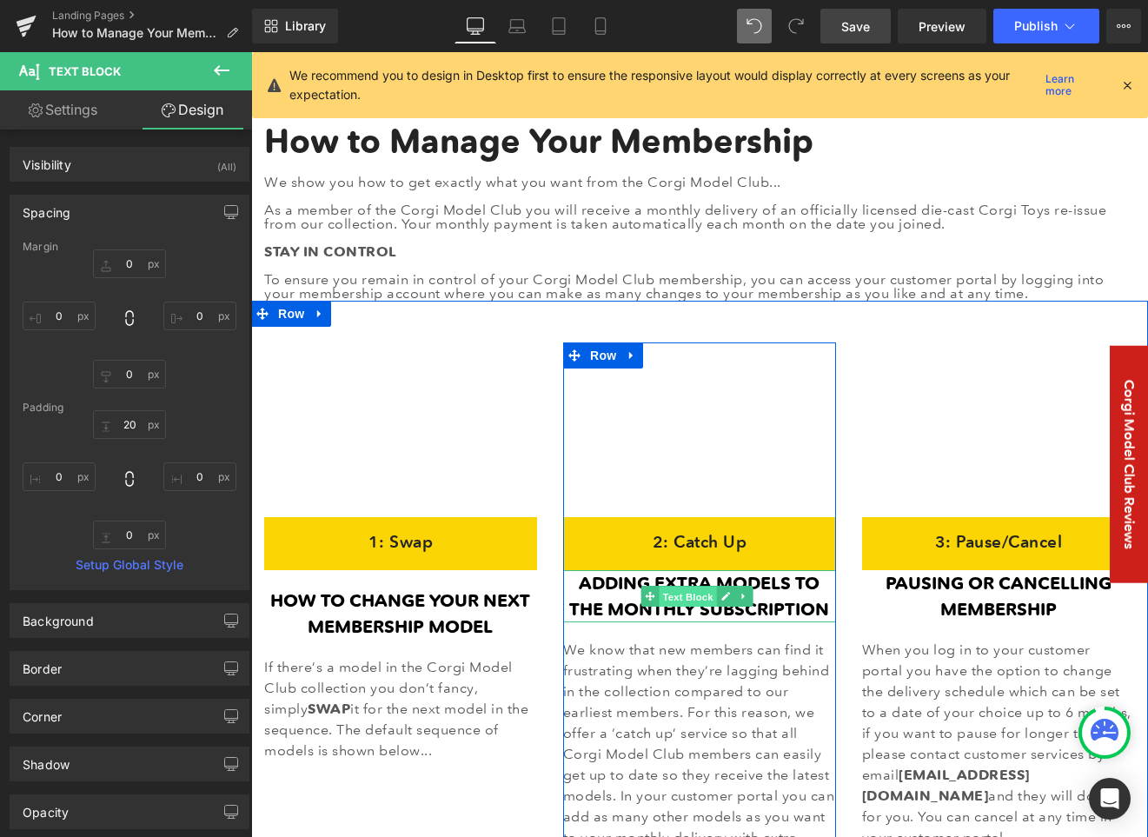
click at [685, 591] on span "Text Block" at bounding box center [687, 596] width 57 height 21
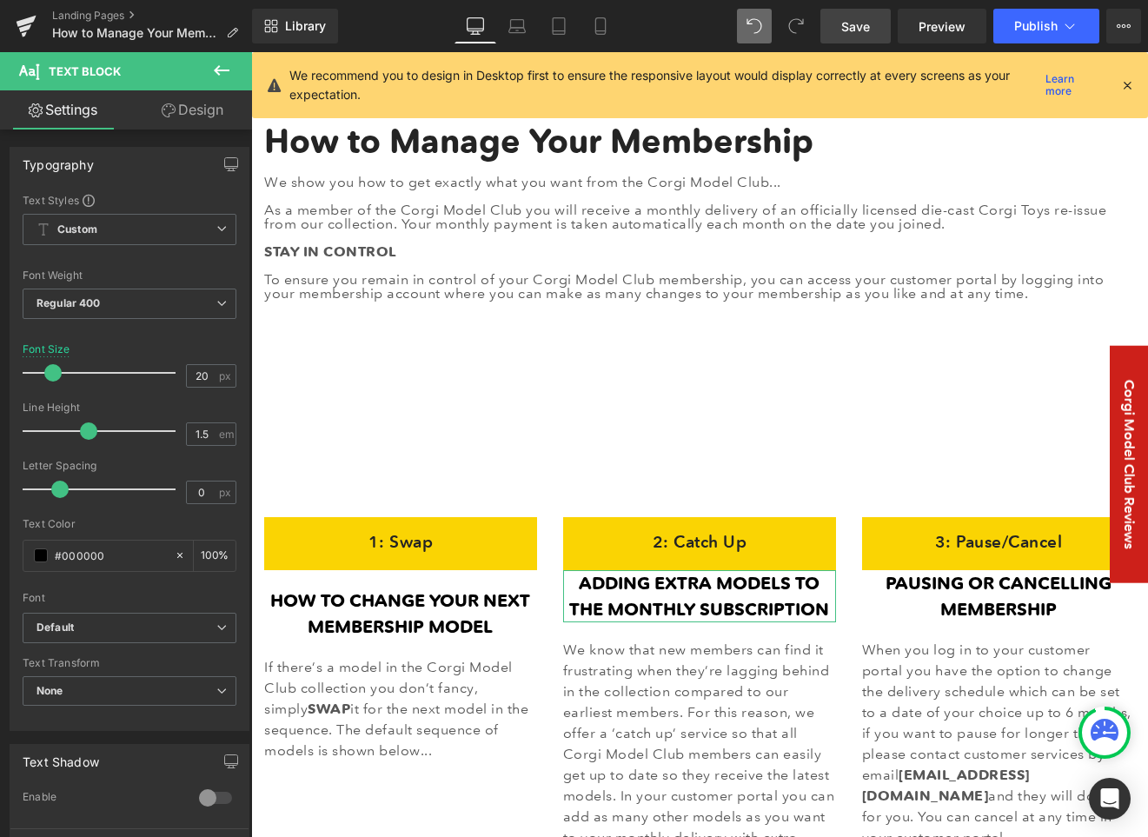
click at [190, 97] on link "Design" at bounding box center [192, 109] width 126 height 39
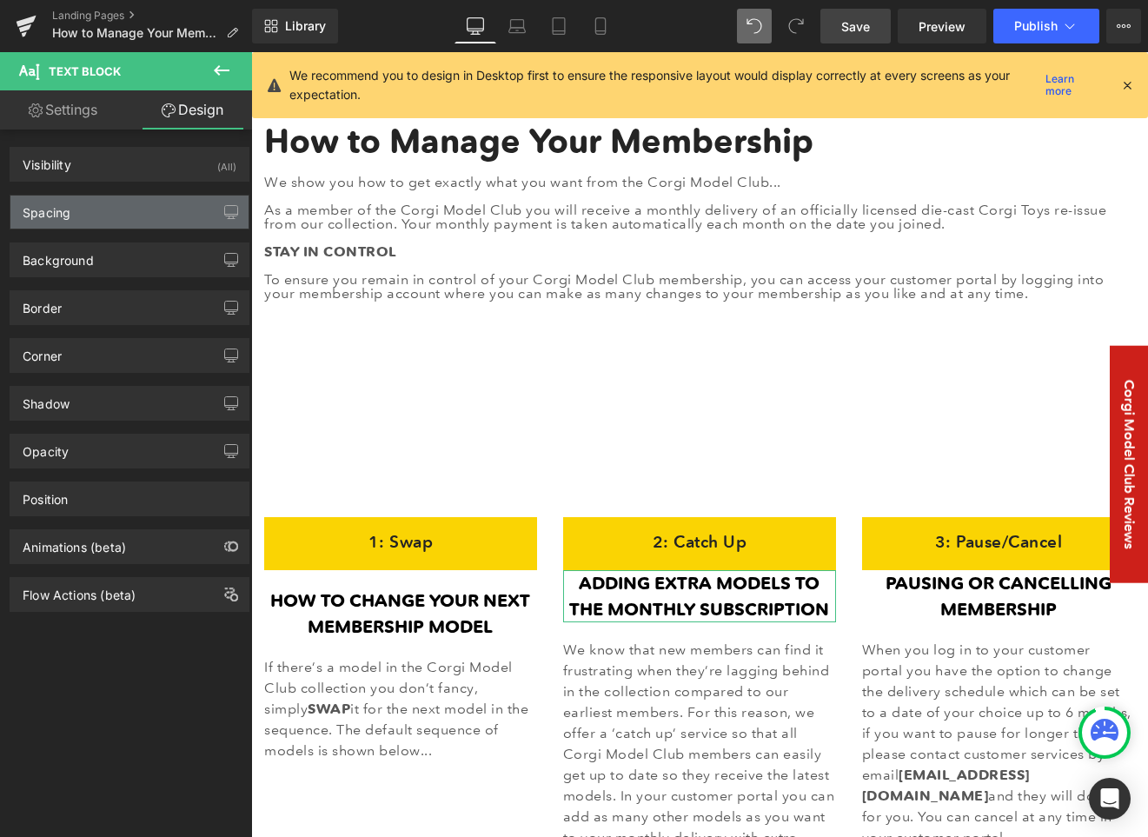
click at [70, 218] on div "Spacing" at bounding box center [129, 211] width 238 height 33
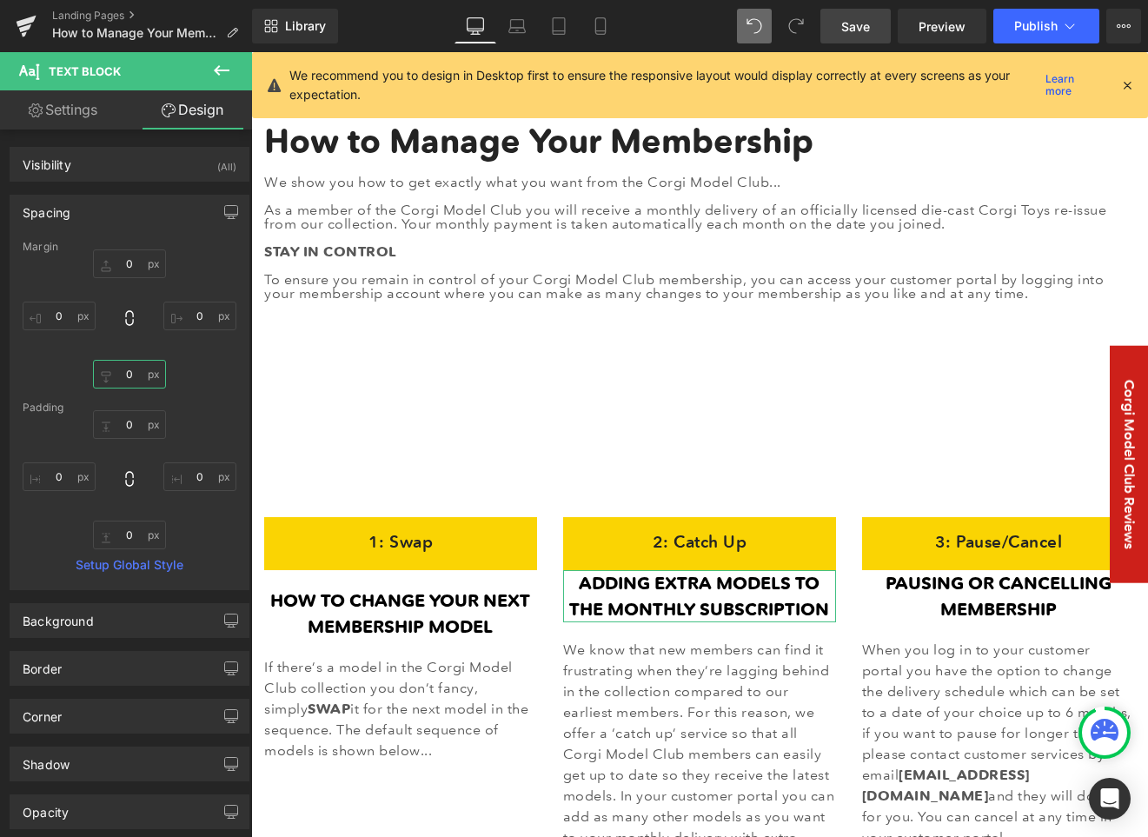
click at [125, 380] on input "text" at bounding box center [129, 374] width 73 height 29
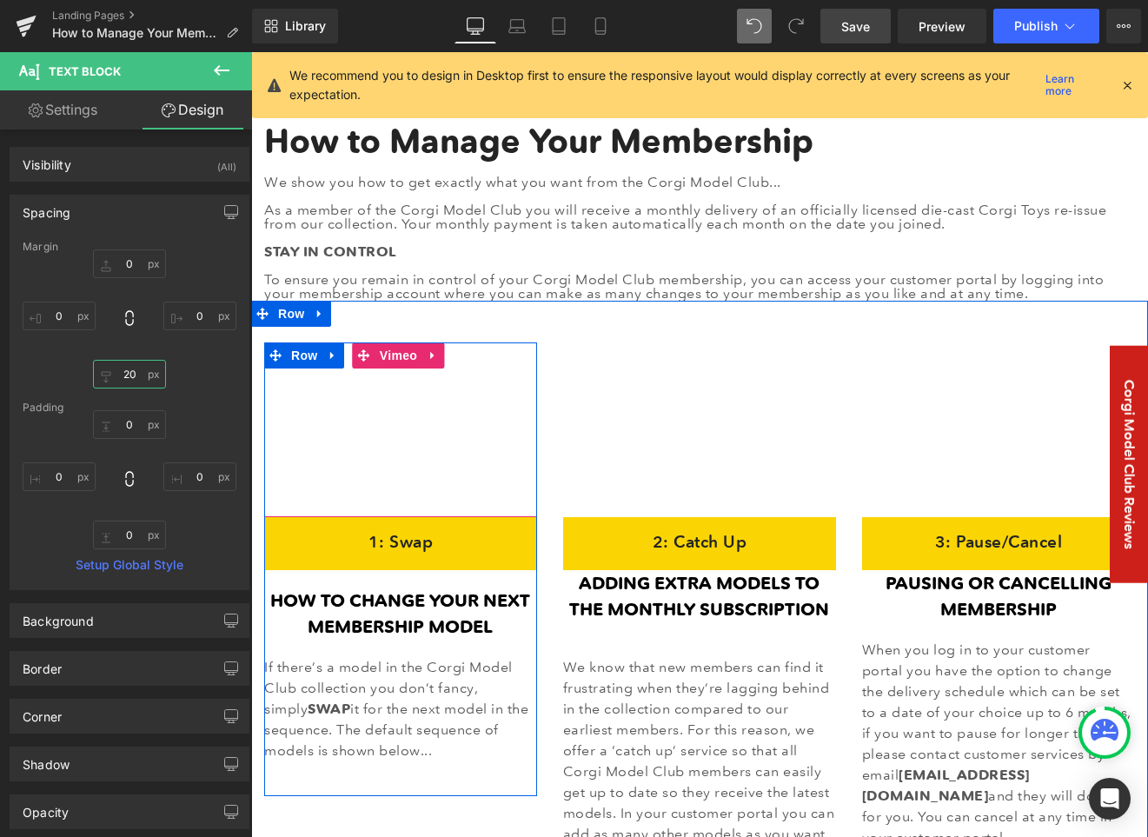
type input "2"
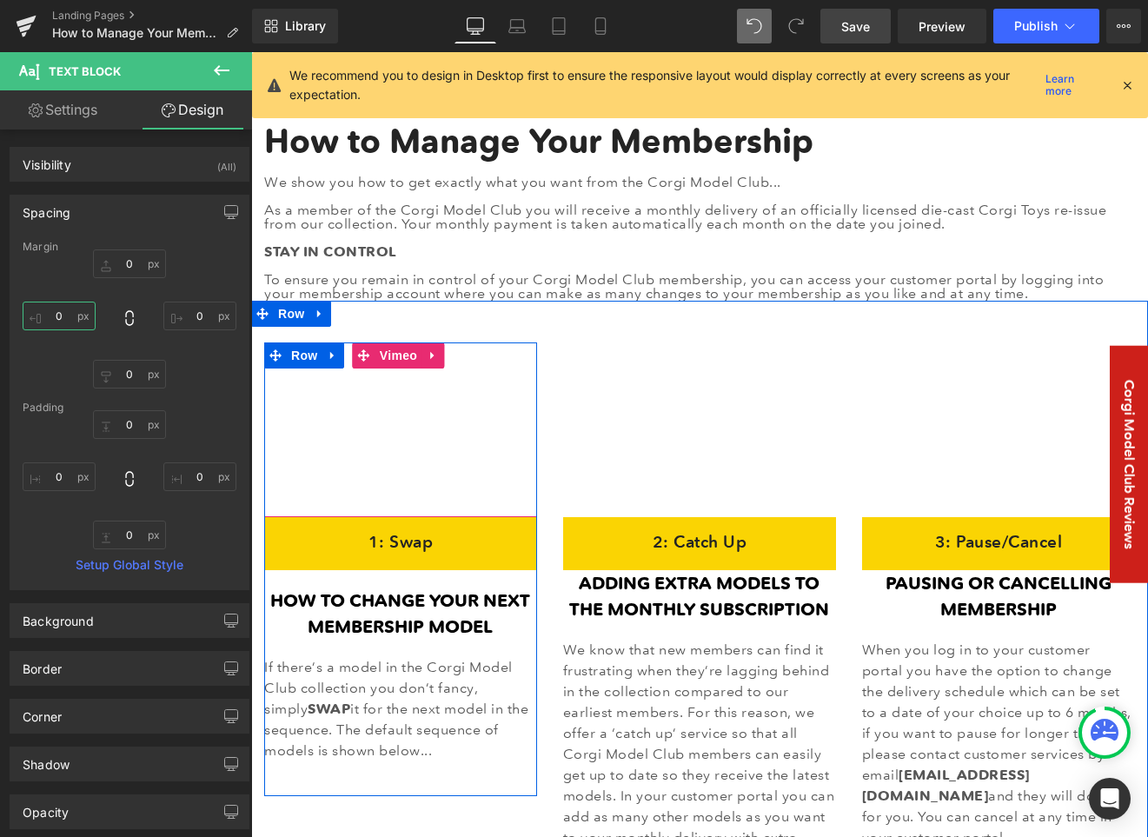
type input "0"
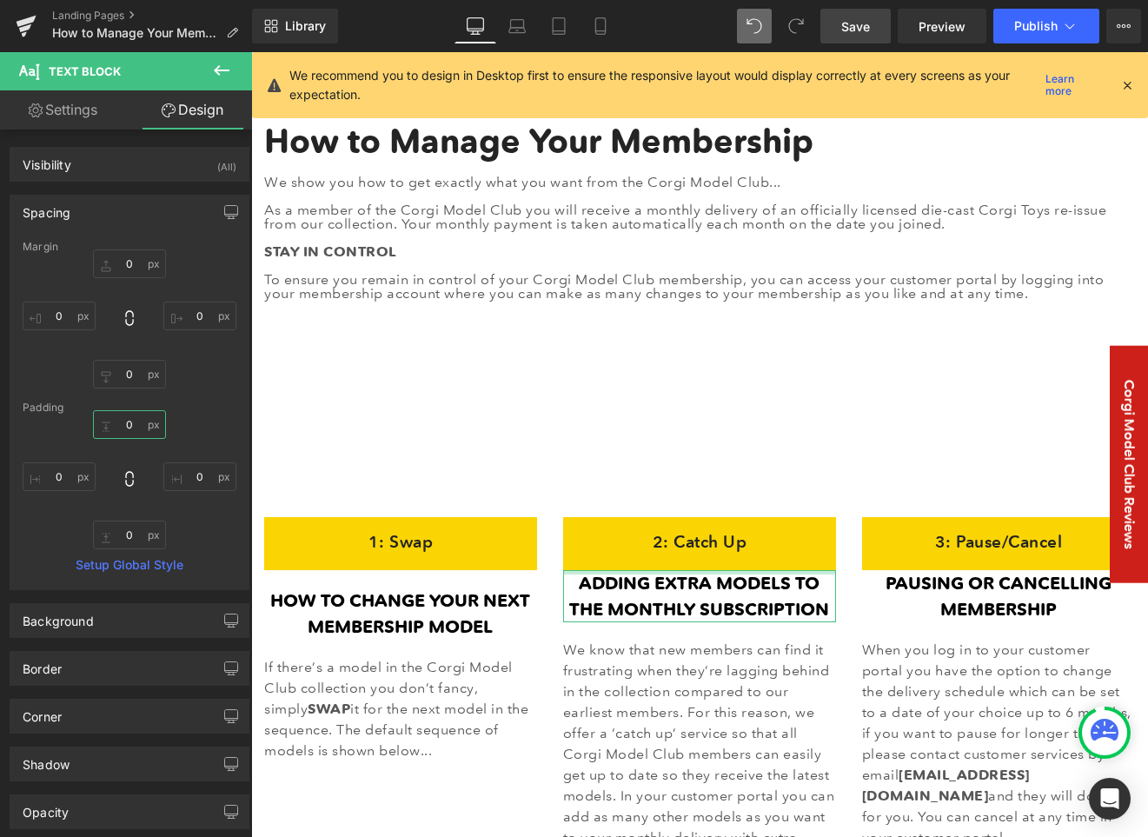
click at [122, 421] on input "text" at bounding box center [129, 424] width 73 height 29
type input "20"
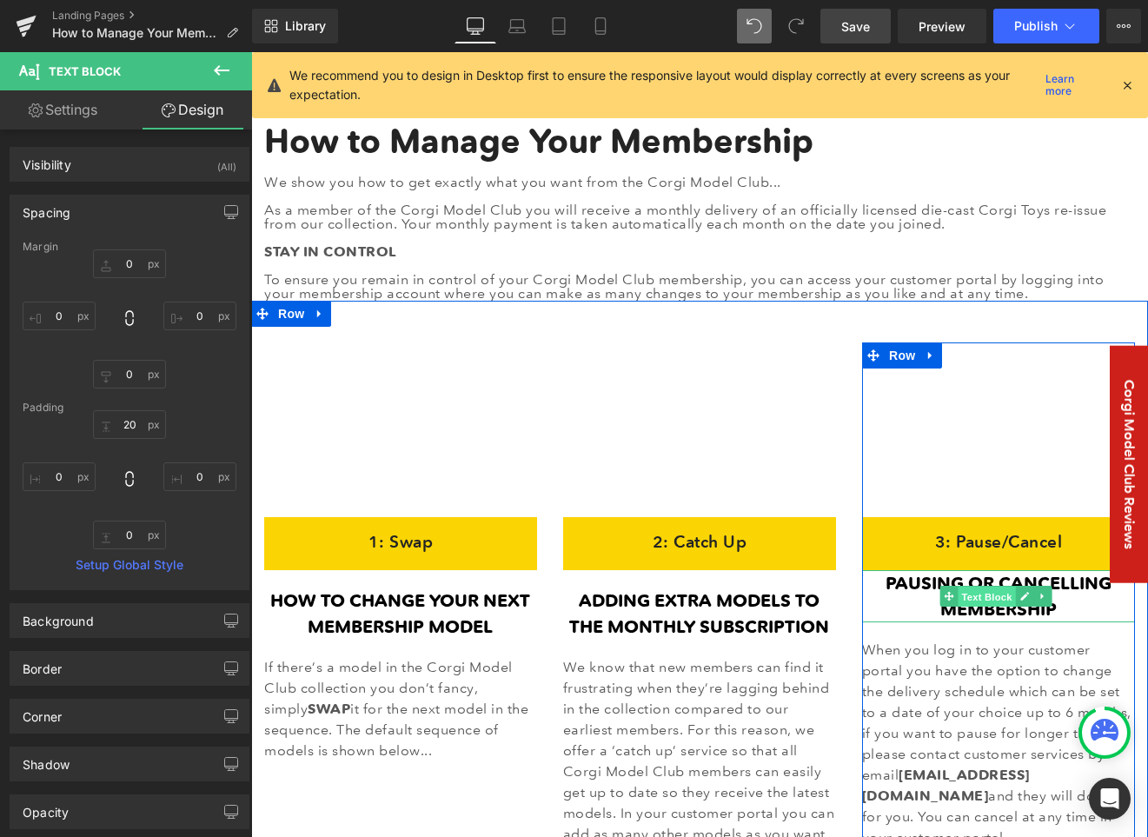
click at [995, 590] on span "Text Block" at bounding box center [986, 596] width 57 height 21
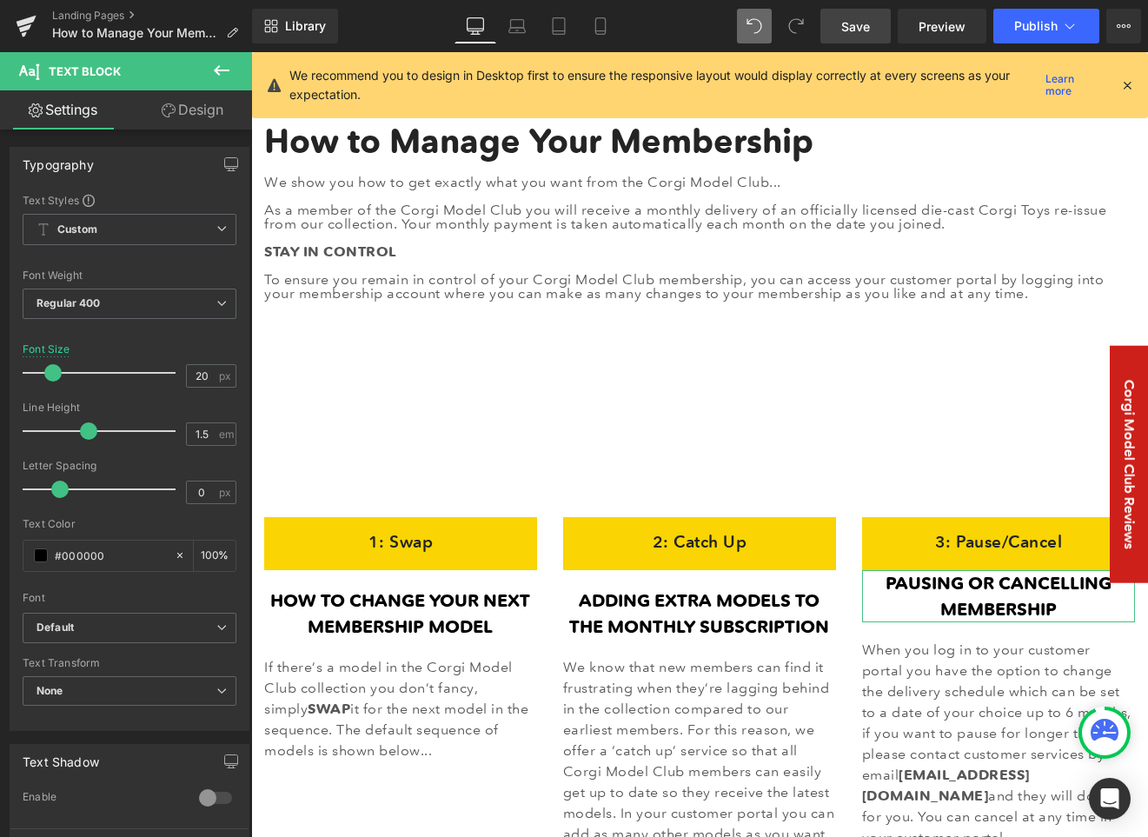
click at [187, 103] on link "Design" at bounding box center [192, 109] width 126 height 39
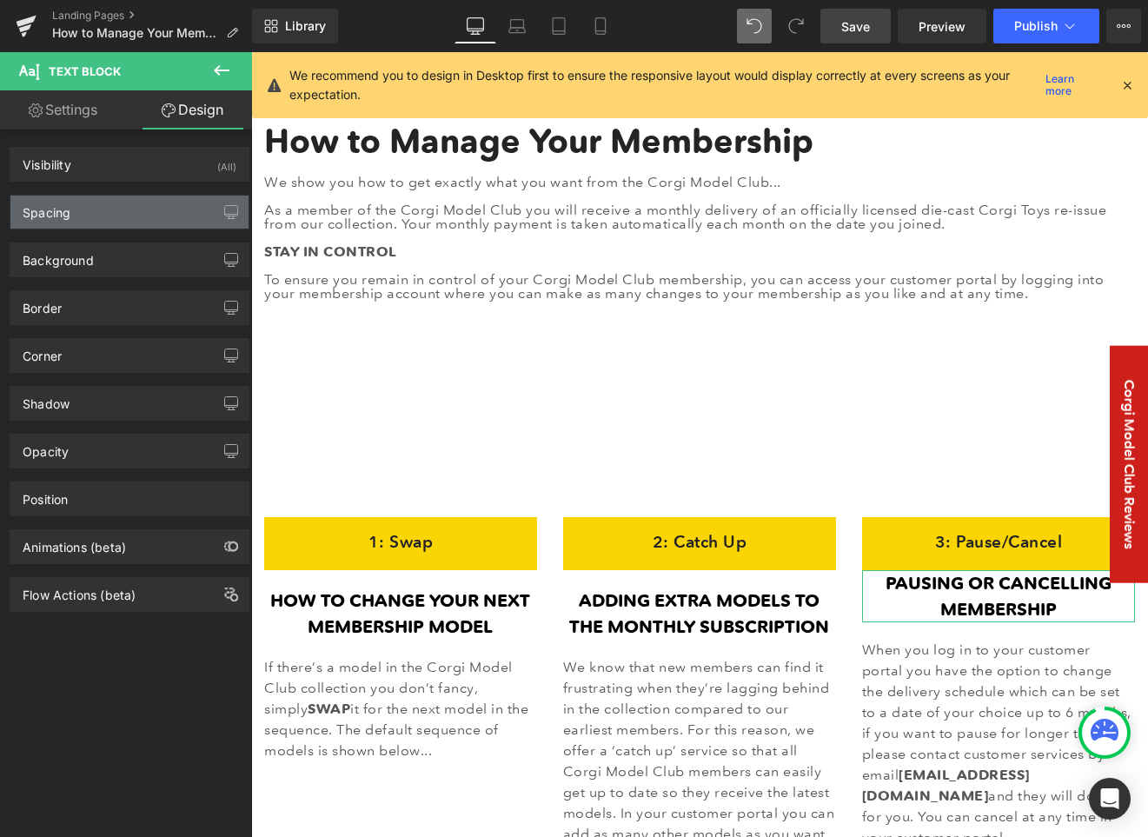
click at [76, 215] on div "Spacing" at bounding box center [129, 211] width 238 height 33
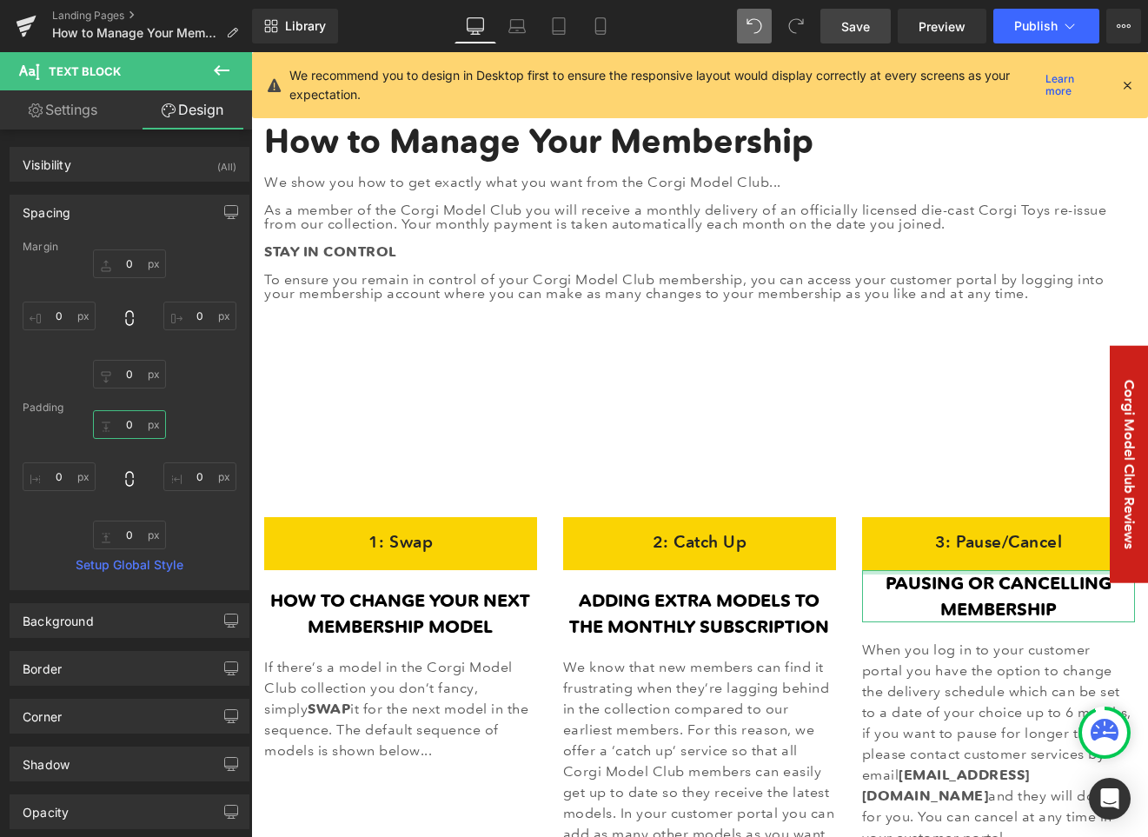
click at [129, 428] on input "0" at bounding box center [129, 424] width 73 height 29
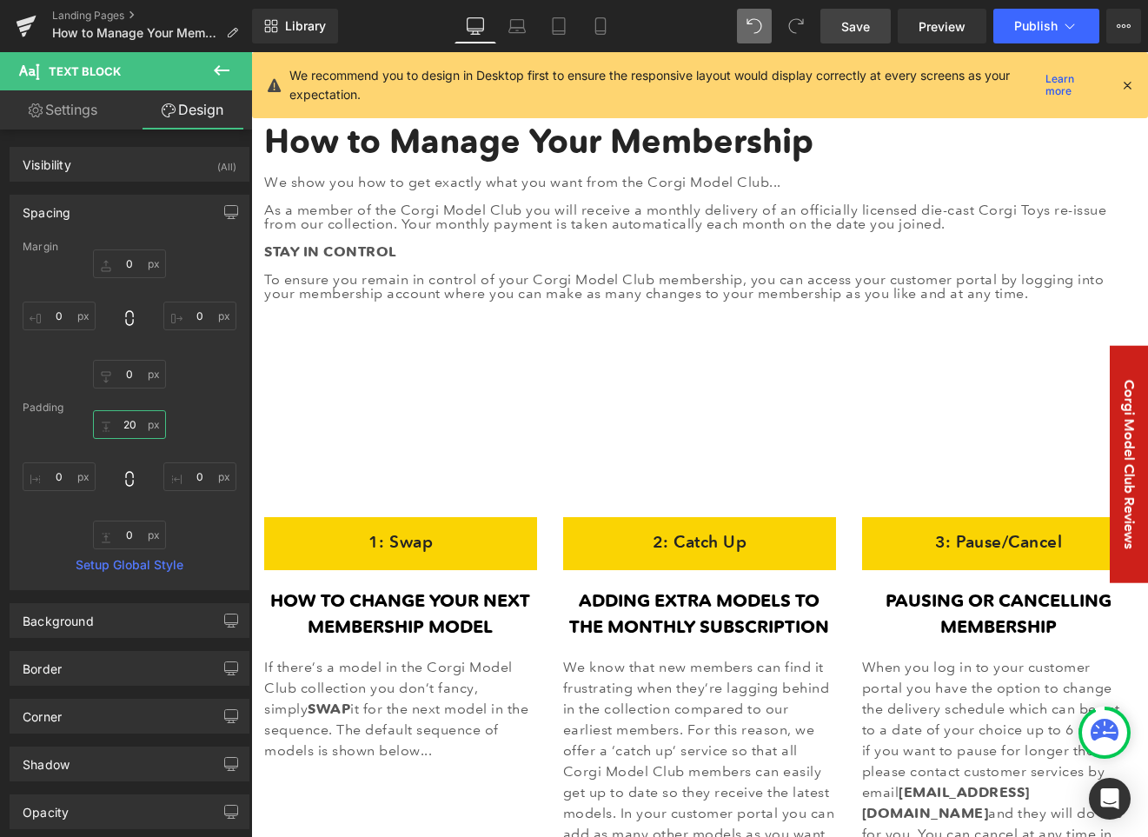
type input "20"
click at [857, 26] on span "Save" at bounding box center [855, 26] width 29 height 18
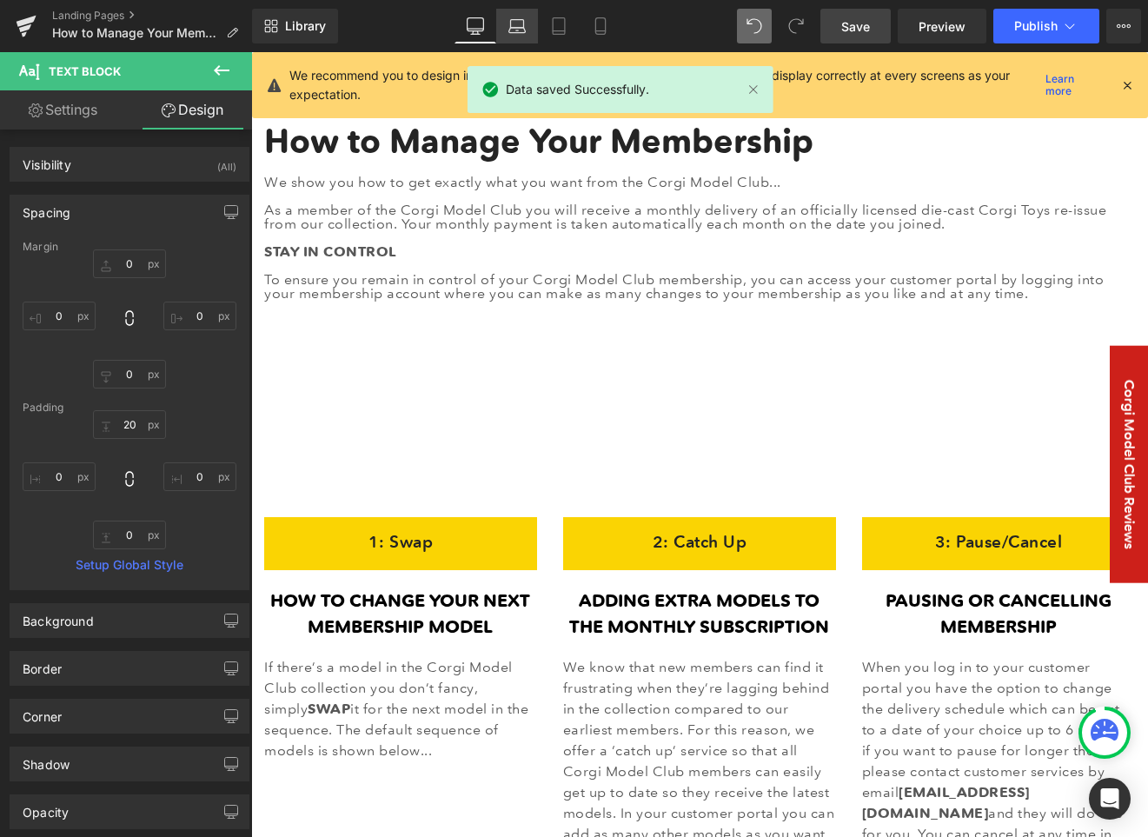
click at [508, 20] on icon at bounding box center [516, 25] width 17 height 17
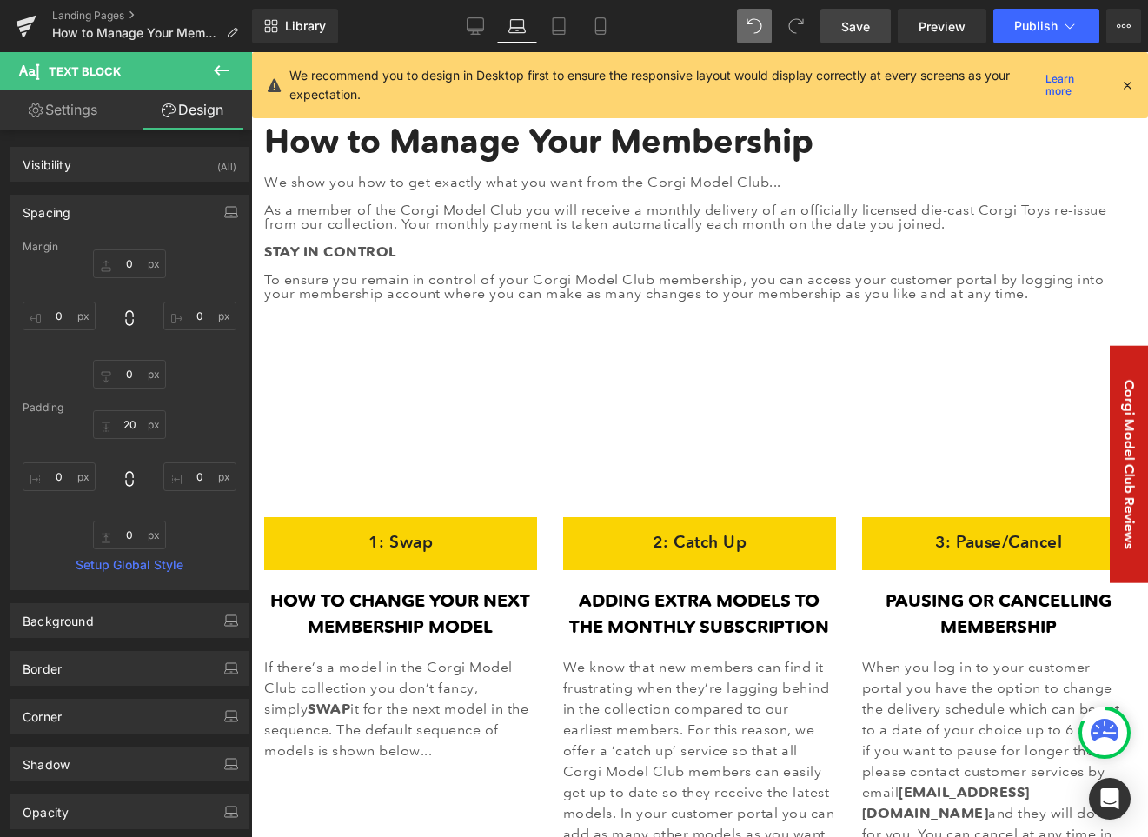
click at [520, 25] on icon at bounding box center [516, 25] width 17 height 17
click at [559, 26] on icon at bounding box center [558, 25] width 17 height 17
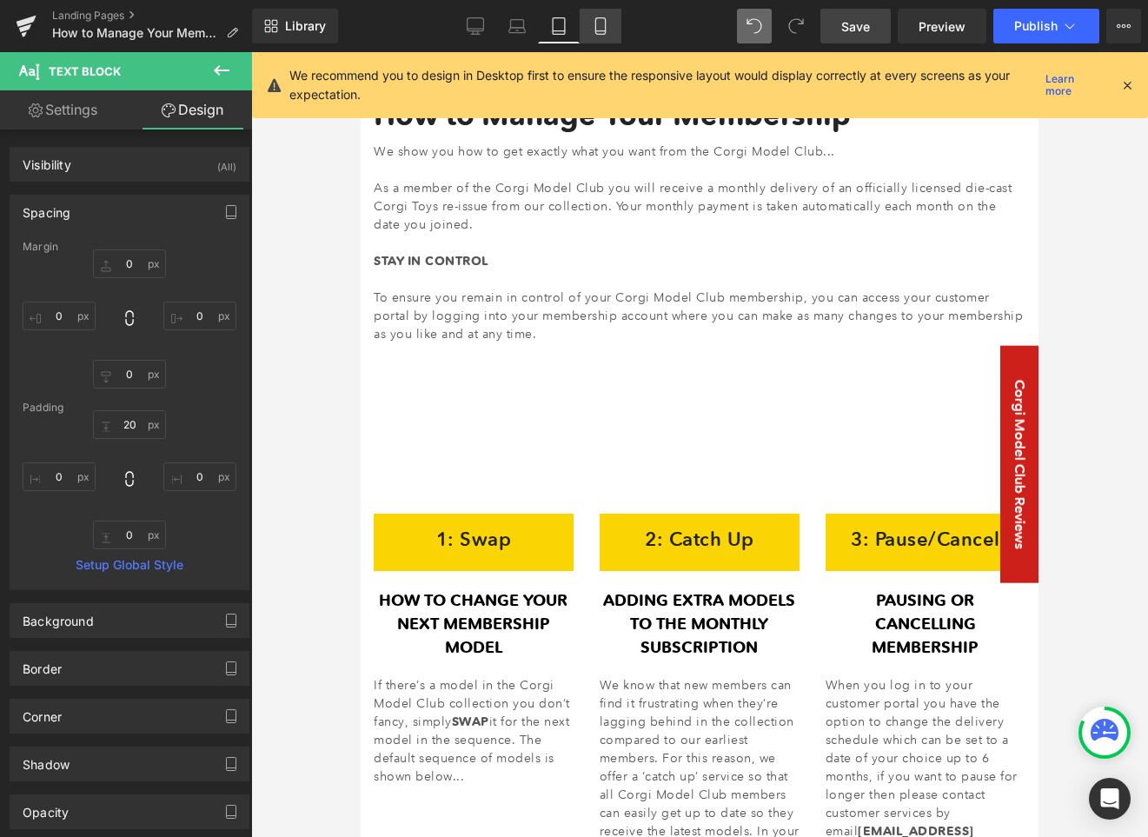
click at [603, 28] on icon at bounding box center [600, 25] width 17 height 17
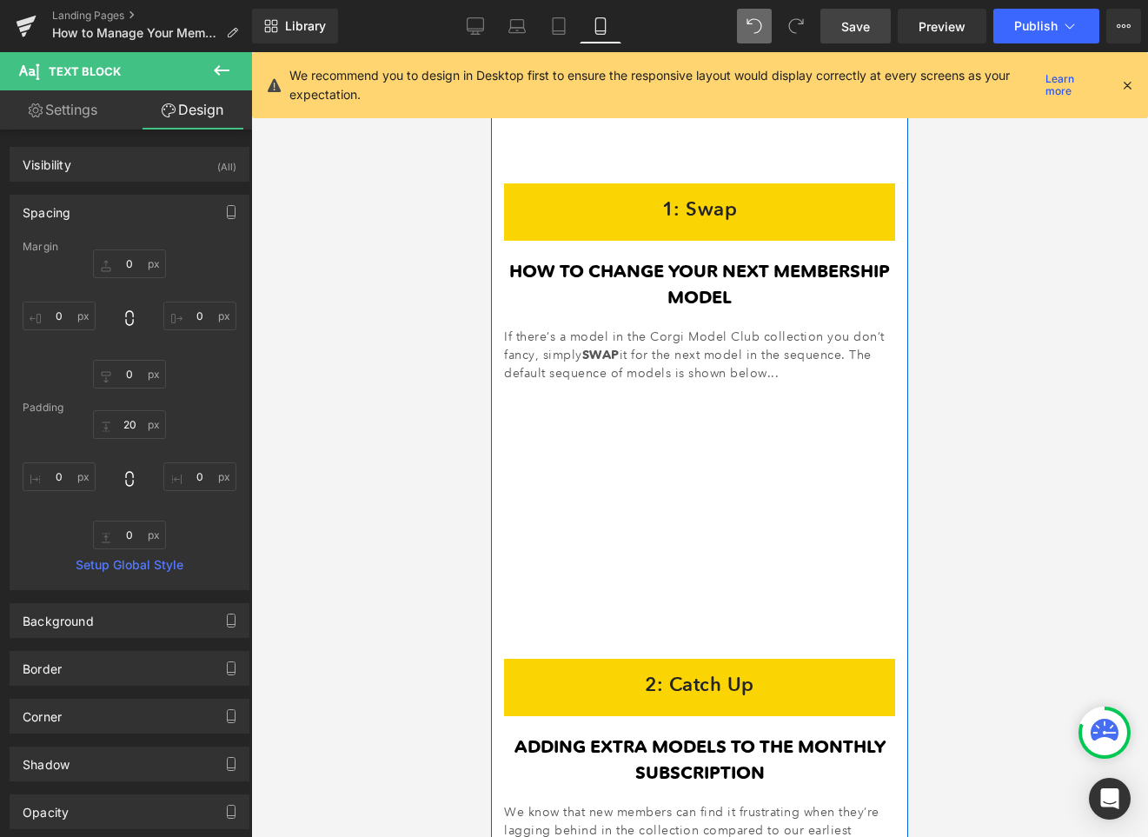
scroll to position [301, 0]
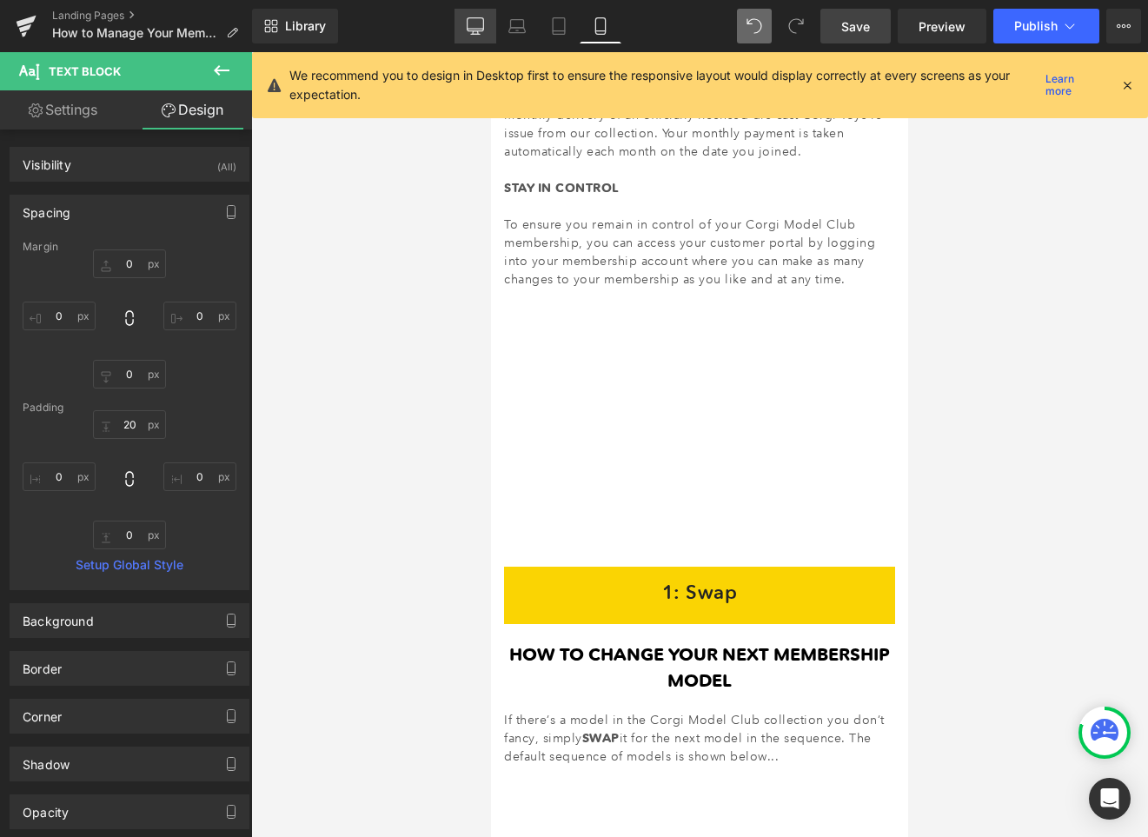
click at [476, 23] on icon at bounding box center [475, 25] width 17 height 17
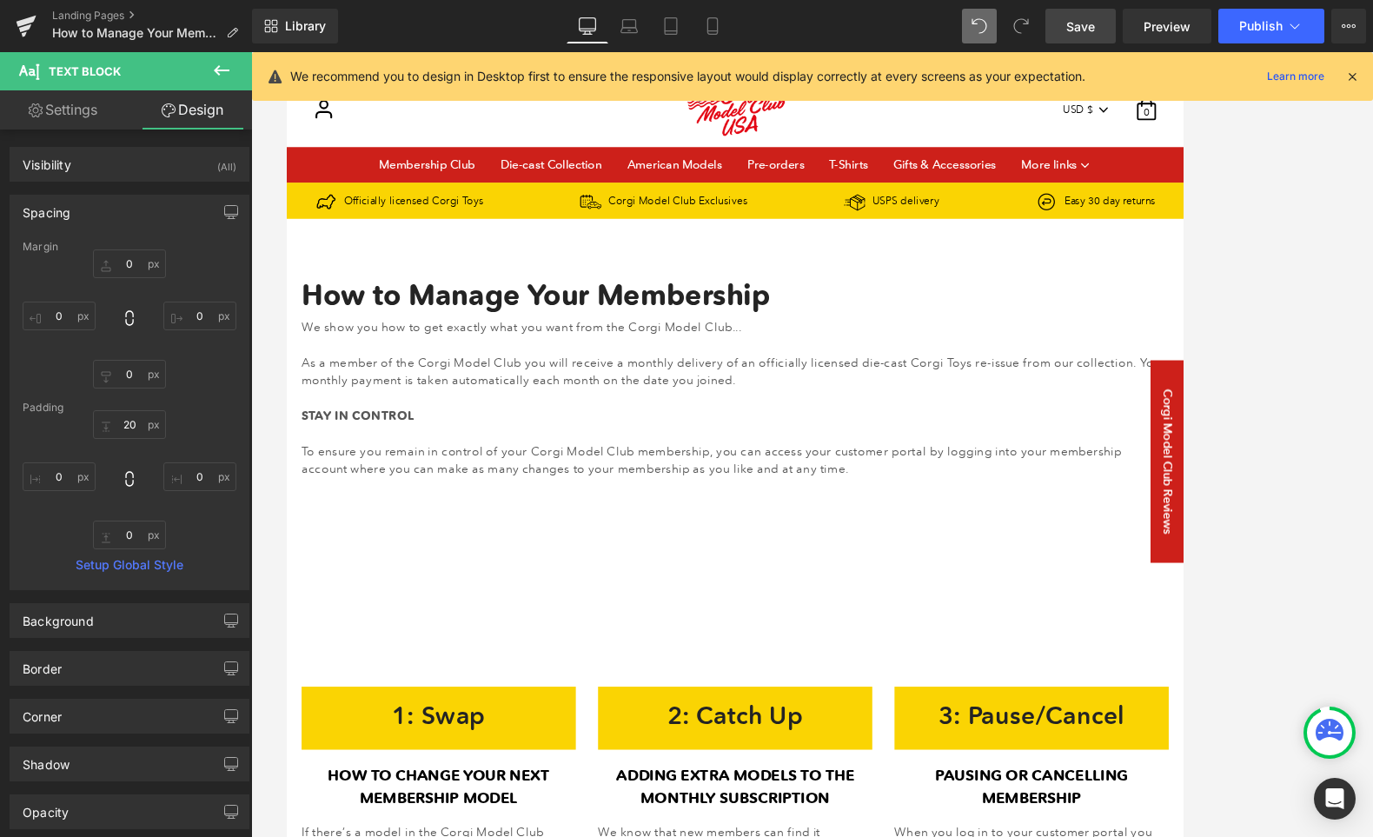
scroll to position [0, 0]
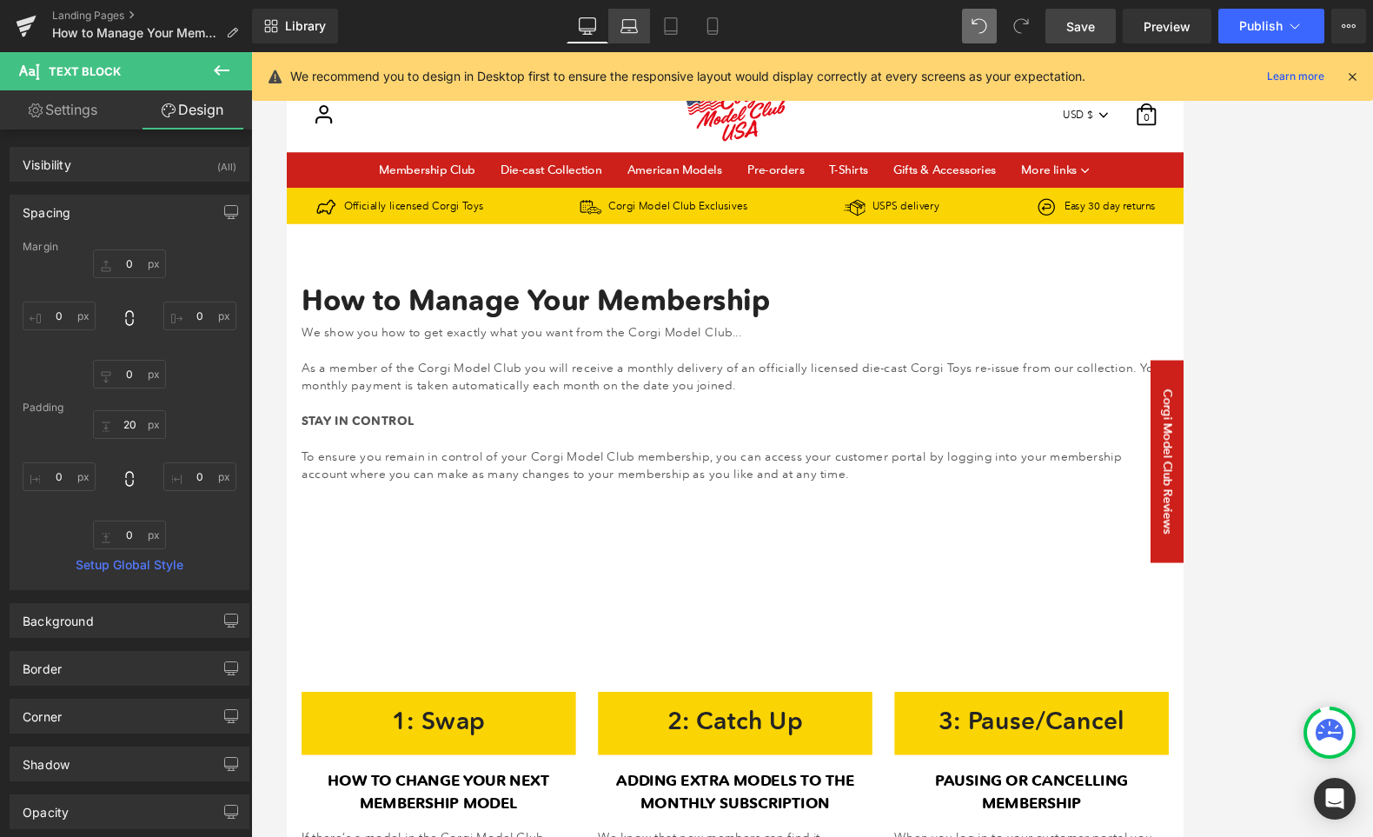
click at [637, 32] on icon at bounding box center [629, 30] width 17 height 5
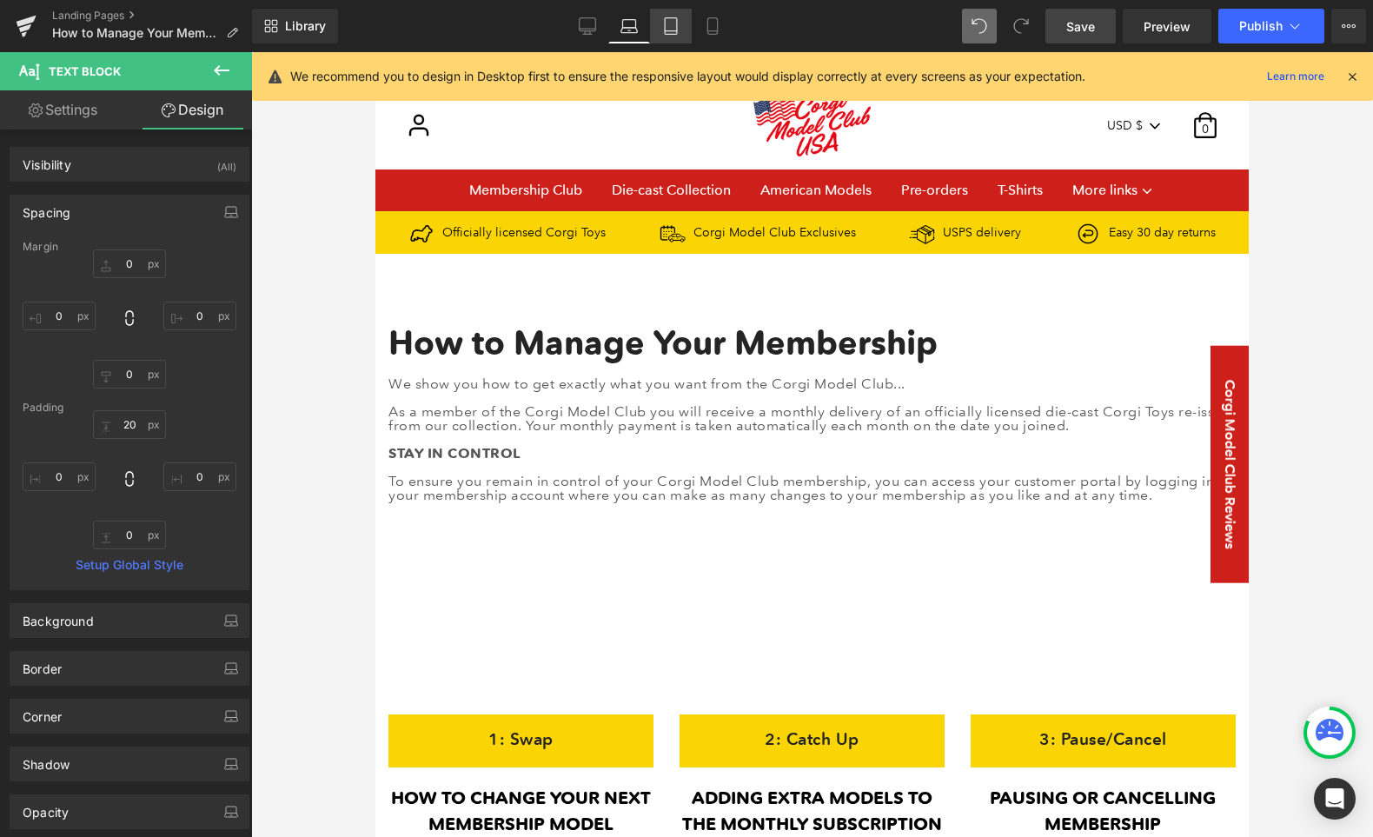
click at [679, 30] on icon at bounding box center [670, 25] width 17 height 17
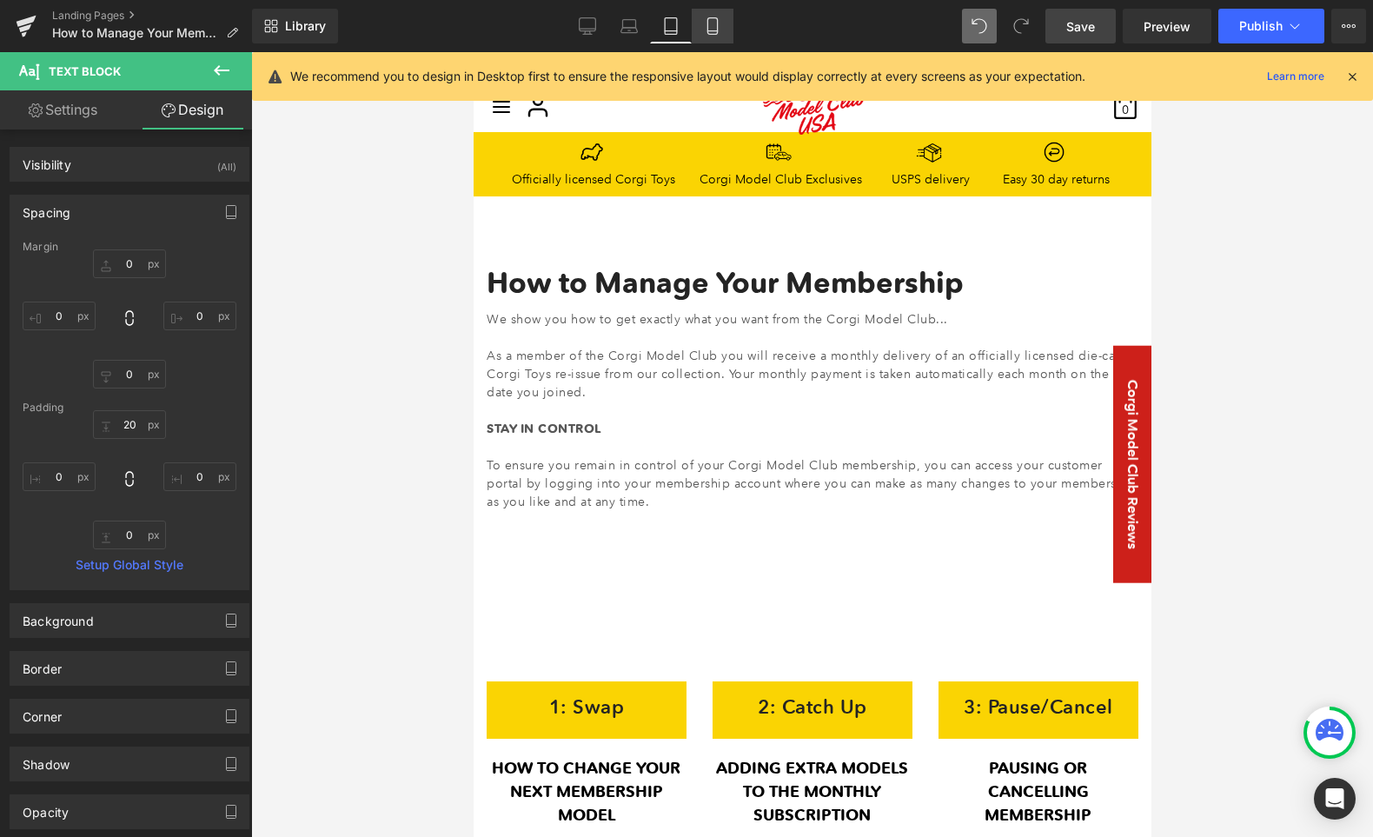
click at [712, 32] on icon at bounding box center [712, 25] width 17 height 17
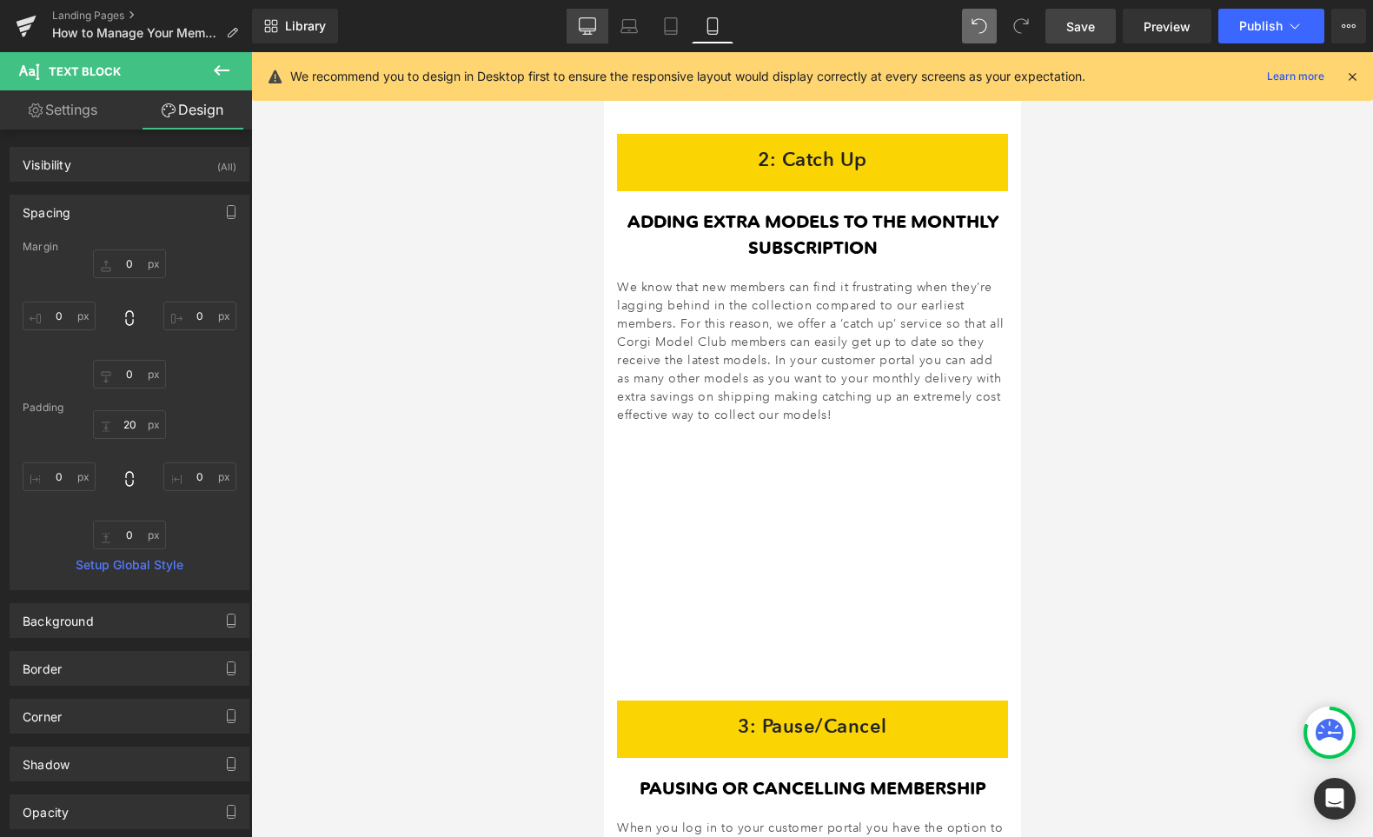
click at [587, 27] on icon at bounding box center [587, 25] width 17 height 17
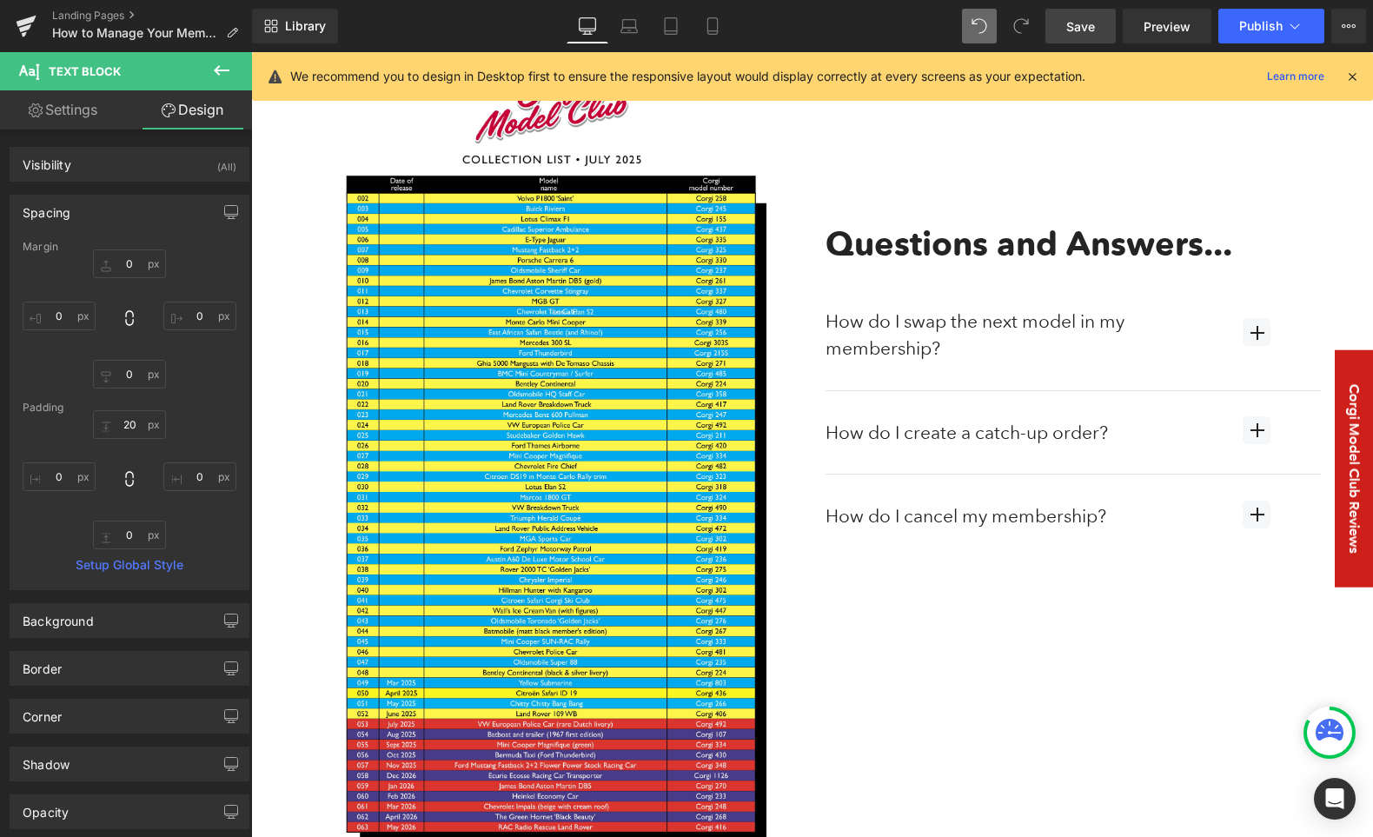
scroll to position [140, 0]
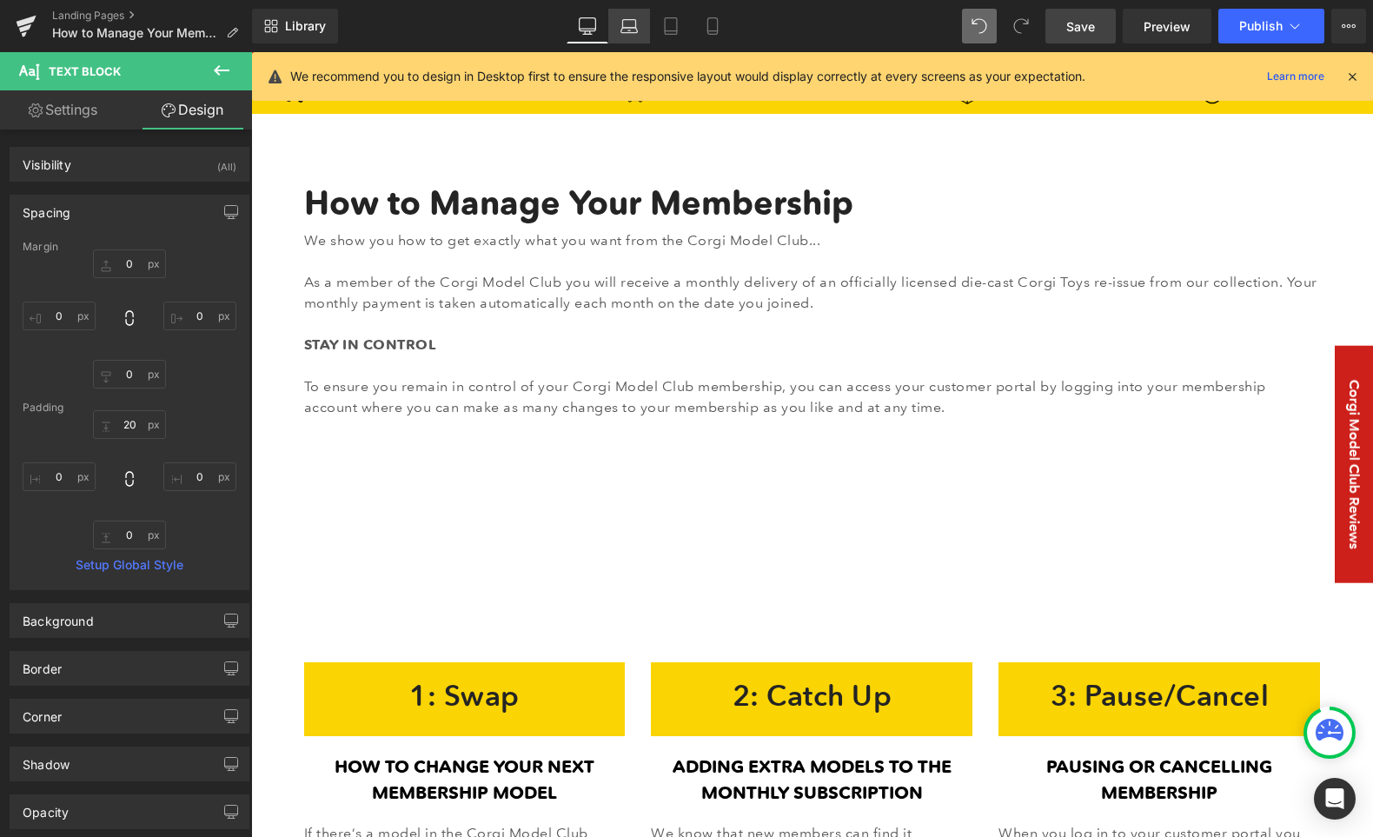
click at [619, 27] on link "Laptop" at bounding box center [629, 26] width 42 height 35
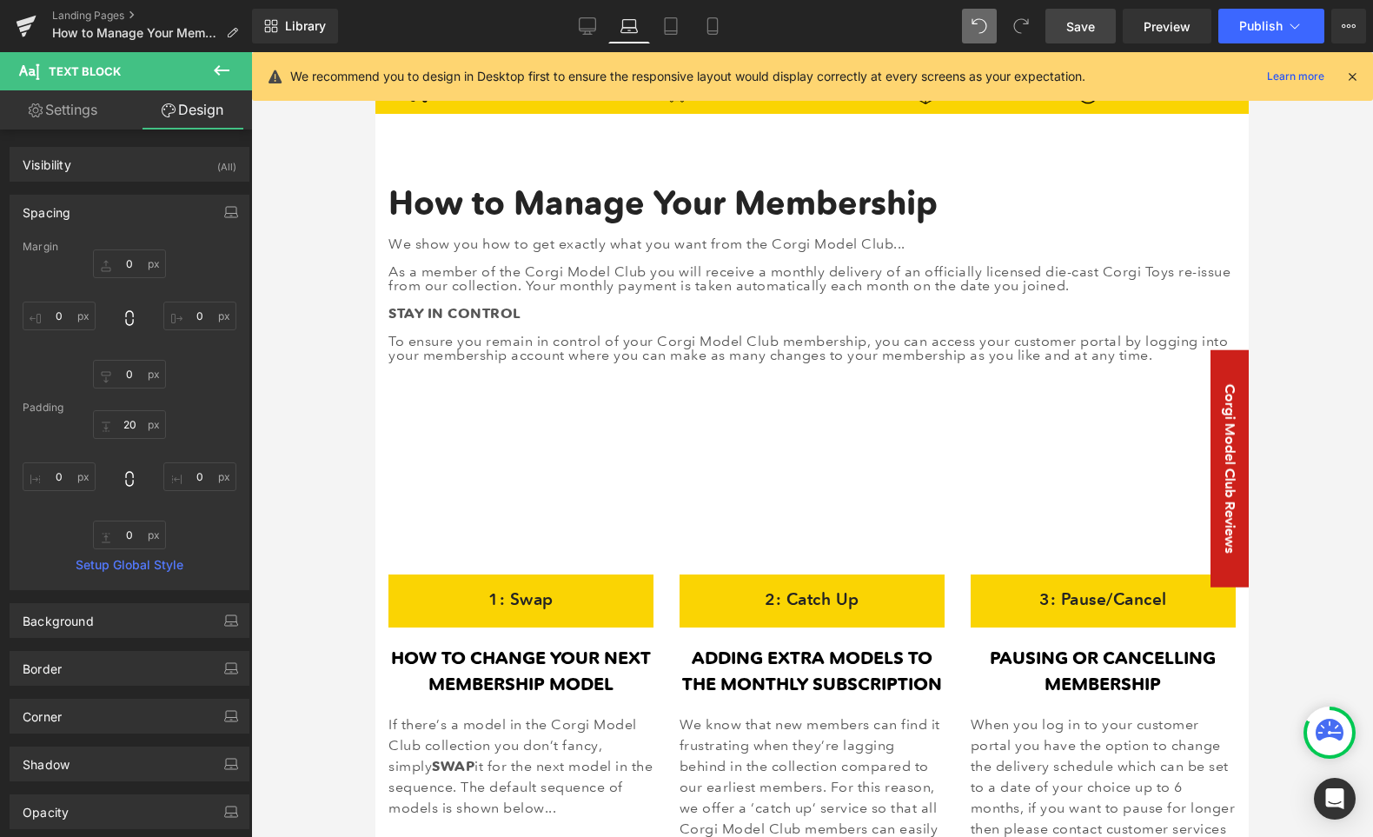
scroll to position [29, 0]
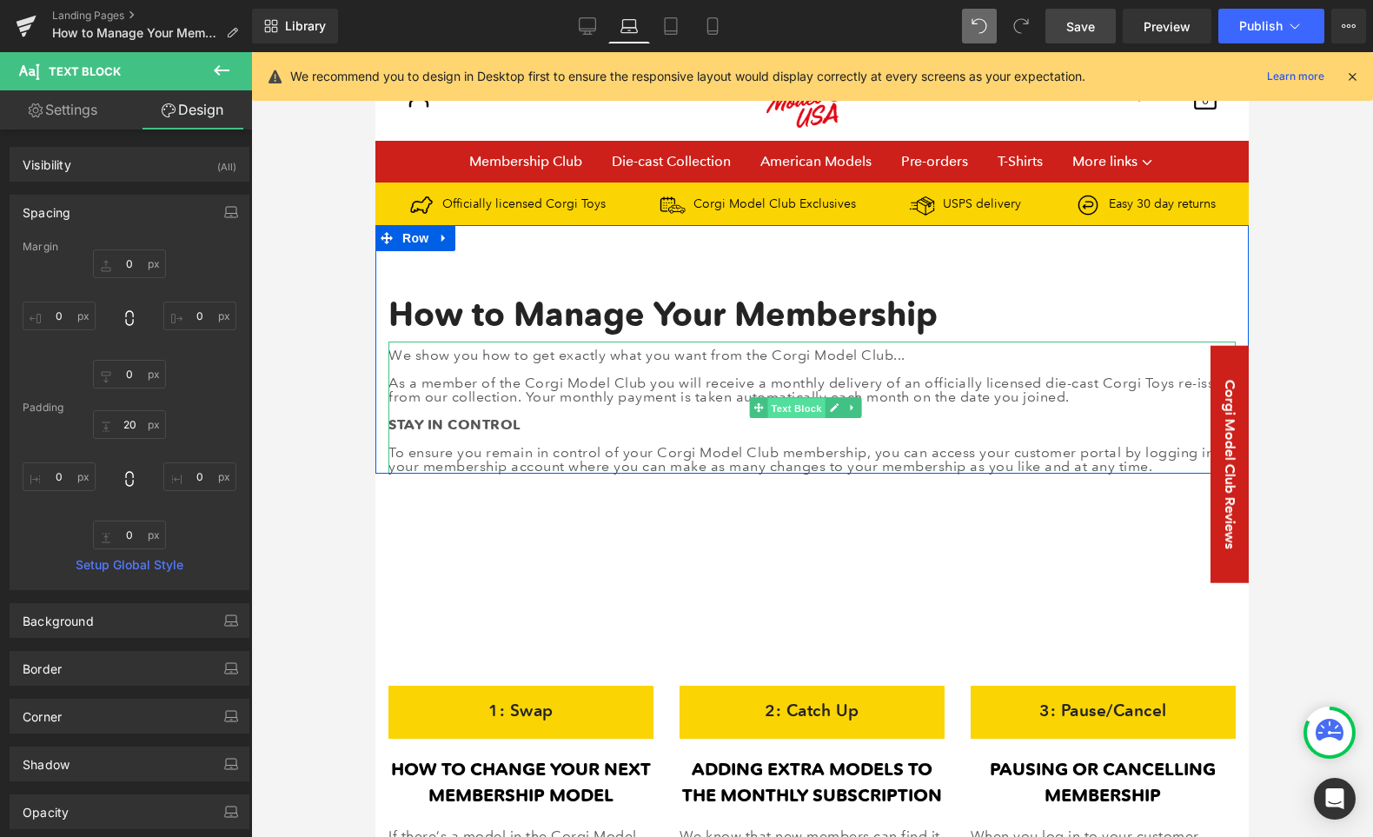
click at [796, 405] on span "Text Block" at bounding box center [795, 407] width 57 height 21
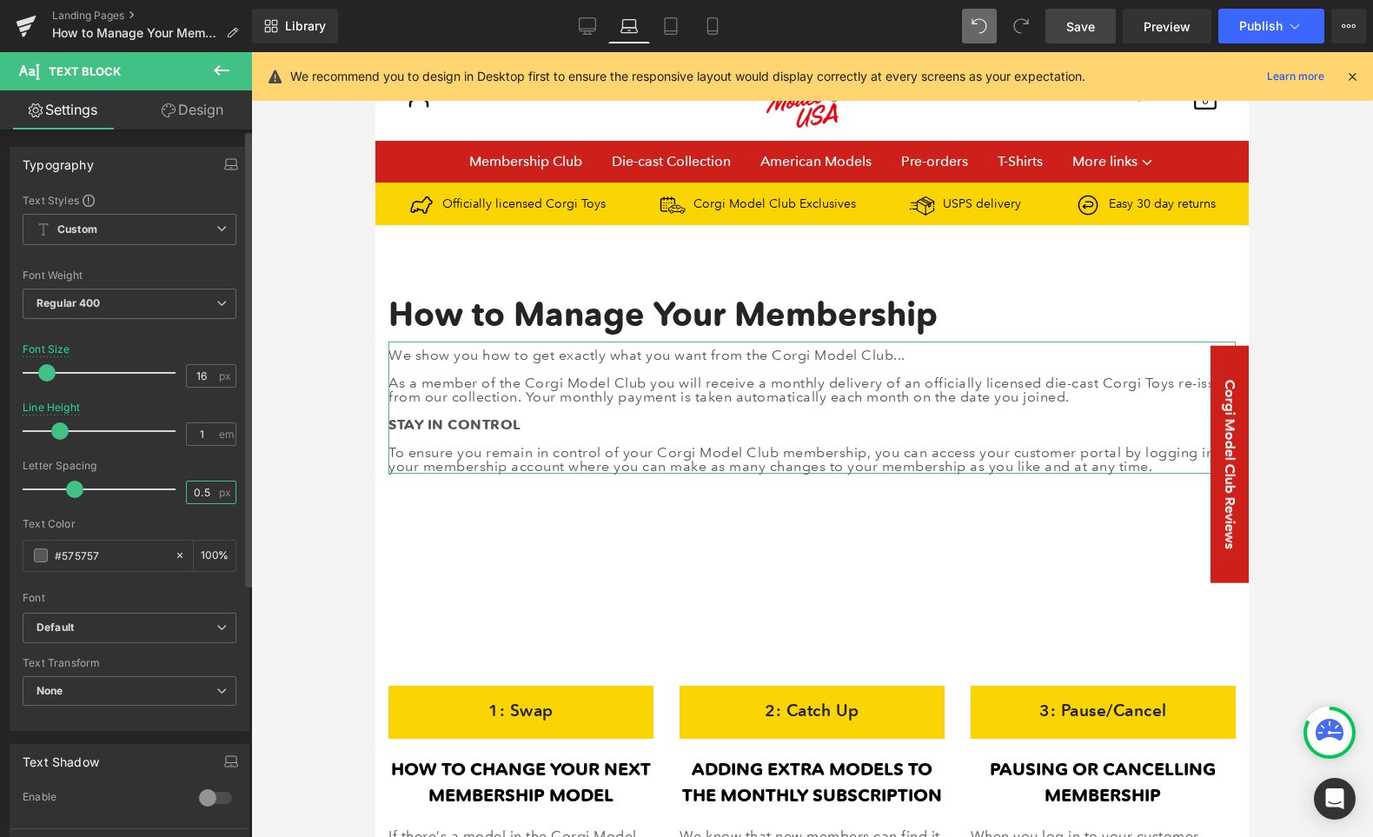
click at [202, 492] on input "0.5" at bounding box center [202, 492] width 30 height 22
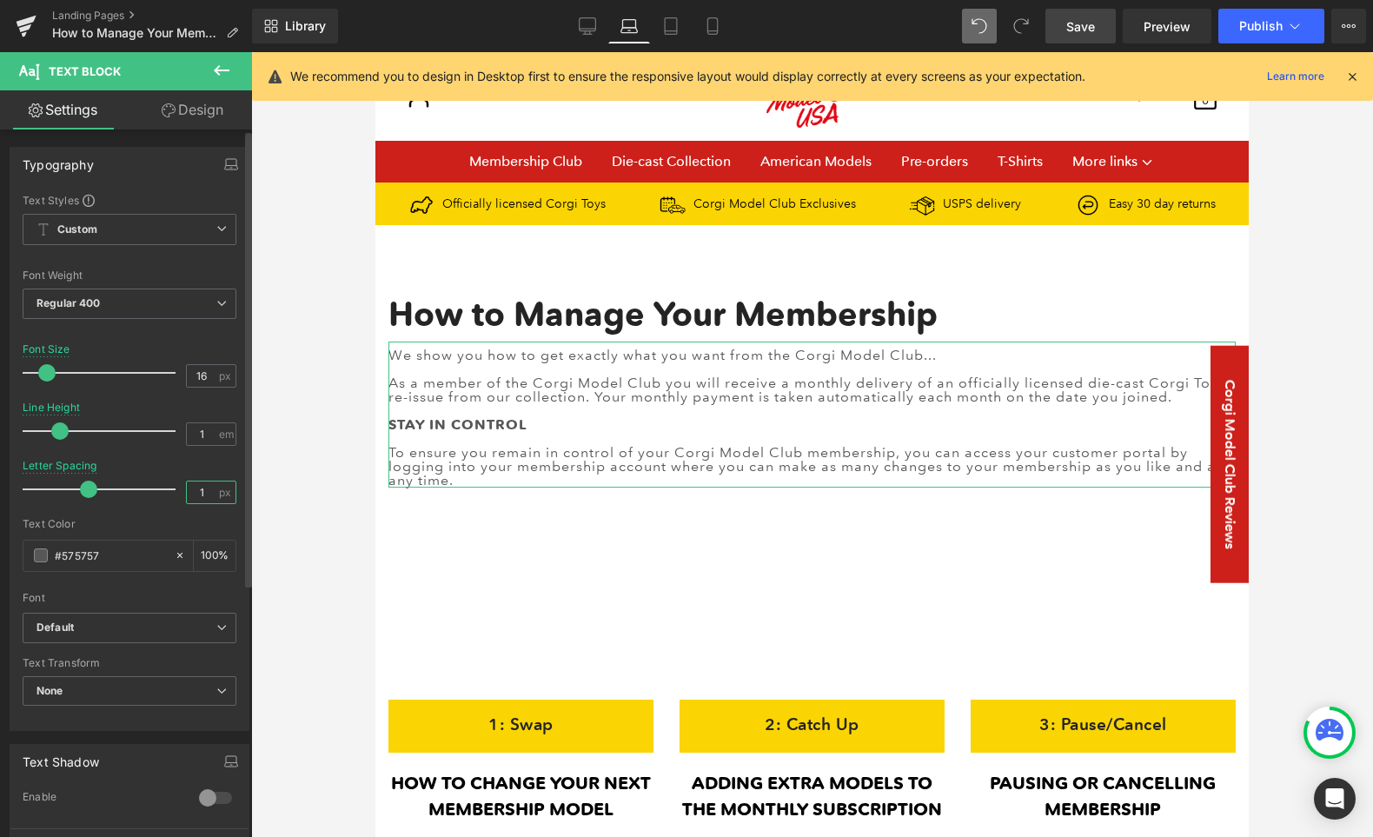
drag, startPoint x: 194, startPoint y: 489, endPoint x: 209, endPoint y: 489, distance: 15.6
click at [209, 489] on input "1" at bounding box center [202, 492] width 30 height 22
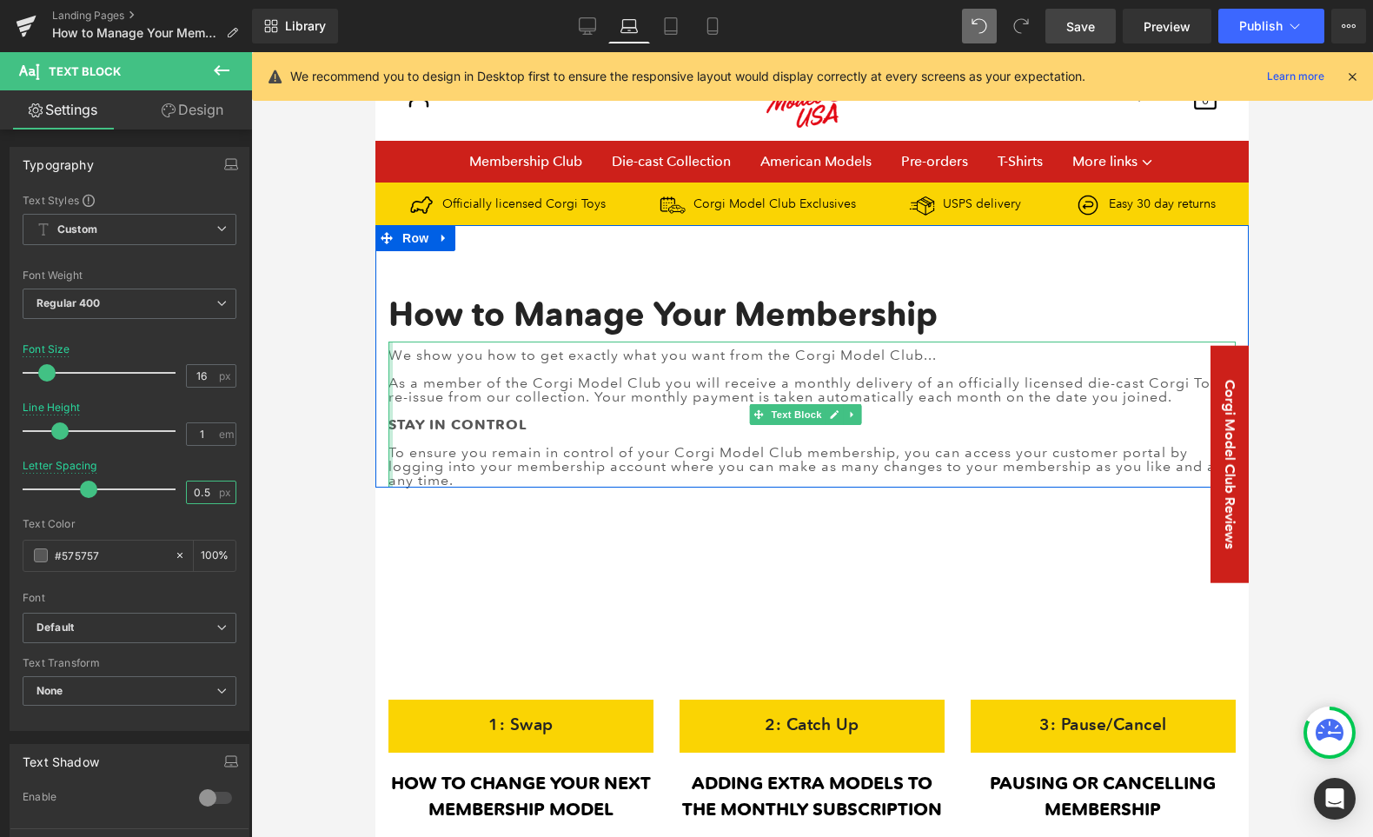
type input "0.5"
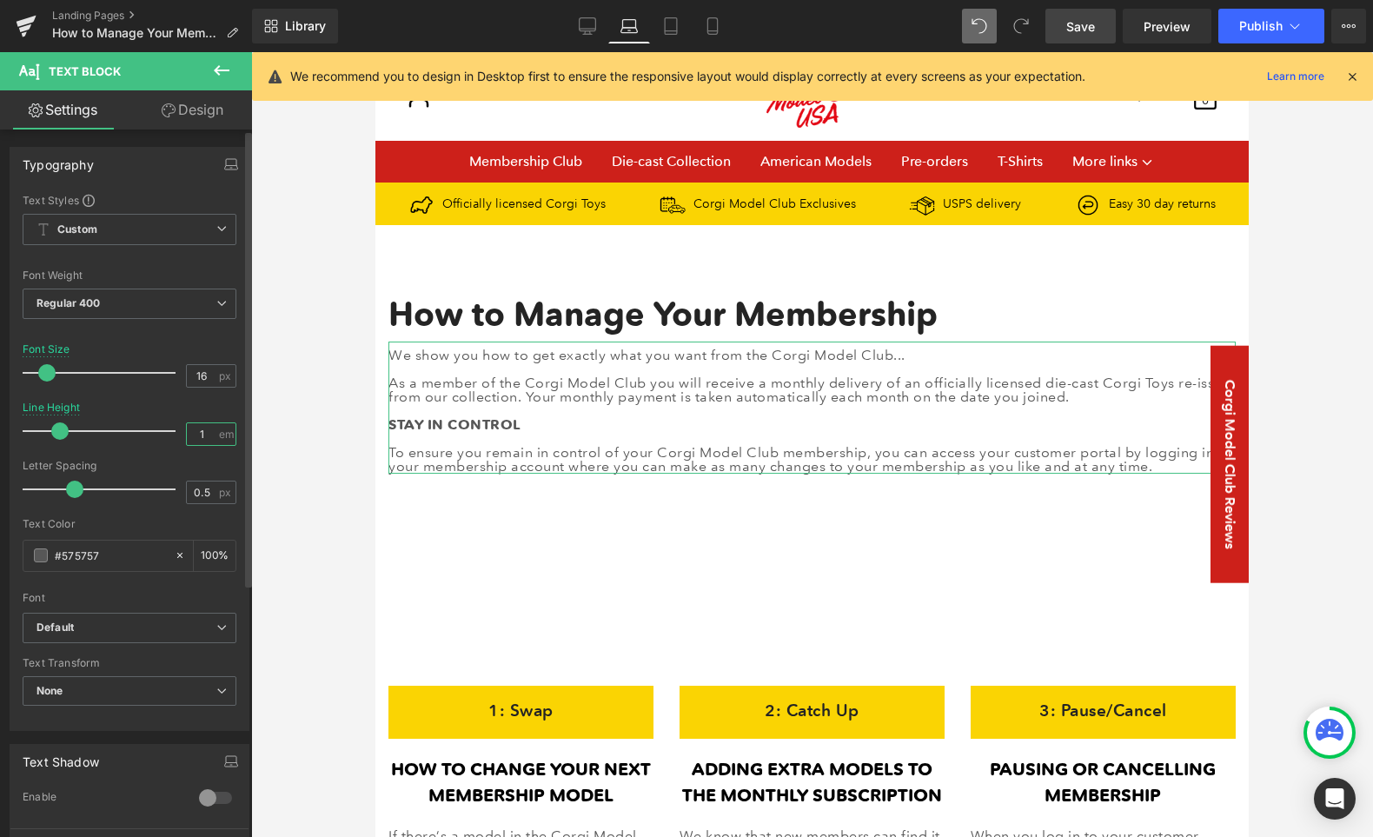
click at [203, 433] on input "1" at bounding box center [202, 434] width 30 height 22
drag, startPoint x: 203, startPoint y: 433, endPoint x: 183, endPoint y: 431, distance: 20.1
click at [187, 431] on input "1" at bounding box center [202, 434] width 30 height 22
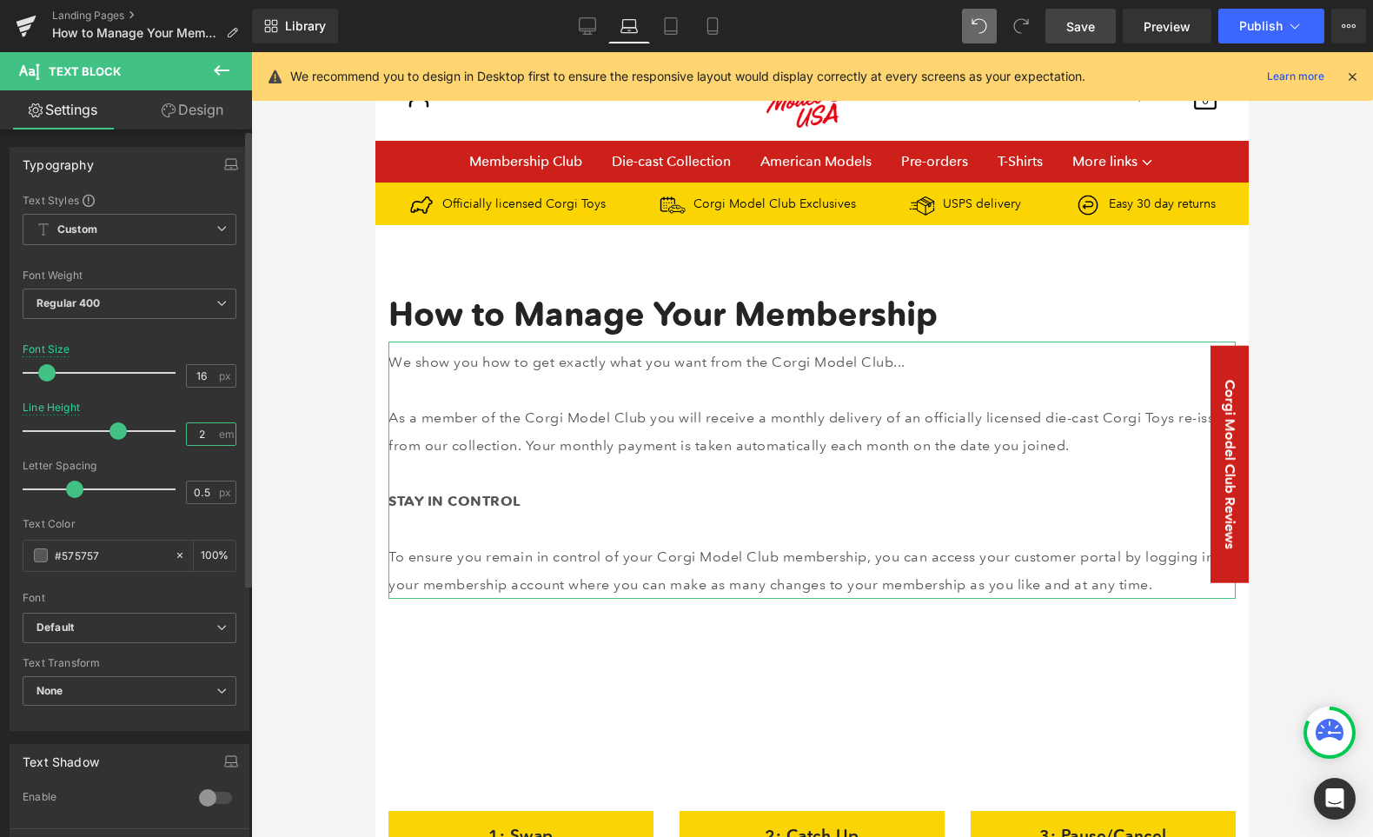
click at [187, 425] on input "2" at bounding box center [202, 434] width 30 height 22
drag, startPoint x: 202, startPoint y: 427, endPoint x: 185, endPoint y: 427, distance: 16.5
click at [187, 427] on input "2" at bounding box center [202, 434] width 30 height 22
click at [202, 430] on input "2" at bounding box center [202, 434] width 30 height 22
click at [202, 431] on input "2" at bounding box center [202, 434] width 30 height 22
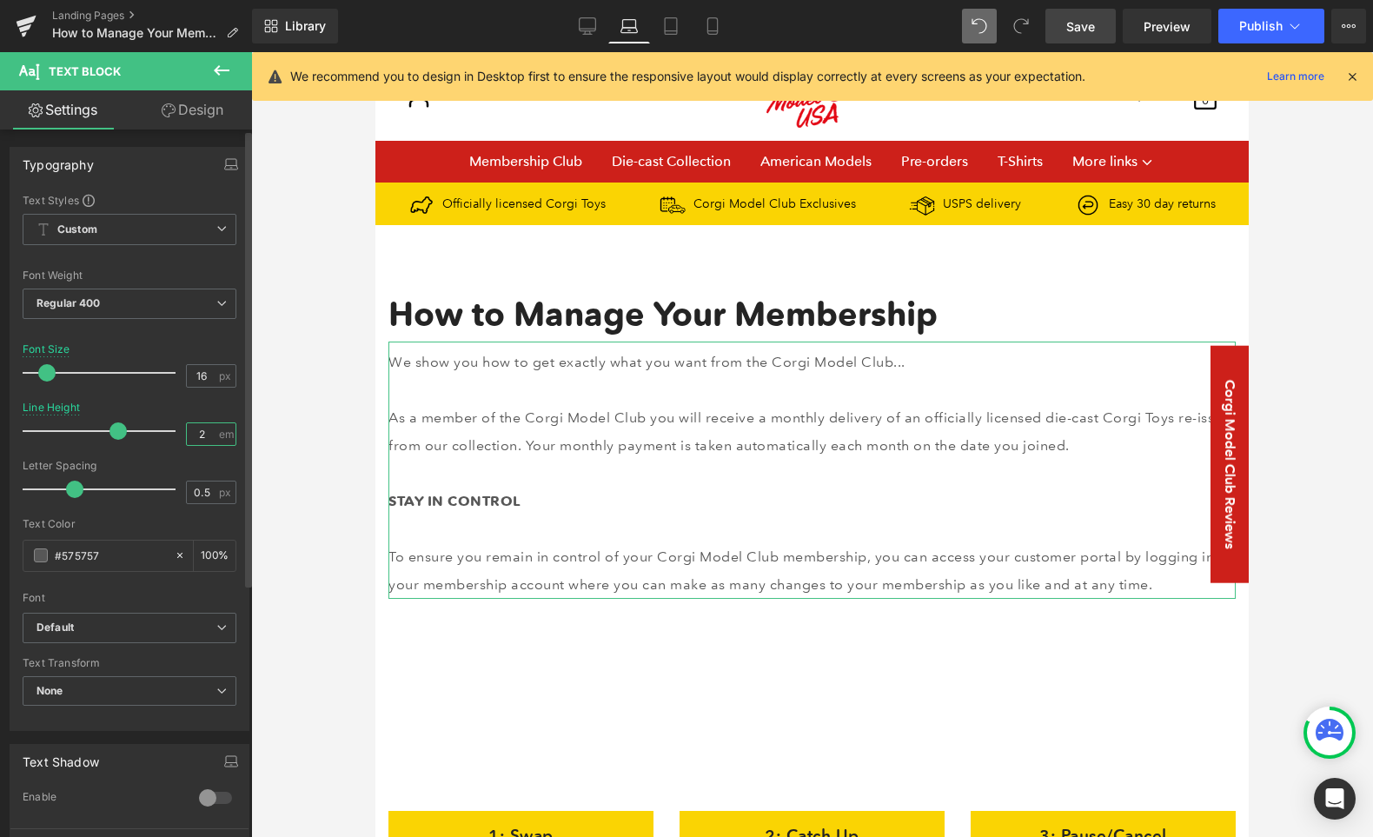
click at [202, 431] on input "2" at bounding box center [202, 434] width 30 height 22
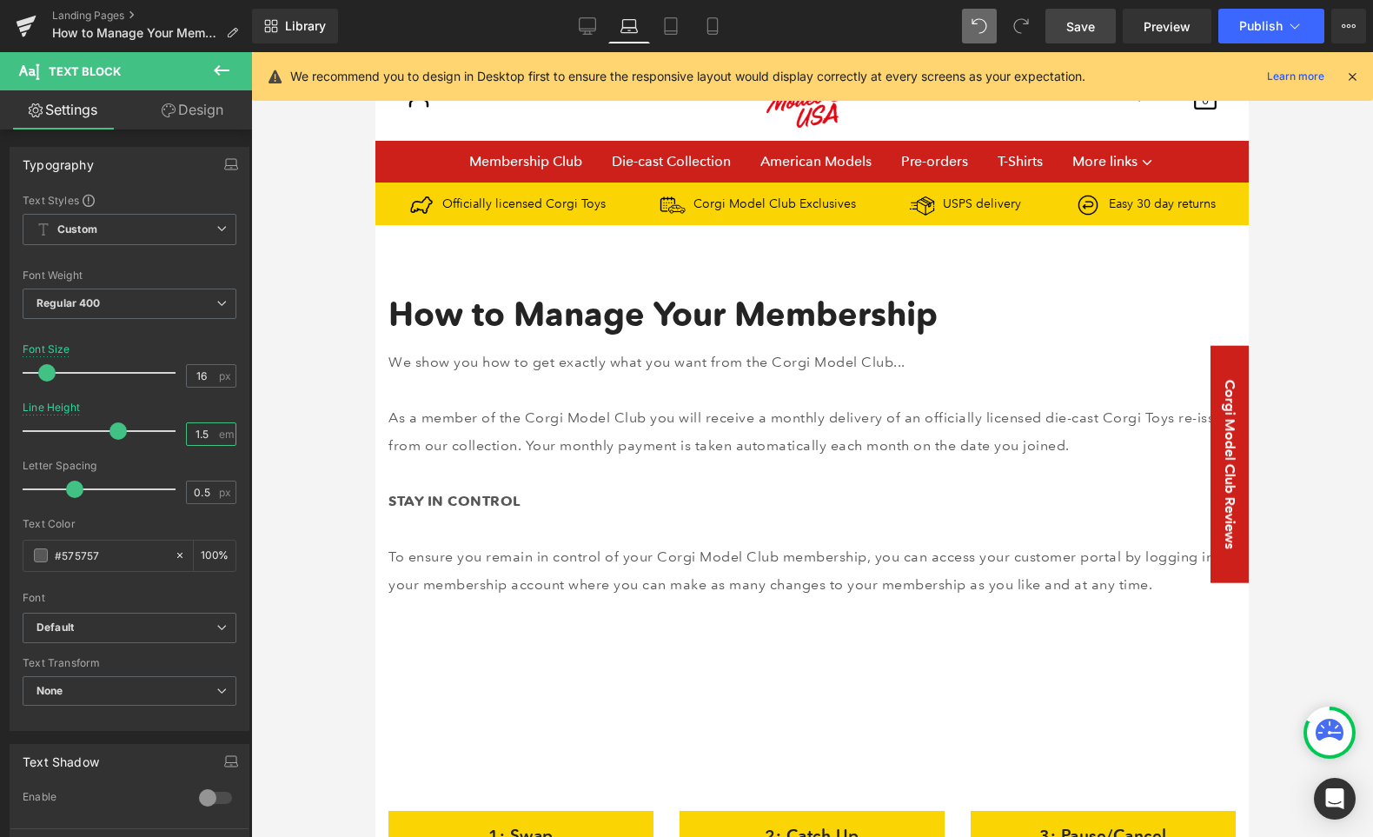
type input "1.5"
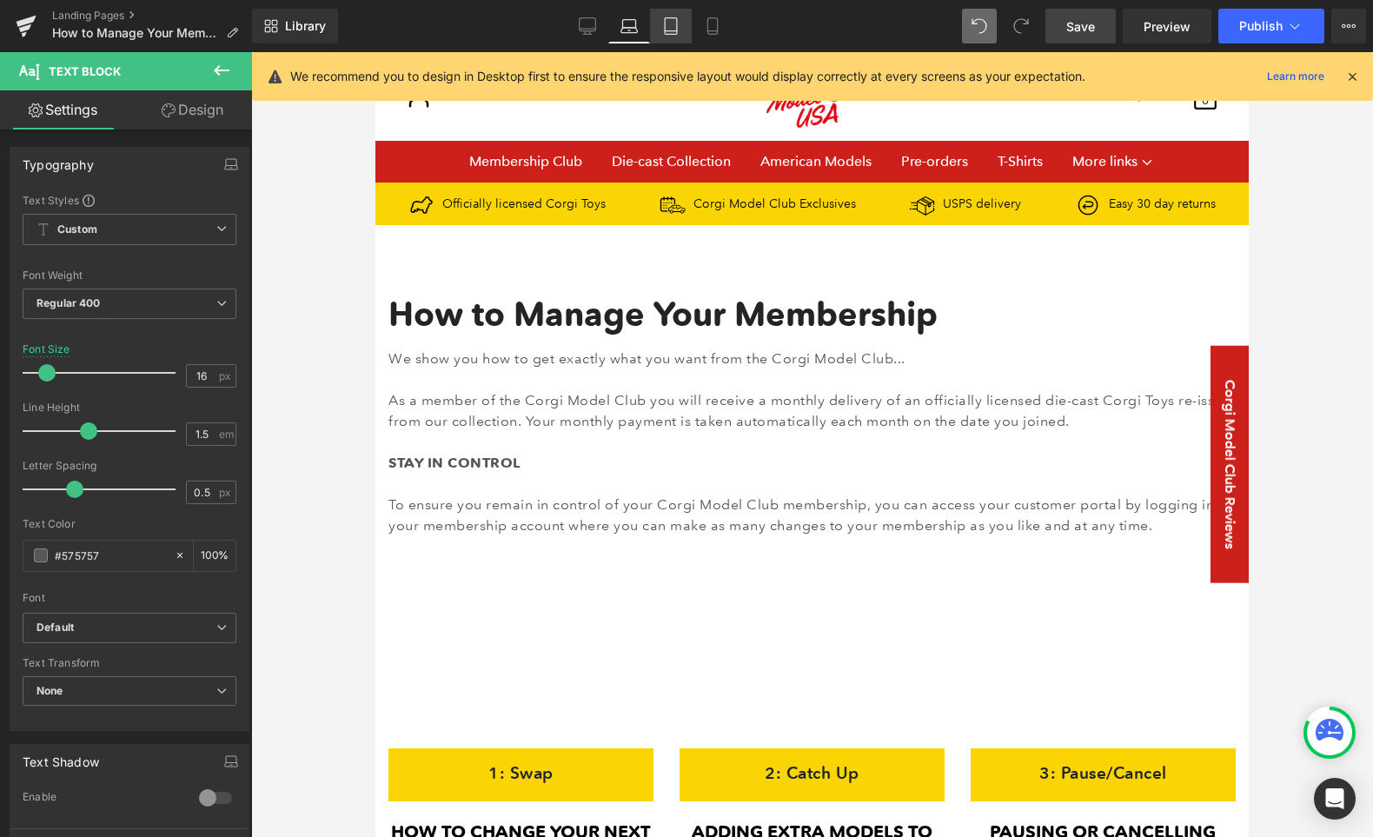
click at [672, 24] on icon at bounding box center [670, 25] width 17 height 17
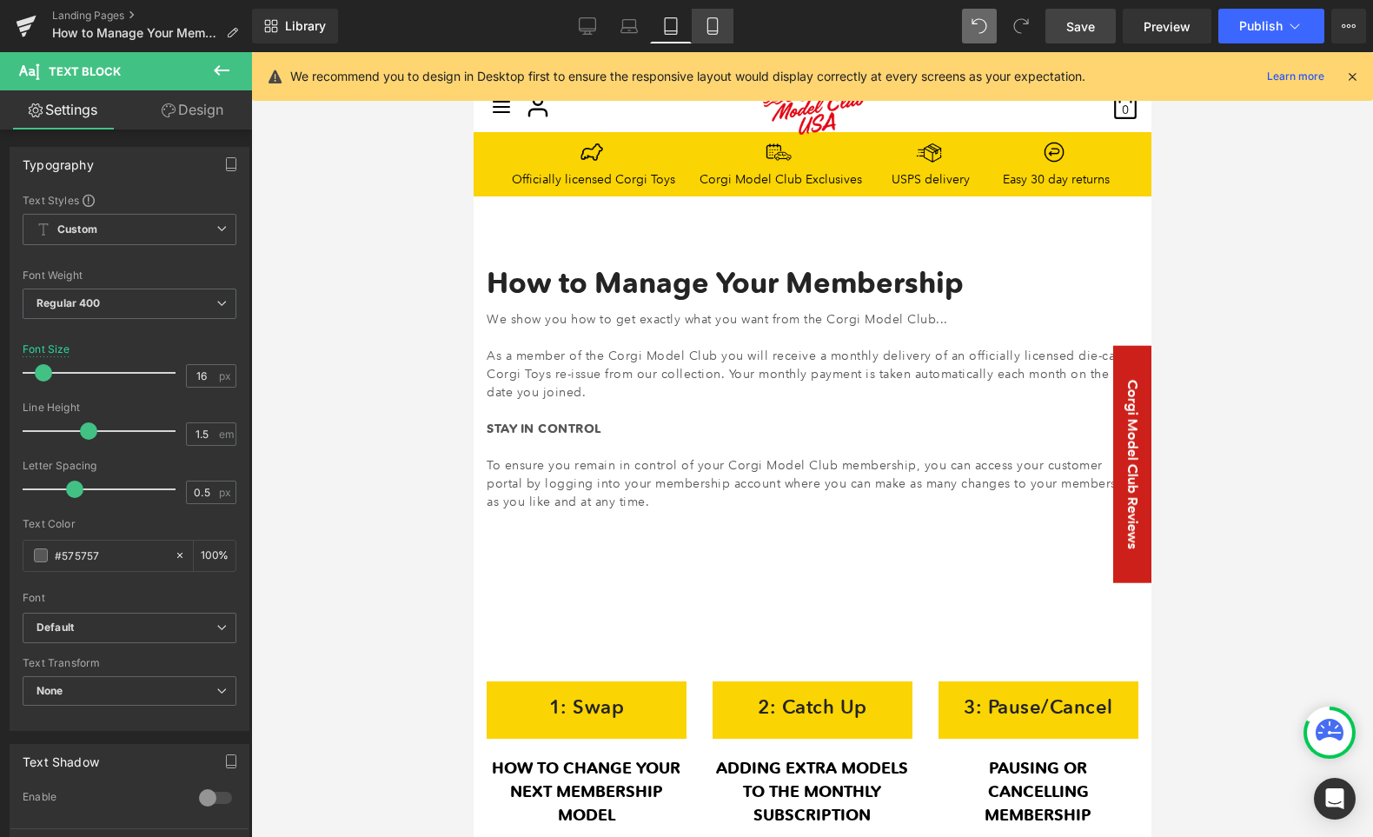
click at [725, 24] on link "Mobile" at bounding box center [713, 26] width 42 height 35
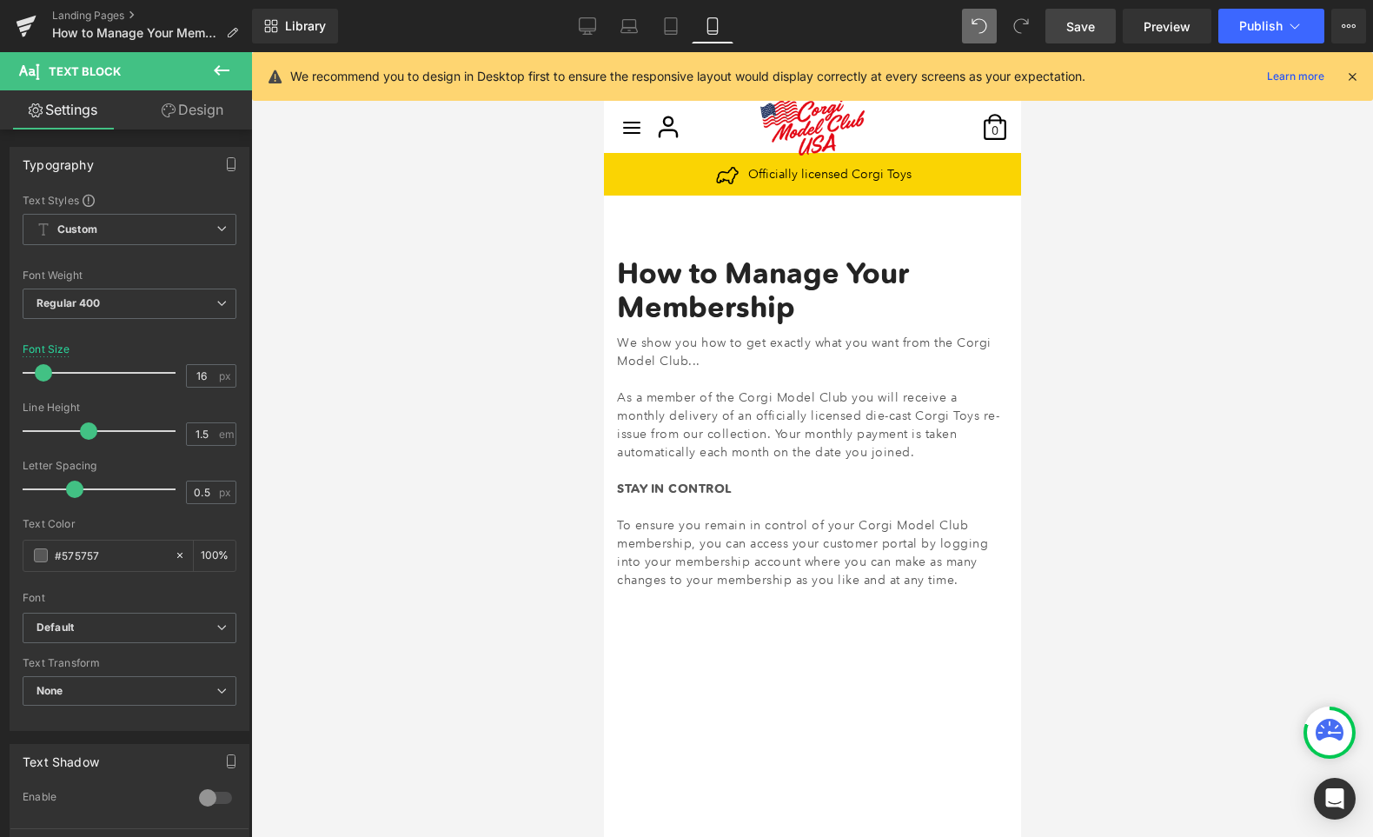
scroll to position [24, 0]
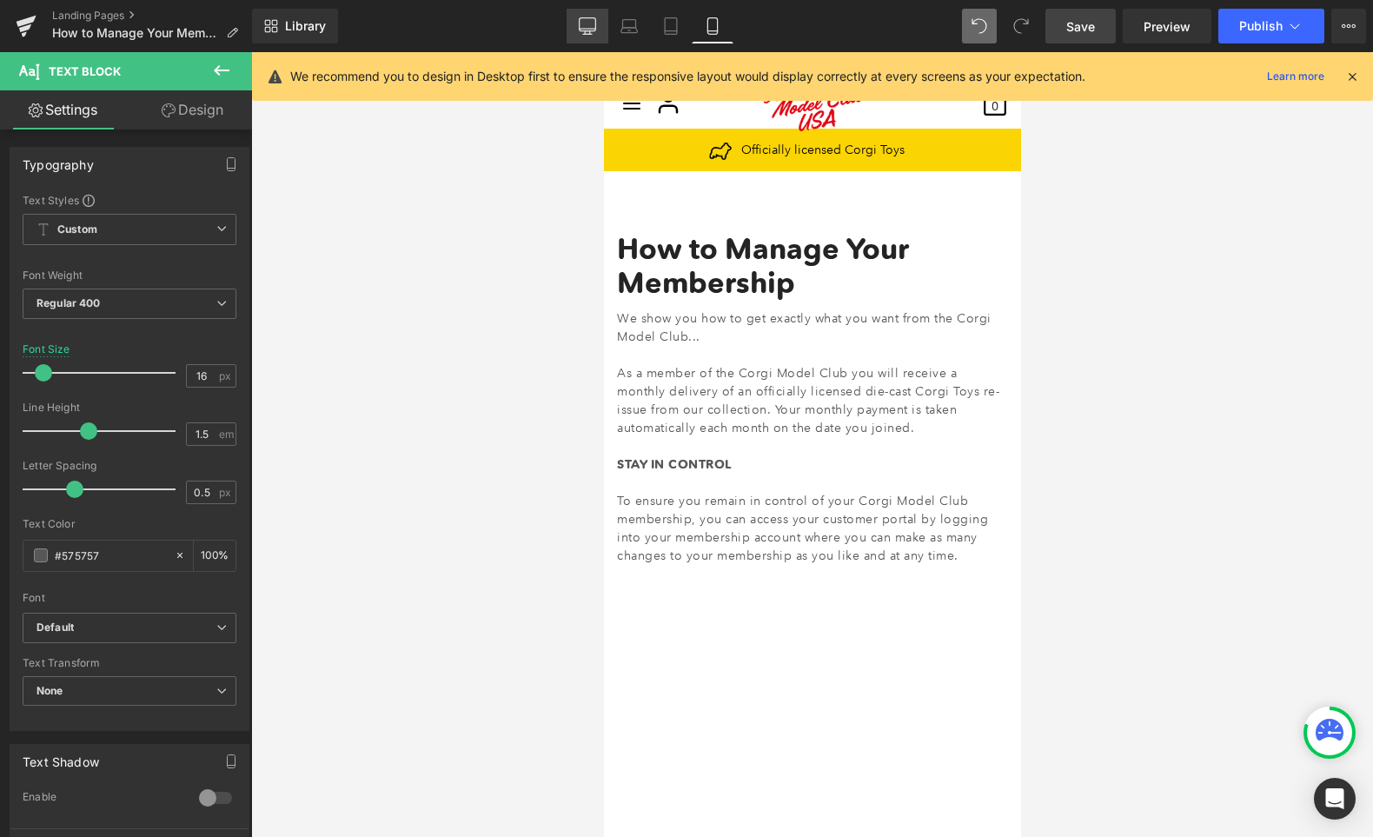
click at [591, 27] on icon at bounding box center [587, 25] width 17 height 17
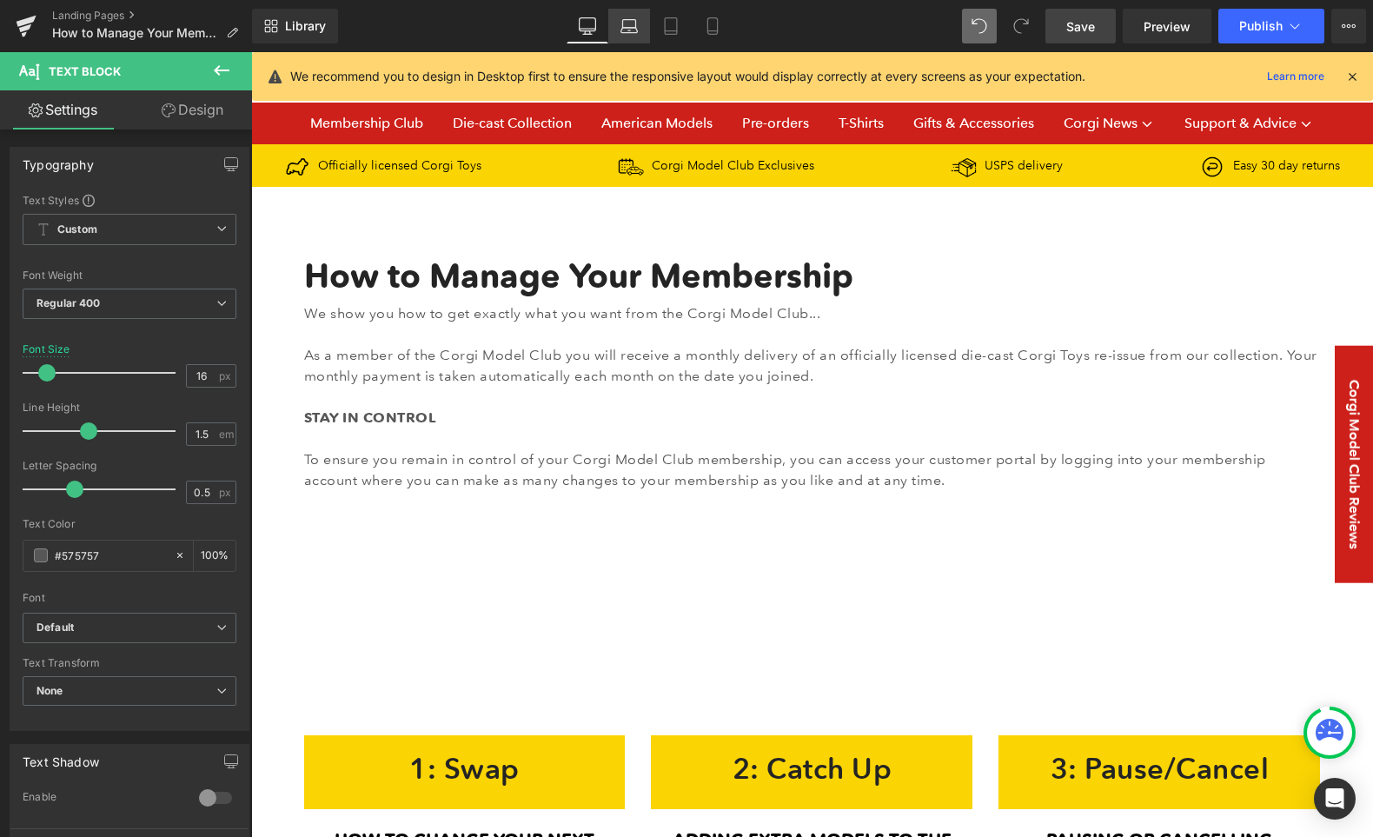
click at [624, 28] on icon at bounding box center [629, 30] width 17 height 5
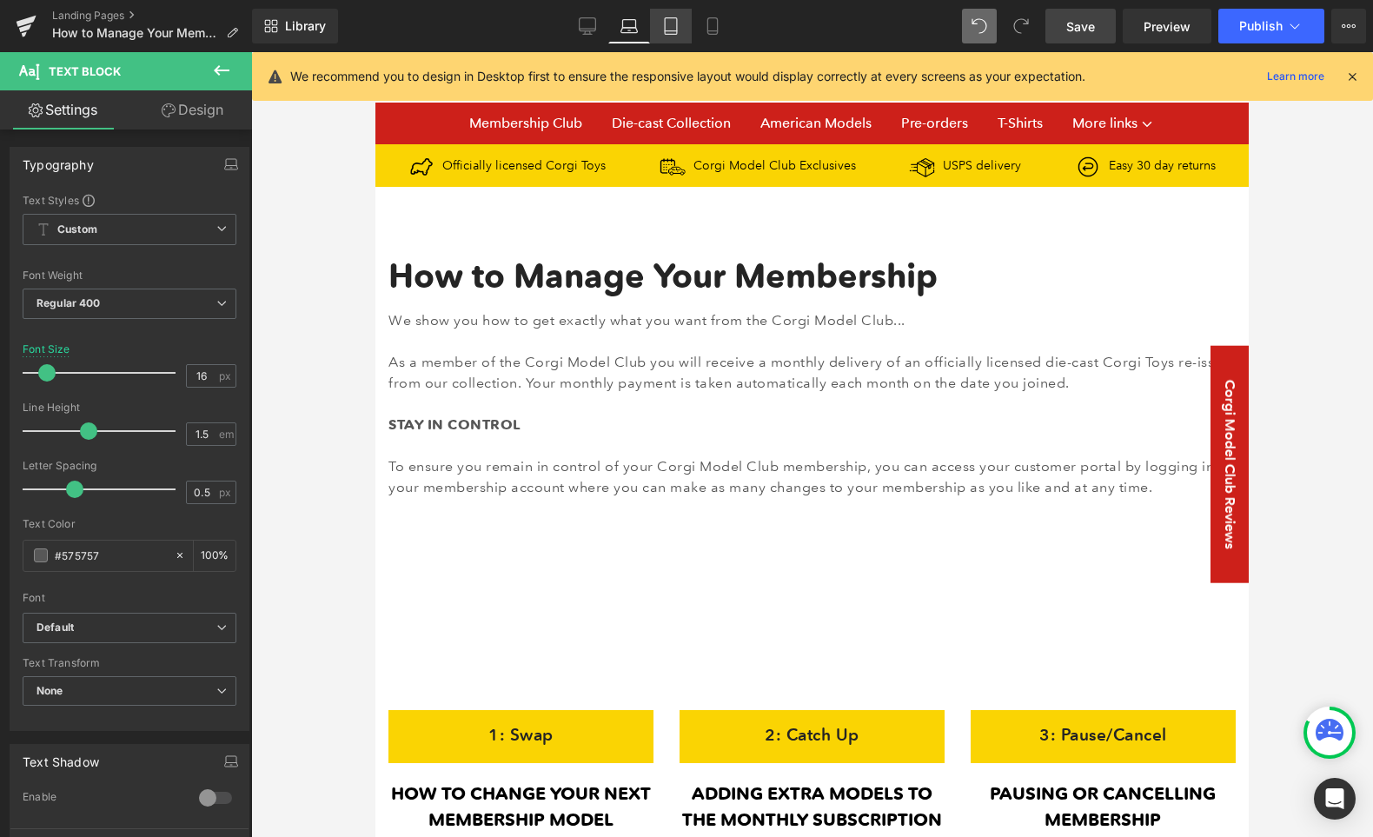
click at [667, 23] on icon at bounding box center [670, 25] width 17 height 17
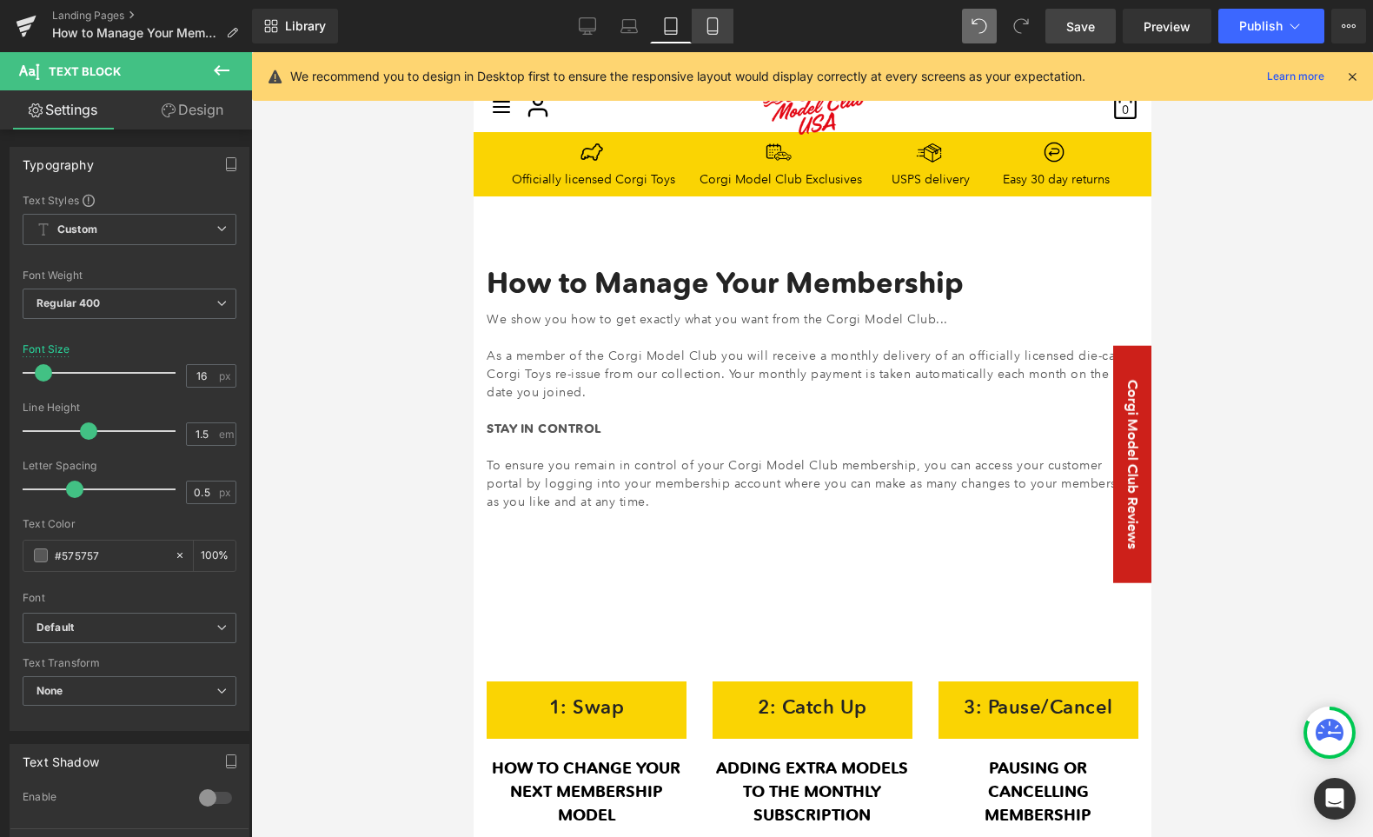
click at [710, 23] on icon at bounding box center [712, 25] width 17 height 17
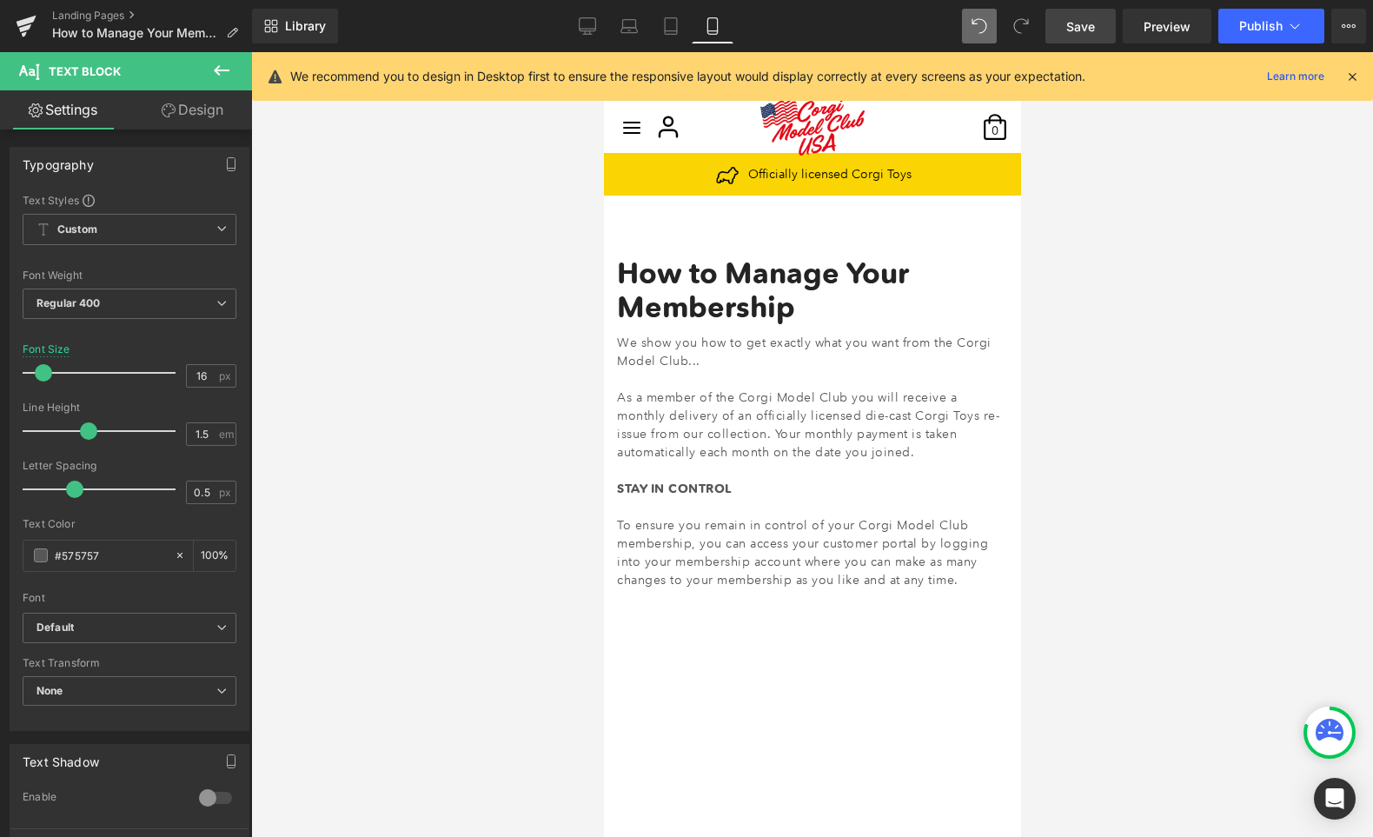
scroll to position [25, 0]
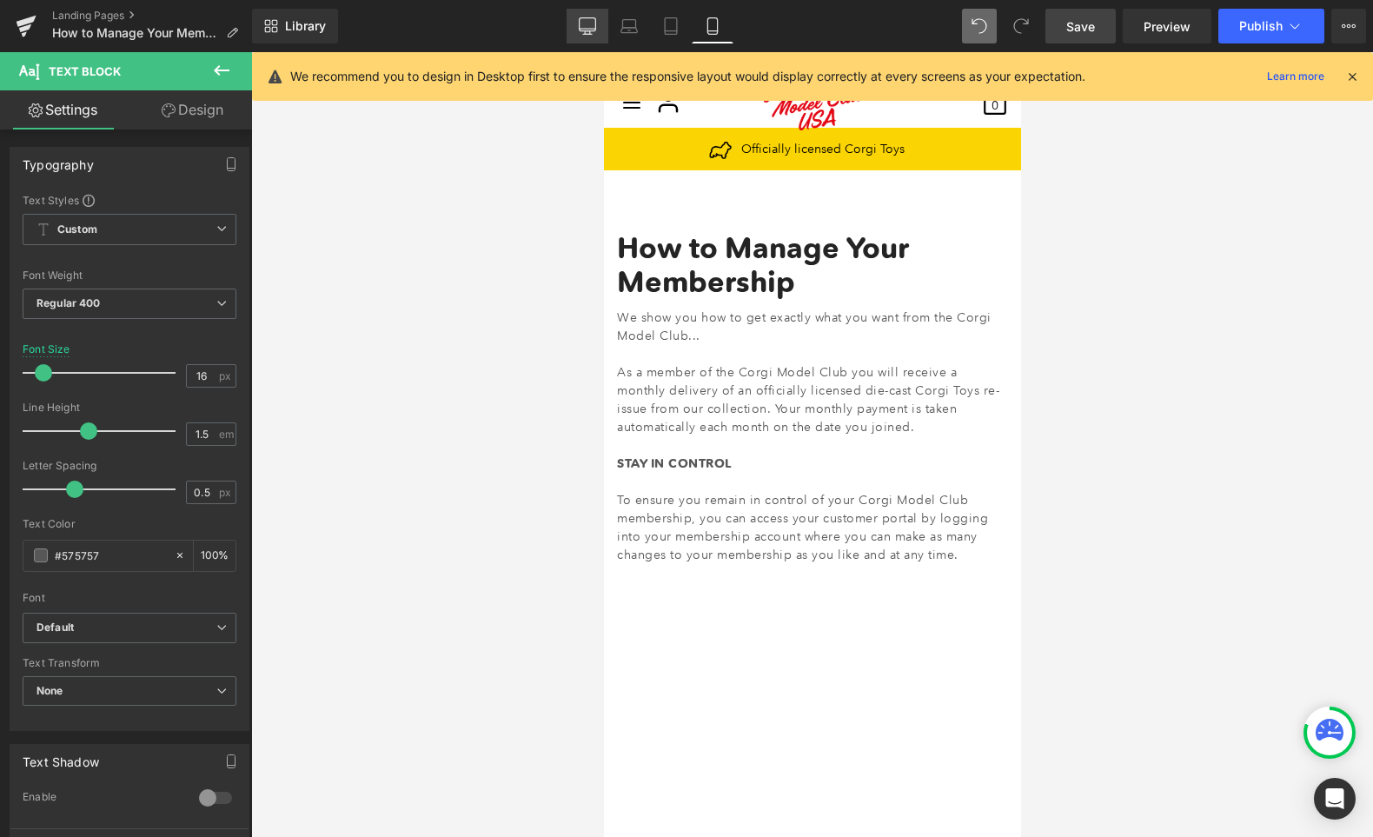
click at [593, 29] on icon at bounding box center [587, 29] width 17 height 0
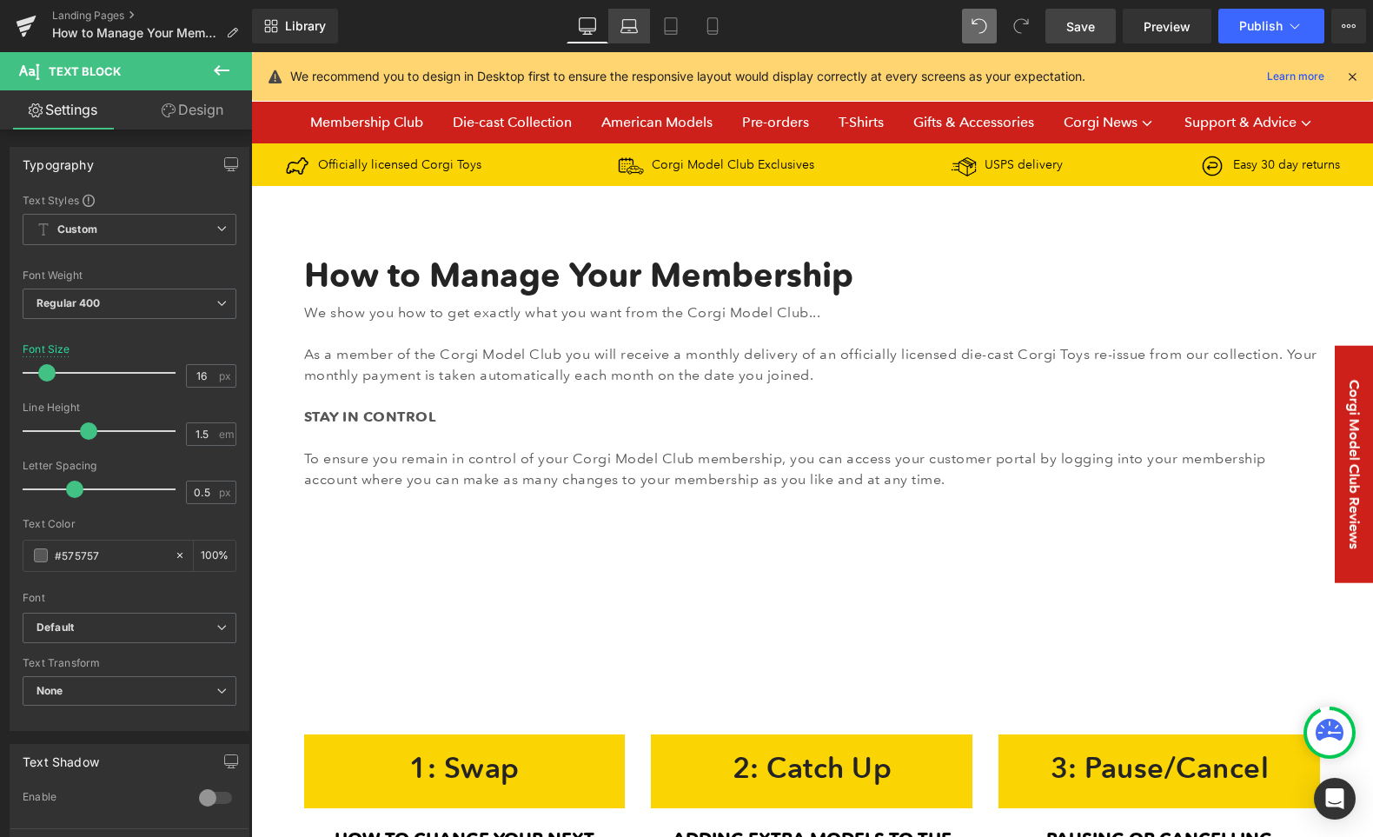
click at [635, 30] on icon at bounding box center [628, 25] width 17 height 17
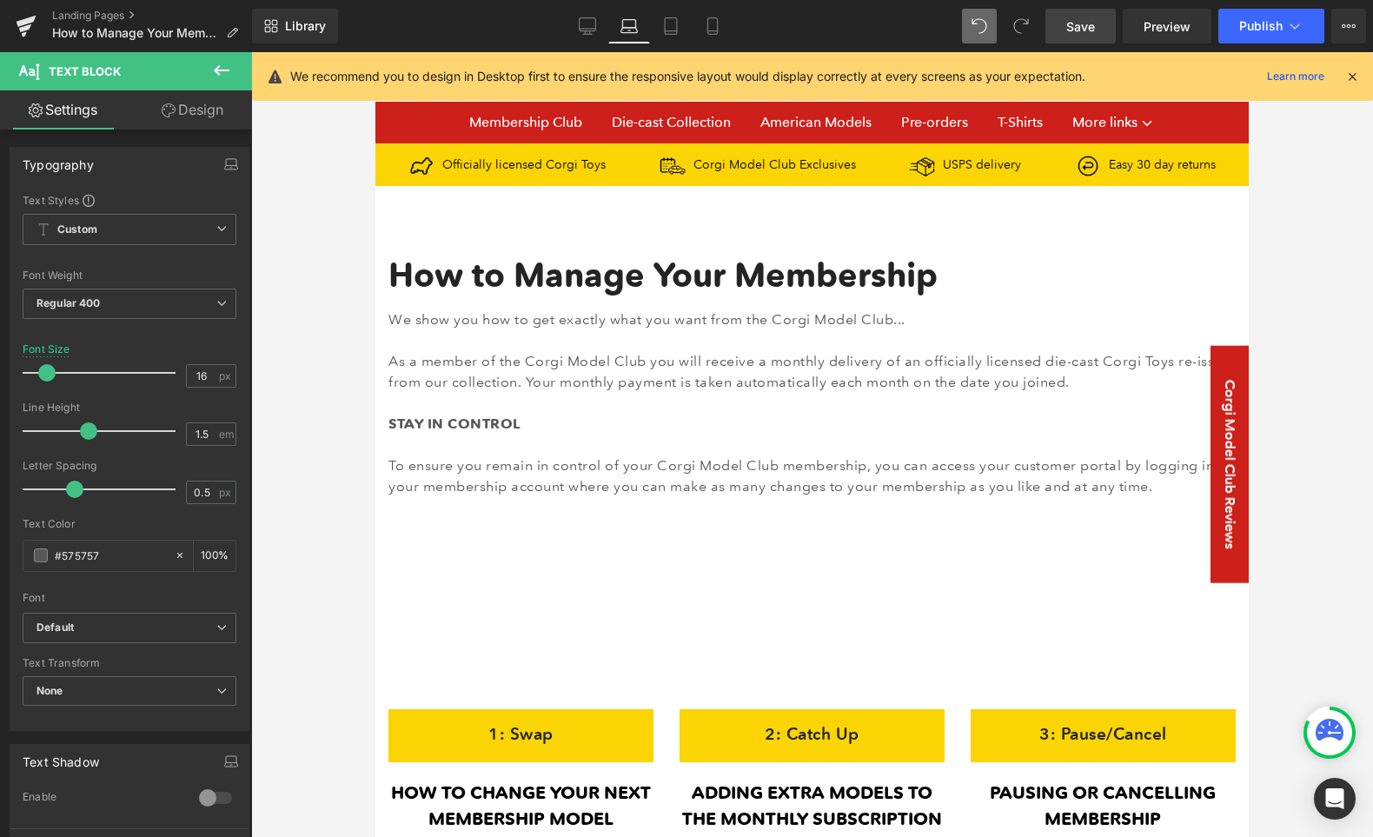
click at [1095, 29] on span "Save" at bounding box center [1080, 26] width 29 height 18
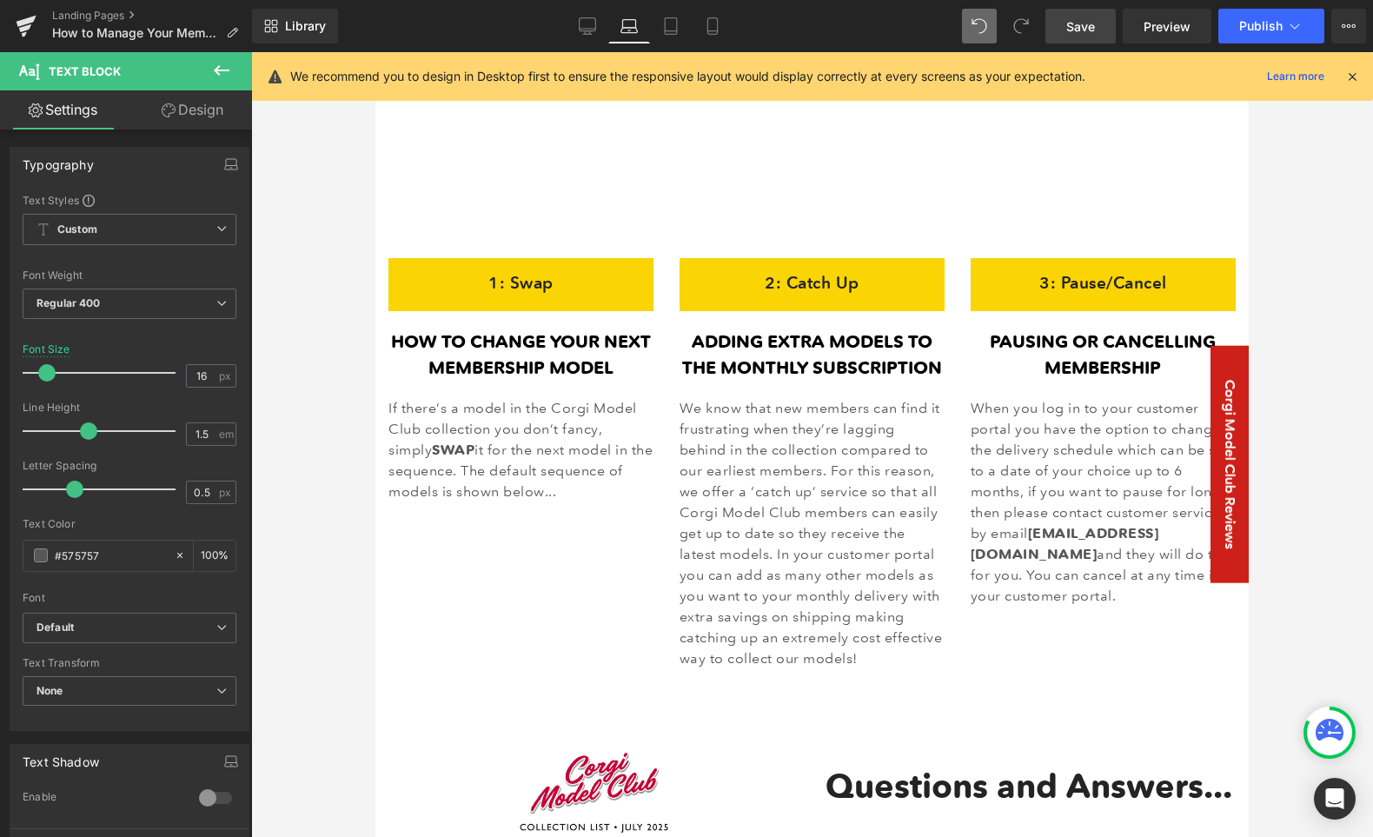
scroll to position [0, 0]
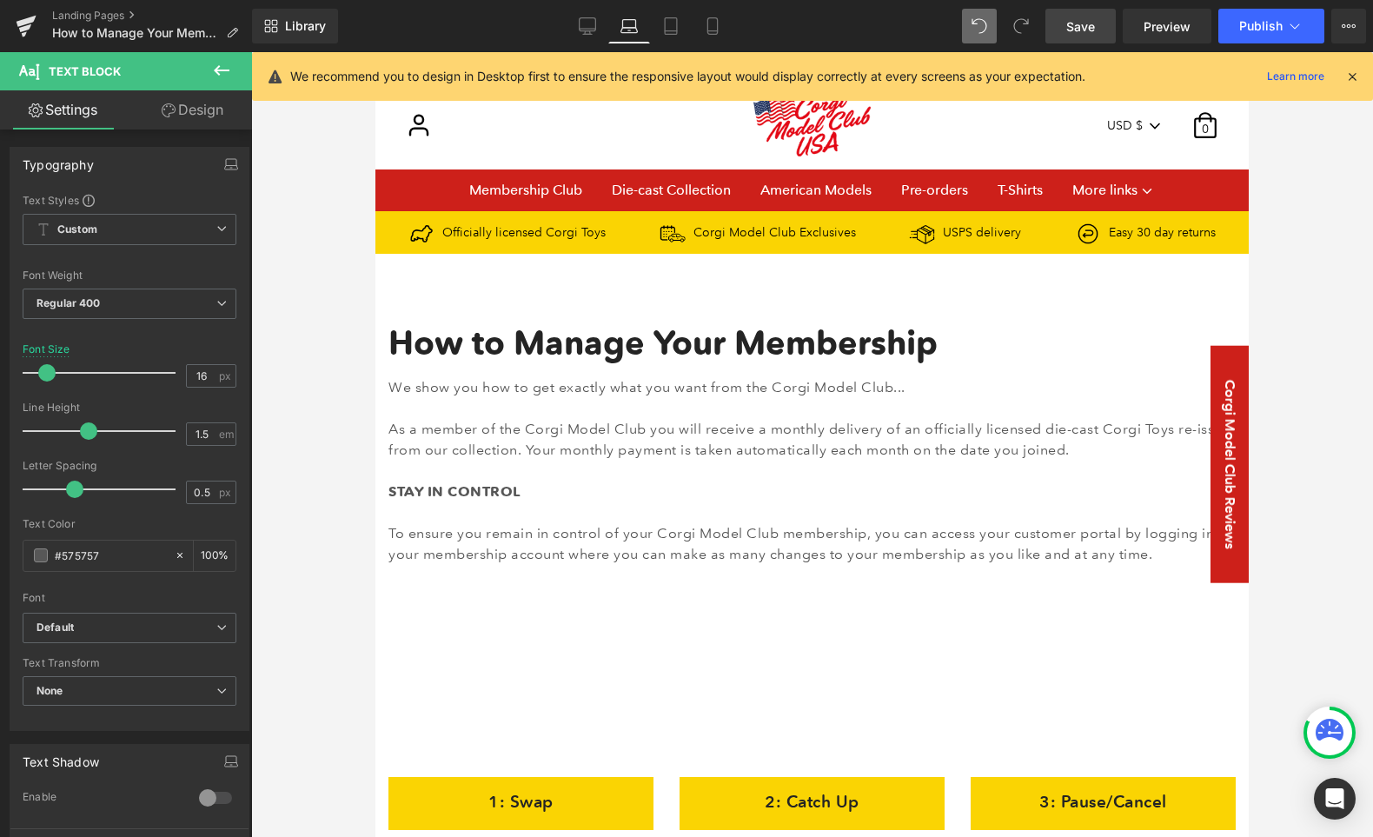
click at [1091, 22] on span "Save" at bounding box center [1080, 26] width 29 height 18
click at [587, 27] on icon at bounding box center [587, 25] width 17 height 17
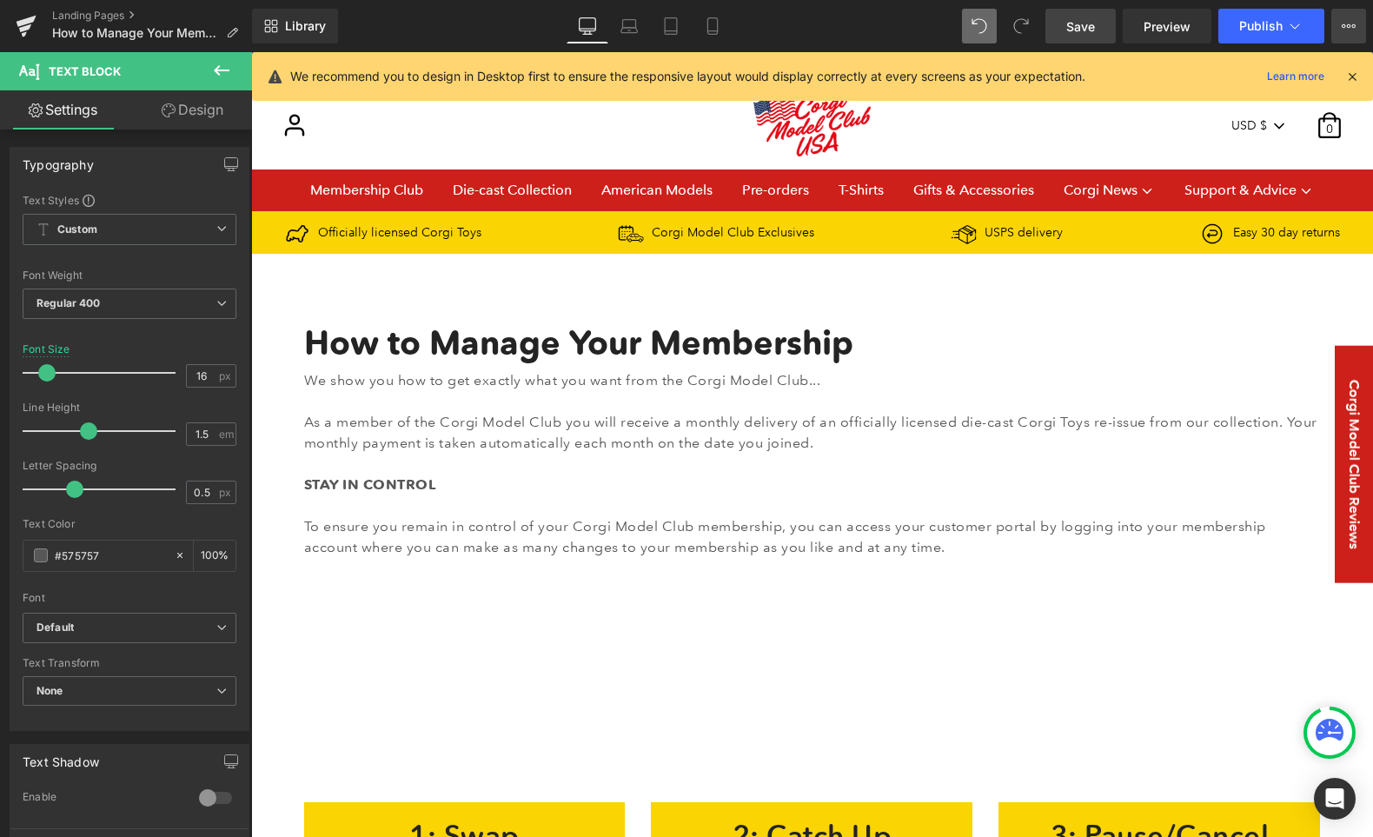
click at [1181, 26] on button "View Live Page View with current Template Save Template to Library Schedule Pub…" at bounding box center [1348, 26] width 35 height 35
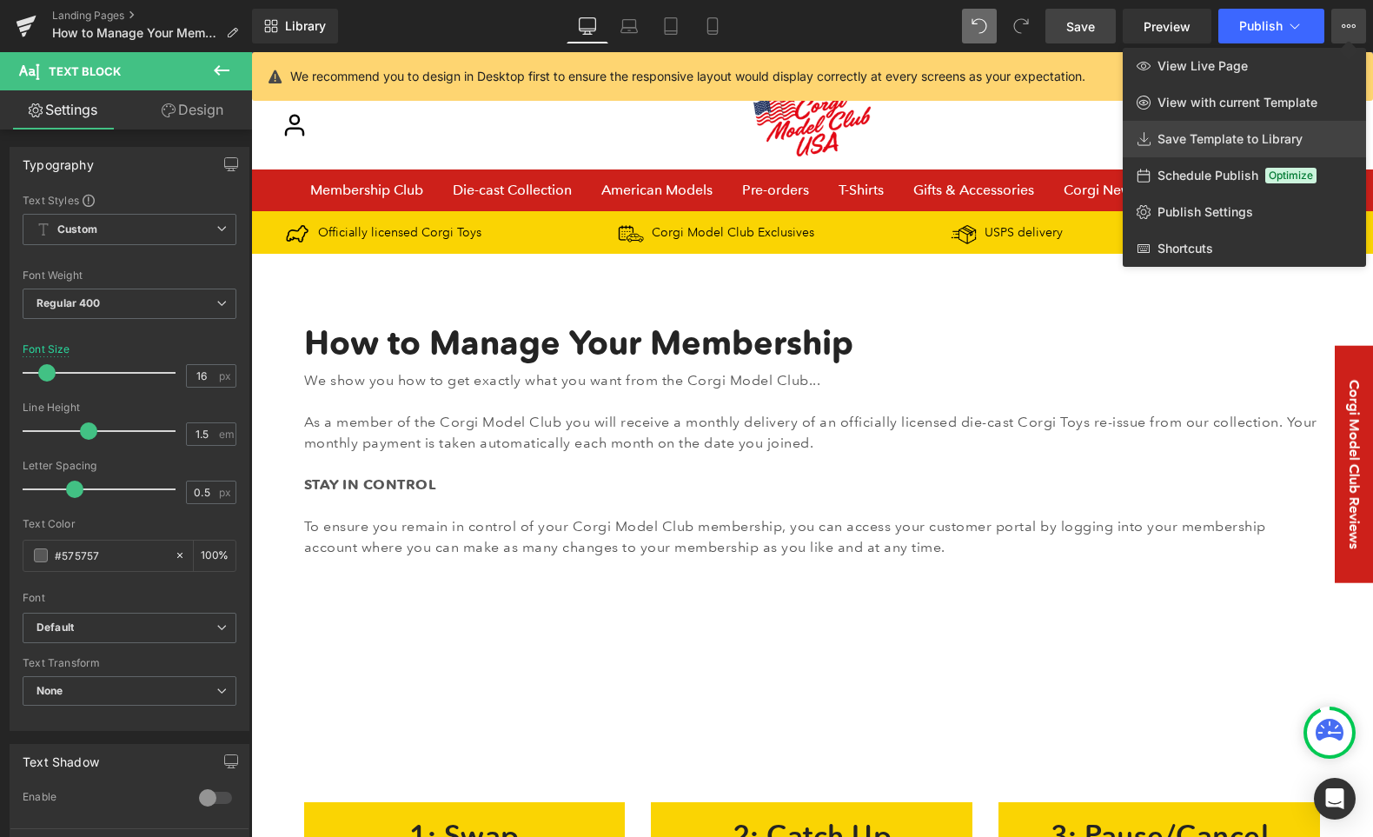
click at [1181, 138] on span "Save Template to Library" at bounding box center [1229, 139] width 145 height 16
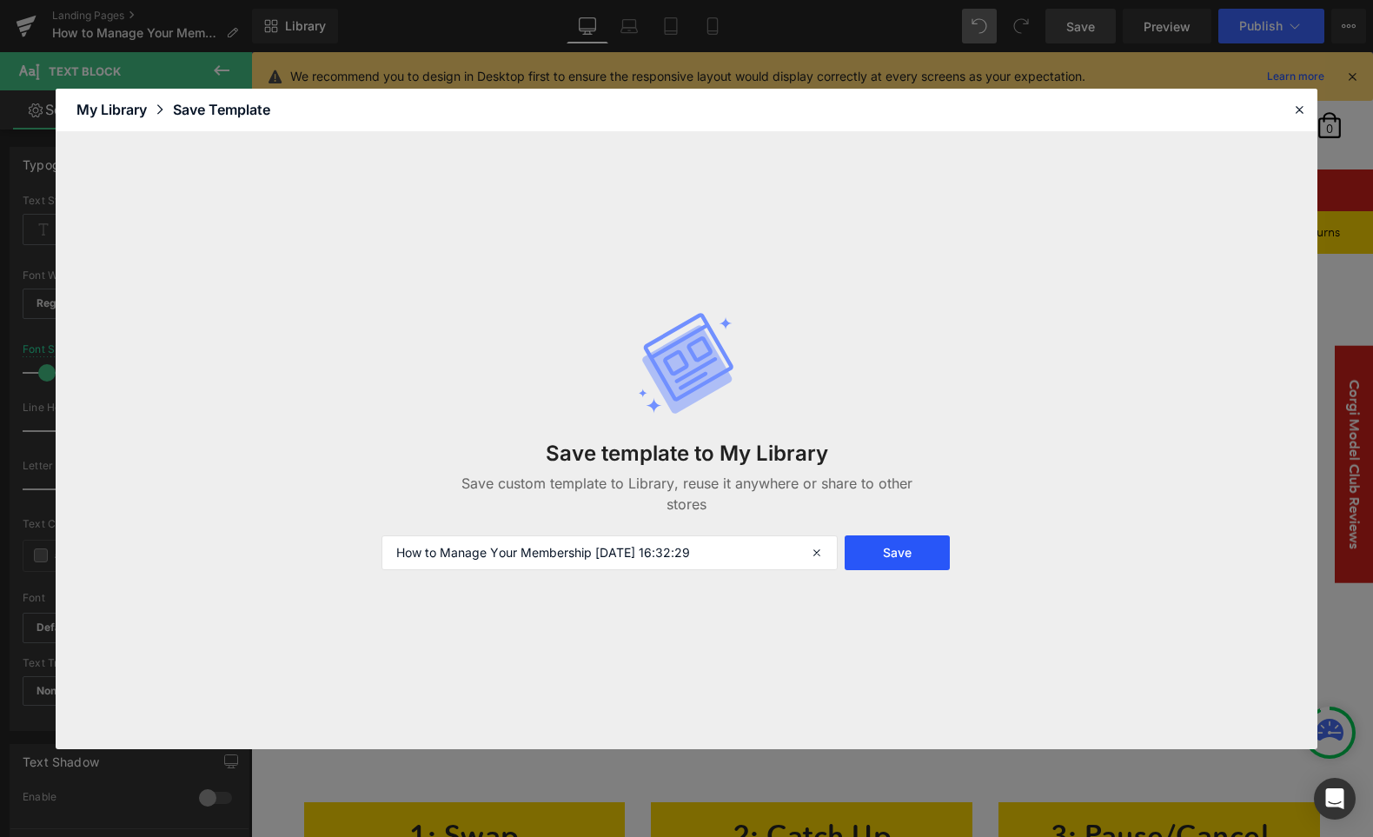
click at [909, 546] on button "Save" at bounding box center [896, 552] width 105 height 35
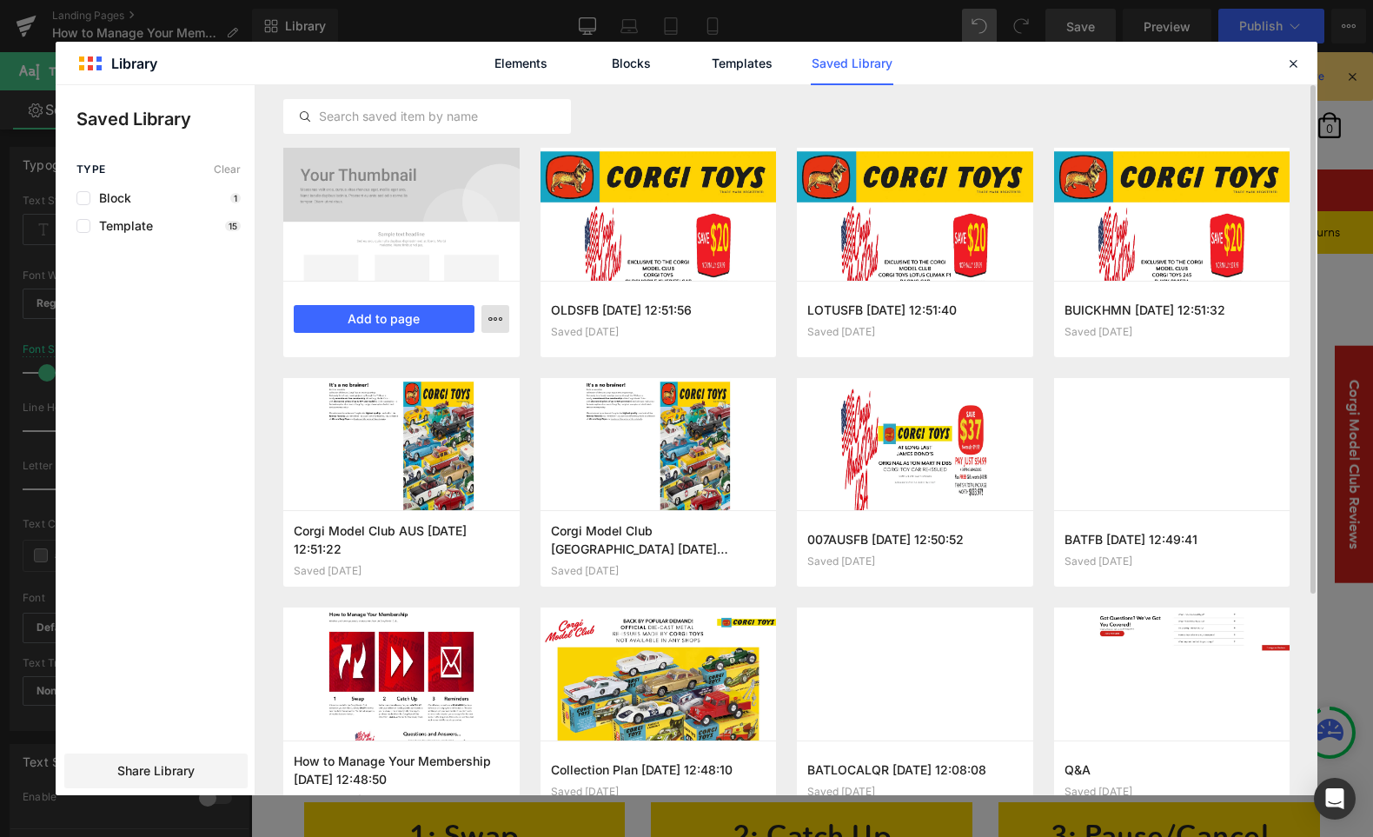
click at [493, 316] on icon "button" at bounding box center [495, 319] width 14 height 14
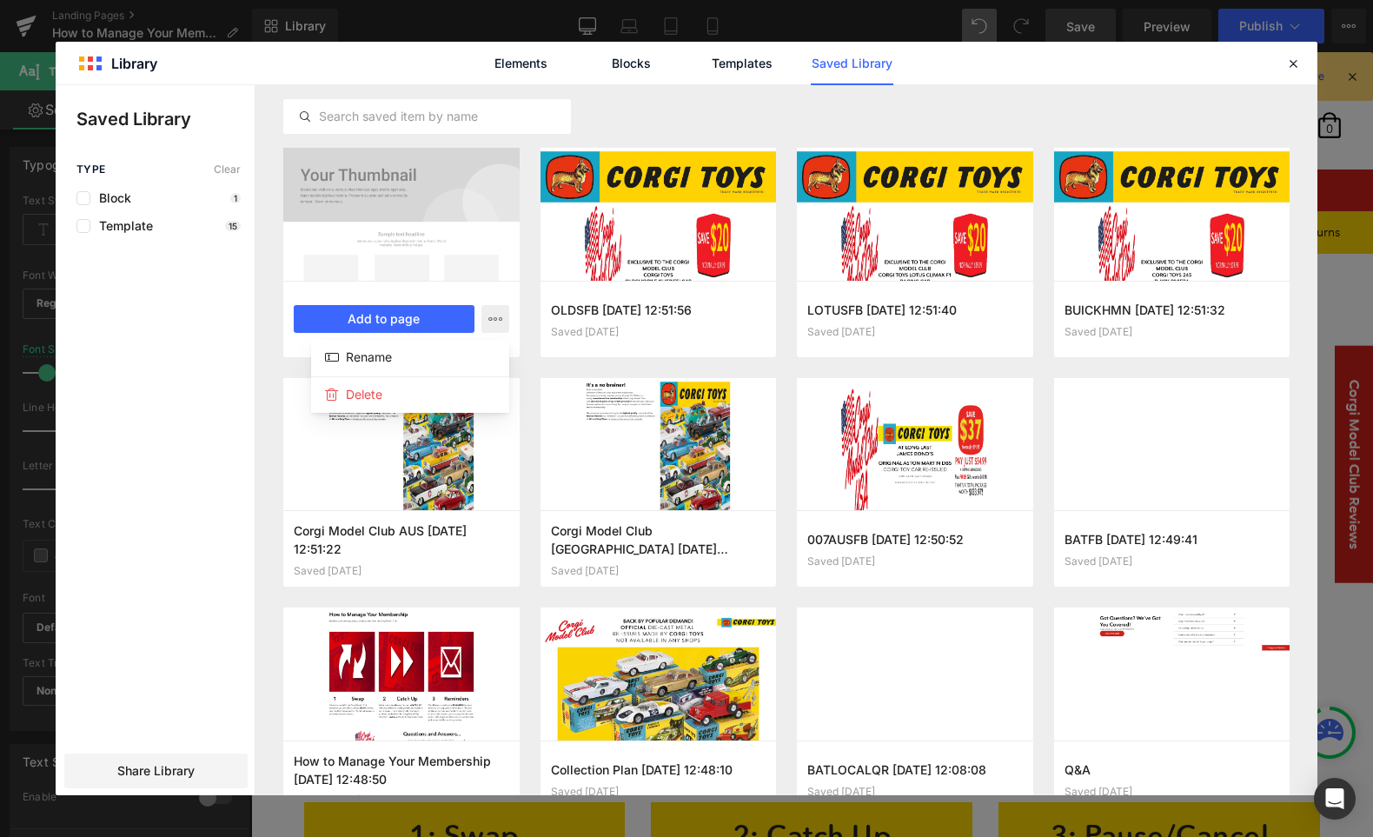
click at [161, 340] on div at bounding box center [686, 440] width 1261 height 710
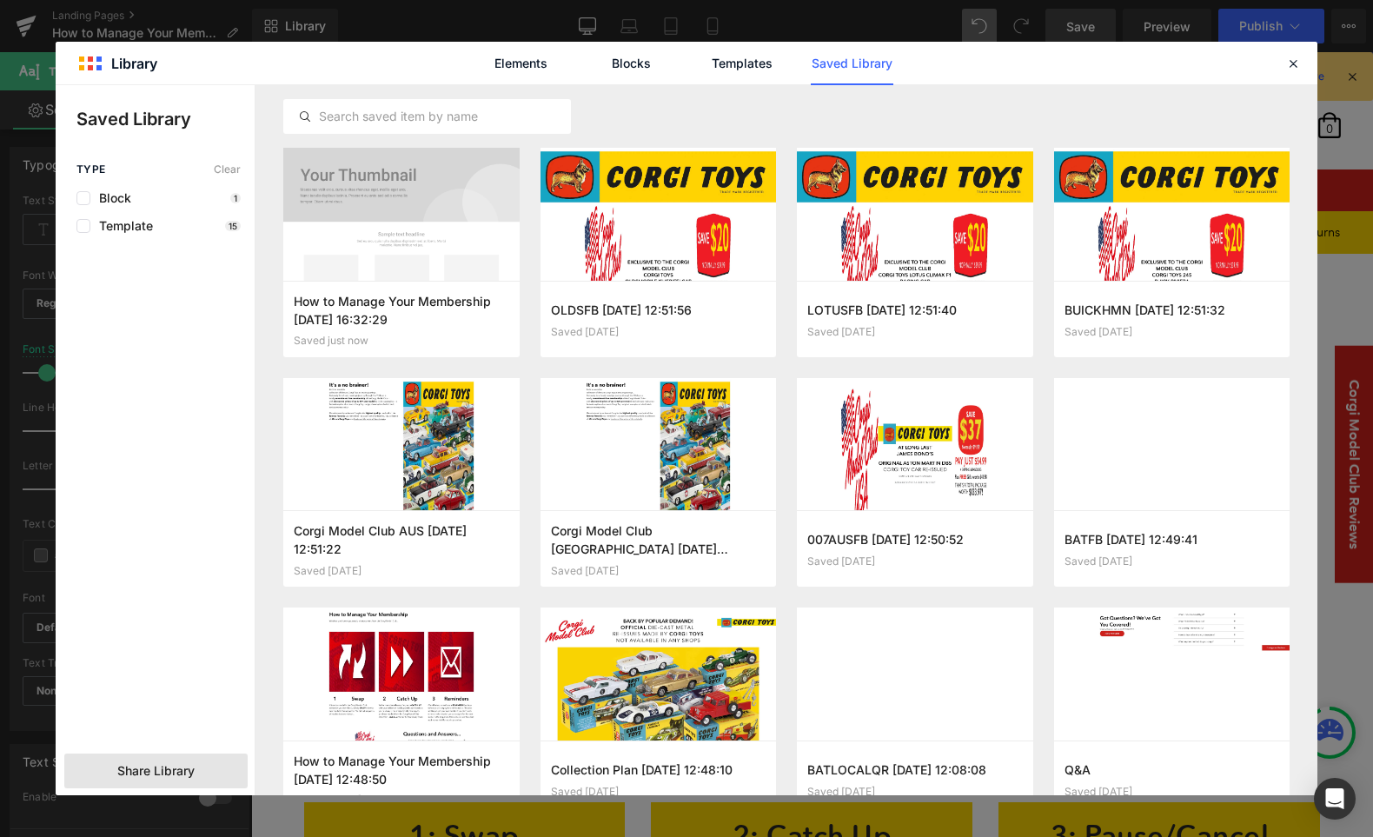
click at [180, 760] on div "Share Library" at bounding box center [155, 770] width 183 height 35
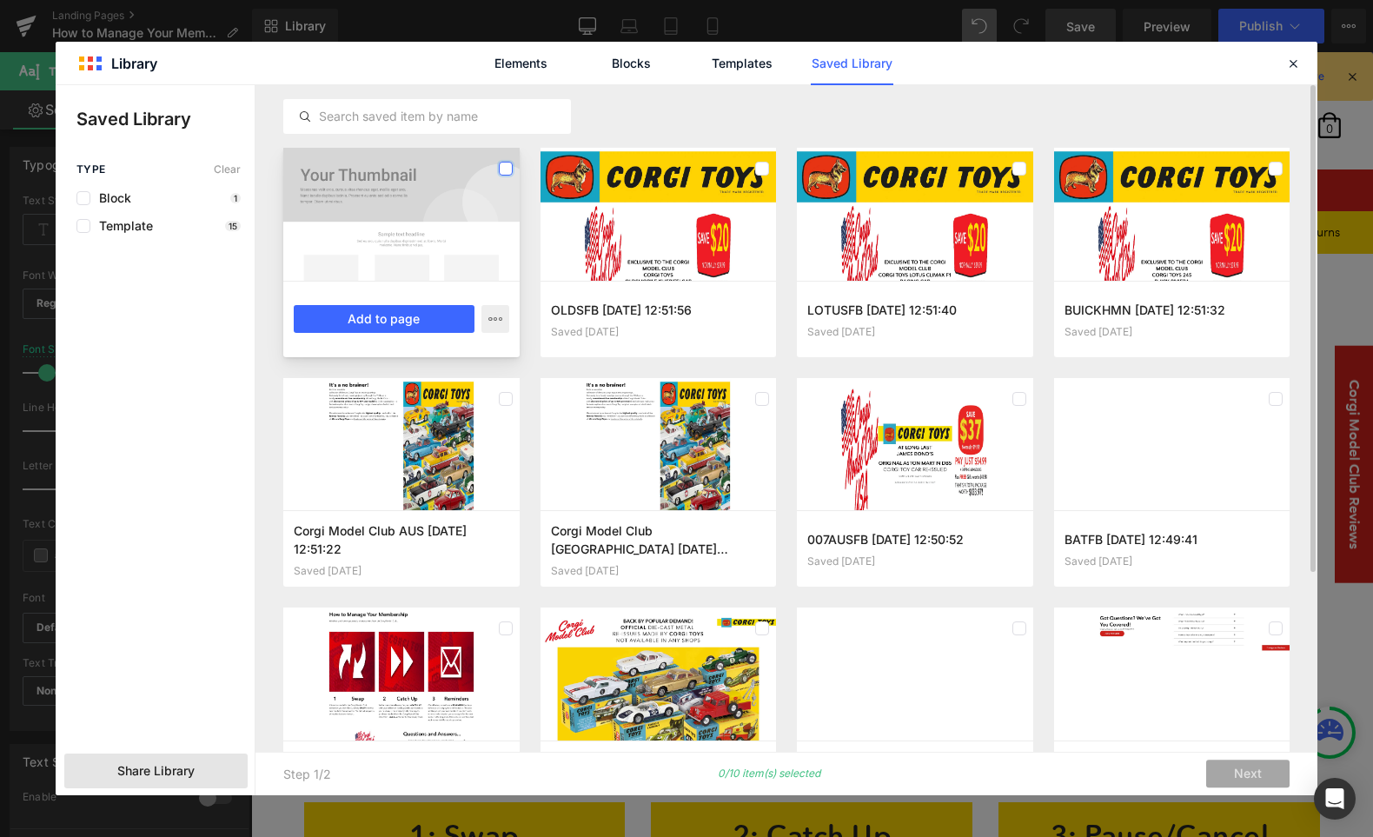
click at [509, 167] on label at bounding box center [506, 169] width 14 height 14
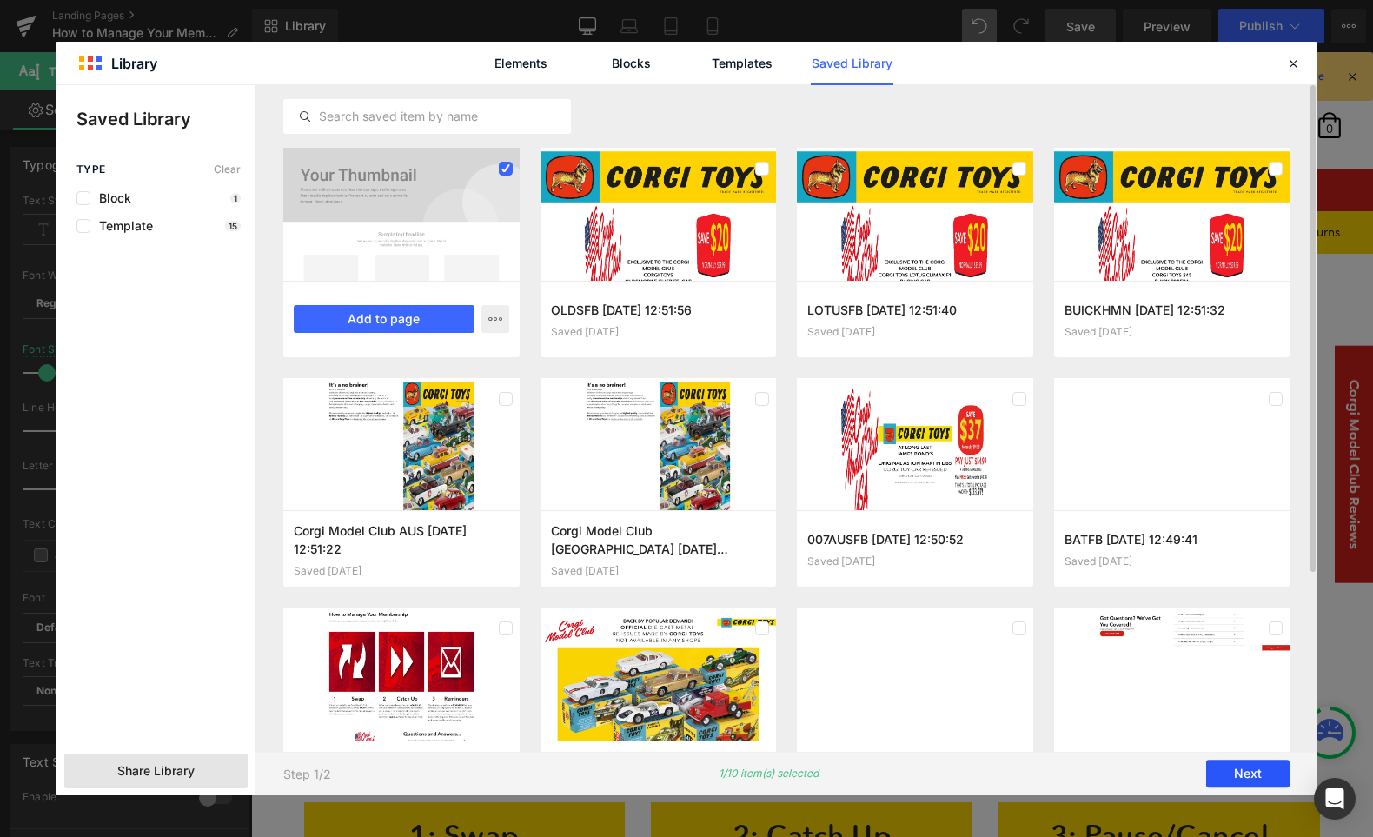
click at [1181, 772] on button "Next" at bounding box center [1247, 774] width 83 height 28
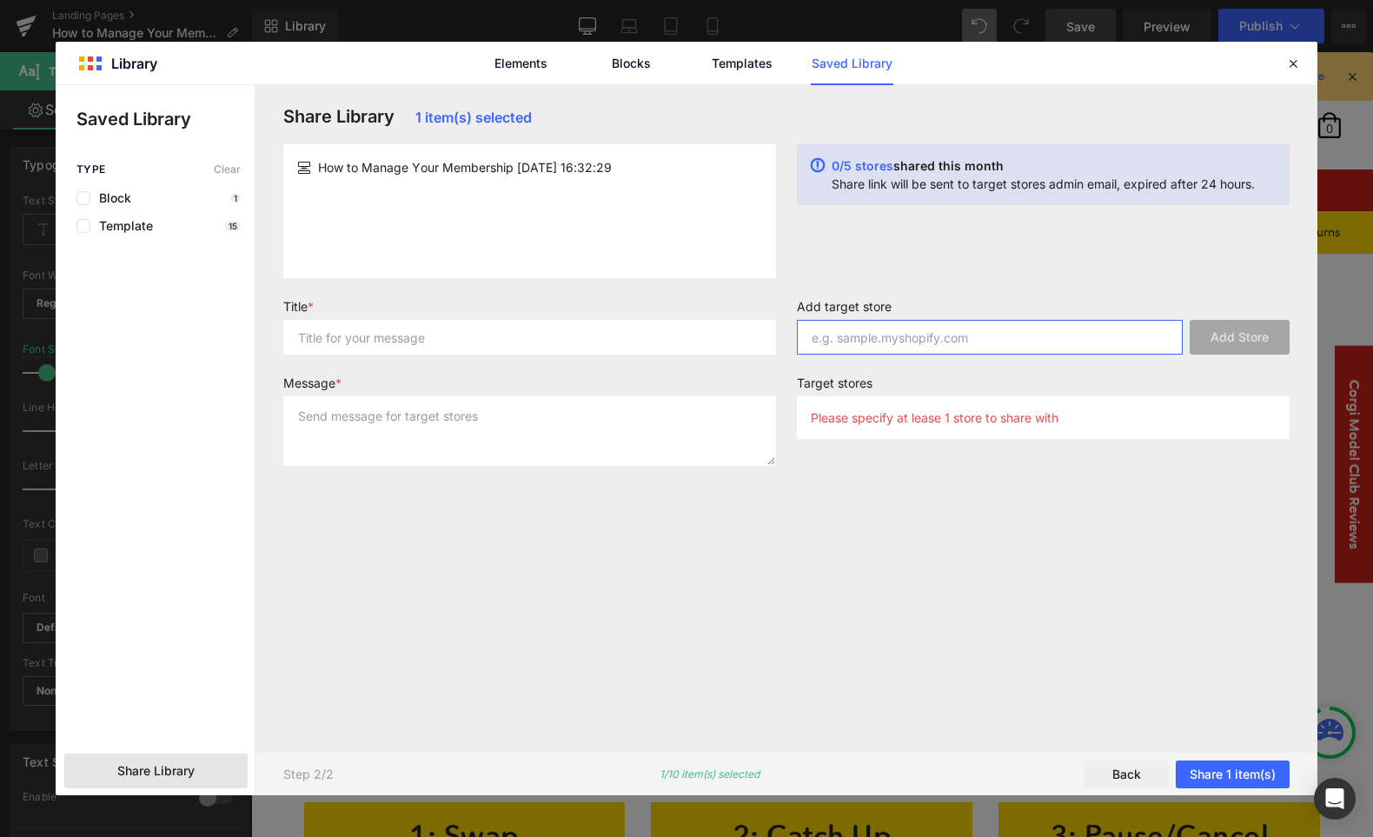
click at [914, 331] on input "text" at bounding box center [990, 337] width 386 height 35
click at [909, 342] on input "text" at bounding box center [990, 337] width 386 height 35
type input "[DOMAIN_NAME]"
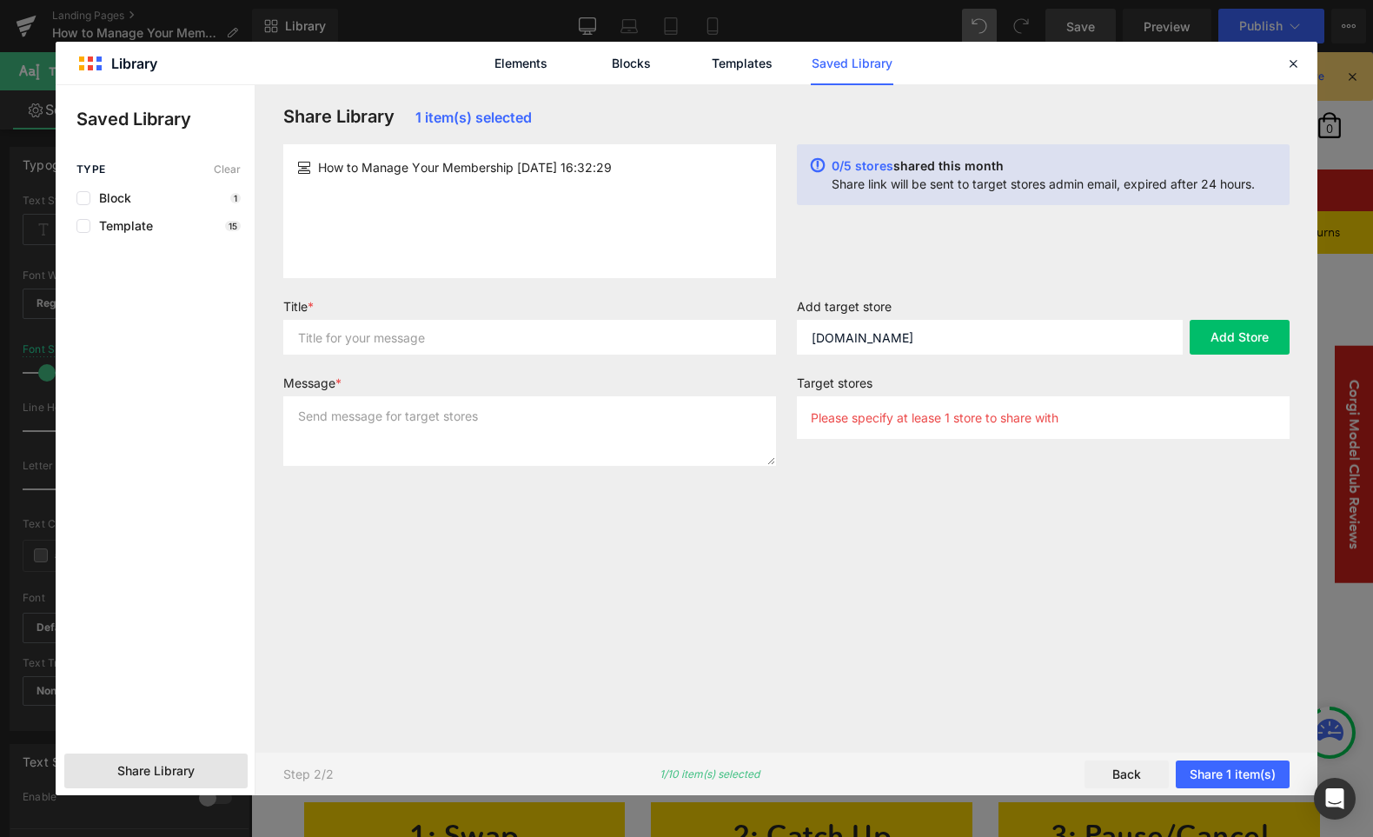
click at [844, 545] on div "Share Library 1 item(s) selected How to Manage Your Membership [DATE] 16:32:29 …" at bounding box center [786, 418] width 1027 height 625
click at [1181, 327] on button "Add Store" at bounding box center [1239, 337] width 100 height 35
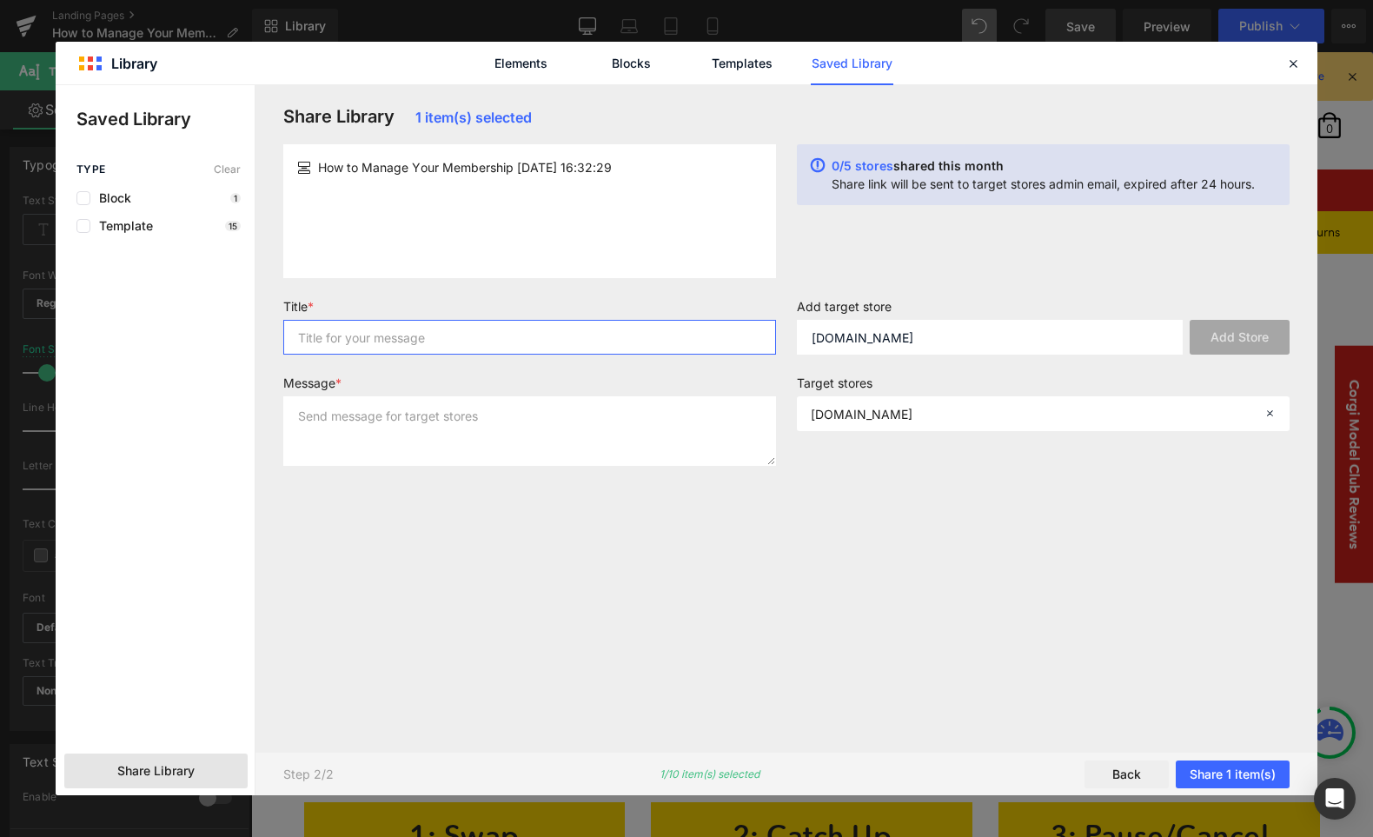
click at [381, 334] on input "text" at bounding box center [529, 337] width 493 height 35
type input "how to page"
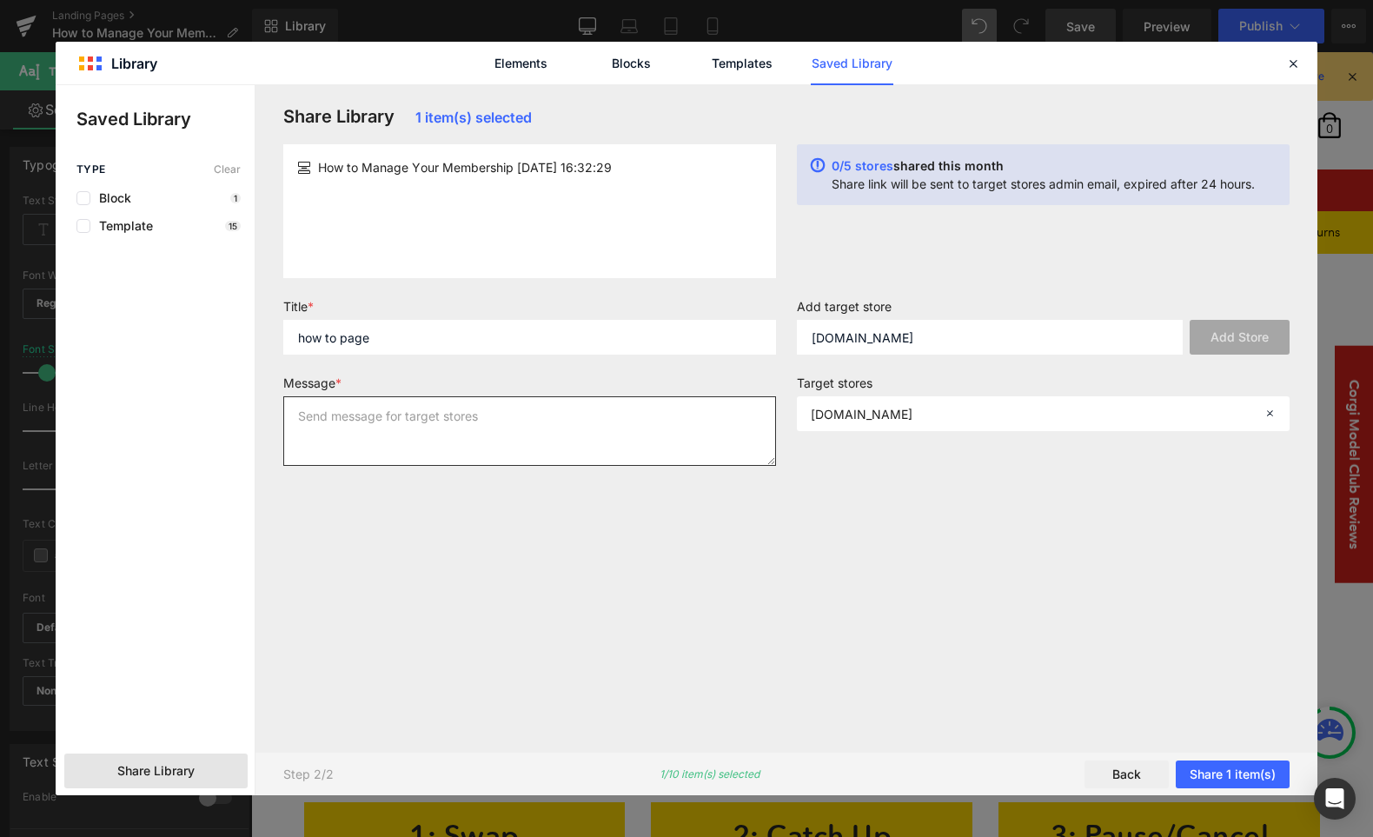
click at [478, 433] on textarea at bounding box center [529, 431] width 493 height 70
type textarea "send to [PERSON_NAME]...."
click at [1181, 775] on button "Share 1 item(s)" at bounding box center [1232, 774] width 114 height 28
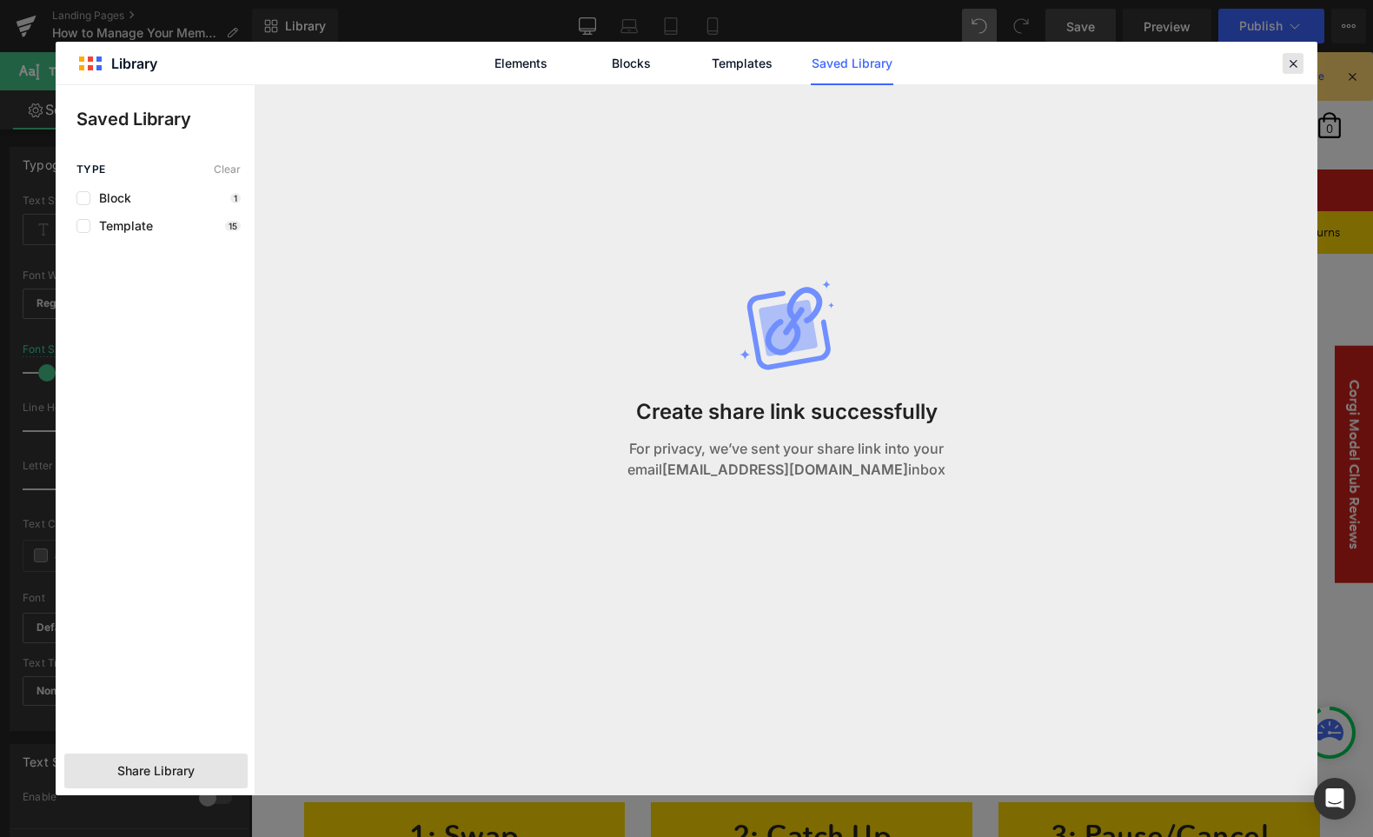
click at [1181, 63] on icon at bounding box center [1293, 64] width 16 height 16
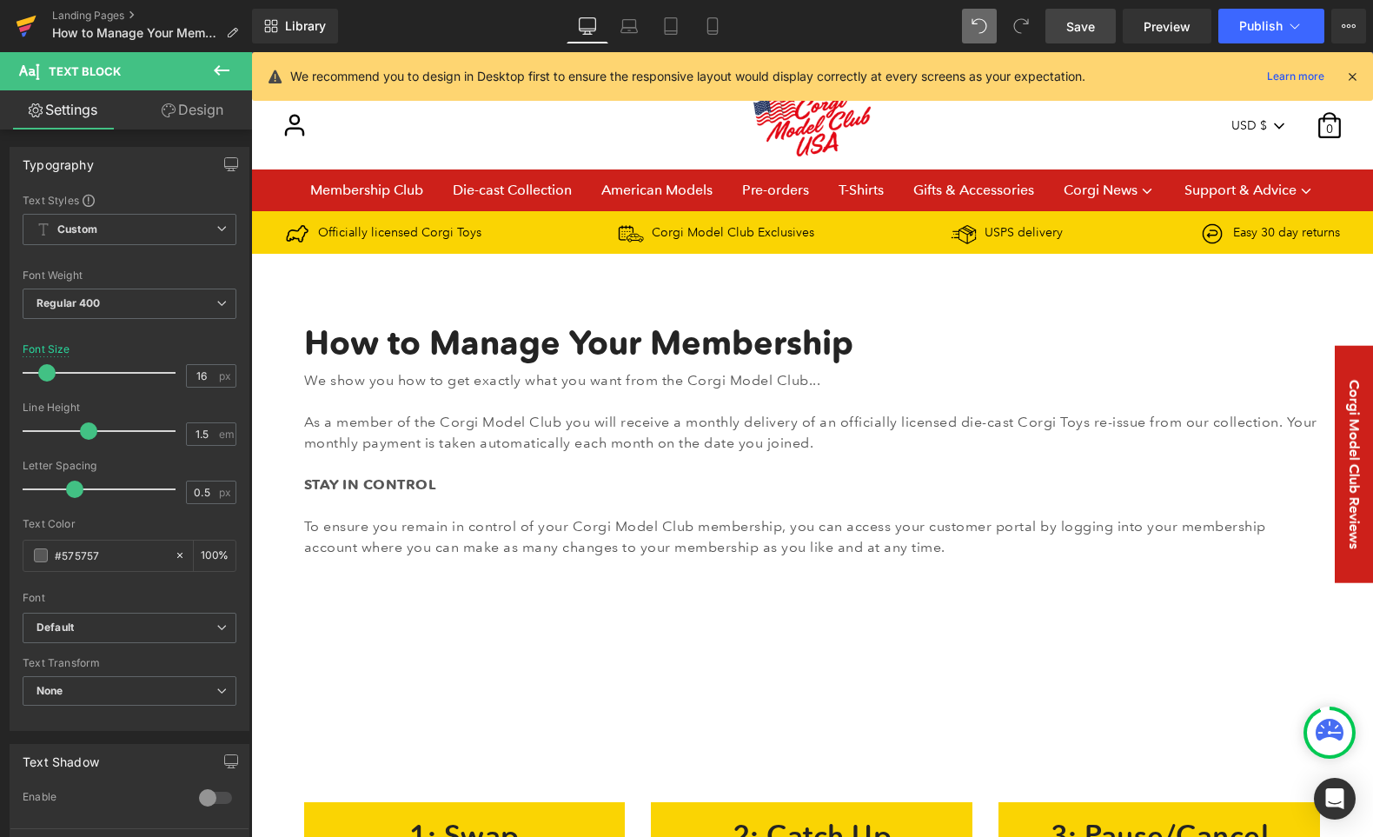
click at [31, 26] on icon at bounding box center [26, 25] width 21 height 43
